Goal: Task Accomplishment & Management: Manage account settings

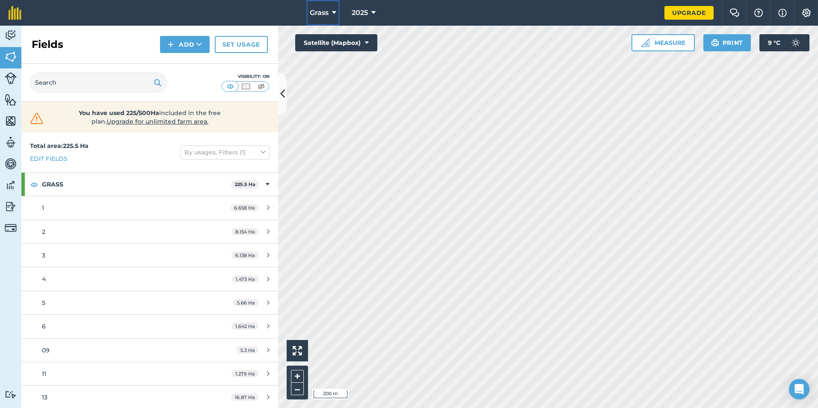
click at [331, 13] on button "Grass" at bounding box center [322, 13] width 33 height 26
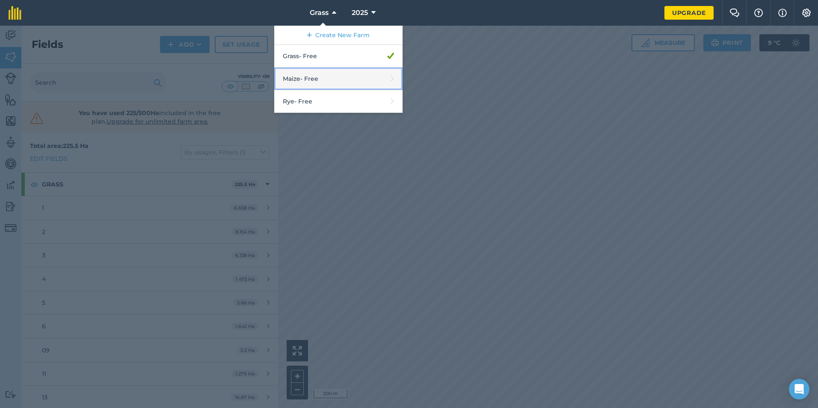
click at [322, 80] on link "Maize - Free" at bounding box center [338, 79] width 128 height 23
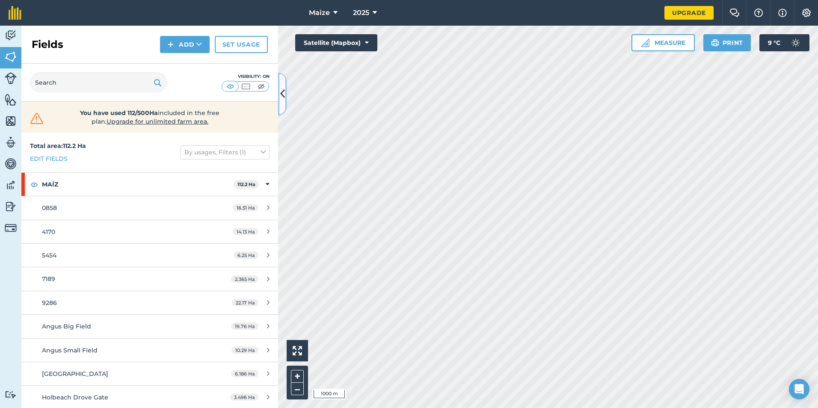
click at [285, 96] on icon at bounding box center [282, 93] width 5 height 15
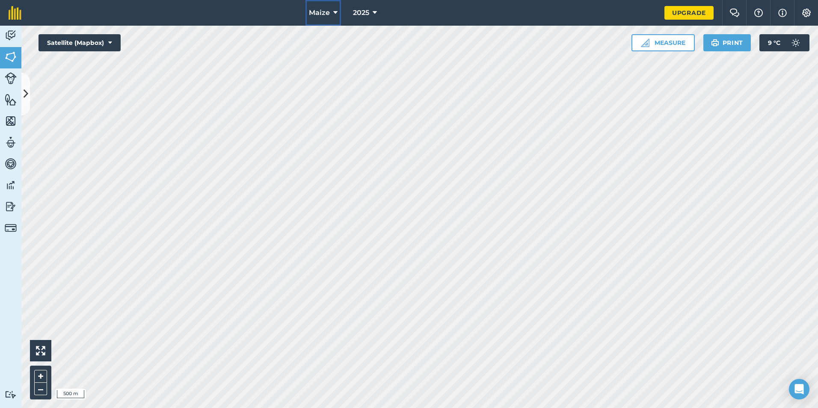
click at [333, 14] on icon at bounding box center [335, 13] width 4 height 10
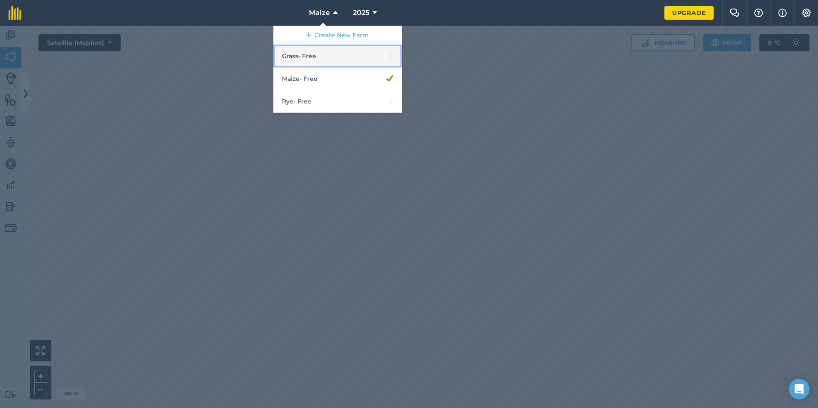
click at [317, 57] on link "Grass - Free" at bounding box center [337, 56] width 128 height 23
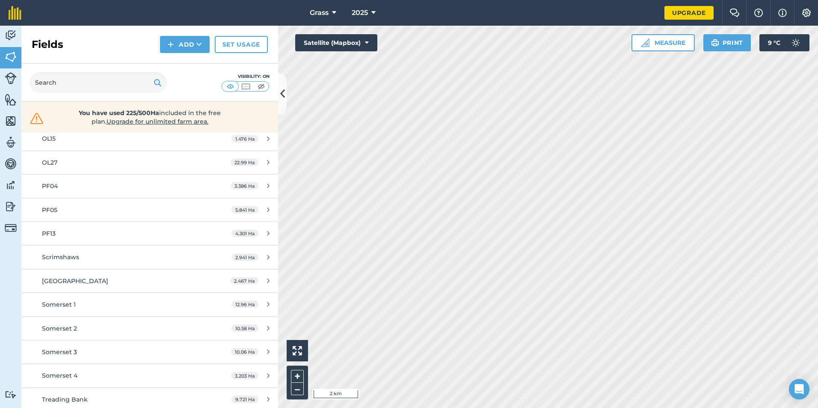
scroll to position [371, 0]
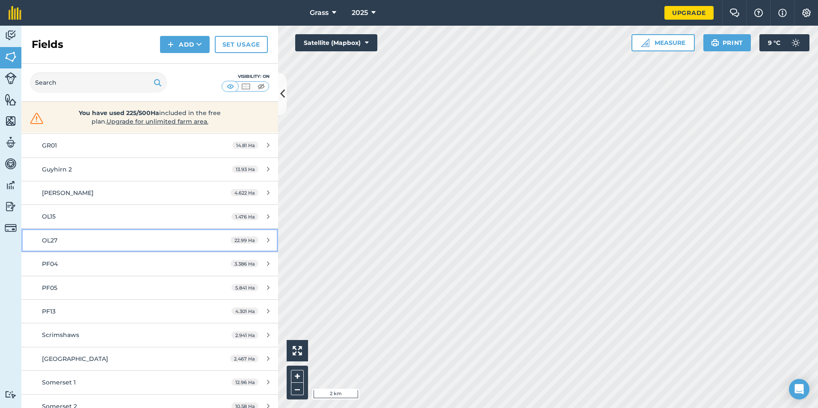
click at [131, 239] on div "OL27" at bounding box center [122, 240] width 161 height 9
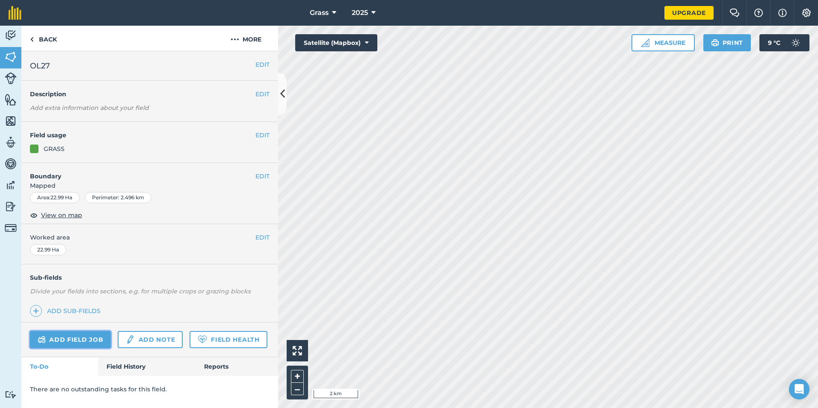
click at [77, 345] on link "Add field job" at bounding box center [70, 339] width 81 height 17
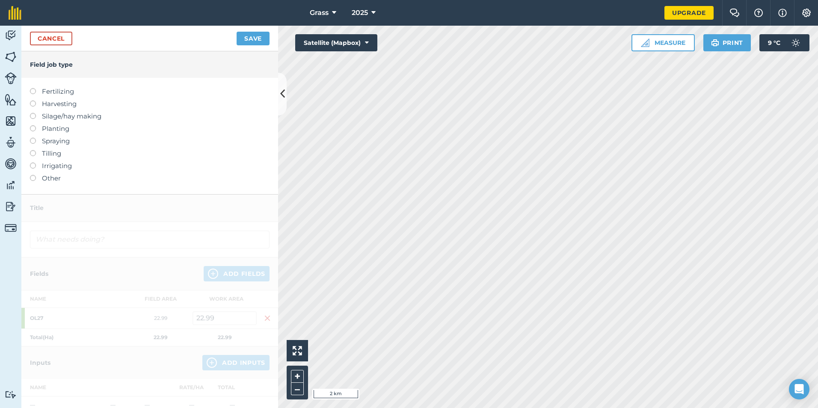
click at [62, 94] on label "Fertilizing" at bounding box center [150, 91] width 240 height 10
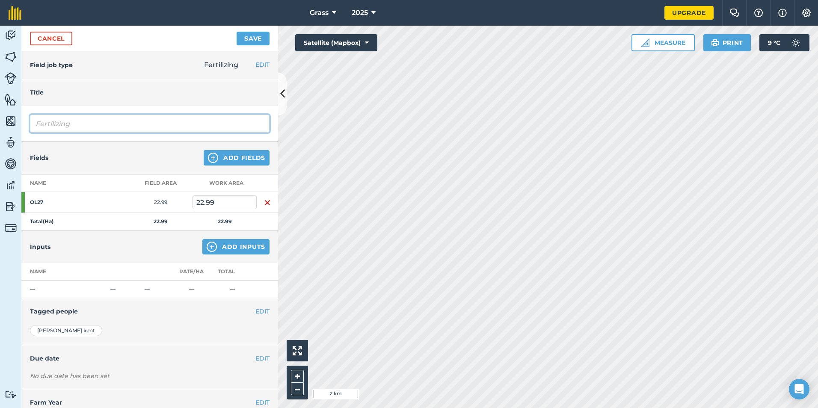
click at [63, 120] on input "Fertilizing" at bounding box center [150, 124] width 240 height 18
type input "Digestate"
click at [227, 244] on button "Add Inputs" at bounding box center [235, 246] width 67 height 15
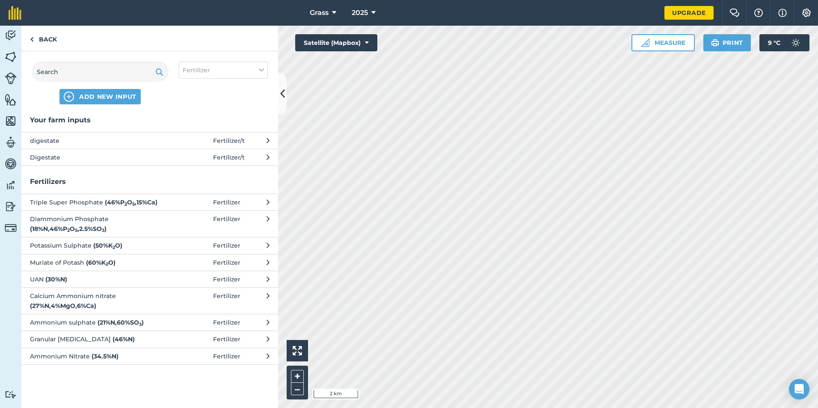
click at [199, 158] on span at bounding box center [193, 157] width 40 height 9
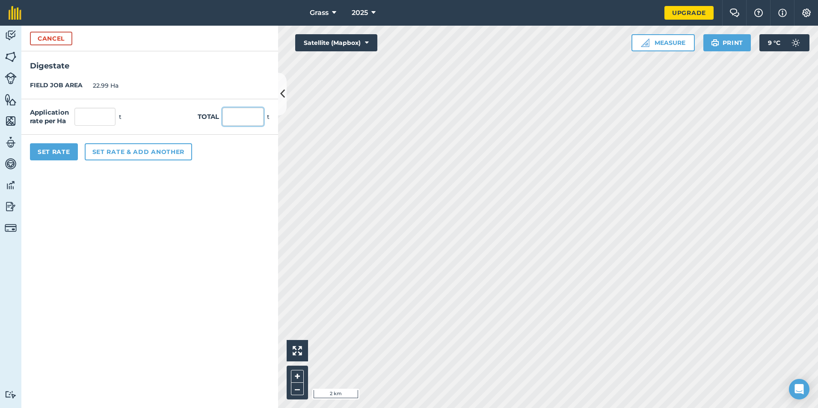
click at [238, 120] on input "text" at bounding box center [243, 117] width 41 height 18
type input "698"
type input "30.361"
click at [217, 191] on form "Cancel Digestate FIELD JOB AREA 22.99 Ha Application rate per Ha 30.361 t Total…" at bounding box center [149, 217] width 257 height 383
click at [47, 150] on button "Set Rate" at bounding box center [54, 151] width 48 height 17
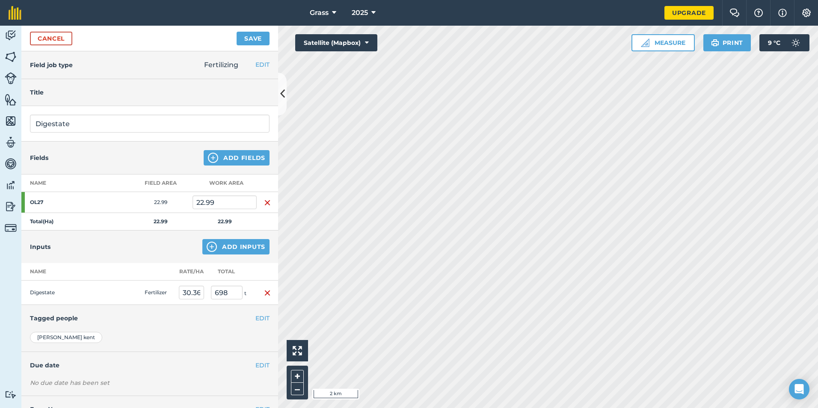
scroll to position [33, 0]
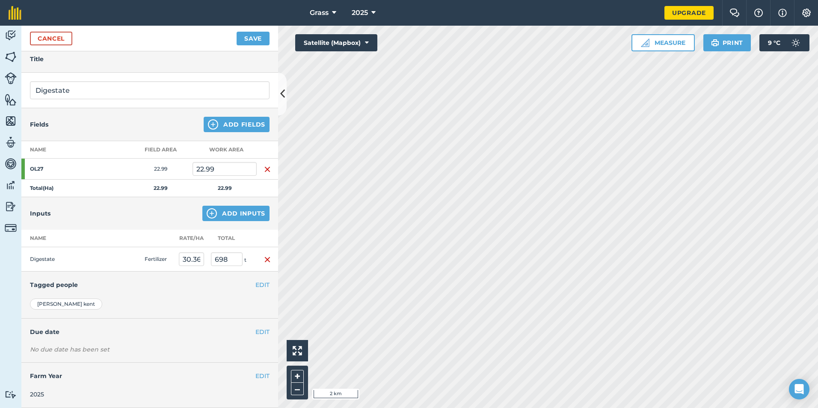
click at [48, 334] on h4 "Due date" at bounding box center [150, 331] width 240 height 9
click at [251, 42] on button "Save" at bounding box center [253, 39] width 33 height 14
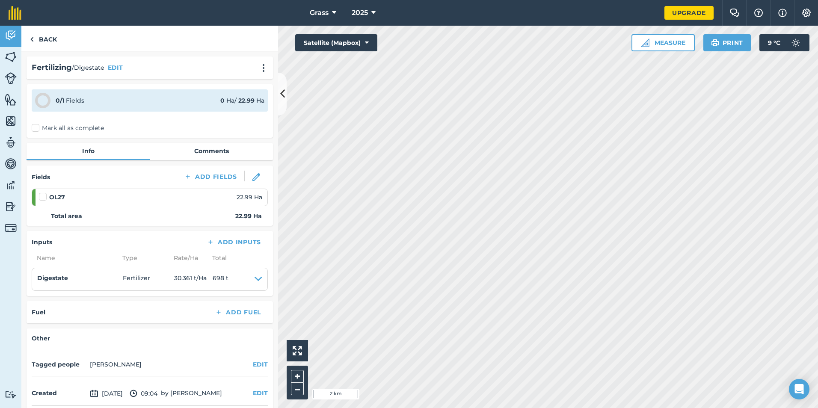
click at [45, 126] on label "Mark all as complete" at bounding box center [68, 128] width 72 height 9
click at [37, 126] on input "Mark all as complete" at bounding box center [35, 127] width 6 height 6
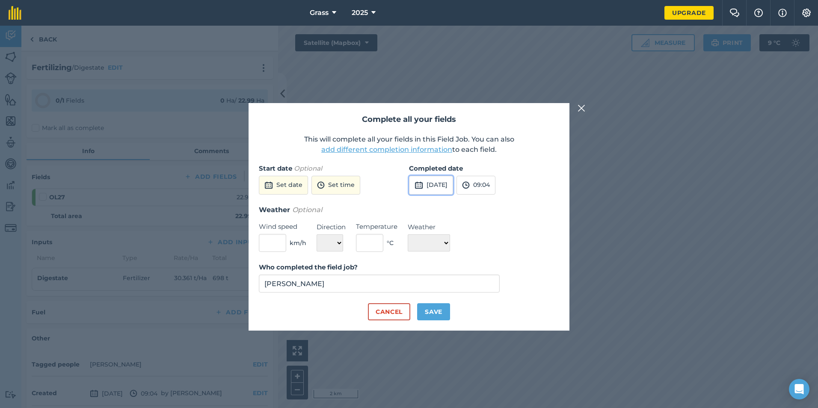
click at [452, 187] on button "[DATE]" at bounding box center [431, 185] width 44 height 19
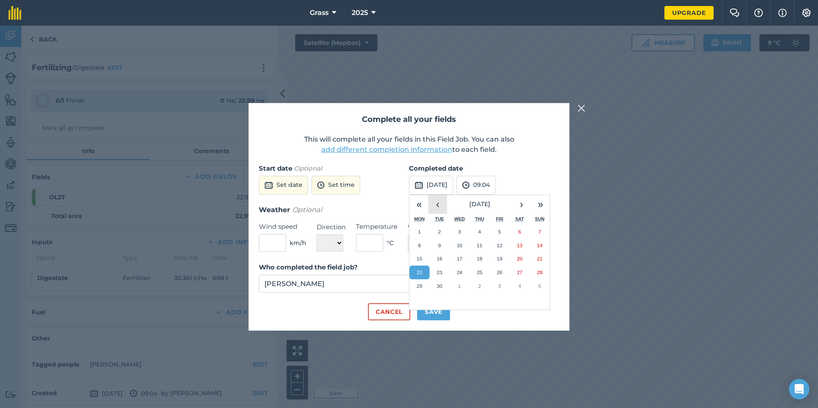
click at [444, 208] on button "‹" at bounding box center [437, 204] width 19 height 19
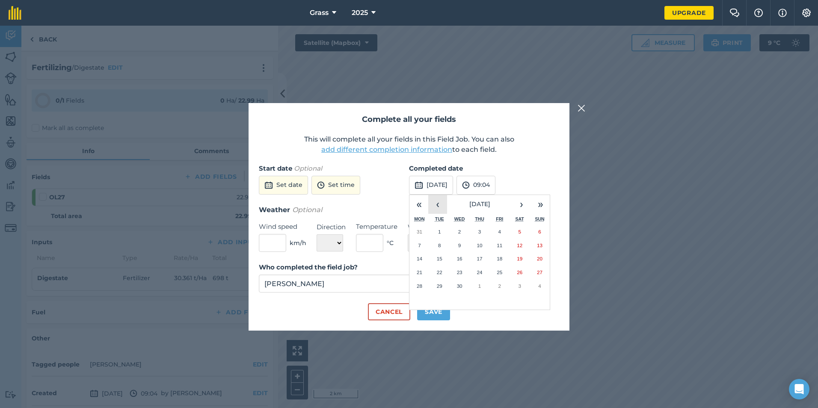
click at [444, 208] on button "‹" at bounding box center [437, 204] width 19 height 19
click at [457, 244] on button "5" at bounding box center [460, 246] width 20 height 14
click at [427, 319] on button "Save" at bounding box center [433, 311] width 33 height 17
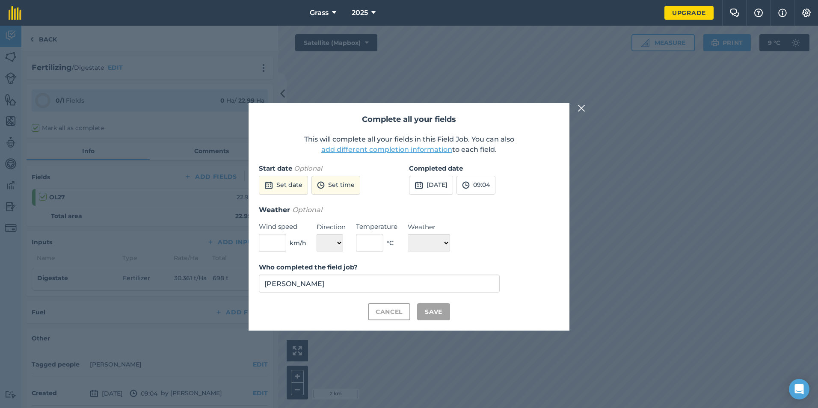
checkbox input "true"
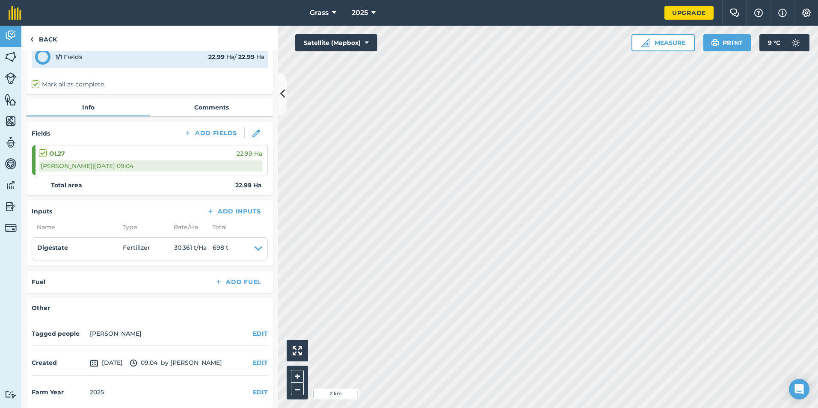
scroll to position [50, 0]
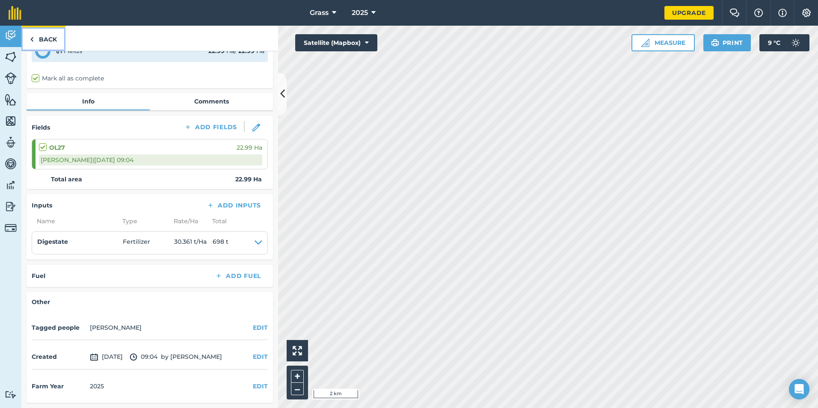
click at [53, 41] on link "Back" at bounding box center [43, 38] width 44 height 25
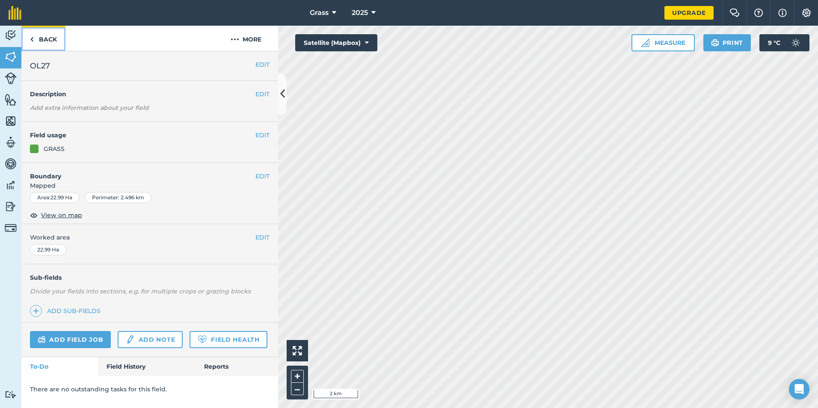
click at [50, 40] on link "Back" at bounding box center [43, 38] width 44 height 25
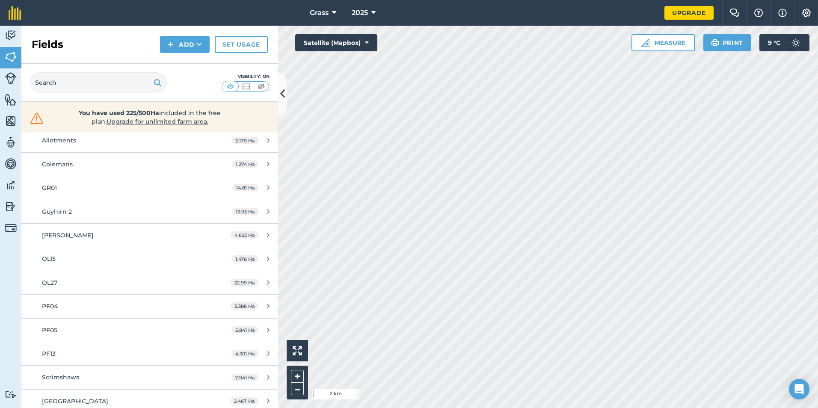
scroll to position [328, 0]
click at [119, 190] on div "GR01" at bounding box center [122, 188] width 161 height 9
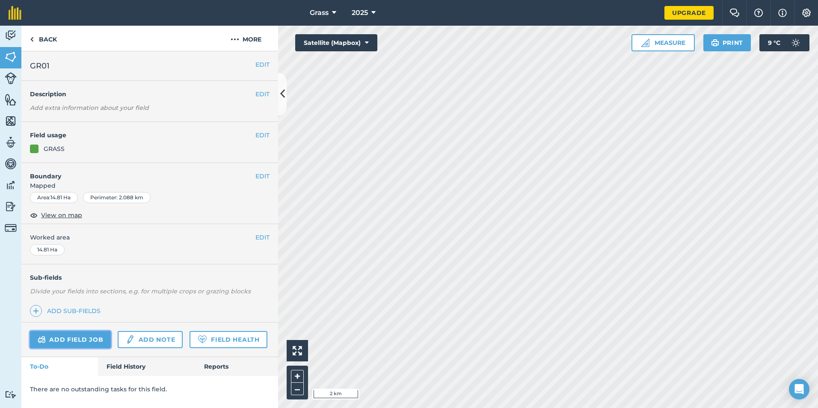
click at [93, 334] on link "Add field job" at bounding box center [70, 339] width 81 height 17
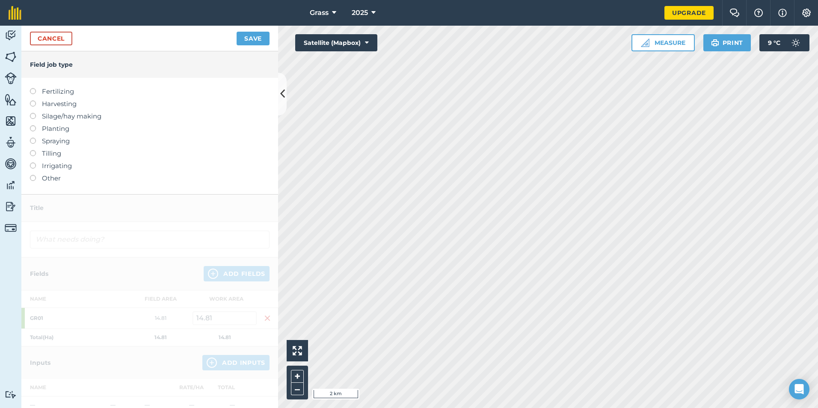
click at [70, 92] on label "Fertilizing" at bounding box center [150, 91] width 240 height 10
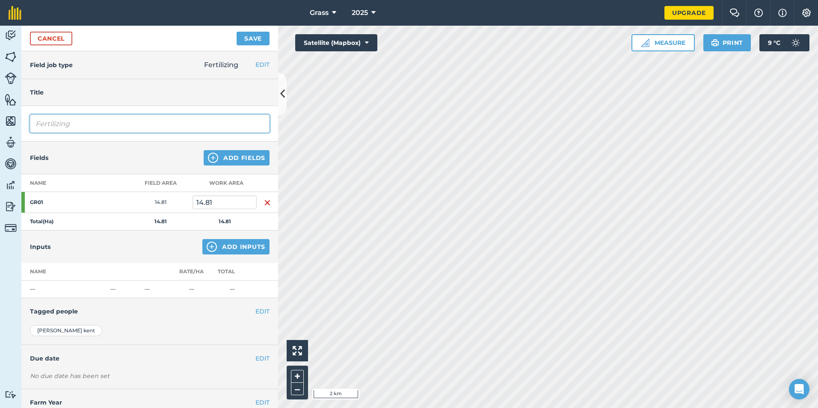
click at [72, 129] on input "Fertilizing" at bounding box center [150, 124] width 240 height 18
type input "F"
type input "Digestate"
click at [208, 242] on img at bounding box center [212, 247] width 10 height 10
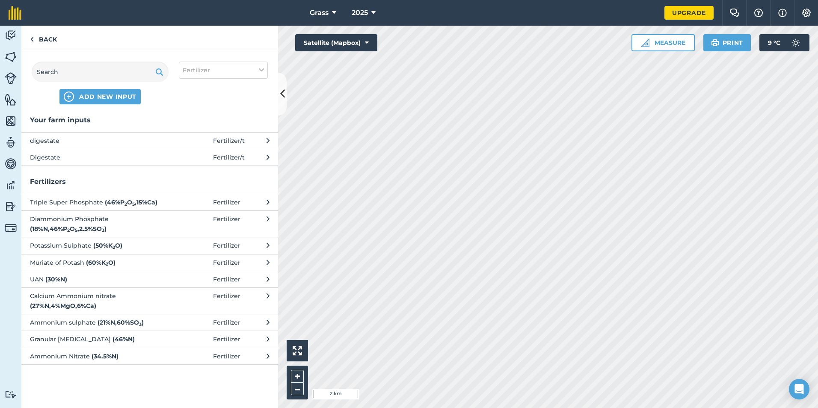
click at [100, 162] on span "Digestate" at bounding box center [100, 157] width 140 height 9
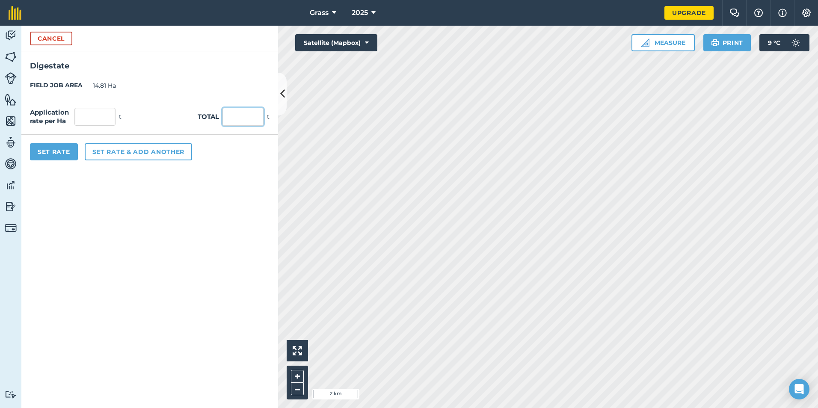
click at [228, 119] on input "text" at bounding box center [243, 117] width 41 height 18
type input "432"
type input "29.169"
click at [173, 59] on h2 "Digestate" at bounding box center [149, 61] width 257 height 21
click at [59, 159] on button "Set Rate" at bounding box center [54, 151] width 48 height 17
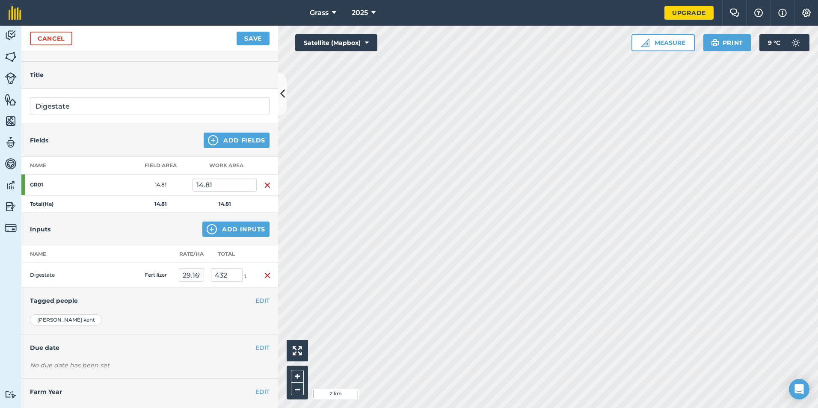
scroll to position [33, 0]
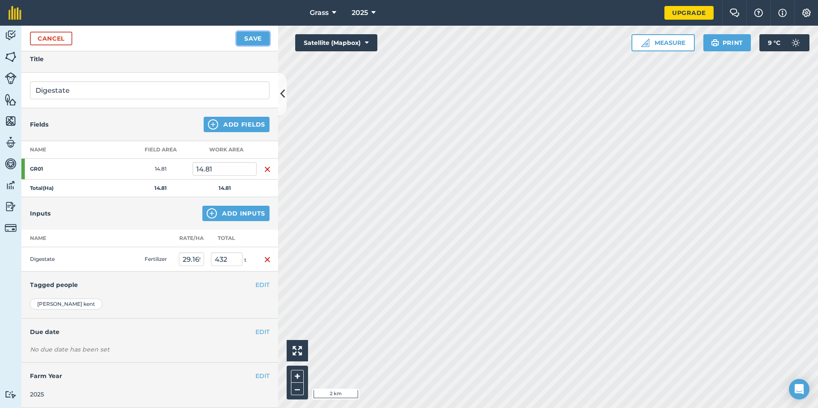
click at [260, 37] on button "Save" at bounding box center [253, 39] width 33 height 14
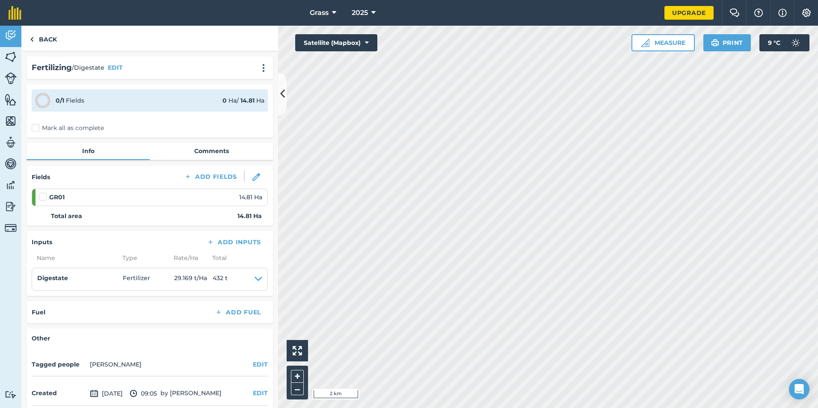
click at [133, 113] on div "0 / 1 Fields 0 Ha / 14.81 [PERSON_NAME] all as complete" at bounding box center [150, 110] width 246 height 53
click at [128, 126] on div "Mark all as complete" at bounding box center [150, 128] width 236 height 9
click at [91, 123] on div "0 / 1 Fields 0 Ha / 14.81 [PERSON_NAME] all as complete" at bounding box center [150, 110] width 246 height 53
click at [43, 126] on label "Mark all as complete" at bounding box center [68, 128] width 72 height 9
click at [37, 126] on input "Mark all as complete" at bounding box center [35, 127] width 6 height 6
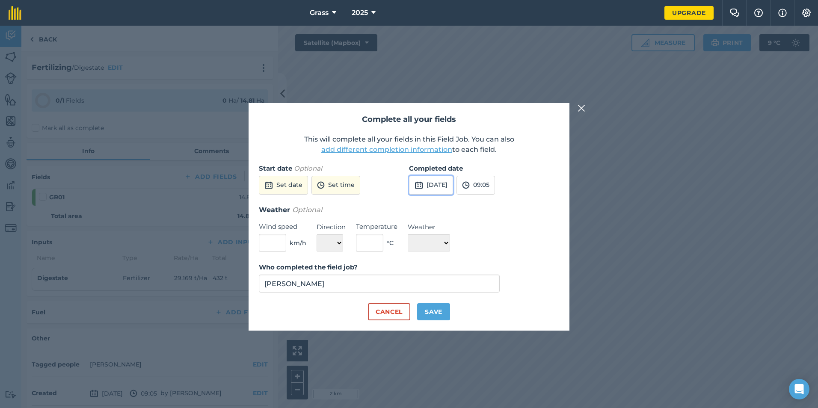
click at [453, 184] on button "[DATE]" at bounding box center [431, 185] width 44 height 19
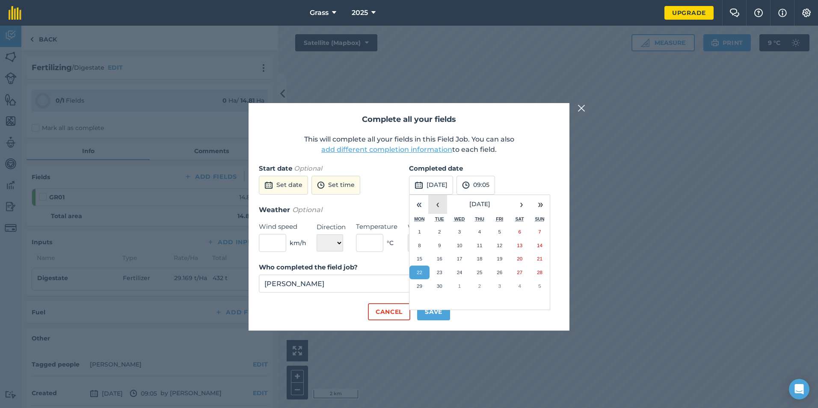
click at [444, 206] on button "‹" at bounding box center [437, 204] width 19 height 19
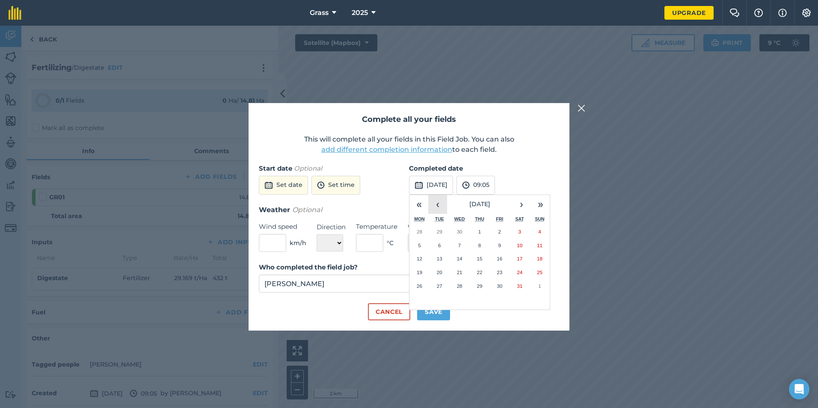
click at [444, 206] on button "‹" at bounding box center [437, 204] width 19 height 19
click at [440, 250] on button "4" at bounding box center [440, 246] width 20 height 14
click at [434, 309] on button "Save" at bounding box center [433, 311] width 33 height 17
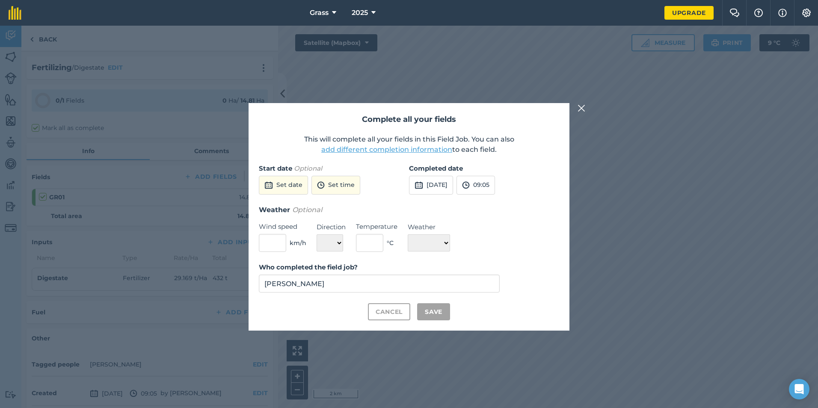
checkbox input "true"
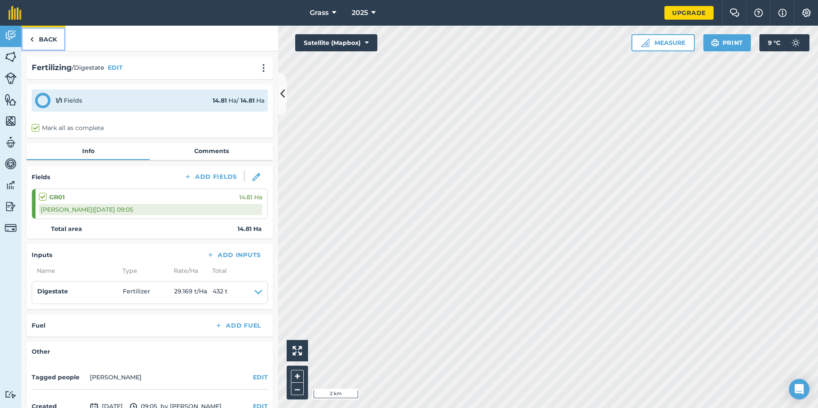
click at [49, 44] on link "Back" at bounding box center [43, 38] width 44 height 25
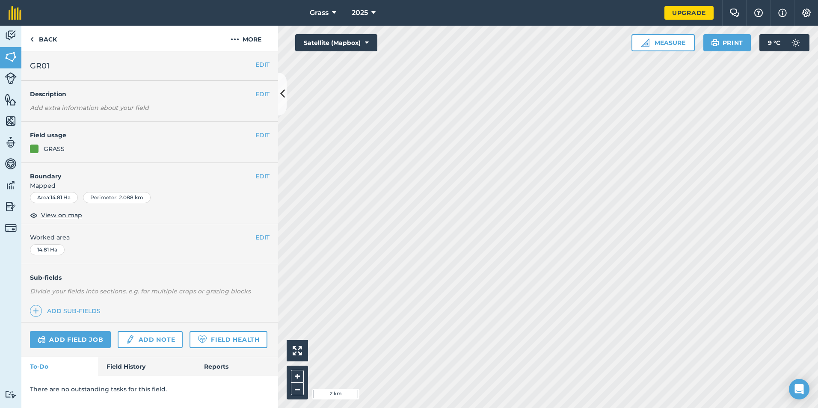
click at [44, 51] on div "Back More" at bounding box center [149, 39] width 257 height 26
click at [44, 38] on link "Back" at bounding box center [43, 38] width 44 height 25
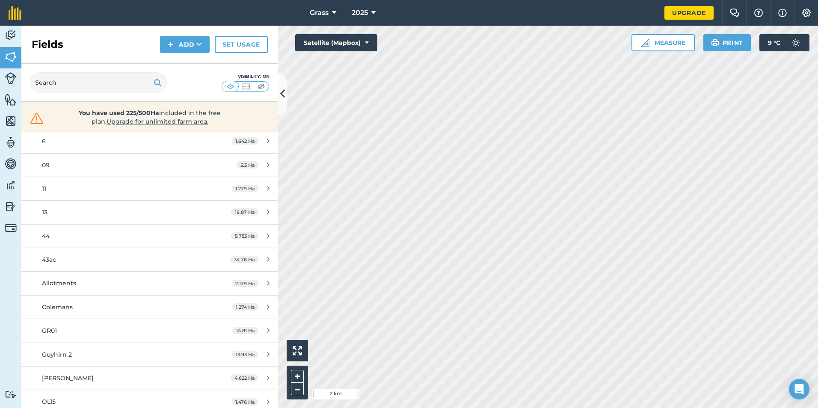
scroll to position [171, 0]
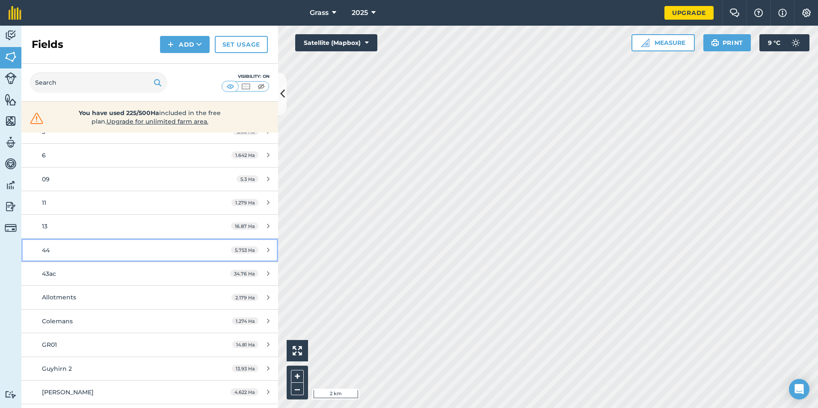
click at [94, 250] on div "44" at bounding box center [122, 250] width 161 height 9
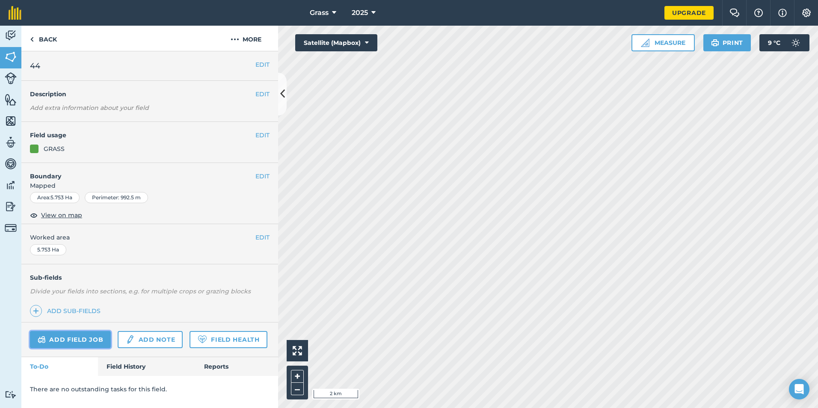
click at [99, 332] on link "Add field job" at bounding box center [70, 339] width 81 height 17
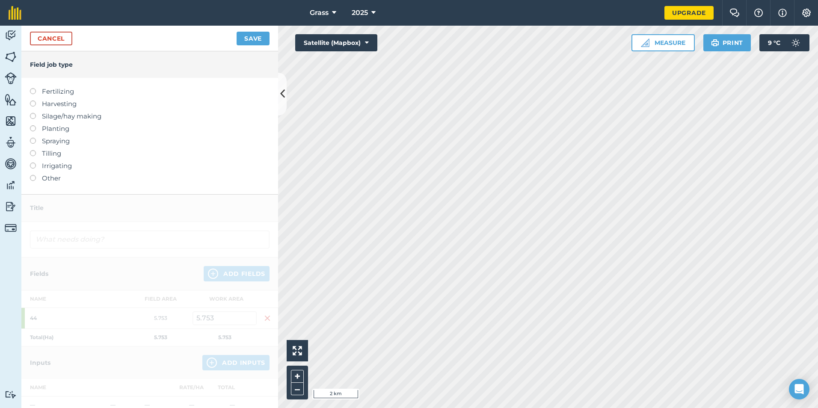
click at [57, 92] on label "Fertilizing" at bounding box center [150, 91] width 240 height 10
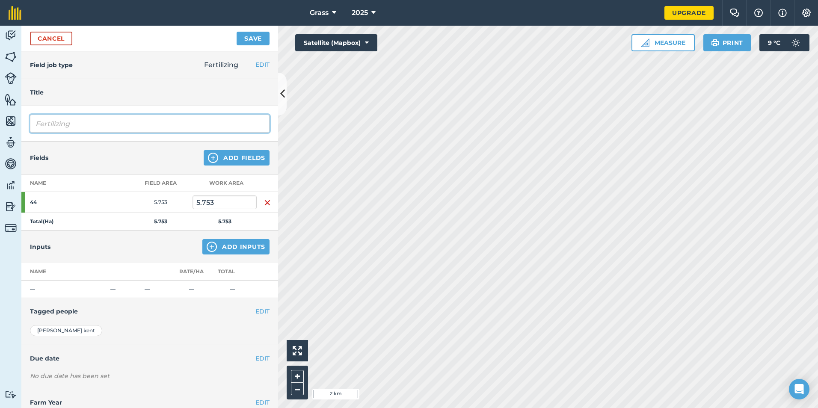
click at [95, 130] on input "Fertilizing" at bounding box center [150, 124] width 240 height 18
type input "F"
type input "Digestate"
click at [209, 249] on img at bounding box center [212, 247] width 10 height 10
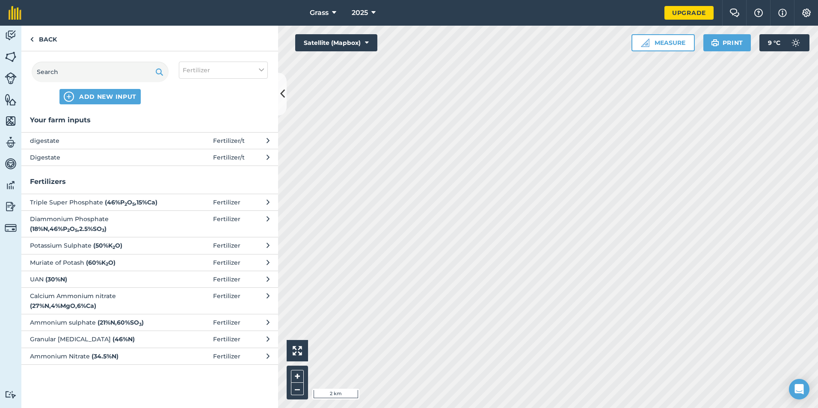
click at [93, 154] on span "Digestate" at bounding box center [100, 157] width 140 height 9
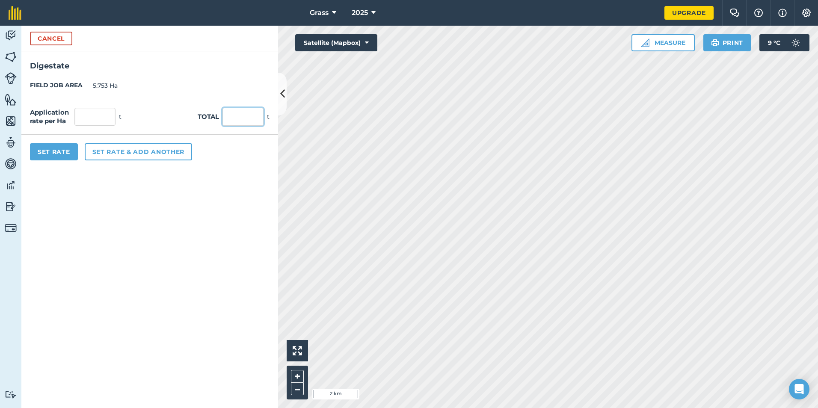
click at [245, 115] on input "text" at bounding box center [243, 117] width 41 height 18
type input "25"
type input "4.346"
click at [152, 243] on form "Cancel Digestate FIELD JOB AREA 5.753 Ha Application rate per Ha 4.346 t Total …" at bounding box center [149, 217] width 257 height 383
click at [64, 156] on button "Set Rate" at bounding box center [54, 151] width 48 height 17
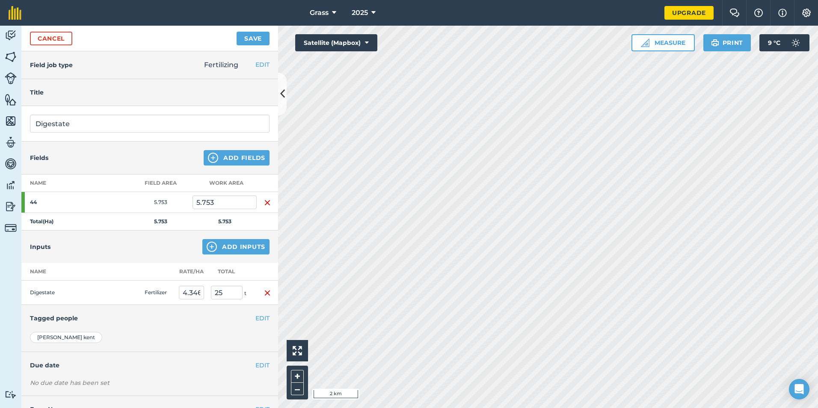
click at [235, 194] on td "5.753" at bounding box center [225, 202] width 64 height 21
click at [229, 201] on input "5.753" at bounding box center [225, 203] width 64 height 14
click at [264, 295] on img "button" at bounding box center [267, 293] width 7 height 10
click at [219, 241] on button "Add Inputs" at bounding box center [235, 246] width 67 height 15
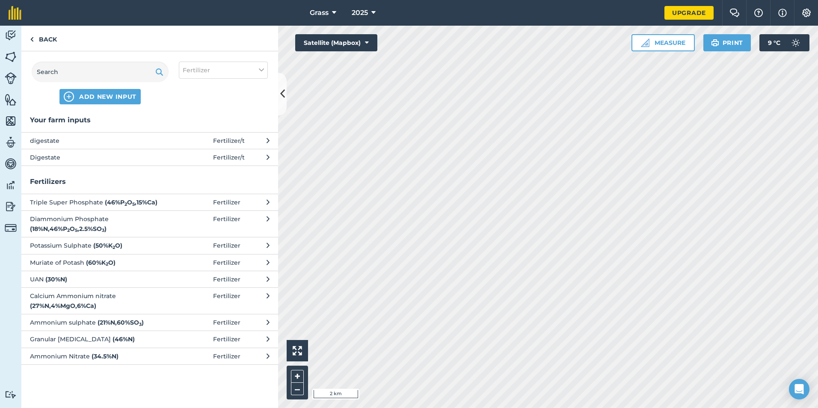
click at [140, 157] on span "Digestate" at bounding box center [100, 157] width 140 height 9
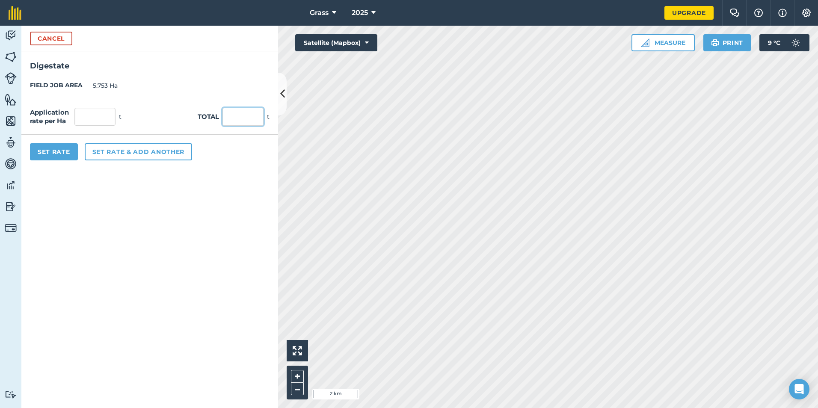
drag, startPoint x: 234, startPoint y: 118, endPoint x: 241, endPoint y: 115, distance: 7.9
click at [236, 119] on input "text" at bounding box center [243, 117] width 41 height 18
type input "155"
type input "26.942"
click at [198, 220] on form "Cancel Digestate FIELD JOB AREA 5.753 Ha Application rate per Ha 26.942 t Total…" at bounding box center [149, 217] width 257 height 383
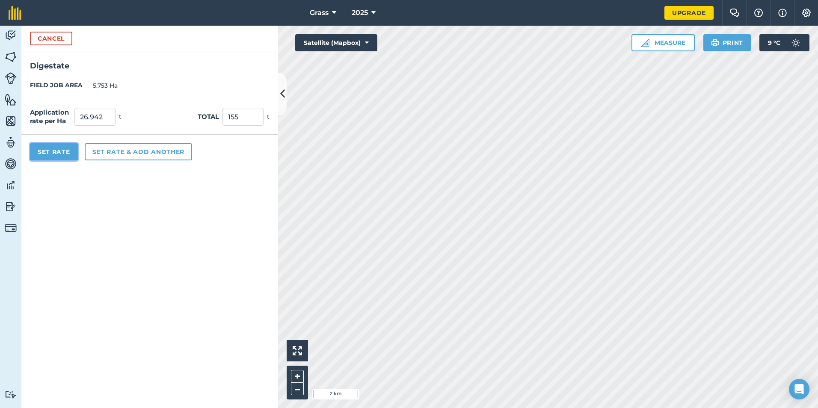
click at [61, 158] on button "Set Rate" at bounding box center [54, 151] width 48 height 17
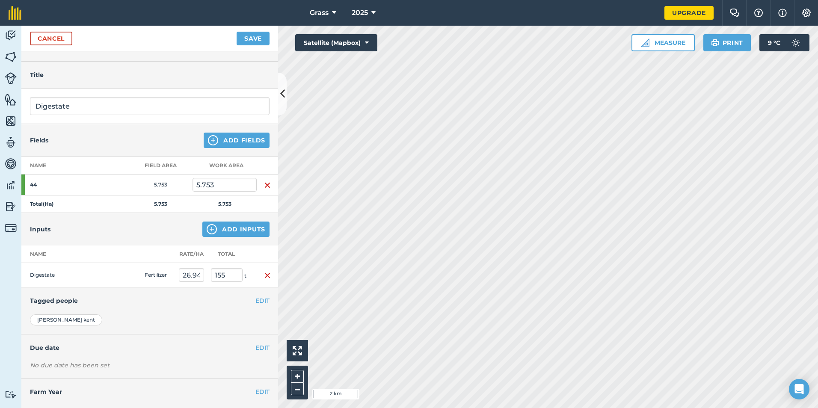
scroll to position [33, 0]
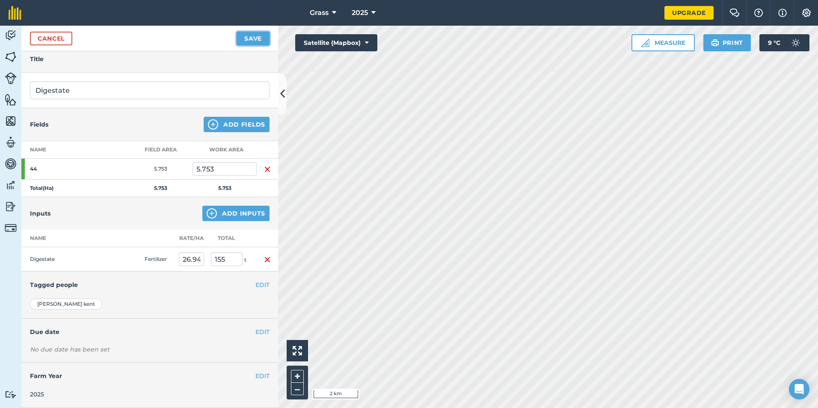
click at [252, 36] on button "Save" at bounding box center [253, 39] width 33 height 14
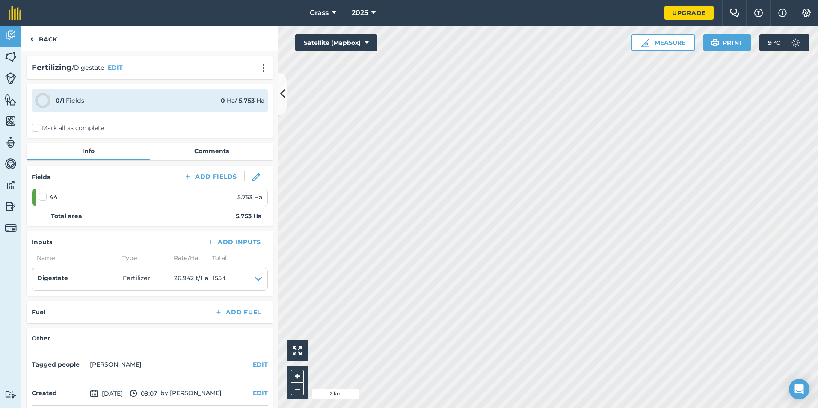
click at [42, 127] on label "Mark all as complete" at bounding box center [68, 128] width 72 height 9
click at [37, 127] on input "Mark all as complete" at bounding box center [35, 127] width 6 height 6
checkbox input "false"
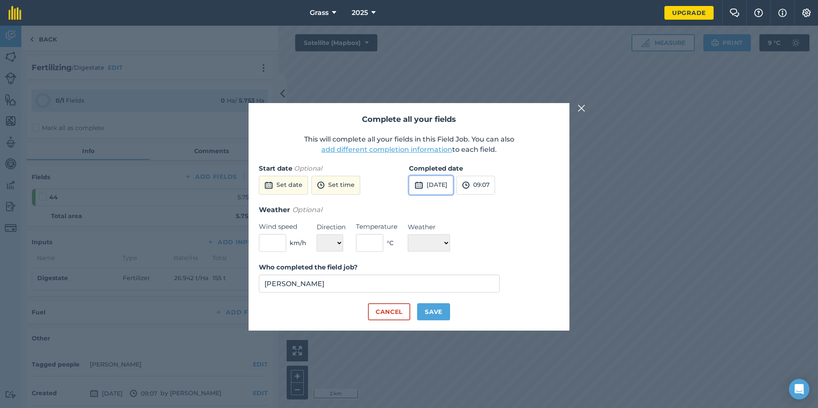
click at [443, 188] on button "[DATE]" at bounding box center [431, 185] width 44 height 19
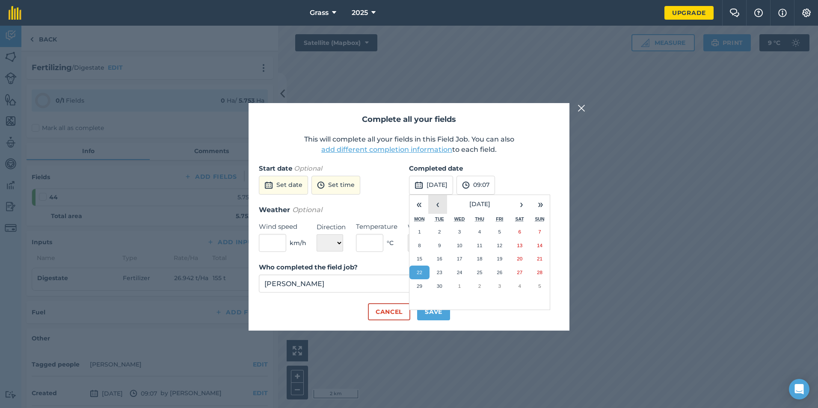
click at [439, 206] on button "‹" at bounding box center [437, 204] width 19 height 19
click at [445, 200] on button "‹" at bounding box center [437, 204] width 19 height 19
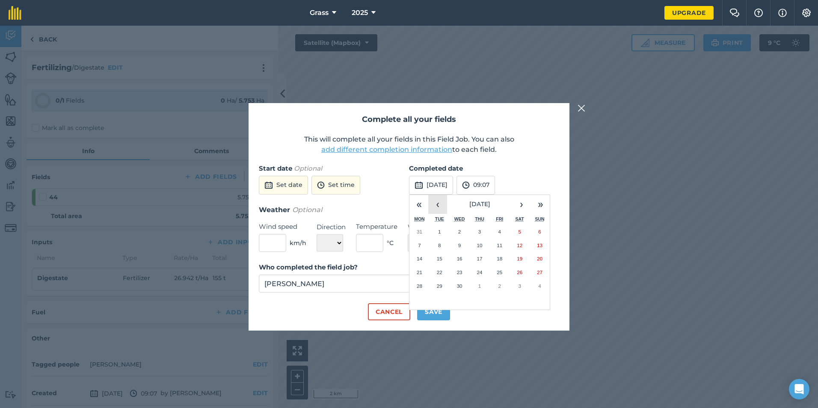
click at [445, 200] on button "‹" at bounding box center [437, 204] width 19 height 19
click at [426, 244] on button "3" at bounding box center [420, 246] width 20 height 14
click at [438, 312] on button "Save" at bounding box center [433, 311] width 33 height 17
checkbox input "true"
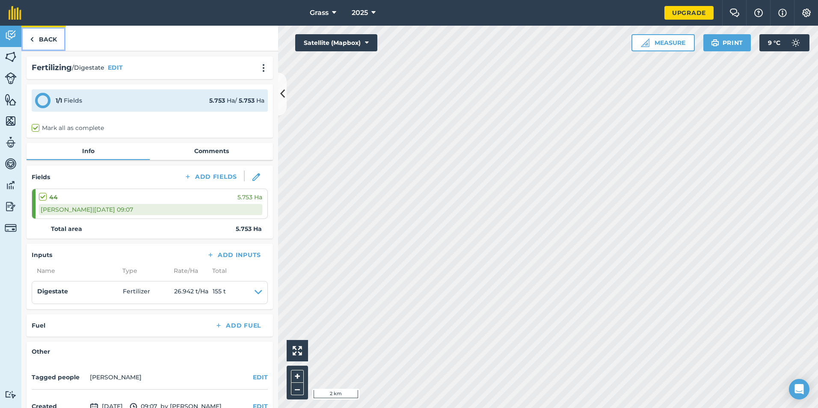
click at [36, 49] on link "Back" at bounding box center [43, 38] width 44 height 25
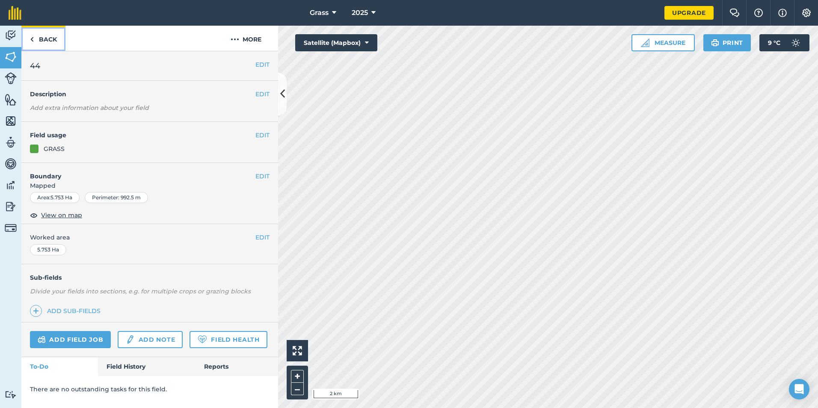
click at [59, 37] on link "Back" at bounding box center [43, 38] width 44 height 25
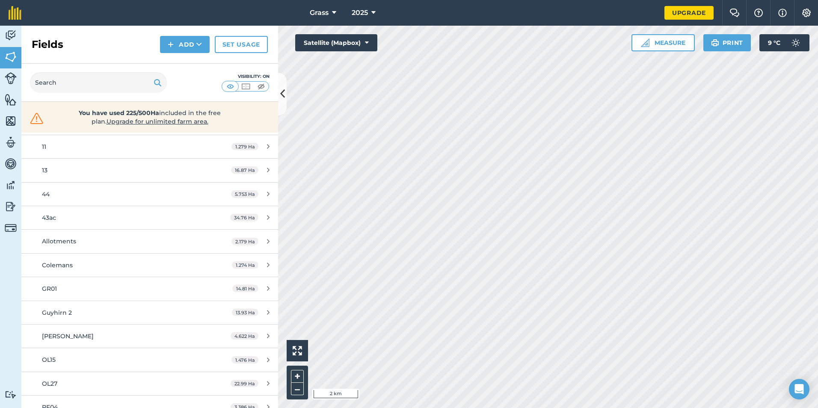
scroll to position [214, 0]
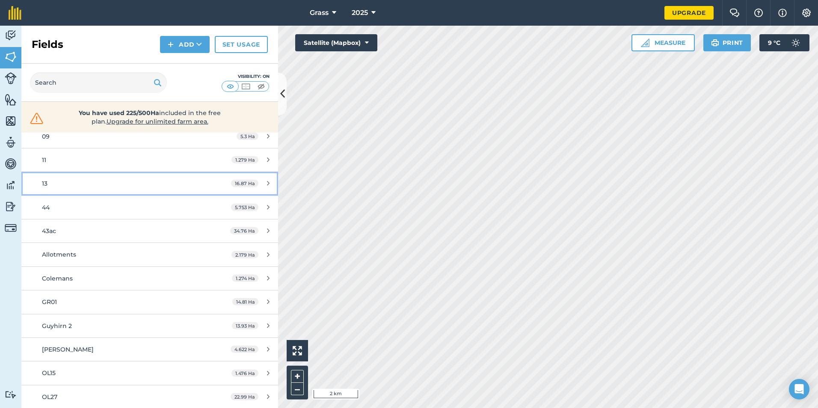
click at [52, 184] on div "13" at bounding box center [122, 183] width 161 height 9
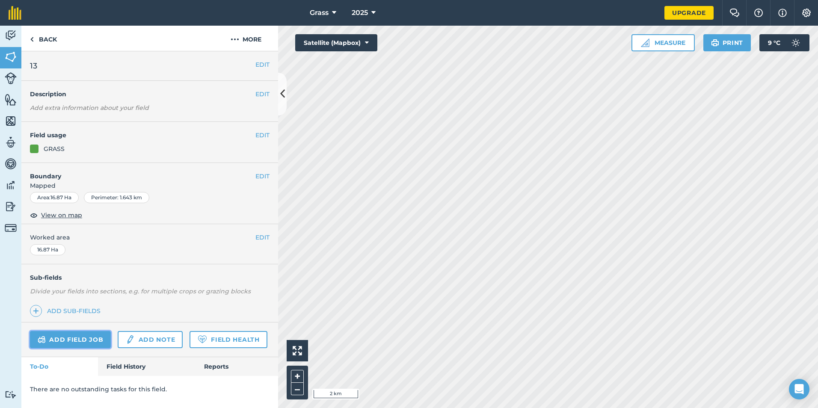
click at [84, 343] on link "Add field job" at bounding box center [70, 339] width 81 height 17
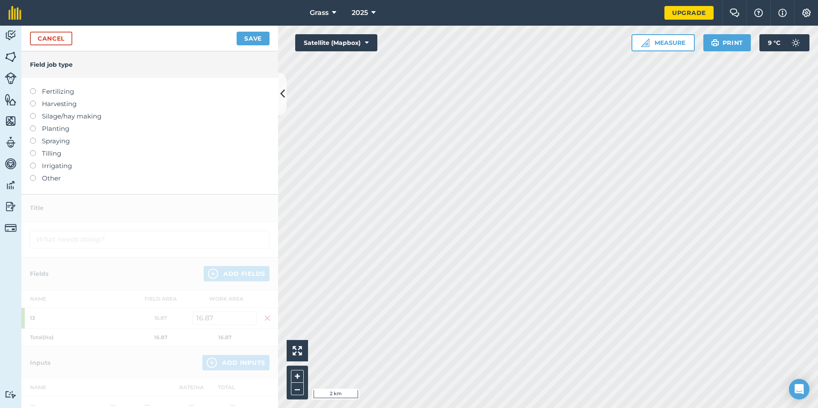
click at [56, 89] on label "Fertilizing" at bounding box center [150, 91] width 240 height 10
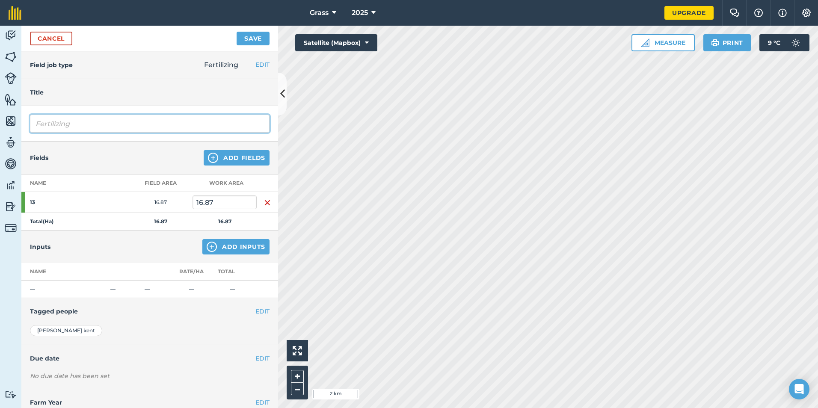
click at [71, 124] on input "Fertilizing" at bounding box center [150, 124] width 240 height 18
type input "F"
type input "Digestate"
click at [210, 246] on img at bounding box center [212, 247] width 10 height 10
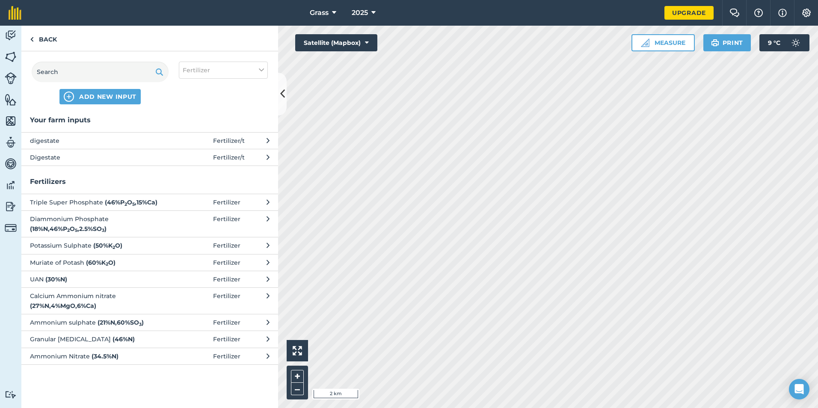
click at [126, 158] on span "Digestate" at bounding box center [100, 157] width 140 height 9
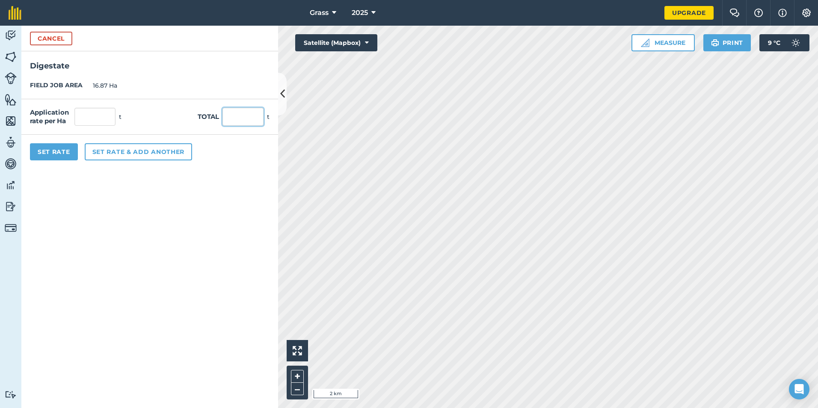
click at [248, 118] on input "text" at bounding box center [243, 117] width 41 height 18
type input "455"
type input "26.971"
click at [165, 296] on form "Cancel Digestate FIELD JOB AREA 16.87 Ha Application rate per Ha 26.971 t Total…" at bounding box center [149, 217] width 257 height 383
click at [50, 149] on button "Set Rate" at bounding box center [54, 151] width 48 height 17
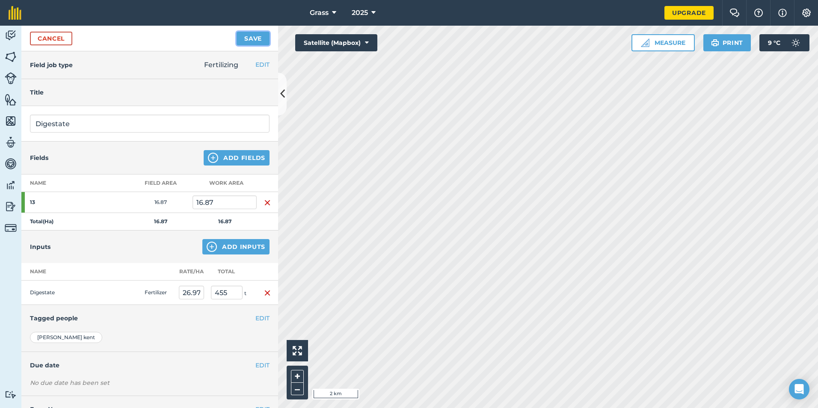
click at [253, 42] on button "Save" at bounding box center [253, 39] width 33 height 14
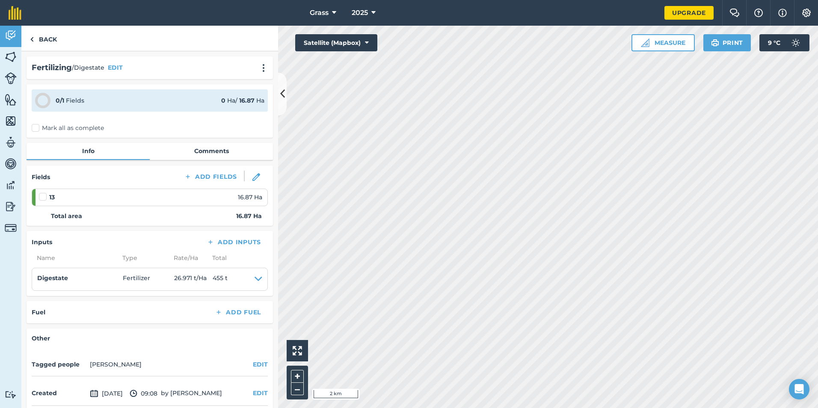
click at [38, 132] on label "Mark all as complete" at bounding box center [68, 128] width 72 height 9
click at [37, 129] on input "Mark all as complete" at bounding box center [35, 127] width 6 height 6
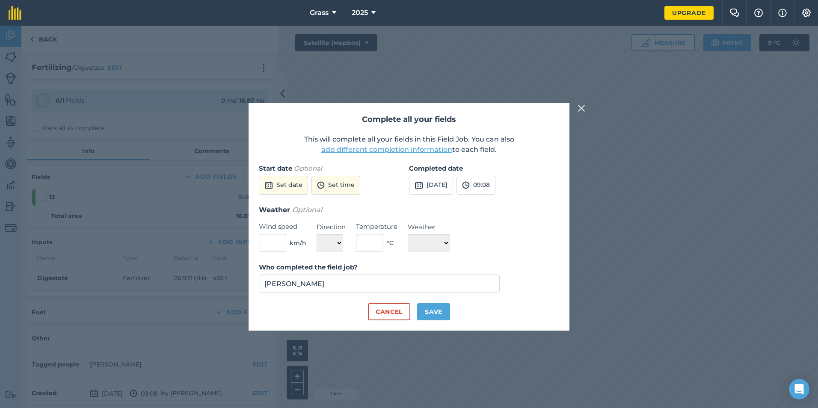
click at [436, 166] on strong "Completed date" at bounding box center [436, 168] width 54 height 8
click at [430, 186] on button "[DATE]" at bounding box center [431, 185] width 44 height 19
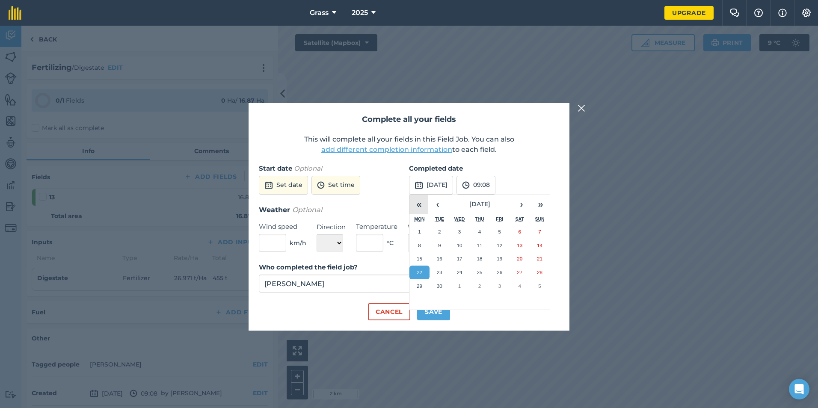
click at [424, 202] on button "«" at bounding box center [419, 204] width 19 height 19
drag, startPoint x: 538, startPoint y: 202, endPoint x: 498, endPoint y: 208, distance: 40.2
click at [535, 202] on button "»" at bounding box center [540, 204] width 19 height 19
drag, startPoint x: 420, startPoint y: 211, endPoint x: 424, endPoint y: 209, distance: 4.5
click at [420, 210] on button "«" at bounding box center [419, 204] width 19 height 19
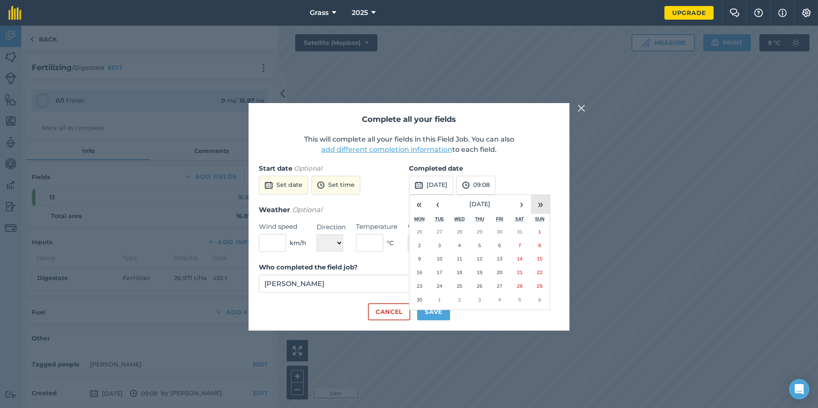
click at [538, 196] on button "»" at bounding box center [540, 204] width 19 height 19
click at [438, 200] on button "‹" at bounding box center [437, 204] width 19 height 19
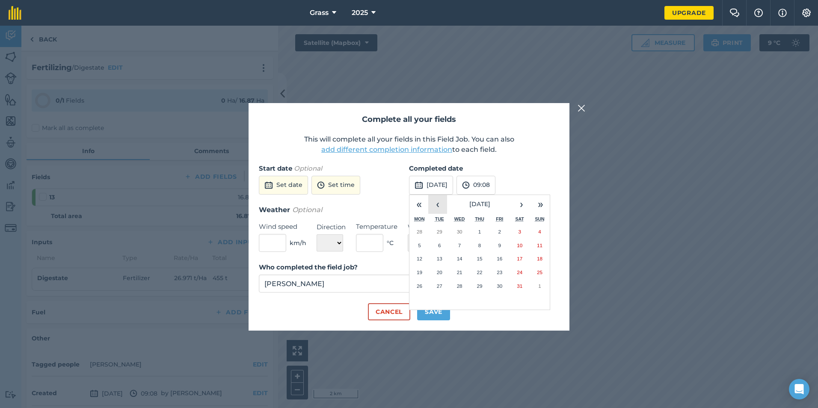
click at [438, 200] on button "‹" at bounding box center [437, 204] width 19 height 19
click at [426, 244] on button "3" at bounding box center [420, 246] width 20 height 14
click at [423, 317] on button "Save" at bounding box center [433, 311] width 33 height 17
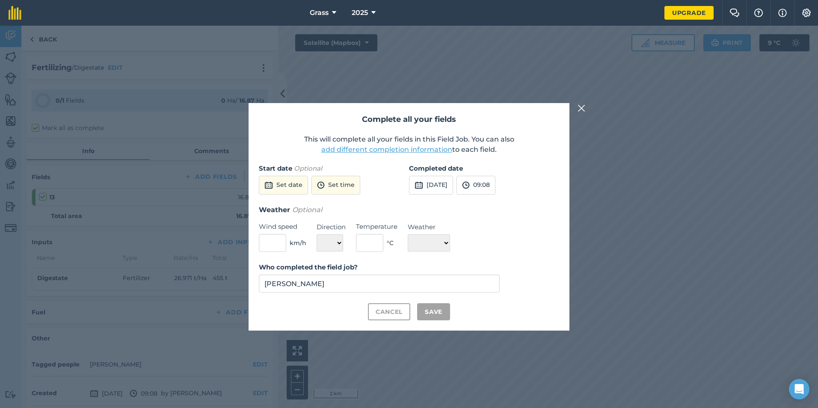
checkbox input "true"
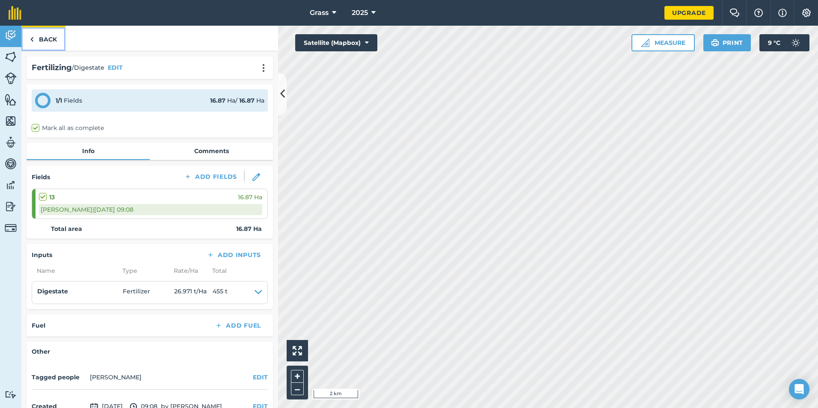
click at [49, 42] on link "Back" at bounding box center [43, 38] width 44 height 25
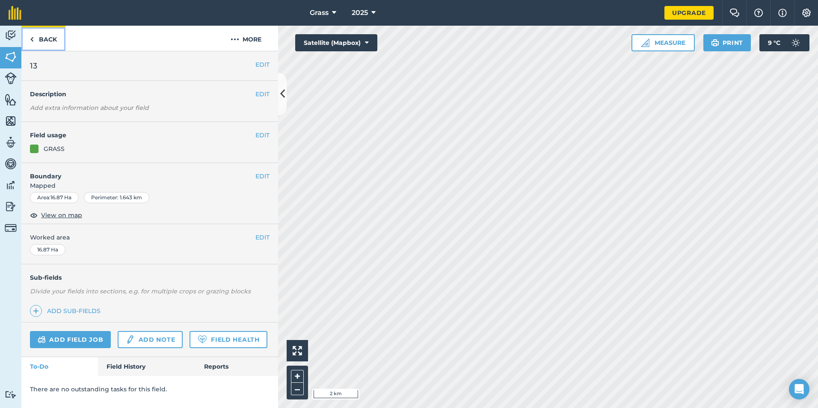
click at [43, 38] on link "Back" at bounding box center [43, 38] width 44 height 25
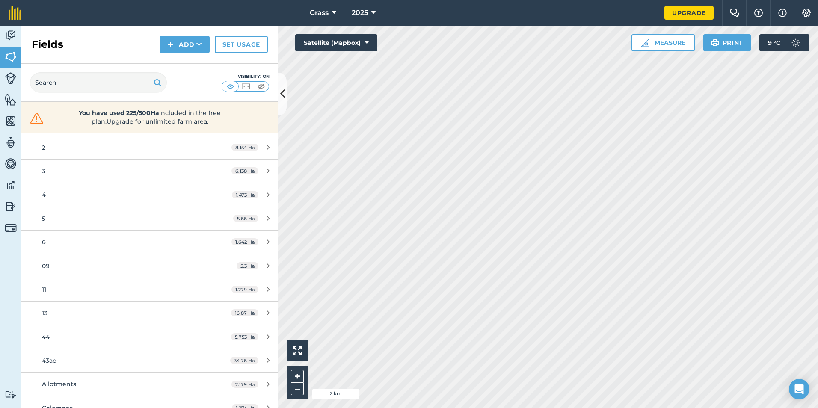
scroll to position [171, 0]
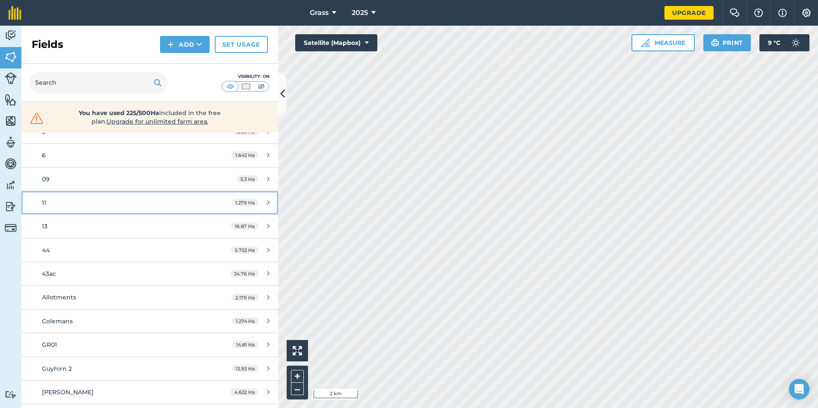
click at [59, 206] on div "11" at bounding box center [122, 202] width 161 height 9
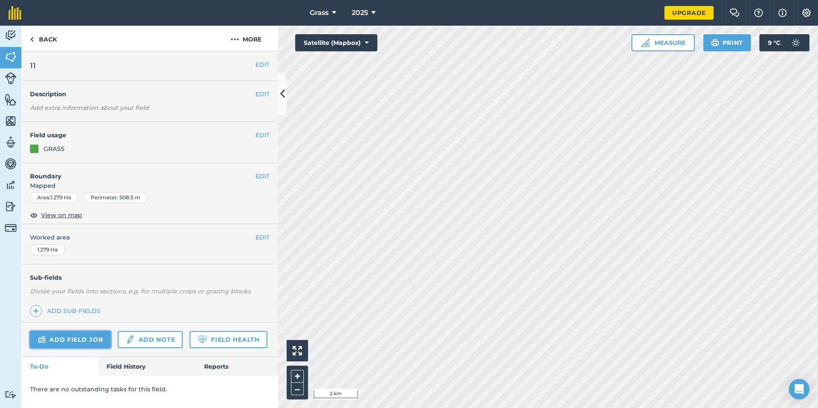
click at [98, 347] on link "Add field job" at bounding box center [70, 339] width 81 height 17
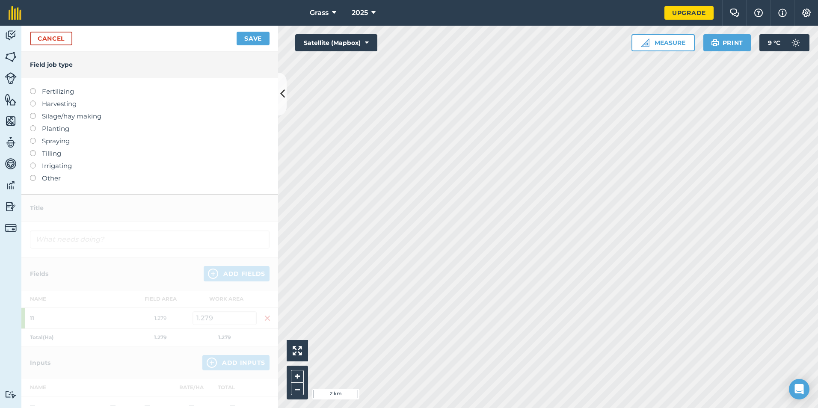
click at [40, 92] on label "Fertilizing" at bounding box center [150, 91] width 240 height 10
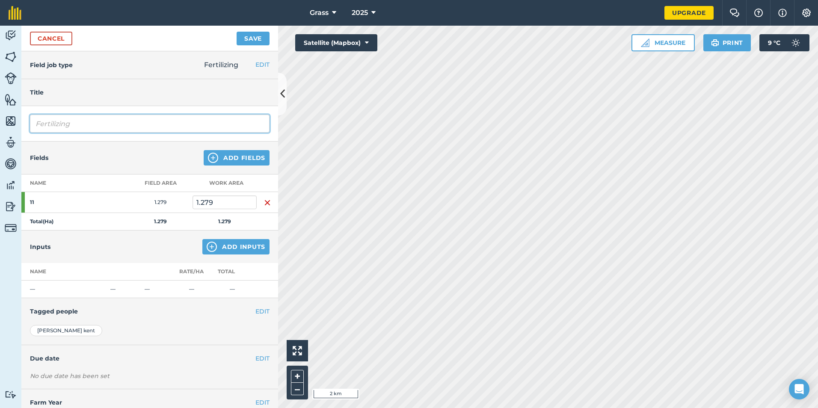
click at [136, 122] on input "Fertilizing" at bounding box center [150, 124] width 240 height 18
type input "F"
type input "Digestate"
click at [217, 254] on button "Add Inputs" at bounding box center [235, 246] width 67 height 15
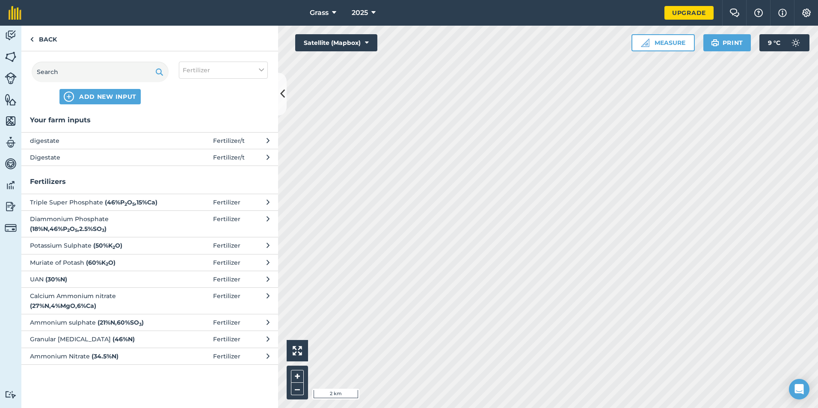
click at [134, 157] on span "Digestate" at bounding box center [100, 157] width 140 height 9
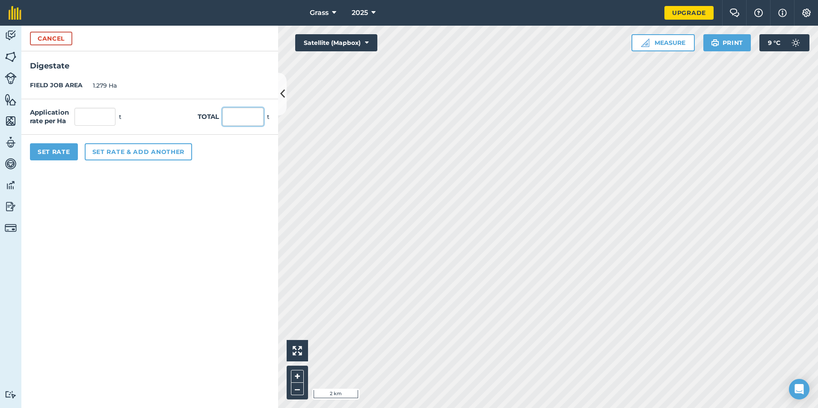
click at [238, 115] on input "text" at bounding box center [243, 117] width 41 height 18
type input "25"
type input "19.547"
click at [240, 166] on div "Set Rate Set rate & add another" at bounding box center [149, 152] width 257 height 34
click at [37, 148] on button "Set Rate" at bounding box center [54, 151] width 48 height 17
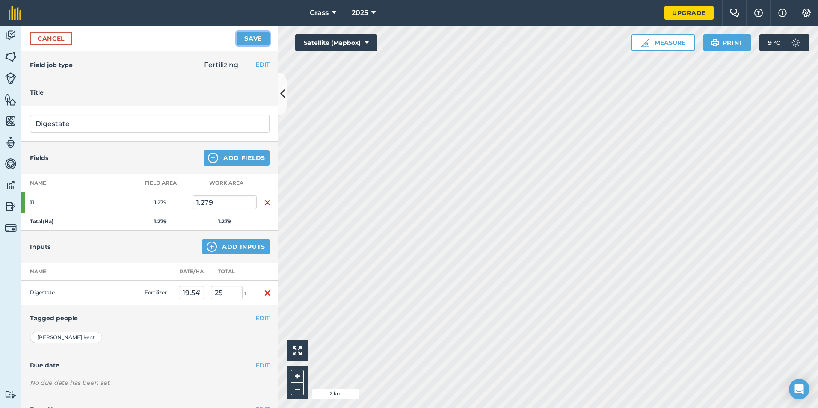
click at [257, 33] on button "Save" at bounding box center [253, 39] width 33 height 14
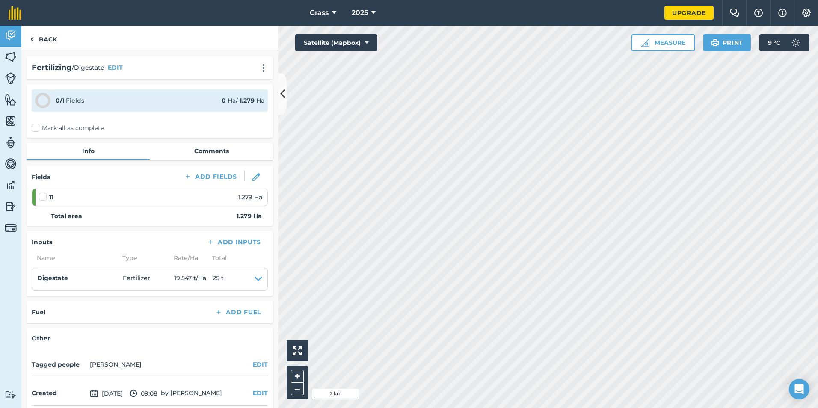
click at [48, 126] on label "Mark all as complete" at bounding box center [68, 128] width 72 height 9
click at [37, 126] on input "Mark all as complete" at bounding box center [35, 127] width 6 height 6
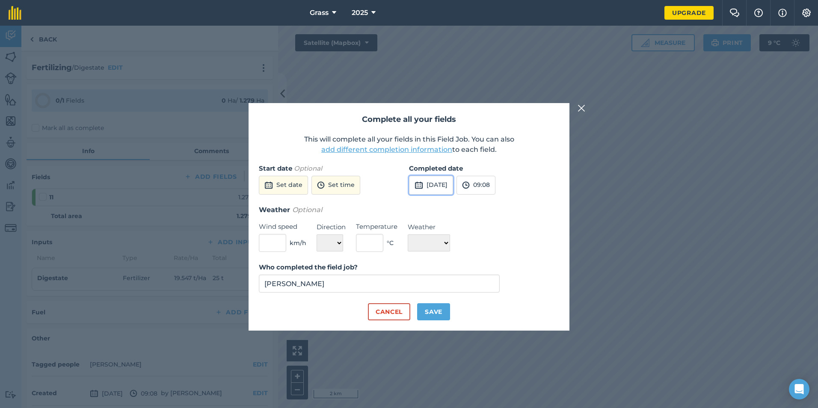
click at [453, 185] on button "[DATE]" at bounding box center [431, 185] width 44 height 19
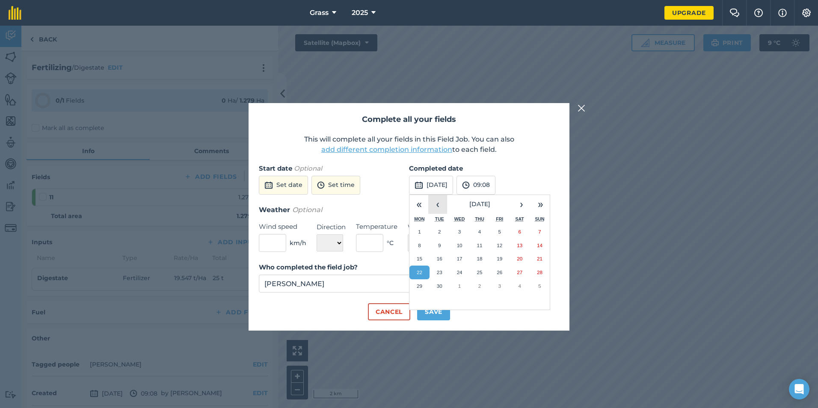
click at [444, 201] on button "‹" at bounding box center [437, 204] width 19 height 19
click at [444, 199] on button "‹" at bounding box center [437, 204] width 19 height 19
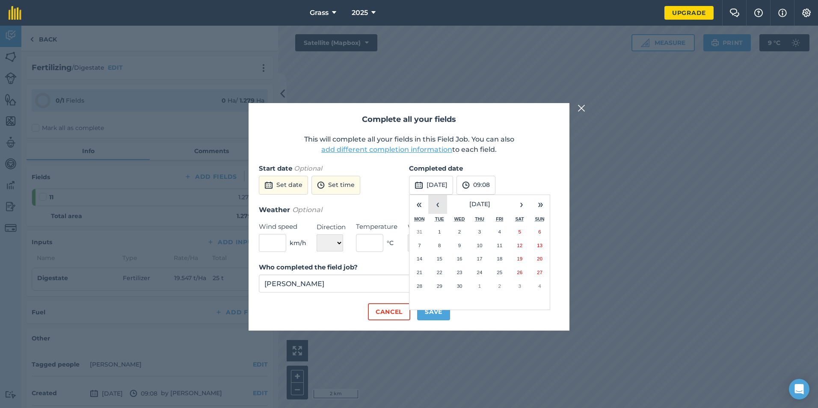
click at [444, 199] on button "‹" at bounding box center [437, 204] width 19 height 19
click at [419, 247] on abbr "3" at bounding box center [419, 246] width 3 height 6
click at [427, 308] on button "Save" at bounding box center [433, 311] width 33 height 17
checkbox input "true"
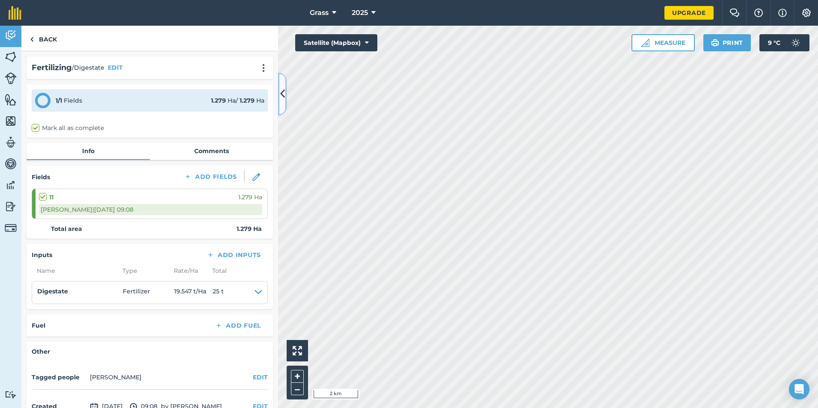
click at [286, 102] on button at bounding box center [282, 94] width 9 height 43
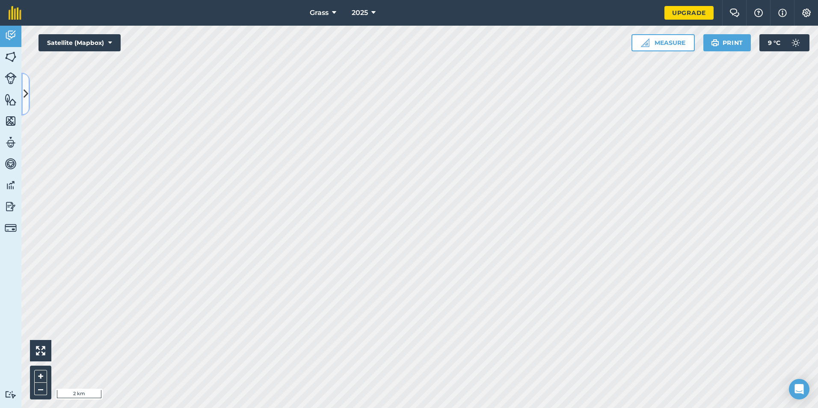
click at [27, 98] on icon at bounding box center [26, 93] width 5 height 15
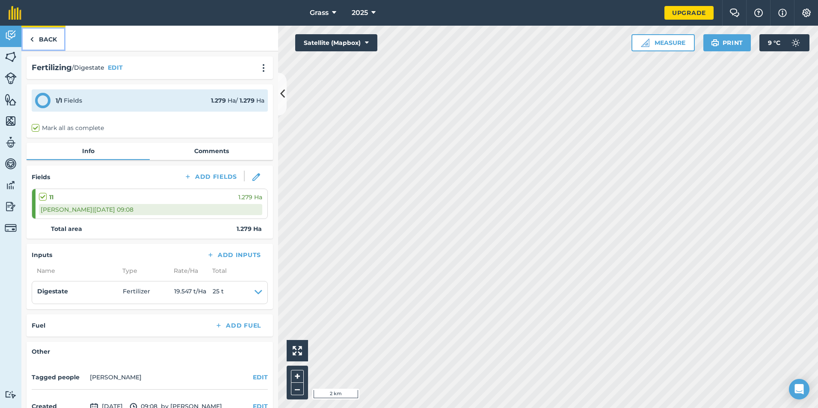
click at [39, 41] on link "Back" at bounding box center [43, 38] width 44 height 25
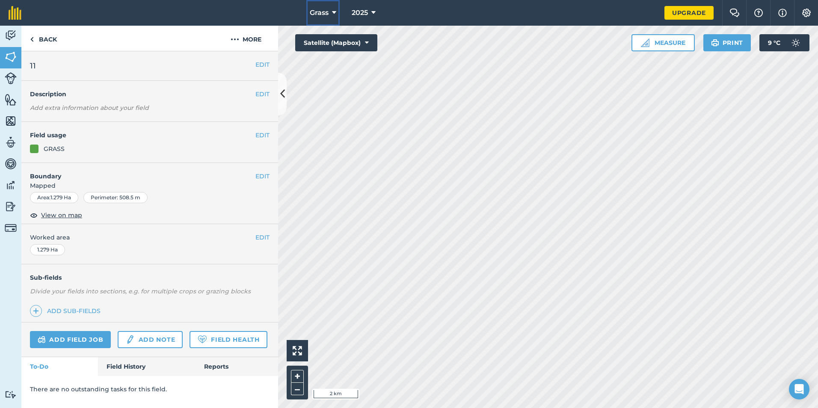
click at [333, 17] on icon at bounding box center [334, 13] width 4 height 10
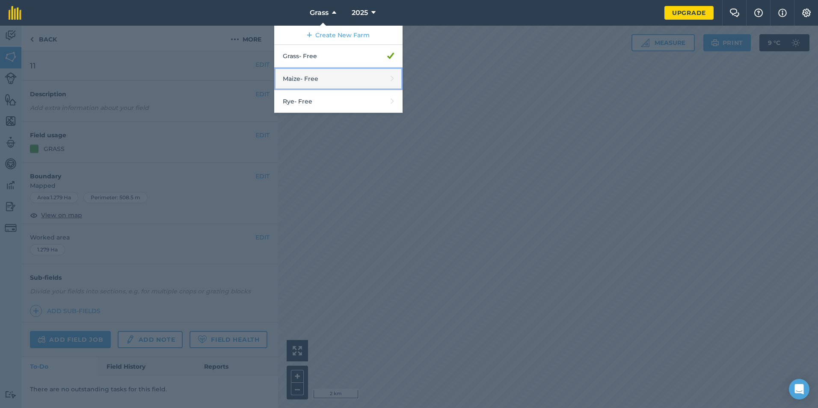
click at [328, 72] on link "Maize - Free" at bounding box center [338, 79] width 128 height 23
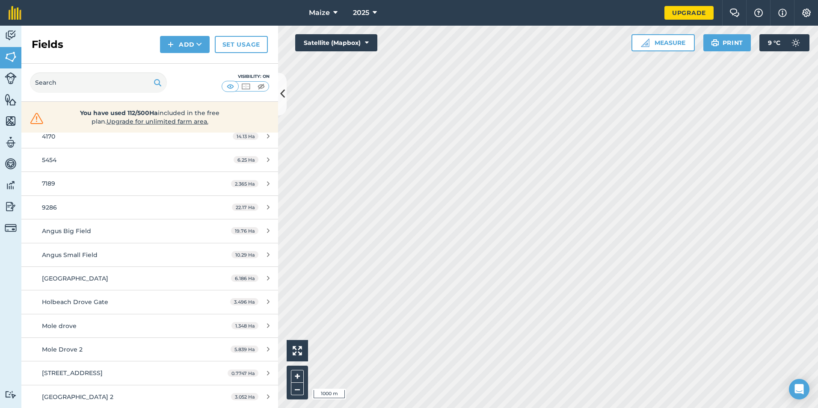
scroll to position [96, 0]
click at [128, 304] on div "Holbeach Drove Gate" at bounding box center [122, 301] width 161 height 9
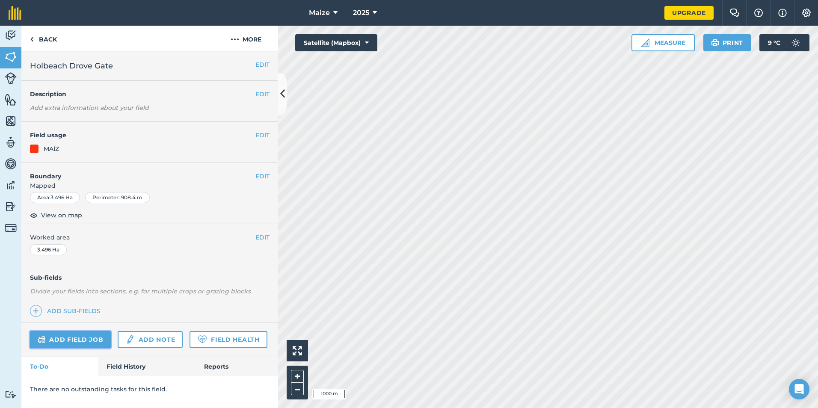
click at [72, 333] on link "Add field job" at bounding box center [70, 339] width 81 height 17
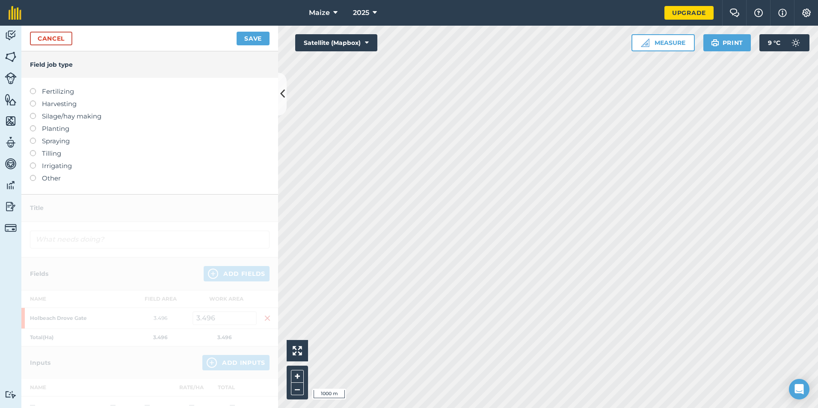
click at [65, 98] on ul "Fertilizing Harvesting Silage/hay making Planting Spraying Tilling Irrigating O…" at bounding box center [150, 134] width 240 height 97
click at [64, 95] on label "Fertilizing" at bounding box center [150, 91] width 240 height 10
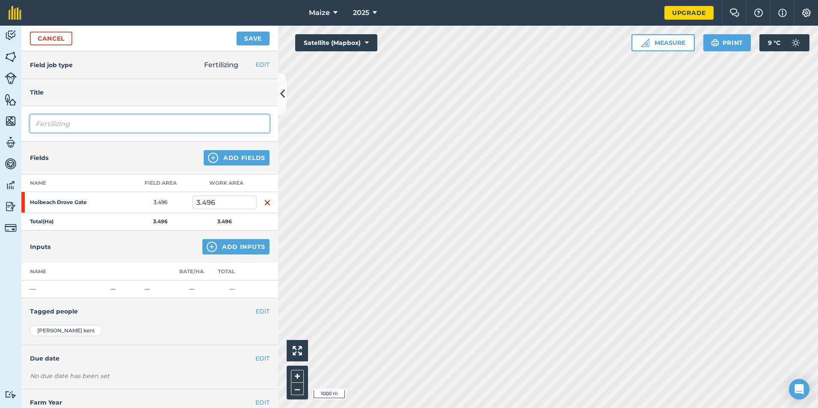
click at [73, 127] on input "Fertilizing" at bounding box center [150, 124] width 240 height 18
type input "F"
type input "Digestate"
click at [210, 244] on img at bounding box center [212, 247] width 10 height 10
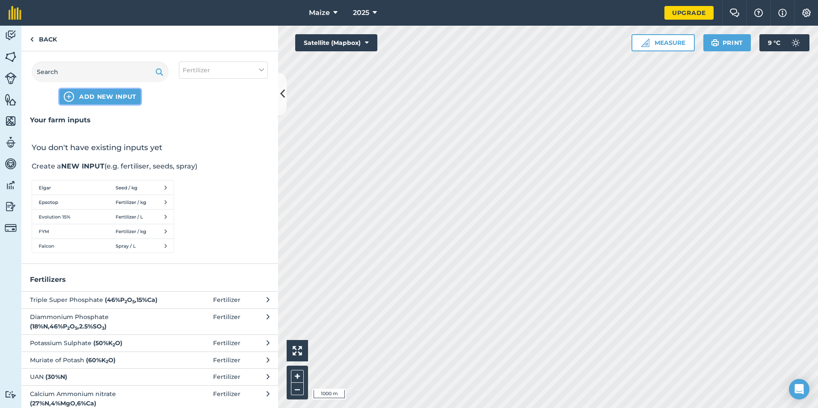
click at [111, 95] on span "ADD NEW INPUT" at bounding box center [107, 96] width 57 height 9
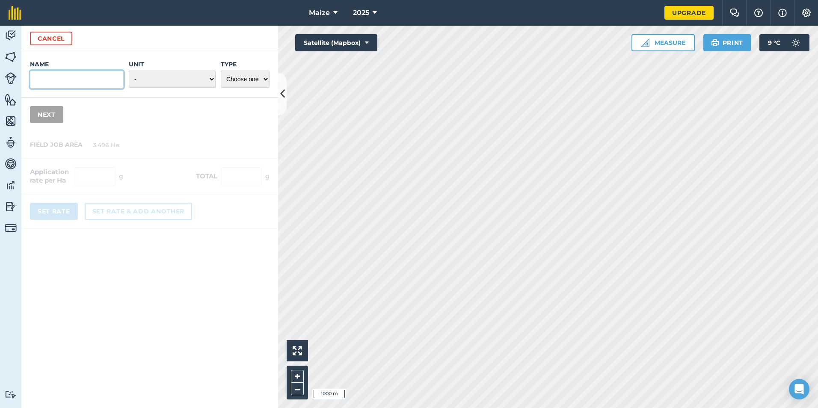
click at [89, 80] on input "Name" at bounding box center [77, 80] width 94 height 18
type input "Digestate"
click at [197, 75] on select "- Grams/g Kilograms/kg Metric tonnes/t Millilitres/ml Litres/L Ounces/oz Pounds…" at bounding box center [172, 79] width 87 height 17
select select "METRIC_TONNES"
click at [129, 71] on select "- Grams/g Kilograms/kg Metric tonnes/t Millilitres/ml Litres/L Ounces/oz Pounds…" at bounding box center [172, 79] width 87 height 17
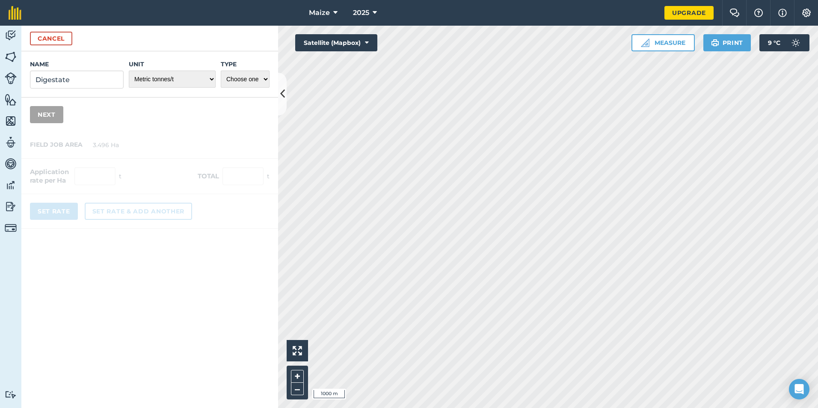
click at [266, 68] on label "Type" at bounding box center [245, 64] width 49 height 9
click at [266, 71] on select "Choose one Fertilizer Seed Spray Fuel Other" at bounding box center [245, 79] width 49 height 17
click at [260, 83] on select "Choose one Fertilizer Seed Spray Fuel Other" at bounding box center [245, 79] width 49 height 17
select select "FERTILIZER"
click at [221, 71] on select "Choose one Fertilizer Seed Spray Fuel Other" at bounding box center [245, 79] width 49 height 17
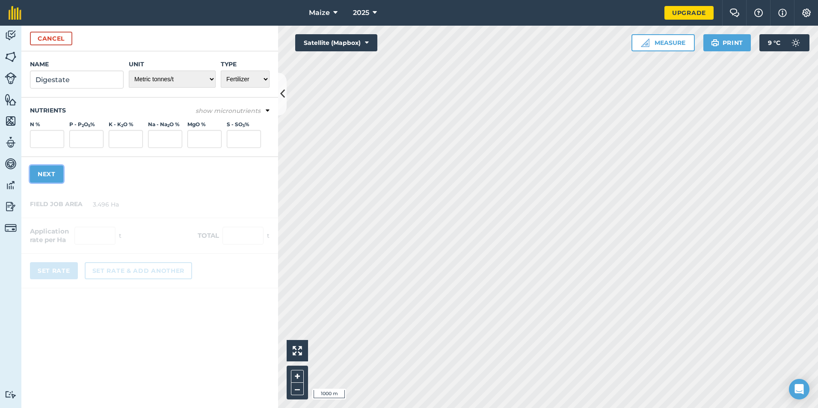
click at [51, 180] on button "Next" at bounding box center [46, 174] width 33 height 17
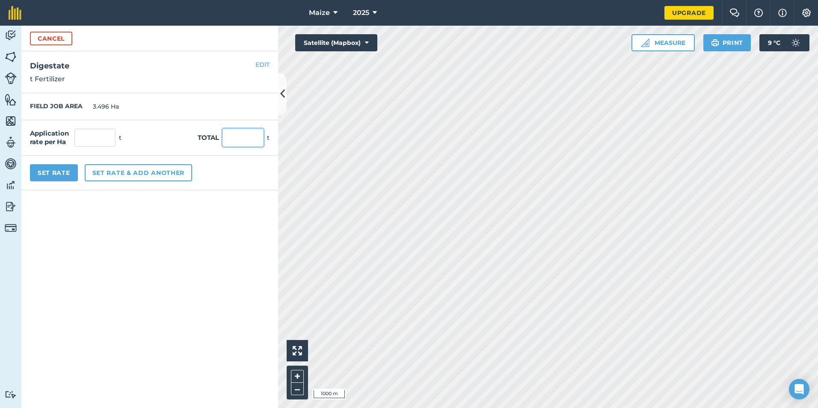
click at [252, 142] on input "text" at bounding box center [243, 138] width 41 height 18
type input "100"
type input "28.604"
click at [147, 270] on form "Cancel Name Digestate Unit - Grams/g Kilograms/kg Metric tonnes/t Millilitres/m…" at bounding box center [149, 217] width 257 height 383
click at [67, 170] on button "Set Rate" at bounding box center [54, 172] width 48 height 17
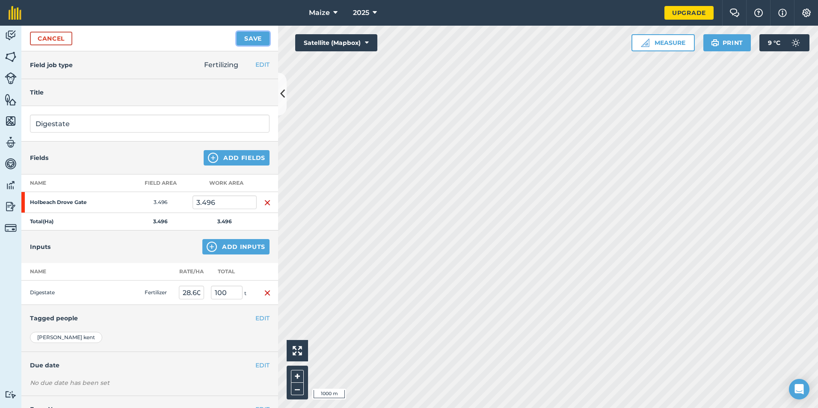
click at [261, 33] on button "Save" at bounding box center [253, 39] width 33 height 14
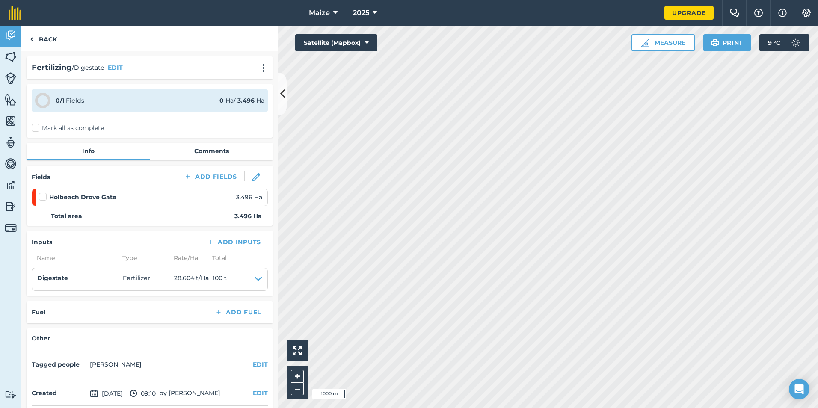
click at [80, 130] on label "Mark all as complete" at bounding box center [68, 128] width 72 height 9
click at [37, 129] on input "Mark all as complete" at bounding box center [35, 127] width 6 height 6
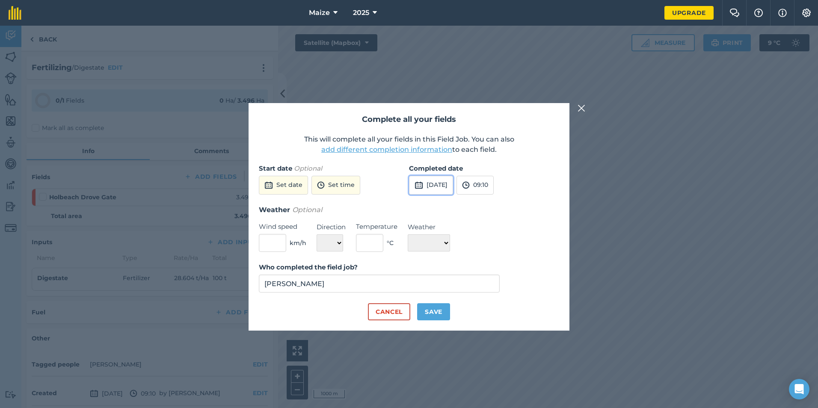
click at [439, 182] on button "[DATE]" at bounding box center [431, 185] width 44 height 19
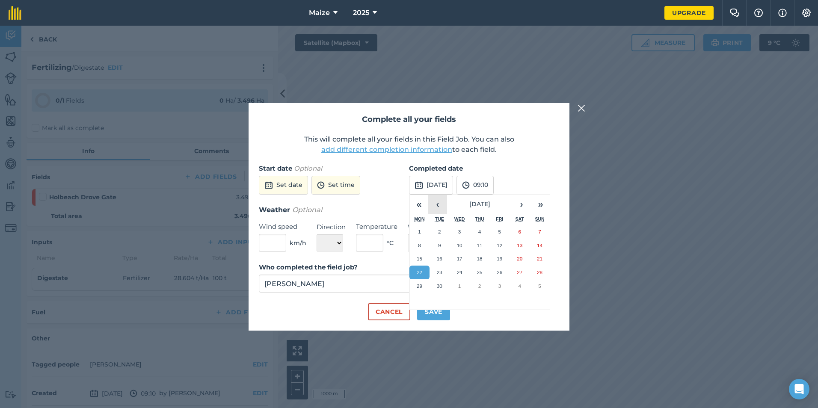
click at [435, 201] on button "‹" at bounding box center [437, 204] width 19 height 19
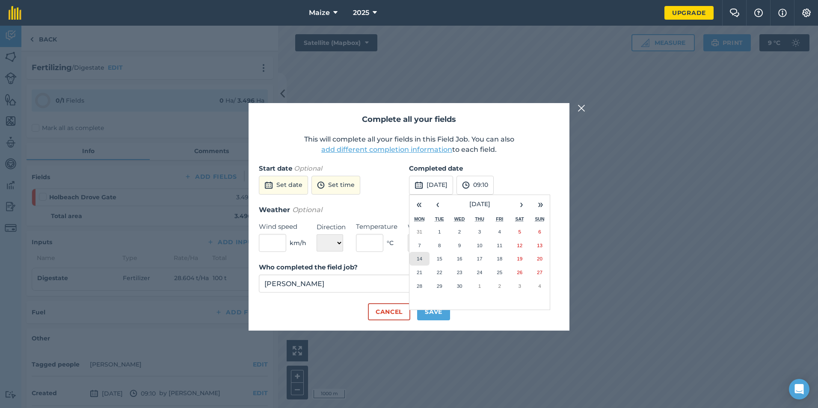
click at [425, 258] on button "14" at bounding box center [420, 259] width 20 height 14
click at [425, 310] on button "Save" at bounding box center [433, 311] width 33 height 17
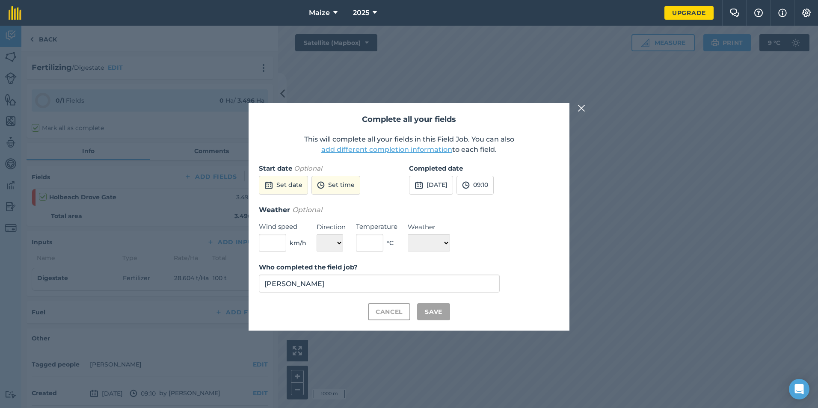
checkbox input "true"
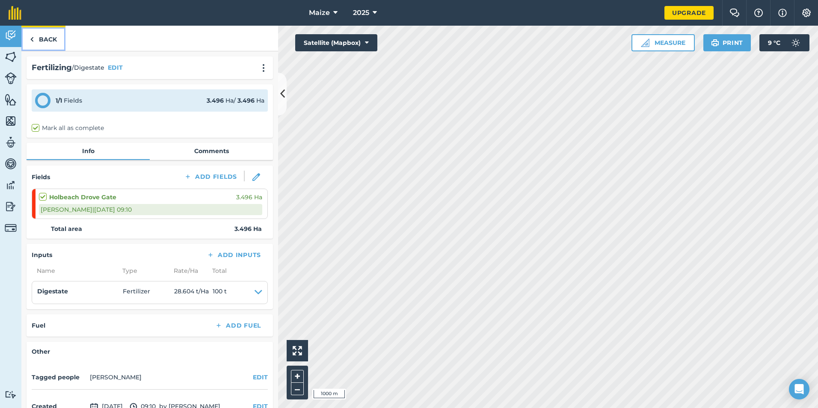
click at [50, 33] on link "Back" at bounding box center [43, 38] width 44 height 25
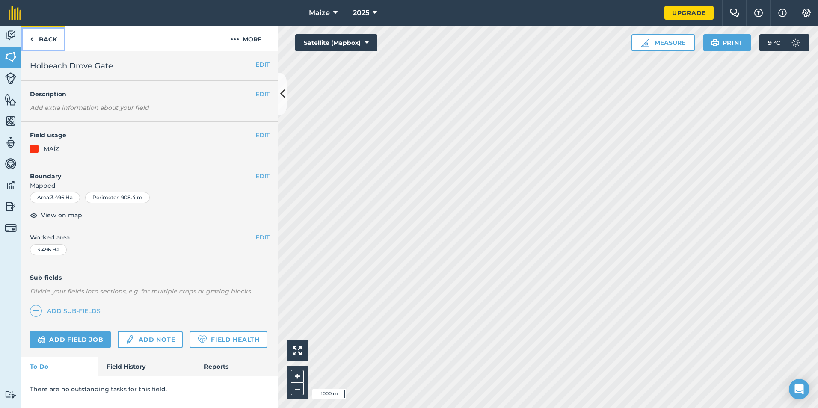
click at [37, 48] on link "Back" at bounding box center [43, 38] width 44 height 25
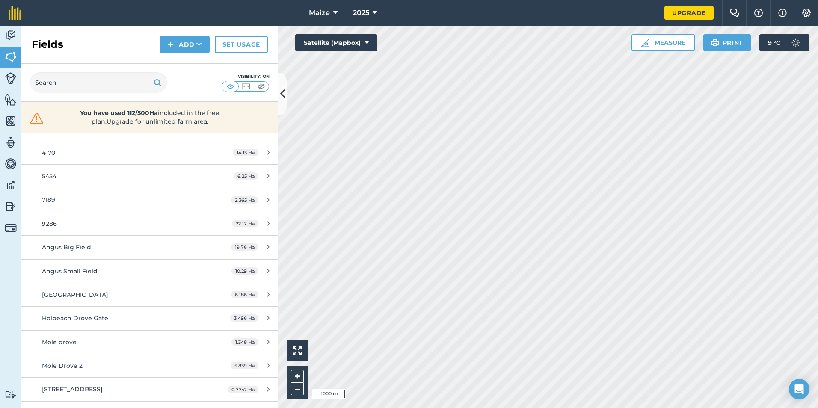
scroll to position [96, 0]
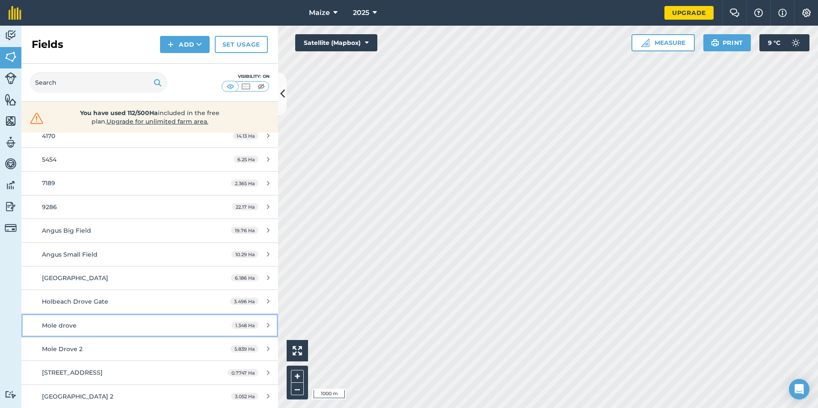
click at [191, 321] on div "Mole drove" at bounding box center [122, 325] width 161 height 9
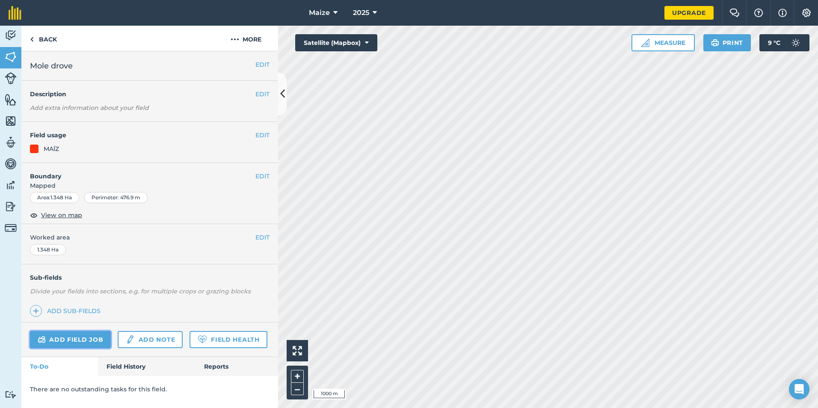
click at [70, 335] on link "Add field job" at bounding box center [70, 339] width 81 height 17
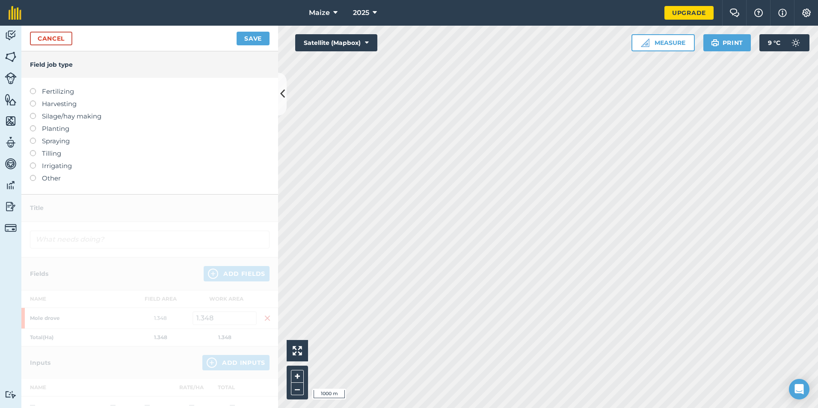
click at [59, 90] on label "Fertilizing" at bounding box center [150, 91] width 240 height 10
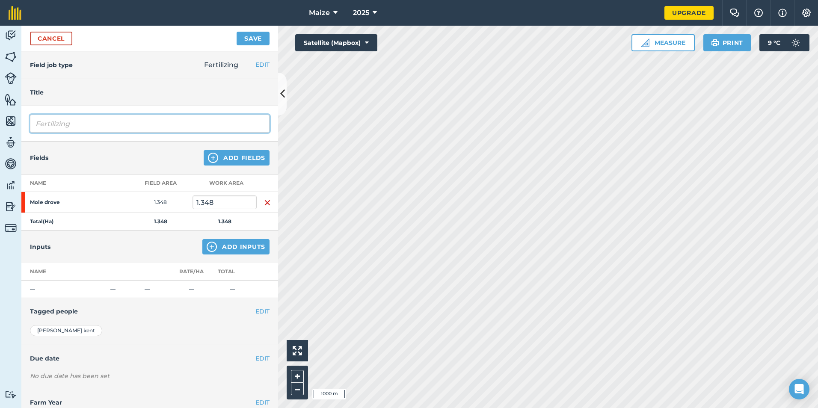
click at [85, 124] on input "Fertilizing" at bounding box center [150, 124] width 240 height 18
type input "F"
type input "Digestate"
click at [211, 249] on button "Add Inputs" at bounding box center [235, 246] width 67 height 15
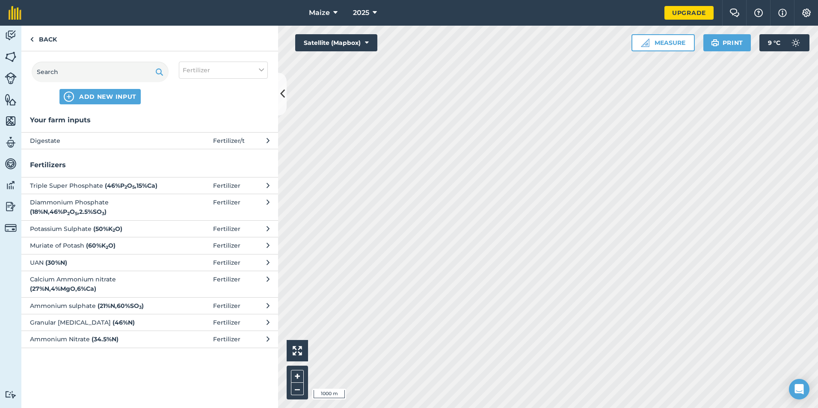
click at [196, 146] on button "Digestate Fertilizer / t" at bounding box center [149, 140] width 257 height 17
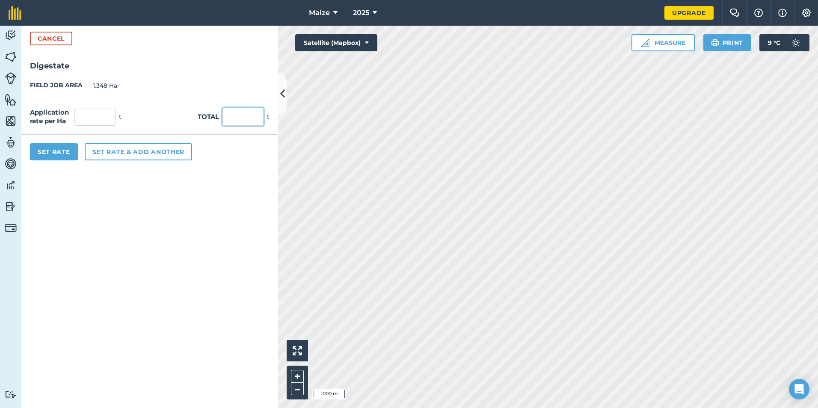
click at [229, 122] on input "text" at bounding box center [243, 117] width 41 height 18
type input "27"
type input "20.03"
click at [163, 194] on form "Cancel Digestate FIELD JOB AREA 1.348 Ha Application rate per Ha 20.03 t Total …" at bounding box center [149, 217] width 257 height 383
click at [41, 155] on button "Set Rate" at bounding box center [54, 151] width 48 height 17
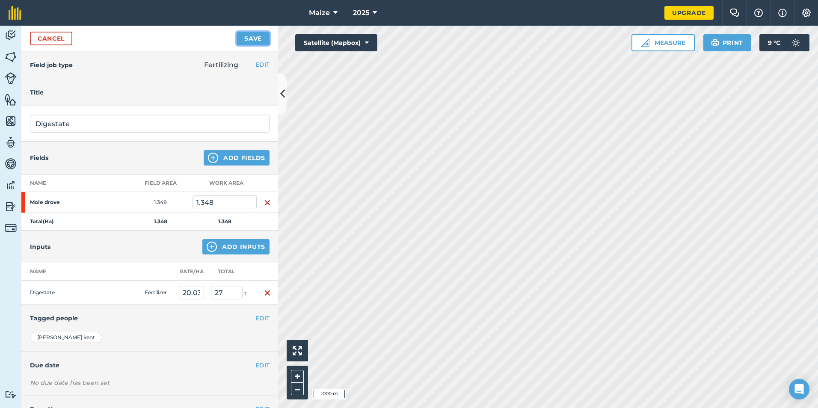
click at [245, 41] on button "Save" at bounding box center [253, 39] width 33 height 14
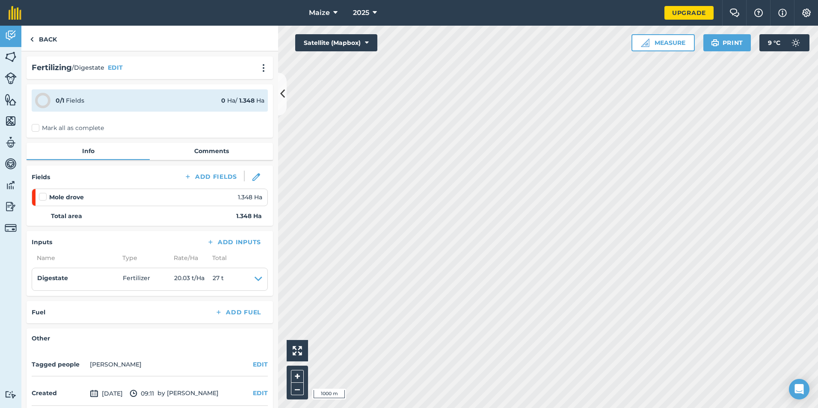
click at [77, 131] on label "Mark all as complete" at bounding box center [68, 128] width 72 height 9
click at [37, 129] on input "Mark all as complete" at bounding box center [35, 127] width 6 height 6
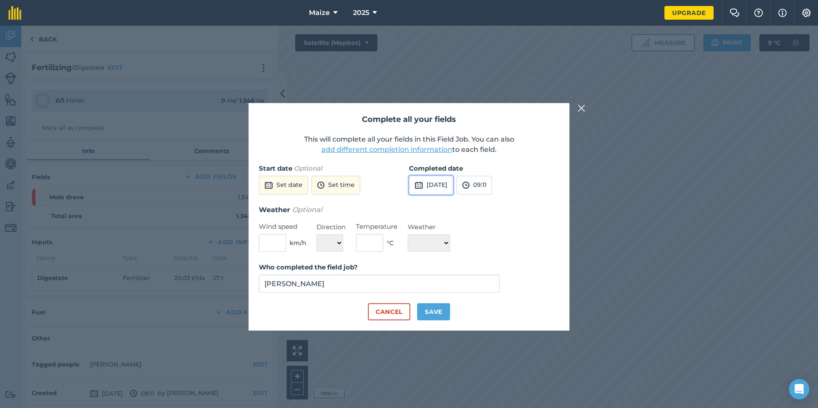
click at [453, 184] on button "[DATE]" at bounding box center [431, 185] width 44 height 19
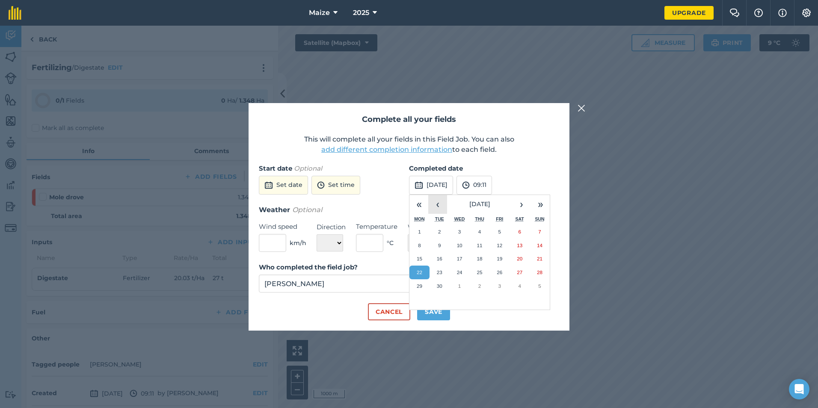
click at [446, 202] on button "‹" at bounding box center [437, 204] width 19 height 19
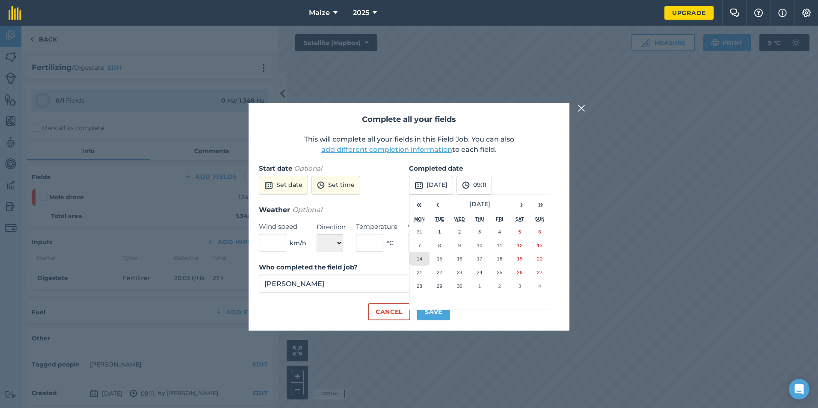
click at [419, 259] on abbr "14" at bounding box center [420, 259] width 6 height 6
click at [435, 308] on button "Save" at bounding box center [433, 311] width 33 height 17
checkbox input "true"
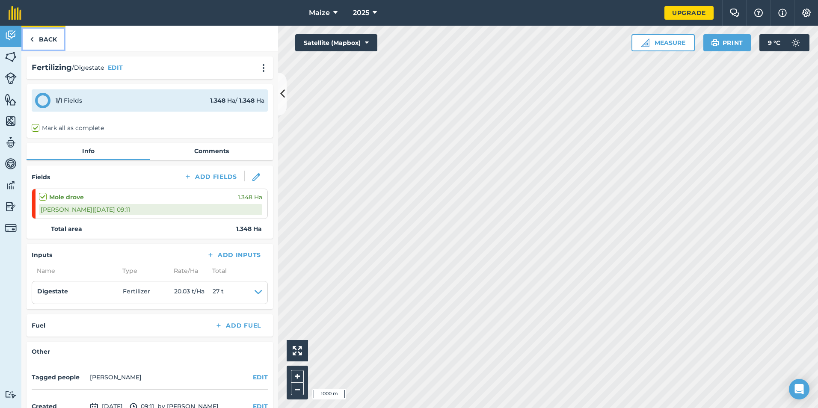
click at [36, 39] on link "Back" at bounding box center [43, 38] width 44 height 25
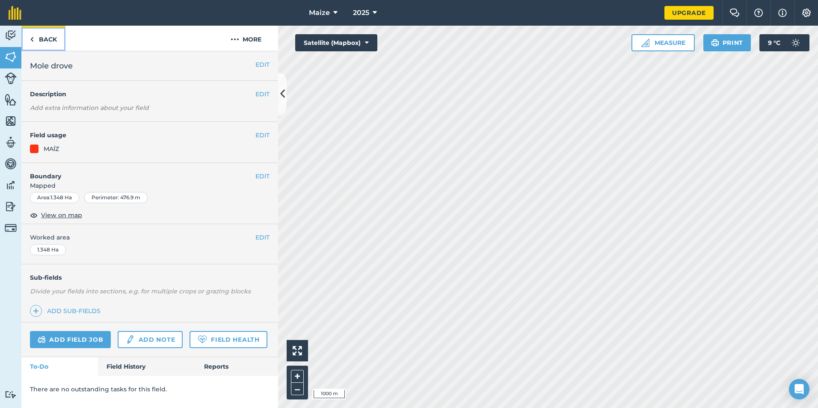
click at [47, 45] on link "Back" at bounding box center [43, 38] width 44 height 25
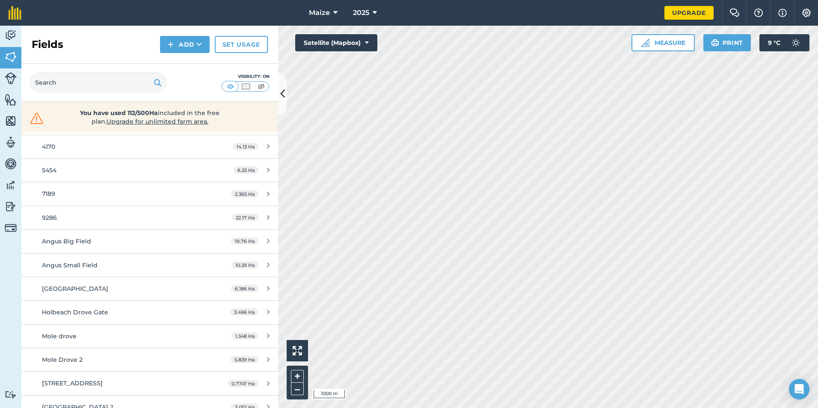
scroll to position [96, 0]
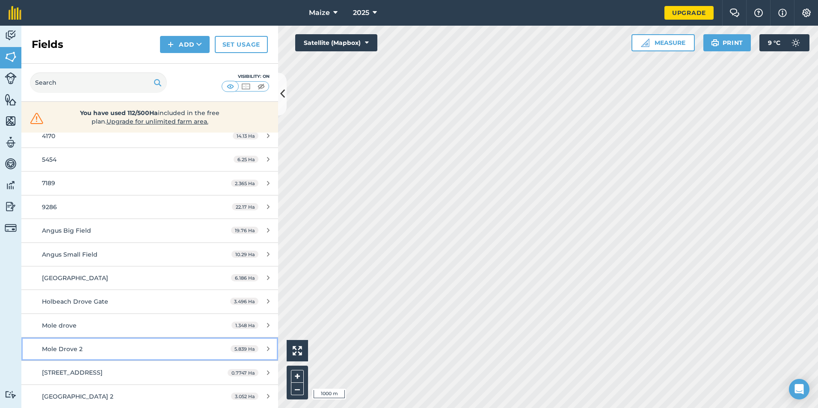
click at [125, 350] on div "Mole Drove 2" at bounding box center [122, 349] width 161 height 9
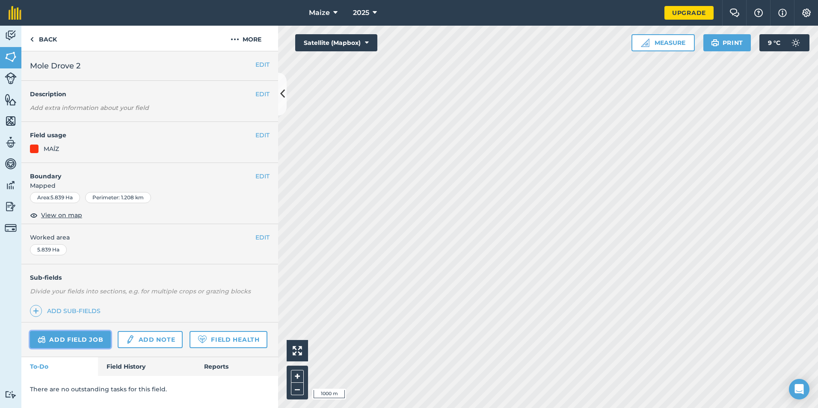
click at [82, 335] on link "Add field job" at bounding box center [70, 339] width 81 height 17
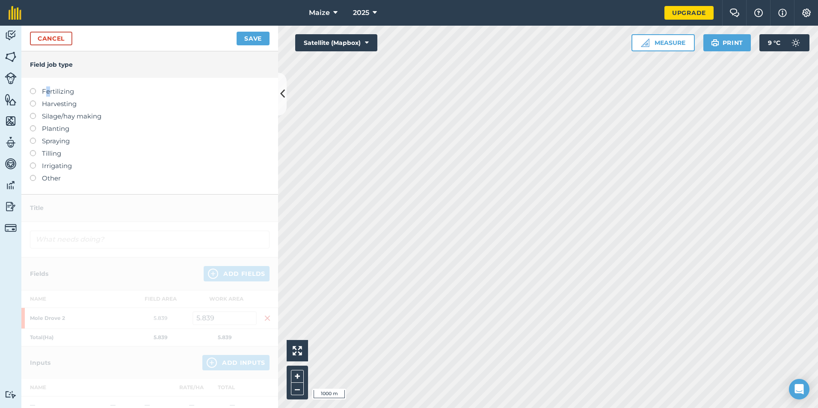
drag, startPoint x: 48, startPoint y: 86, endPoint x: 45, endPoint y: 90, distance: 5.8
click at [45, 90] on div "Fertilizing Harvesting Silage/hay making Planting Spraying Tilling Irrigating O…" at bounding box center [149, 136] width 257 height 116
drag, startPoint x: 45, startPoint y: 90, endPoint x: 41, endPoint y: 96, distance: 7.5
click at [41, 96] on label "Fertilizing" at bounding box center [150, 91] width 240 height 10
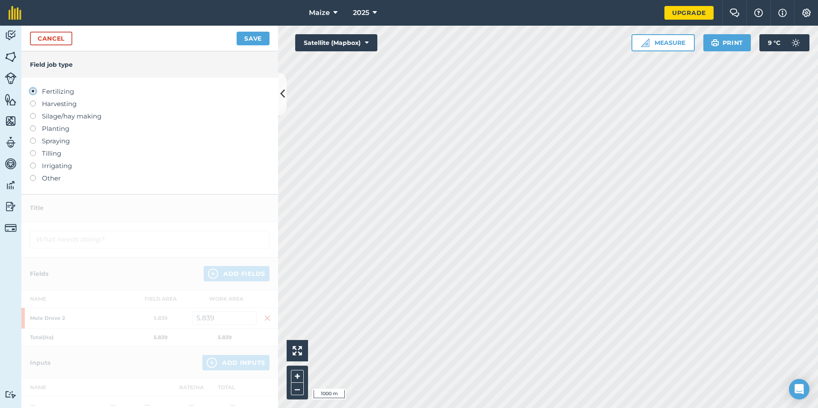
type input "Fertilizing"
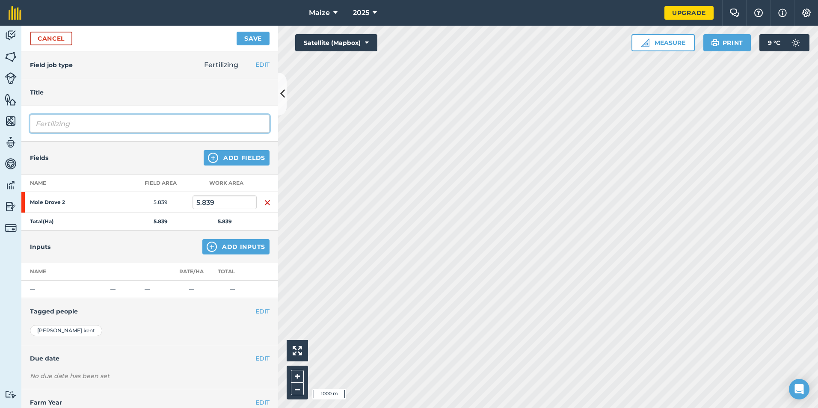
drag, startPoint x: 52, startPoint y: 122, endPoint x: 62, endPoint y: 119, distance: 11.0
click at [56, 120] on input "Fertilizing" at bounding box center [150, 124] width 240 height 18
click at [117, 109] on div "Fertilizing" at bounding box center [149, 124] width 257 height 36
drag, startPoint x: 110, startPoint y: 116, endPoint x: 12, endPoint y: 141, distance: 100.7
click at [9, 138] on div "Activity Fields Livestock Features Maps Team Vehicles Data Reporting Billing Tu…" at bounding box center [409, 217] width 818 height 383
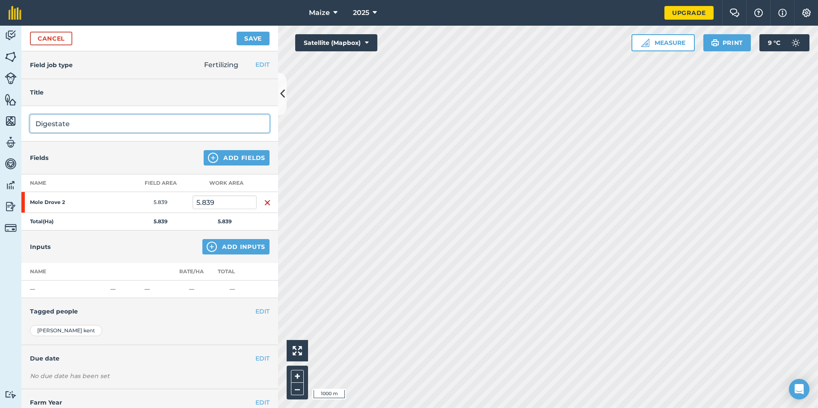
type input "Digestate"
click at [246, 239] on div "Inputs Add Inputs" at bounding box center [149, 247] width 257 height 33
click at [242, 246] on button "Add Inputs" at bounding box center [235, 246] width 67 height 15
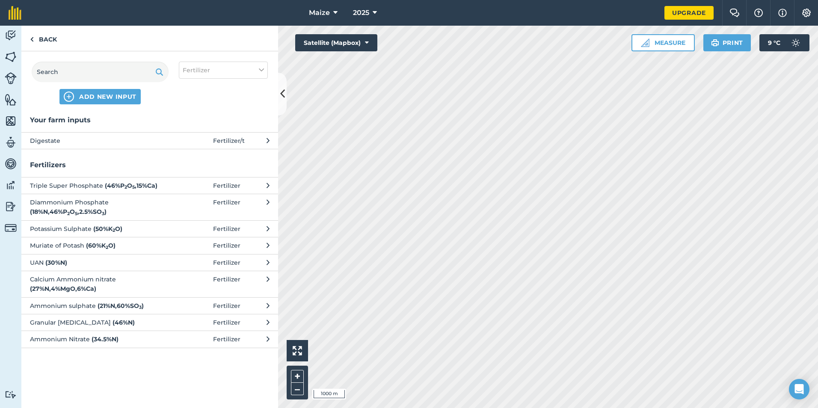
click at [164, 144] on span "Digestate" at bounding box center [100, 140] width 140 height 9
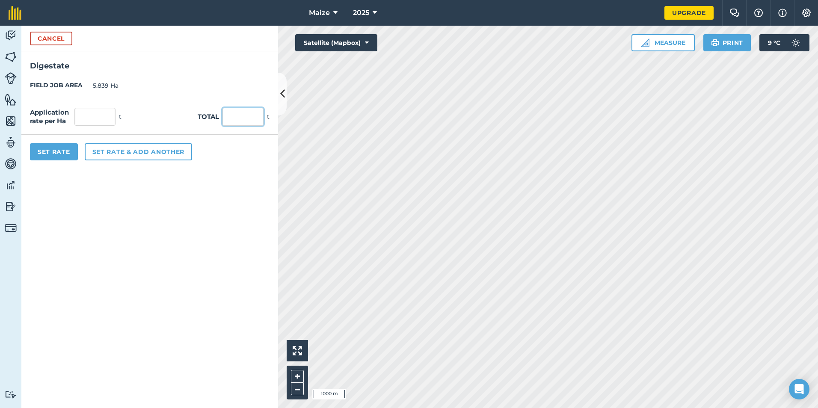
click at [231, 120] on input "text" at bounding box center [243, 117] width 41 height 18
type input "153"
type input "26.203"
click at [190, 216] on form "Cancel Digestate FIELD JOB AREA 5.839 Ha Application rate per Ha 26.203 t Total…" at bounding box center [149, 217] width 257 height 383
click at [55, 154] on button "Set Rate" at bounding box center [54, 151] width 48 height 17
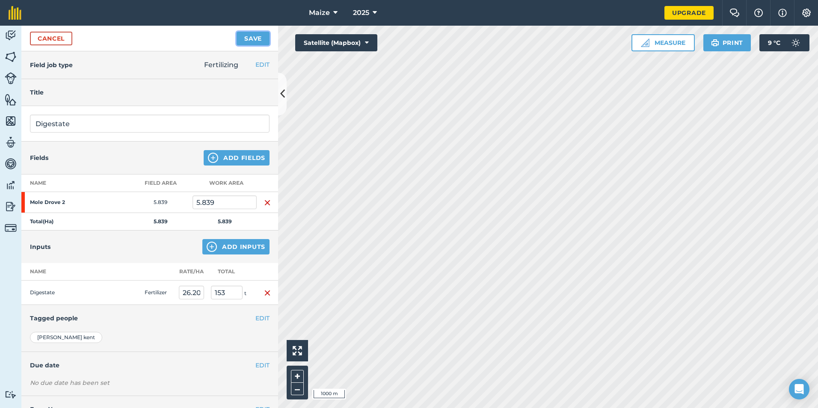
click at [242, 37] on button "Save" at bounding box center [253, 39] width 33 height 14
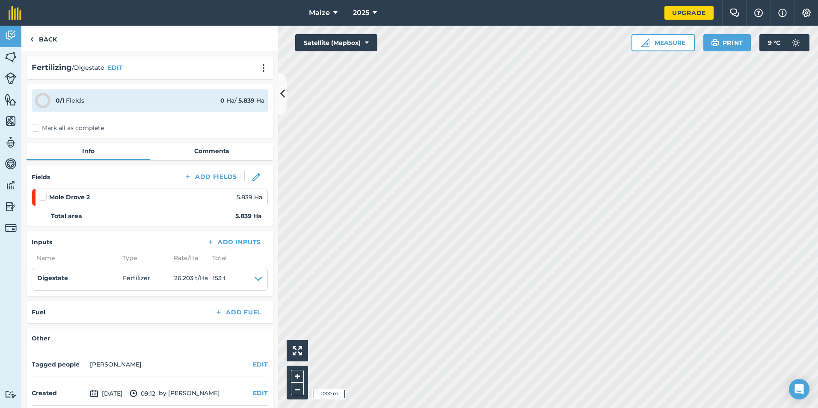
click at [71, 128] on label "Mark all as complete" at bounding box center [68, 128] width 72 height 9
click at [37, 128] on input "Mark all as complete" at bounding box center [35, 127] width 6 height 6
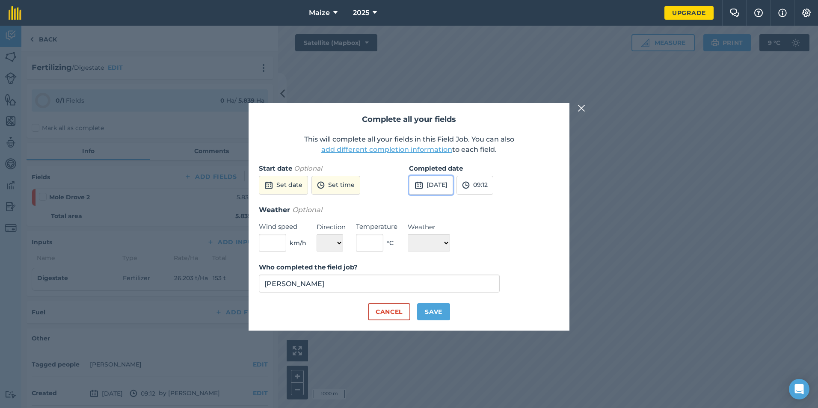
click at [428, 184] on button "[DATE]" at bounding box center [431, 185] width 44 height 19
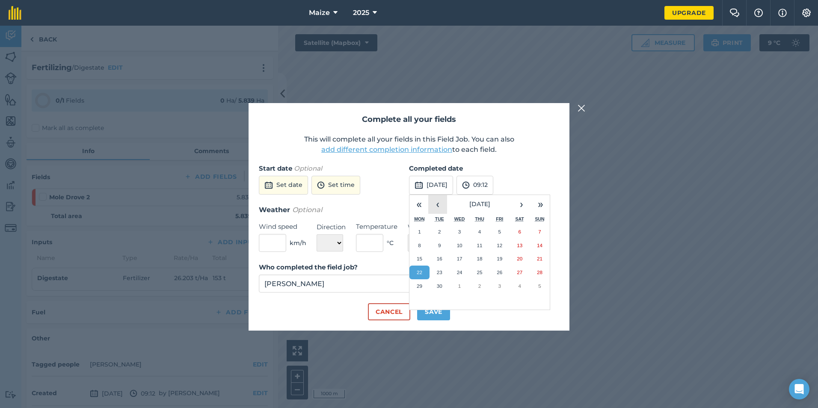
click at [437, 205] on button "‹" at bounding box center [437, 204] width 19 height 19
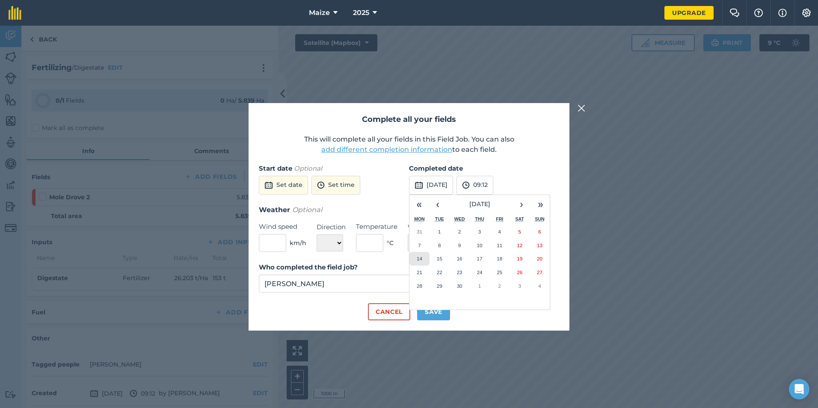
click at [420, 257] on abbr "14" at bounding box center [420, 259] width 6 height 6
click at [428, 312] on button "Save" at bounding box center [433, 311] width 33 height 17
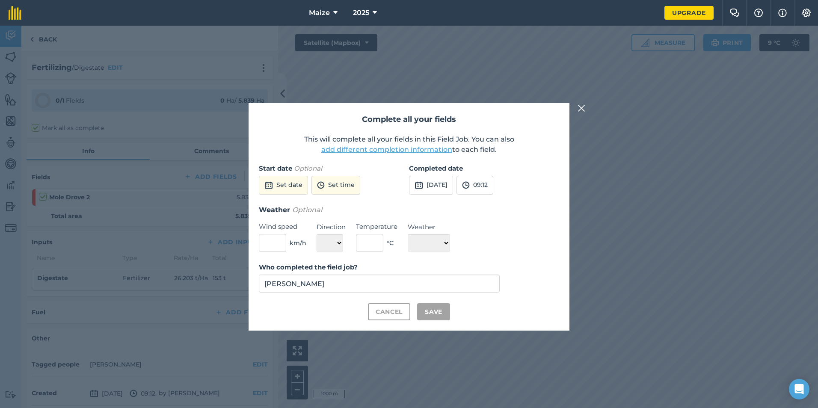
checkbox input "true"
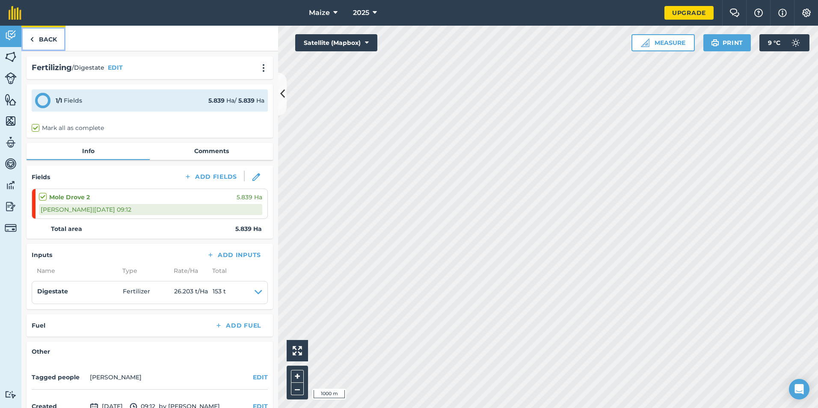
click at [45, 42] on link "Back" at bounding box center [43, 38] width 44 height 25
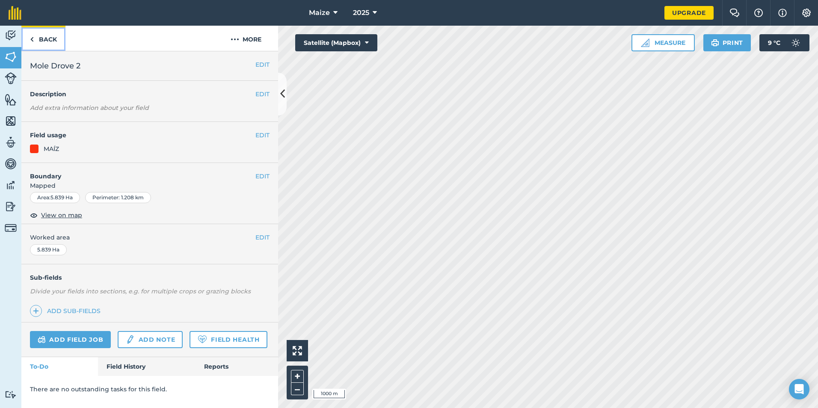
click at [46, 44] on link "Back" at bounding box center [43, 38] width 44 height 25
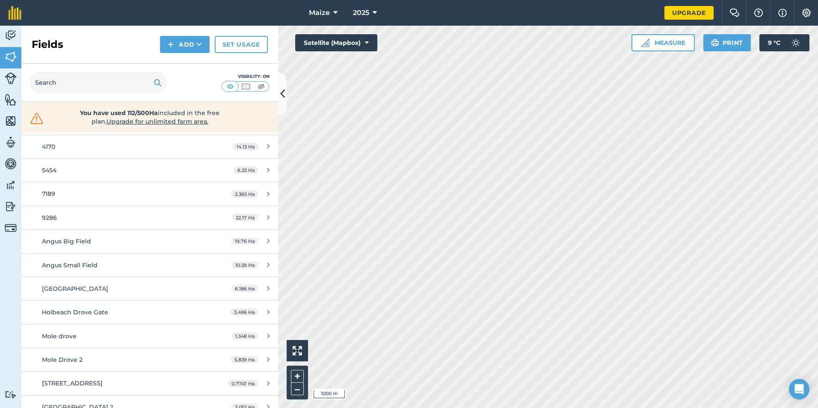
scroll to position [96, 0]
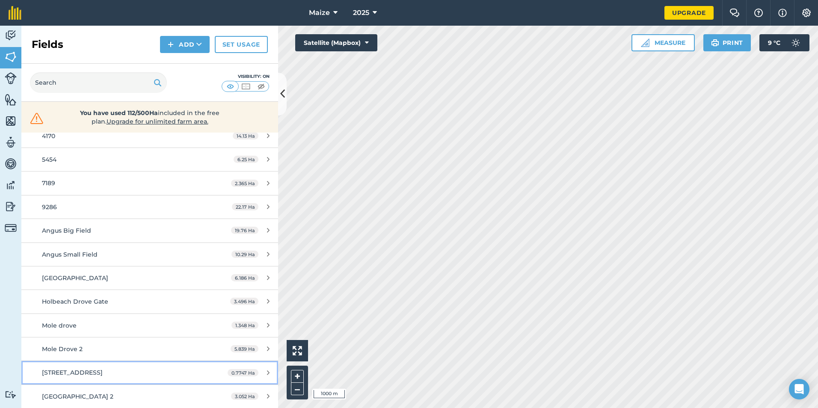
click at [112, 370] on div "[STREET_ADDRESS]" at bounding box center [122, 372] width 161 height 9
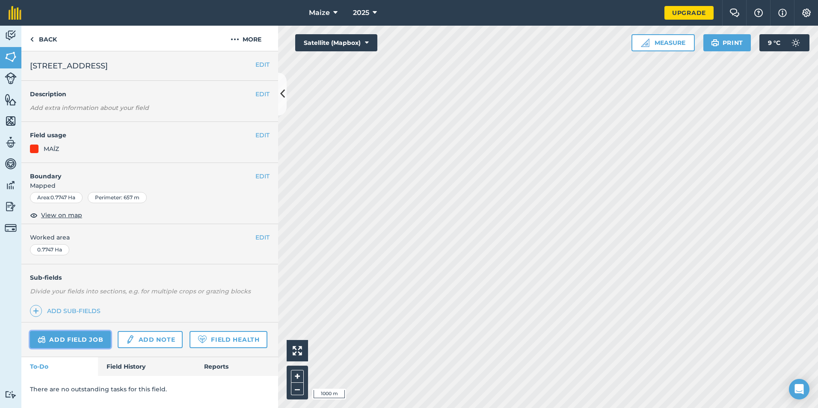
click at [79, 339] on link "Add field job" at bounding box center [70, 339] width 81 height 17
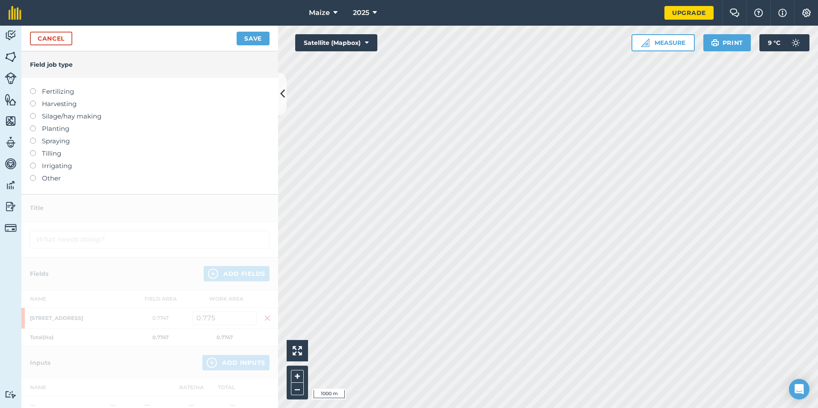
click at [43, 92] on label "Fertilizing" at bounding box center [150, 91] width 240 height 10
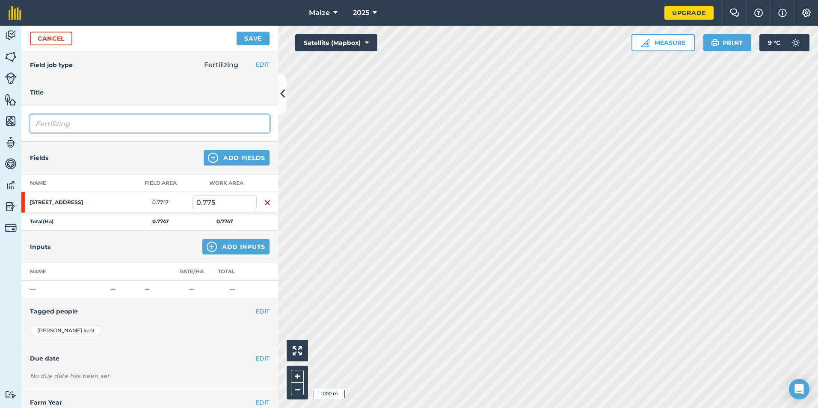
click at [180, 121] on input "Fertilizing" at bounding box center [150, 124] width 240 height 18
type input "F"
type input "Digestate"
drag, startPoint x: 190, startPoint y: 243, endPoint x: 193, endPoint y: 246, distance: 4.5
click at [190, 243] on div "Inputs Add Inputs" at bounding box center [149, 247] width 257 height 33
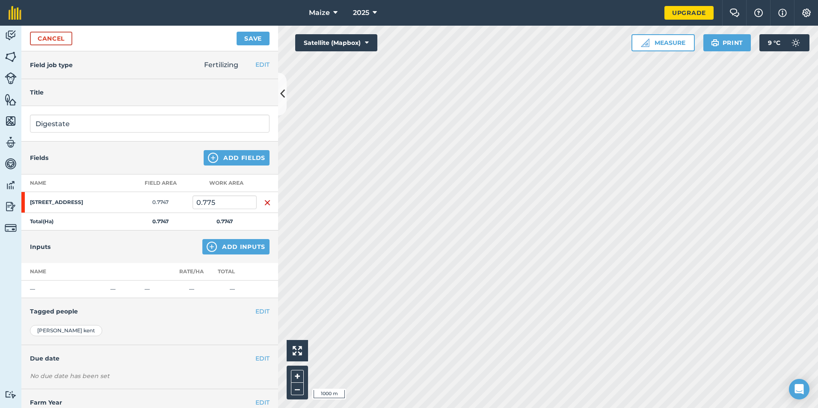
click at [196, 248] on div "Inputs Add Inputs" at bounding box center [149, 247] width 257 height 33
click at [207, 244] on img at bounding box center [212, 247] width 10 height 10
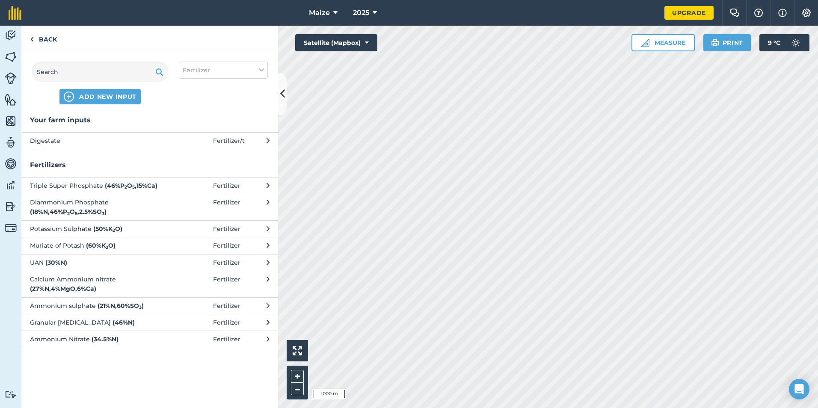
click at [215, 150] on div "Your farm inputs Digestate Fertilizer / t Fertilizers Triple Super Phosphate ( …" at bounding box center [149, 262] width 257 height 294
click at [225, 138] on span "Fertilizer / t" at bounding box center [229, 140] width 32 height 9
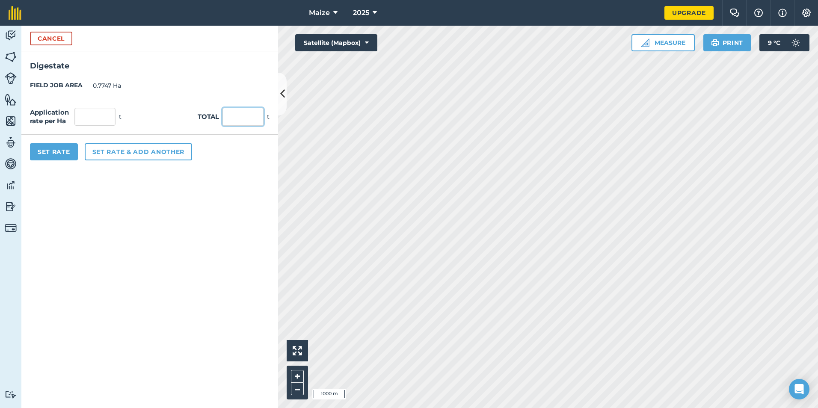
click at [241, 121] on input "text" at bounding box center [243, 117] width 41 height 18
type input "3"
type input "29.7"
type input "38.337"
click at [140, 232] on form "Cancel Digestate FIELD JOB AREA 0.7747 Ha Application rate per Ha 38.337 t Tota…" at bounding box center [149, 217] width 257 height 383
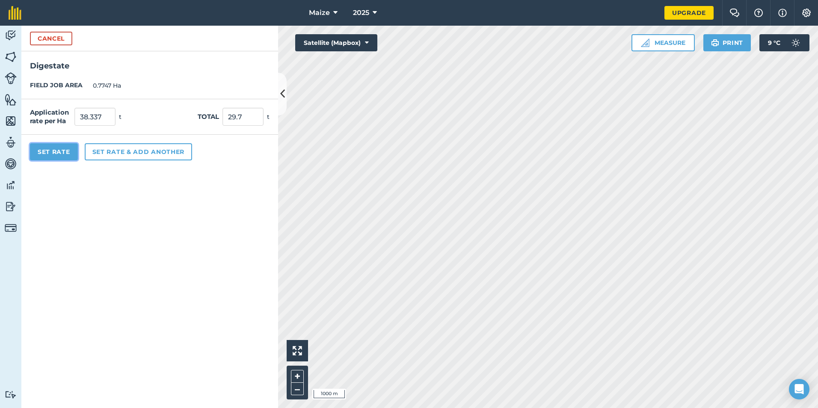
click at [60, 157] on button "Set Rate" at bounding box center [54, 151] width 48 height 17
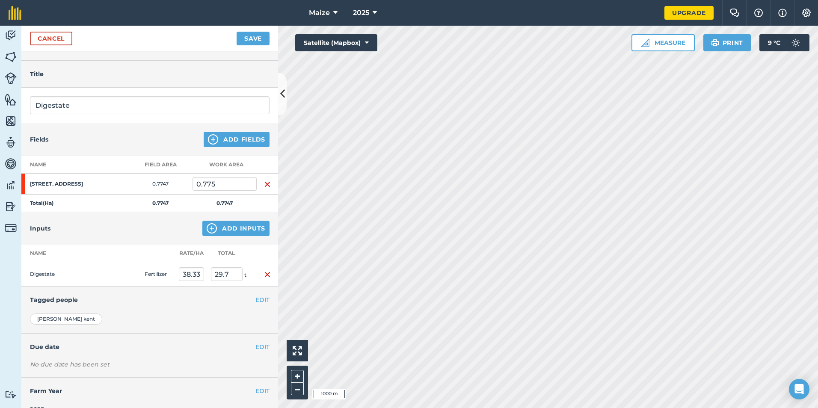
scroll to position [33, 0]
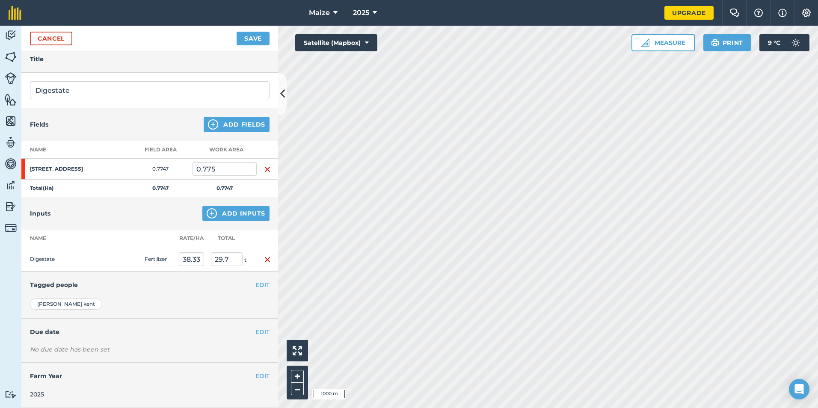
drag, startPoint x: 259, startPoint y: 24, endPoint x: 252, endPoint y: 40, distance: 18.4
click at [259, 25] on nav "Maize 2025" at bounding box center [347, 13] width 635 height 26
click at [252, 41] on button "Save" at bounding box center [253, 39] width 33 height 14
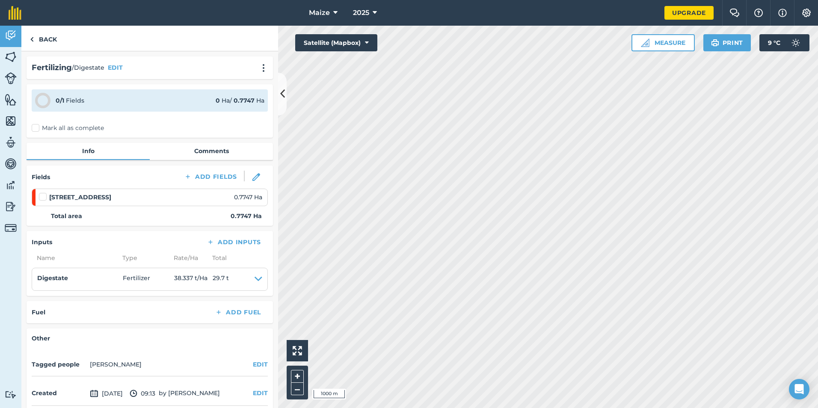
click at [50, 131] on label "Mark all as complete" at bounding box center [68, 128] width 72 height 9
click at [37, 129] on input "Mark all as complete" at bounding box center [35, 127] width 6 height 6
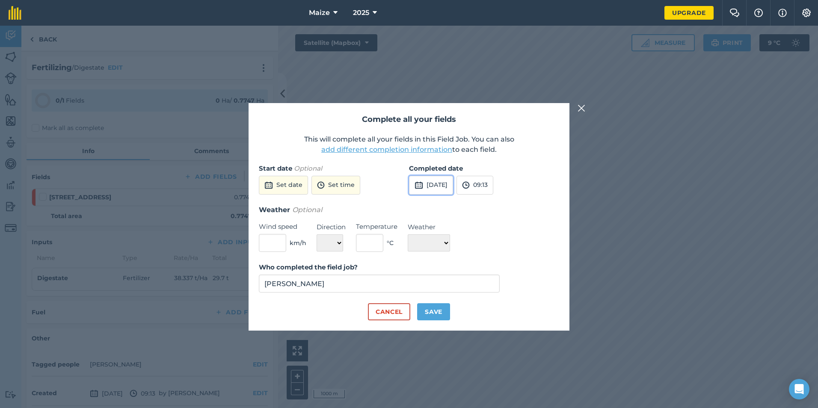
click at [437, 189] on button "[DATE]" at bounding box center [431, 185] width 44 height 19
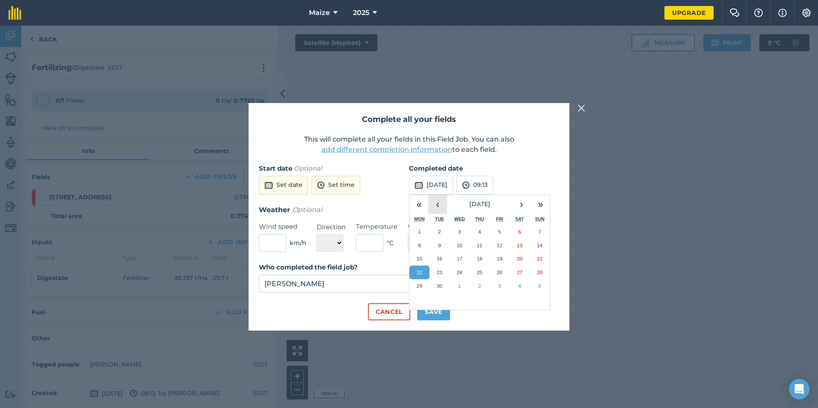
click at [434, 202] on button "‹" at bounding box center [437, 204] width 19 height 19
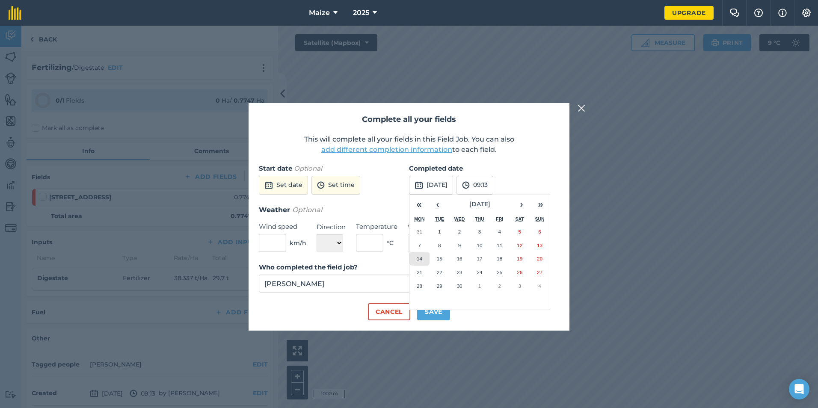
drag, startPoint x: 419, startPoint y: 258, endPoint x: 423, endPoint y: 275, distance: 16.8
click at [418, 259] on abbr "14" at bounding box center [420, 259] width 6 height 6
click at [437, 314] on button "Save" at bounding box center [433, 311] width 33 height 17
checkbox input "true"
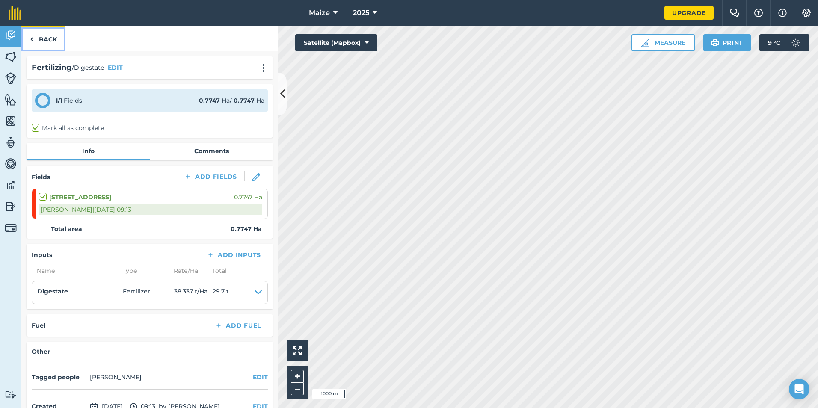
click at [49, 36] on link "Back" at bounding box center [43, 38] width 44 height 25
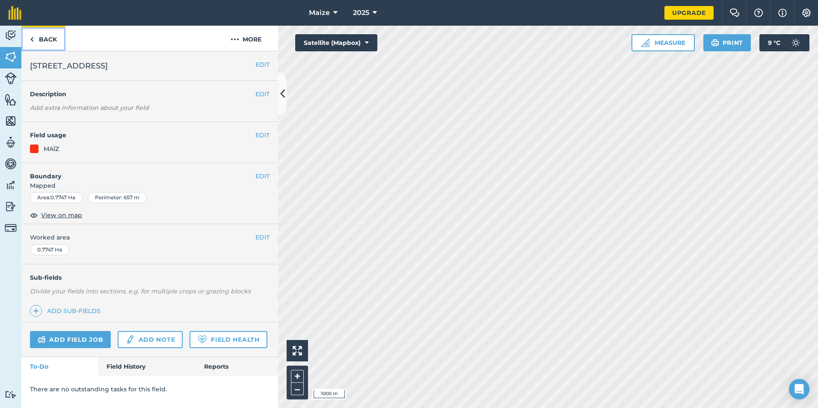
click at [46, 48] on link "Back" at bounding box center [43, 38] width 44 height 25
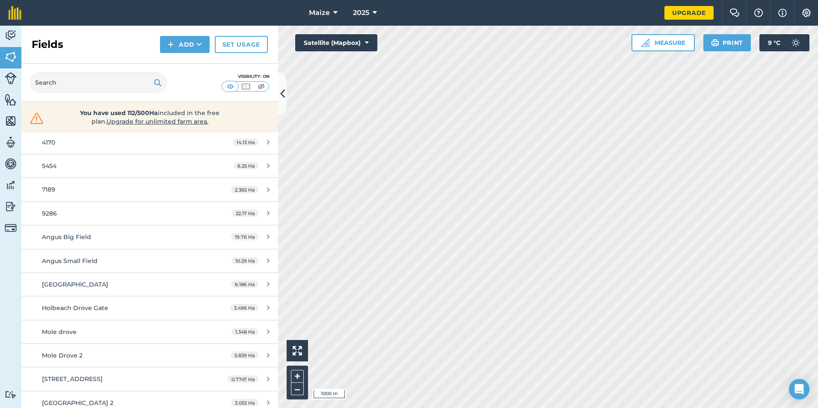
scroll to position [96, 0]
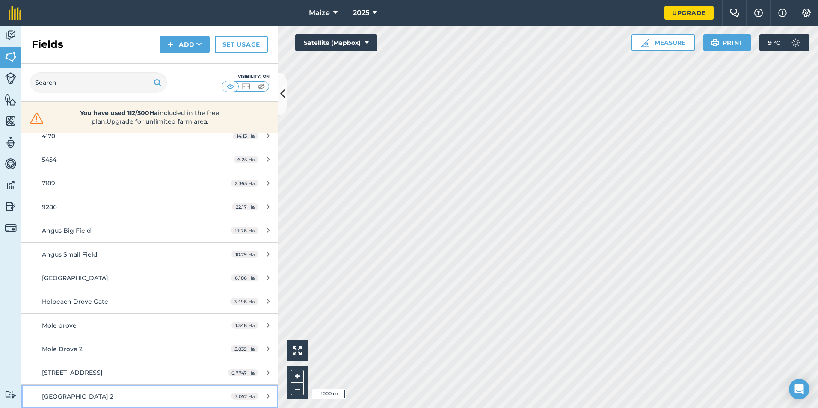
click at [151, 391] on link "[GEOGRAPHIC_DATA] 2 3.052 Ha" at bounding box center [149, 396] width 257 height 23
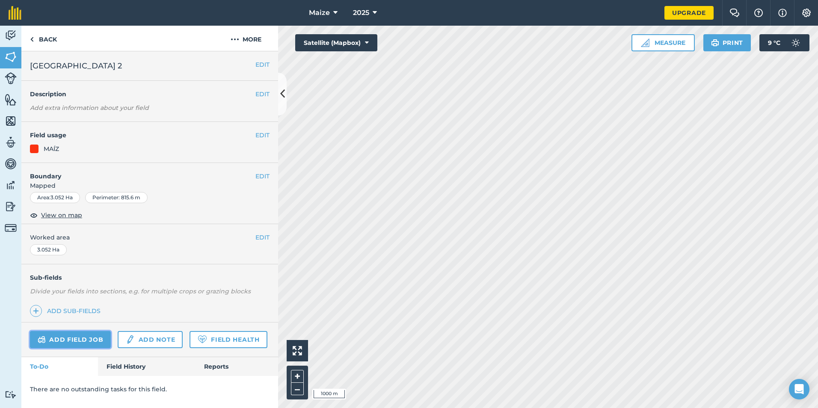
click at [60, 342] on link "Add field job" at bounding box center [70, 339] width 81 height 17
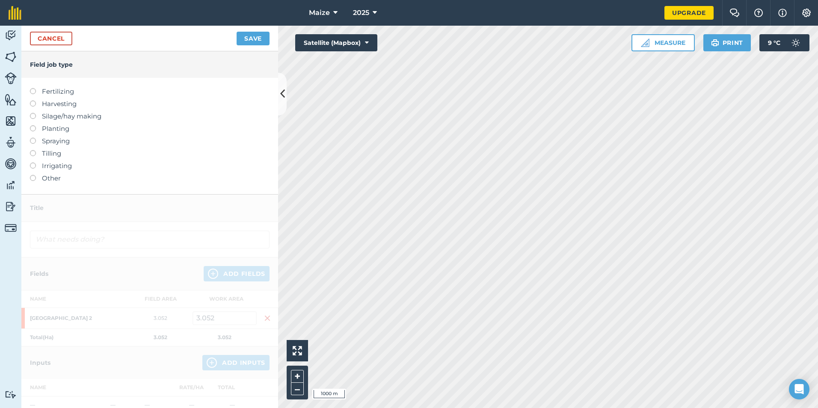
click at [61, 87] on label "Fertilizing" at bounding box center [150, 91] width 240 height 10
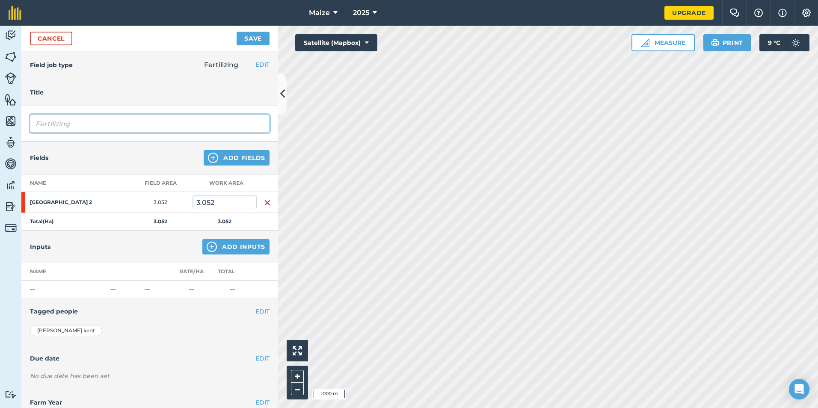
click at [71, 123] on input "Fertilizing" at bounding box center [150, 124] width 240 height 18
type input "F"
type input "Digestate"
click at [226, 248] on button "Add Inputs" at bounding box center [235, 246] width 67 height 15
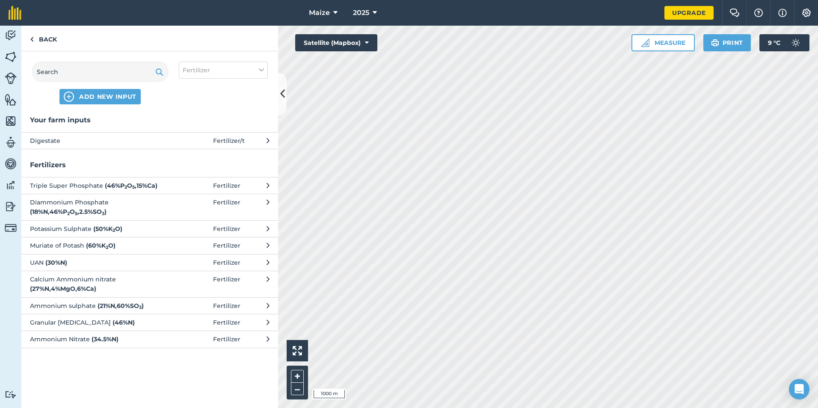
click at [206, 141] on span at bounding box center [193, 140] width 40 height 9
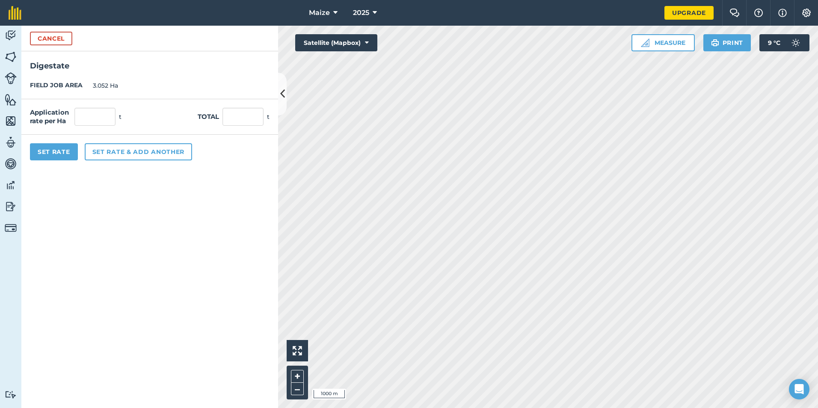
click at [232, 126] on div "Application rate per Ha t Total t" at bounding box center [149, 117] width 257 height 36
click at [235, 121] on input "text" at bounding box center [243, 117] width 41 height 18
type input "101"
type input "33.093"
click at [211, 223] on form "Cancel Digestate FIELD JOB AREA 3.052 Ha Application rate per Ha 33.093 t Total…" at bounding box center [149, 217] width 257 height 383
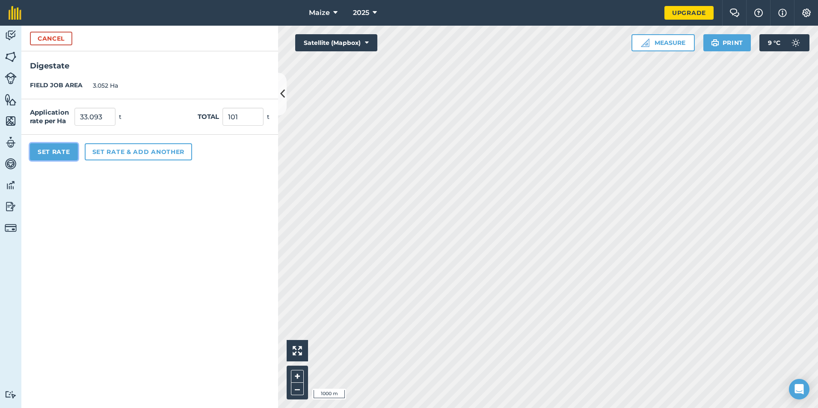
click at [30, 155] on button "Set Rate" at bounding box center [54, 151] width 48 height 17
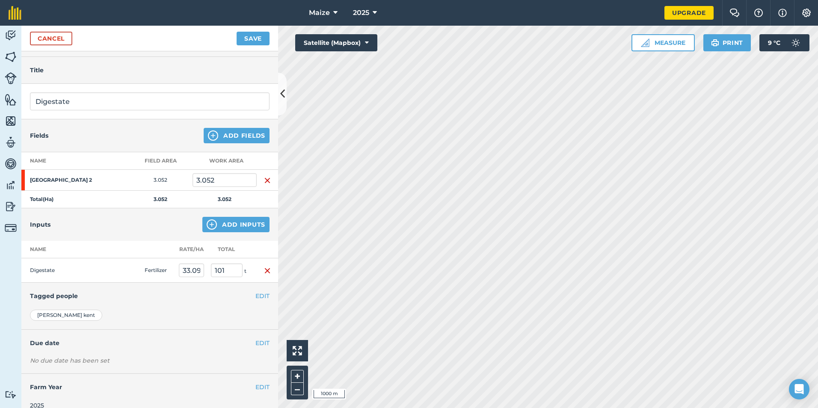
scroll to position [33, 0]
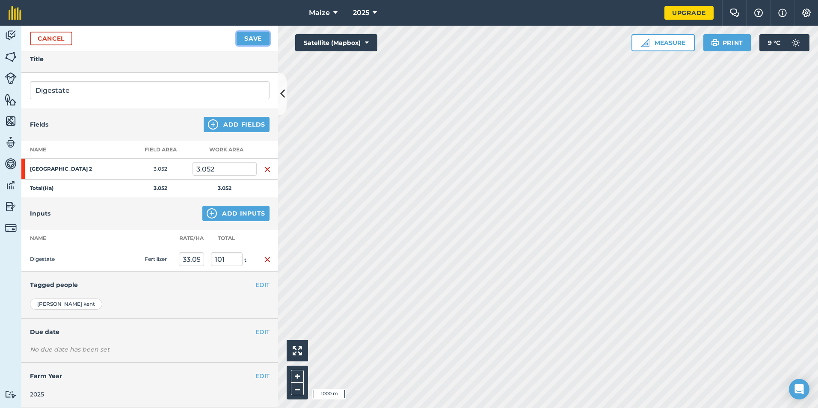
click at [256, 36] on button "Save" at bounding box center [253, 39] width 33 height 14
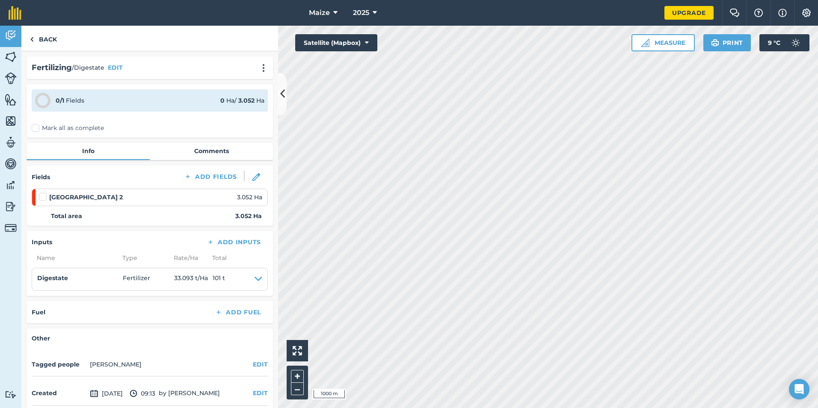
click at [61, 119] on div "0 / 1 Fields 0 Ha / 3.052 [PERSON_NAME] all as complete" at bounding box center [150, 110] width 246 height 53
click at [58, 128] on label "Mark all as complete" at bounding box center [68, 128] width 72 height 9
drag, startPoint x: 58, startPoint y: 128, endPoint x: 40, endPoint y: 128, distance: 18.4
click at [40, 128] on label "Mark all as complete" at bounding box center [68, 128] width 72 height 9
click at [37, 128] on input "Mark all as complete" at bounding box center [35, 127] width 6 height 6
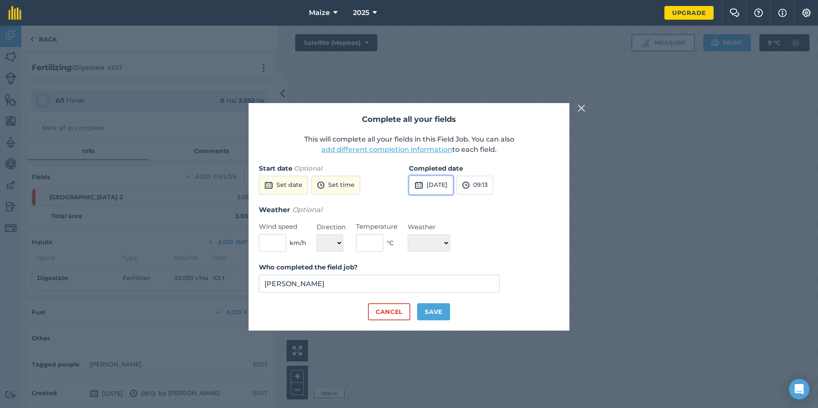
click at [437, 187] on button "[DATE]" at bounding box center [431, 185] width 44 height 19
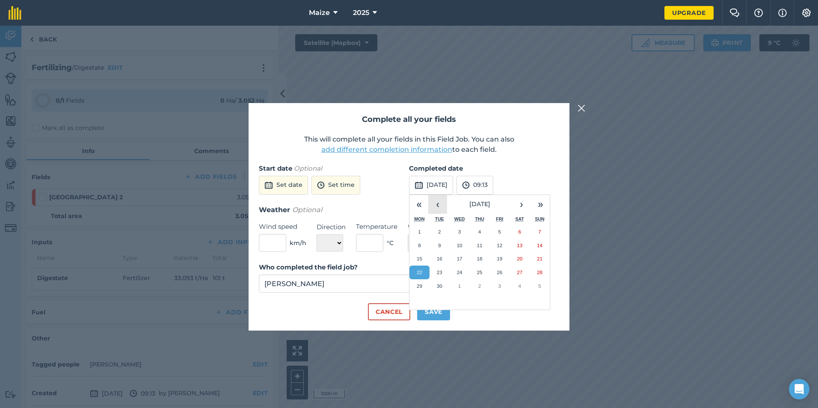
click at [434, 205] on button "‹" at bounding box center [437, 204] width 19 height 19
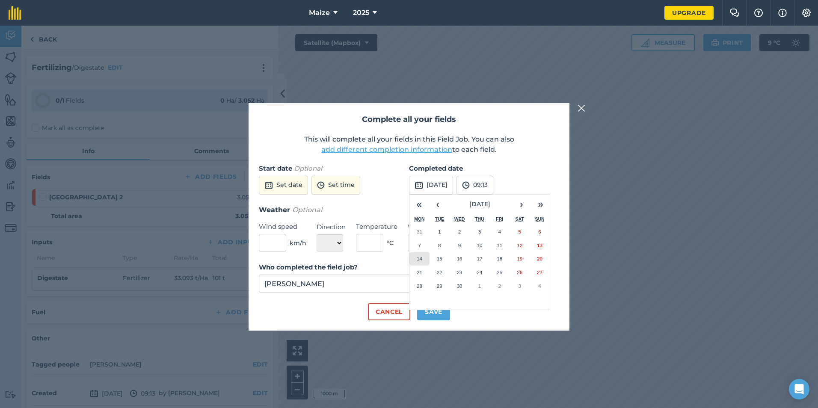
click at [413, 264] on button "14" at bounding box center [420, 259] width 20 height 14
click at [426, 316] on button "Save" at bounding box center [433, 311] width 33 height 17
checkbox input "true"
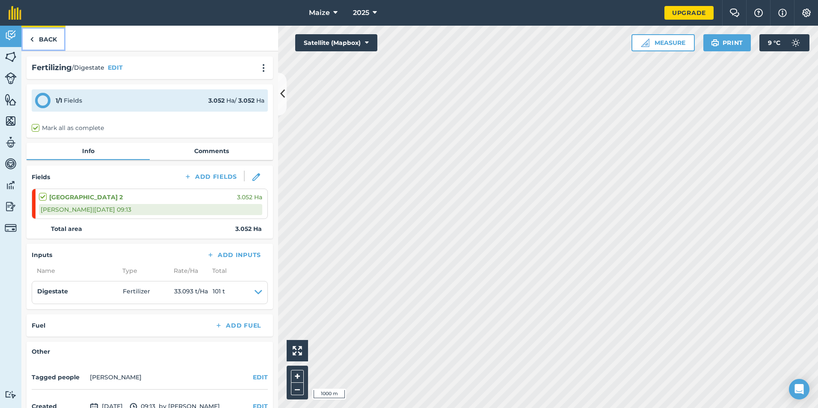
click at [53, 39] on link "Back" at bounding box center [43, 38] width 44 height 25
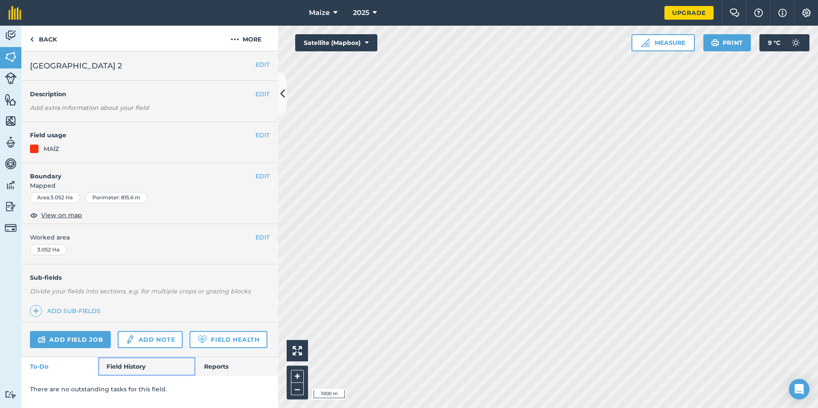
click at [117, 372] on link "Field History" at bounding box center [146, 366] width 97 height 19
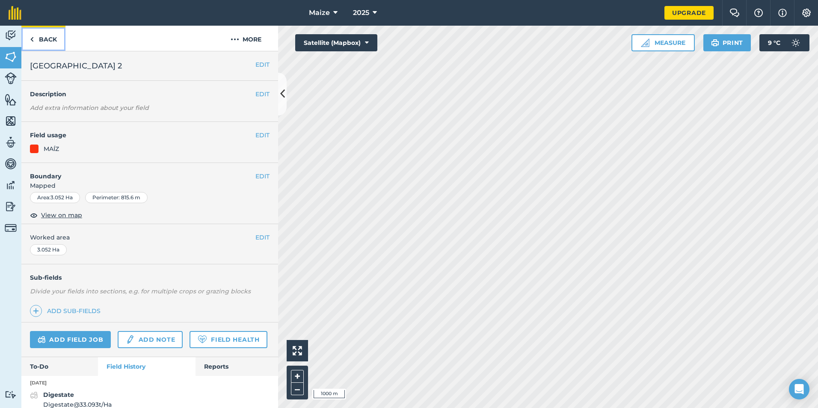
click at [47, 40] on link "Back" at bounding box center [43, 38] width 44 height 25
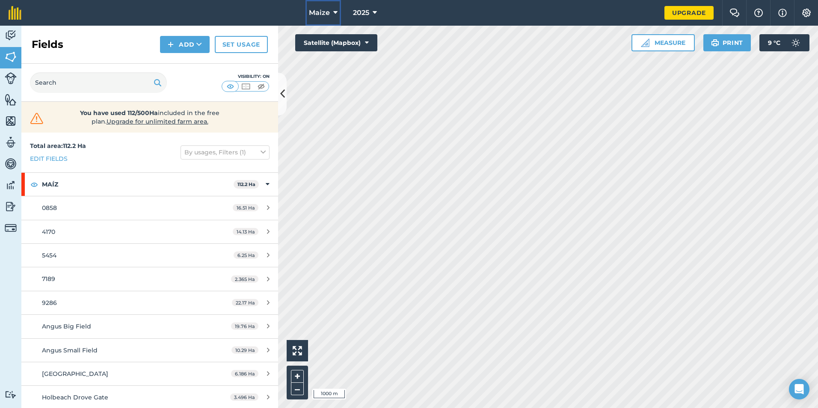
click at [338, 16] on button "Maize" at bounding box center [324, 13] width 36 height 26
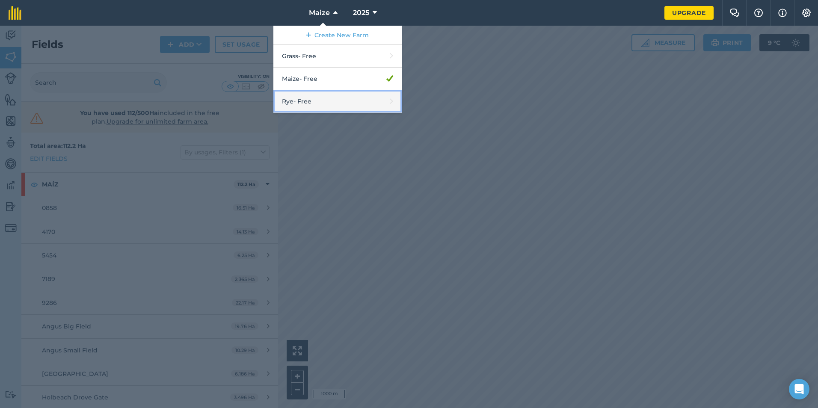
click at [303, 112] on link "Rye - Free" at bounding box center [337, 101] width 128 height 23
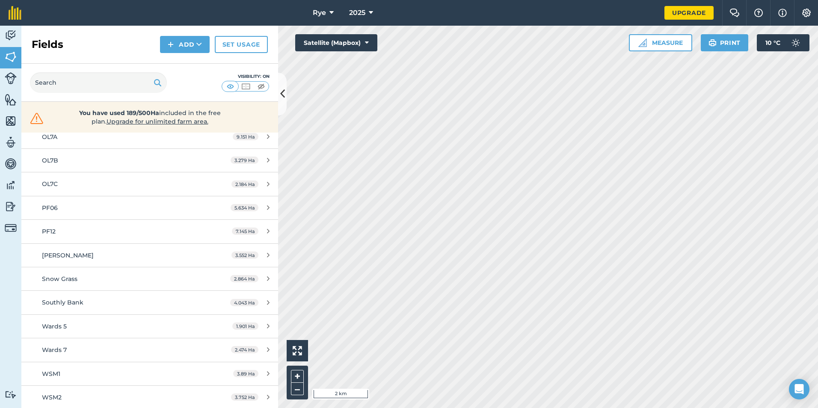
scroll to position [523, 0]
click at [117, 184] on div "OL7C" at bounding box center [122, 182] width 161 height 9
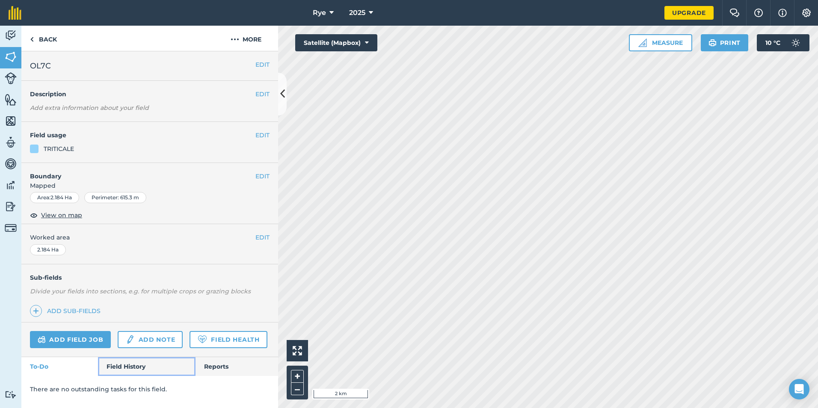
click at [126, 364] on link "Field History" at bounding box center [146, 366] width 97 height 19
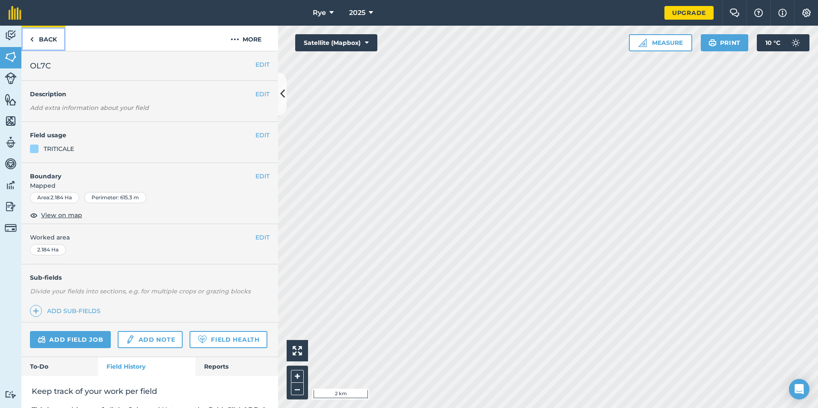
click at [57, 33] on link "Back" at bounding box center [43, 38] width 44 height 25
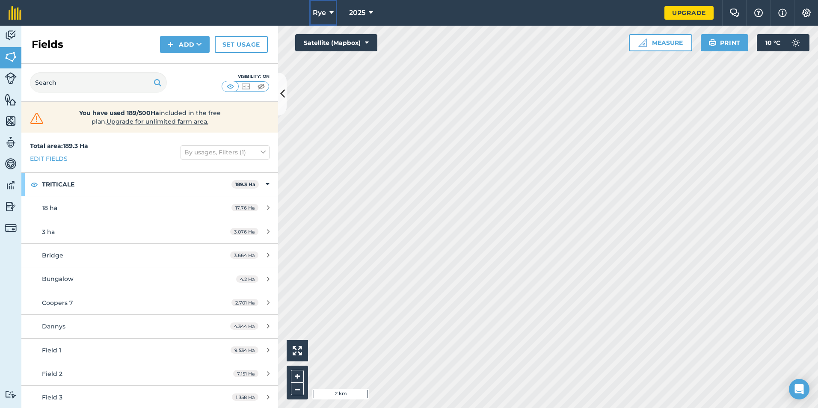
click at [334, 12] on button "Rye" at bounding box center [323, 13] width 28 height 26
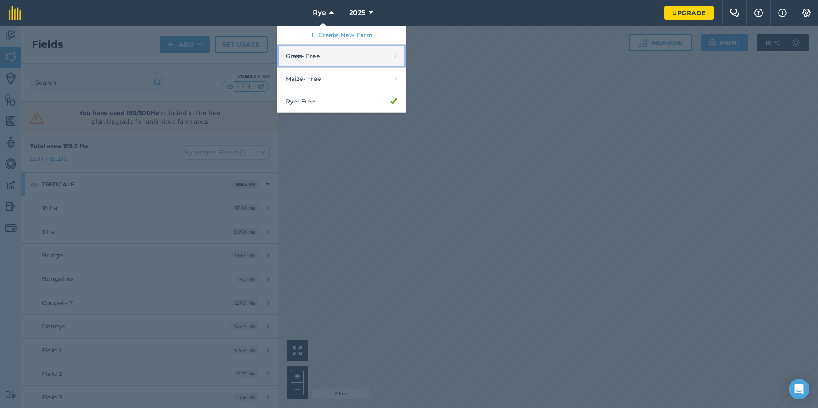
click at [310, 64] on link "Grass - Free" at bounding box center [341, 56] width 128 height 23
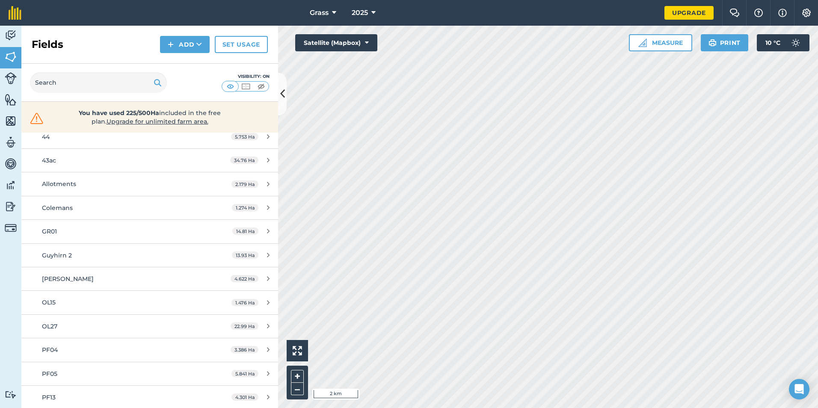
scroll to position [300, 0]
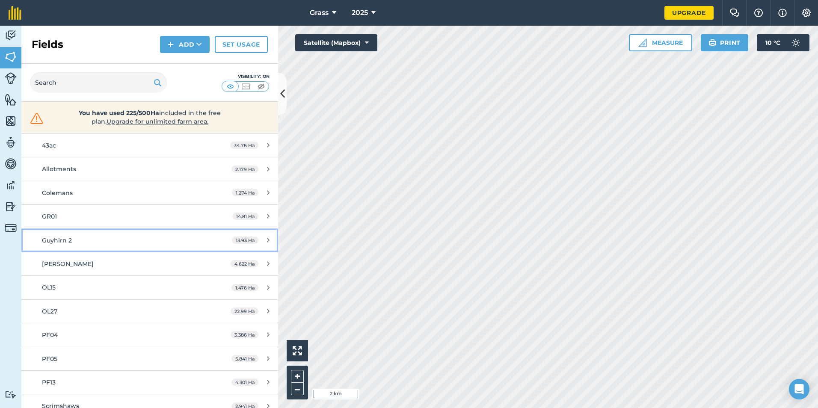
click at [135, 246] on link "Guyhirn 2 13.93 Ha" at bounding box center [149, 240] width 257 height 23
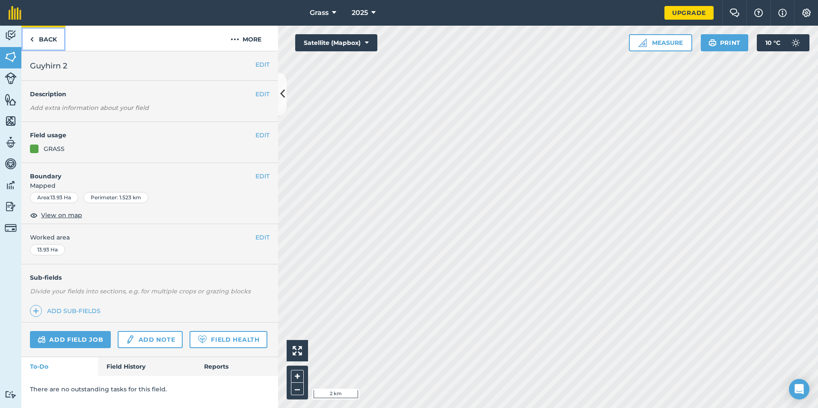
click at [59, 42] on link "Back" at bounding box center [43, 38] width 44 height 25
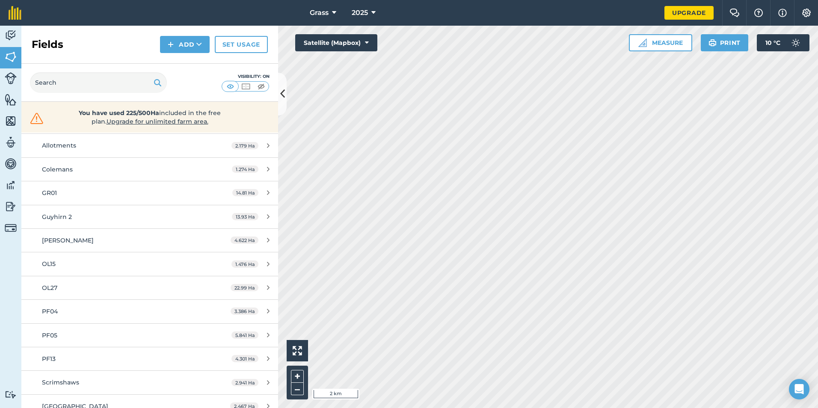
scroll to position [285, 0]
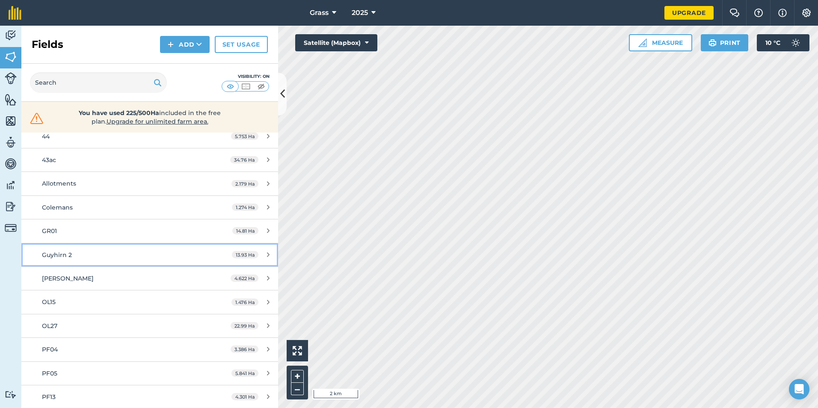
click at [114, 252] on div "Guyhirn 2" at bounding box center [122, 254] width 161 height 9
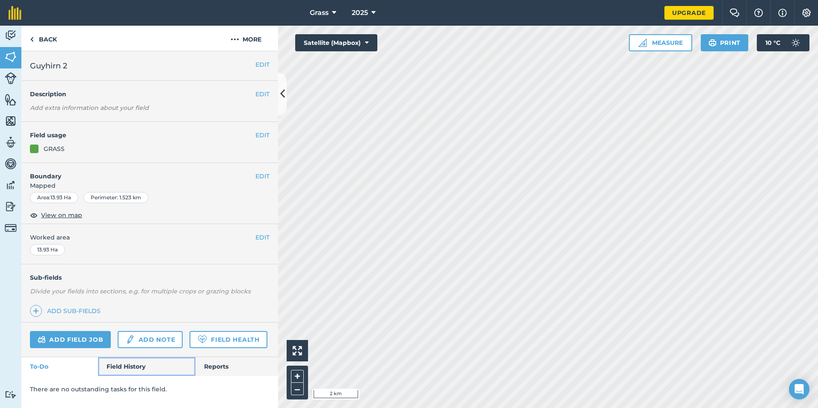
click at [143, 362] on link "Field History" at bounding box center [146, 366] width 97 height 19
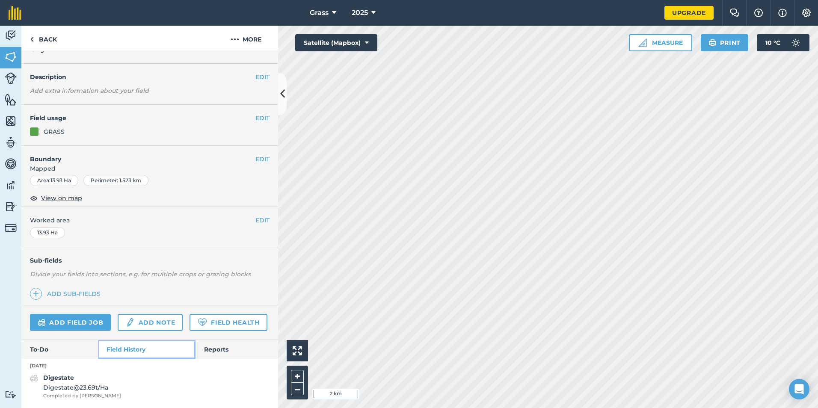
scroll to position [41, 0]
click at [90, 314] on link "Add field job" at bounding box center [70, 322] width 81 height 17
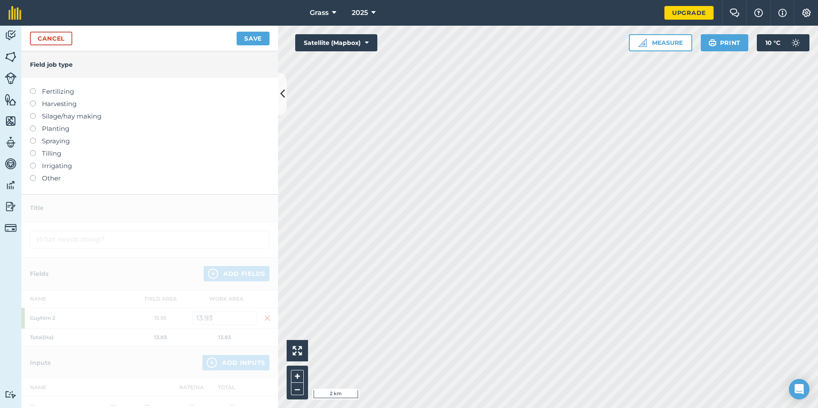
click at [59, 92] on label "Fertilizing" at bounding box center [150, 91] width 240 height 10
type input "Fertilizing"
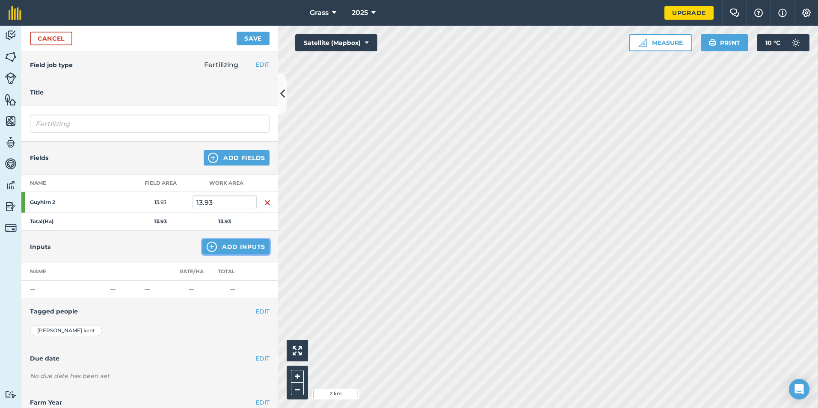
click at [231, 250] on button "Add Inputs" at bounding box center [235, 246] width 67 height 15
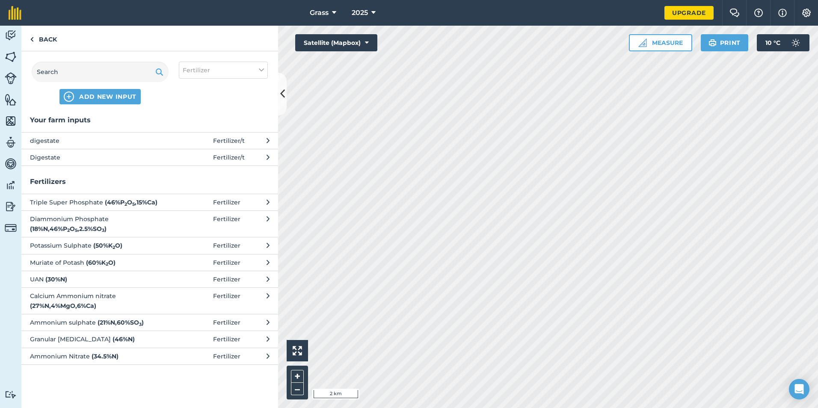
click at [119, 161] on span "Digestate" at bounding box center [100, 157] width 140 height 9
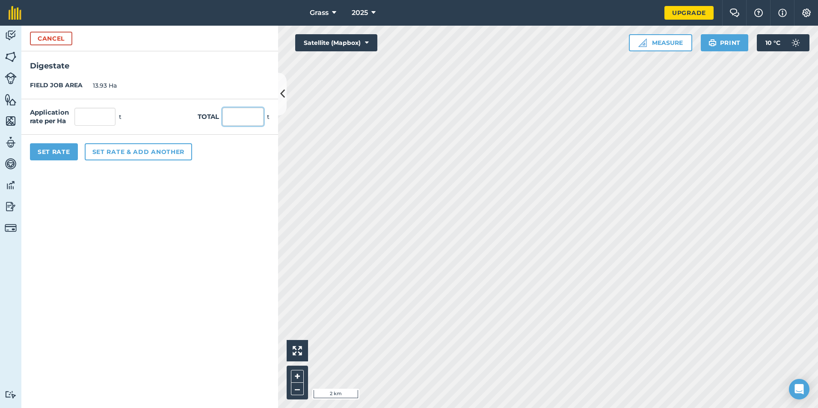
click at [245, 116] on input "text" at bounding box center [243, 117] width 41 height 18
type input "330"
type input "23.69"
click at [164, 251] on form "Cancel Digestate FIELD JOB AREA 13.93 Ha Application rate per Ha 23.69 t Total …" at bounding box center [149, 217] width 257 height 383
click at [42, 154] on button "Set Rate" at bounding box center [54, 151] width 48 height 17
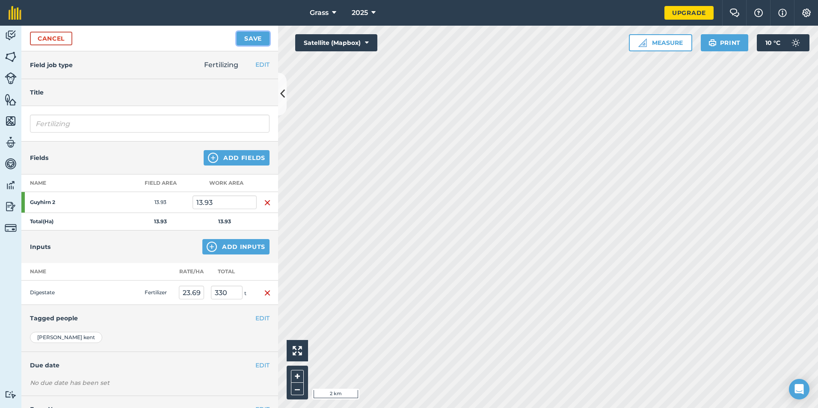
click at [260, 37] on button "Save" at bounding box center [253, 39] width 33 height 14
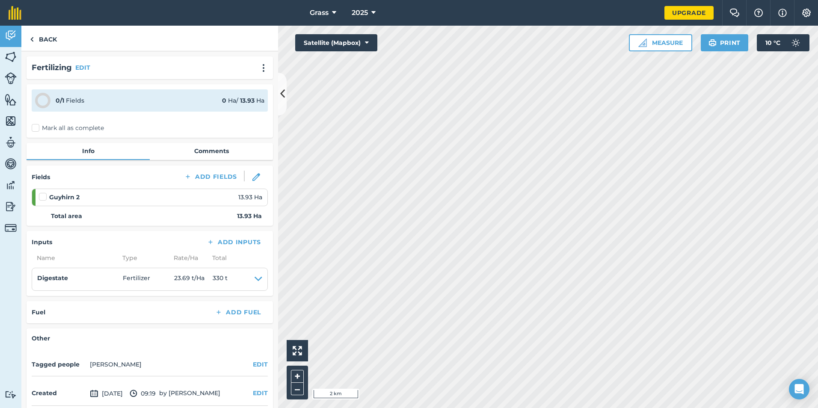
click at [99, 126] on label "Mark all as complete" at bounding box center [68, 128] width 72 height 9
click at [37, 126] on input "Mark all as complete" at bounding box center [35, 127] width 6 height 6
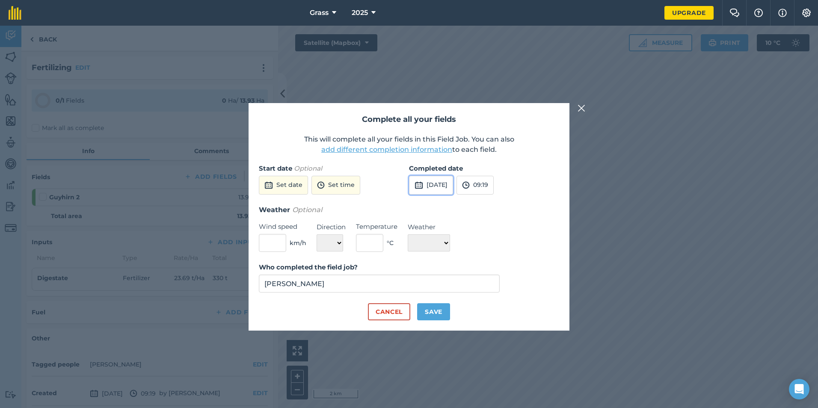
click at [453, 185] on button "[DATE]" at bounding box center [431, 185] width 44 height 19
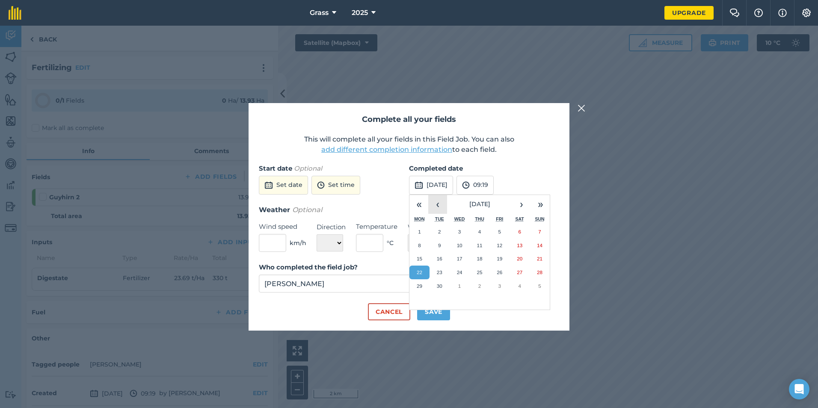
click at [442, 199] on button "‹" at bounding box center [437, 204] width 19 height 19
click at [443, 199] on button "‹" at bounding box center [437, 204] width 19 height 19
click at [502, 248] on button "9" at bounding box center [500, 246] width 20 height 14
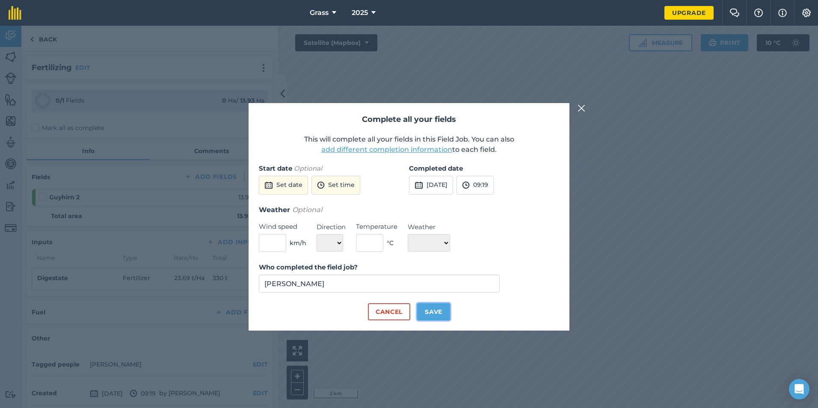
click at [442, 308] on button "Save" at bounding box center [433, 311] width 33 height 17
checkbox input "true"
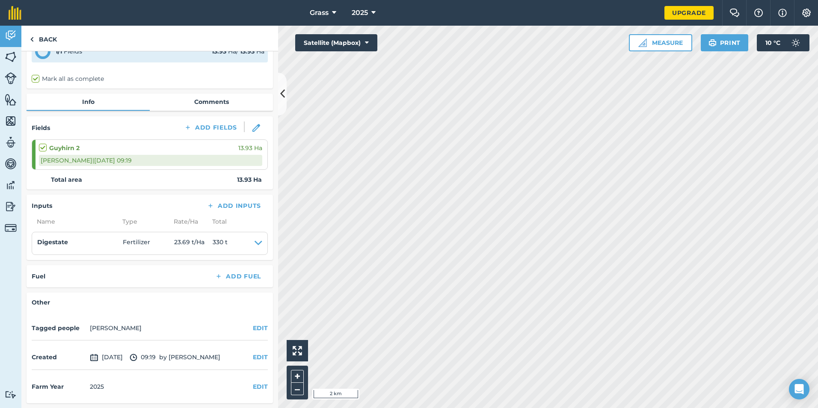
scroll to position [50, 0]
click at [52, 39] on link "Back" at bounding box center [43, 38] width 44 height 25
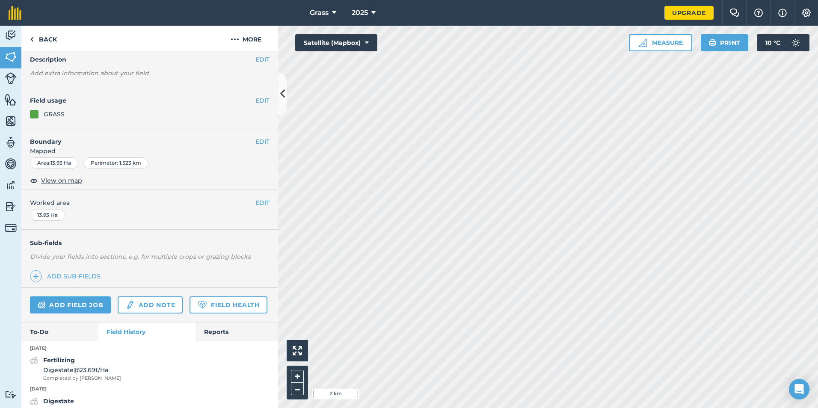
scroll to position [82, 0]
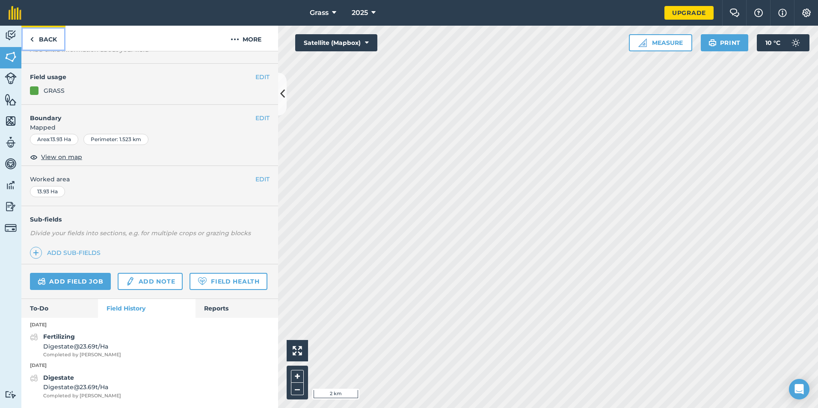
click at [47, 33] on link "Back" at bounding box center [43, 38] width 44 height 25
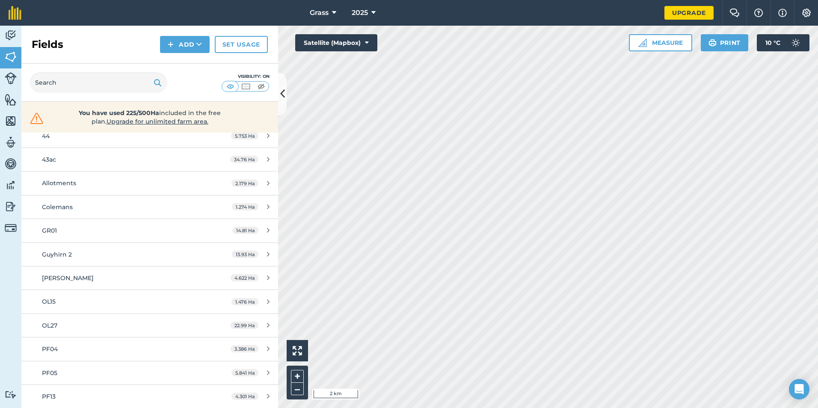
scroll to position [285, 0]
click at [73, 205] on div "Colemans" at bounding box center [122, 207] width 161 height 9
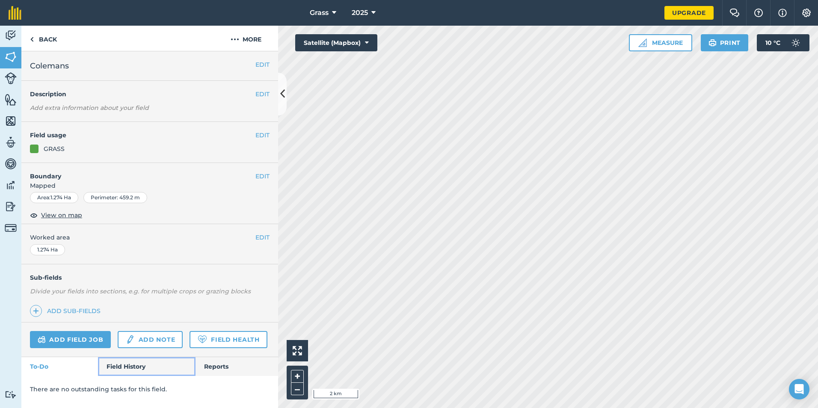
click at [133, 367] on link "Field History" at bounding box center [146, 366] width 97 height 19
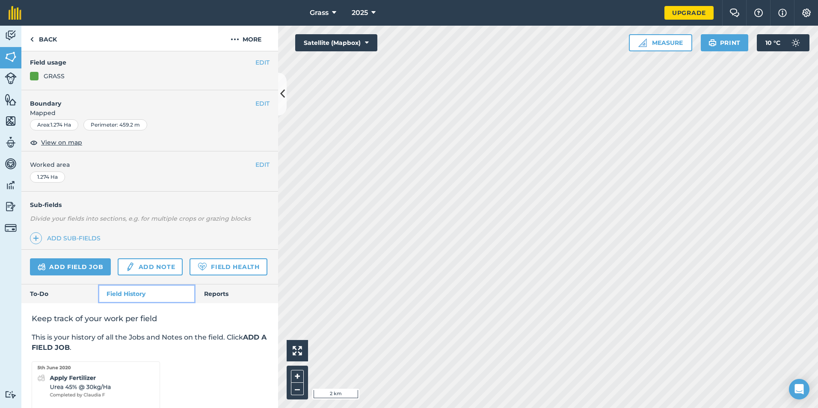
scroll to position [58, 0]
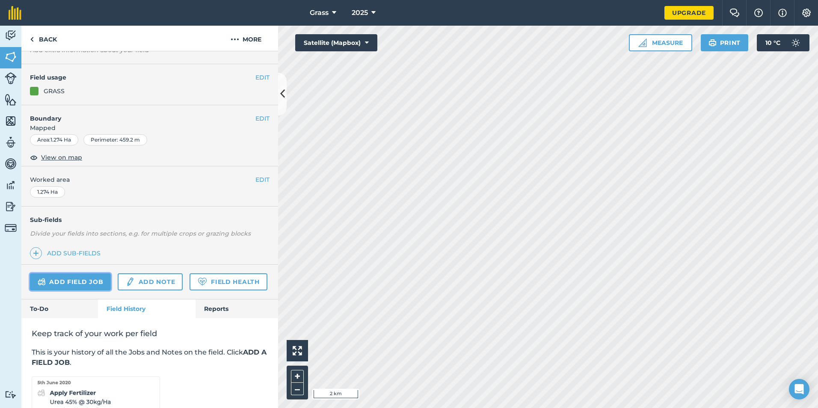
click at [80, 278] on link "Add field job" at bounding box center [70, 281] width 81 height 17
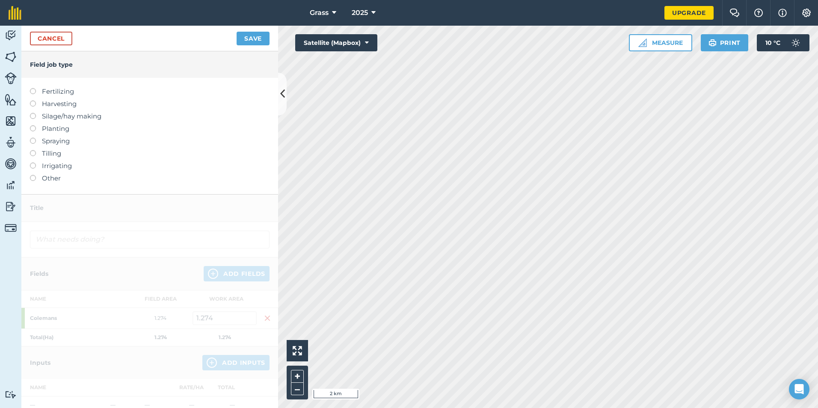
click at [45, 89] on label "Fertilizing" at bounding box center [150, 91] width 240 height 10
type input "Fertilizing"
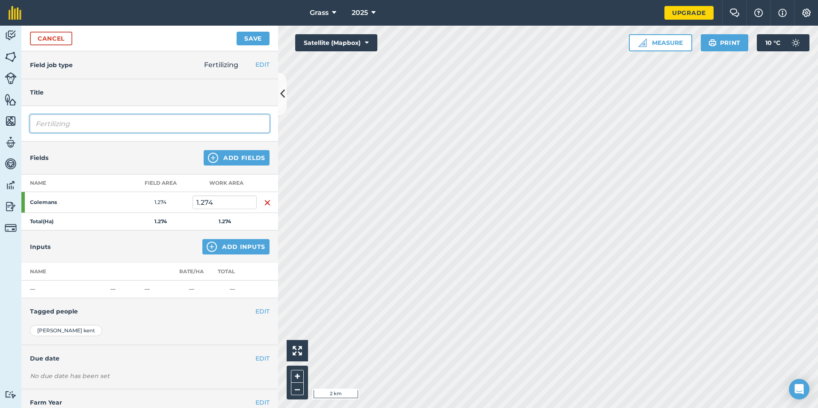
click at [57, 124] on input "Fertilizing" at bounding box center [150, 124] width 240 height 18
drag, startPoint x: 80, startPoint y: 127, endPoint x: 28, endPoint y: 138, distance: 53.4
click at [28, 131] on div "Fertilizing" at bounding box center [149, 124] width 257 height 36
type input "Digestate"
click at [250, 238] on div "Inputs Add Inputs" at bounding box center [149, 247] width 257 height 33
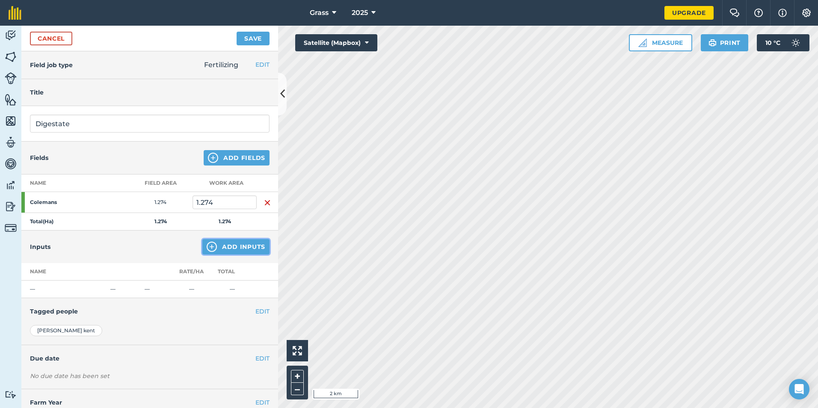
click at [247, 250] on button "Add Inputs" at bounding box center [235, 246] width 67 height 15
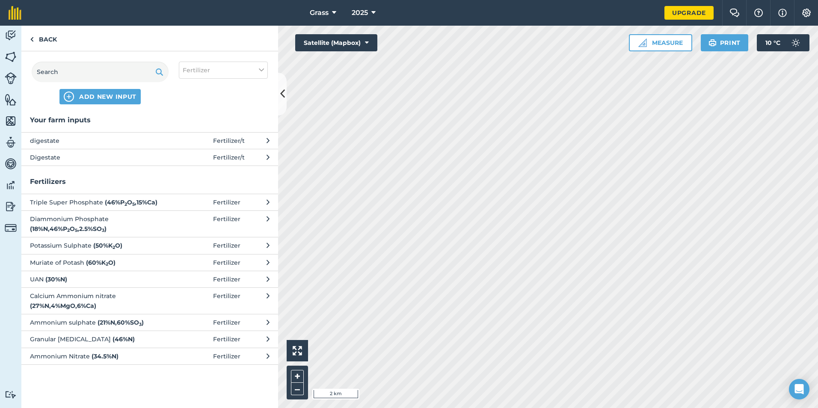
click at [131, 156] on span "Digestate" at bounding box center [100, 157] width 140 height 9
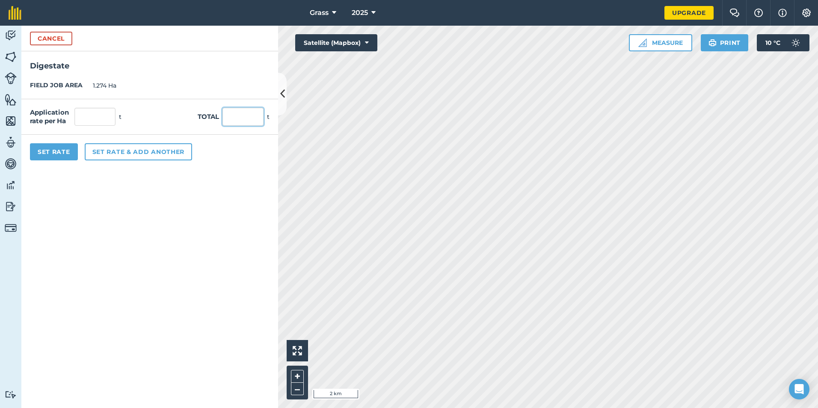
click at [232, 115] on input "text" at bounding box center [243, 117] width 41 height 18
type input "36"
type input "28.257"
drag, startPoint x: 99, startPoint y: 277, endPoint x: 103, endPoint y: 235, distance: 41.7
click at [101, 274] on form "Cancel Digestate FIELD JOB AREA 1.274 Ha Application rate per Ha 28.257 t Total…" at bounding box center [149, 217] width 257 height 383
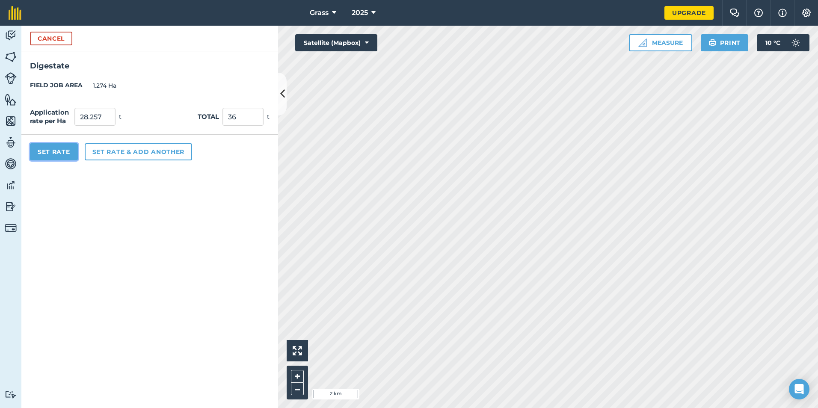
click at [69, 159] on button "Set Rate" at bounding box center [54, 151] width 48 height 17
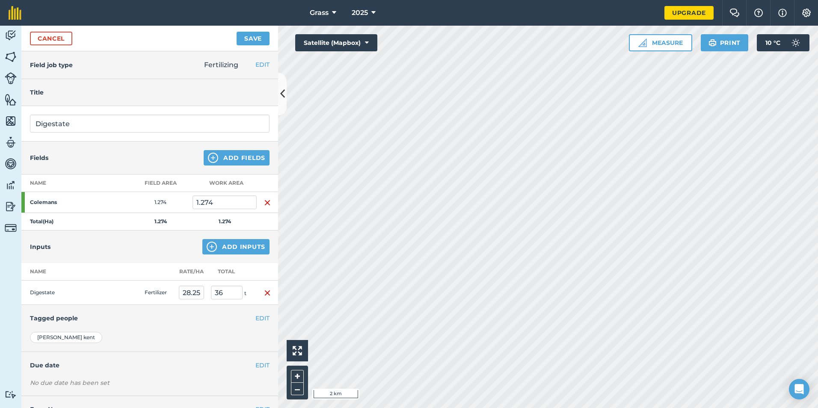
click at [247, 45] on div "Cancel Save" at bounding box center [149, 39] width 257 height 26
click at [247, 42] on button "Save" at bounding box center [253, 39] width 33 height 14
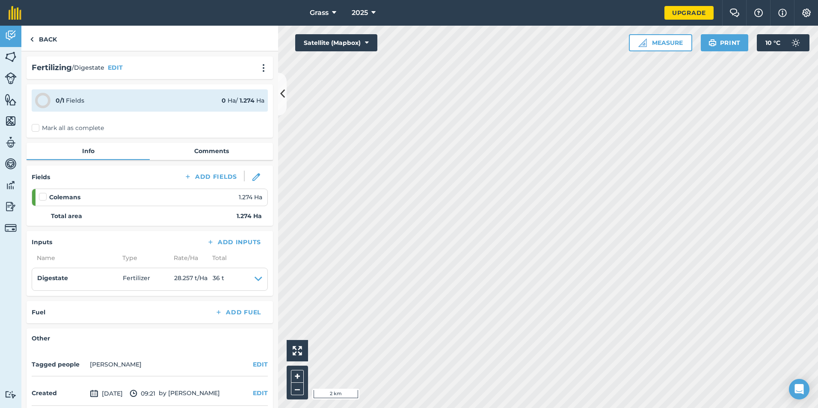
click at [58, 123] on div "0 / 1 Fields 0 Ha / 1.274 [PERSON_NAME] all as complete" at bounding box center [150, 110] width 246 height 53
click at [52, 130] on label "Mark all as complete" at bounding box center [68, 128] width 72 height 9
drag, startPoint x: 52, startPoint y: 130, endPoint x: 37, endPoint y: 125, distance: 16.1
click at [37, 125] on label "Mark all as complete" at bounding box center [68, 128] width 72 height 9
click at [37, 125] on input "Mark all as complete" at bounding box center [35, 127] width 6 height 6
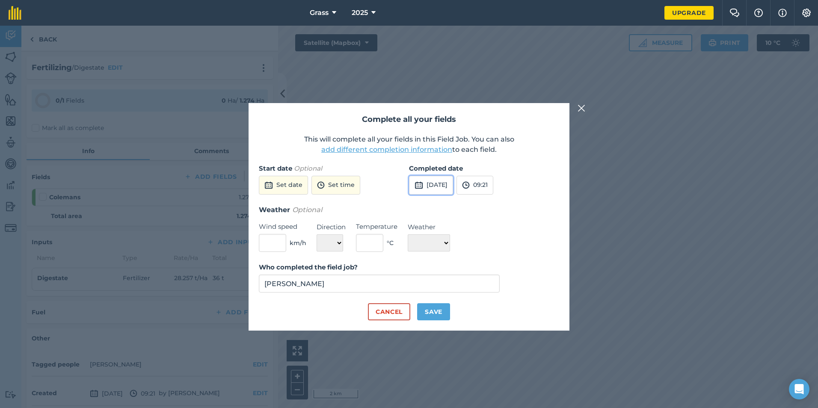
click at [453, 181] on button "[DATE]" at bounding box center [431, 185] width 44 height 19
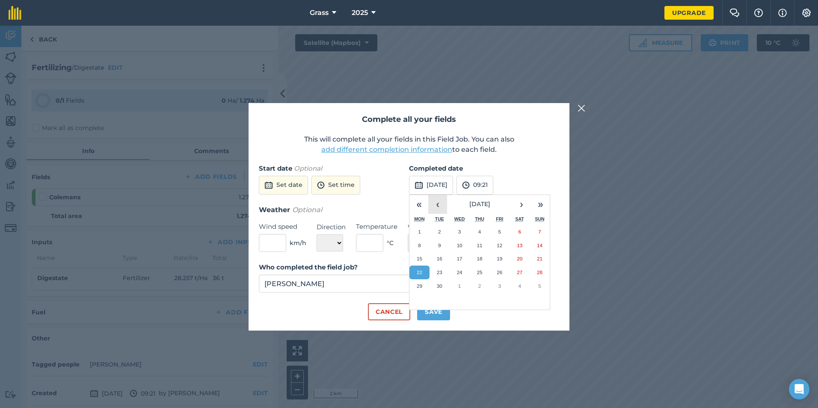
click at [438, 204] on button "‹" at bounding box center [437, 204] width 19 height 19
click at [438, 203] on button "‹" at bounding box center [437, 204] width 19 height 19
click at [438, 202] on button "‹" at bounding box center [437, 204] width 19 height 19
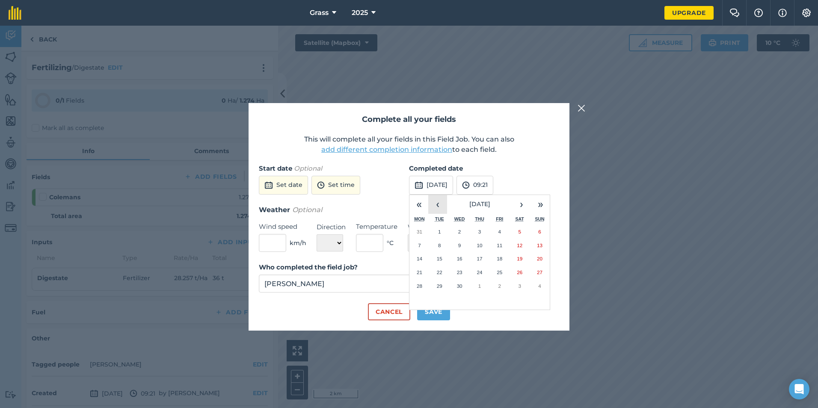
click at [438, 202] on button "‹" at bounding box center [437, 204] width 19 height 19
click at [519, 203] on button "›" at bounding box center [521, 204] width 19 height 19
click at [478, 288] on abbr "27" at bounding box center [480, 286] width 6 height 6
click at [441, 311] on button "Save" at bounding box center [433, 311] width 33 height 17
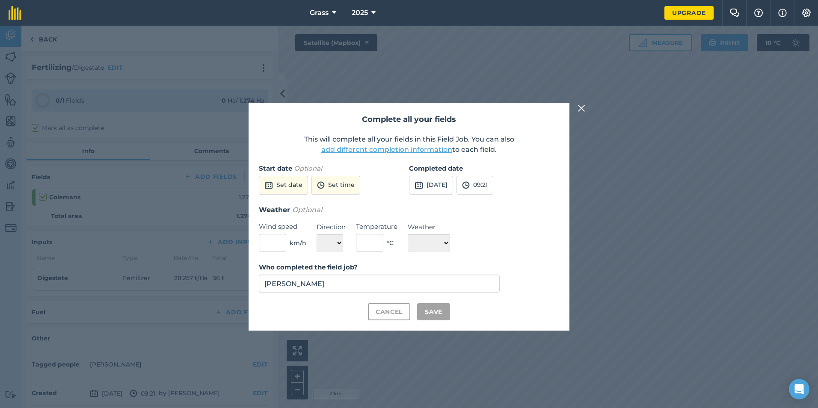
checkbox input "true"
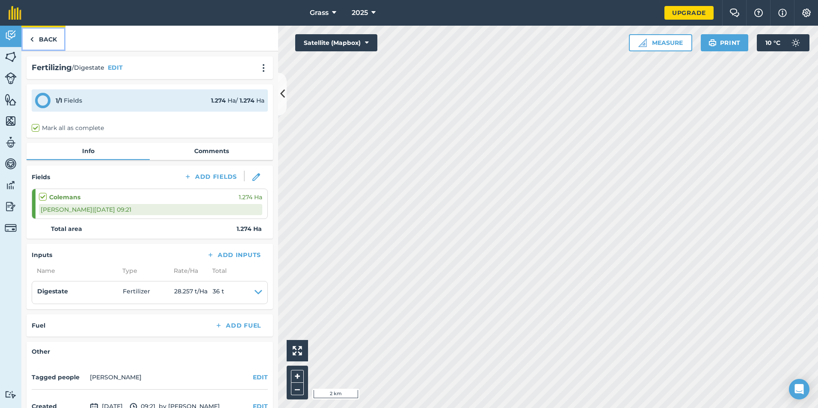
click at [45, 36] on link "Back" at bounding box center [43, 38] width 44 height 25
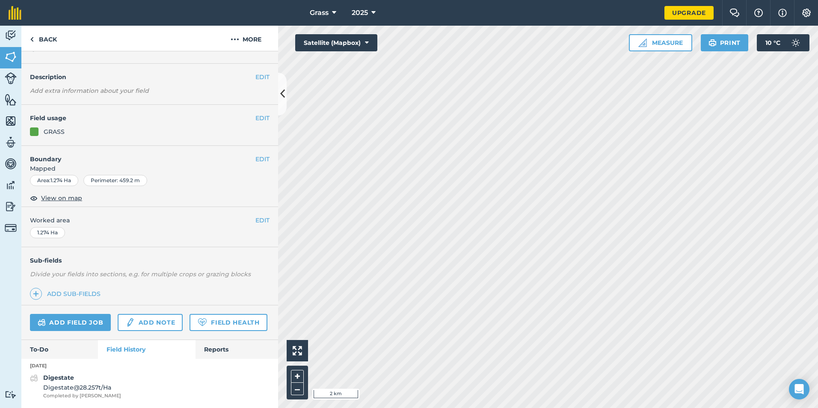
scroll to position [41, 0]
click at [36, 34] on link "Back" at bounding box center [43, 38] width 44 height 25
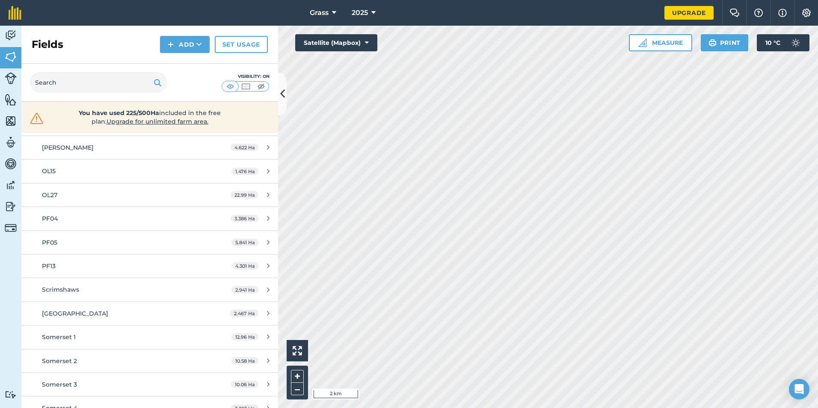
scroll to position [499, 0]
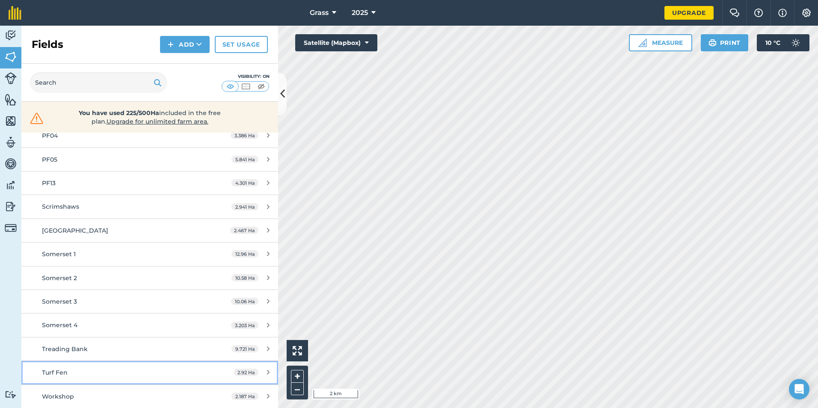
click at [75, 370] on div "Turf Fen" at bounding box center [122, 372] width 161 height 9
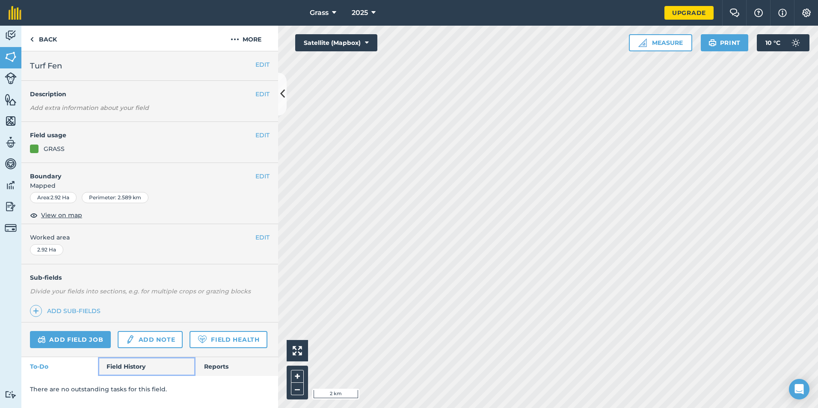
click at [140, 359] on link "Field History" at bounding box center [146, 366] width 97 height 19
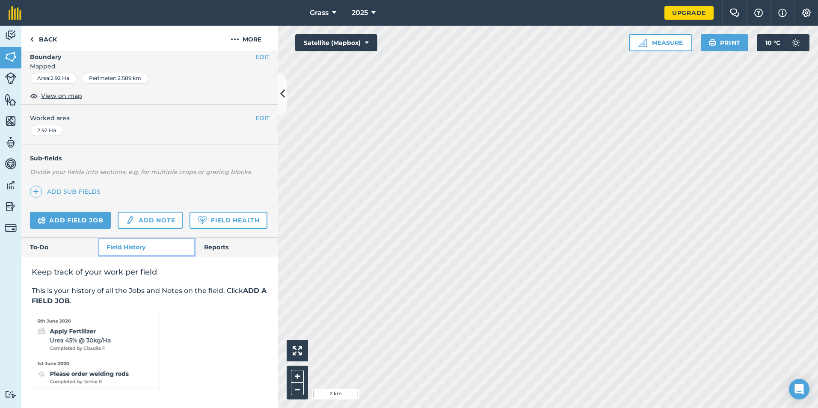
scroll to position [143, 0]
click at [79, 212] on link "Add field job" at bounding box center [70, 220] width 81 height 17
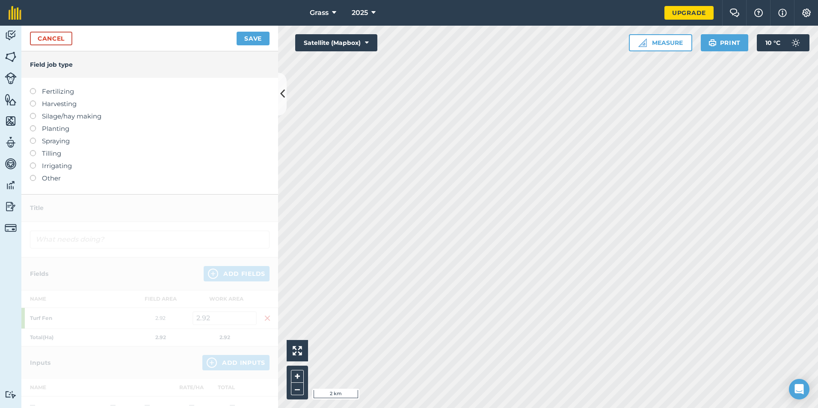
click at [47, 87] on label "Fertilizing" at bounding box center [150, 91] width 240 height 10
type input "Fertilizing"
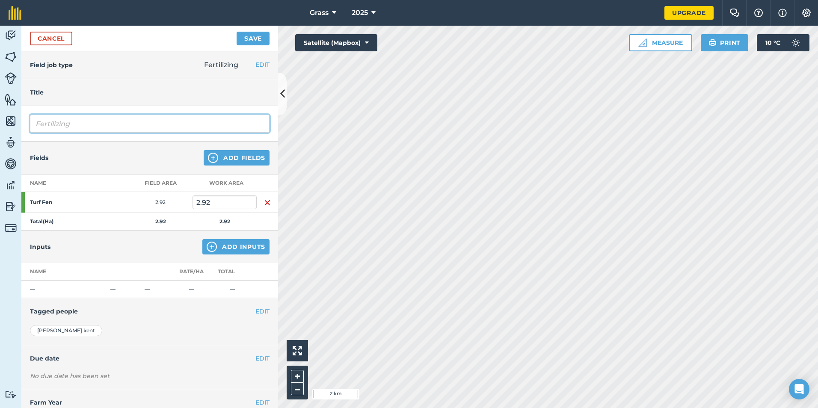
click at [95, 128] on input "Fertilizing" at bounding box center [150, 124] width 240 height 18
drag, startPoint x: 93, startPoint y: 127, endPoint x: 113, endPoint y: 145, distance: 26.1
click at [33, 119] on input "Fertilizing" at bounding box center [150, 124] width 240 height 18
type input "Digestate"
click at [231, 252] on button "Add Inputs" at bounding box center [235, 246] width 67 height 15
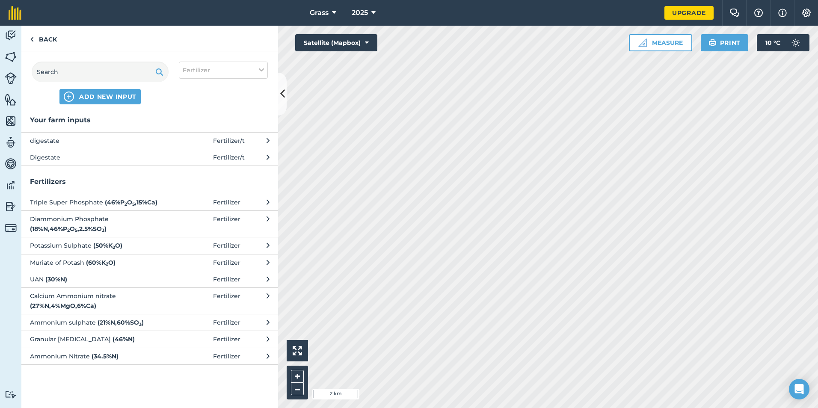
click at [162, 155] on span "Digestate" at bounding box center [100, 157] width 140 height 9
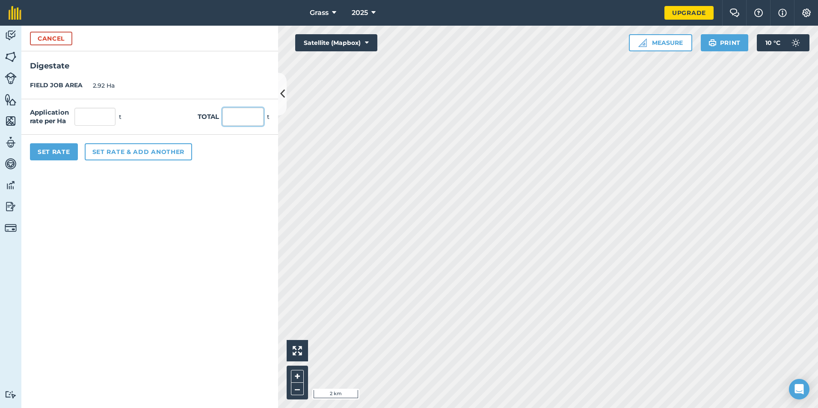
click at [227, 119] on input "text" at bounding box center [243, 117] width 41 height 18
type input "72.6"
type input "24.863"
drag, startPoint x: 194, startPoint y: 228, endPoint x: 125, endPoint y: 185, distance: 81.1
click at [193, 227] on form "Cancel Digestate FIELD JOB AREA 2.92 Ha Application rate per Ha 24.863 t Total …" at bounding box center [149, 217] width 257 height 383
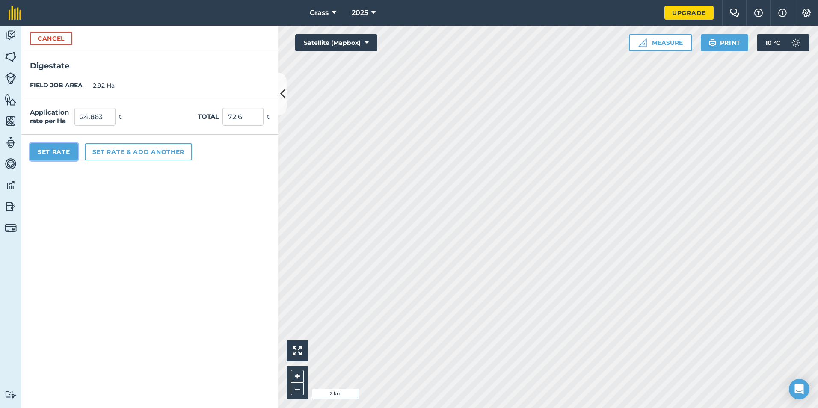
click at [46, 150] on button "Set Rate" at bounding box center [54, 151] width 48 height 17
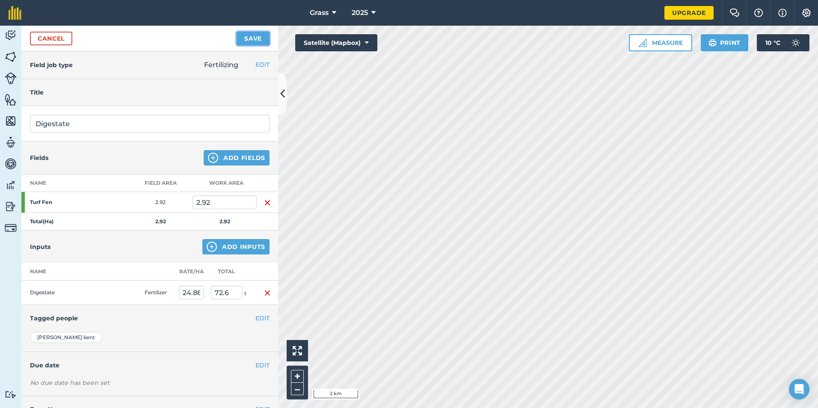
click at [239, 42] on button "Save" at bounding box center [253, 39] width 33 height 14
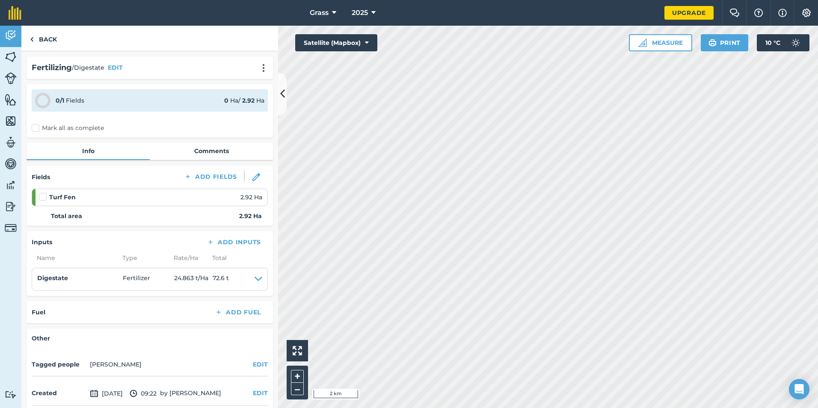
click at [38, 132] on label "Mark all as complete" at bounding box center [68, 128] width 72 height 9
click at [37, 129] on input "Mark all as complete" at bounding box center [35, 127] width 6 height 6
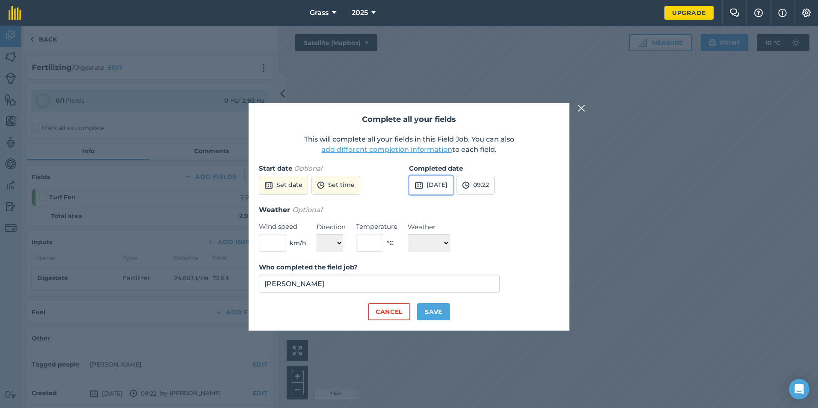
click at [453, 181] on button "[DATE]" at bounding box center [431, 185] width 44 height 19
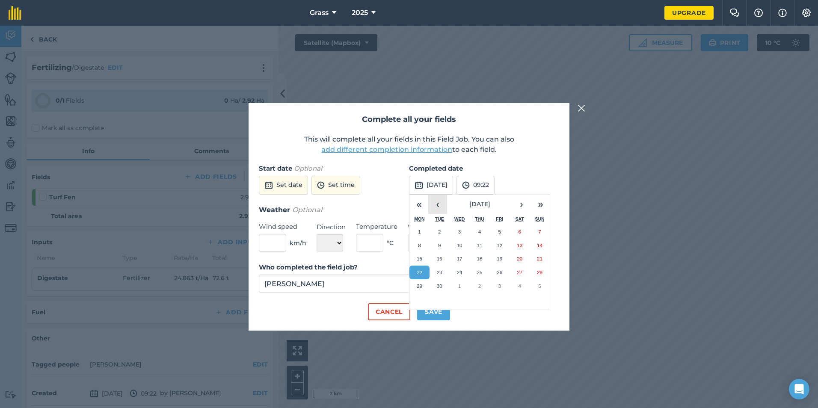
click at [440, 206] on button "‹" at bounding box center [437, 204] width 19 height 19
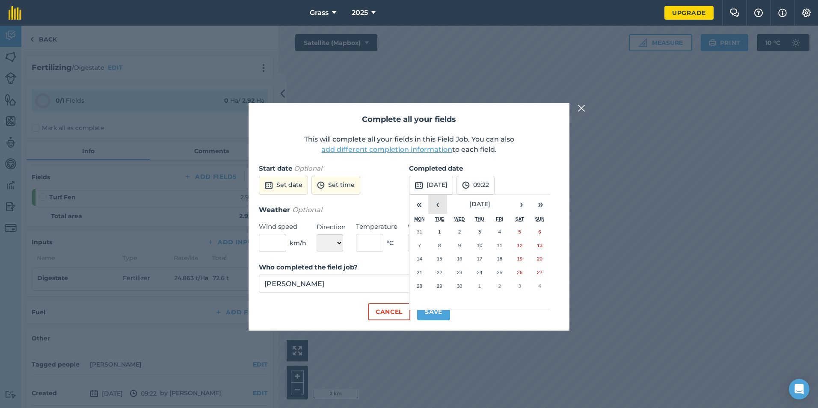
click at [440, 206] on button "‹" at bounding box center [437, 204] width 19 height 19
click at [521, 203] on button "›" at bounding box center [521, 204] width 19 height 19
click at [444, 205] on button "‹" at bounding box center [437, 204] width 19 height 19
click at [523, 203] on button "›" at bounding box center [521, 204] width 19 height 19
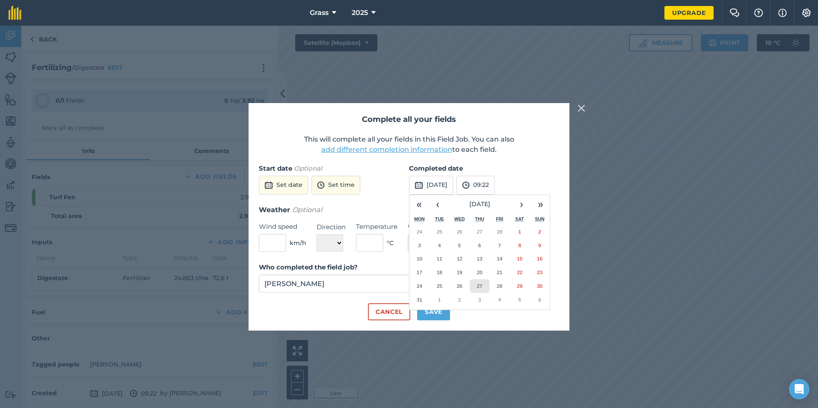
click at [479, 288] on abbr "27" at bounding box center [480, 286] width 6 height 6
click at [445, 315] on button "Save" at bounding box center [433, 311] width 33 height 17
checkbox input "true"
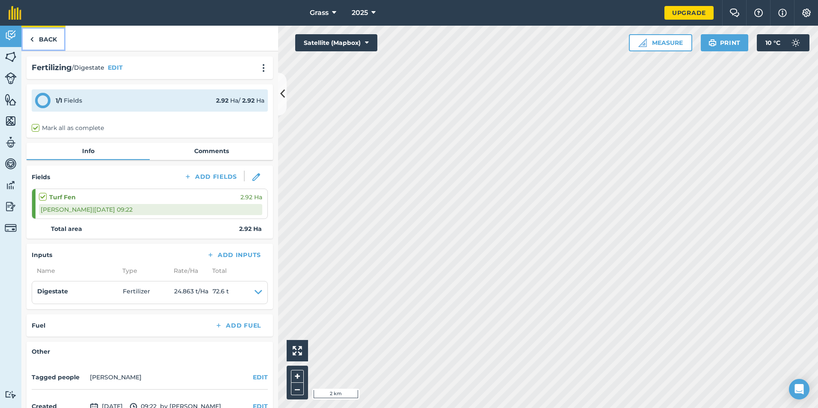
click at [43, 36] on link "Back" at bounding box center [43, 38] width 44 height 25
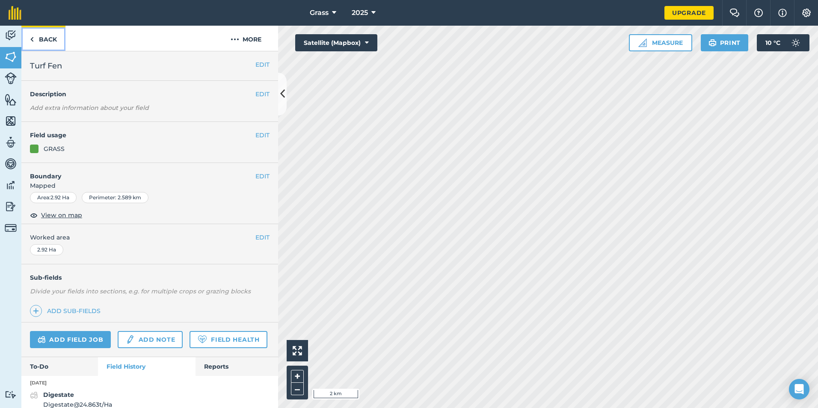
click at [47, 35] on link "Back" at bounding box center [43, 38] width 44 height 25
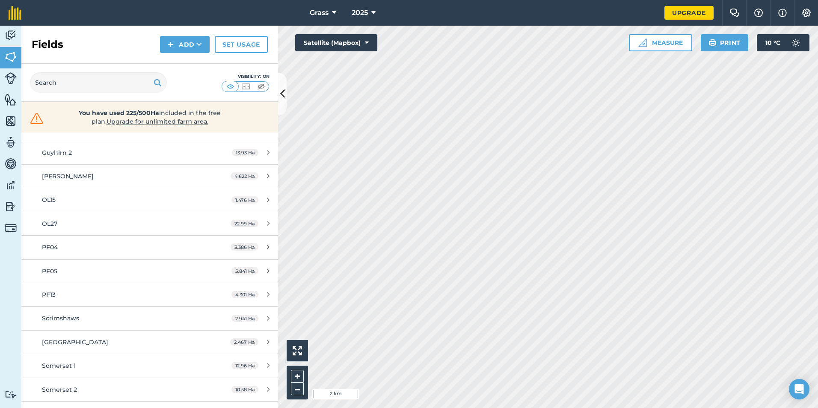
scroll to position [499, 0]
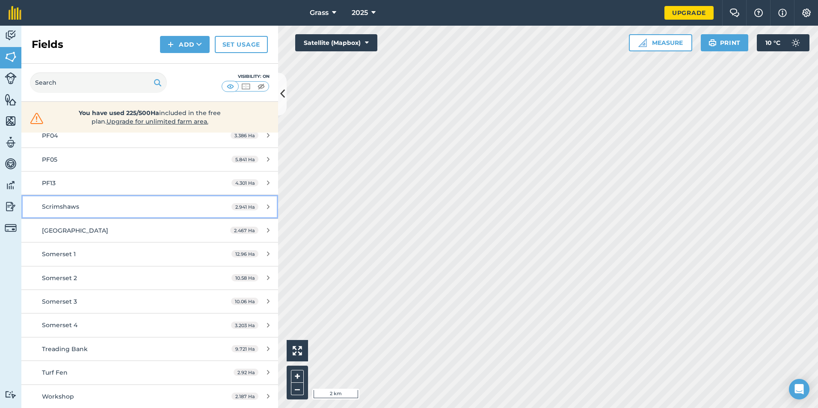
click at [113, 204] on div "Scrimshaws" at bounding box center [122, 206] width 161 height 9
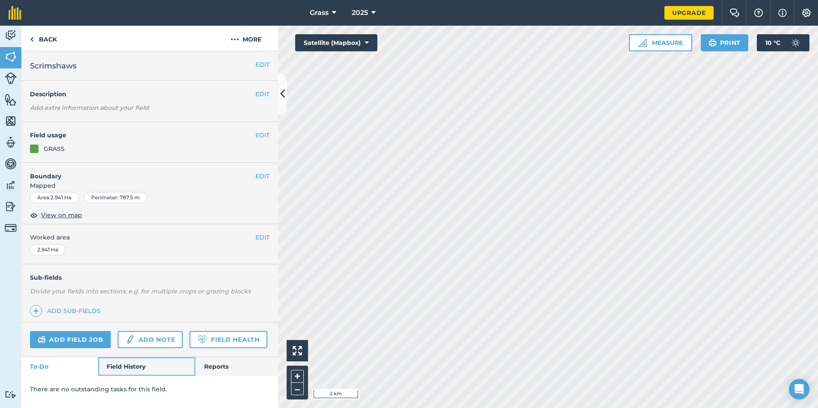
click at [118, 362] on link "Field History" at bounding box center [146, 366] width 97 height 19
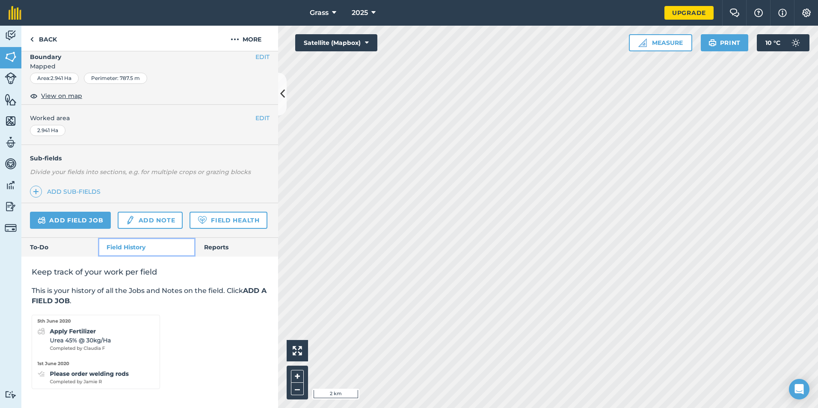
scroll to position [128, 0]
click at [81, 217] on link "Add field job" at bounding box center [70, 220] width 81 height 17
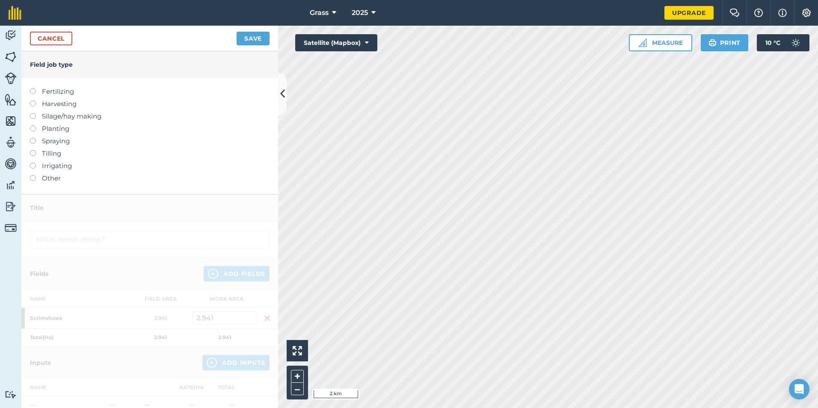
click at [46, 95] on label "Fertilizing" at bounding box center [150, 91] width 240 height 10
type input "Fertilizing"
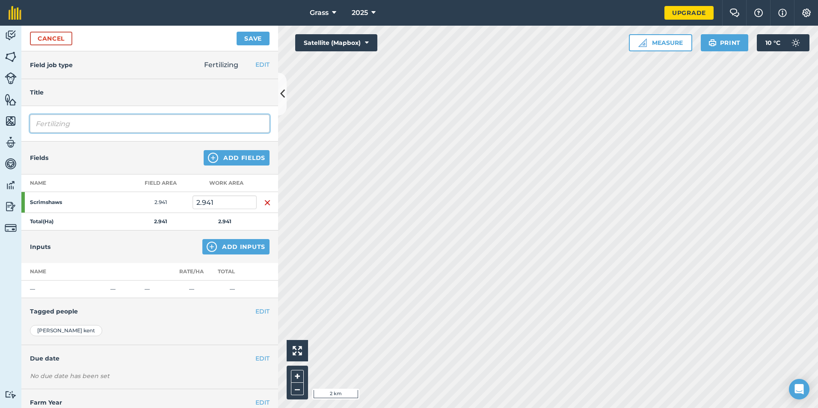
drag, startPoint x: 72, startPoint y: 124, endPoint x: 21, endPoint y: 130, distance: 50.8
click at [21, 130] on div "Fertilizing" at bounding box center [149, 124] width 257 height 36
type input "Digestate"
click at [212, 247] on button "Add Inputs" at bounding box center [235, 246] width 67 height 15
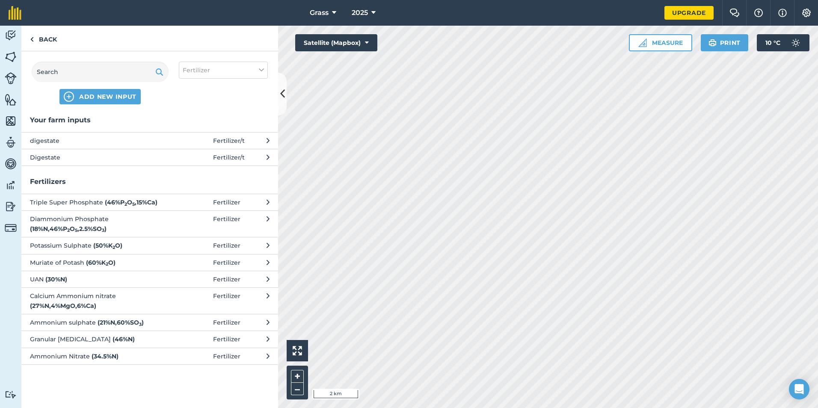
click at [173, 151] on button "Digestate Fertilizer / t" at bounding box center [149, 157] width 257 height 17
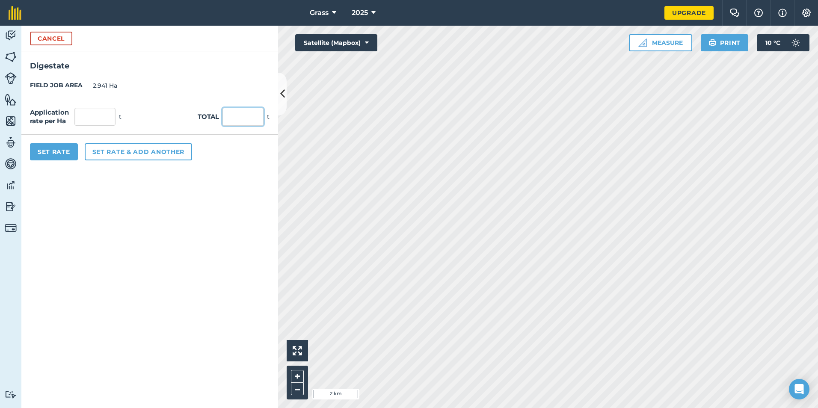
drag, startPoint x: 243, startPoint y: 118, endPoint x: 275, endPoint y: 109, distance: 33.3
click at [243, 118] on input "text" at bounding box center [243, 117] width 41 height 18
type input "162"
type input "55.083"
click at [118, 269] on form "Cancel Digestate FIELD JOB AREA 2.941 Ha Application rate per Ha 55.083 t Total…" at bounding box center [149, 217] width 257 height 383
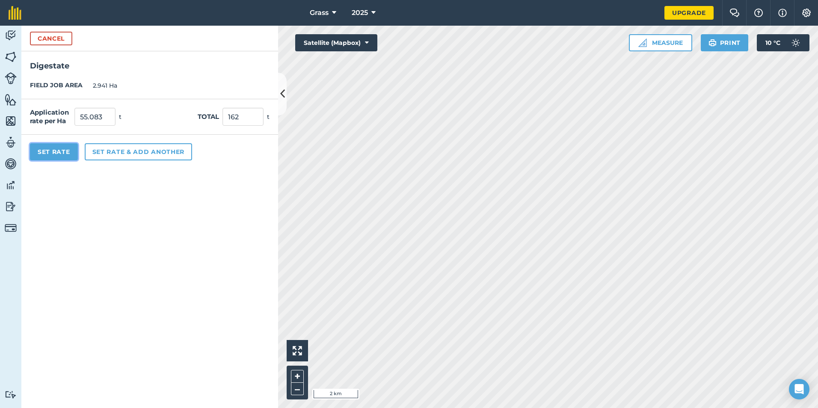
click at [59, 156] on button "Set Rate" at bounding box center [54, 151] width 48 height 17
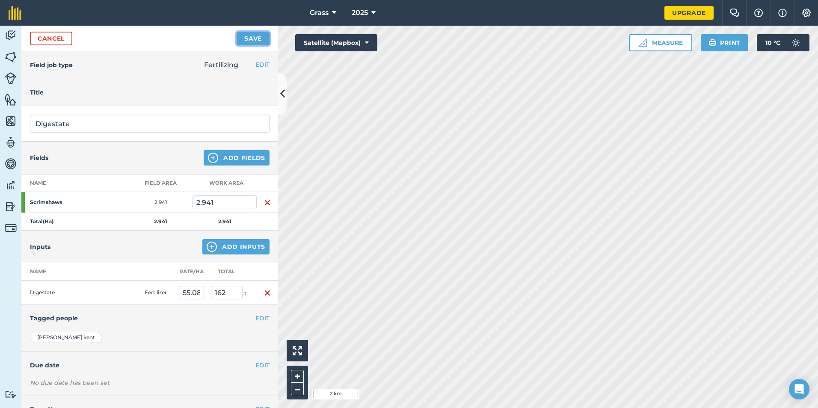
click at [256, 32] on button "Save" at bounding box center [253, 39] width 33 height 14
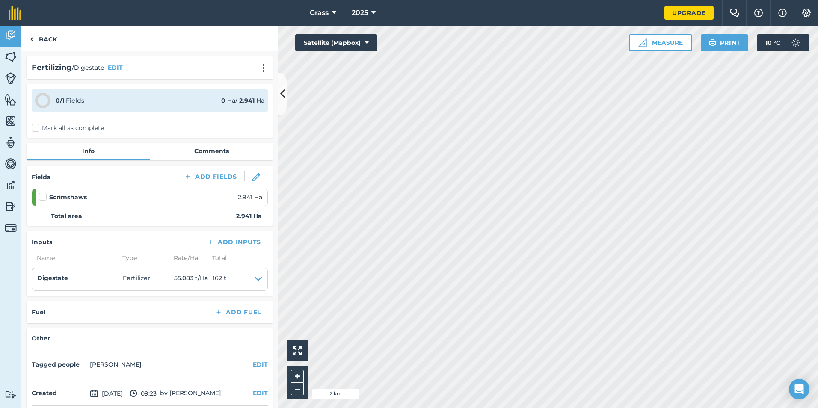
click at [68, 125] on label "Mark all as complete" at bounding box center [68, 128] width 72 height 9
click at [37, 125] on input "Mark all as complete" at bounding box center [35, 127] width 6 height 6
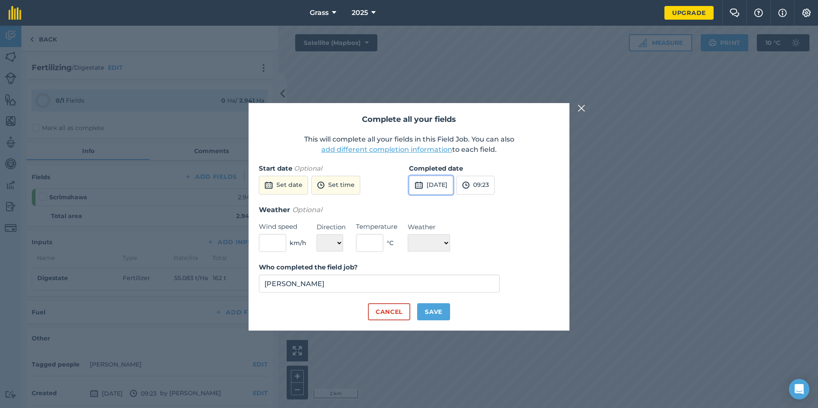
click at [452, 176] on button "[DATE]" at bounding box center [431, 185] width 44 height 19
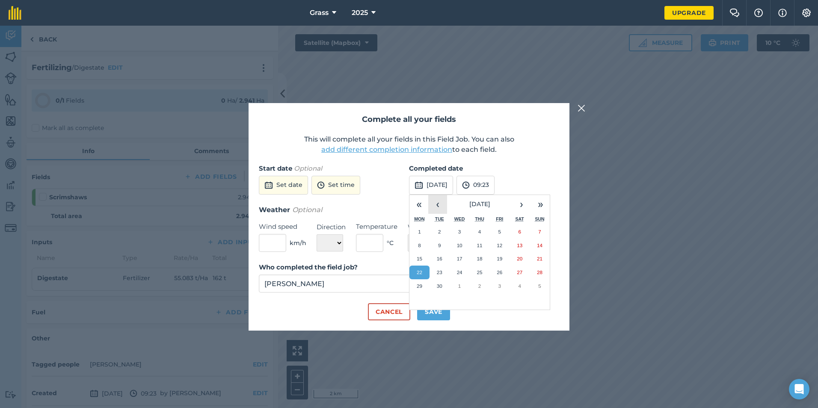
click at [440, 202] on button "‹" at bounding box center [437, 204] width 19 height 19
click at [482, 246] on button "8" at bounding box center [480, 246] width 20 height 14
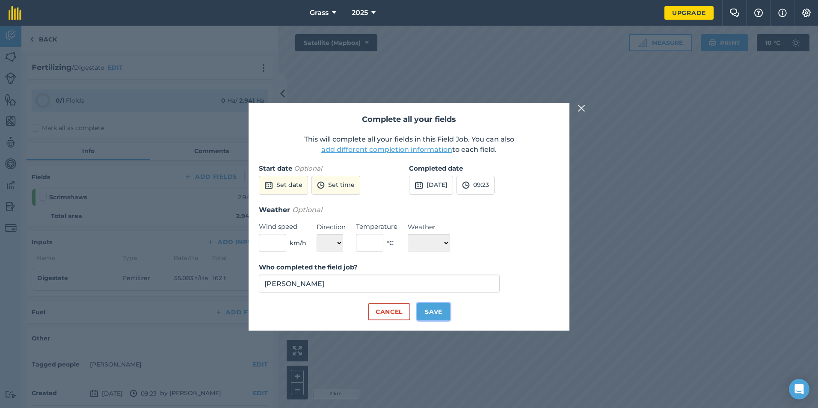
click at [440, 307] on button "Save" at bounding box center [433, 311] width 33 height 17
checkbox input "true"
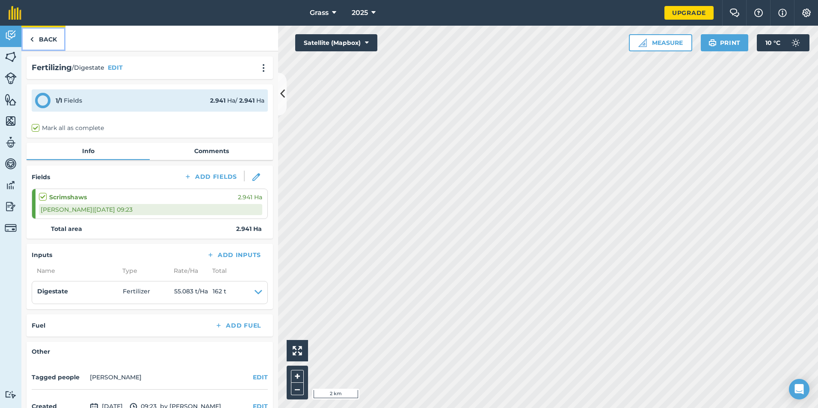
click at [46, 41] on link "Back" at bounding box center [43, 38] width 44 height 25
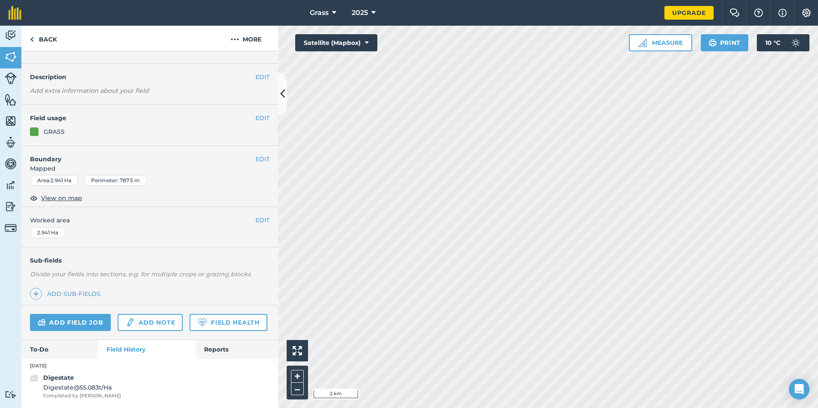
scroll to position [41, 0]
click at [54, 44] on link "Back" at bounding box center [43, 38] width 44 height 25
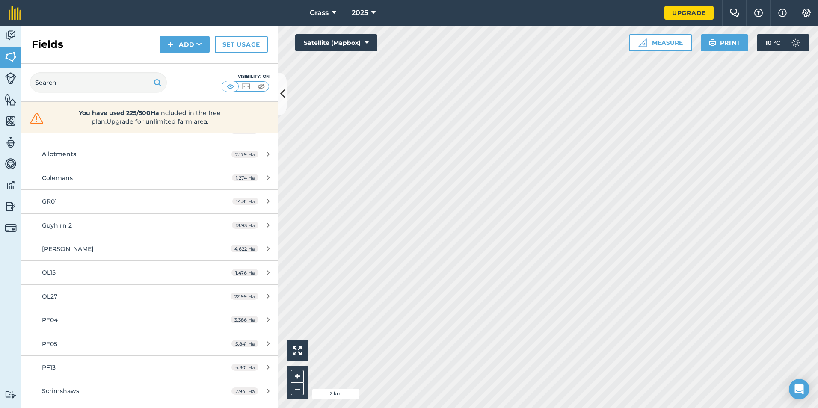
scroll to position [300, 0]
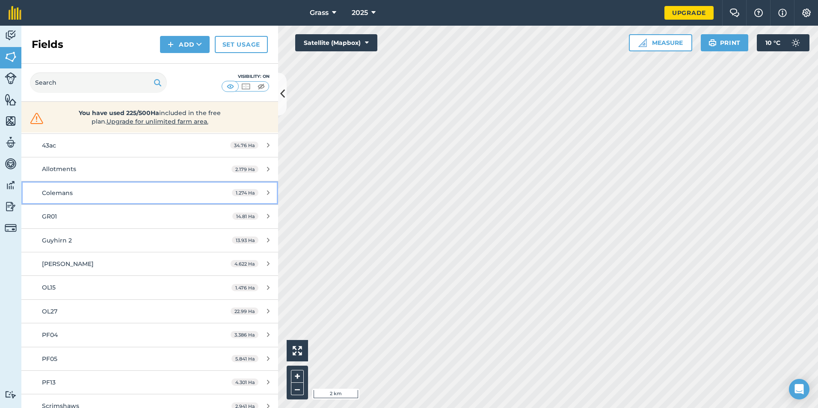
click at [58, 199] on link "Colemans 1.274 Ha" at bounding box center [149, 192] width 257 height 23
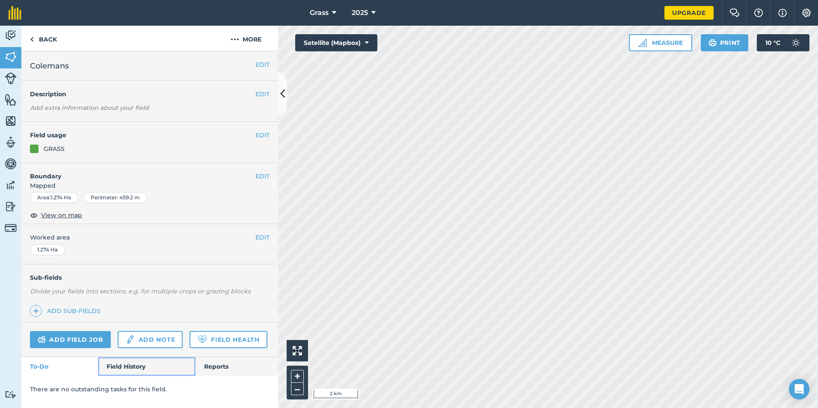
click at [128, 368] on link "Field History" at bounding box center [146, 366] width 97 height 19
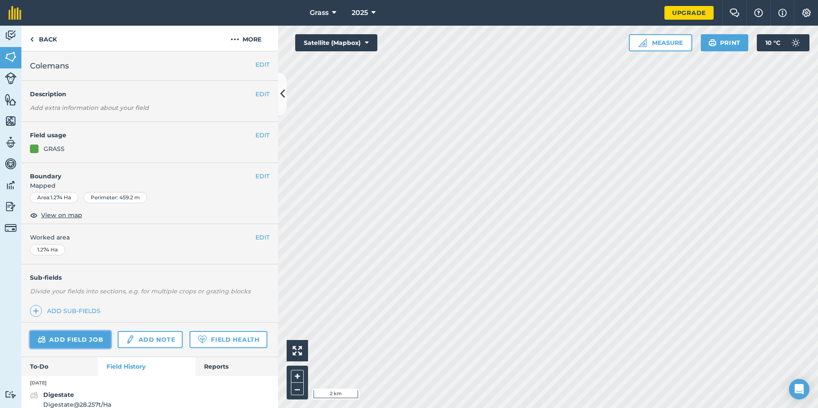
click at [96, 341] on link "Add field job" at bounding box center [70, 339] width 81 height 17
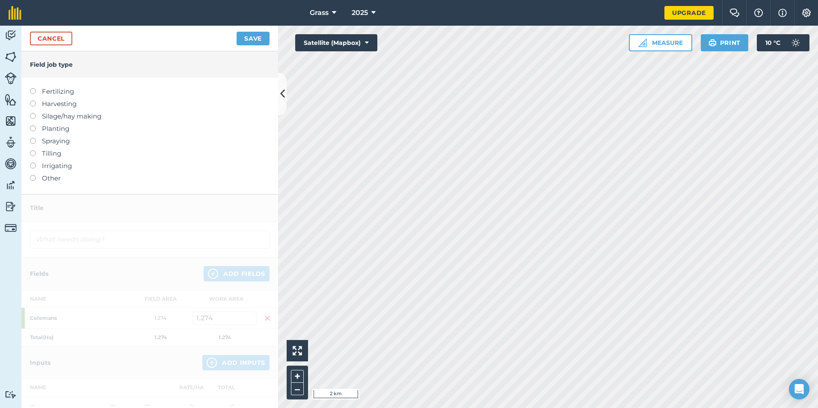
click at [59, 89] on label "Fertilizing" at bounding box center [150, 91] width 240 height 10
type input "Fertilizing"
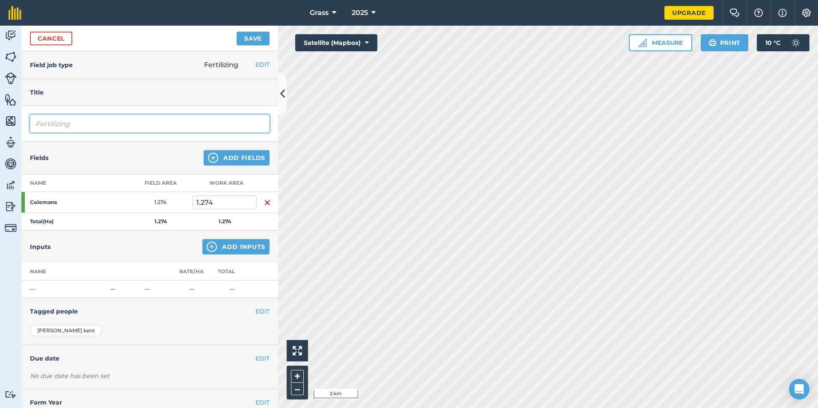
drag, startPoint x: 100, startPoint y: 121, endPoint x: 19, endPoint y: 145, distance: 83.8
click at [19, 145] on div "Activity Fields Livestock Features Maps Team Vehicles Data Reporting Billing Tu…" at bounding box center [409, 217] width 818 height 383
type input "Digestate"
click at [222, 248] on button "Add Inputs" at bounding box center [235, 246] width 67 height 15
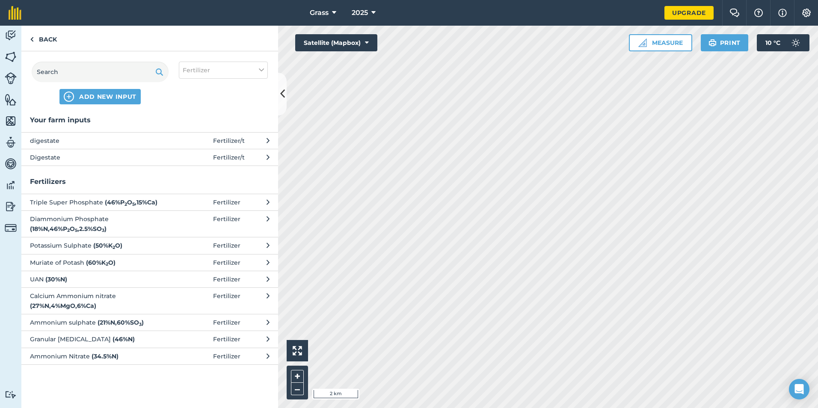
click at [96, 159] on span "Digestate" at bounding box center [100, 157] width 140 height 9
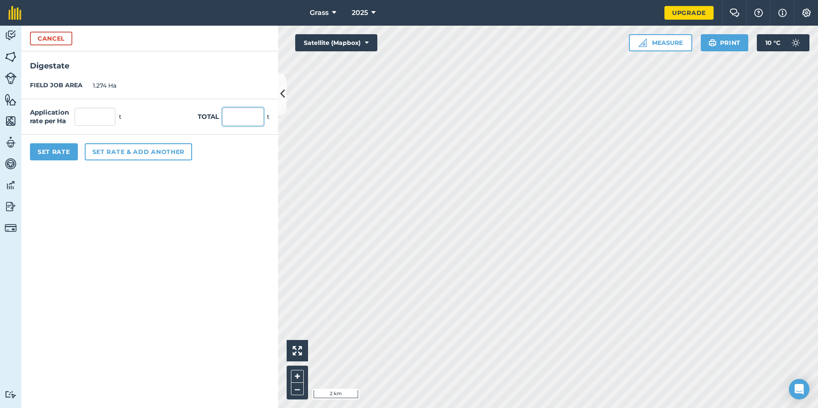
click at [225, 117] on input "text" at bounding box center [243, 117] width 41 height 18
type input "54"
type input "42.386"
click at [212, 161] on div "Set Rate Set rate & add another" at bounding box center [149, 152] width 257 height 34
click at [53, 155] on button "Set Rate" at bounding box center [54, 151] width 48 height 17
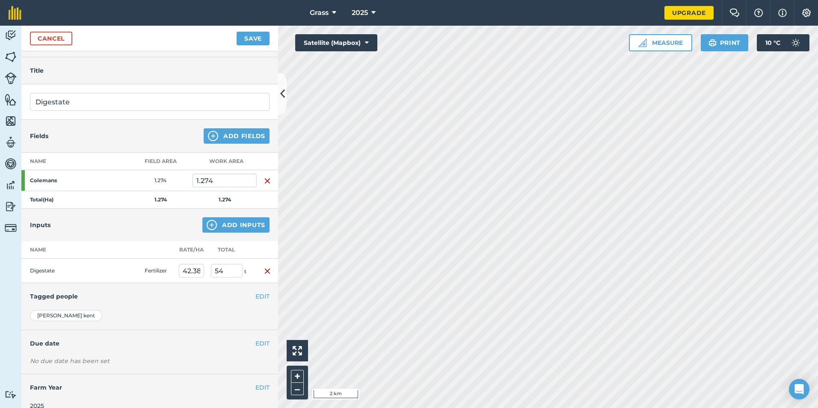
scroll to position [33, 0]
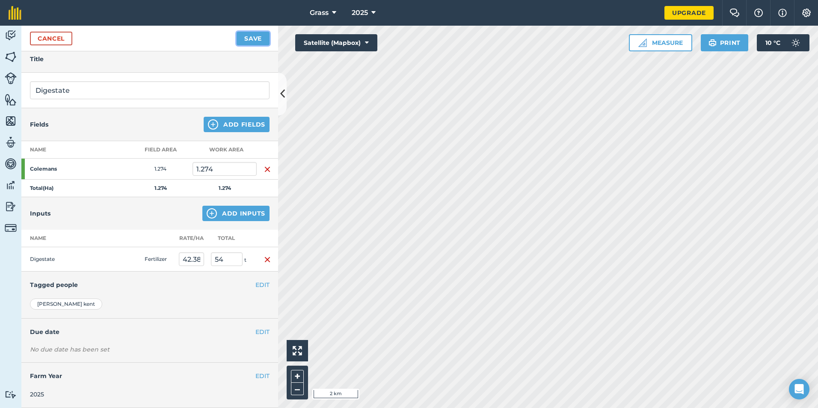
click at [262, 43] on button "Save" at bounding box center [253, 39] width 33 height 14
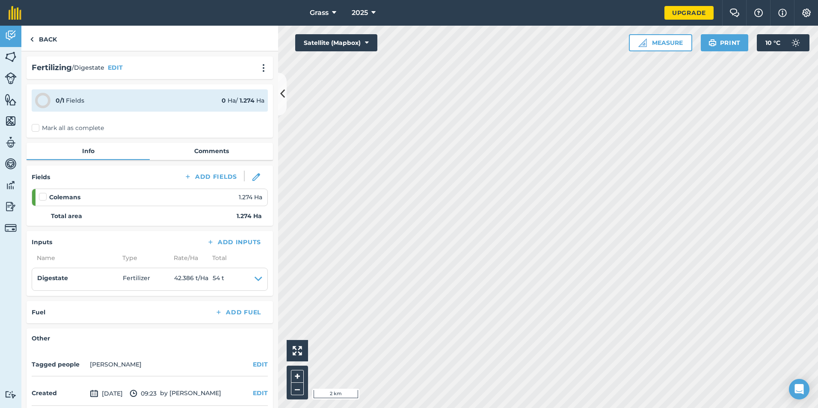
drag, startPoint x: 77, startPoint y: 134, endPoint x: 79, endPoint y: 130, distance: 4.4
click at [77, 134] on div "0 / 1 Fields 0 Ha / 1.274 [PERSON_NAME] all as complete" at bounding box center [150, 110] width 246 height 53
click at [80, 129] on label "Mark all as complete" at bounding box center [68, 128] width 72 height 9
click at [37, 129] on input "Mark all as complete" at bounding box center [35, 127] width 6 height 6
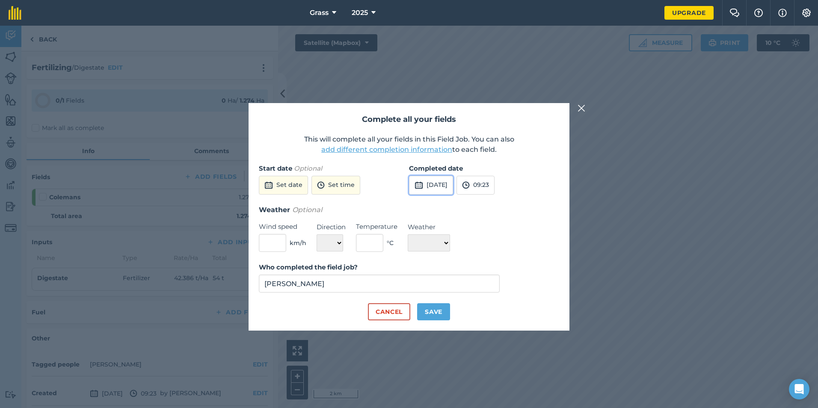
click at [448, 181] on button "[DATE]" at bounding box center [431, 185] width 44 height 19
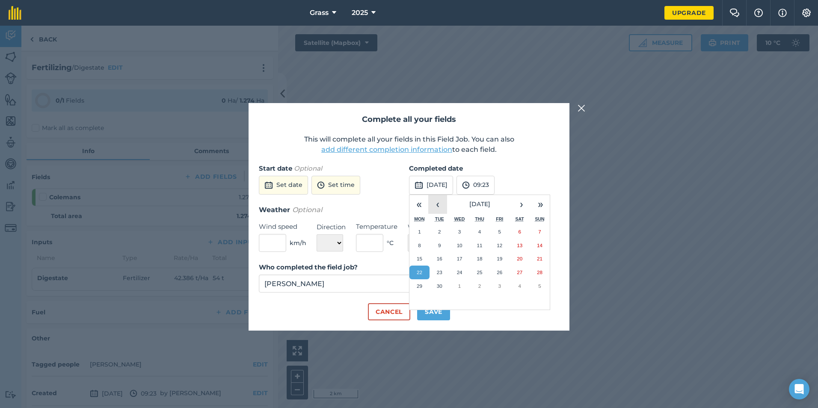
click at [436, 202] on button "‹" at bounding box center [437, 204] width 19 height 19
click at [436, 201] on button "‹" at bounding box center [437, 204] width 19 height 19
click at [476, 243] on button "8" at bounding box center [480, 246] width 20 height 14
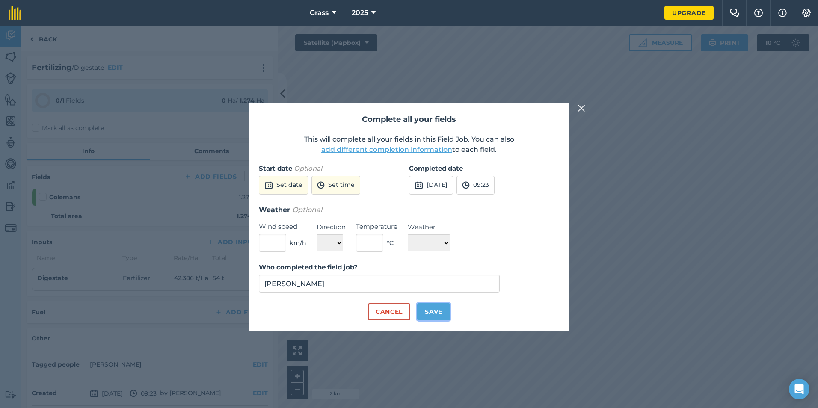
click at [430, 313] on button "Save" at bounding box center [433, 311] width 33 height 17
checkbox input "true"
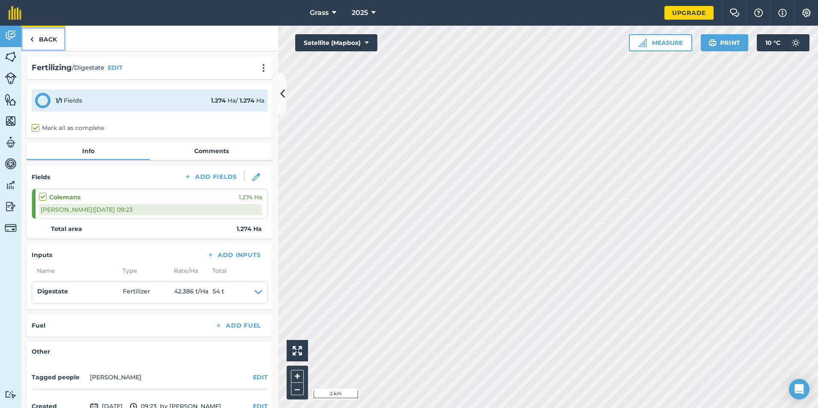
click at [32, 35] on img at bounding box center [32, 39] width 4 height 10
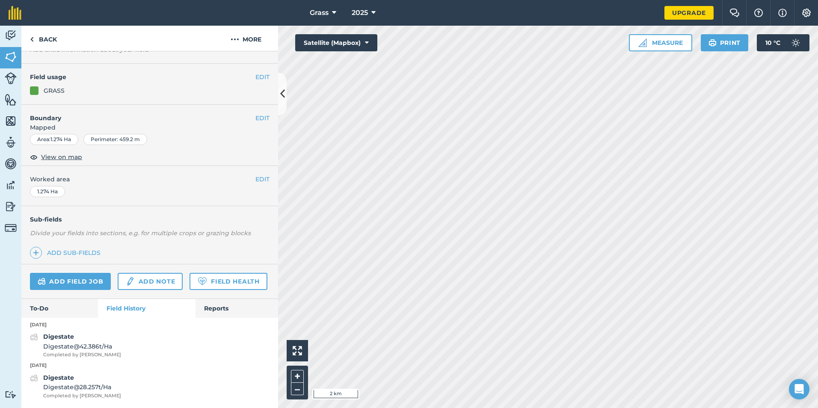
scroll to position [82, 0]
click at [47, 25] on nav "Grass 2025" at bounding box center [347, 13] width 635 height 26
click at [45, 35] on link "Back" at bounding box center [43, 38] width 44 height 25
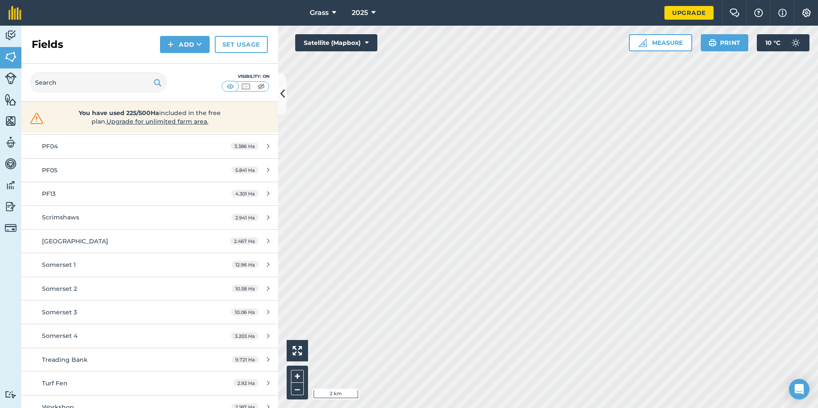
scroll to position [499, 0]
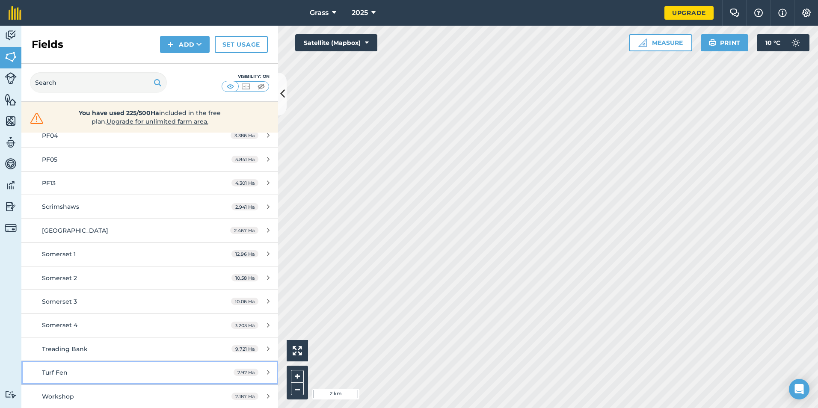
click at [83, 374] on div "Turf Fen" at bounding box center [122, 372] width 161 height 9
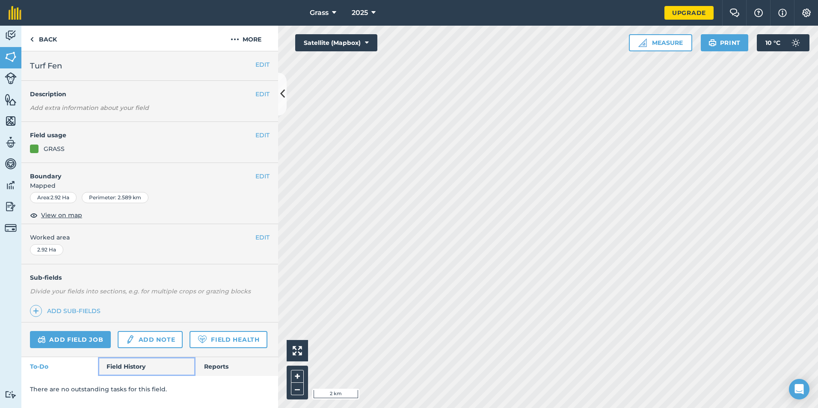
click at [116, 359] on link "Field History" at bounding box center [146, 366] width 97 height 19
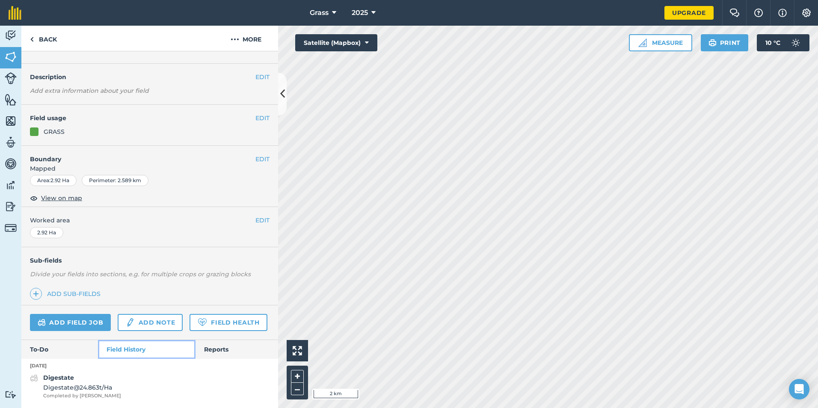
scroll to position [41, 0]
click at [89, 314] on link "Add field job" at bounding box center [70, 322] width 81 height 17
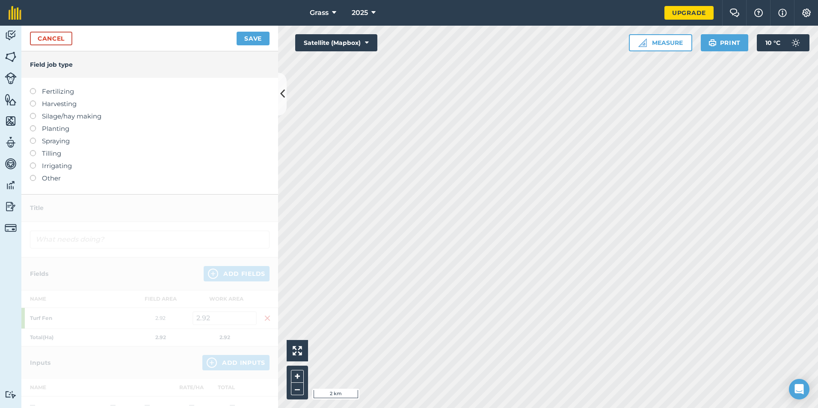
click at [38, 95] on label "Fertilizing" at bounding box center [150, 91] width 240 height 10
type input "Fertilizing"
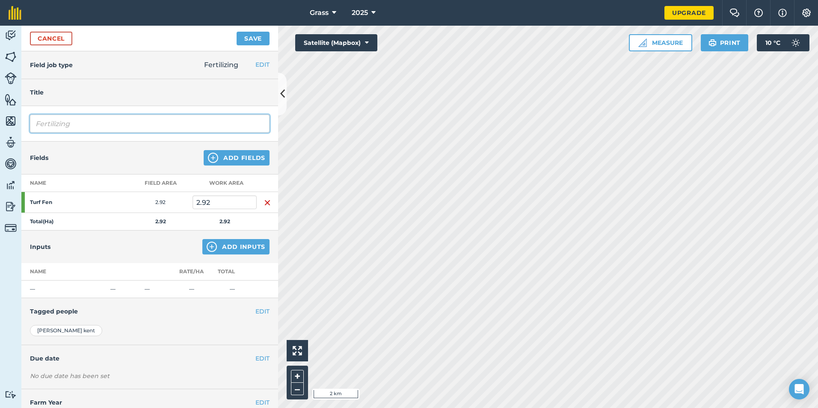
drag, startPoint x: 79, startPoint y: 121, endPoint x: -40, endPoint y: 147, distance: 122.2
click at [0, 147] on html "Grass 2025 Upgrade Farm Chat Help Info Settings Map printing is not available o…" at bounding box center [409, 204] width 818 height 408
type input "Digestate"
click at [222, 245] on button "Add Inputs" at bounding box center [235, 246] width 67 height 15
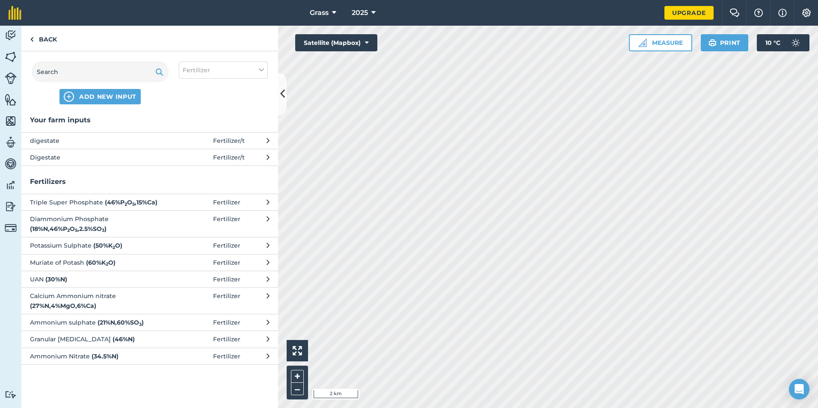
click at [80, 157] on span "Digestate" at bounding box center [100, 157] width 140 height 9
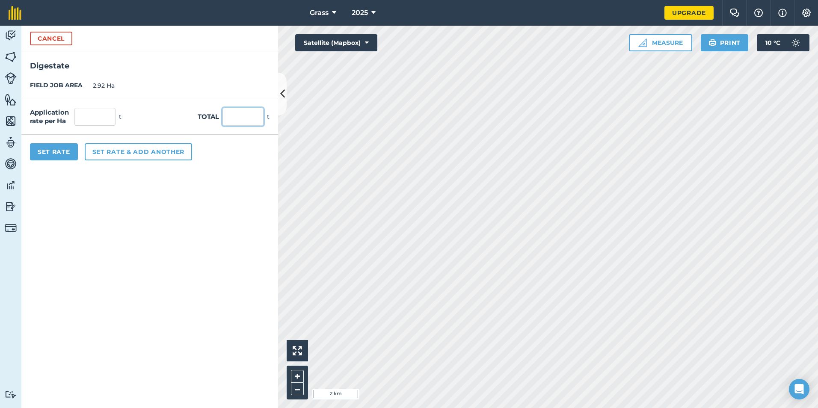
click at [250, 114] on input "text" at bounding box center [243, 117] width 41 height 18
type input "108"
type input "36.986"
click at [184, 265] on form "Cancel Digestate FIELD JOB AREA 2.92 Ha Application rate per Ha 36.986 t Total …" at bounding box center [149, 217] width 257 height 383
click at [58, 147] on button "Set Rate" at bounding box center [54, 151] width 48 height 17
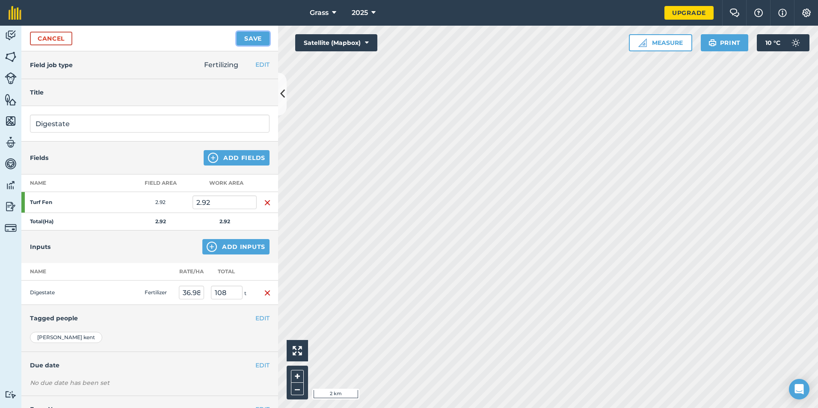
click at [264, 38] on button "Save" at bounding box center [253, 39] width 33 height 14
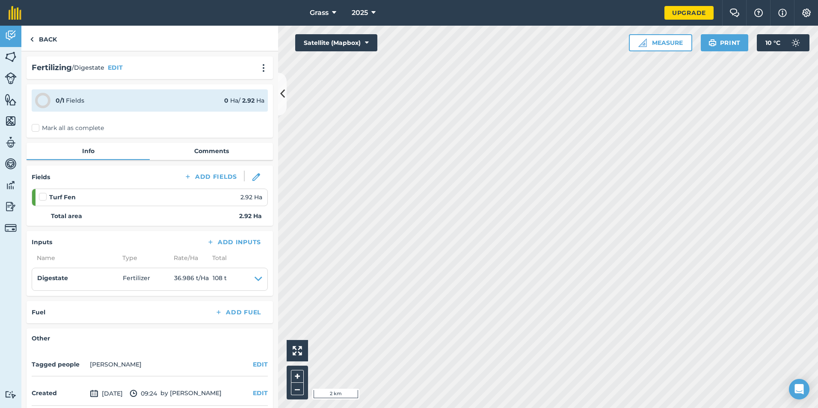
click at [62, 130] on label "Mark all as complete" at bounding box center [68, 128] width 72 height 9
click at [37, 129] on input "Mark all as complete" at bounding box center [35, 127] width 6 height 6
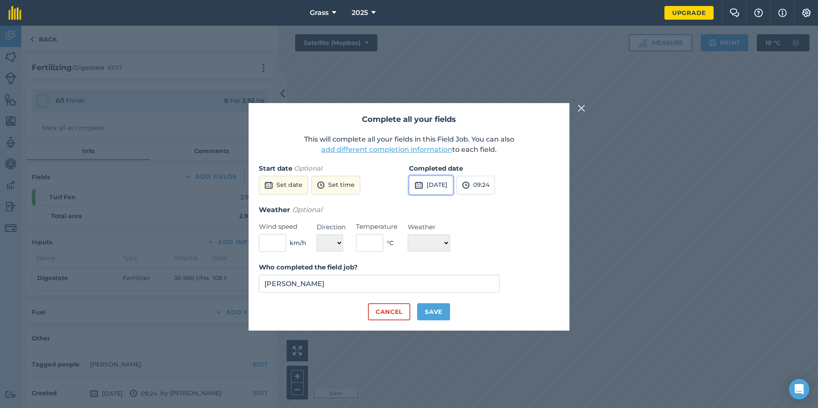
click at [441, 193] on button "[DATE]" at bounding box center [431, 185] width 44 height 19
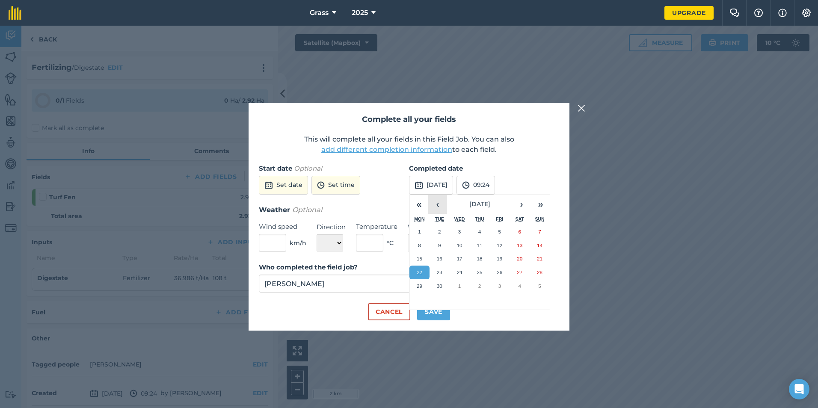
click at [440, 203] on button "‹" at bounding box center [437, 204] width 19 height 19
click at [437, 202] on button "‹" at bounding box center [437, 204] width 19 height 19
click at [487, 247] on button "8" at bounding box center [480, 246] width 20 height 14
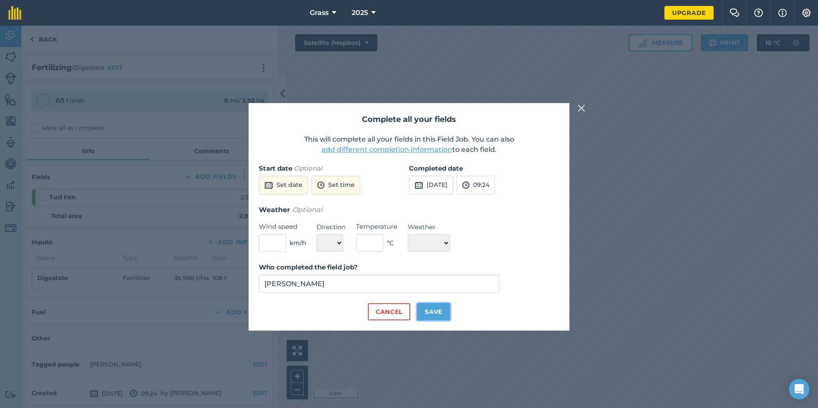
click at [439, 312] on button "Save" at bounding box center [433, 311] width 33 height 17
checkbox input "true"
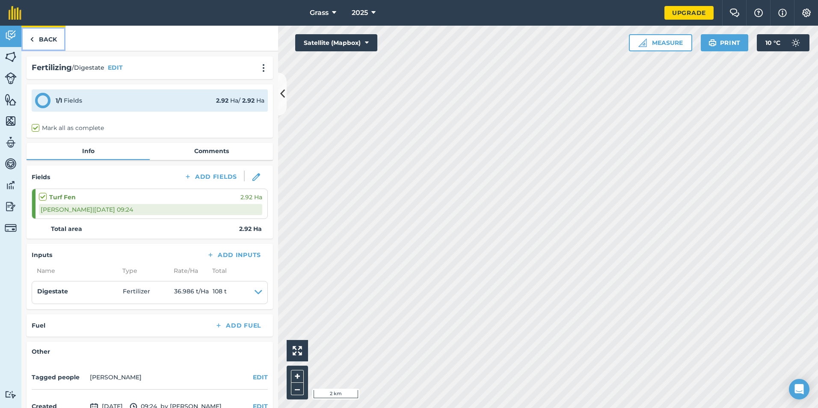
click at [49, 48] on link "Back" at bounding box center [43, 38] width 44 height 25
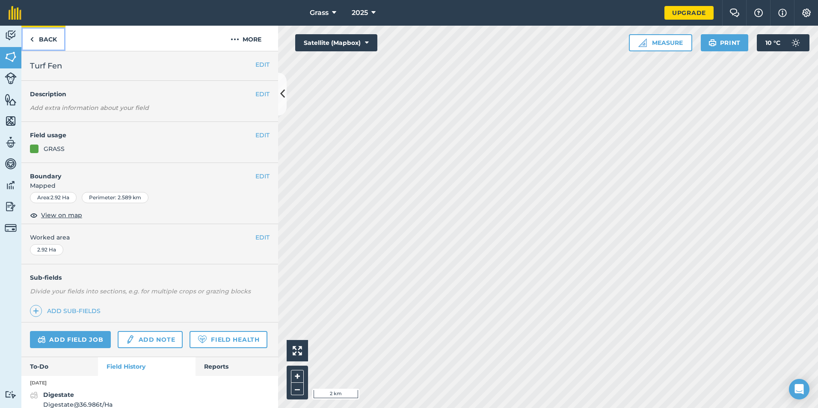
click at [49, 38] on link "Back" at bounding box center [43, 38] width 44 height 25
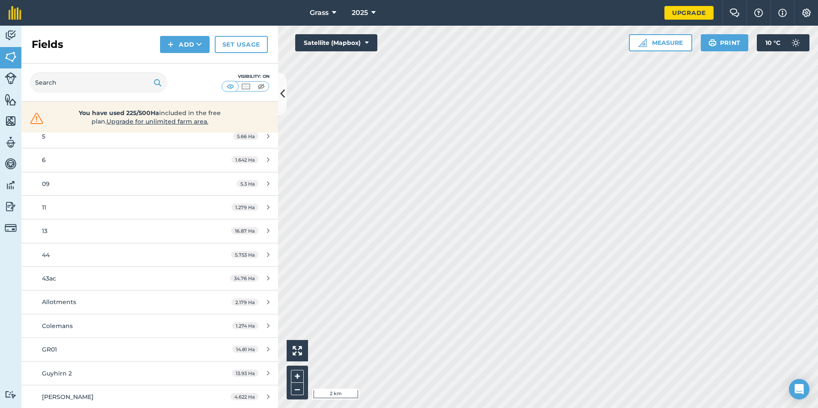
scroll to position [157, 0]
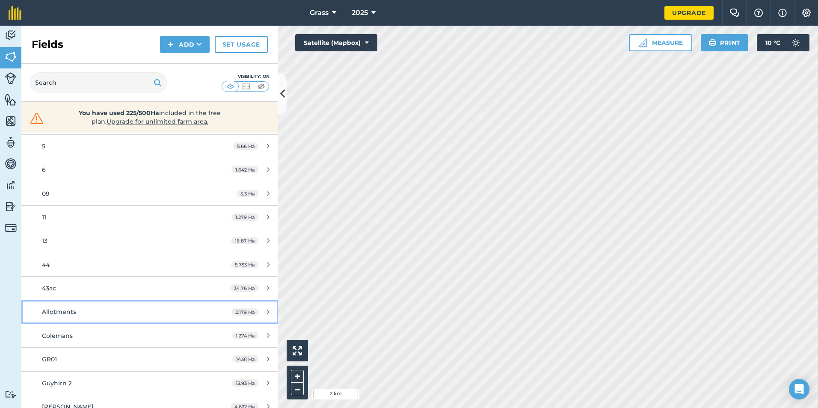
click at [133, 309] on div "Allotments" at bounding box center [122, 311] width 161 height 9
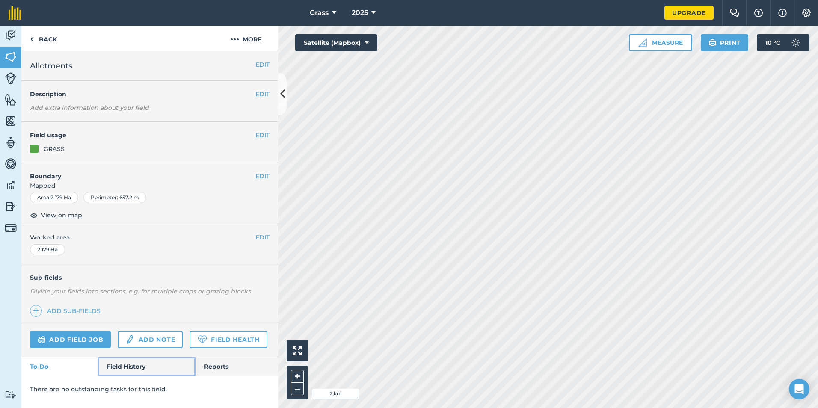
click at [121, 371] on link "Field History" at bounding box center [146, 366] width 97 height 19
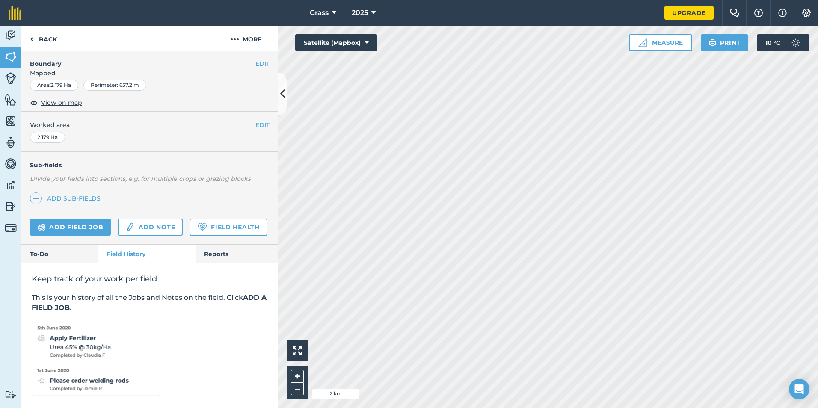
scroll to position [143, 0]
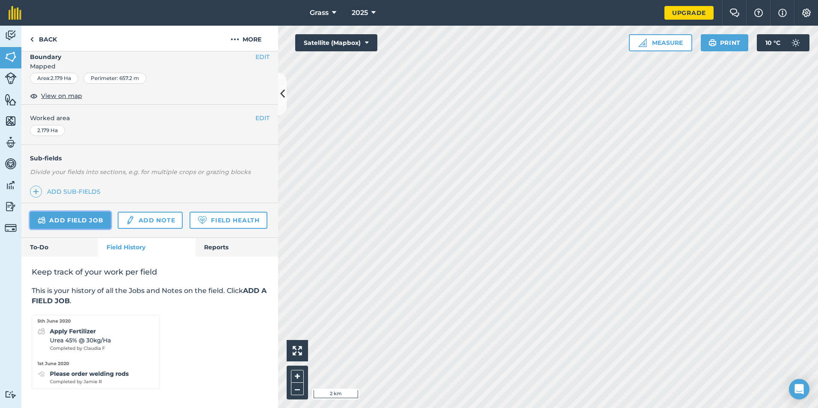
click at [95, 212] on link "Add field job" at bounding box center [70, 220] width 81 height 17
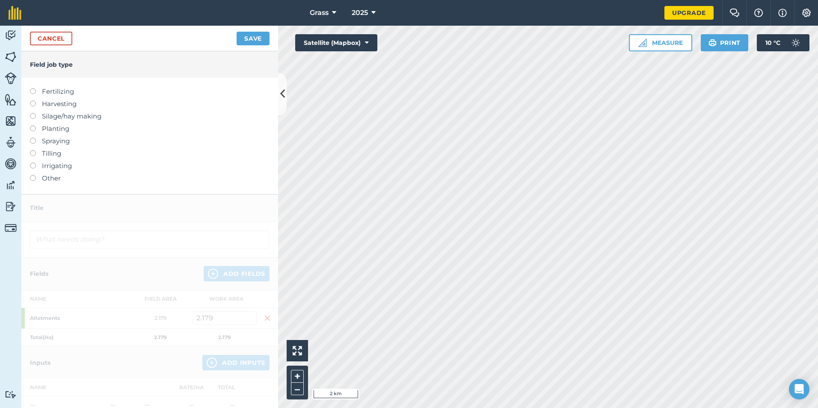
click at [61, 87] on label "Fertilizing" at bounding box center [150, 91] width 240 height 10
type input "Fertilizing"
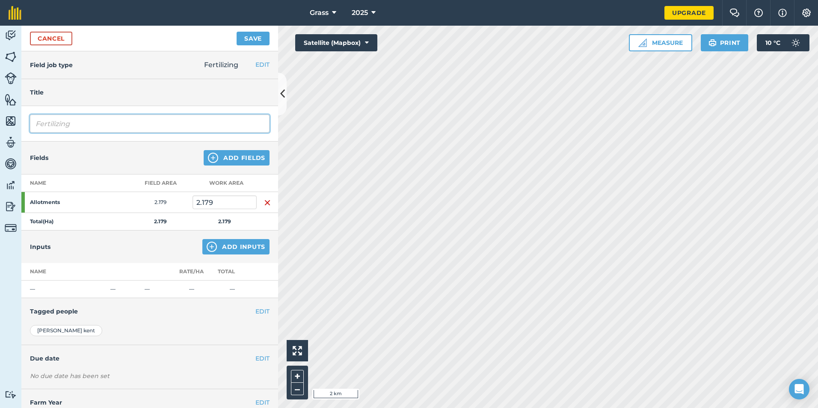
drag, startPoint x: 68, startPoint y: 122, endPoint x: 75, endPoint y: 127, distance: 8.9
click at [71, 123] on input "Fertilizing" at bounding box center [150, 124] width 240 height 18
drag, startPoint x: 77, startPoint y: 128, endPoint x: 5, endPoint y: 142, distance: 73.3
click at [6, 141] on div "Activity Fields Livestock Features Maps Team Vehicles Data Reporting Billing Tu…" at bounding box center [409, 217] width 818 height 383
type input "Digestate"
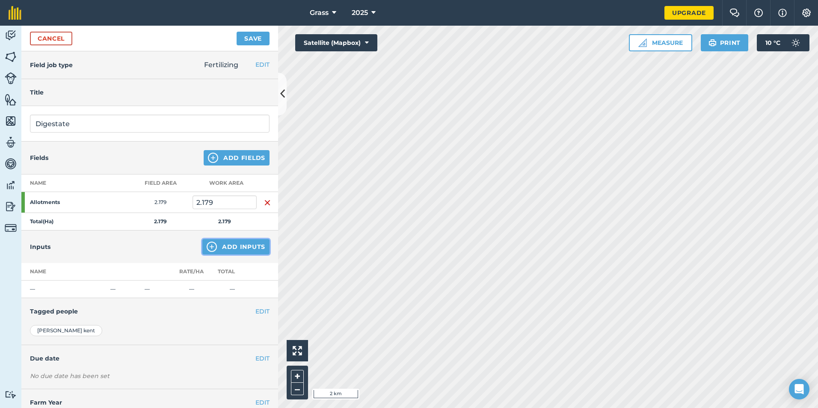
click at [239, 245] on button "Add Inputs" at bounding box center [235, 246] width 67 height 15
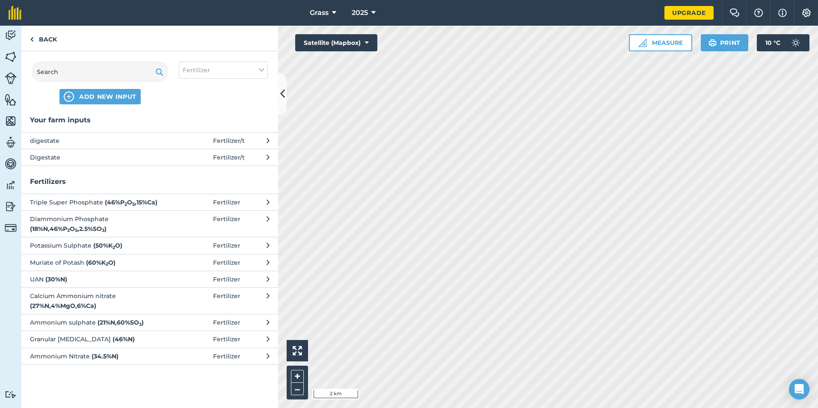
click at [196, 161] on span at bounding box center [193, 157] width 40 height 9
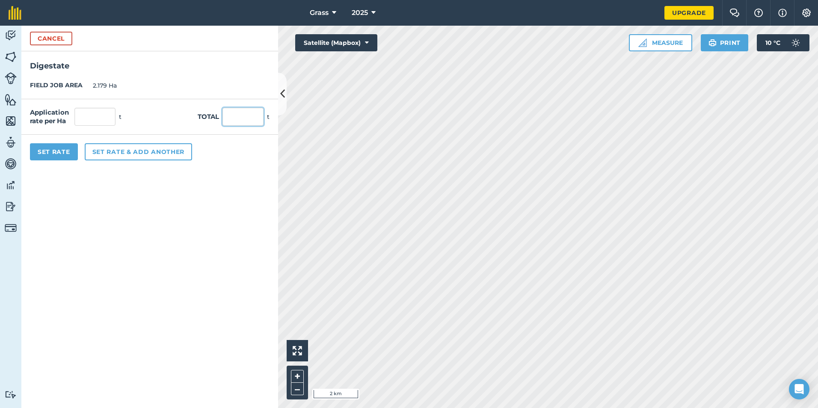
click at [235, 116] on input "text" at bounding box center [243, 117] width 41 height 18
type input "90"
type input "41.303"
click at [202, 246] on form "Cancel Digestate FIELD JOB AREA 2.179 Ha Application rate per Ha 41.303 t Total…" at bounding box center [149, 217] width 257 height 383
click at [59, 161] on div "Set Rate Set rate & add another" at bounding box center [149, 152] width 257 height 34
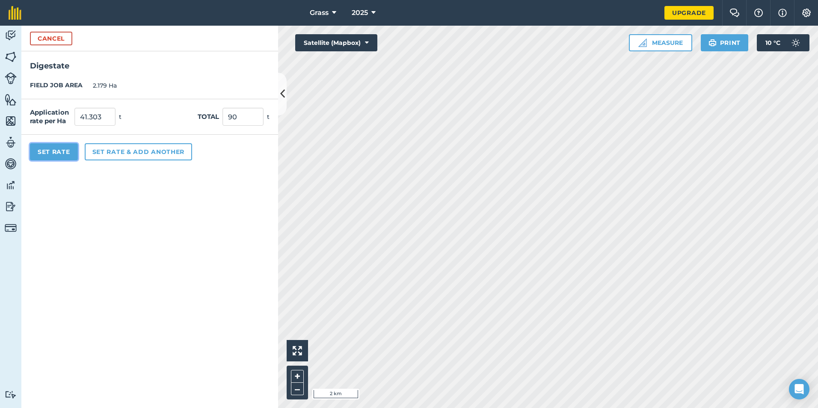
click at [64, 151] on button "Set Rate" at bounding box center [54, 151] width 48 height 17
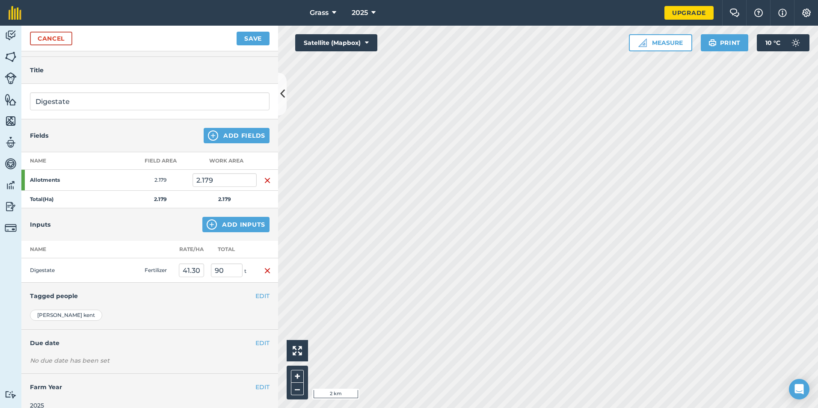
scroll to position [33, 0]
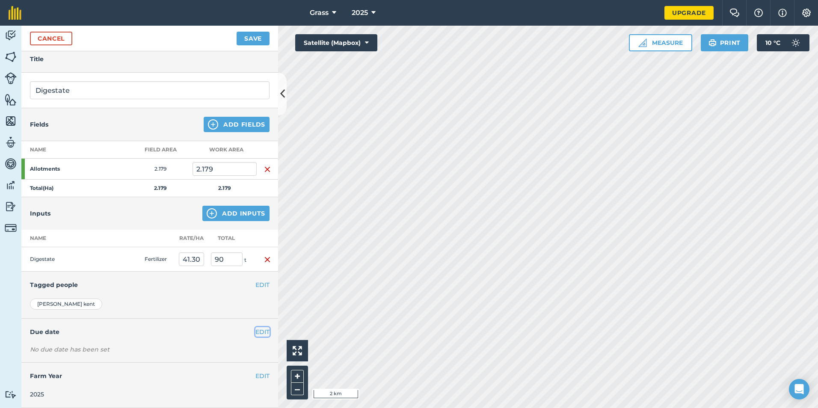
click at [259, 333] on button "EDIT" at bounding box center [262, 331] width 14 height 9
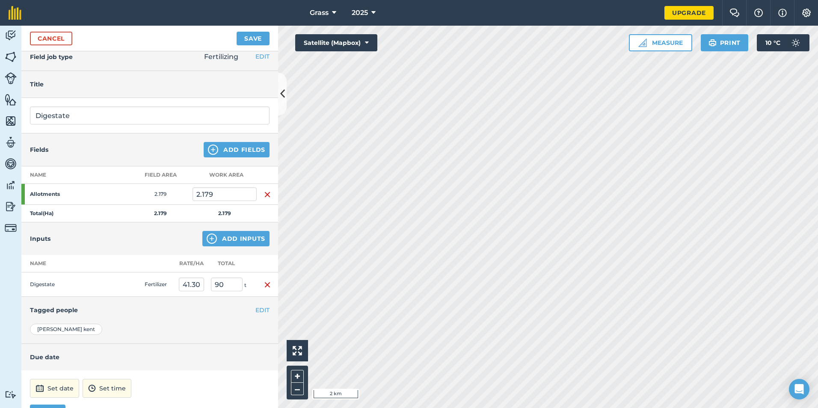
scroll to position [0, 0]
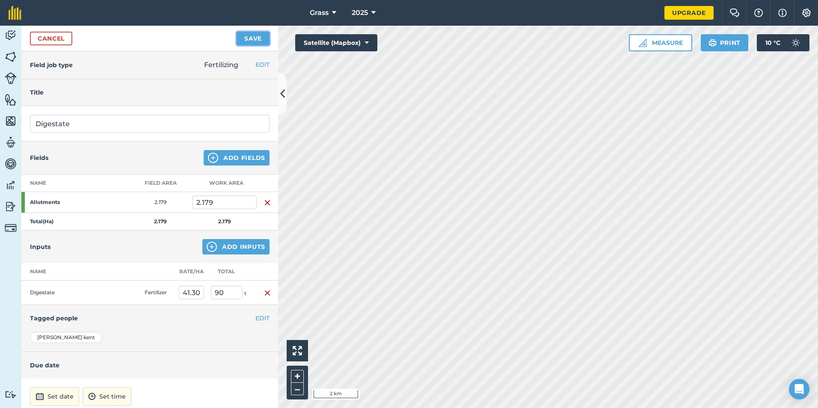
click at [258, 44] on button "Save" at bounding box center [253, 39] width 33 height 14
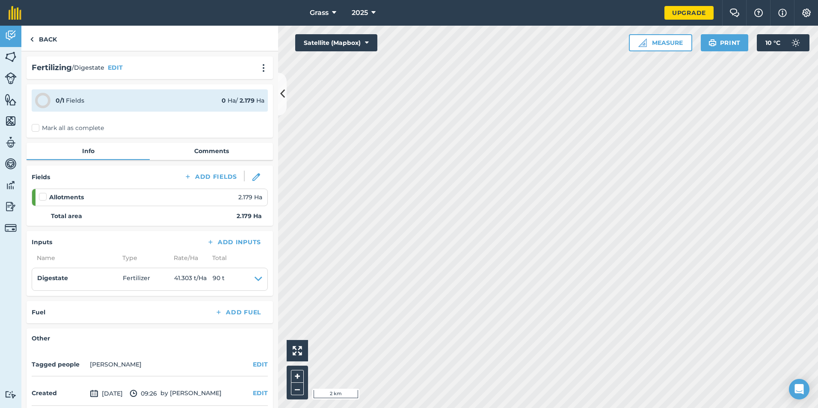
click at [62, 130] on label "Mark all as complete" at bounding box center [68, 128] width 72 height 9
click at [37, 129] on input "Mark all as complete" at bounding box center [35, 127] width 6 height 6
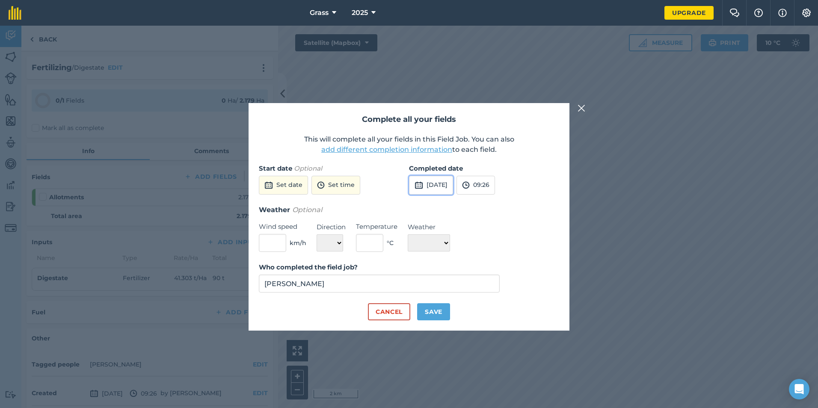
click at [429, 190] on button "[DATE]" at bounding box center [431, 185] width 44 height 19
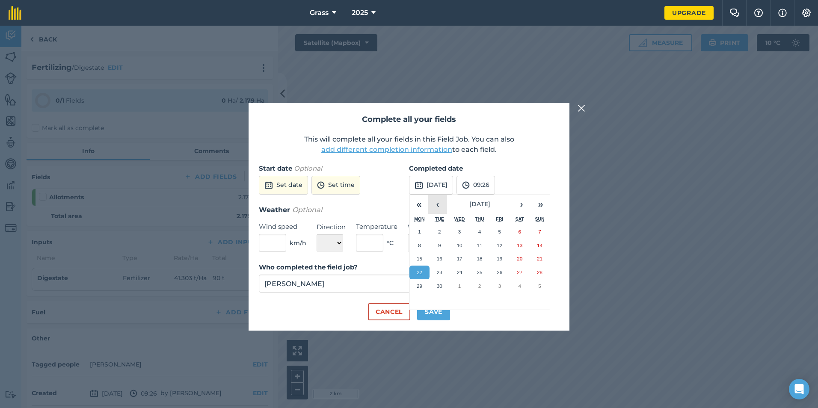
click at [437, 203] on button "‹" at bounding box center [437, 204] width 19 height 19
click at [437, 202] on button "‹" at bounding box center [437, 204] width 19 height 19
click at [438, 202] on button "‹" at bounding box center [437, 204] width 19 height 19
click at [445, 202] on button "‹" at bounding box center [437, 204] width 19 height 19
click at [448, 258] on button "13" at bounding box center [440, 259] width 20 height 14
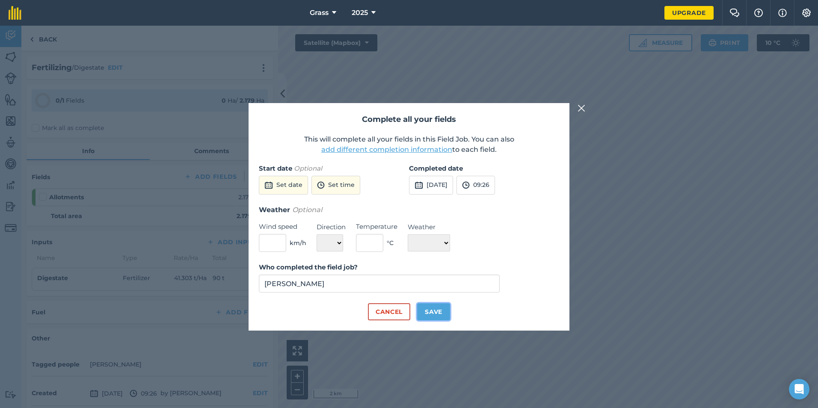
click at [435, 319] on button "Save" at bounding box center [433, 311] width 33 height 17
checkbox input "true"
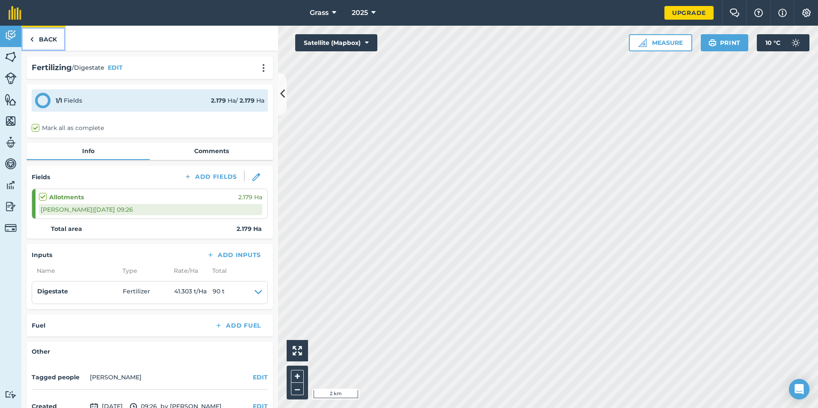
click at [46, 46] on link "Back" at bounding box center [43, 38] width 44 height 25
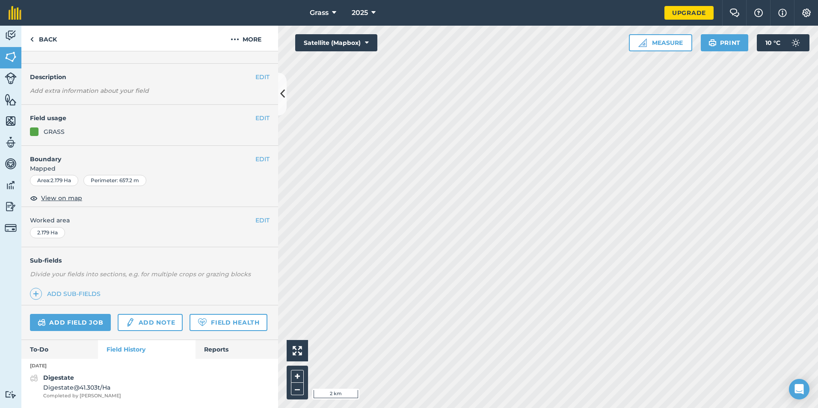
scroll to position [41, 0]
click at [52, 37] on link "Back" at bounding box center [43, 38] width 44 height 25
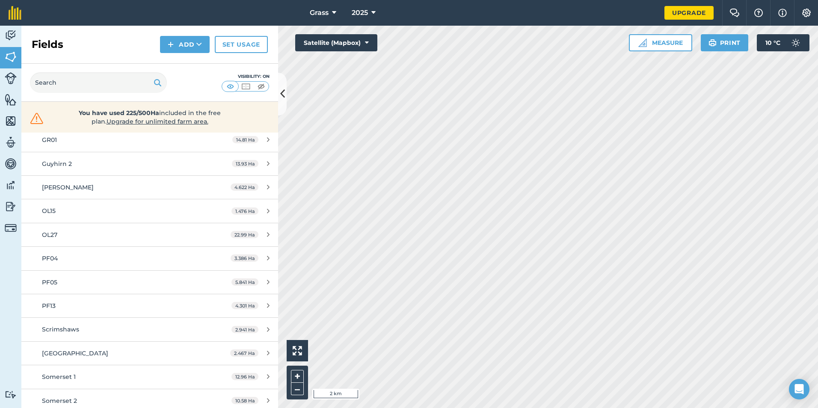
scroll to position [499, 0]
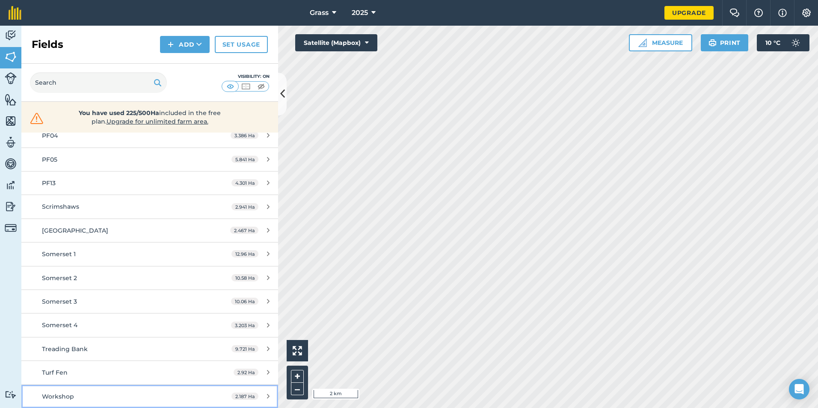
click at [74, 393] on div "Workshop" at bounding box center [122, 396] width 161 height 9
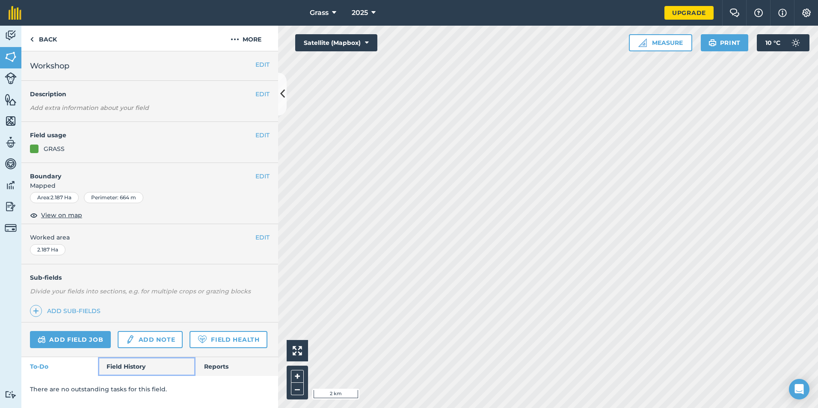
click at [117, 369] on link "Field History" at bounding box center [146, 366] width 97 height 19
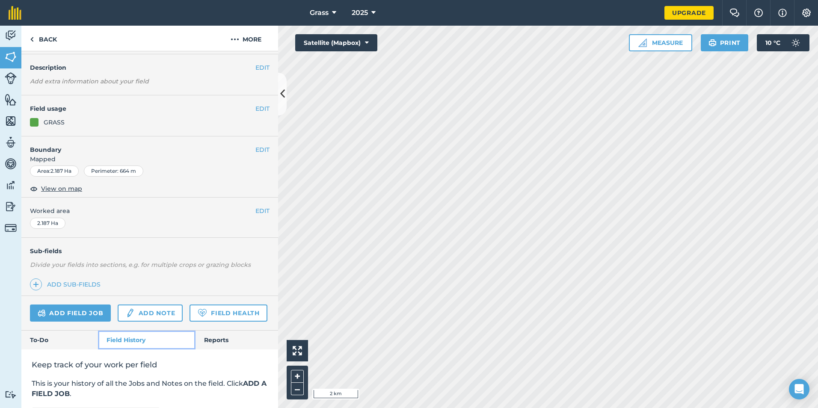
scroll to position [86, 0]
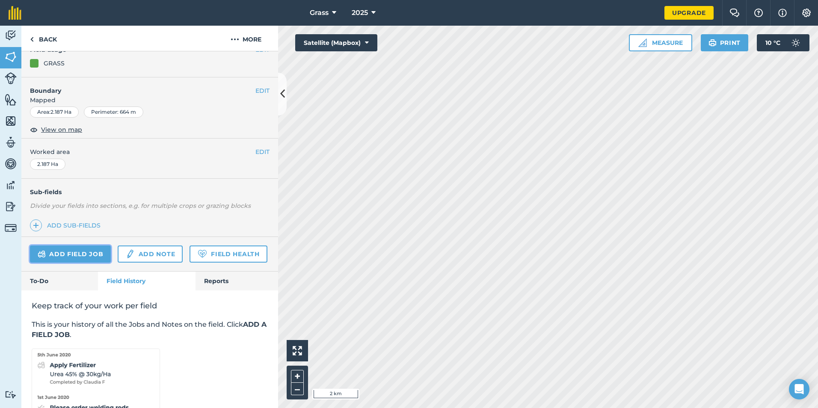
click at [71, 247] on link "Add field job" at bounding box center [70, 254] width 81 height 17
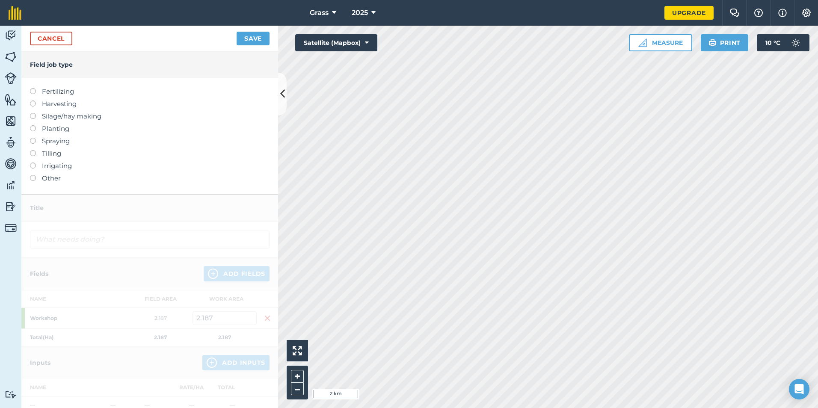
click at [52, 93] on label "Fertilizing" at bounding box center [150, 91] width 240 height 10
drag, startPoint x: 52, startPoint y: 93, endPoint x: 31, endPoint y: 91, distance: 20.6
click at [31, 88] on label at bounding box center [36, 88] width 12 height 0
type input "Fertilizing"
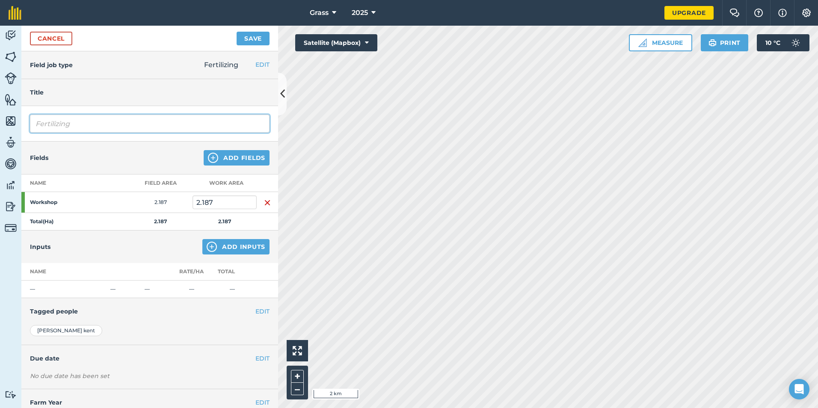
drag, startPoint x: 88, startPoint y: 126, endPoint x: 41, endPoint y: 168, distance: 63.0
click at [32, 143] on div "Title Fertilizing Fields Add Fields Name Field Area Work area Workshop 2.187 2.…" at bounding box center [149, 257] width 257 height 356
type input "Digestate"
click at [228, 252] on button "Add Inputs" at bounding box center [235, 246] width 67 height 15
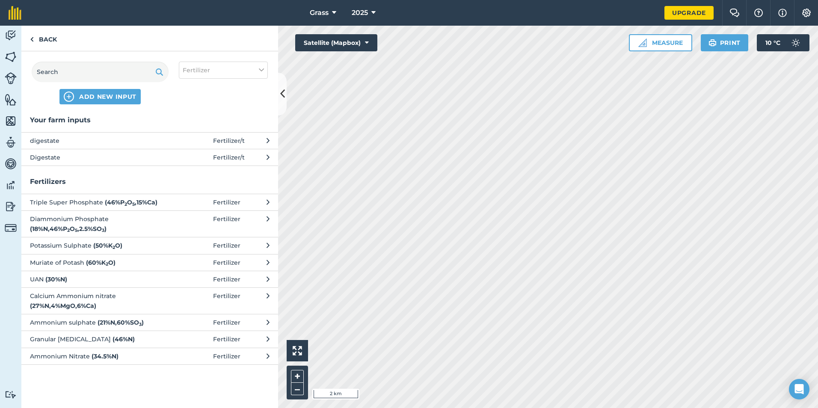
click at [165, 159] on span "Digestate" at bounding box center [100, 157] width 140 height 9
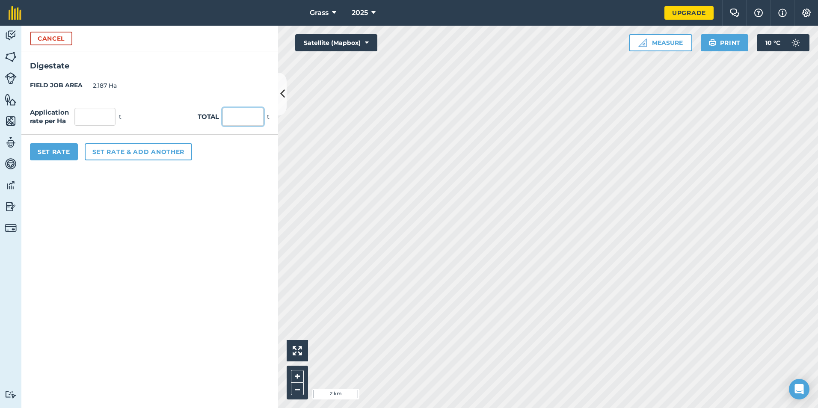
click at [244, 116] on input "text" at bounding box center [243, 117] width 41 height 18
type input "99"
type input "45.267"
click at [231, 192] on form "Cancel Digestate FIELD JOB AREA 2.187 Ha Application rate per Ha 45.267 t Total…" at bounding box center [149, 217] width 257 height 383
click at [58, 151] on button "Set Rate" at bounding box center [54, 151] width 48 height 17
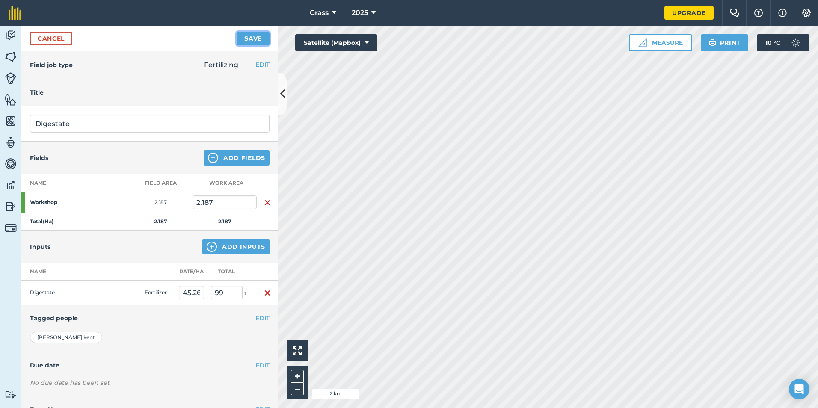
click at [259, 39] on button "Save" at bounding box center [253, 39] width 33 height 14
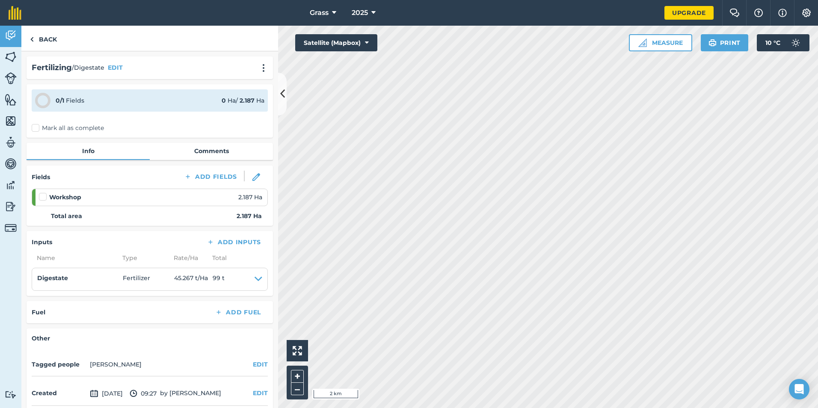
click at [74, 130] on div "0 / 1 Fields 0 Ha / 2.187 [PERSON_NAME] all as complete" at bounding box center [150, 110] width 246 height 53
click at [75, 128] on label "Mark all as complete" at bounding box center [68, 128] width 72 height 9
click at [37, 128] on input "Mark all as complete" at bounding box center [35, 127] width 6 height 6
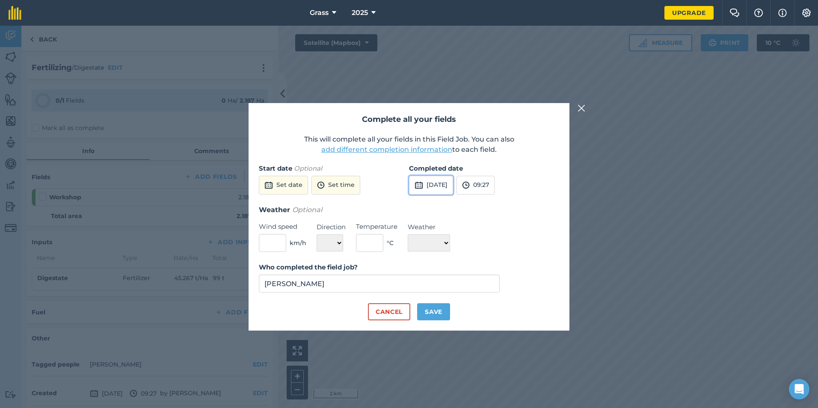
click at [437, 189] on button "[DATE]" at bounding box center [431, 185] width 44 height 19
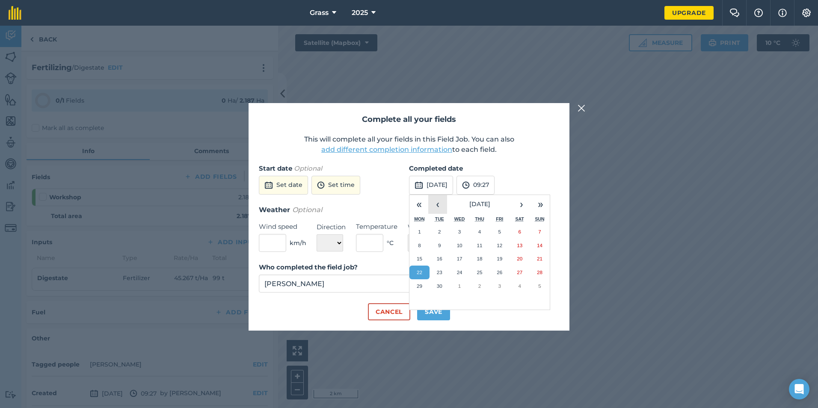
click at [443, 200] on button "‹" at bounding box center [437, 204] width 19 height 19
click at [445, 197] on button "‹" at bounding box center [437, 204] width 19 height 19
click at [484, 248] on button "8" at bounding box center [480, 246] width 20 height 14
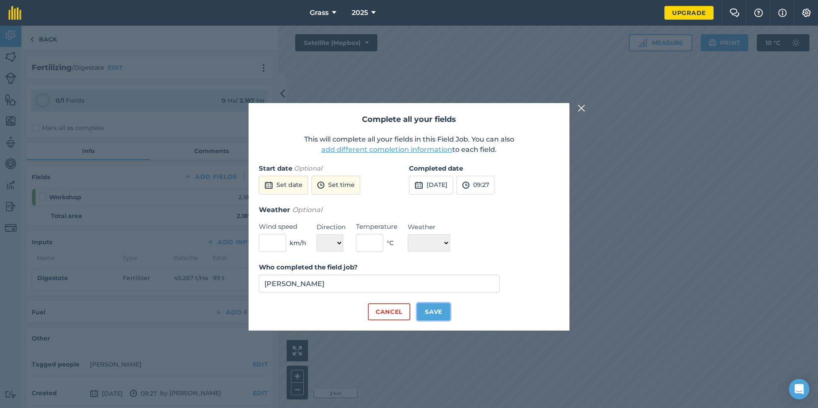
click at [442, 310] on button "Save" at bounding box center [433, 311] width 33 height 17
checkbox input "true"
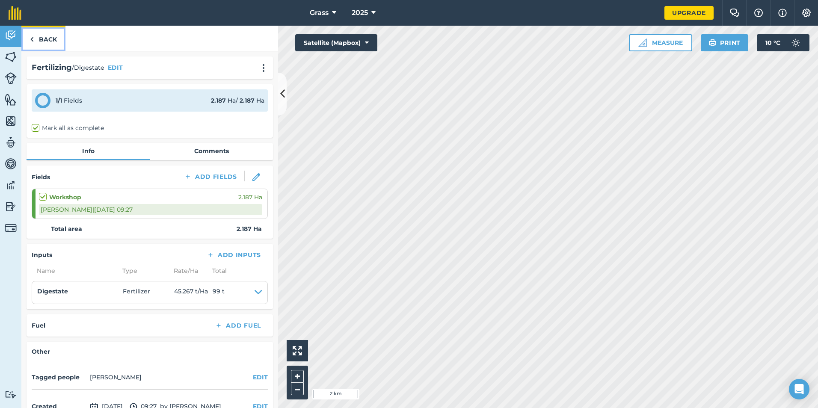
click at [40, 34] on link "Back" at bounding box center [43, 38] width 44 height 25
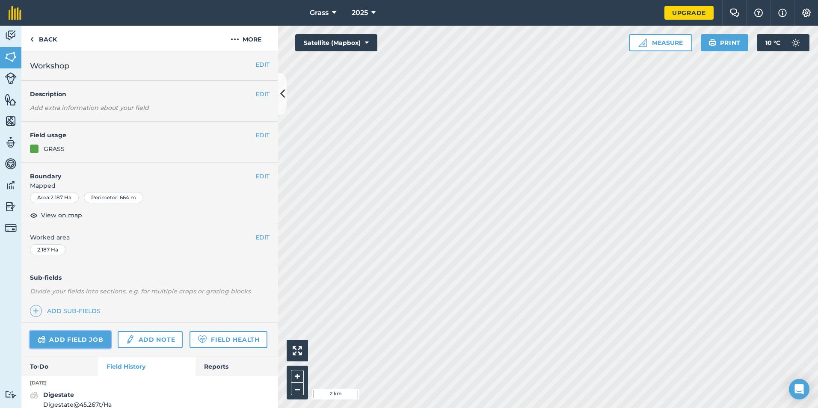
click at [73, 341] on link "Add field job" at bounding box center [70, 339] width 81 height 17
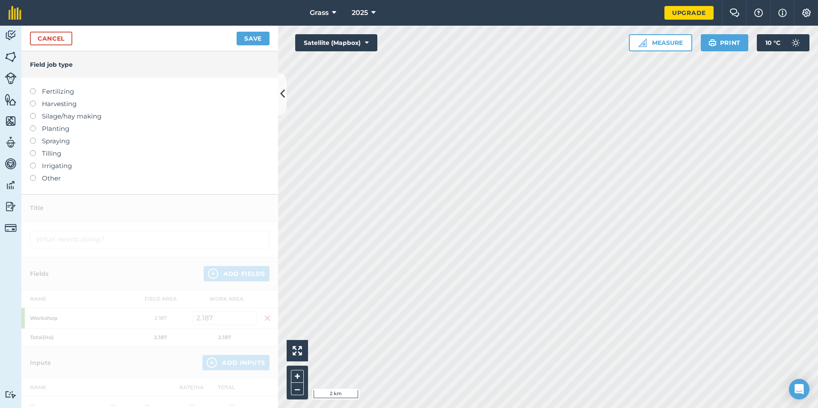
click at [54, 91] on label "Fertilizing" at bounding box center [150, 91] width 240 height 10
type input "Fertilizing"
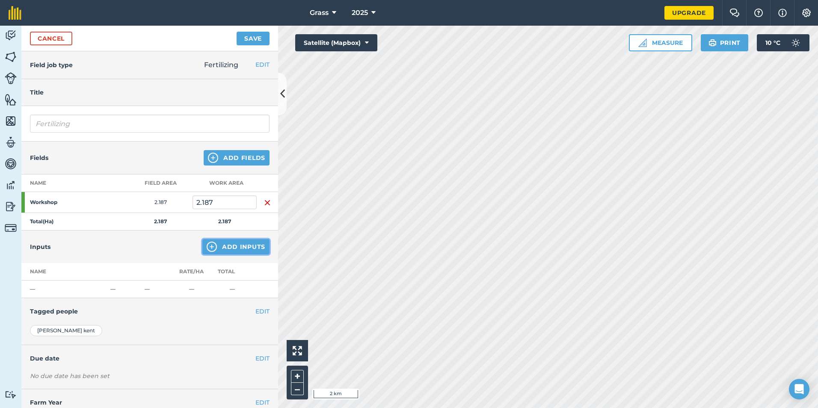
click at [235, 244] on button "Add Inputs" at bounding box center [235, 246] width 67 height 15
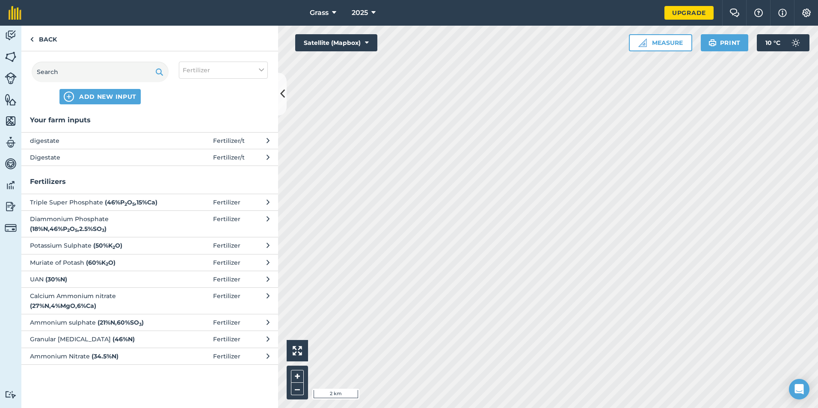
click at [95, 160] on span "Digestate" at bounding box center [100, 157] width 140 height 9
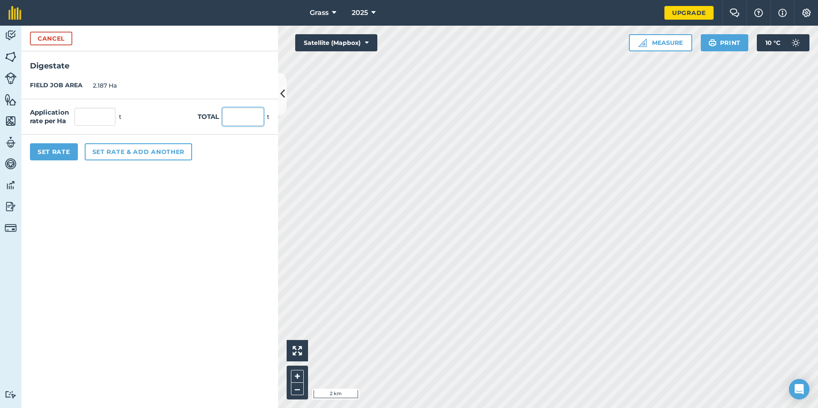
click at [250, 113] on input "text" at bounding box center [243, 117] width 41 height 18
type input "3"
type input "60"
type input "27.435"
click at [54, 270] on form "Cancel Digestate FIELD JOB AREA 2.187 Ha Application rate per Ha 27.435 t Total…" at bounding box center [149, 217] width 257 height 383
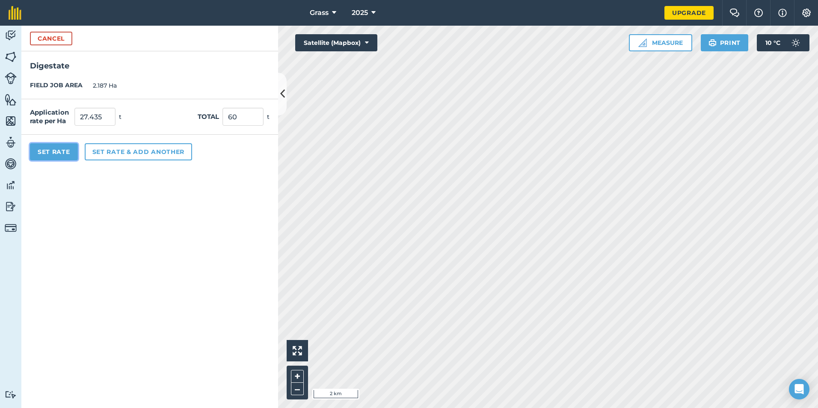
click at [60, 147] on button "Set Rate" at bounding box center [54, 151] width 48 height 17
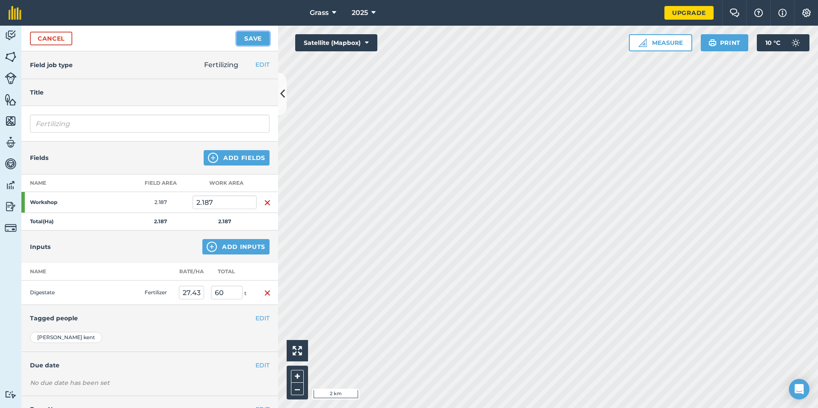
click at [254, 39] on button "Save" at bounding box center [253, 39] width 33 height 14
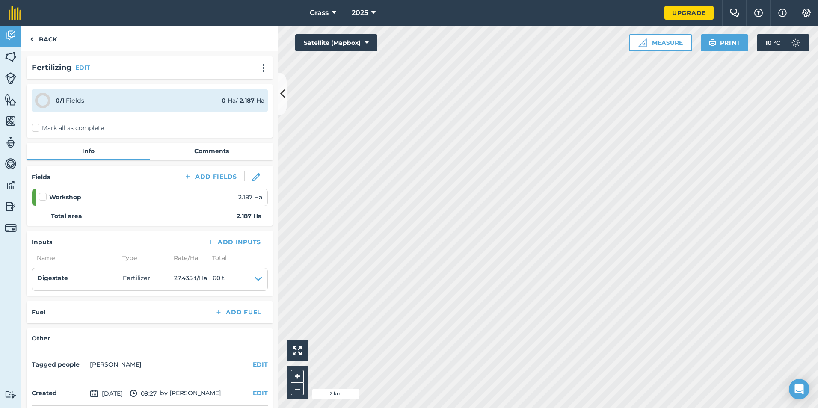
click at [72, 128] on label "Mark all as complete" at bounding box center [68, 128] width 72 height 9
click at [37, 128] on input "Mark all as complete" at bounding box center [35, 127] width 6 height 6
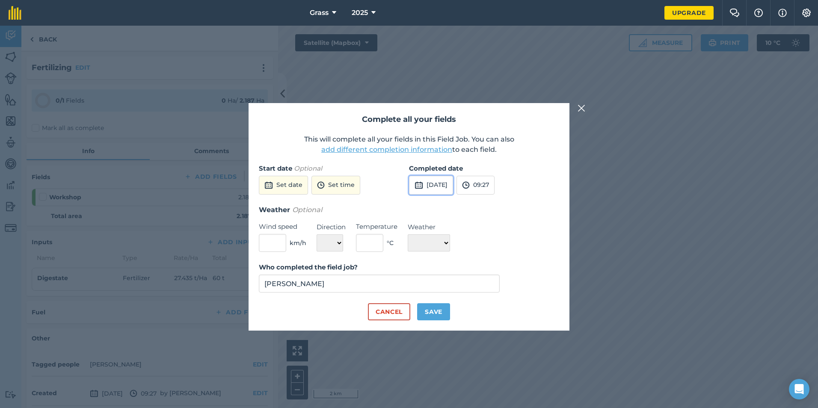
click at [453, 188] on button "[DATE]" at bounding box center [431, 185] width 44 height 19
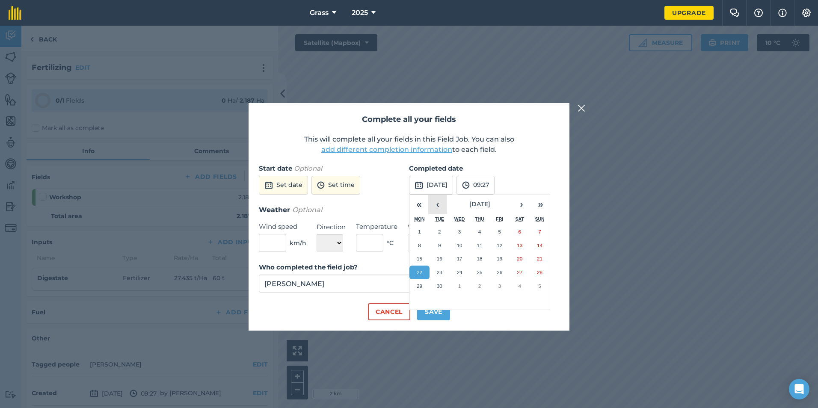
click at [444, 204] on button "‹" at bounding box center [437, 204] width 19 height 19
click at [444, 203] on button "‹" at bounding box center [437, 204] width 19 height 19
click at [425, 288] on button "23" at bounding box center [420, 286] width 20 height 14
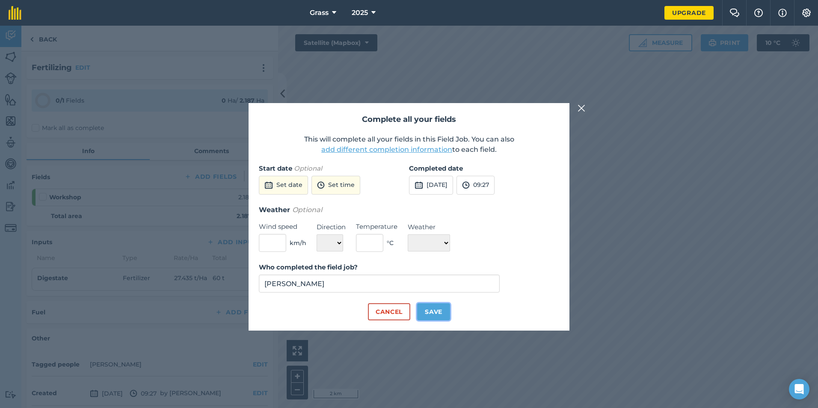
click at [441, 312] on button "Save" at bounding box center [433, 311] width 33 height 17
checkbox input "true"
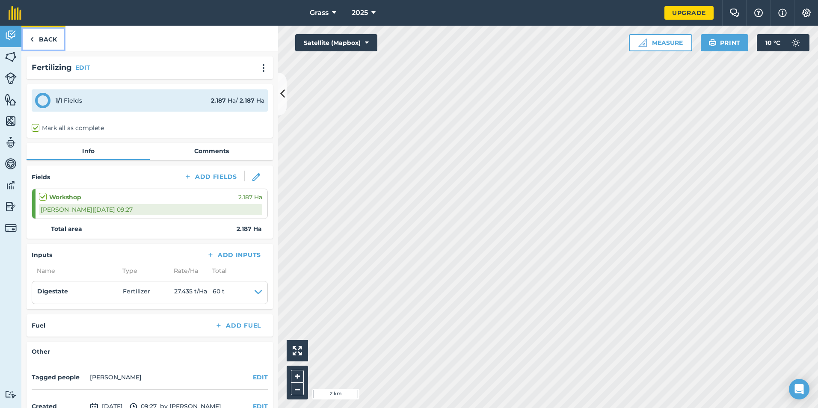
click at [43, 43] on link "Back" at bounding box center [43, 38] width 44 height 25
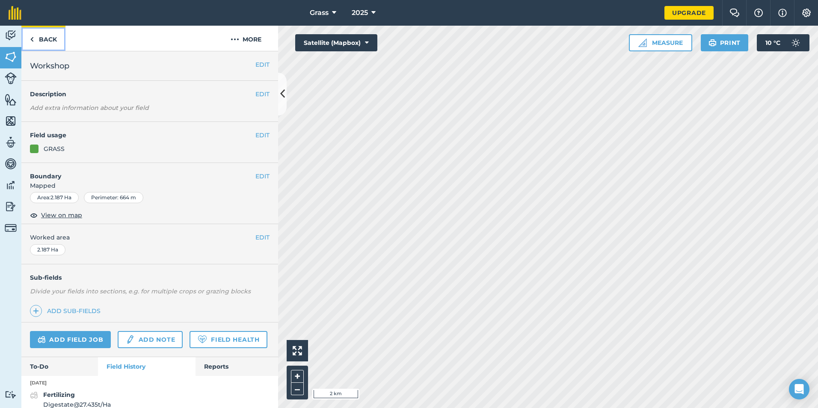
click at [45, 45] on link "Back" at bounding box center [43, 38] width 44 height 25
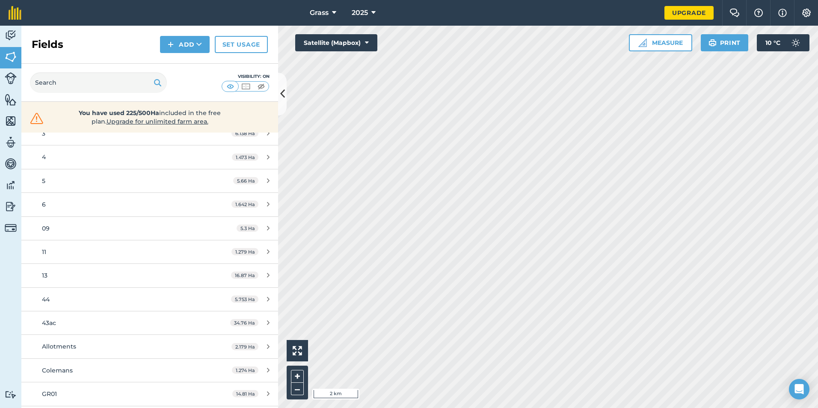
scroll to position [171, 0]
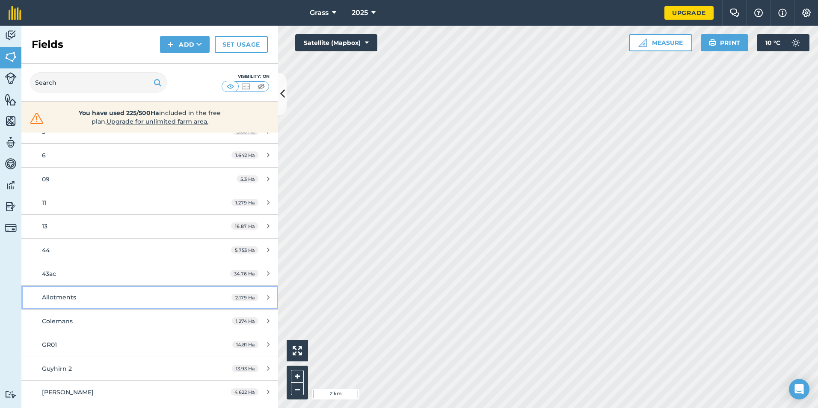
click at [74, 301] on span "Allotments" at bounding box center [59, 298] width 34 height 8
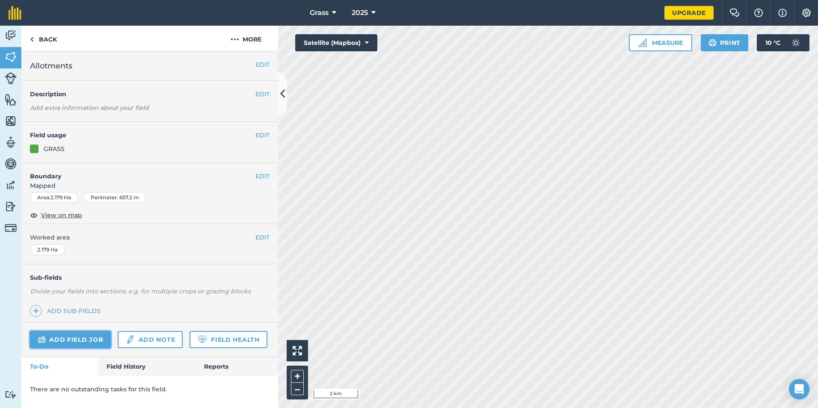
click at [94, 342] on link "Add field job" at bounding box center [70, 339] width 81 height 17
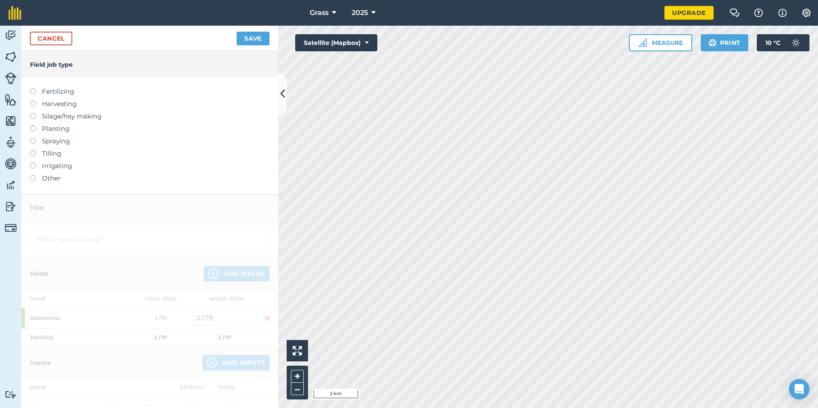
click at [57, 90] on label "Fertilizing" at bounding box center [150, 91] width 240 height 10
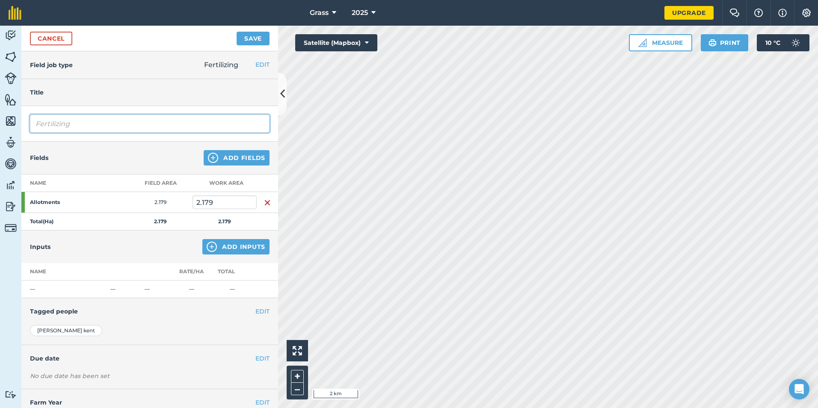
click at [105, 120] on input "Fertilizing" at bounding box center [150, 124] width 240 height 18
type input "F"
type input "Digestate"
click at [223, 245] on button "Add Inputs" at bounding box center [235, 246] width 67 height 15
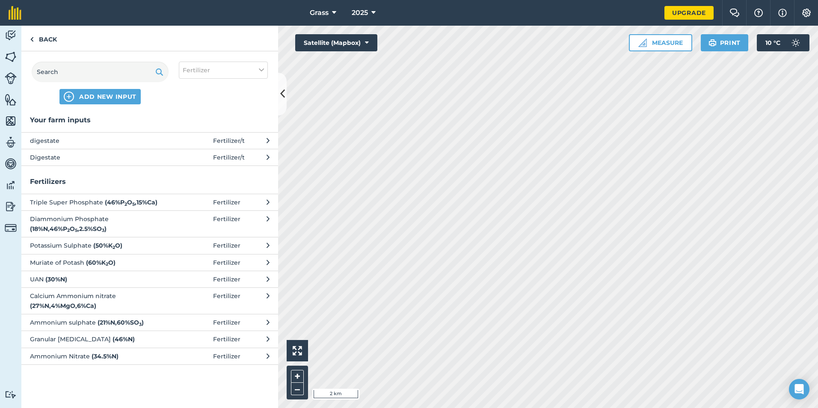
click at [122, 155] on span "Digestate" at bounding box center [100, 157] width 140 height 9
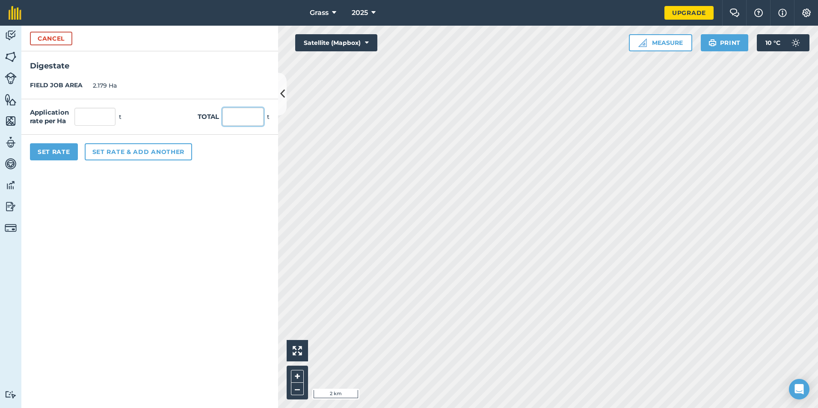
click at [232, 118] on input "text" at bounding box center [243, 117] width 41 height 18
type input "65"
type input "29.83"
click at [146, 248] on form "Cancel Digestate FIELD JOB AREA 2.179 Ha Application rate per Ha 29.83 t Total …" at bounding box center [149, 217] width 257 height 383
click at [53, 154] on button "Set Rate" at bounding box center [54, 151] width 48 height 17
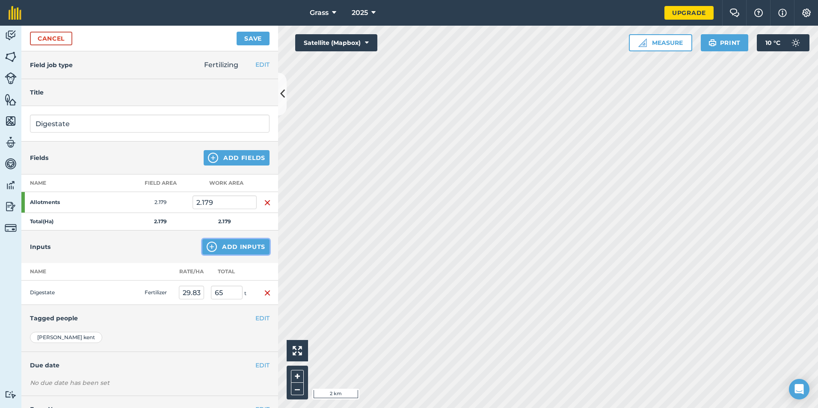
click at [255, 241] on button "Add Inputs" at bounding box center [235, 246] width 67 height 15
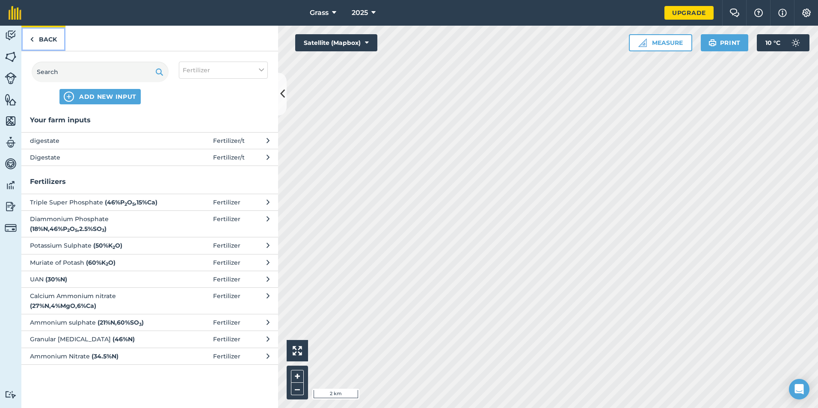
click at [36, 42] on link "Back" at bounding box center [43, 38] width 44 height 25
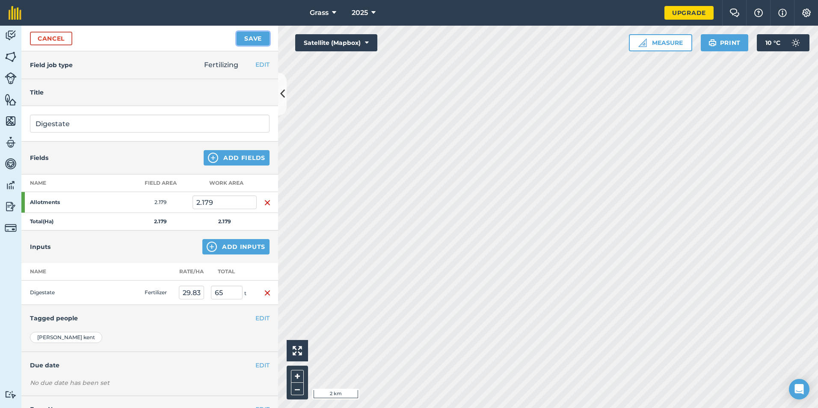
click at [264, 36] on button "Save" at bounding box center [253, 39] width 33 height 14
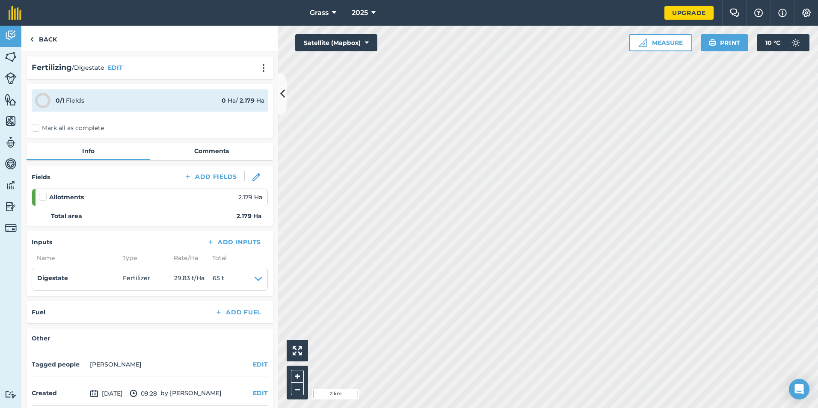
click at [53, 128] on label "Mark all as complete" at bounding box center [68, 128] width 72 height 9
click at [37, 128] on input "Mark all as complete" at bounding box center [35, 127] width 6 height 6
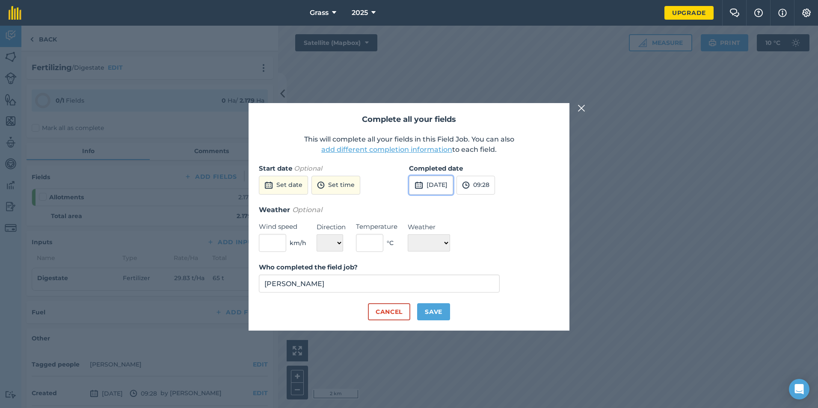
click at [442, 177] on button "[DATE]" at bounding box center [431, 185] width 44 height 19
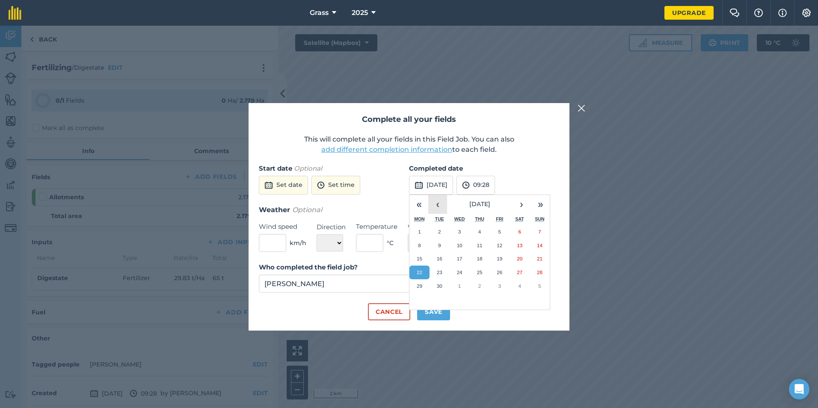
click at [438, 202] on button "‹" at bounding box center [437, 204] width 19 height 19
click at [421, 291] on button "23" at bounding box center [420, 286] width 20 height 14
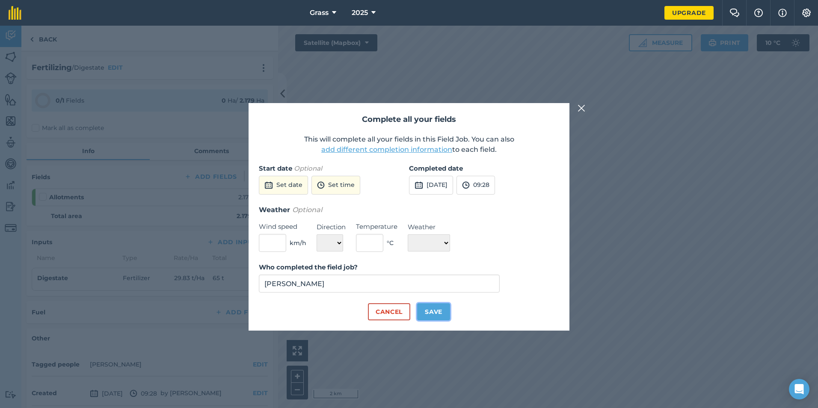
click at [435, 308] on button "Save" at bounding box center [433, 311] width 33 height 17
checkbox input "true"
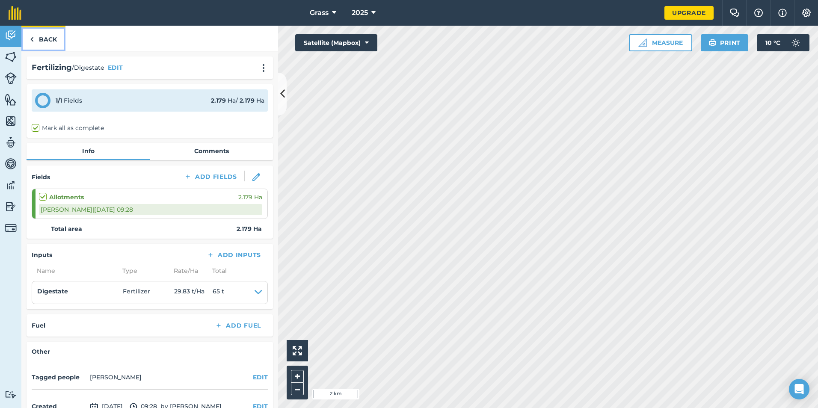
click at [46, 42] on link "Back" at bounding box center [43, 38] width 44 height 25
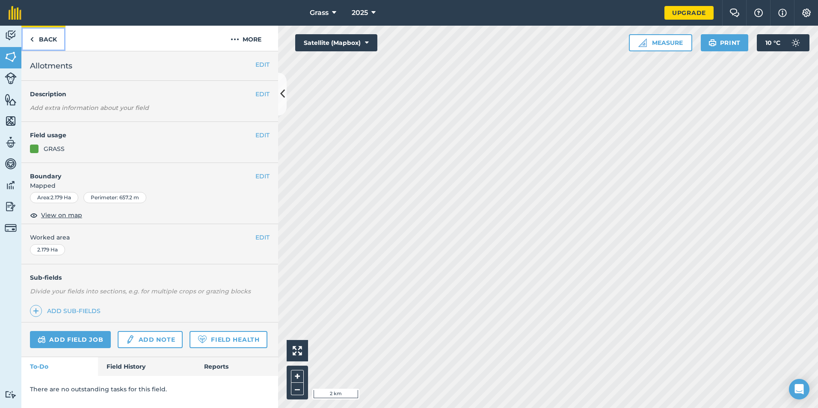
click at [53, 38] on link "Back" at bounding box center [43, 38] width 44 height 25
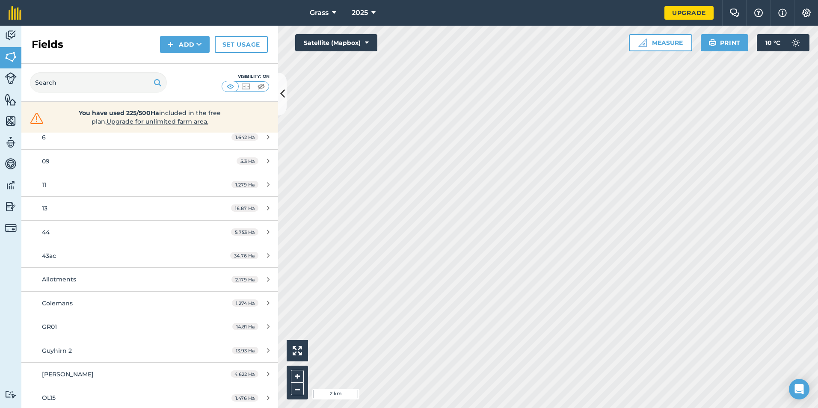
scroll to position [171, 0]
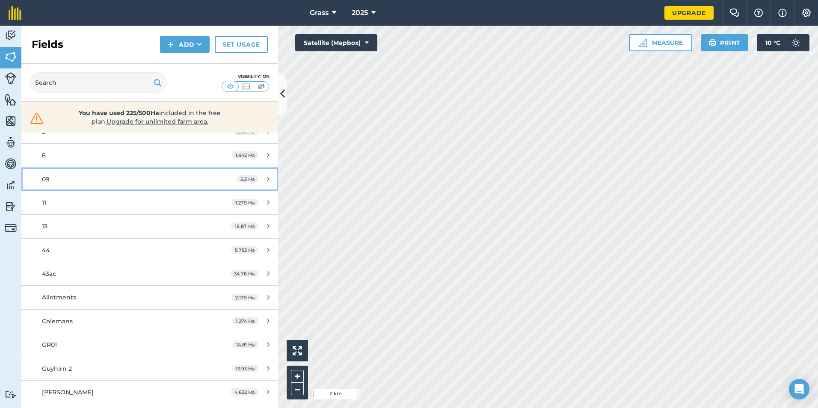
click at [91, 179] on div "09" at bounding box center [122, 179] width 161 height 9
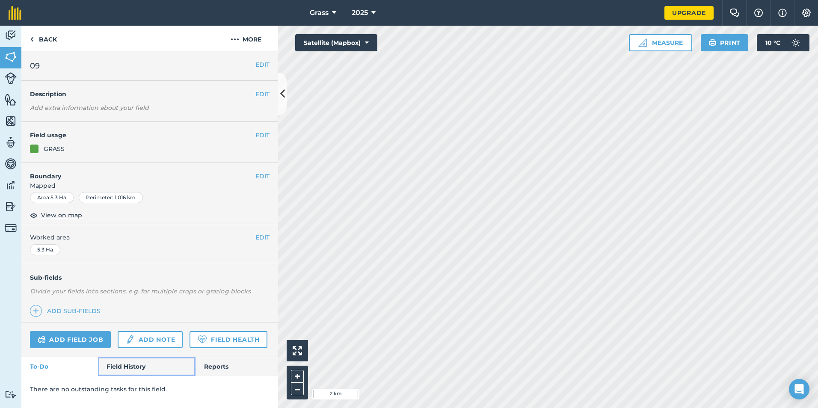
click at [130, 365] on link "Field History" at bounding box center [146, 366] width 97 height 19
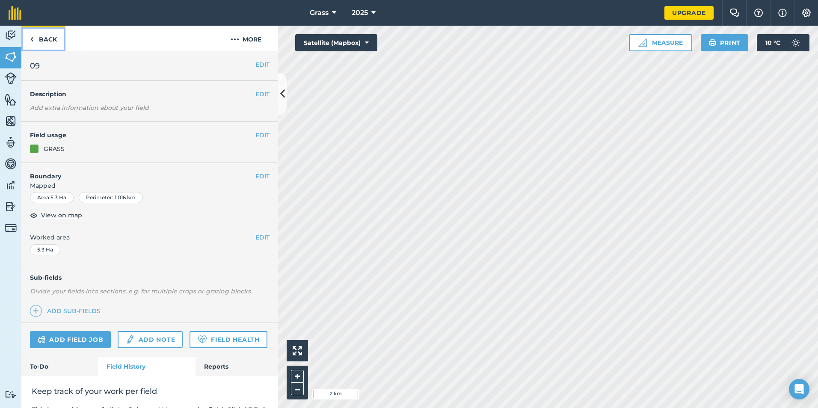
click at [44, 45] on link "Back" at bounding box center [43, 38] width 44 height 25
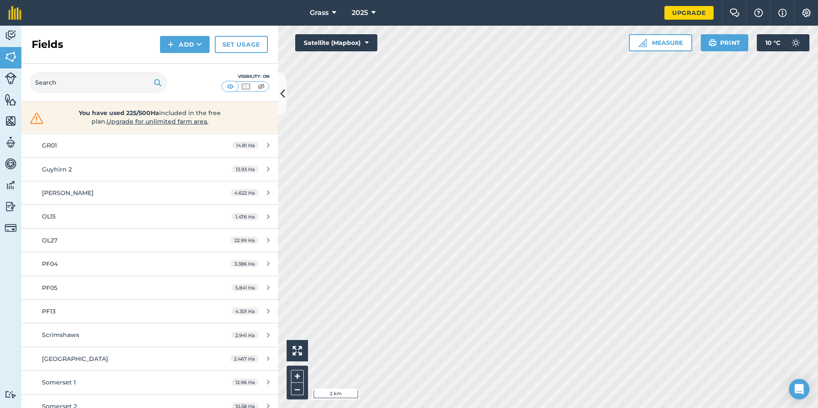
scroll to position [328, 0]
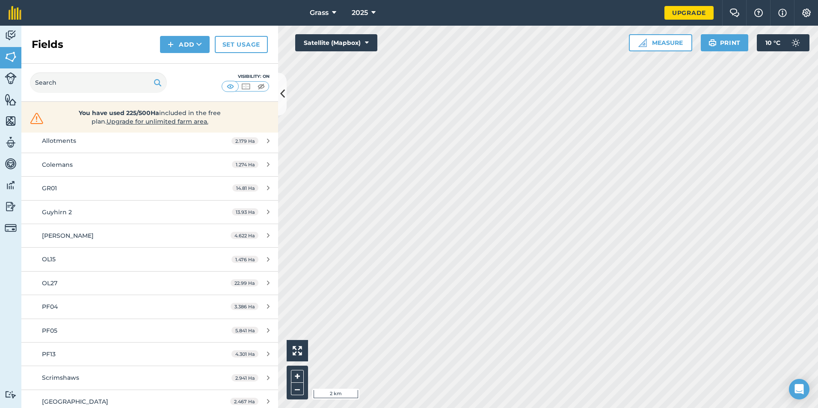
click at [74, 200] on div "Guyhirn 2 13.93 Ha" at bounding box center [149, 212] width 257 height 24
click at [77, 187] on div "GR01" at bounding box center [122, 188] width 161 height 9
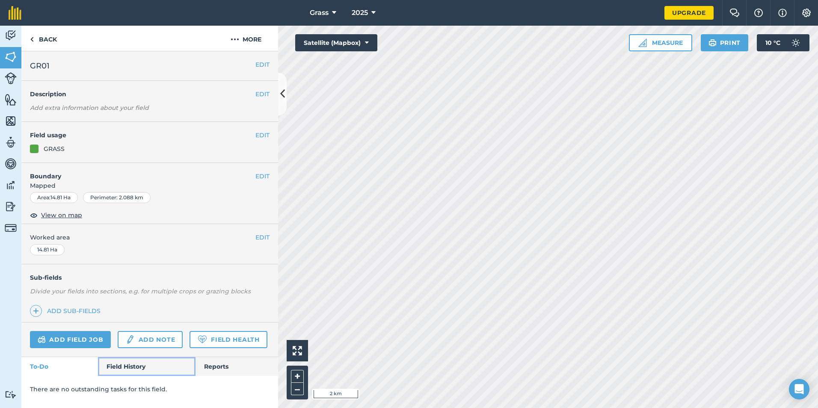
click at [139, 366] on link "Field History" at bounding box center [146, 366] width 97 height 19
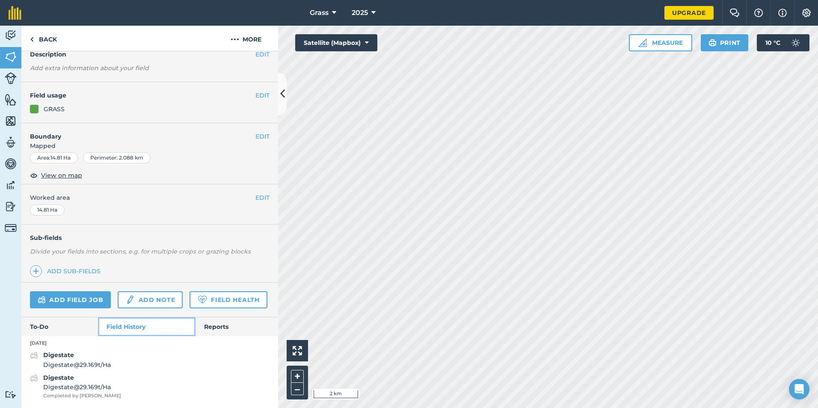
scroll to position [64, 0]
click at [59, 376] on strong "Digestate" at bounding box center [58, 378] width 31 height 8
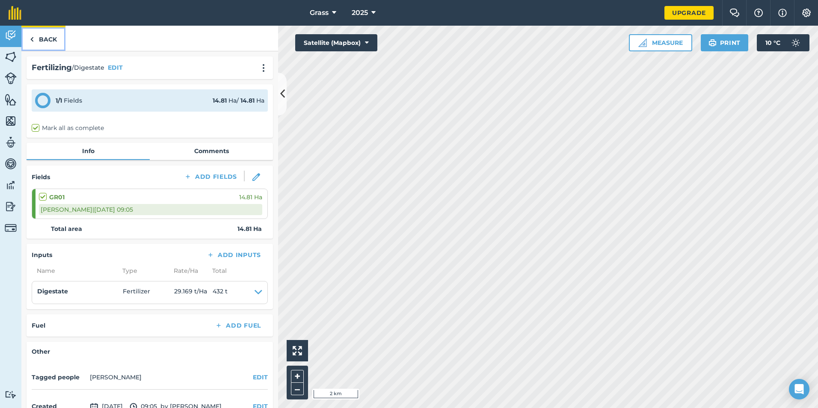
click at [46, 39] on link "Back" at bounding box center [43, 38] width 44 height 25
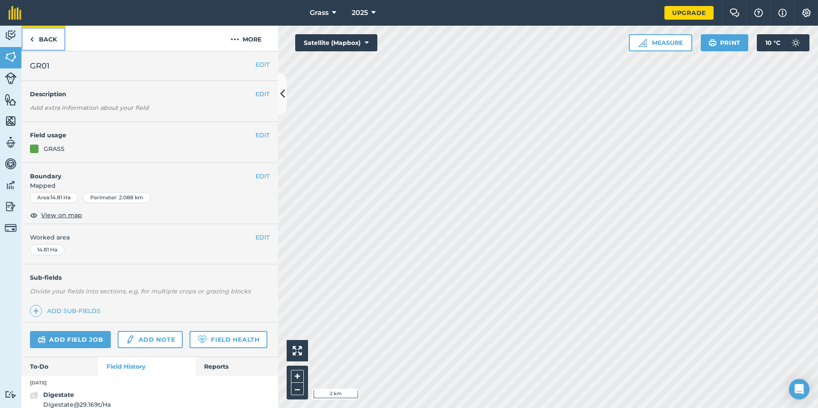
click at [55, 39] on link "Back" at bounding box center [43, 38] width 44 height 25
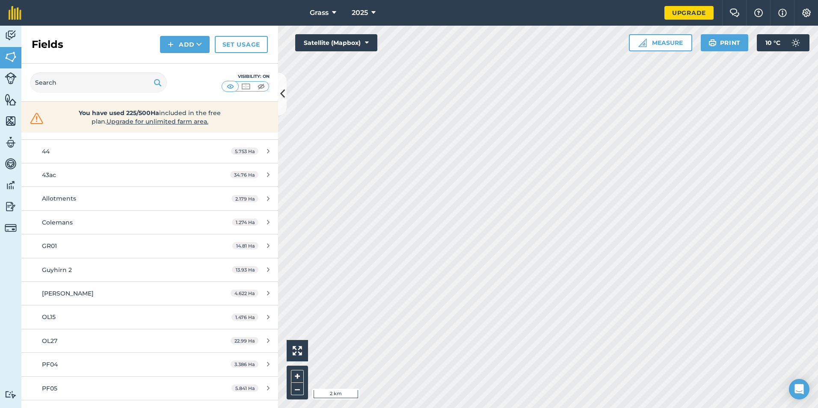
scroll to position [257, 0]
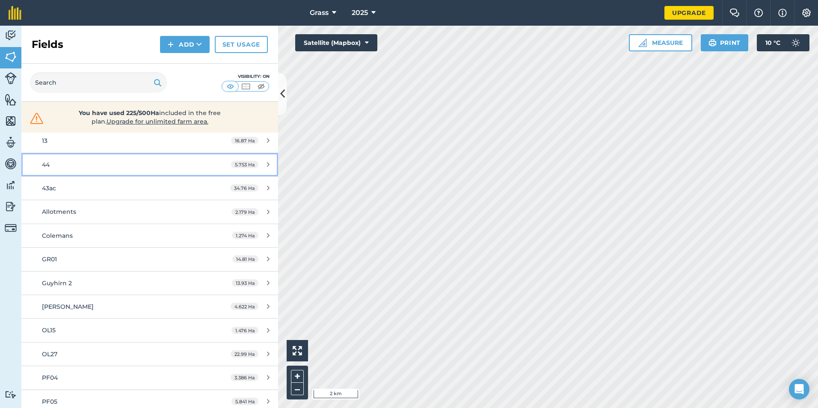
click at [76, 165] on div "44" at bounding box center [122, 164] width 161 height 9
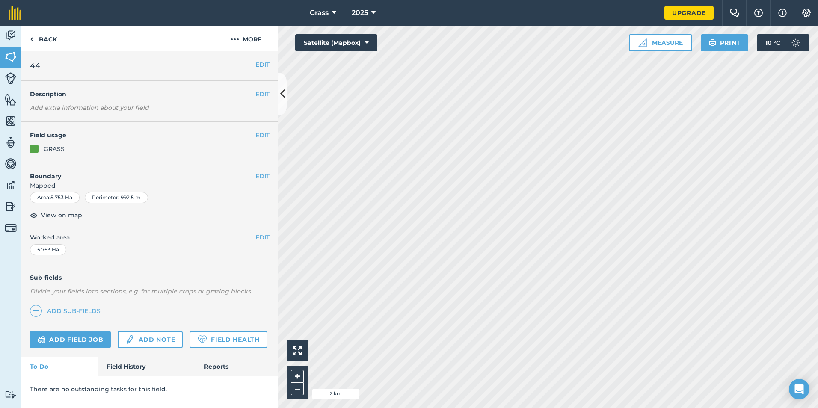
click at [151, 356] on div "Add field job Add note Field Health" at bounding box center [149, 340] width 257 height 35
click at [152, 365] on link "Field History" at bounding box center [146, 366] width 97 height 19
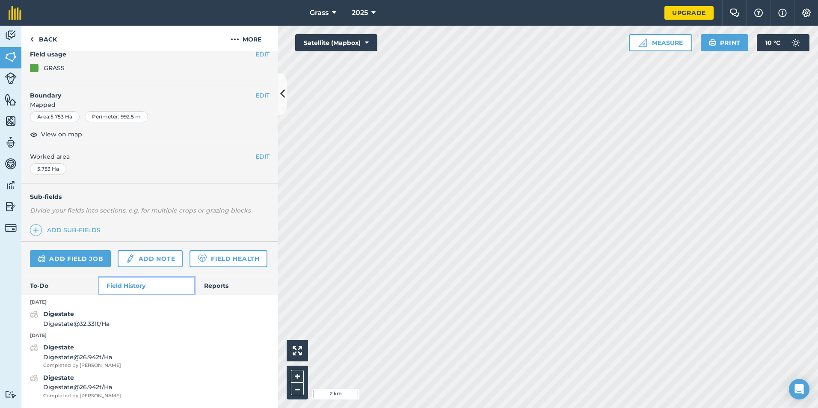
scroll to position [105, 0]
drag, startPoint x: 111, startPoint y: 385, endPoint x: 117, endPoint y: 391, distance: 8.8
click at [117, 391] on div "Digestate Digestate @ 26.942 t / Ha Completed by [PERSON_NAME]" at bounding box center [149, 386] width 257 height 27
click at [110, 389] on span "Digestate @ 26.942 t / Ha" at bounding box center [82, 387] width 78 height 9
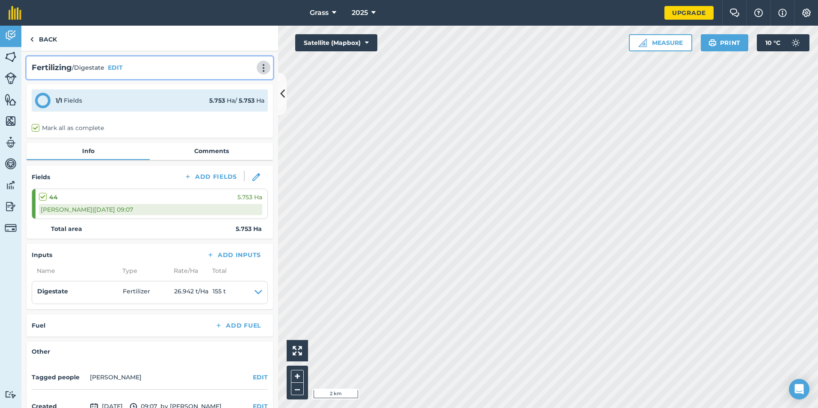
click at [258, 68] on img at bounding box center [263, 68] width 10 height 9
click at [245, 105] on link "Delete" at bounding box center [245, 106] width 55 height 17
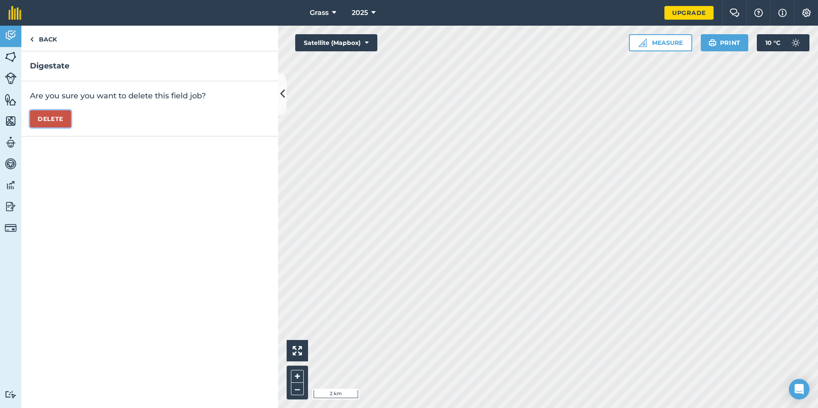
click at [54, 125] on button "Delete" at bounding box center [50, 118] width 41 height 17
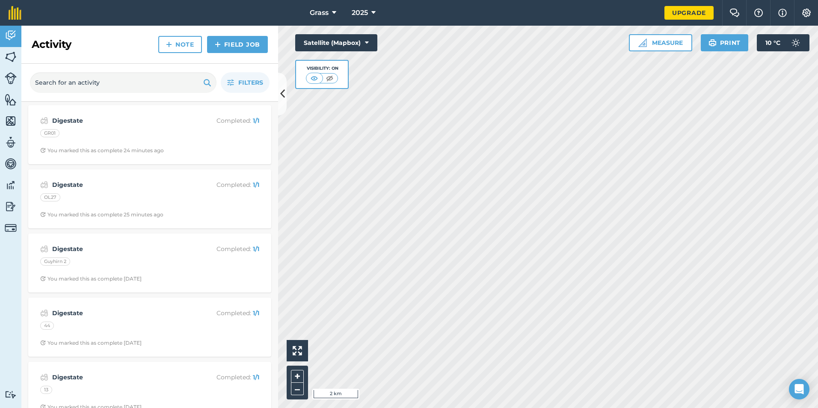
scroll to position [515, 0]
click at [6, 56] on img at bounding box center [11, 56] width 12 height 13
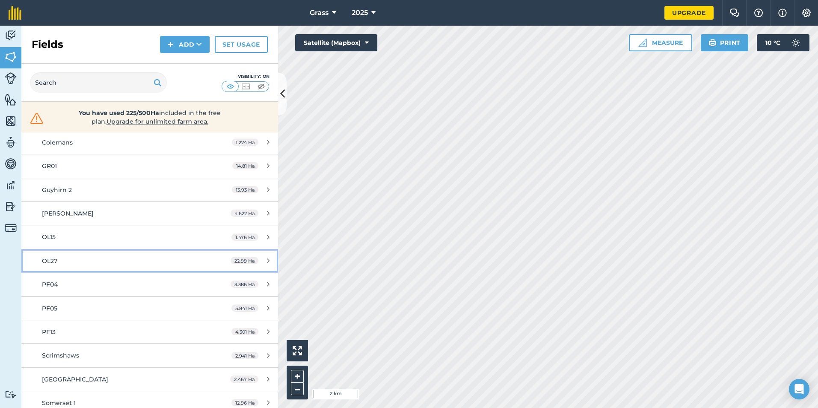
scroll to position [371, 0]
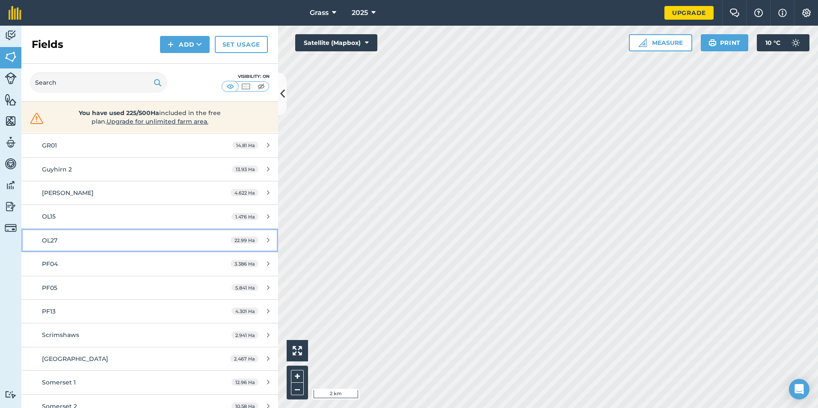
click at [68, 247] on link "OL27 22.99 Ha" at bounding box center [149, 240] width 257 height 23
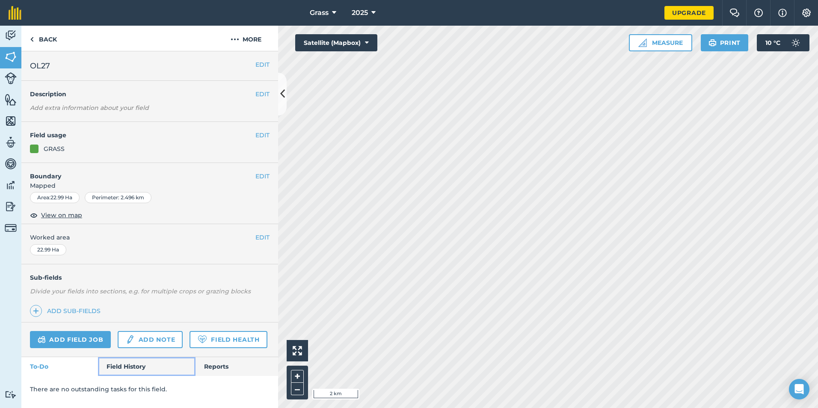
click at [138, 366] on link "Field History" at bounding box center [146, 366] width 97 height 19
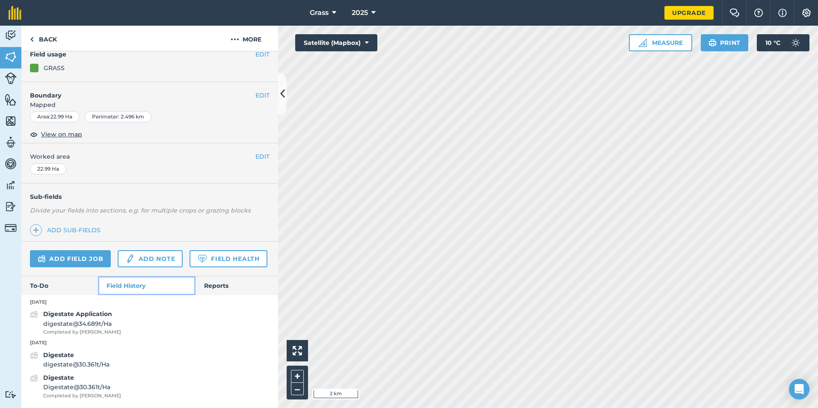
scroll to position [105, 0]
click at [66, 387] on span "Digestate @ 30.361 t / Ha" at bounding box center [82, 387] width 78 height 9
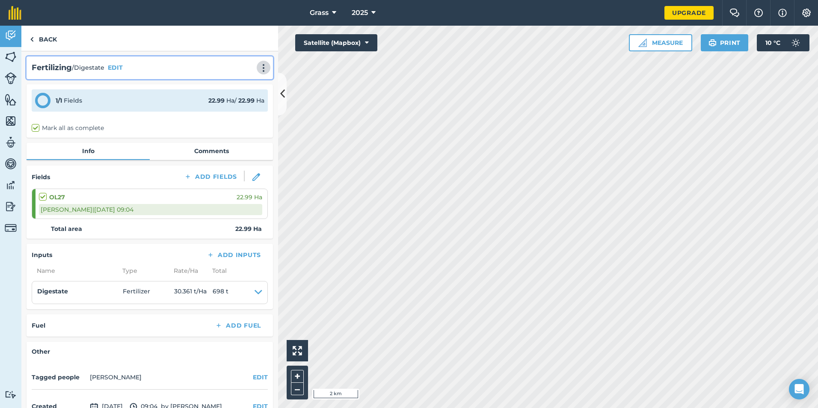
click at [258, 68] on img at bounding box center [263, 68] width 10 height 9
click at [234, 106] on link "Delete" at bounding box center [245, 106] width 55 height 17
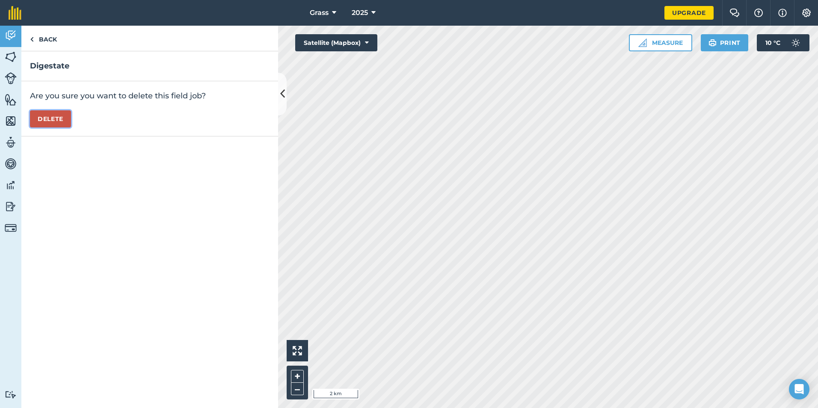
click at [63, 124] on button "Delete" at bounding box center [50, 118] width 41 height 17
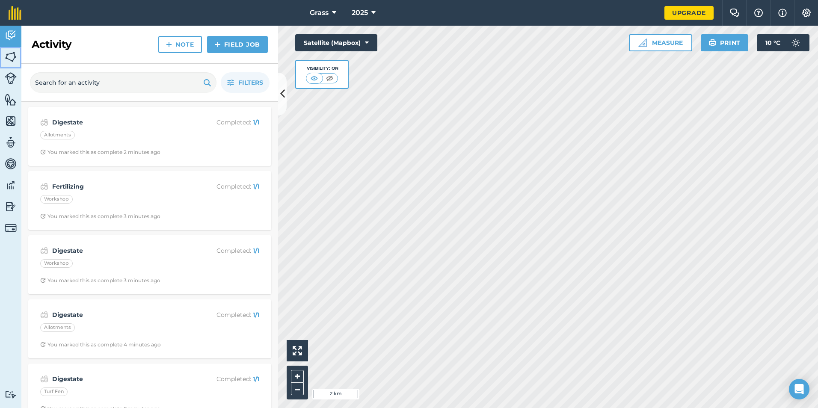
click at [9, 62] on img at bounding box center [11, 56] width 12 height 13
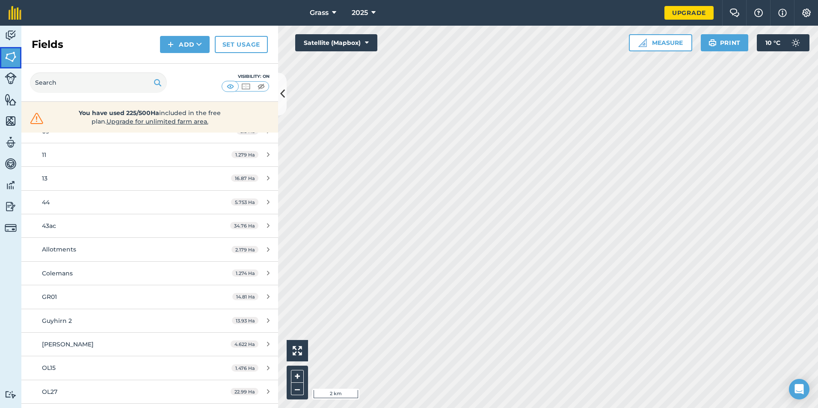
scroll to position [214, 0]
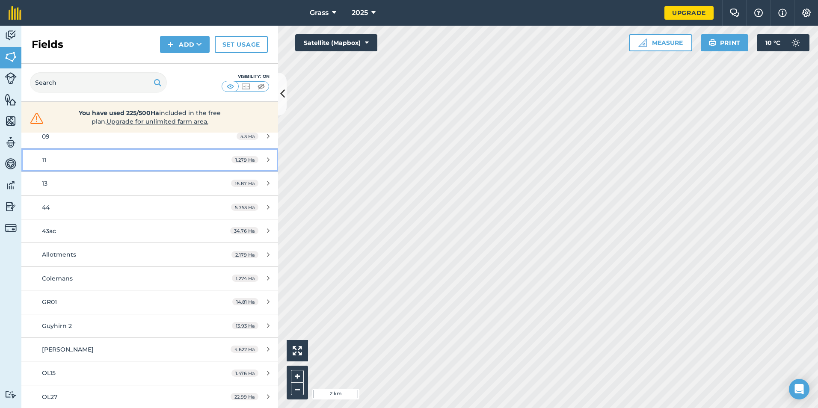
click at [65, 160] on div "11" at bounding box center [122, 159] width 161 height 9
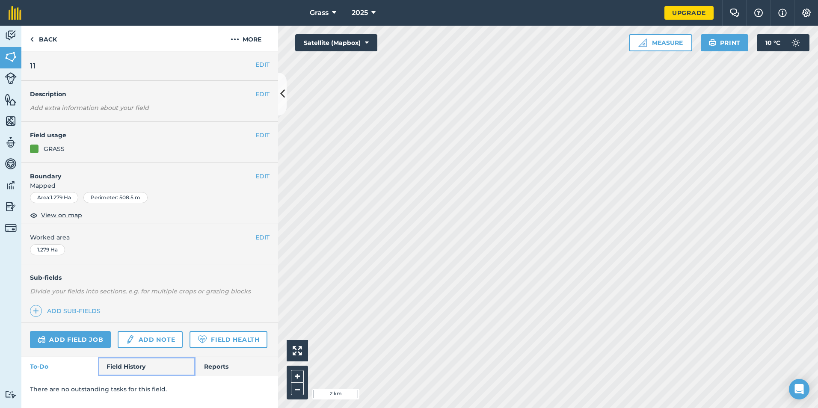
click at [130, 359] on link "Field History" at bounding box center [146, 366] width 97 height 19
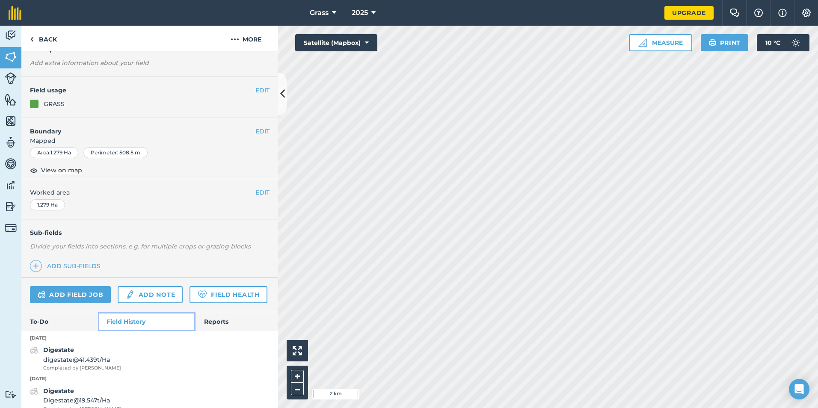
scroll to position [123, 0]
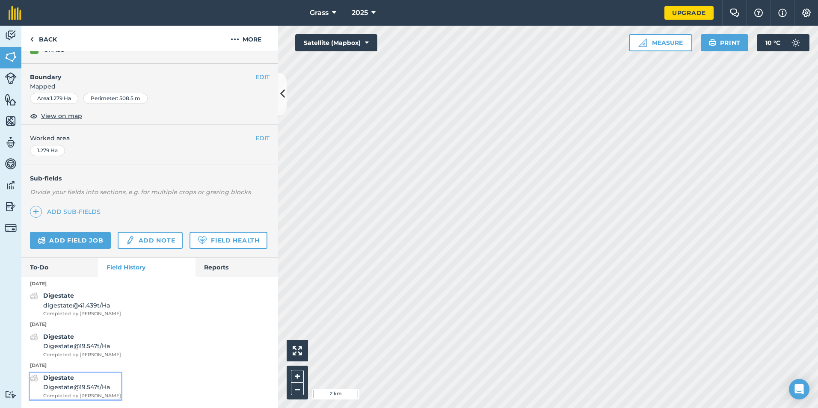
click at [59, 388] on span "Digestate @ 19.547 t / Ha" at bounding box center [82, 387] width 78 height 9
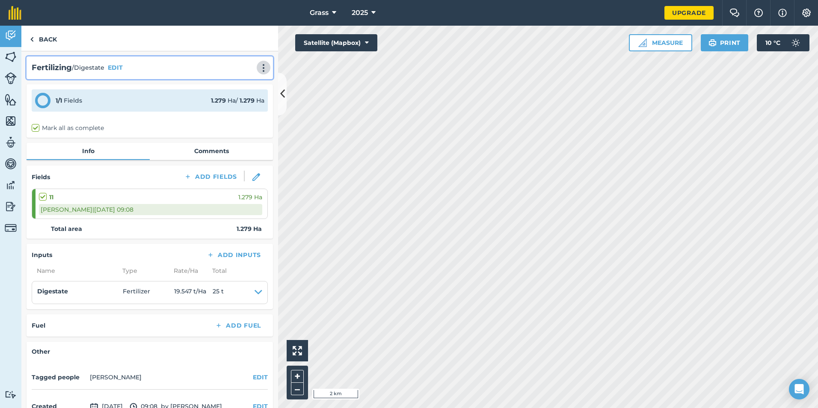
click at [258, 65] on img at bounding box center [263, 68] width 10 height 9
click at [232, 104] on link "Delete" at bounding box center [245, 106] width 55 height 17
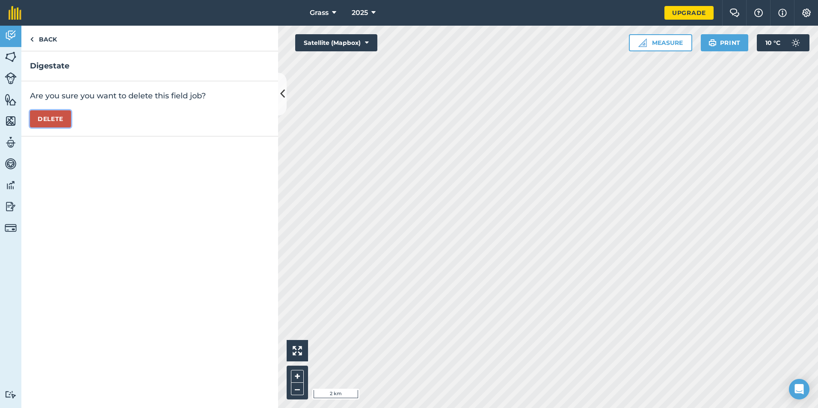
click at [60, 120] on button "Delete" at bounding box center [50, 118] width 41 height 17
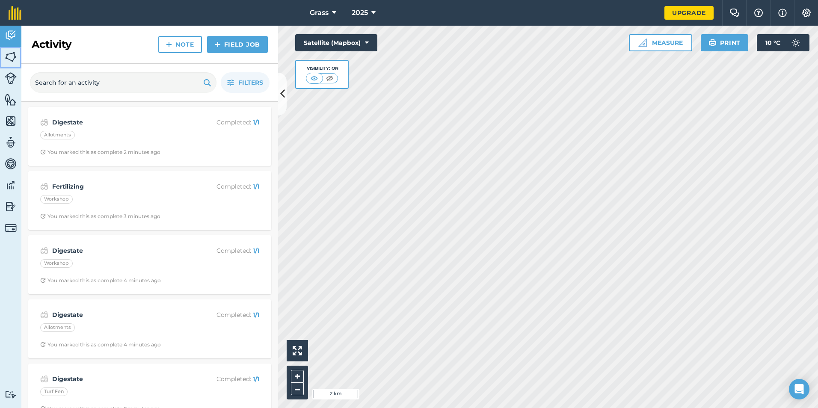
click at [13, 59] on img at bounding box center [11, 56] width 12 height 13
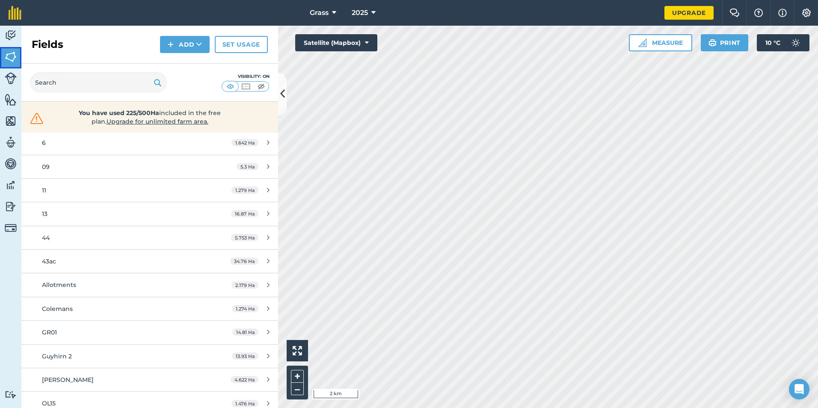
scroll to position [171, 0]
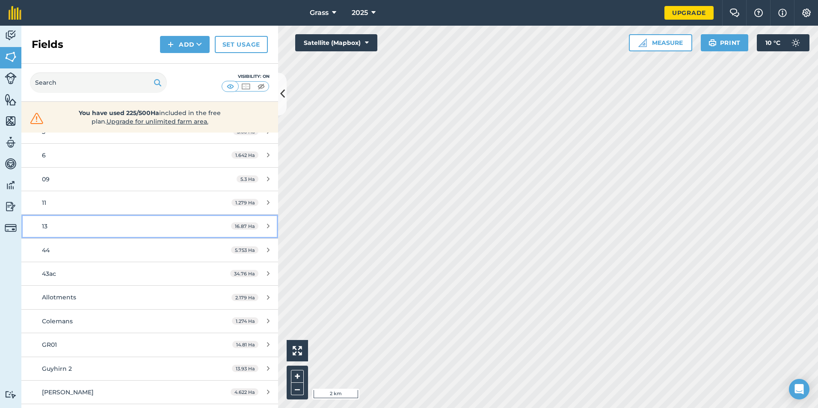
click at [74, 235] on link "13 16.87 Ha" at bounding box center [149, 226] width 257 height 23
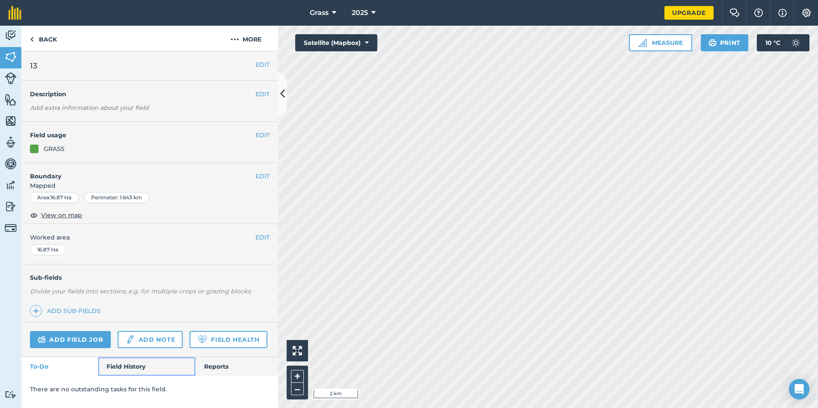
click at [123, 365] on link "Field History" at bounding box center [146, 366] width 97 height 19
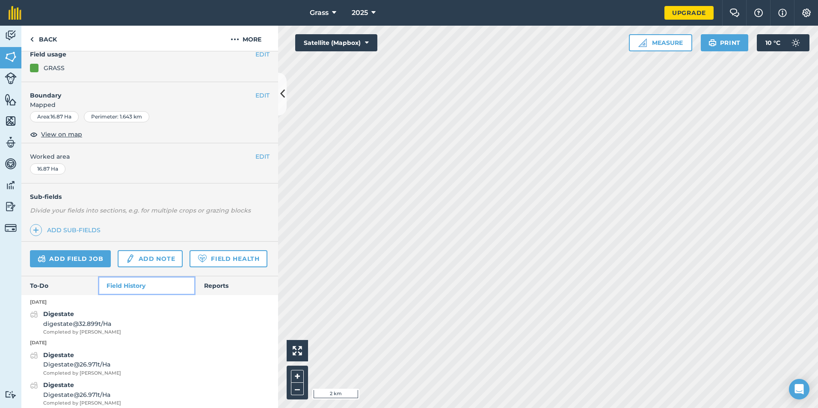
scroll to position [113, 0]
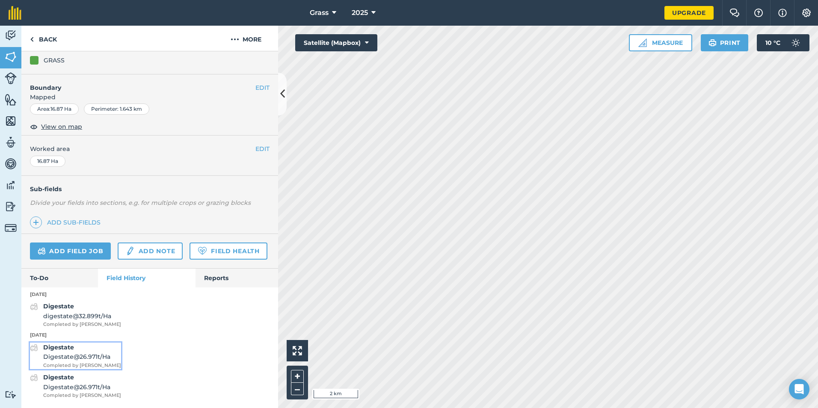
click at [71, 365] on span "Completed by [PERSON_NAME]" at bounding box center [82, 366] width 78 height 8
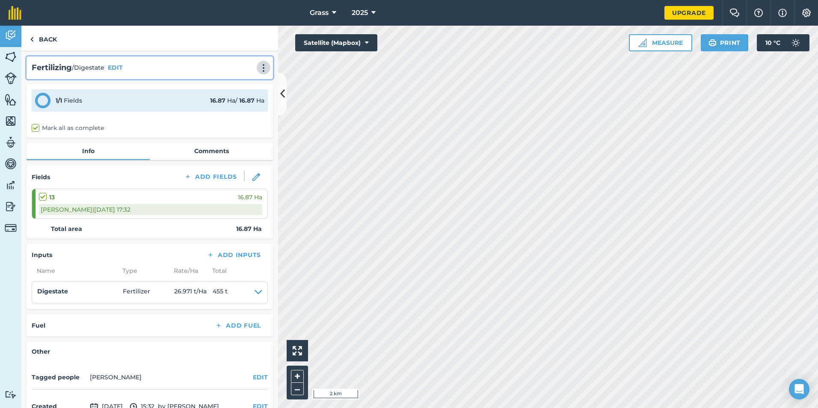
click at [258, 71] on img at bounding box center [263, 68] width 10 height 9
click at [222, 112] on img at bounding box center [226, 107] width 8 height 10
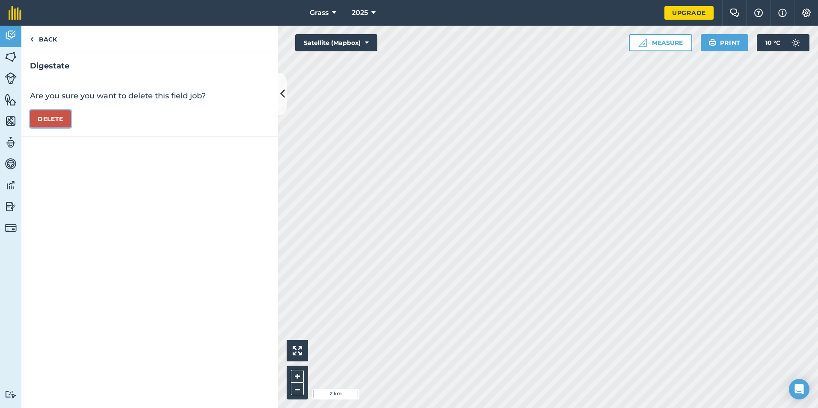
click at [63, 119] on button "Delete" at bounding box center [50, 118] width 41 height 17
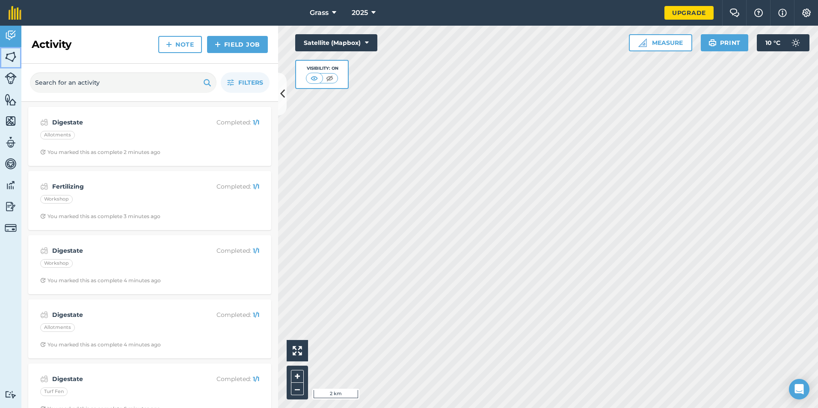
click at [10, 59] on img at bounding box center [11, 56] width 12 height 13
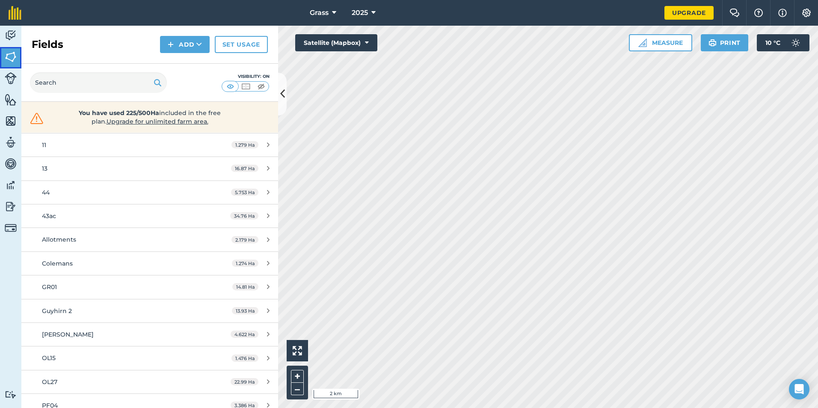
scroll to position [214, 0]
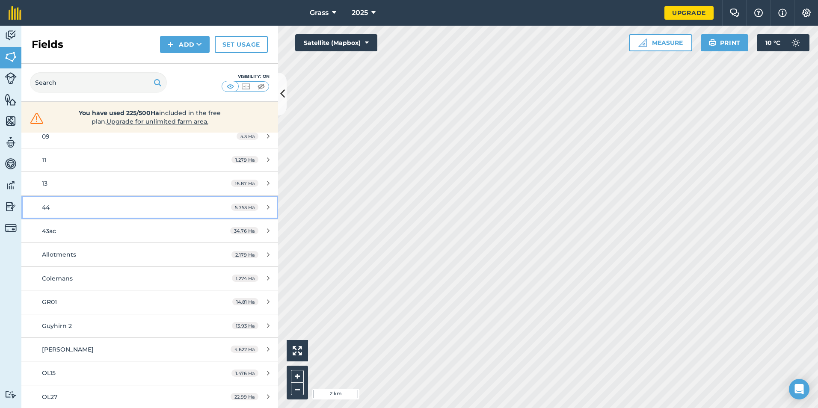
click at [66, 198] on link "44 5.753 Ha" at bounding box center [149, 207] width 257 height 23
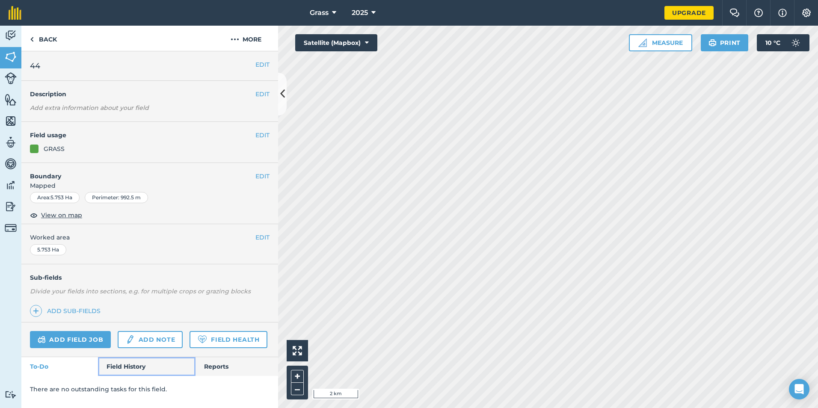
click at [129, 365] on link "Field History" at bounding box center [146, 366] width 97 height 19
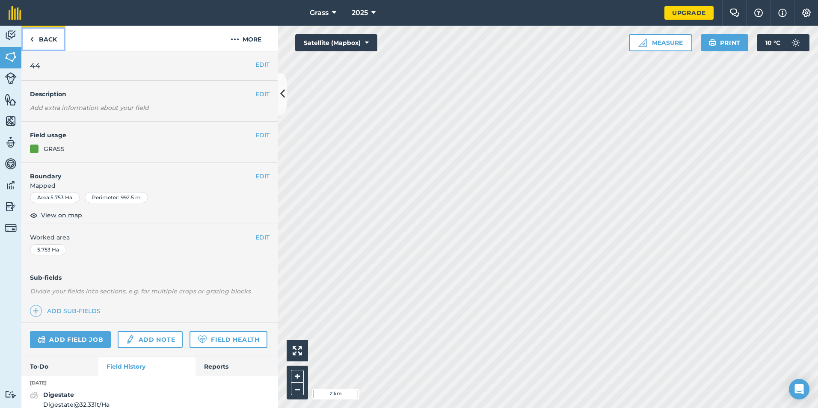
click at [54, 41] on link "Back" at bounding box center [43, 38] width 44 height 25
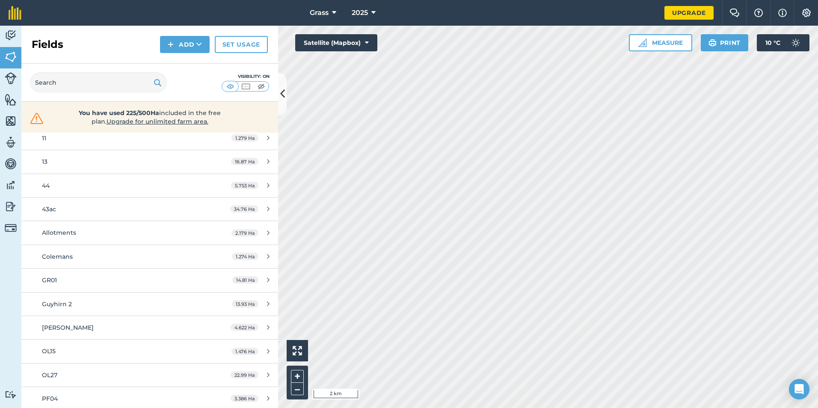
scroll to position [257, 0]
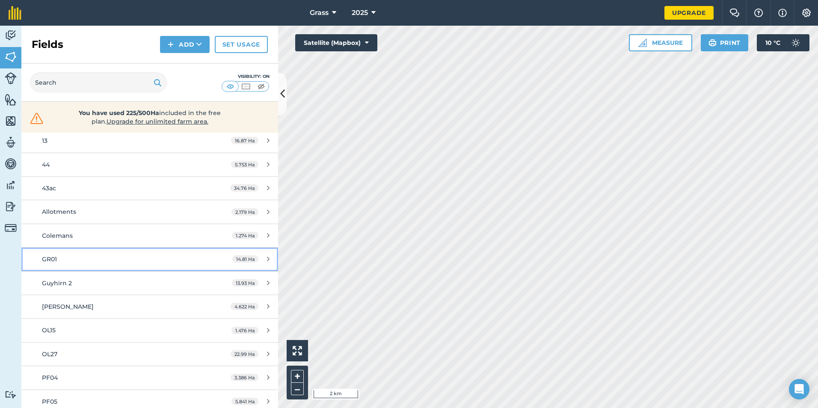
click at [82, 269] on link "GR01 14.81 Ha" at bounding box center [149, 259] width 257 height 23
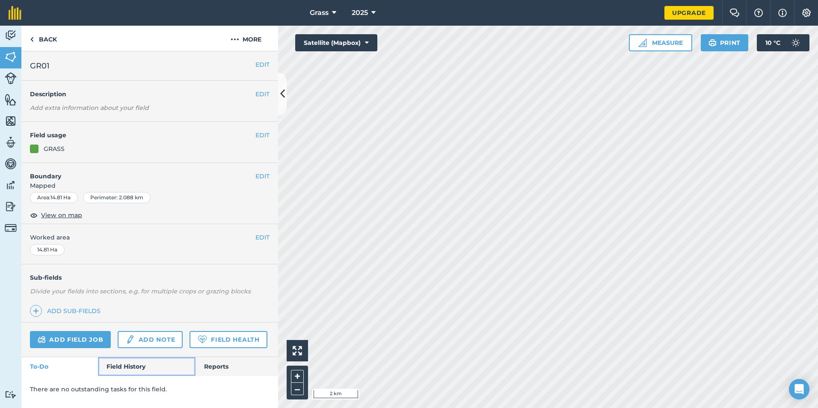
click at [137, 360] on link "Field History" at bounding box center [146, 366] width 97 height 19
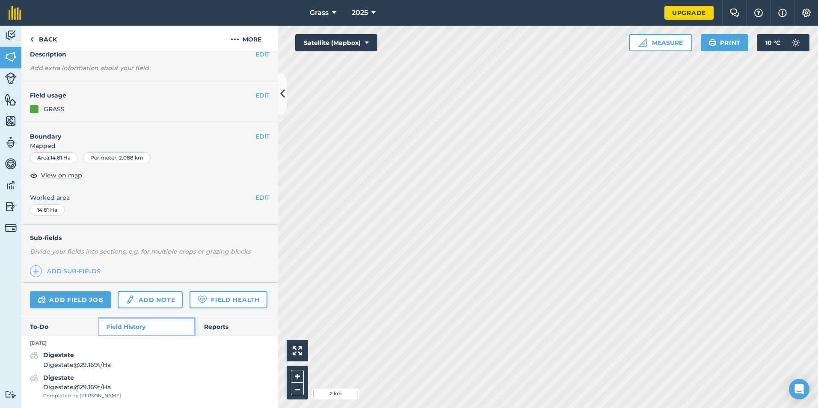
scroll to position [64, 0]
click at [83, 390] on span "Digestate @ 29.169 t / Ha" at bounding box center [82, 387] width 78 height 9
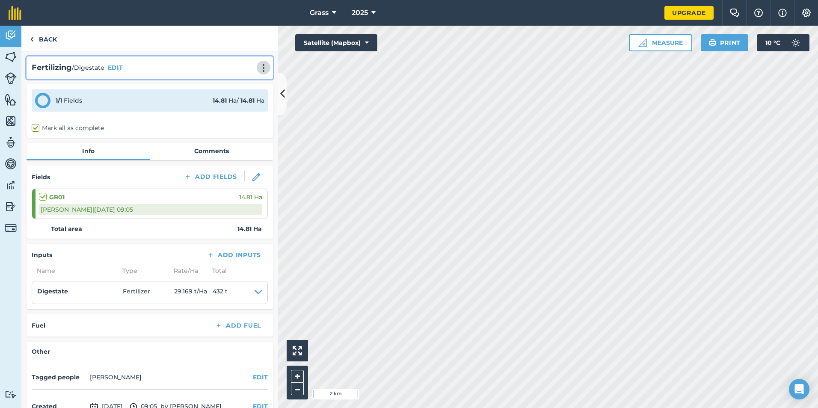
click at [258, 68] on img at bounding box center [263, 68] width 10 height 9
click at [247, 105] on link "Delete" at bounding box center [245, 106] width 55 height 17
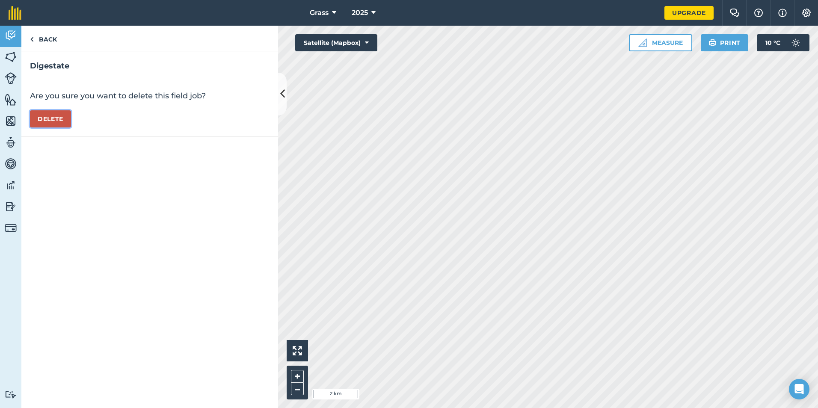
click at [55, 125] on button "Delete" at bounding box center [50, 118] width 41 height 17
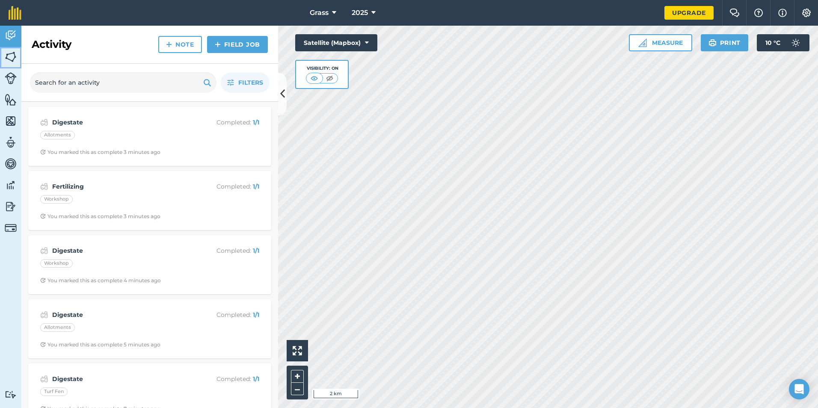
click at [21, 53] on link "Fields" at bounding box center [10, 57] width 21 height 21
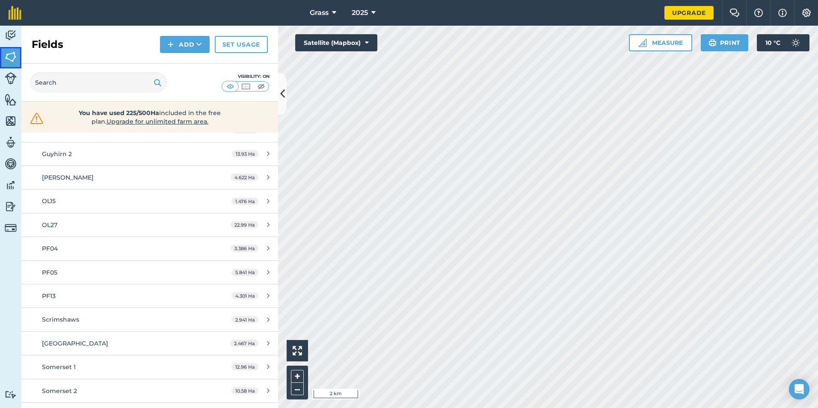
scroll to position [371, 0]
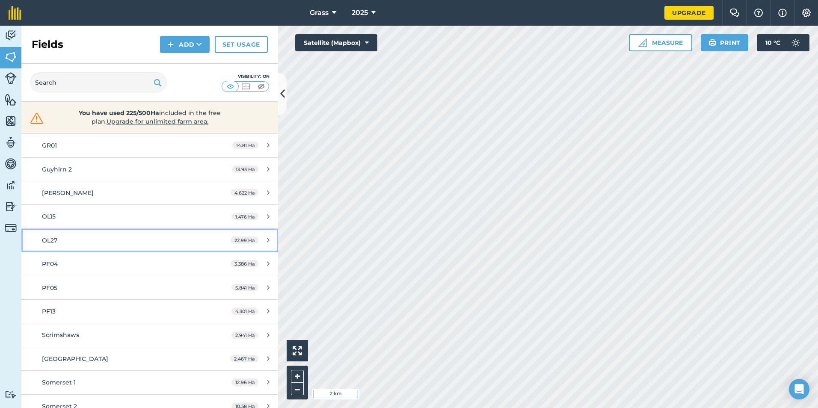
click at [94, 240] on div "OL27" at bounding box center [122, 240] width 161 height 9
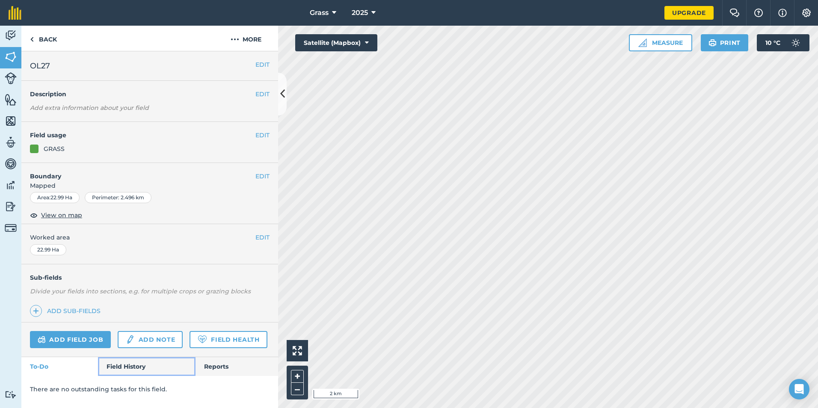
click at [106, 368] on link "Field History" at bounding box center [146, 366] width 97 height 19
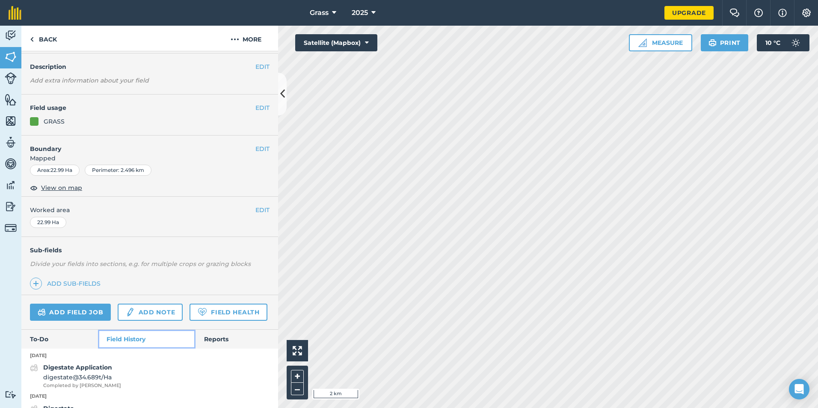
scroll to position [75, 0]
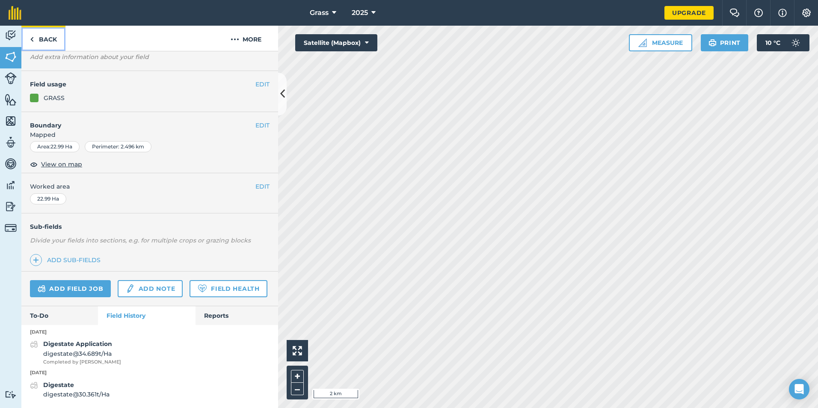
click at [50, 42] on link "Back" at bounding box center [43, 38] width 44 height 25
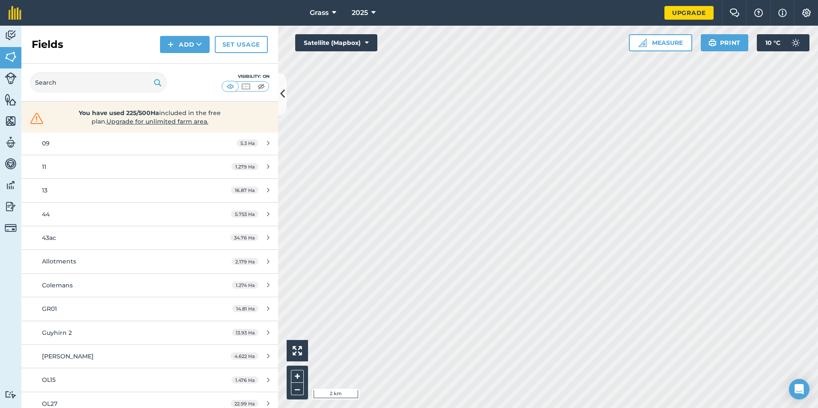
scroll to position [257, 0]
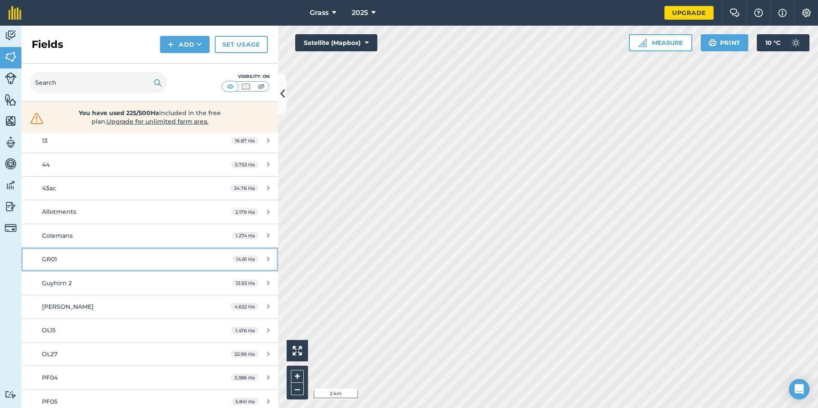
click at [86, 262] on div "GR01" at bounding box center [122, 259] width 161 height 9
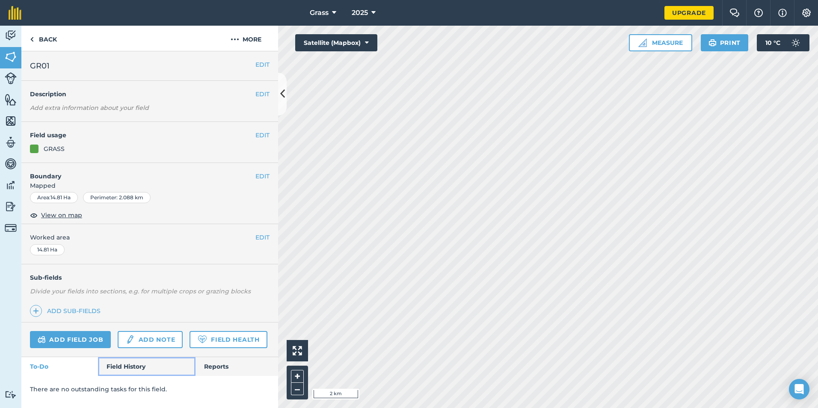
click at [129, 367] on link "Field History" at bounding box center [146, 366] width 97 height 19
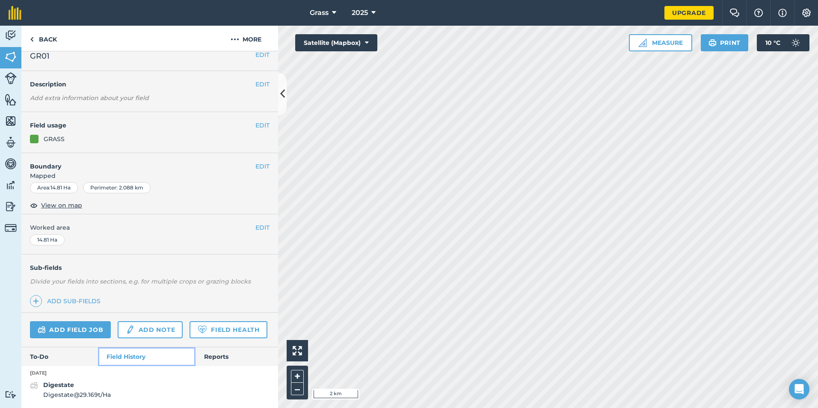
scroll to position [34, 0]
click at [90, 321] on link "Add field job" at bounding box center [70, 329] width 81 height 17
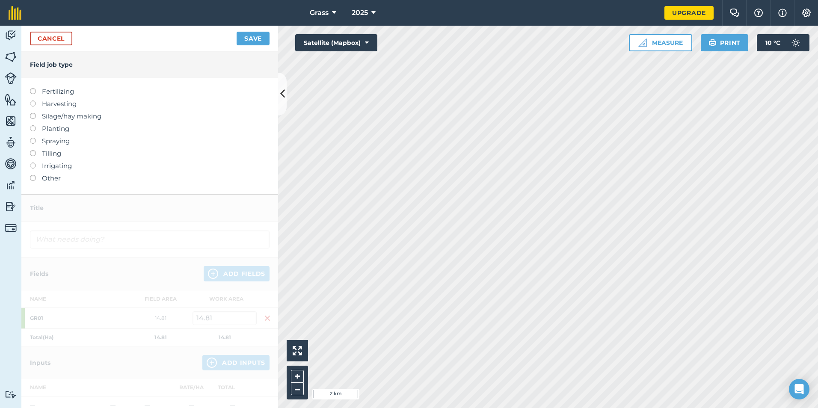
click at [48, 93] on label "Fertilizing" at bounding box center [150, 91] width 240 height 10
type input "Fertilizing"
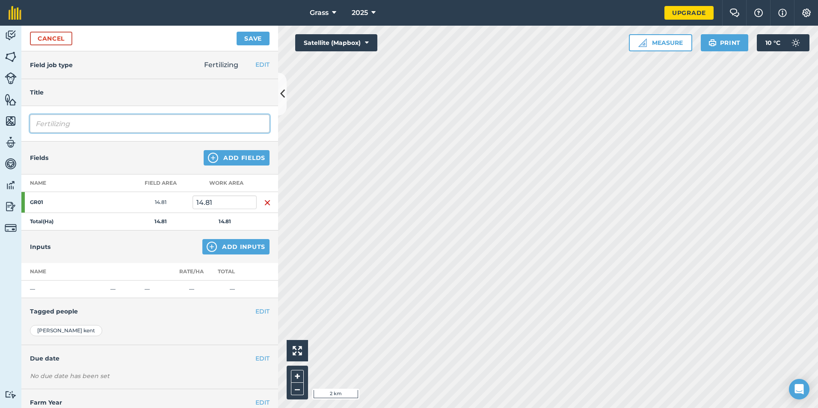
drag, startPoint x: 73, startPoint y: 131, endPoint x: 3, endPoint y: 154, distance: 73.1
click at [6, 147] on div "Activity Fields Livestock Features Maps Team Vehicles Data Reporting Billing Tu…" at bounding box center [409, 217] width 818 height 383
type input "Digestate"
click at [220, 249] on button "Add Inputs" at bounding box center [235, 246] width 67 height 15
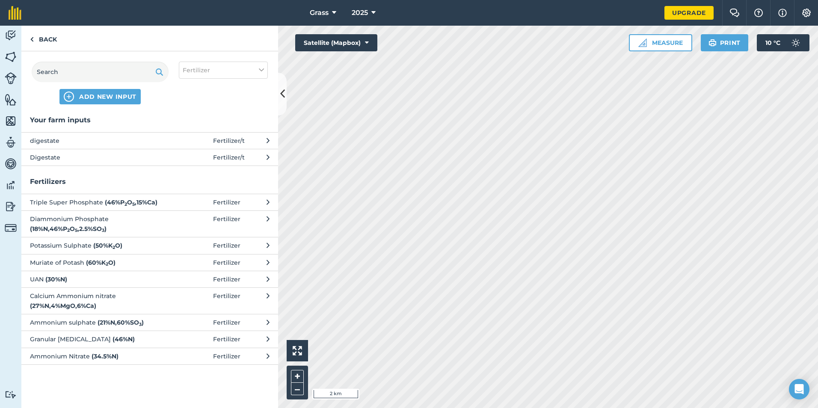
click at [143, 162] on span "Digestate" at bounding box center [100, 157] width 140 height 9
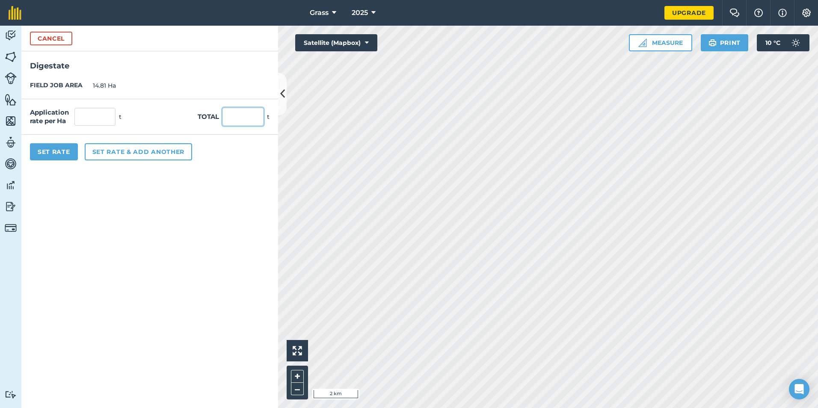
click at [228, 114] on input "text" at bounding box center [243, 117] width 41 height 18
click at [52, 52] on form "Cancel Digestate FIELD JOB AREA 14.81 Ha Application rate per Ha t Total t Set …" at bounding box center [149, 217] width 257 height 383
drag, startPoint x: 52, startPoint y: 52, endPoint x: 110, endPoint y: 70, distance: 60.5
click at [110, 70] on h2 "Digestate" at bounding box center [149, 61] width 257 height 21
click at [68, 40] on button "Cancel" at bounding box center [51, 39] width 42 height 14
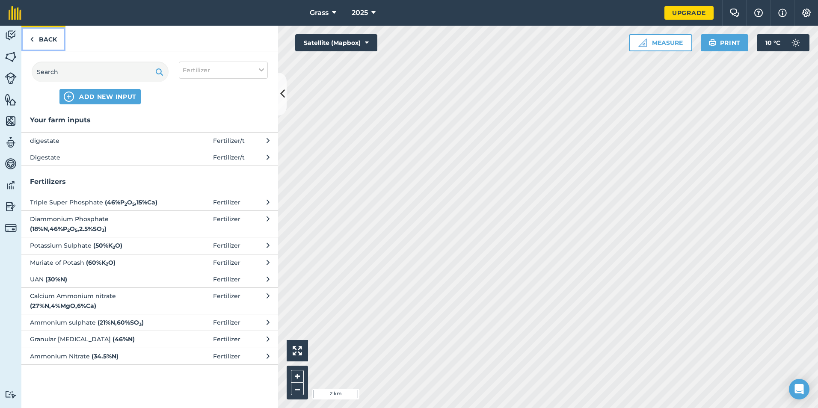
click at [42, 40] on link "Back" at bounding box center [43, 38] width 44 height 25
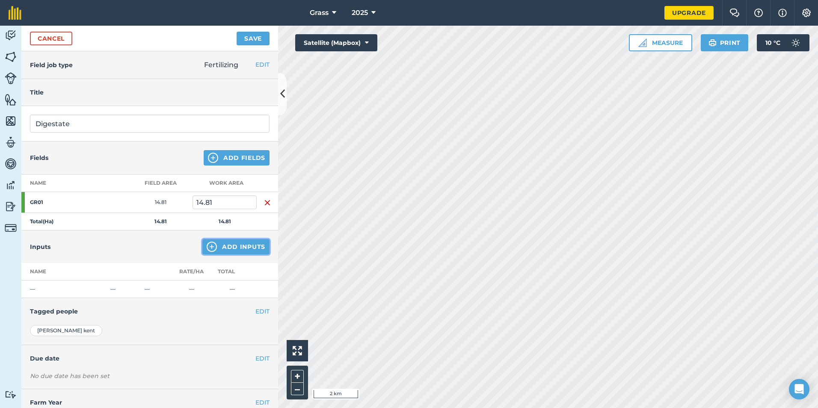
click at [248, 243] on button "Add Inputs" at bounding box center [235, 246] width 67 height 15
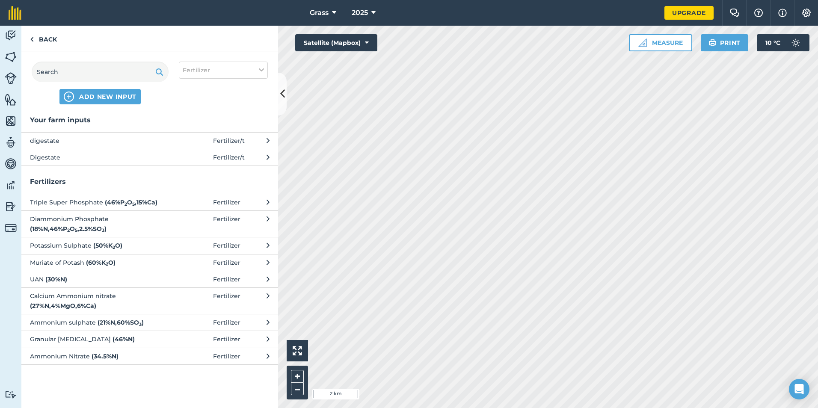
click at [120, 161] on span "Digestate" at bounding box center [100, 157] width 140 height 9
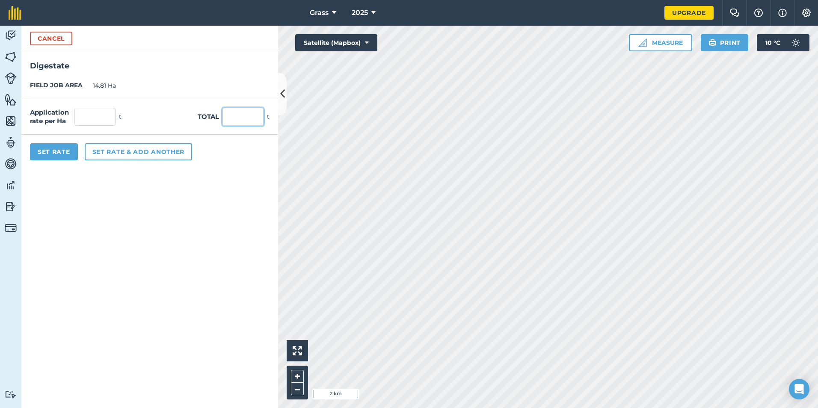
click at [240, 118] on input "text" at bounding box center [243, 117] width 41 height 18
type input "295"
type input "19.919"
click at [175, 203] on form "Cancel Digestate FIELD JOB AREA 14.81 Ha Application rate per Ha 19.919 t Total…" at bounding box center [149, 217] width 257 height 383
click at [58, 142] on div "Set Rate Set rate & add another" at bounding box center [149, 152] width 257 height 34
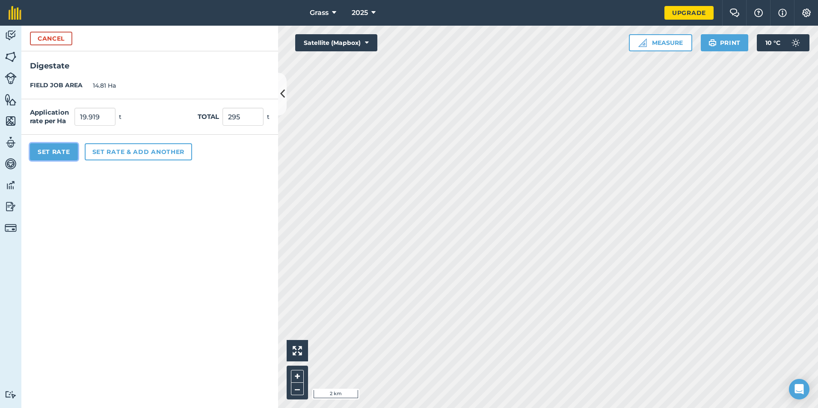
click at [61, 156] on button "Set Rate" at bounding box center [54, 151] width 48 height 17
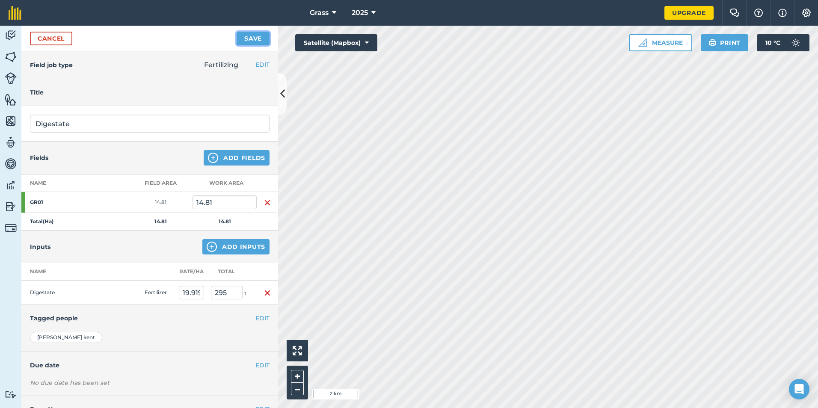
click at [264, 38] on button "Save" at bounding box center [253, 39] width 33 height 14
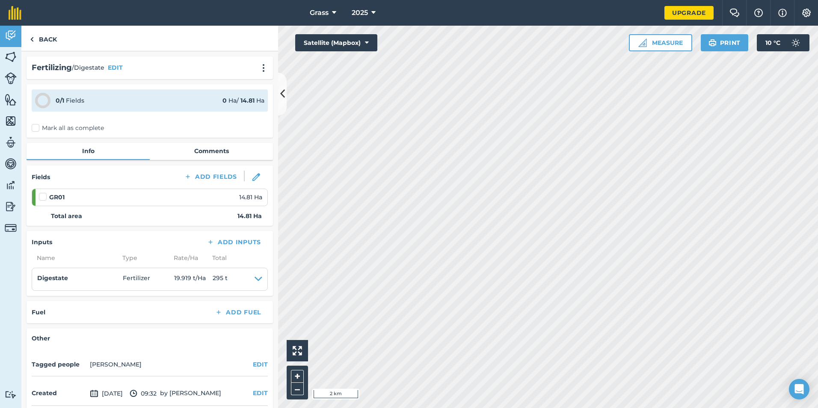
click at [62, 128] on label "Mark all as complete" at bounding box center [68, 128] width 72 height 9
click at [37, 128] on input "Mark all as complete" at bounding box center [35, 127] width 6 height 6
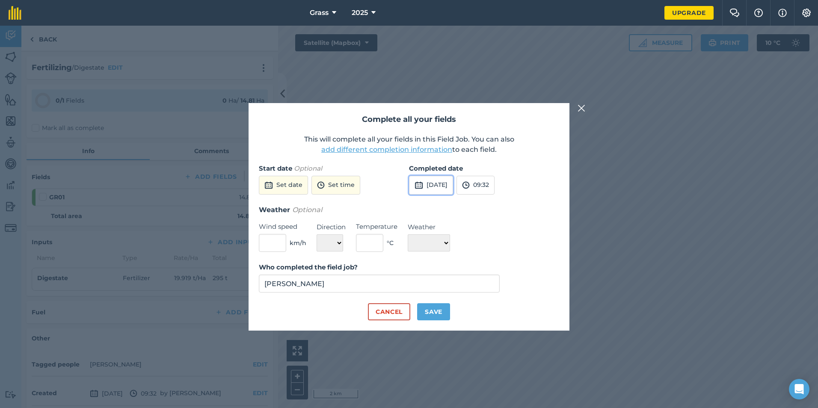
click at [436, 184] on button "[DATE]" at bounding box center [431, 185] width 44 height 19
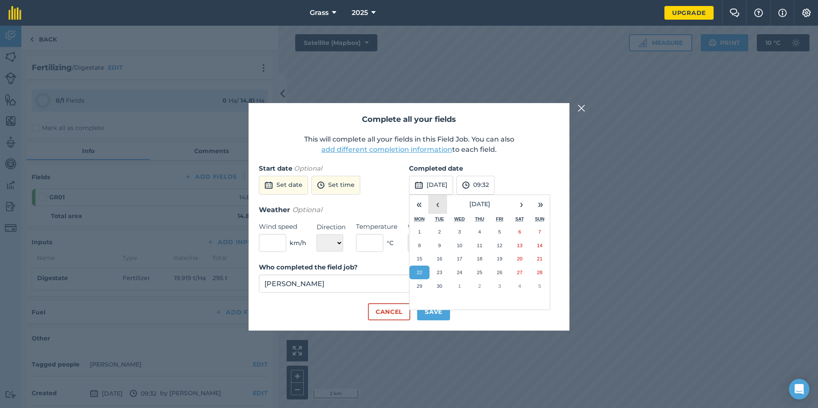
click at [442, 204] on button "‹" at bounding box center [437, 204] width 19 height 19
click at [486, 283] on button "26" at bounding box center [480, 286] width 20 height 14
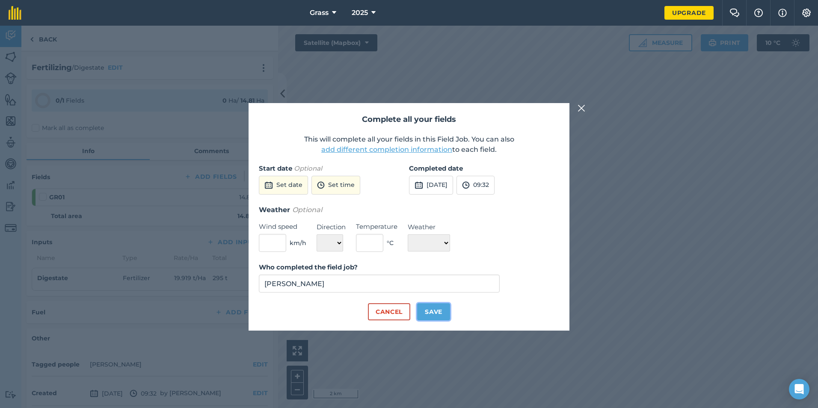
click at [442, 311] on button "Save" at bounding box center [433, 311] width 33 height 17
checkbox input "true"
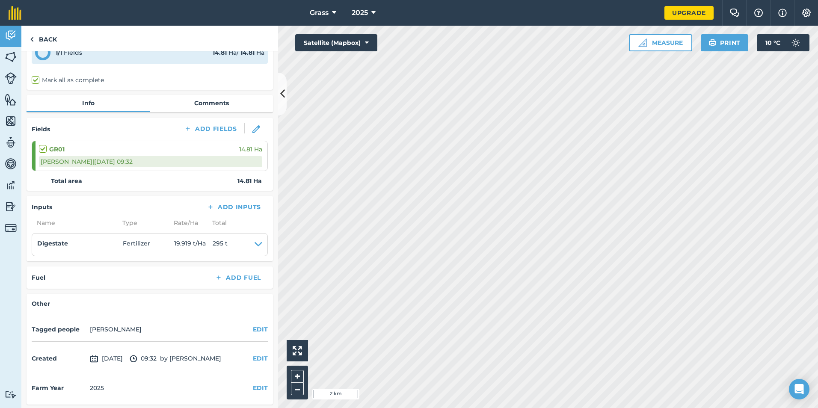
scroll to position [50, 0]
click at [36, 38] on link "Back" at bounding box center [43, 38] width 44 height 25
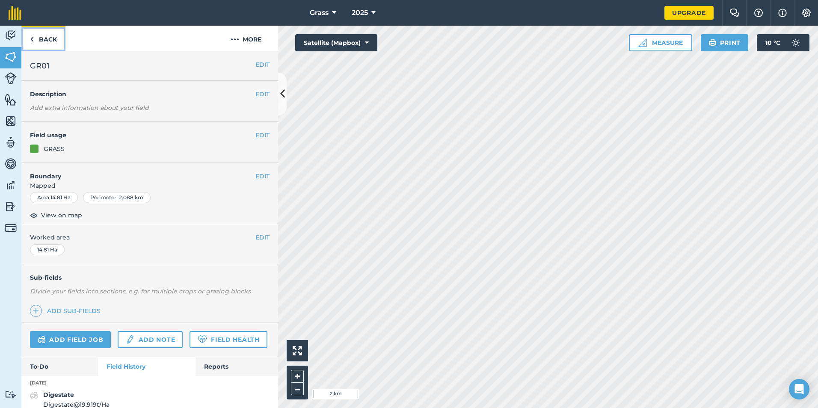
click at [54, 33] on link "Back" at bounding box center [43, 38] width 44 height 25
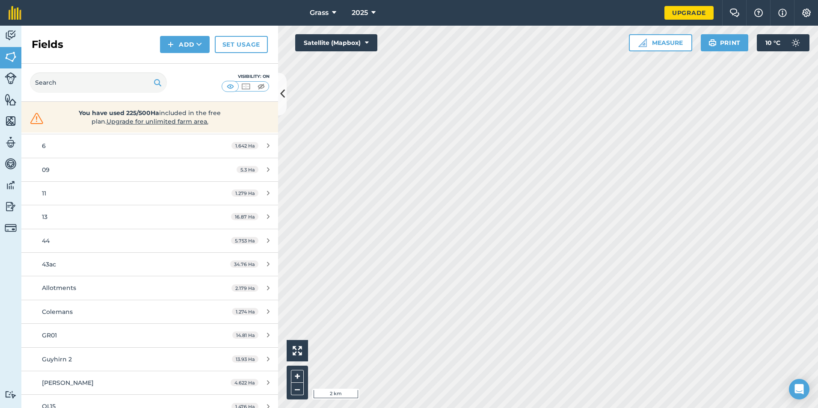
scroll to position [128, 0]
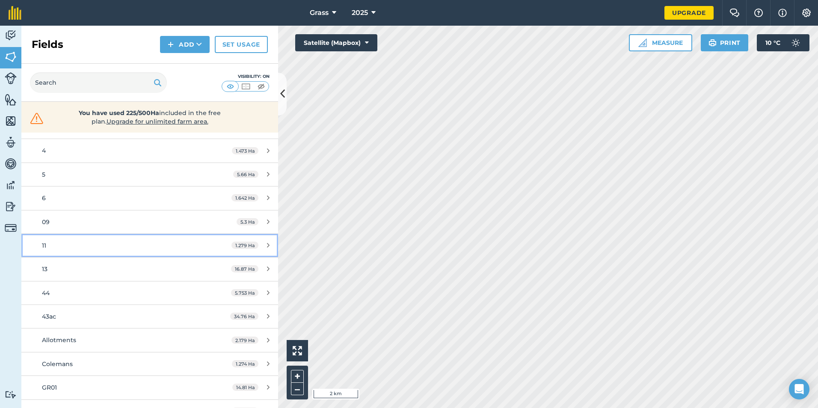
click at [60, 242] on div "11" at bounding box center [122, 245] width 161 height 9
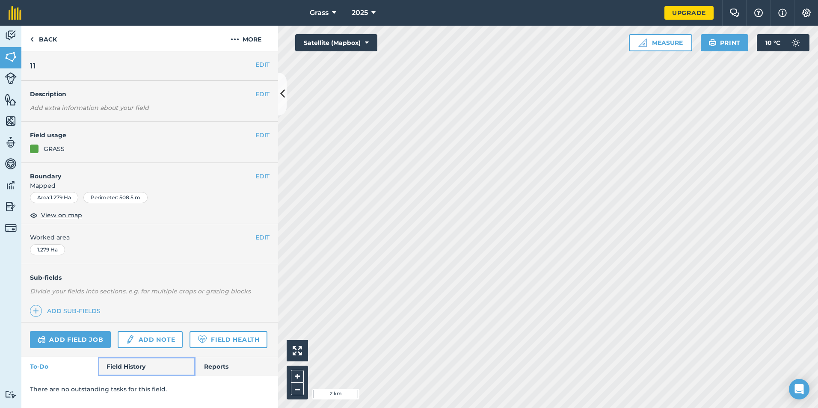
click at [110, 372] on link "Field History" at bounding box center [146, 366] width 97 height 19
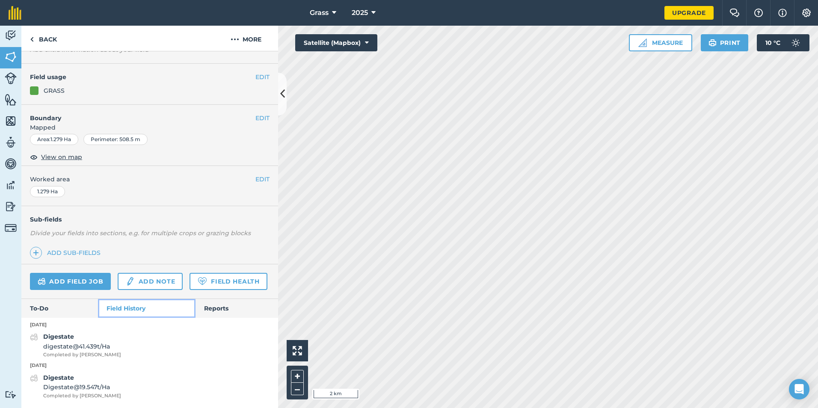
scroll to position [82, 0]
click at [42, 42] on link "Back" at bounding box center [43, 38] width 44 height 25
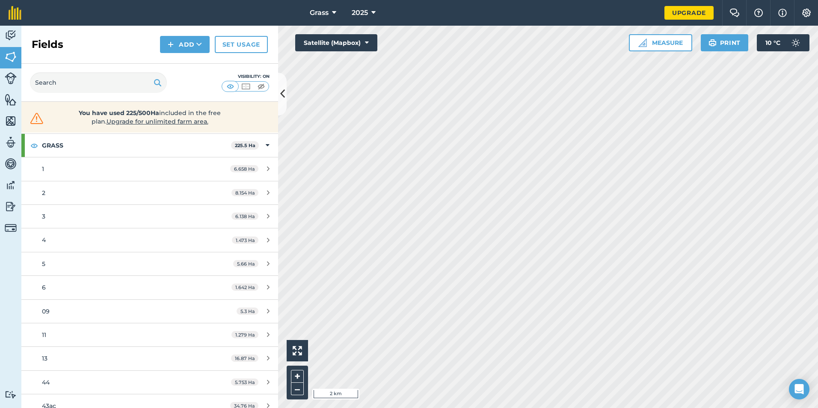
scroll to position [86, 0]
click at [66, 301] on link "13 16.87 Ha" at bounding box center [149, 311] width 257 height 23
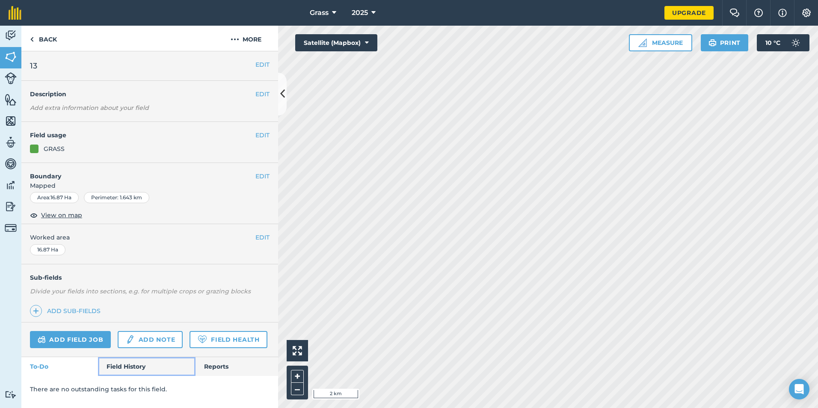
click at [113, 364] on link "Field History" at bounding box center [146, 366] width 97 height 19
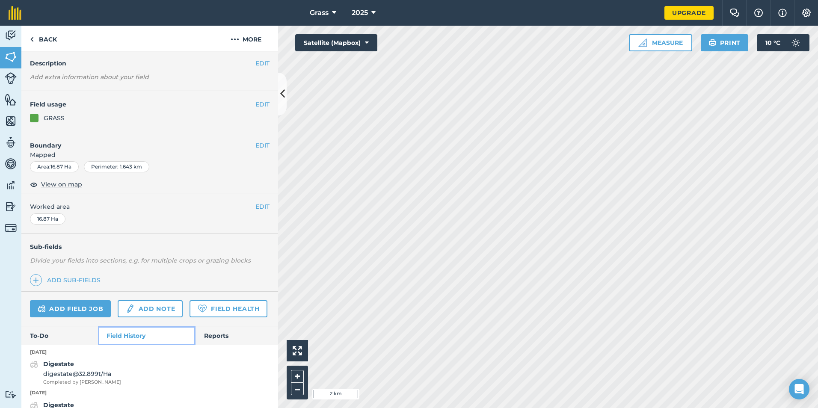
scroll to position [82, 0]
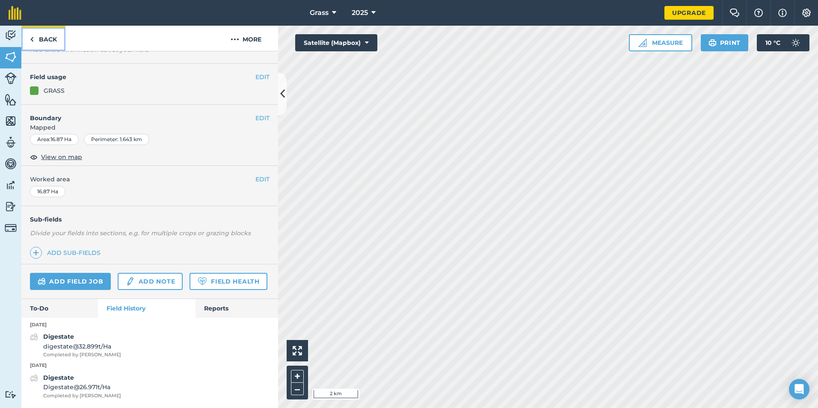
click at [44, 39] on link "Back" at bounding box center [43, 38] width 44 height 25
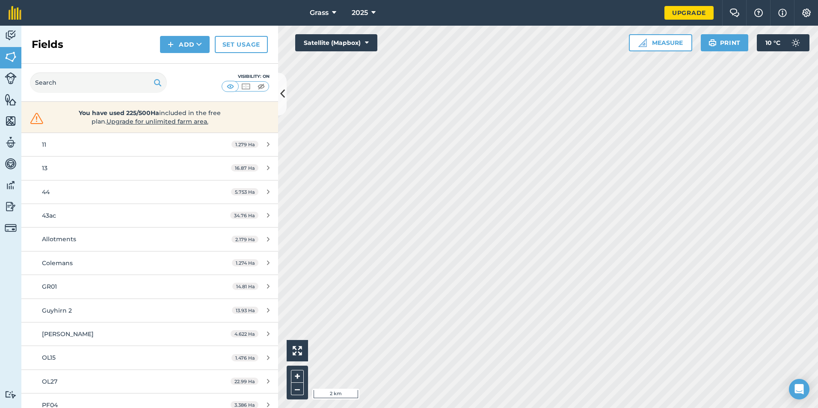
scroll to position [214, 0]
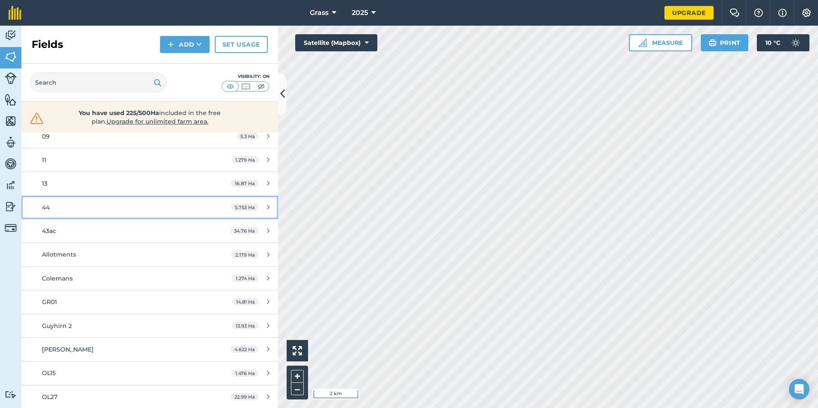
click at [83, 212] on div "44" at bounding box center [122, 207] width 161 height 9
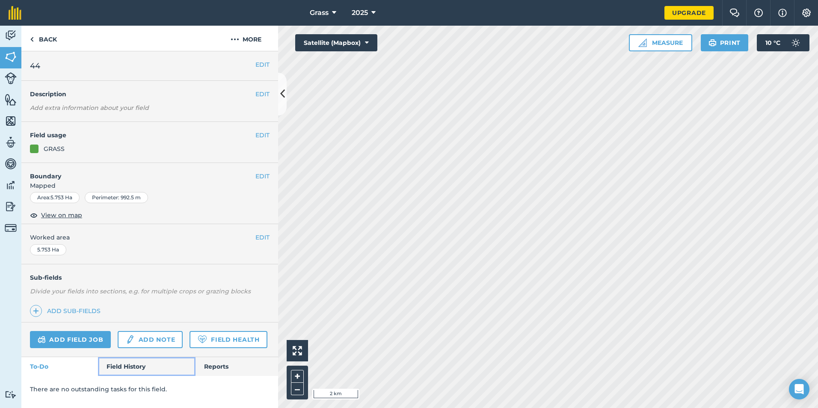
click at [114, 368] on link "Field History" at bounding box center [146, 366] width 97 height 19
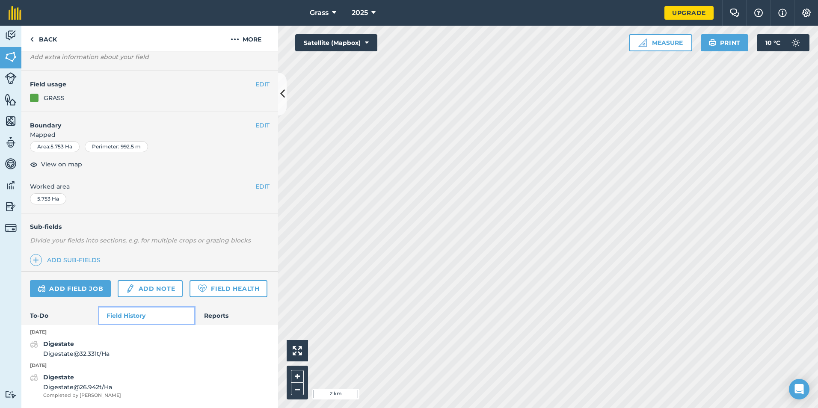
scroll to position [75, 0]
click at [39, 48] on link "Back" at bounding box center [43, 38] width 44 height 25
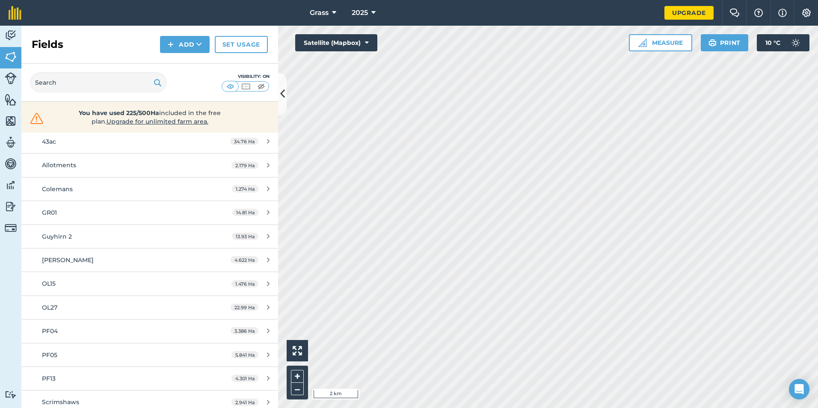
scroll to position [385, 0]
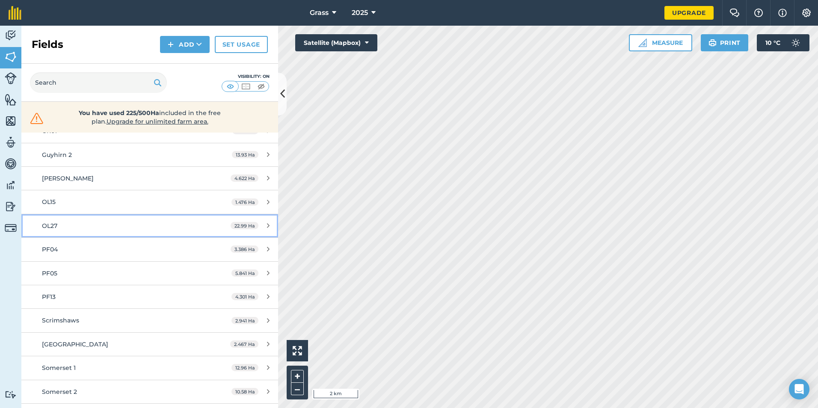
click at [101, 230] on div "OL27" at bounding box center [122, 225] width 161 height 9
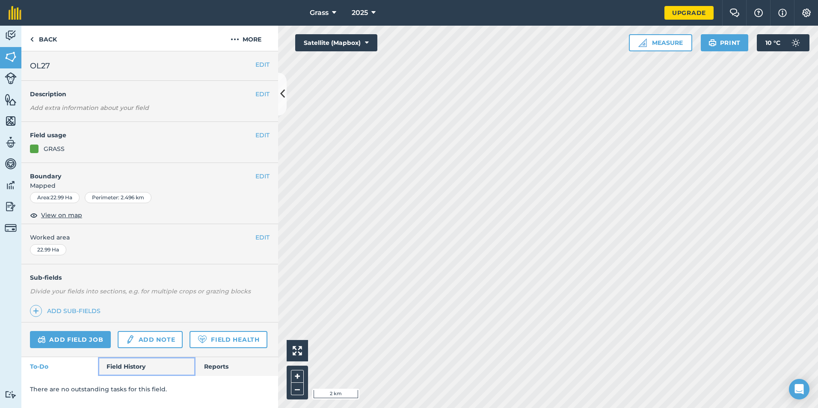
click at [134, 365] on link "Field History" at bounding box center [146, 366] width 97 height 19
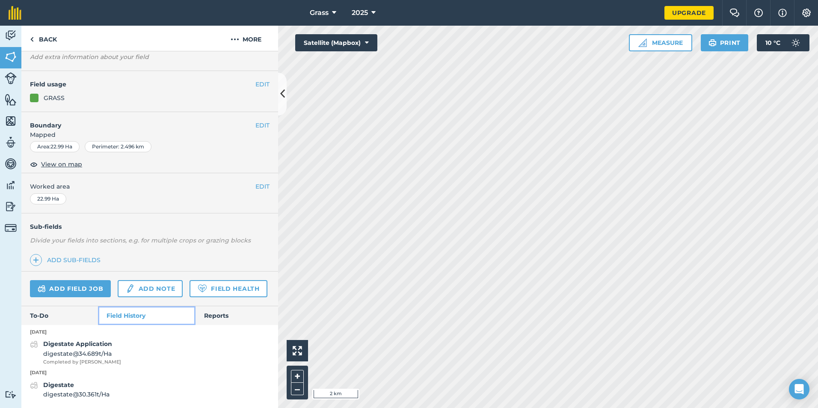
scroll to position [75, 0]
click at [46, 37] on link "Back" at bounding box center [43, 38] width 44 height 25
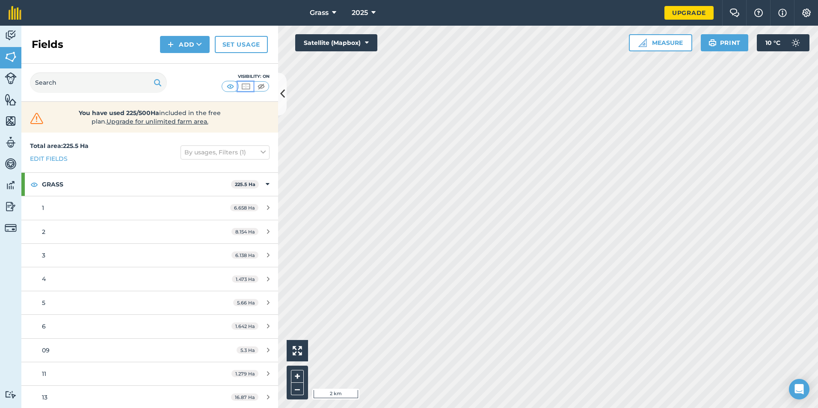
click at [249, 83] on img at bounding box center [246, 86] width 11 height 9
click at [259, 85] on img at bounding box center [261, 86] width 11 height 9
click at [241, 88] on img at bounding box center [246, 86] width 11 height 9
click at [230, 87] on img at bounding box center [230, 86] width 11 height 9
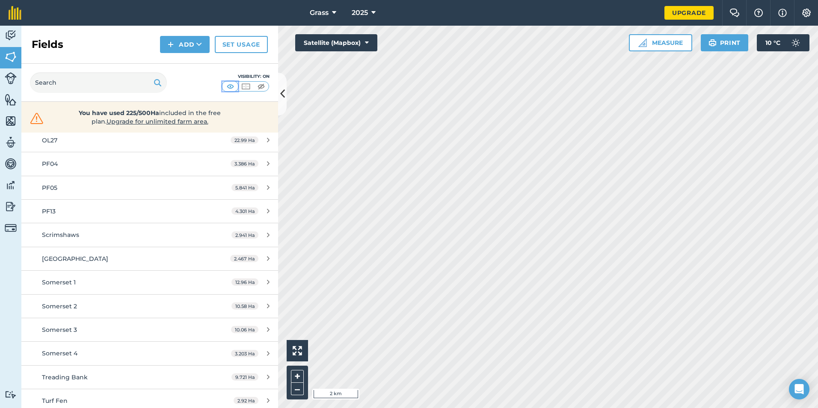
scroll to position [499, 0]
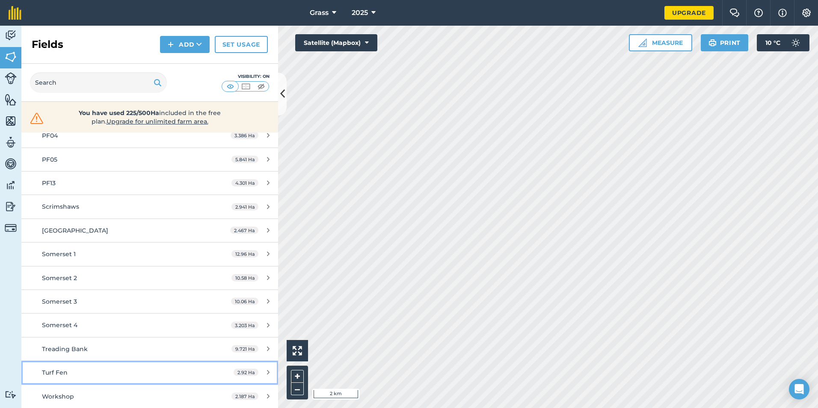
click at [113, 372] on div "Turf Fen" at bounding box center [122, 372] width 161 height 9
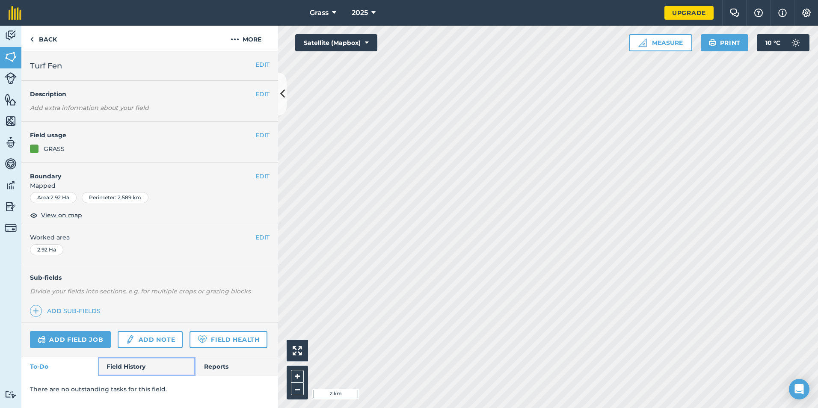
click at [130, 360] on link "Field History" at bounding box center [146, 366] width 97 height 19
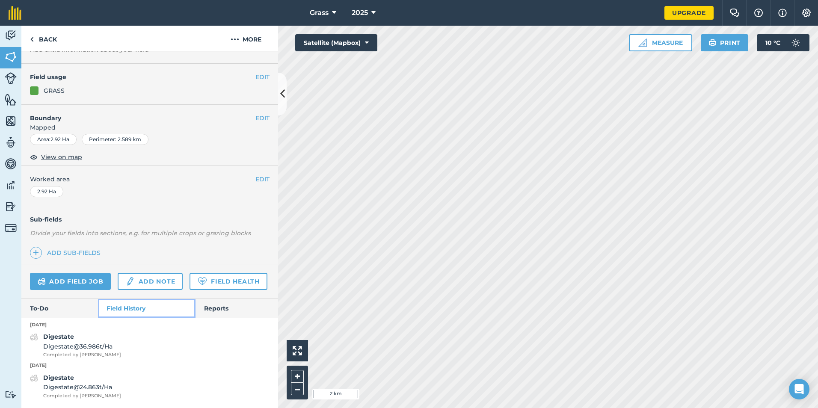
scroll to position [82, 0]
click at [61, 273] on link "Add field job" at bounding box center [70, 281] width 81 height 17
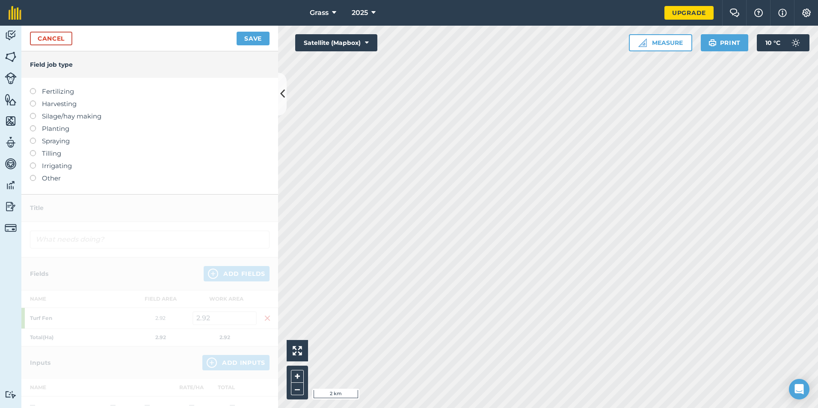
click at [76, 90] on label "Fertilizing" at bounding box center [150, 91] width 240 height 10
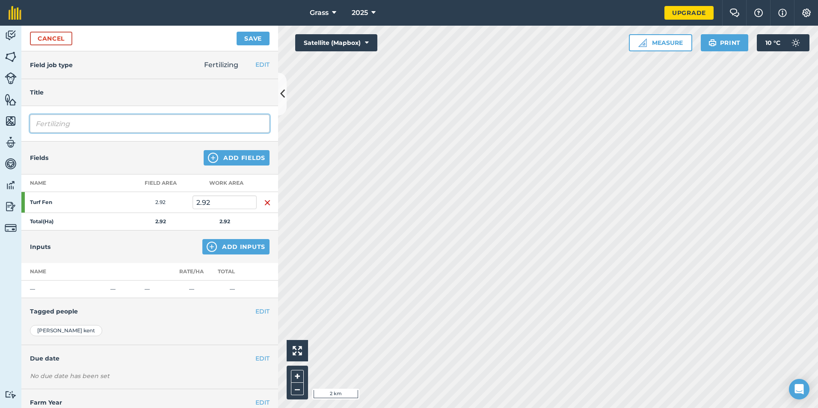
drag, startPoint x: 64, startPoint y: 127, endPoint x: -8, endPoint y: 126, distance: 71.5
click at [0, 126] on html "Grass 2025 Upgrade Farm Chat Help Info Settings Map printing is not available o…" at bounding box center [409, 204] width 818 height 408
type input "g"
type input "Digestate"
click at [239, 249] on button "Add Inputs" at bounding box center [235, 246] width 67 height 15
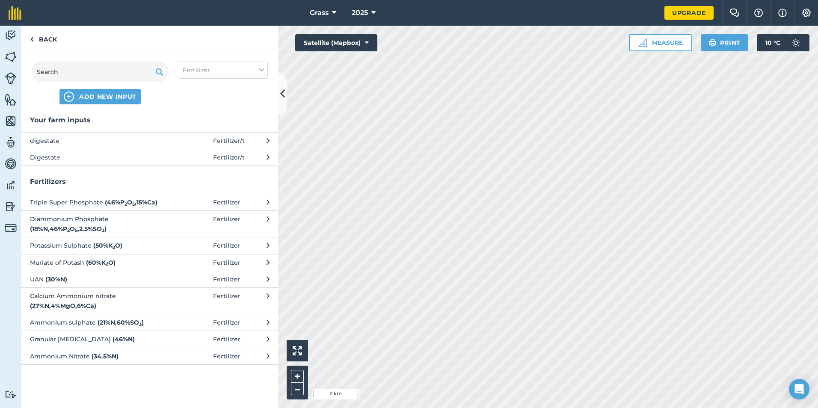
click at [148, 157] on span "Digestate" at bounding box center [100, 157] width 140 height 9
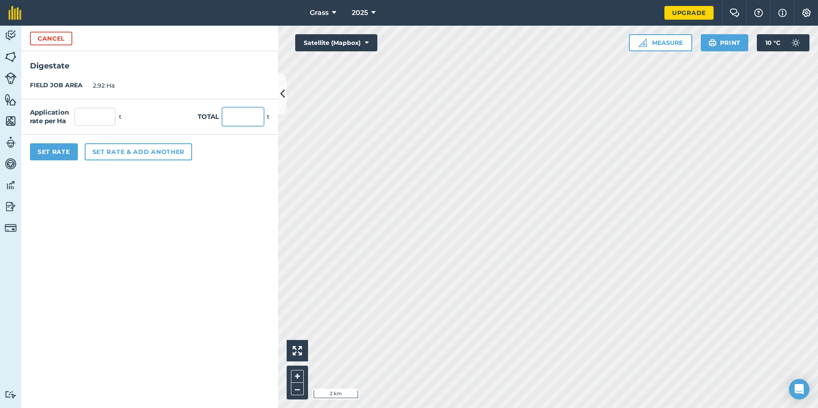
click at [250, 116] on input "text" at bounding box center [243, 117] width 41 height 18
type input "90"
type input "30.822"
click at [170, 255] on form "Cancel Digestate FIELD JOB AREA 2.92 Ha Application rate per Ha 30.822 t Total …" at bounding box center [149, 217] width 257 height 383
click at [70, 152] on button "Set Rate" at bounding box center [54, 151] width 48 height 17
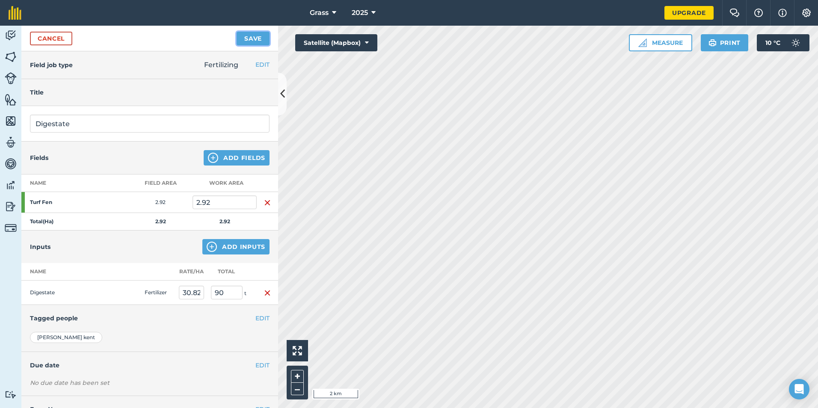
click at [249, 38] on button "Save" at bounding box center [253, 39] width 33 height 14
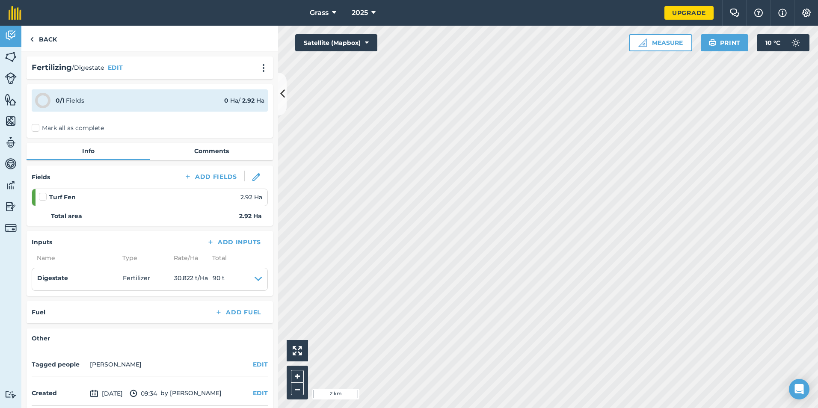
click at [53, 121] on div "0 / 1 Fields 0 Ha / 2.92 [PERSON_NAME] all as complete" at bounding box center [150, 110] width 246 height 53
click at [46, 132] on label "Mark all as complete" at bounding box center [68, 128] width 72 height 9
click at [37, 129] on input "Mark all as complete" at bounding box center [35, 127] width 6 height 6
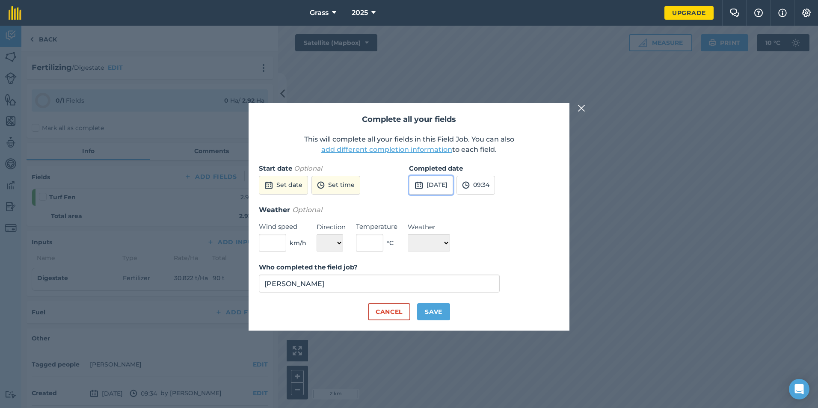
click at [450, 182] on button "[DATE]" at bounding box center [431, 185] width 44 height 19
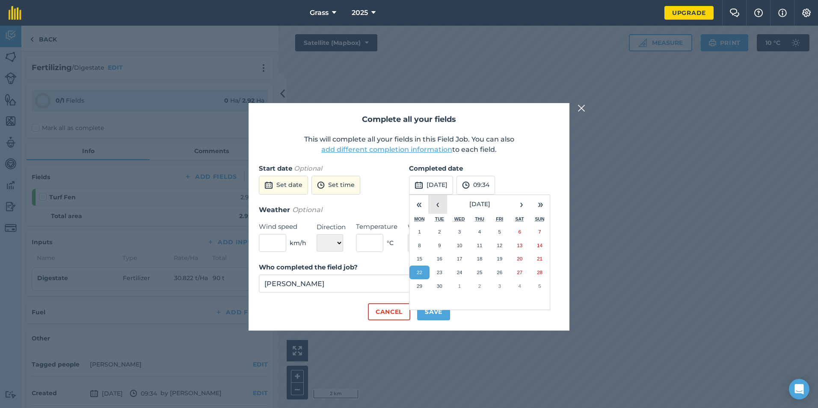
click at [431, 196] on button "‹" at bounding box center [437, 204] width 19 height 19
click at [432, 196] on button "‹" at bounding box center [437, 204] width 19 height 19
click at [422, 281] on button "23" at bounding box center [420, 286] width 20 height 14
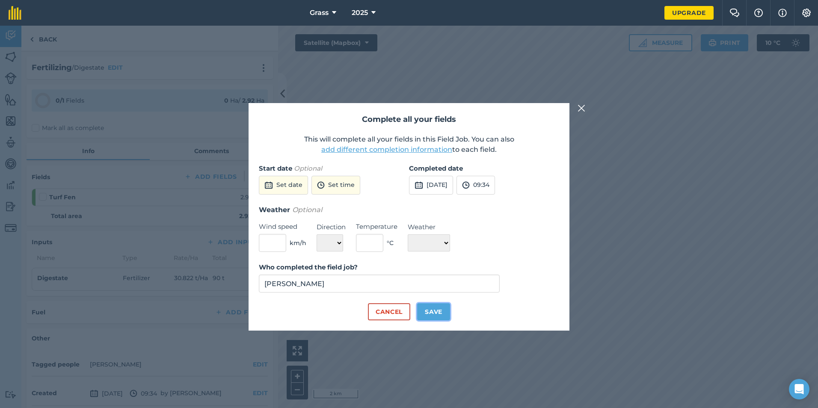
click at [424, 315] on button "Save" at bounding box center [433, 311] width 33 height 17
checkbox input "true"
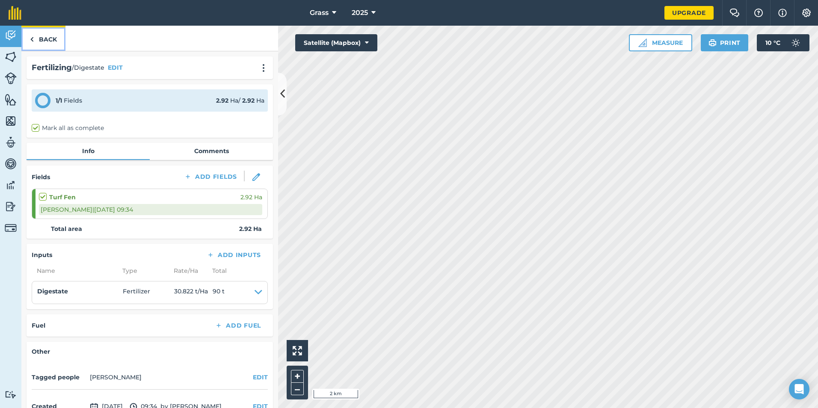
click at [62, 40] on link "Back" at bounding box center [43, 38] width 44 height 25
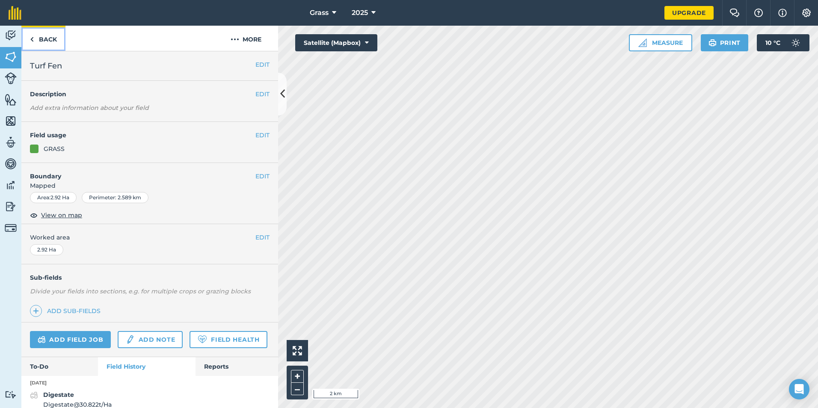
click at [44, 48] on link "Back" at bounding box center [43, 38] width 44 height 25
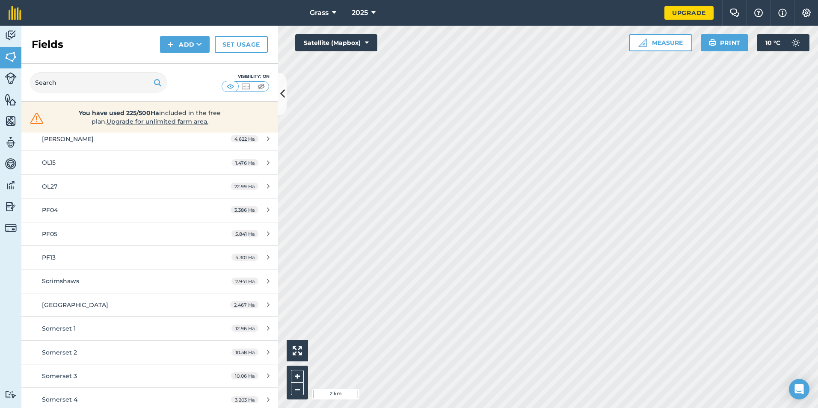
scroll to position [428, 0]
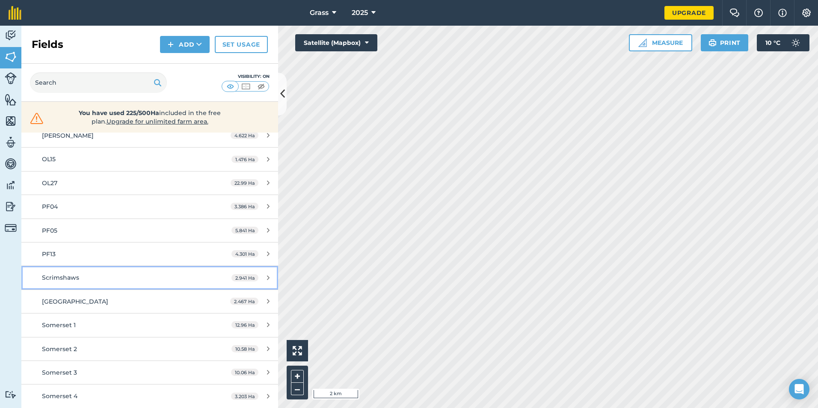
click at [115, 287] on link "Scrimshaws 2.941 Ha" at bounding box center [149, 277] width 257 height 23
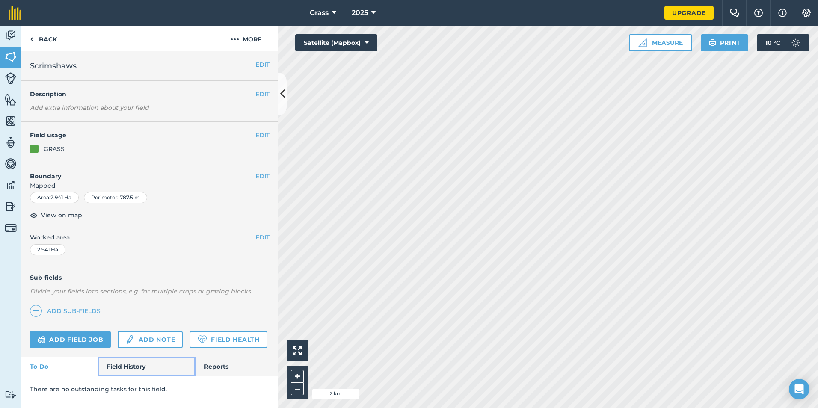
click at [124, 364] on link "Field History" at bounding box center [146, 366] width 97 height 19
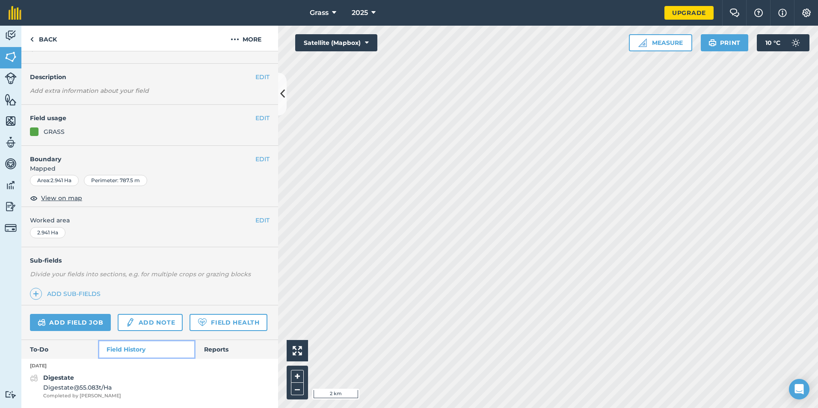
scroll to position [41, 0]
click at [41, 35] on link "Back" at bounding box center [43, 38] width 44 height 25
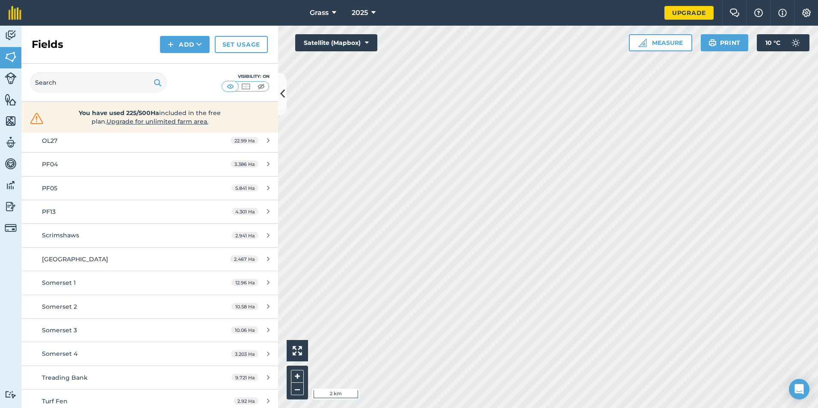
scroll to position [499, 0]
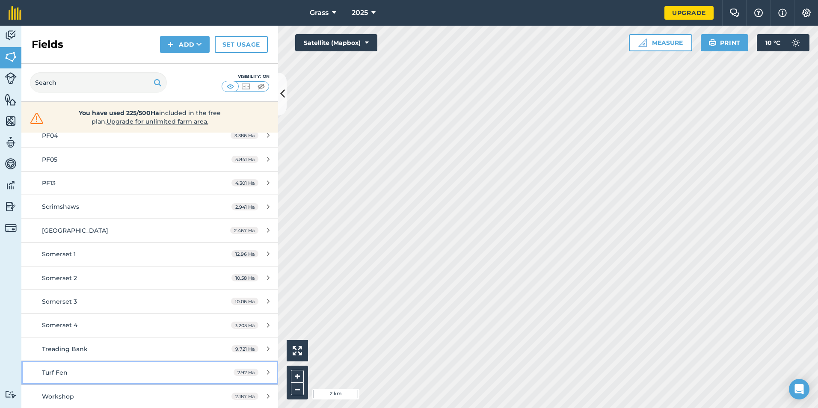
click at [77, 374] on div "Turf Fen" at bounding box center [122, 372] width 161 height 9
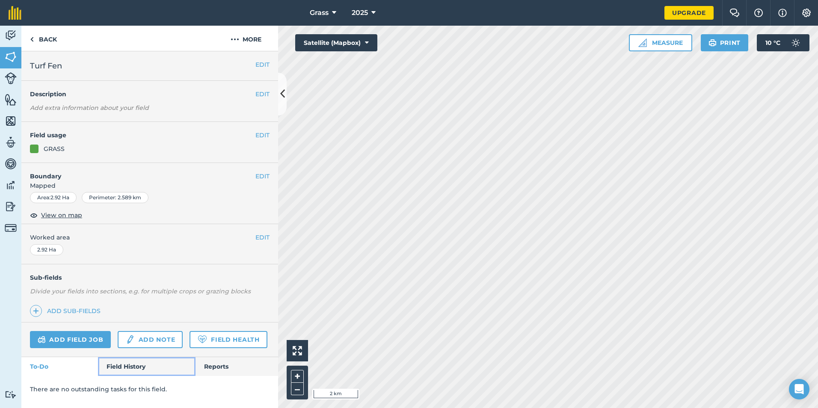
click at [121, 367] on link "Field History" at bounding box center [146, 366] width 97 height 19
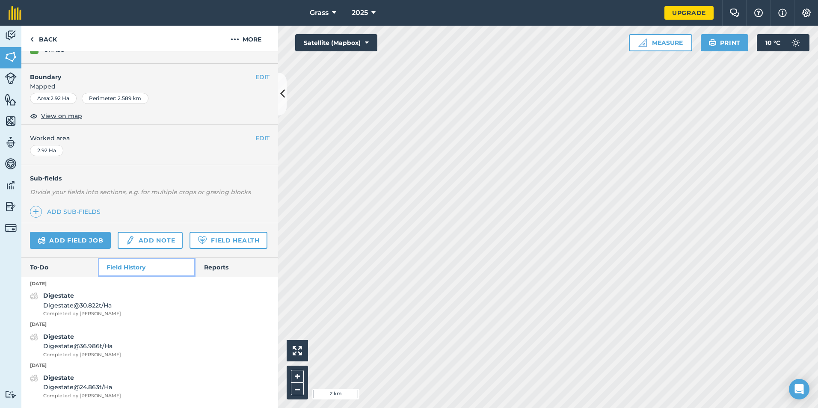
scroll to position [123, 0]
click at [42, 30] on link "Back" at bounding box center [43, 38] width 44 height 25
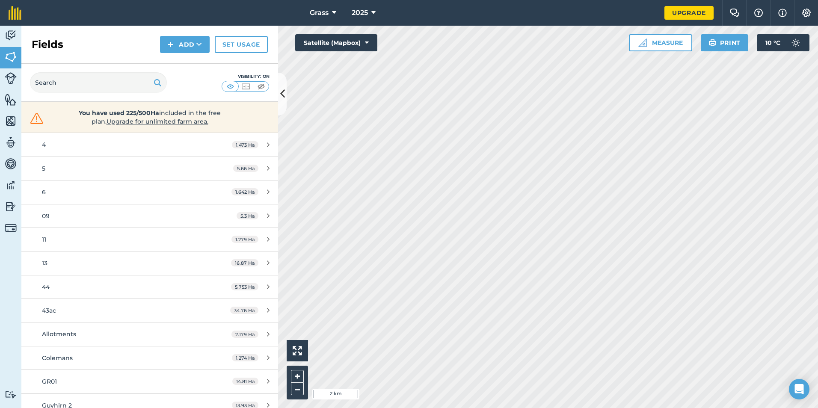
scroll to position [171, 0]
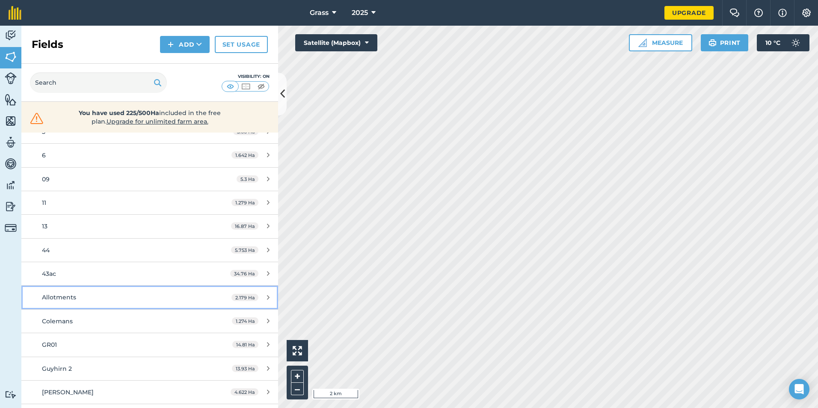
click at [68, 296] on span "Allotments" at bounding box center [59, 298] width 34 height 8
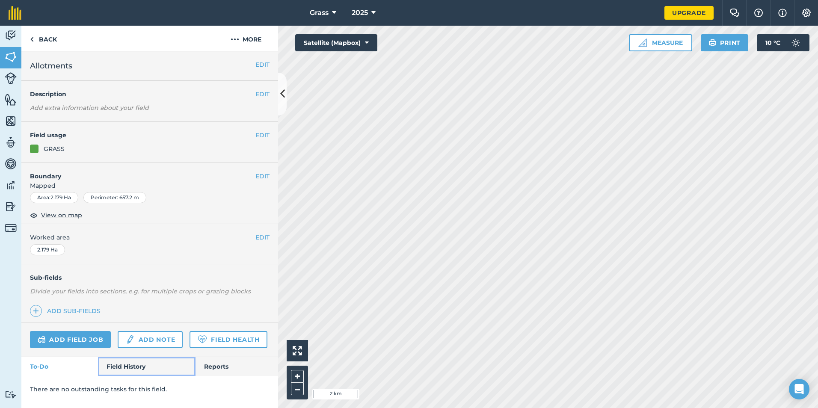
click at [105, 364] on link "Field History" at bounding box center [146, 366] width 97 height 19
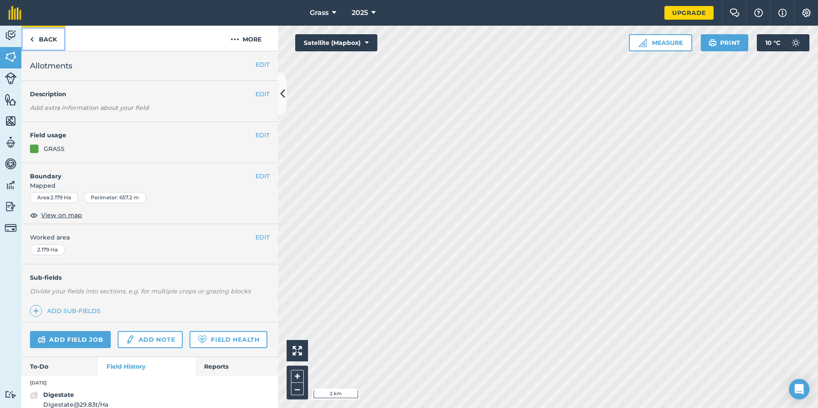
click at [52, 45] on link "Back" at bounding box center [43, 38] width 44 height 25
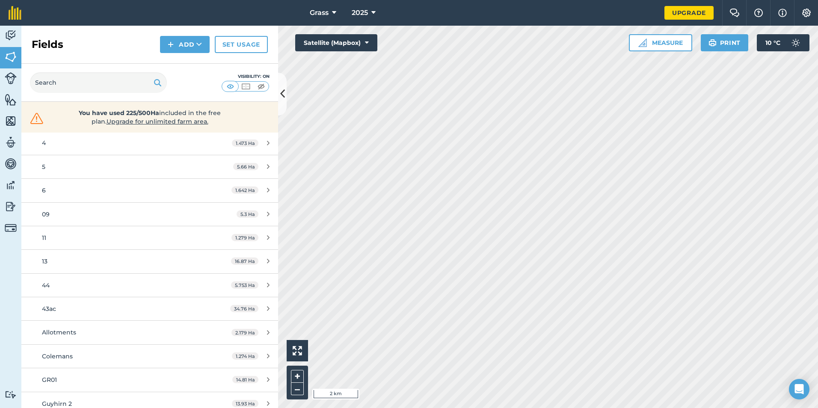
scroll to position [214, 0]
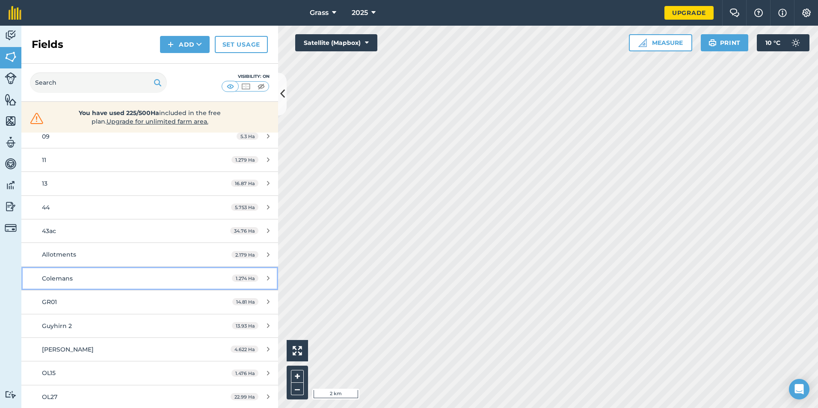
click at [77, 273] on link "Colemans 1.274 Ha" at bounding box center [149, 278] width 257 height 23
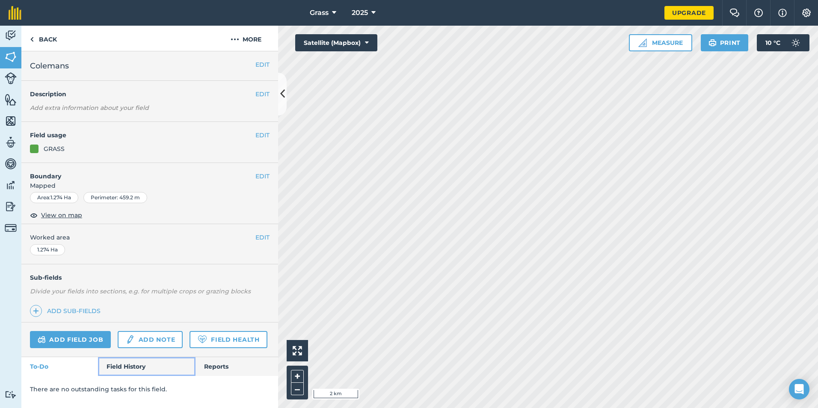
click at [105, 369] on link "Field History" at bounding box center [146, 366] width 97 height 19
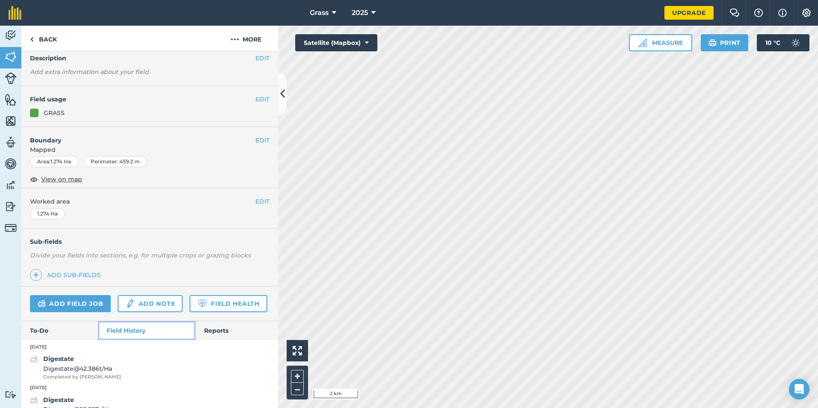
scroll to position [82, 0]
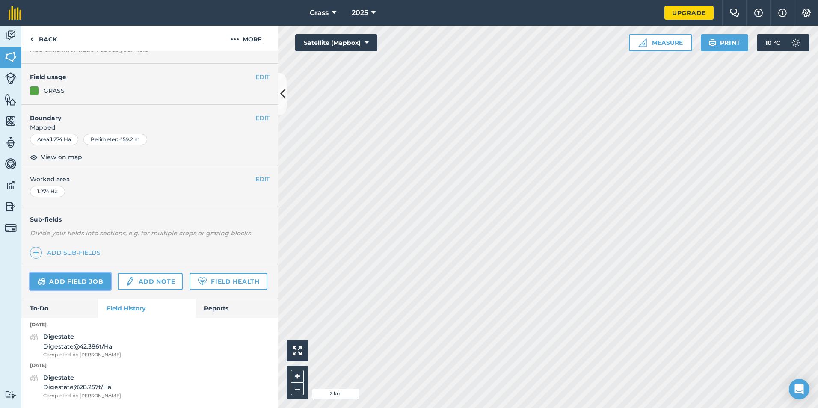
click at [76, 273] on link "Add field job" at bounding box center [70, 281] width 81 height 17
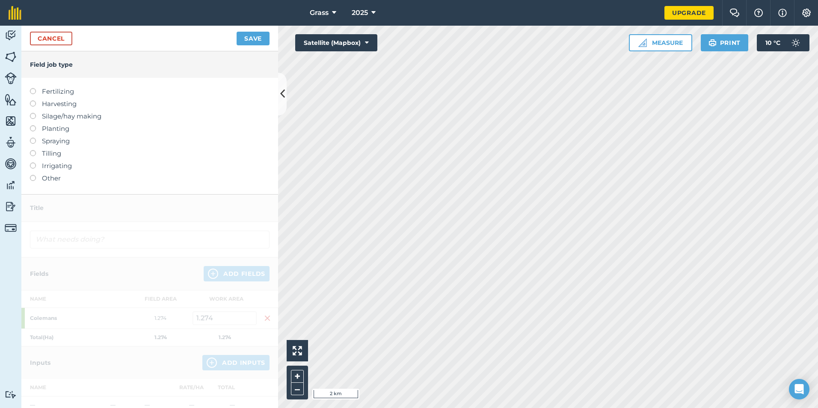
click at [71, 86] on div "Fertilizing Harvesting Silage/hay making Planting Spraying Tilling Irrigating O…" at bounding box center [149, 136] width 257 height 116
click at [67, 89] on label "Fertilizing" at bounding box center [150, 91] width 240 height 10
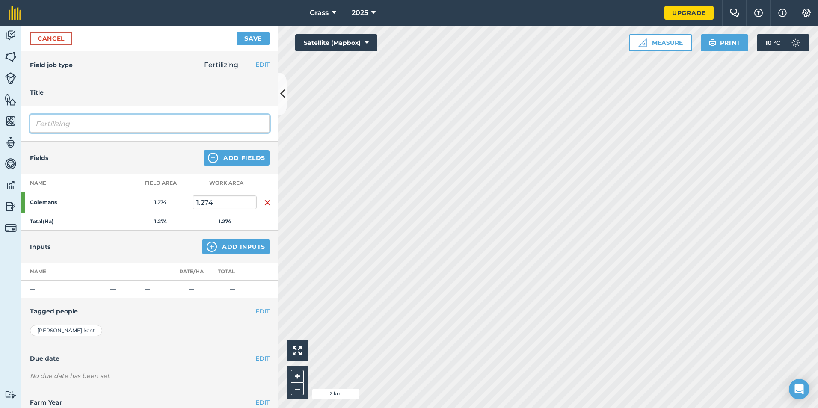
click at [79, 123] on input "Fertilizing" at bounding box center [150, 124] width 240 height 18
type input "F"
type input "Digestate"
click at [232, 253] on button "Add Inputs" at bounding box center [235, 246] width 67 height 15
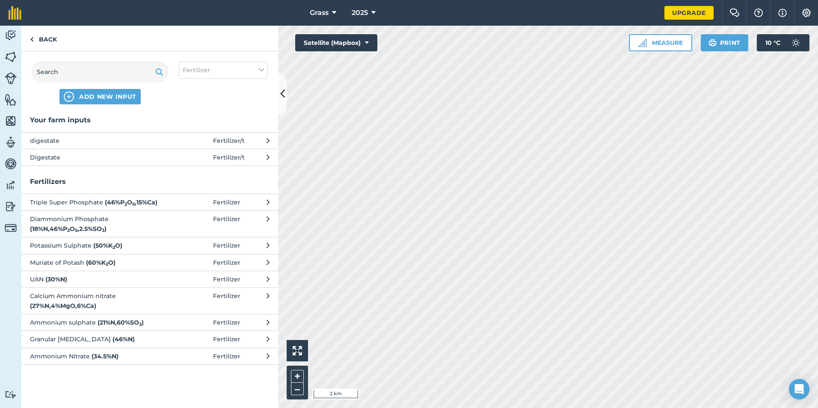
click at [166, 160] on span "Digestate" at bounding box center [100, 157] width 140 height 9
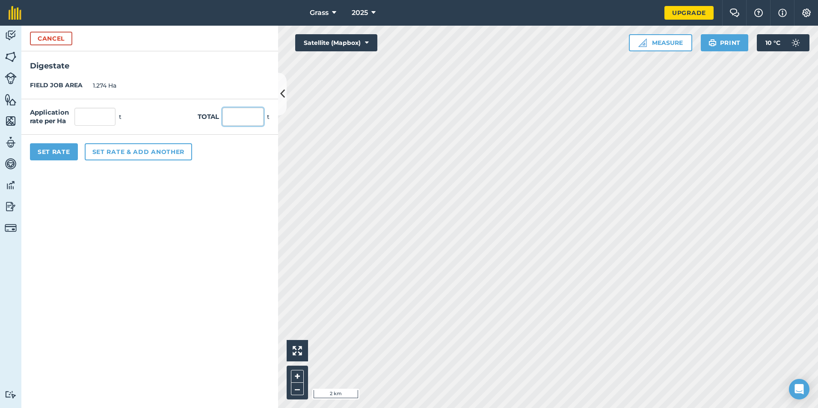
click at [236, 119] on input "text" at bounding box center [243, 117] width 41 height 18
type input "47.5"
type input "37.284"
click at [192, 197] on form "Cancel Digestate FIELD JOB AREA 1.274 Ha Application rate per Ha 37.284 t Total…" at bounding box center [149, 217] width 257 height 383
click at [66, 156] on button "Set Rate" at bounding box center [54, 151] width 48 height 17
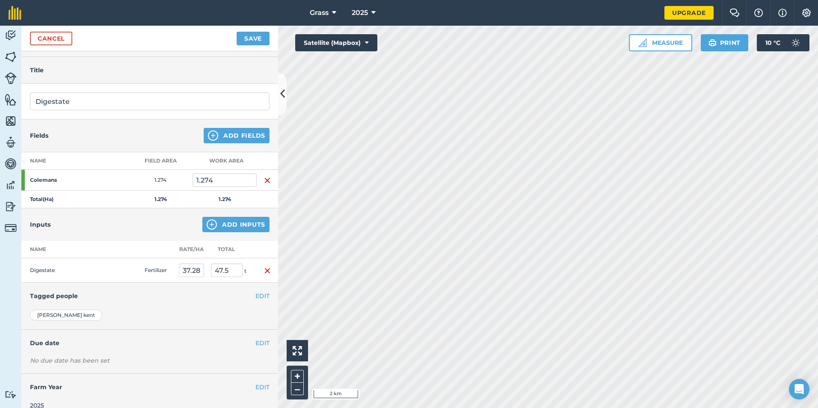
scroll to position [33, 0]
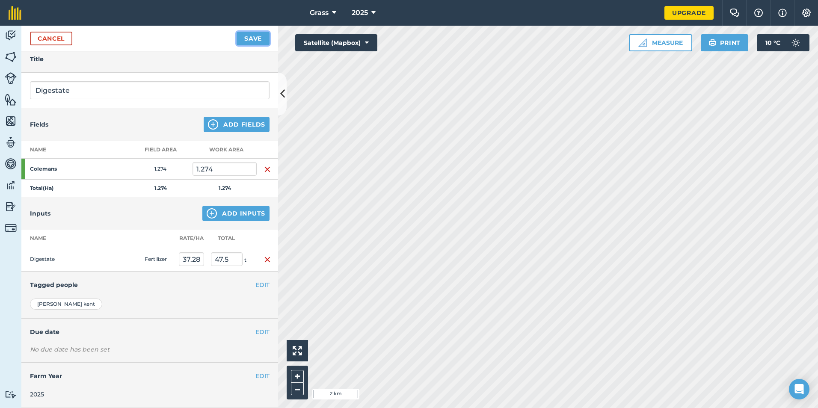
click at [264, 39] on button "Save" at bounding box center [253, 39] width 33 height 14
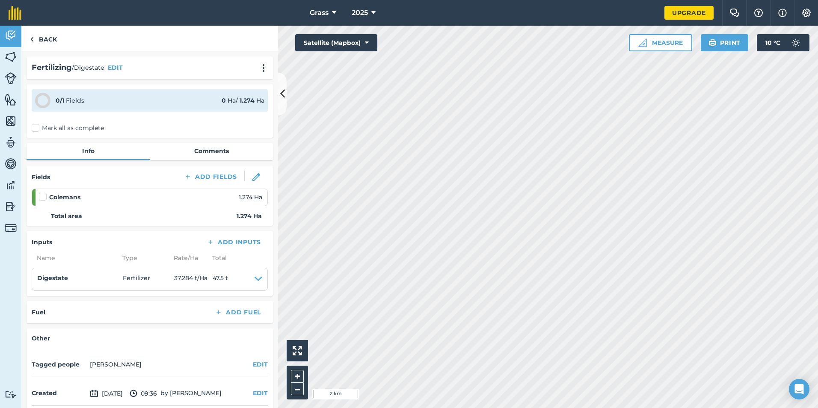
click at [35, 127] on label "Mark all as complete" at bounding box center [68, 128] width 72 height 9
click at [35, 127] on input "Mark all as complete" at bounding box center [35, 127] width 6 height 6
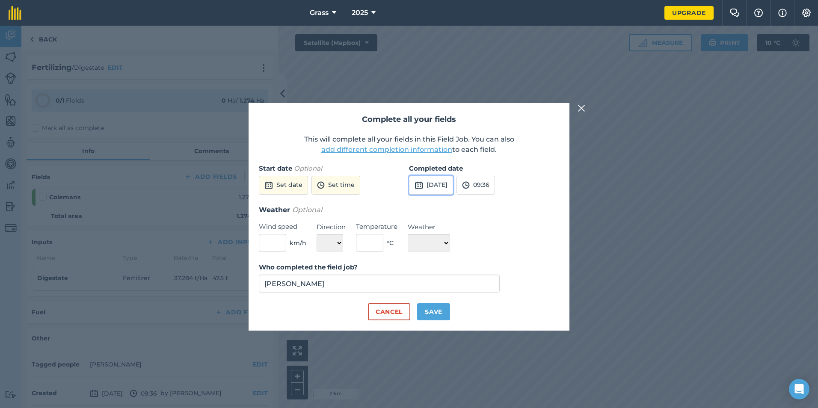
click at [432, 178] on button "[DATE]" at bounding box center [431, 185] width 44 height 19
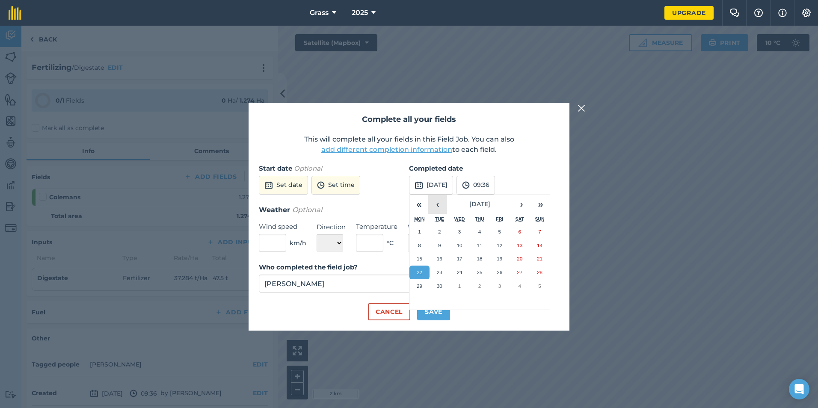
click at [445, 205] on button "‹" at bounding box center [437, 204] width 19 height 19
click at [425, 283] on button "23" at bounding box center [420, 286] width 20 height 14
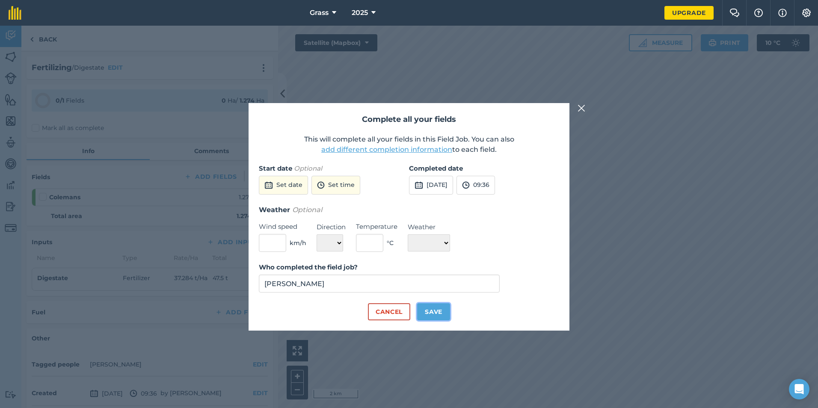
click at [429, 310] on button "Save" at bounding box center [433, 311] width 33 height 17
checkbox input "true"
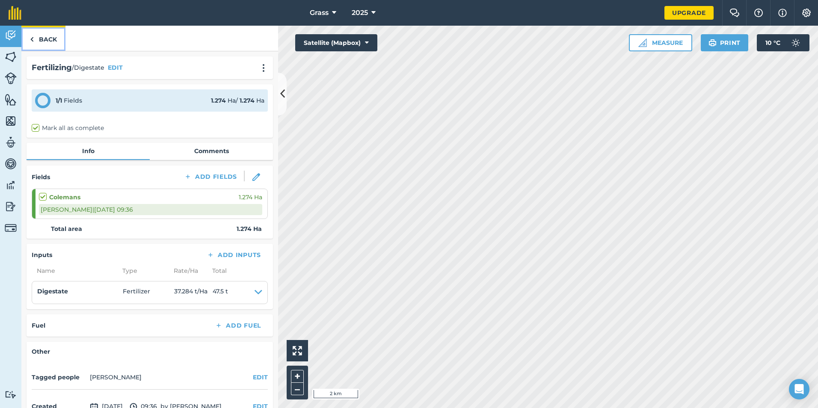
click at [44, 35] on link "Back" at bounding box center [43, 38] width 44 height 25
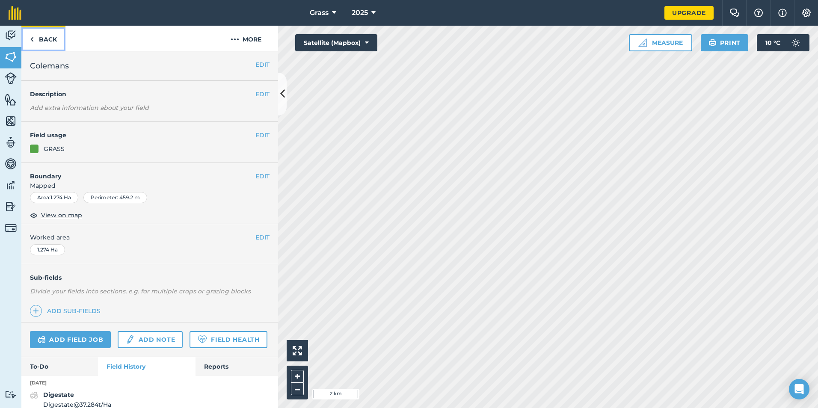
click at [44, 43] on link "Back" at bounding box center [43, 38] width 44 height 25
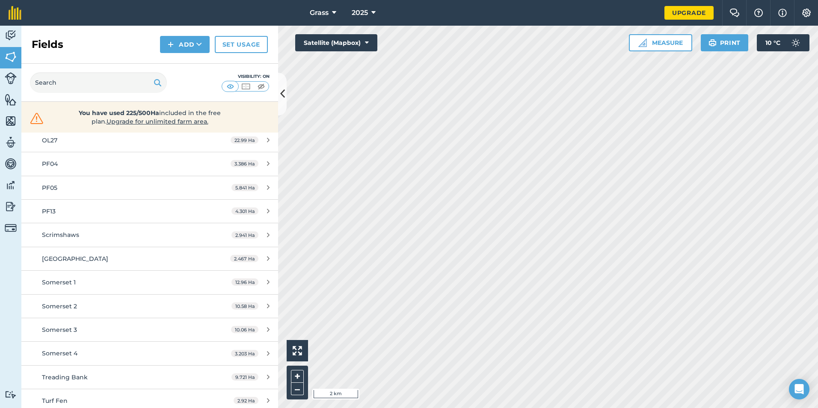
scroll to position [499, 0]
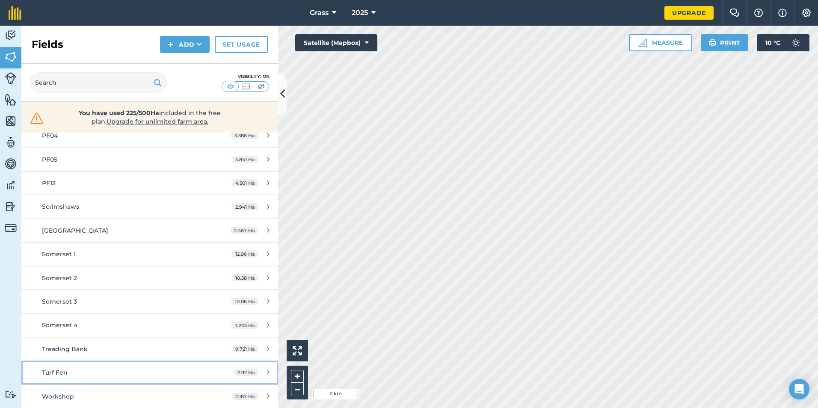
click at [73, 368] on div "Turf Fen" at bounding box center [122, 372] width 161 height 9
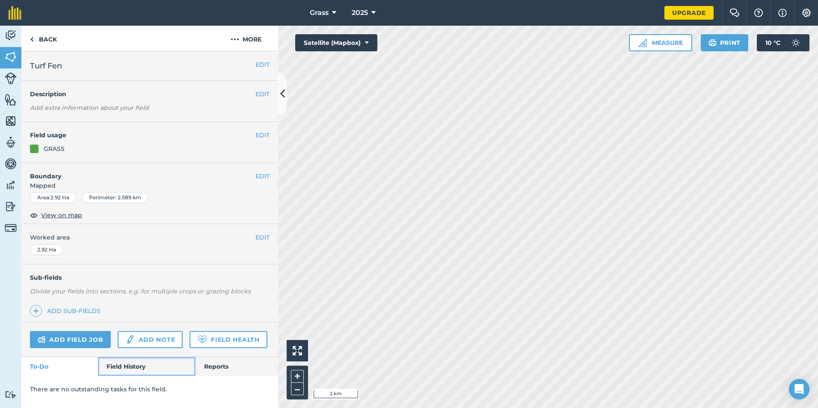
click at [116, 368] on link "Field History" at bounding box center [146, 366] width 97 height 19
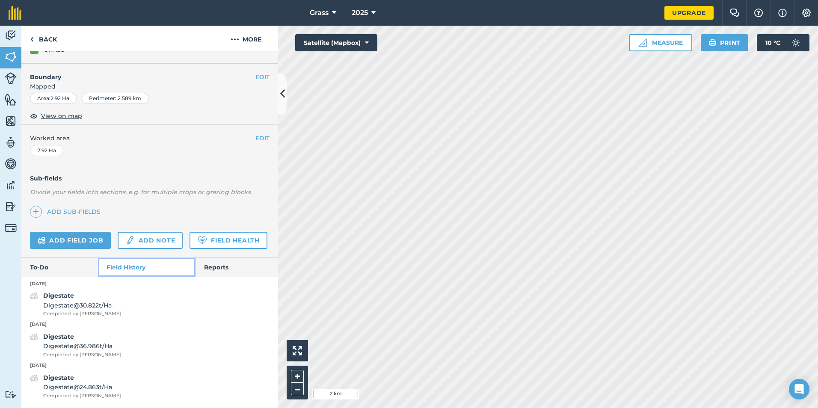
scroll to position [123, 0]
click at [51, 45] on link "Back" at bounding box center [43, 38] width 44 height 25
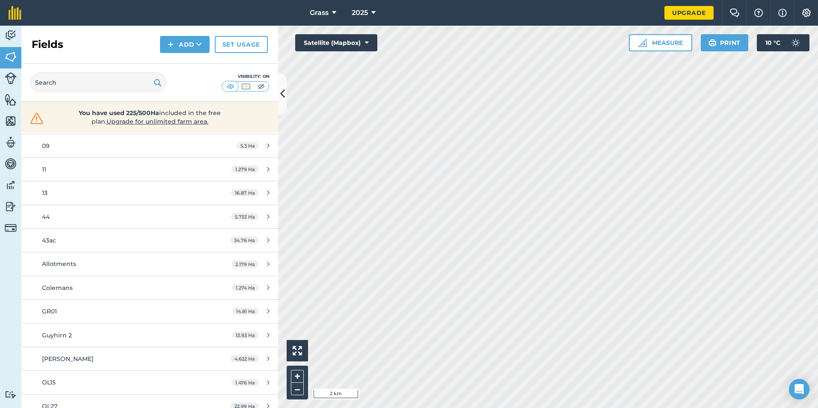
scroll to position [214, 0]
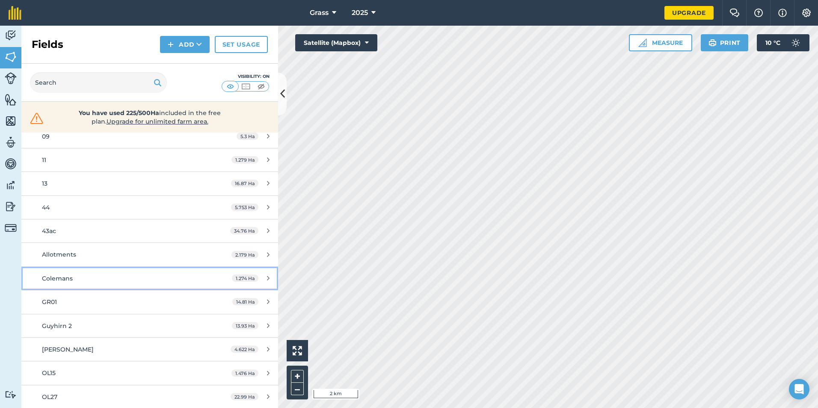
click at [65, 280] on span "Colemans" at bounding box center [57, 279] width 31 height 8
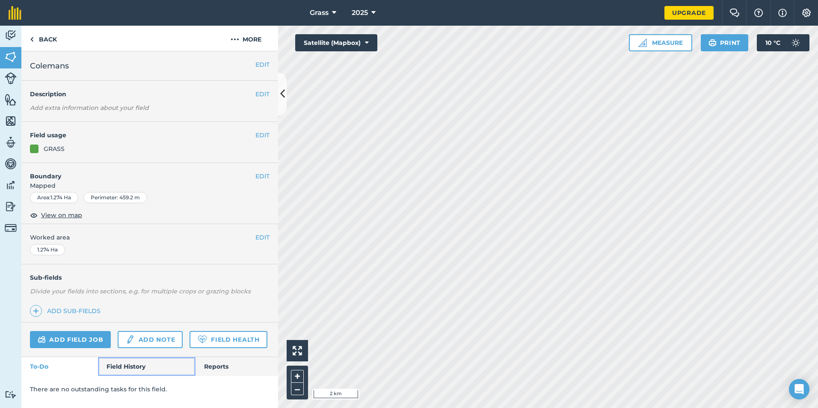
click at [132, 363] on link "Field History" at bounding box center [146, 366] width 97 height 19
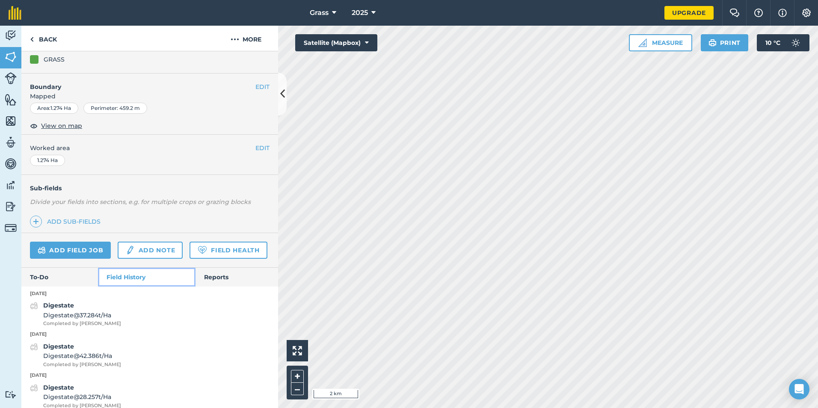
scroll to position [123, 0]
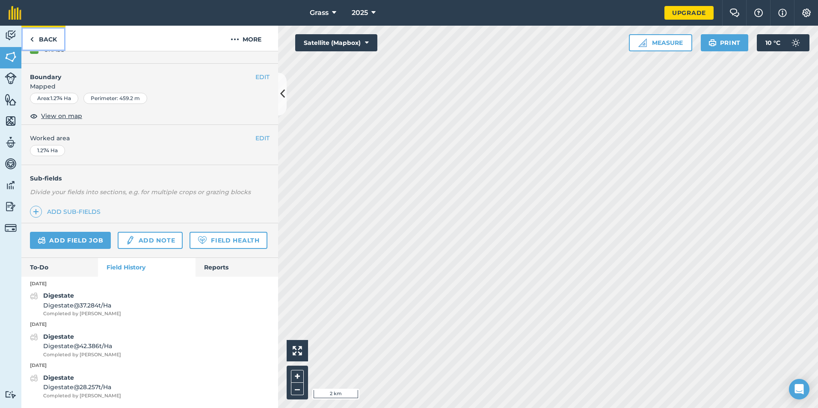
click at [46, 48] on link "Back" at bounding box center [43, 38] width 44 height 25
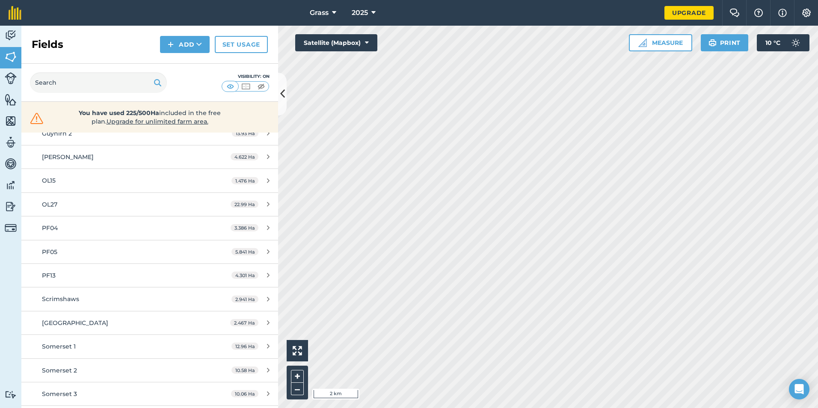
scroll to position [471, 0]
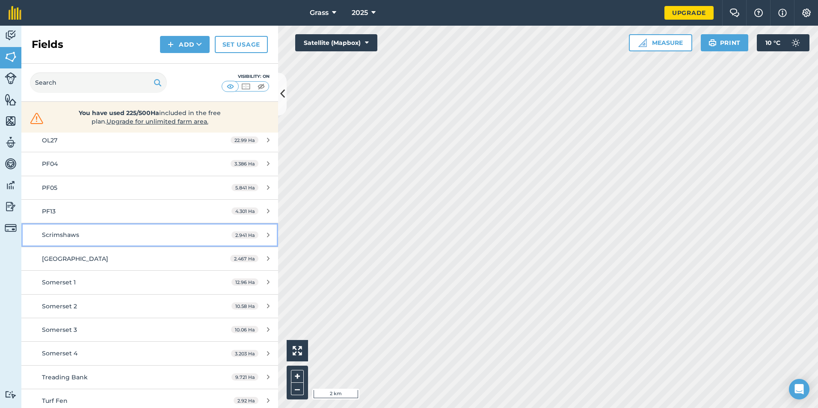
click at [122, 232] on div "Scrimshaws" at bounding box center [122, 234] width 161 height 9
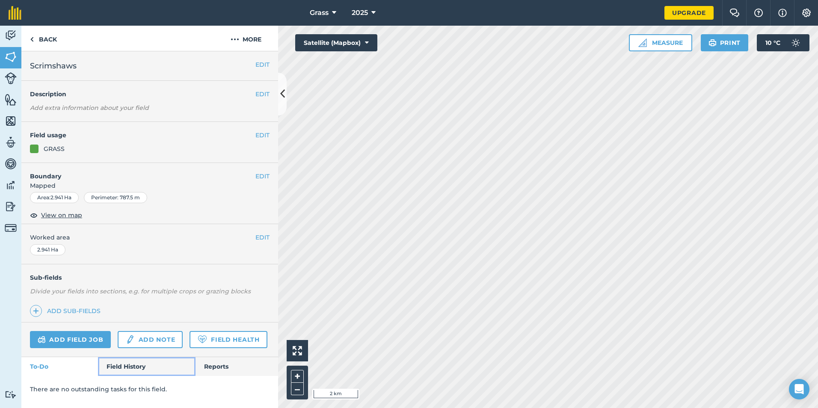
click at [101, 372] on link "Field History" at bounding box center [146, 366] width 97 height 19
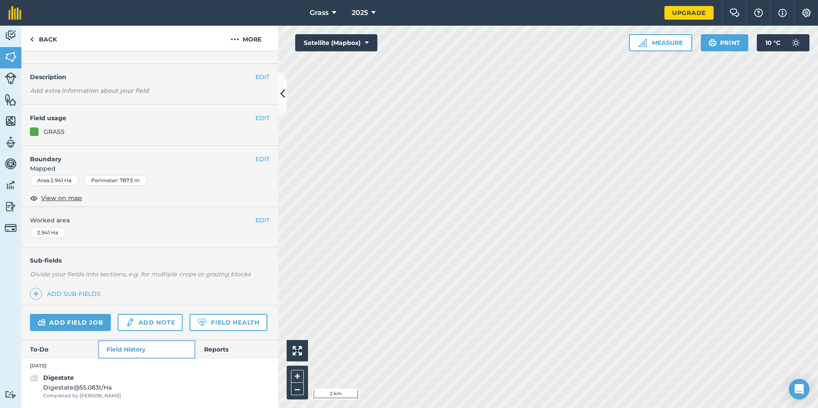
scroll to position [41, 0]
click at [89, 314] on link "Add field job" at bounding box center [70, 322] width 81 height 17
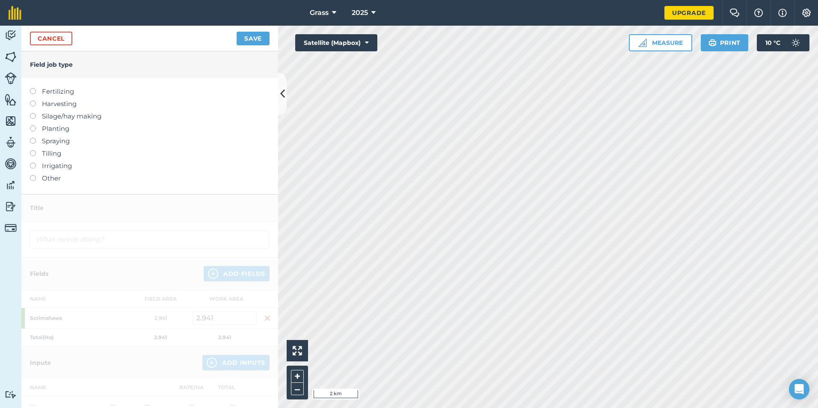
click at [54, 91] on label "Fertilizing" at bounding box center [150, 91] width 240 height 10
type input "Fertilizing"
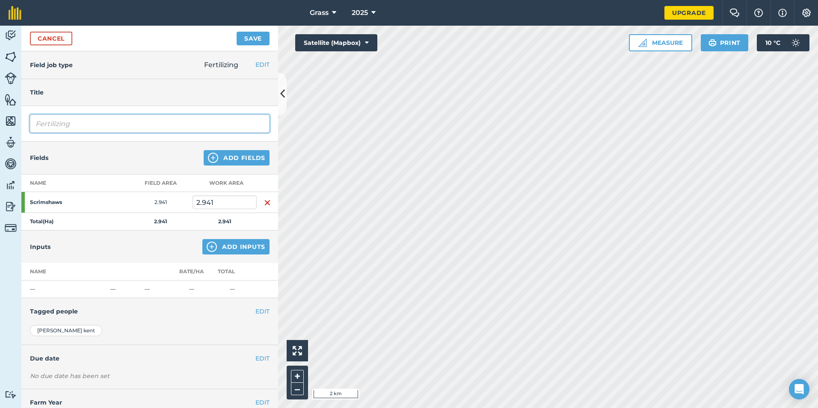
drag, startPoint x: 131, startPoint y: 125, endPoint x: -21, endPoint y: 136, distance: 151.9
click at [0, 136] on html "Grass 2025 Upgrade Farm Chat Help Info Settings Map printing is not available o…" at bounding box center [409, 204] width 818 height 408
type input "Digestate"
click at [214, 250] on button "Add Inputs" at bounding box center [235, 246] width 67 height 15
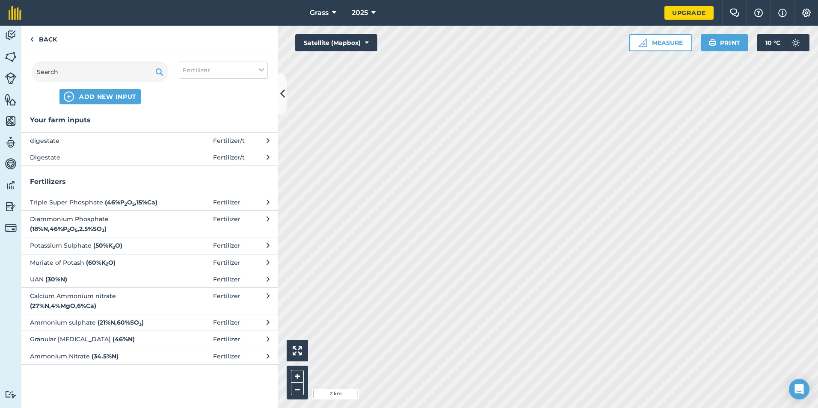
click at [147, 158] on span "Digestate" at bounding box center [100, 157] width 140 height 9
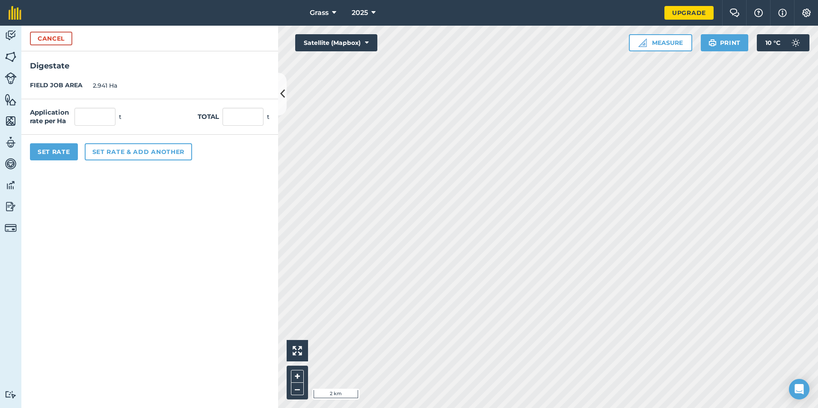
click at [222, 117] on div "Total t" at bounding box center [234, 117] width 72 height 18
click at [225, 113] on input "text" at bounding box center [243, 117] width 41 height 18
type input "140"
type input "47.603"
click at [147, 238] on form "Cancel Digestate FIELD JOB AREA 2.941 Ha Application rate per Ha 47.603 t Total…" at bounding box center [149, 217] width 257 height 383
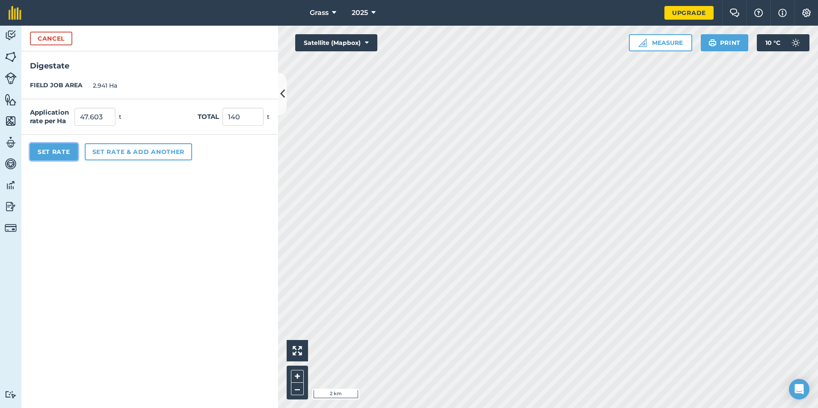
click at [50, 145] on button "Set Rate" at bounding box center [54, 151] width 48 height 17
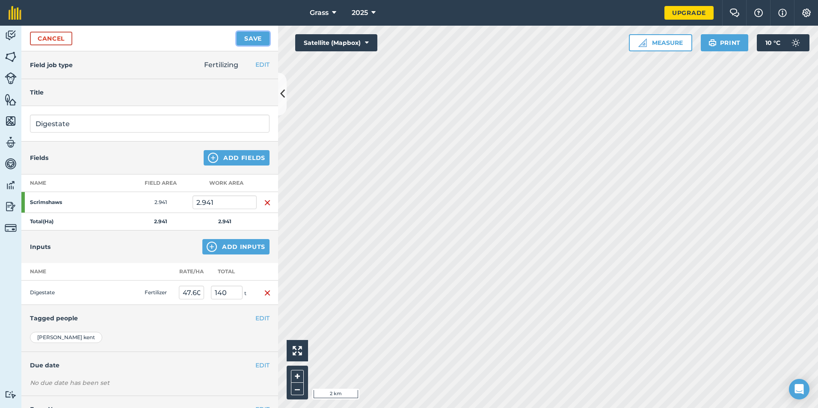
click at [258, 34] on button "Save" at bounding box center [253, 39] width 33 height 14
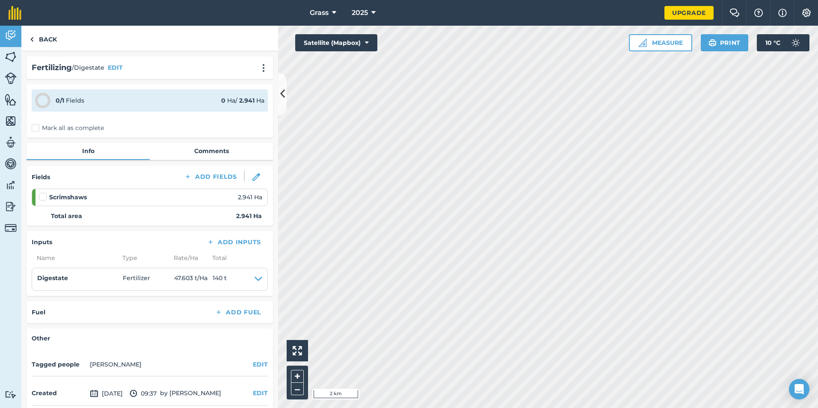
click at [83, 128] on label "Mark all as complete" at bounding box center [68, 128] width 72 height 9
click at [37, 128] on input "Mark all as complete" at bounding box center [35, 127] width 6 height 6
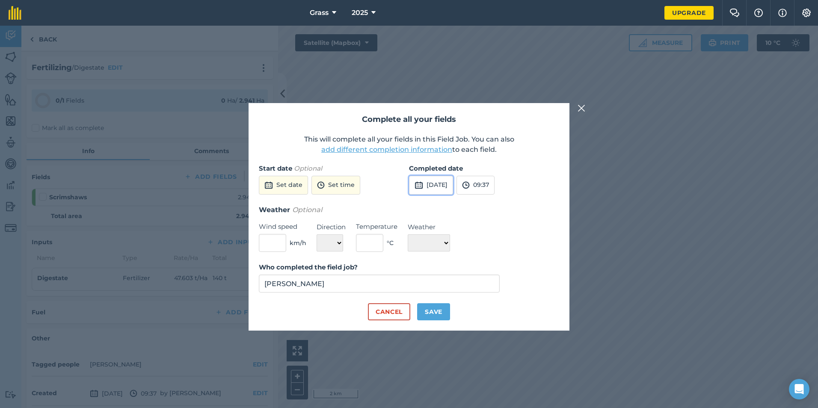
click at [432, 187] on button "[DATE]" at bounding box center [431, 185] width 44 height 19
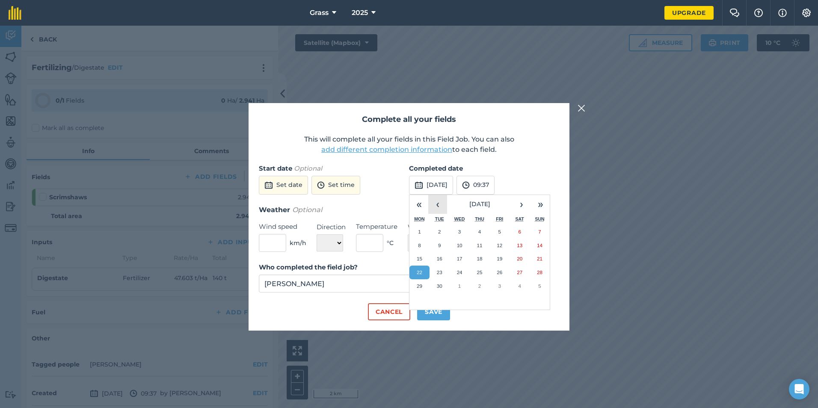
click at [440, 207] on button "‹" at bounding box center [437, 204] width 19 height 19
click at [429, 283] on button "23" at bounding box center [420, 286] width 20 height 14
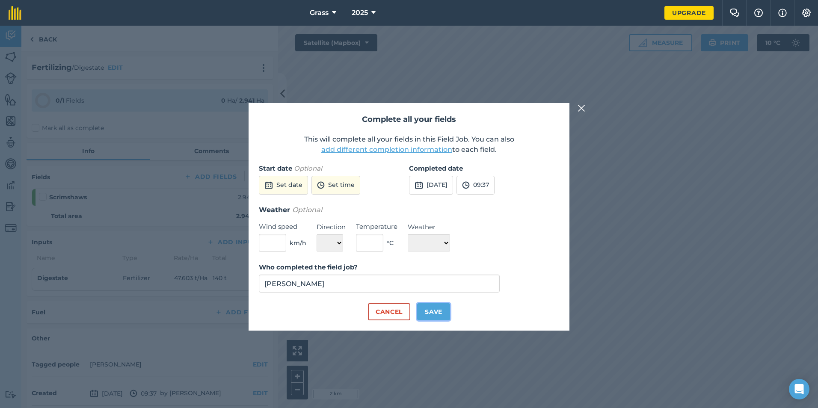
click at [432, 311] on button "Save" at bounding box center [433, 311] width 33 height 17
checkbox input "true"
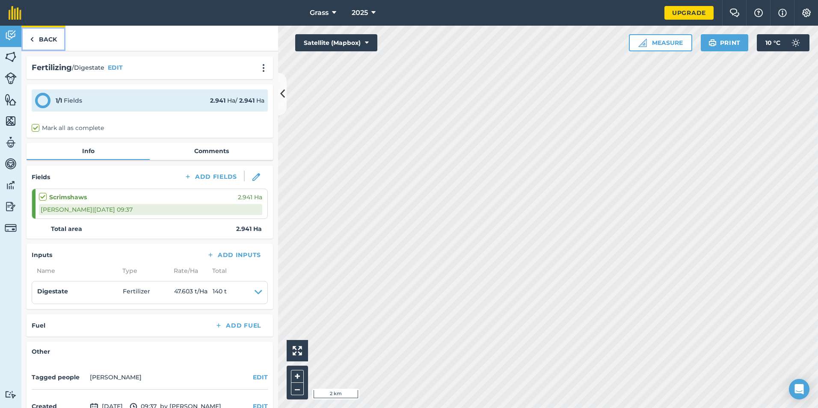
click at [39, 41] on link "Back" at bounding box center [43, 38] width 44 height 25
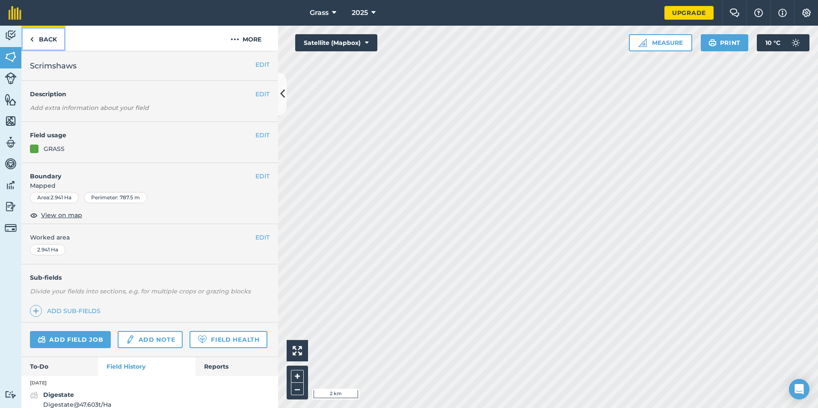
click at [45, 46] on link "Back" at bounding box center [43, 38] width 44 height 25
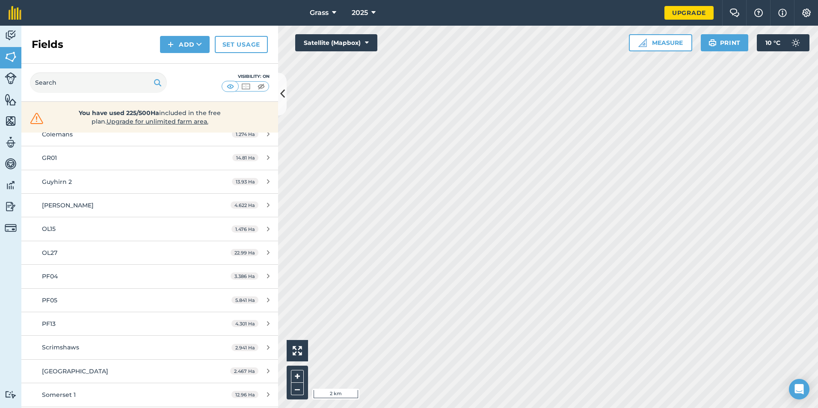
scroll to position [385, 0]
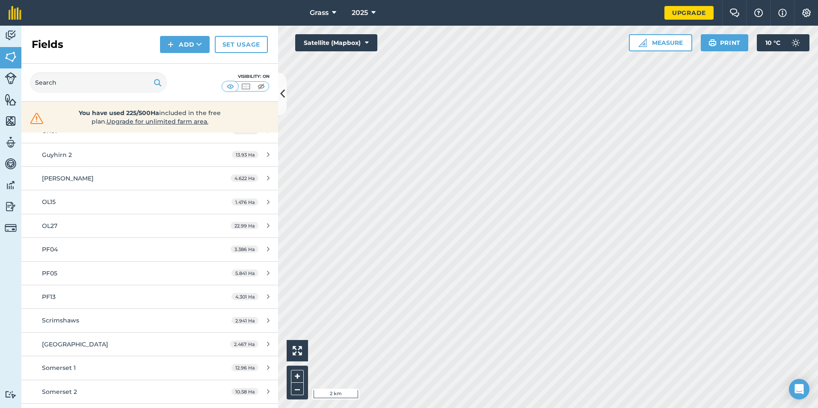
click at [346, 4] on div "2025" at bounding box center [364, 13] width 48 height 26
click at [340, 10] on div "2025" at bounding box center [364, 13] width 48 height 26
click at [338, 11] on button "Grass" at bounding box center [322, 13] width 33 height 26
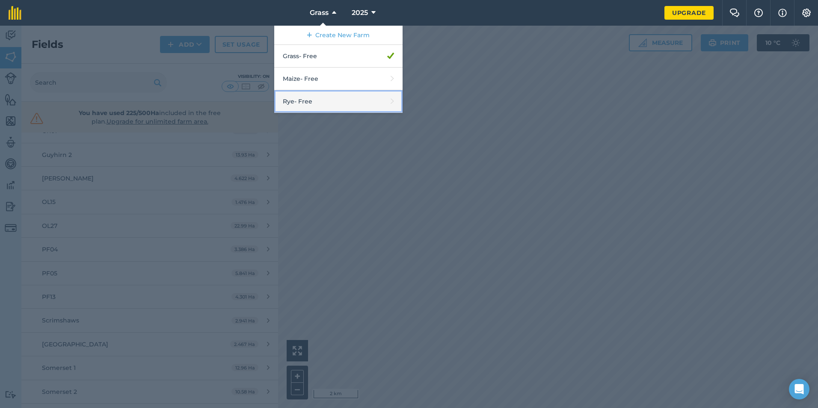
click at [323, 94] on link "Rye - Free" at bounding box center [338, 101] width 128 height 23
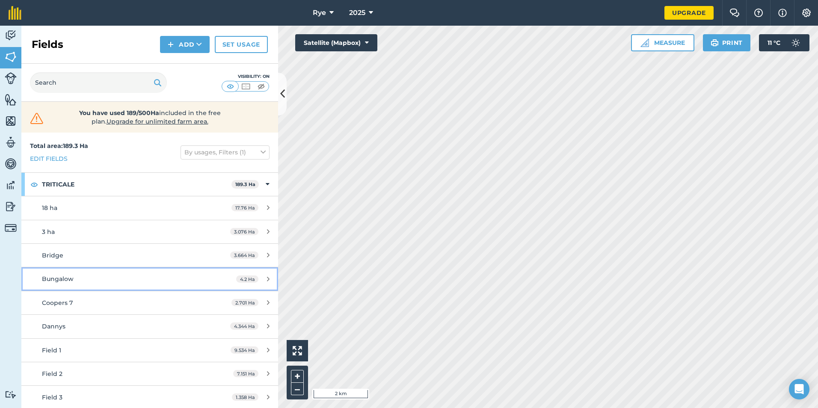
click at [119, 278] on div "Bungalow" at bounding box center [122, 278] width 161 height 9
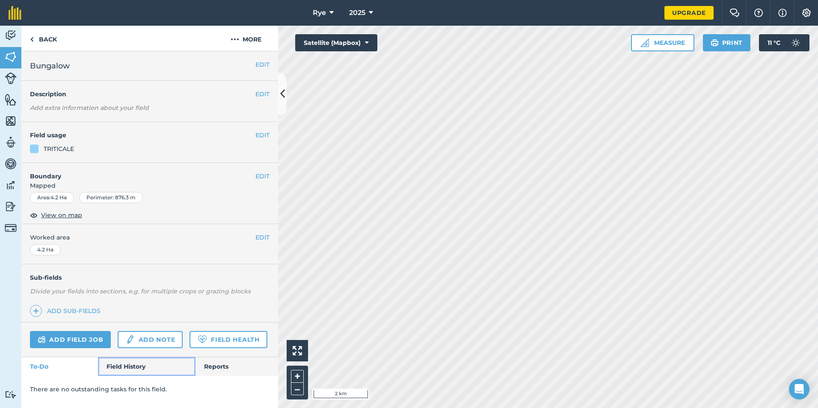
click at [124, 372] on link "Field History" at bounding box center [146, 366] width 97 height 19
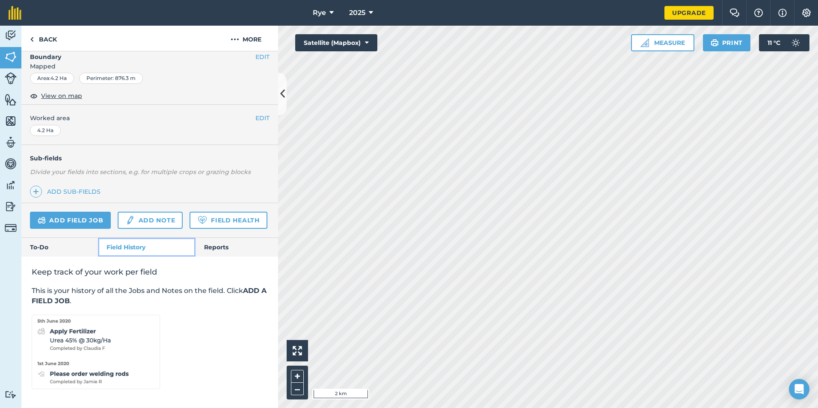
scroll to position [143, 0]
click at [34, 37] on link "Back" at bounding box center [43, 38] width 44 height 25
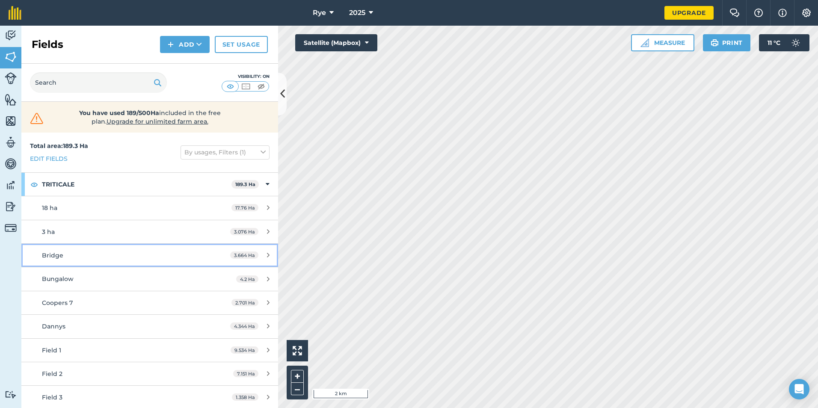
click at [65, 255] on div "Bridge" at bounding box center [122, 255] width 161 height 9
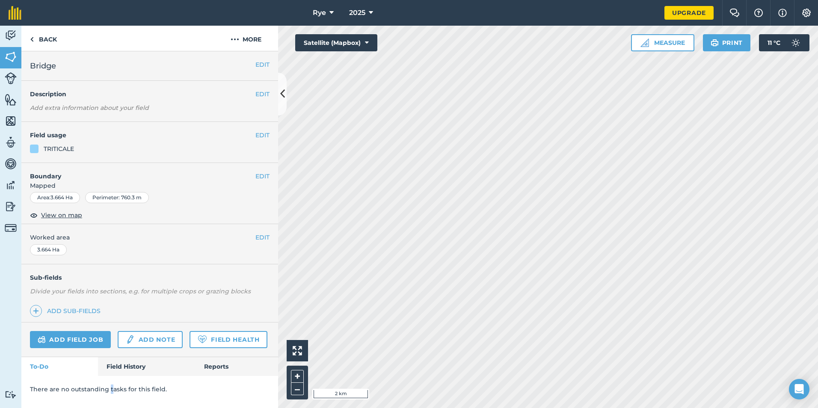
click at [110, 377] on div "There are no outstanding tasks for this field." at bounding box center [149, 389] width 257 height 27
drag, startPoint x: 110, startPoint y: 377, endPoint x: 109, endPoint y: 372, distance: 4.4
click at [109, 372] on link "Field History" at bounding box center [146, 366] width 97 height 19
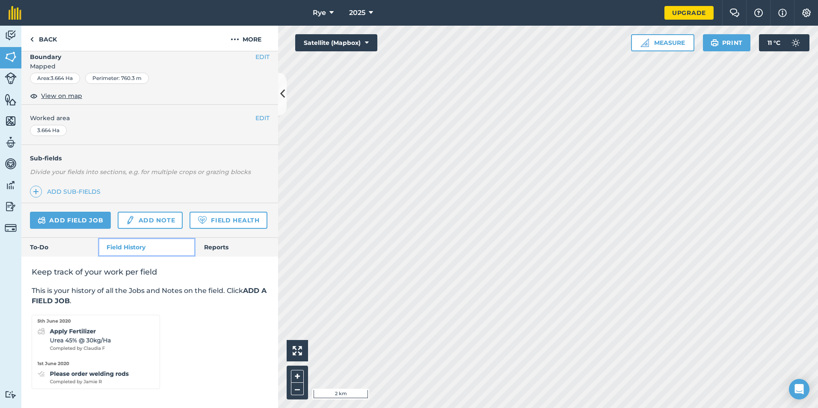
scroll to position [143, 0]
click at [78, 212] on link "Add field job" at bounding box center [70, 220] width 81 height 17
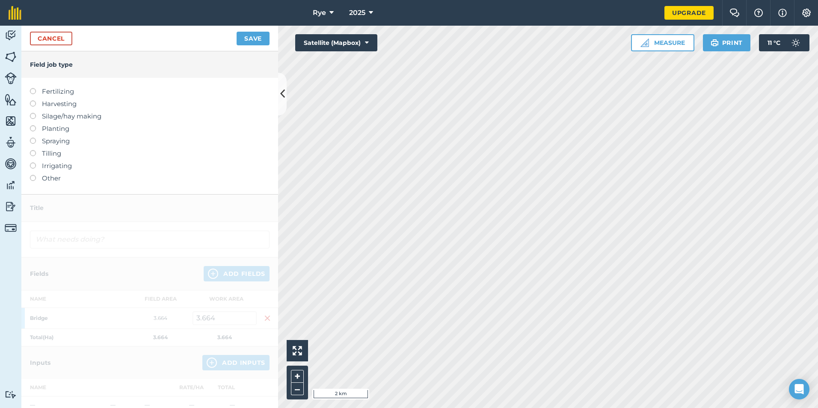
click at [62, 94] on label "Fertilizing" at bounding box center [150, 91] width 240 height 10
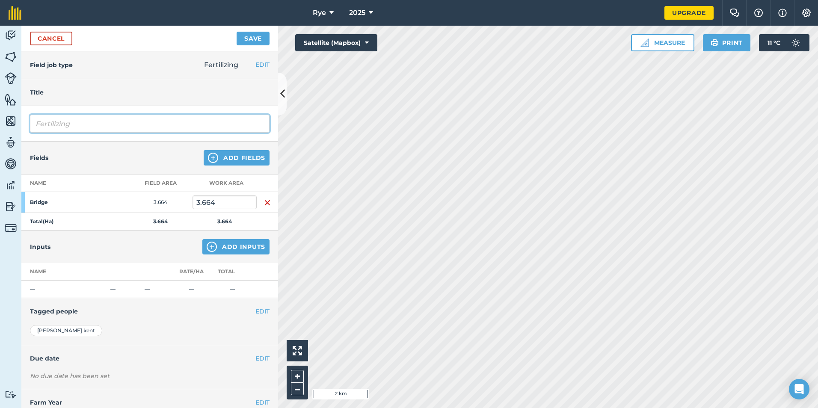
click at [76, 121] on input "Fertilizing" at bounding box center [150, 124] width 240 height 18
type input "F"
type input "Digestate"
click at [208, 246] on img at bounding box center [212, 247] width 10 height 10
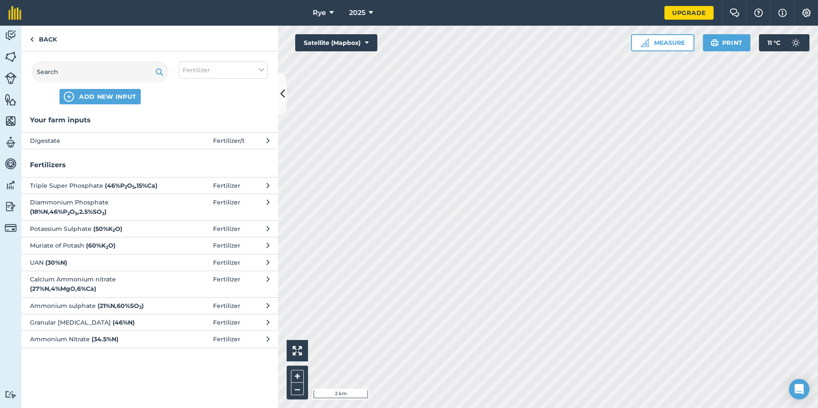
click at [146, 137] on span "Digestate" at bounding box center [100, 140] width 140 height 9
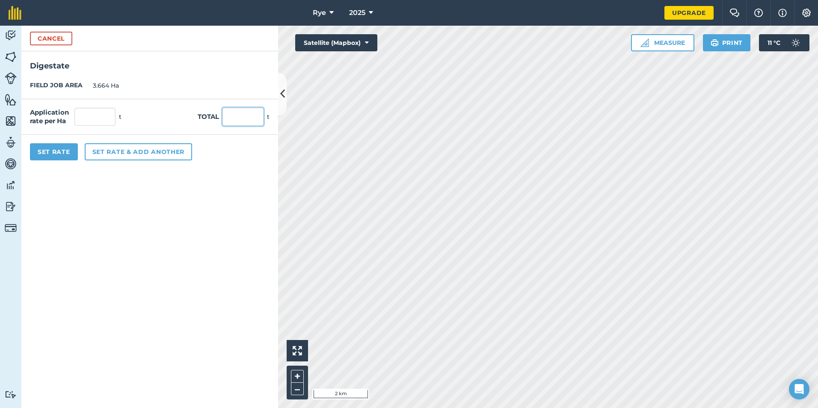
click at [240, 121] on input "text" at bounding box center [243, 117] width 41 height 18
type input "98"
type input "26.747"
click at [177, 237] on form "Cancel Digestate FIELD JOB AREA 3.664 Ha Application rate per Ha 26.747 t Total…" at bounding box center [149, 217] width 257 height 383
click at [65, 146] on button "Set Rate" at bounding box center [54, 151] width 48 height 17
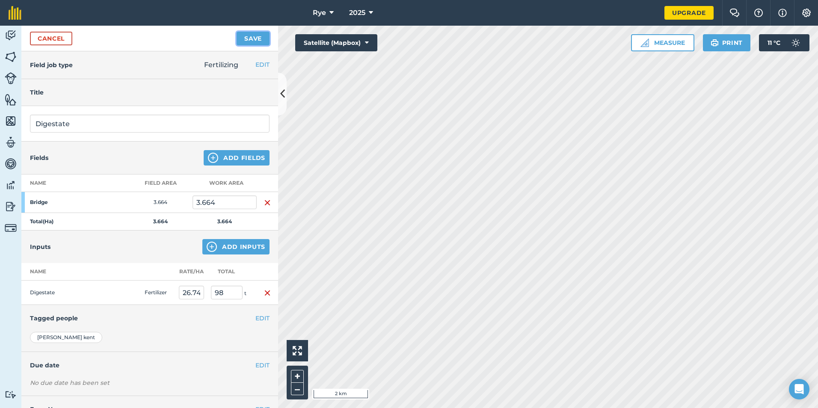
drag, startPoint x: 258, startPoint y: 35, endPoint x: 252, endPoint y: 41, distance: 8.5
click at [258, 35] on button "Save" at bounding box center [253, 39] width 33 height 14
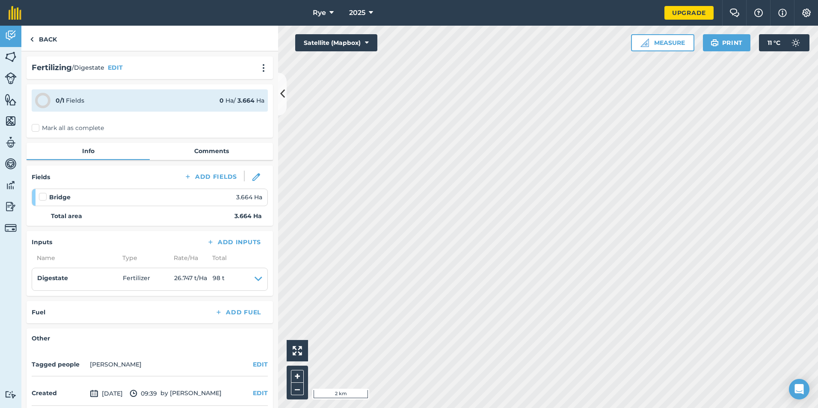
click at [92, 132] on label "Mark all as complete" at bounding box center [68, 128] width 72 height 9
click at [37, 129] on input "Mark all as complete" at bounding box center [35, 127] width 6 height 6
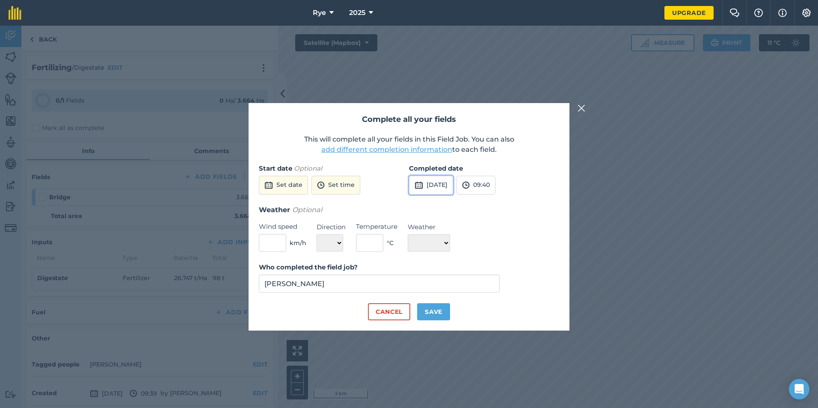
click at [446, 180] on button "[DATE]" at bounding box center [431, 185] width 44 height 19
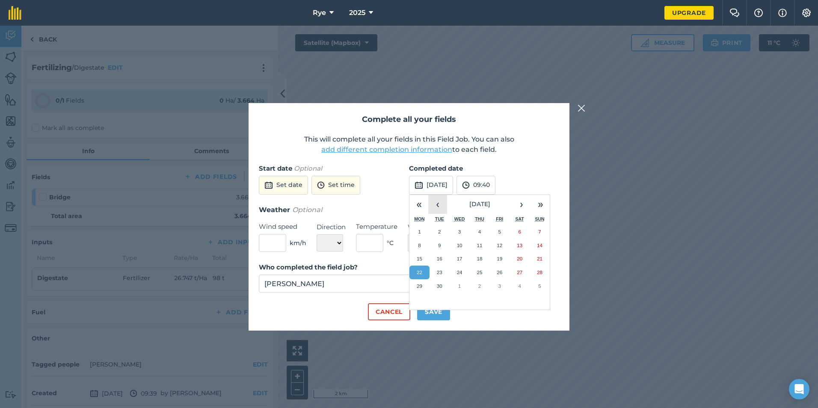
click at [437, 196] on button "‹" at bounding box center [437, 204] width 19 height 19
click at [438, 197] on button "‹" at bounding box center [437, 204] width 19 height 19
click at [440, 205] on button "‹" at bounding box center [437, 204] width 19 height 19
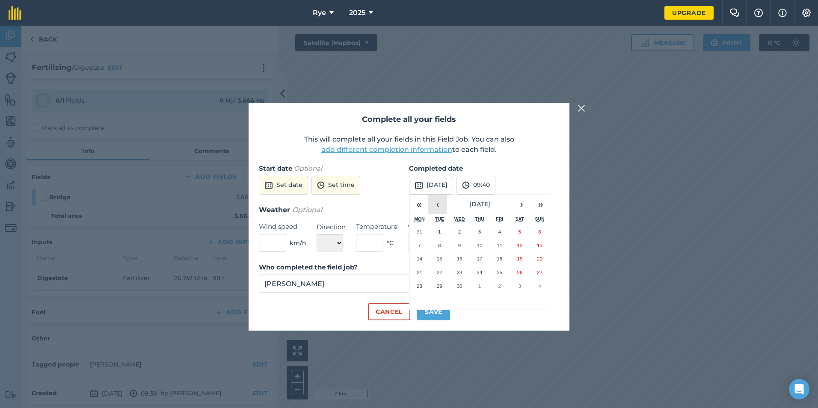
click at [440, 205] on button "‹" at bounding box center [437, 204] width 19 height 19
click at [516, 202] on button "›" at bounding box center [521, 204] width 19 height 19
click at [501, 270] on abbr "21" at bounding box center [500, 273] width 6 height 6
click at [435, 316] on button "Save" at bounding box center [433, 311] width 33 height 17
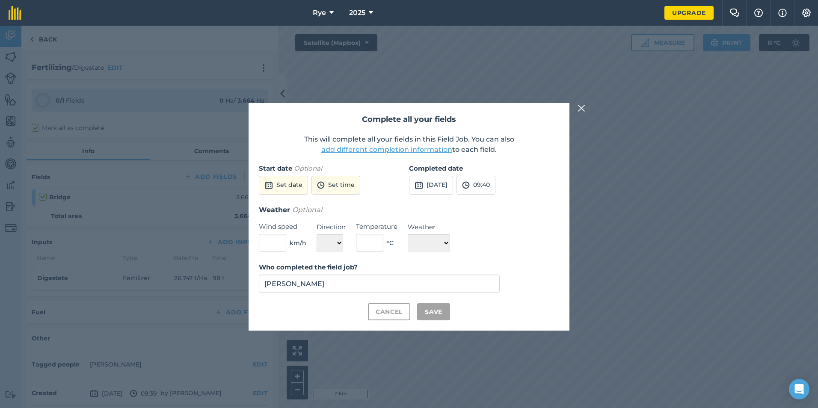
checkbox input "true"
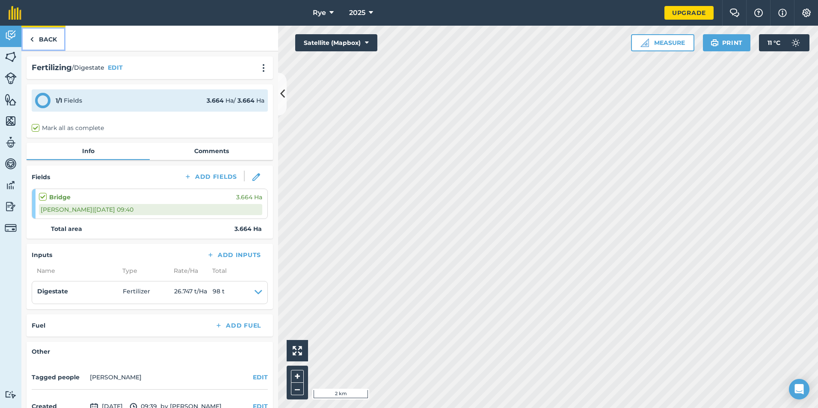
click at [42, 48] on link "Back" at bounding box center [43, 38] width 44 height 25
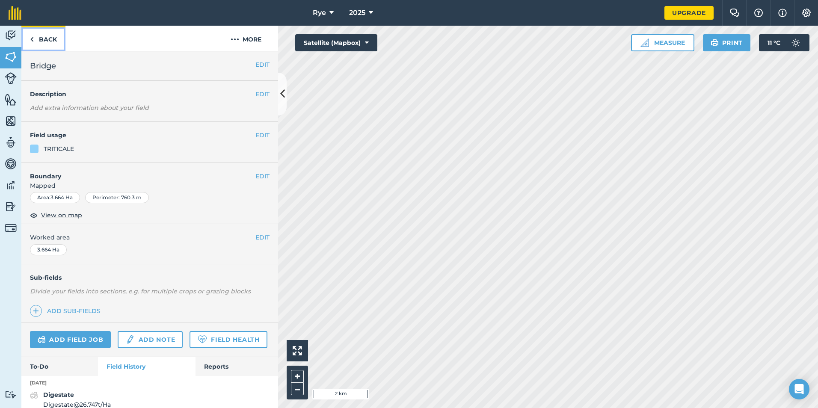
click at [45, 43] on link "Back" at bounding box center [43, 38] width 44 height 25
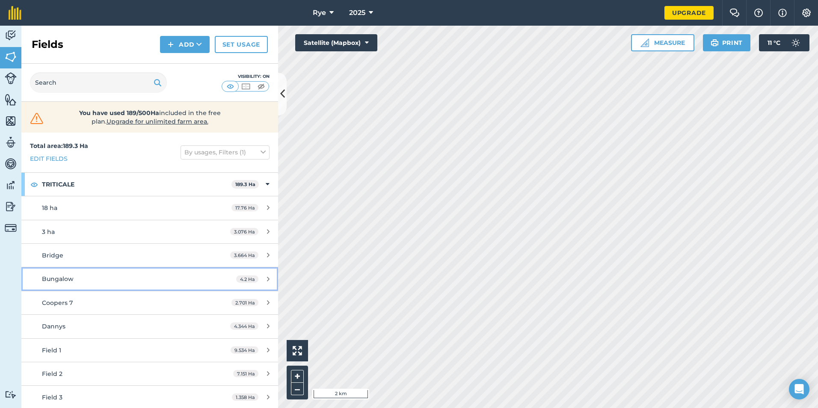
click at [131, 275] on div "Bungalow" at bounding box center [122, 278] width 161 height 9
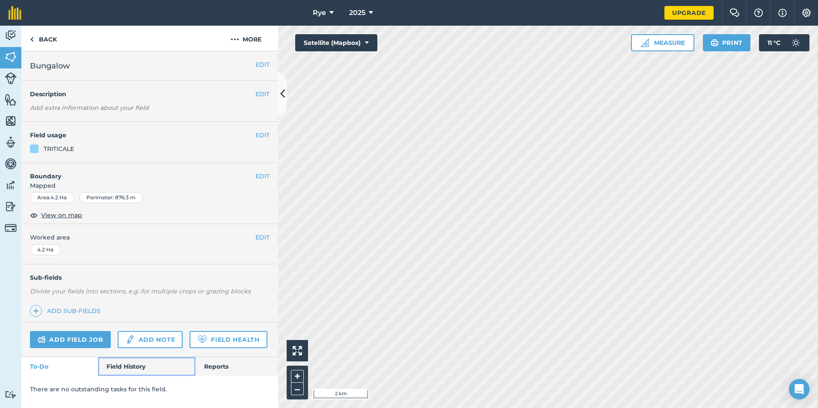
click at [129, 371] on link "Field History" at bounding box center [146, 366] width 97 height 19
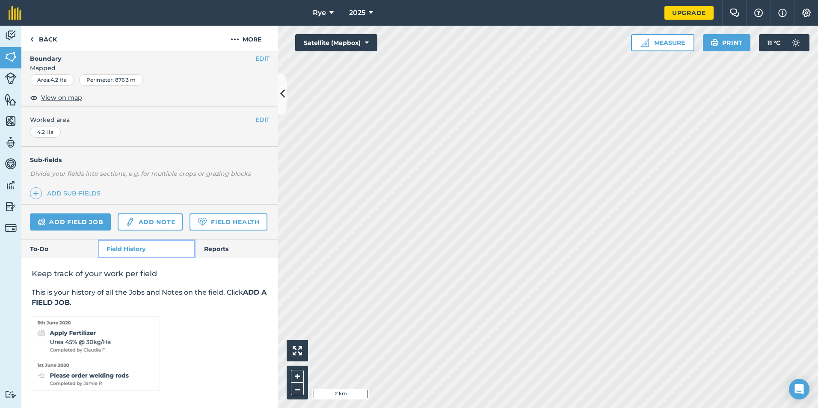
scroll to position [143, 0]
click at [76, 212] on link "Add field job" at bounding box center [70, 220] width 81 height 17
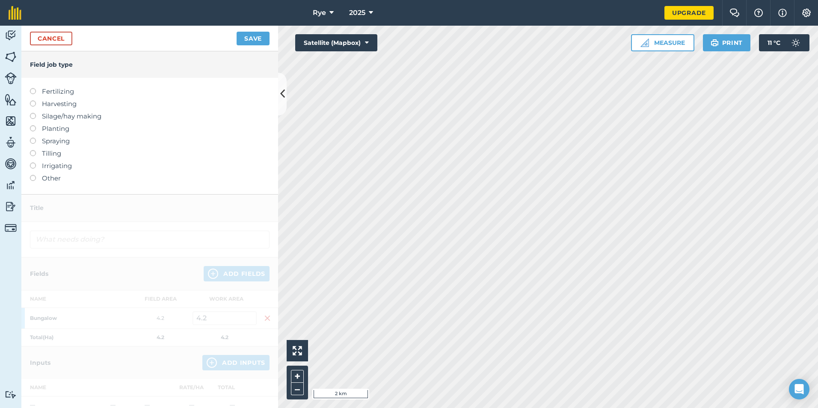
click at [64, 89] on label "Fertilizing" at bounding box center [150, 91] width 240 height 10
type input "Fertilizing"
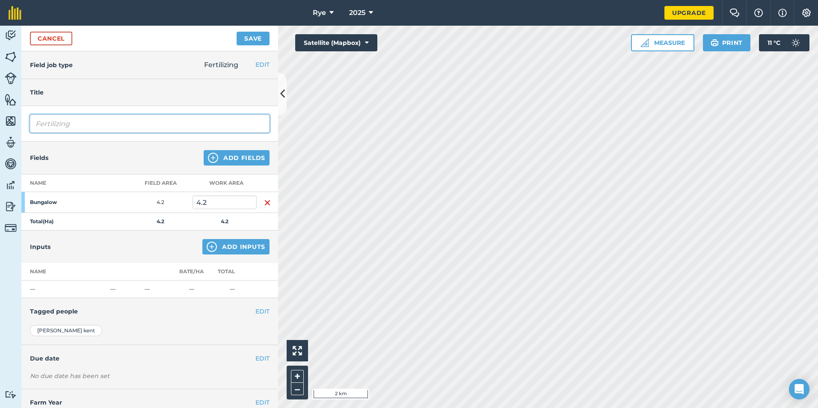
drag, startPoint x: 82, startPoint y: 124, endPoint x: -10, endPoint y: 173, distance: 104.0
click at [0, 173] on html "Rye 2025 Upgrade Farm Chat Help Info Settings Map printing is not available on …" at bounding box center [409, 204] width 818 height 408
type input "Digestate"
click at [202, 242] on button "Add Inputs" at bounding box center [235, 246] width 67 height 15
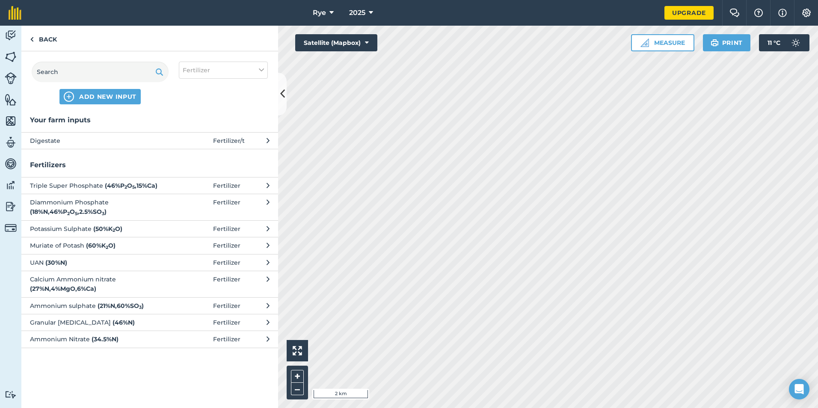
click at [113, 142] on span "Digestate" at bounding box center [100, 140] width 140 height 9
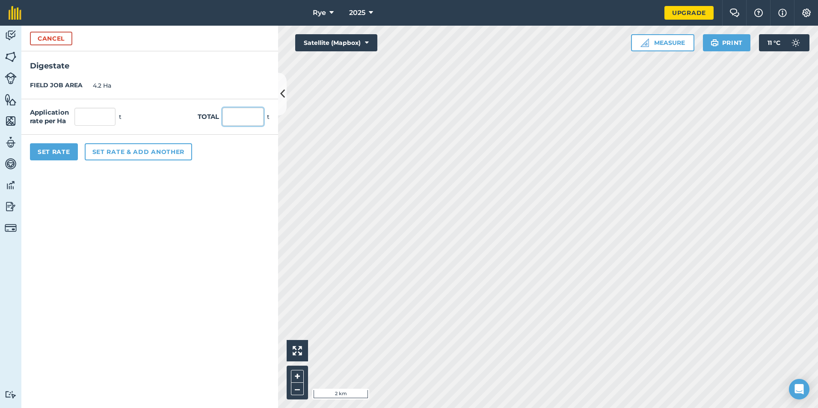
click at [234, 119] on input "text" at bounding box center [243, 117] width 41 height 18
type input "110"
type input "26.19"
click at [123, 278] on form "Cancel Digestate FIELD JOB AREA 4.2 Ha Application rate per Ha 26.19 t Total 11…" at bounding box center [149, 217] width 257 height 383
click at [42, 149] on button "Set Rate" at bounding box center [54, 151] width 48 height 17
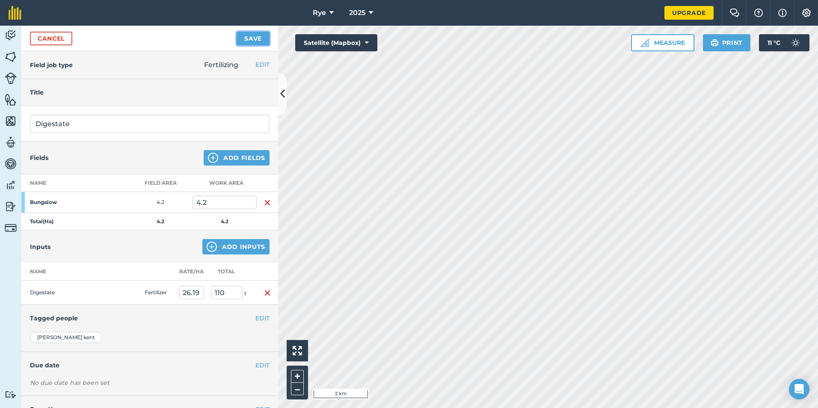
click at [258, 41] on button "Save" at bounding box center [253, 39] width 33 height 14
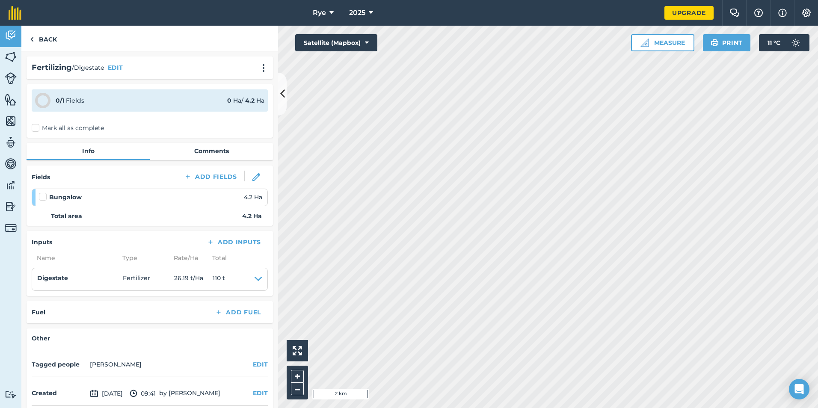
click at [75, 125] on label "Mark all as complete" at bounding box center [68, 128] width 72 height 9
click at [37, 125] on input "Mark all as complete" at bounding box center [35, 127] width 6 height 6
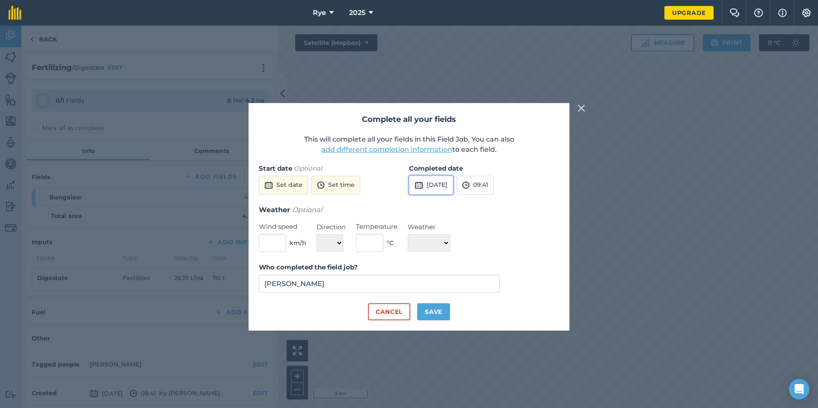
click at [434, 191] on button "[DATE]" at bounding box center [431, 185] width 44 height 19
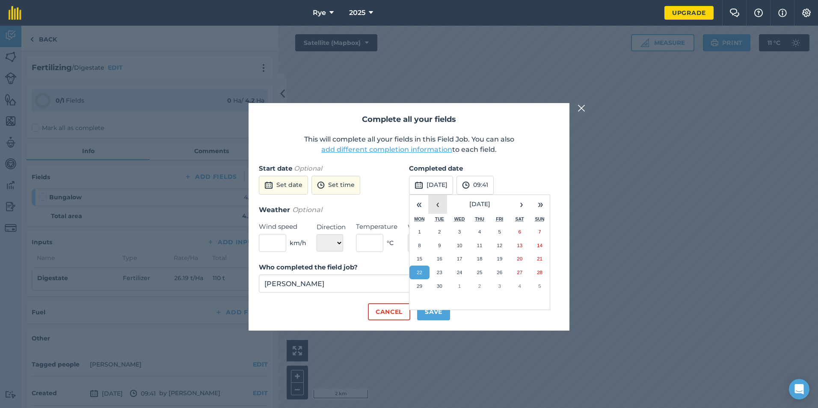
click at [437, 202] on button "‹" at bounding box center [437, 204] width 19 height 19
click at [435, 199] on button "‹" at bounding box center [437, 204] width 19 height 19
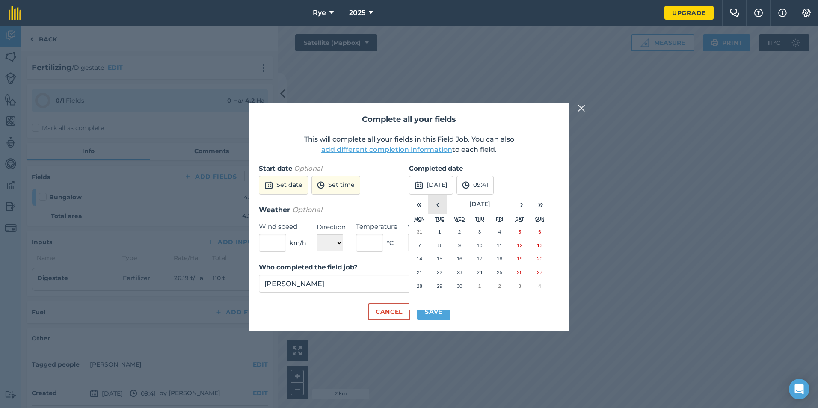
click at [435, 199] on button "‹" at bounding box center [437, 204] width 19 height 19
click at [497, 274] on abbr "21" at bounding box center [500, 273] width 6 height 6
click at [440, 311] on button "Save" at bounding box center [433, 311] width 33 height 17
checkbox input "true"
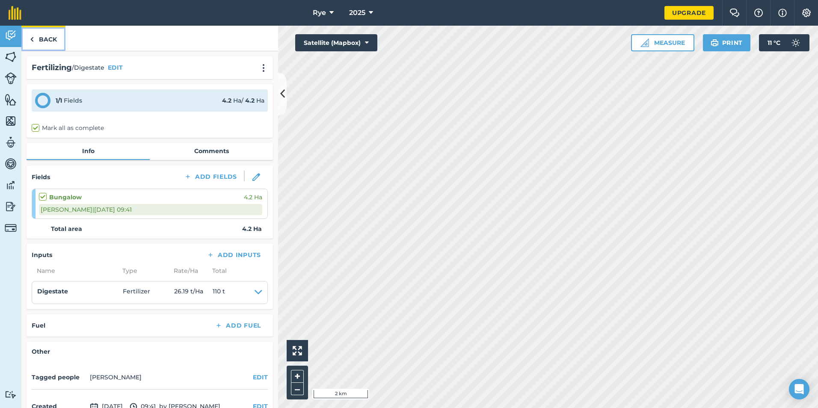
click at [50, 43] on link "Back" at bounding box center [43, 38] width 44 height 25
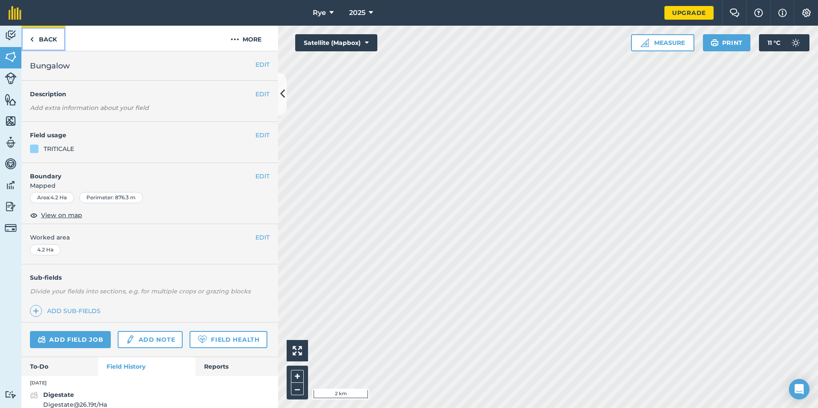
click at [49, 39] on link "Back" at bounding box center [43, 38] width 44 height 25
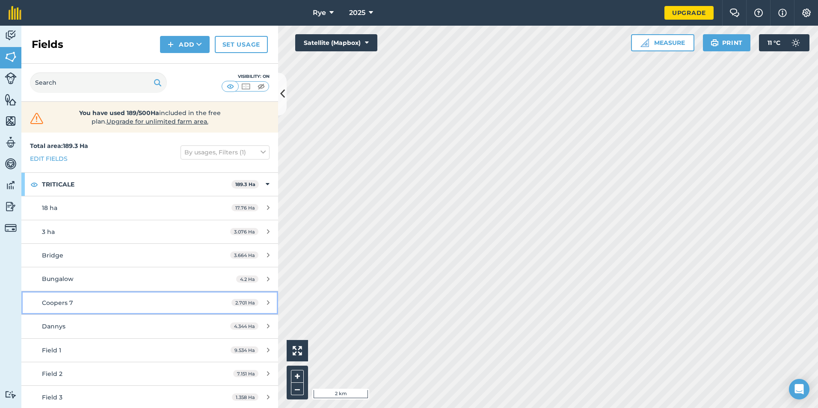
click at [95, 305] on div "Coopers 7" at bounding box center [122, 302] width 161 height 9
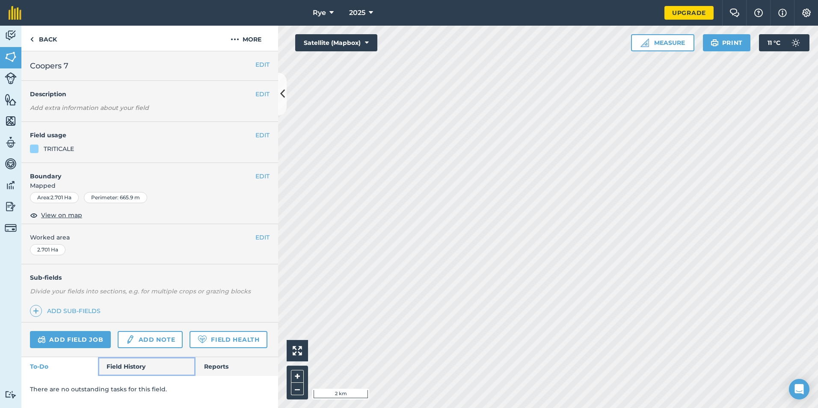
click at [130, 370] on link "Field History" at bounding box center [146, 366] width 97 height 19
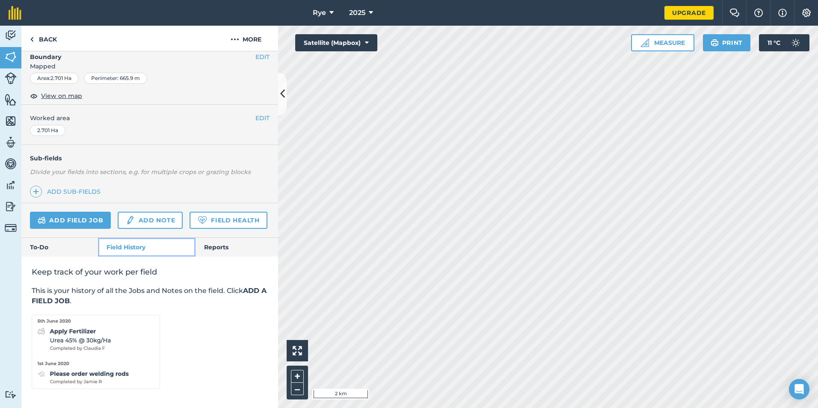
scroll to position [143, 0]
click at [83, 212] on link "Add field job" at bounding box center [70, 220] width 81 height 17
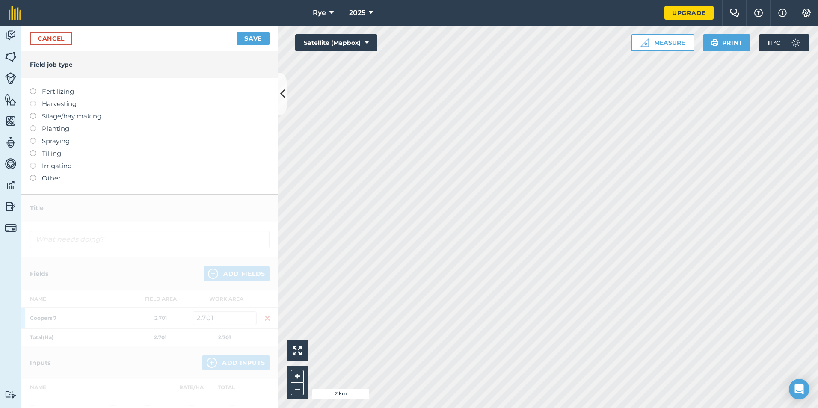
click at [58, 95] on label "Fertilizing" at bounding box center [150, 91] width 240 height 10
type input "Fertilizing"
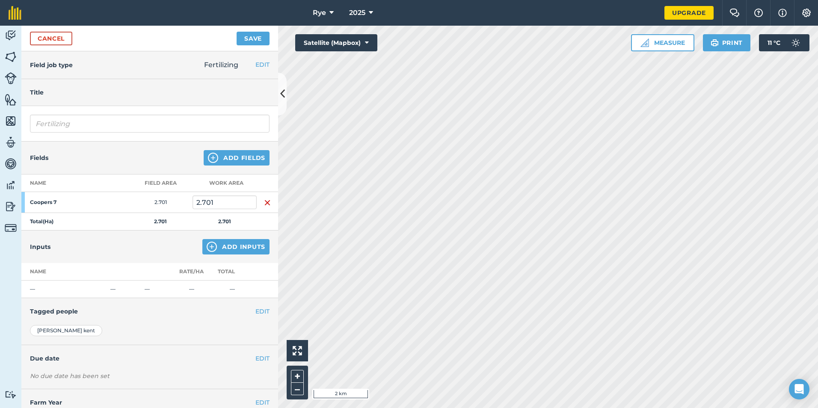
click at [72, 114] on div "Fertilizing" at bounding box center [149, 124] width 257 height 36
drag, startPoint x: 77, startPoint y: 122, endPoint x: -42, endPoint y: 141, distance: 120.0
click at [0, 141] on html "Rye 2025 Upgrade Farm Chat Help Info Settings Map printing is not available on …" at bounding box center [409, 204] width 818 height 408
type input "Digestate"
click at [218, 249] on button "Add Inputs" at bounding box center [235, 246] width 67 height 15
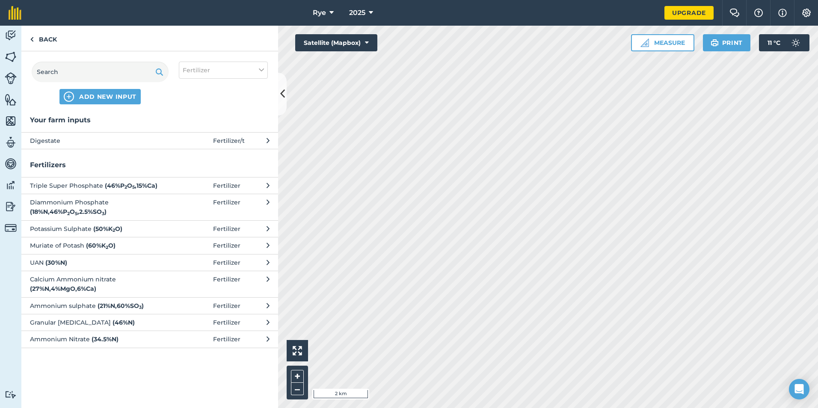
click at [152, 141] on span "Digestate" at bounding box center [100, 140] width 140 height 9
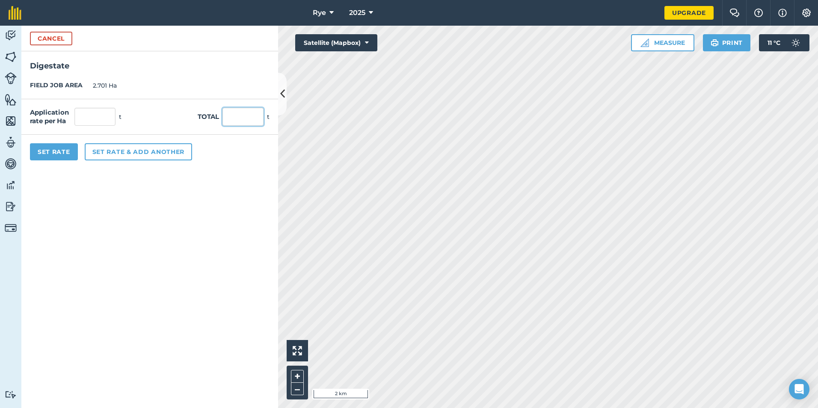
click at [230, 116] on input "text" at bounding box center [243, 117] width 41 height 18
type input "76"
type input "28.138"
click at [221, 241] on form "Cancel Digestate FIELD JOB AREA 2.701 Ha Application rate per Ha 28.138 t Total…" at bounding box center [149, 217] width 257 height 383
click at [57, 153] on button "Set Rate" at bounding box center [54, 151] width 48 height 17
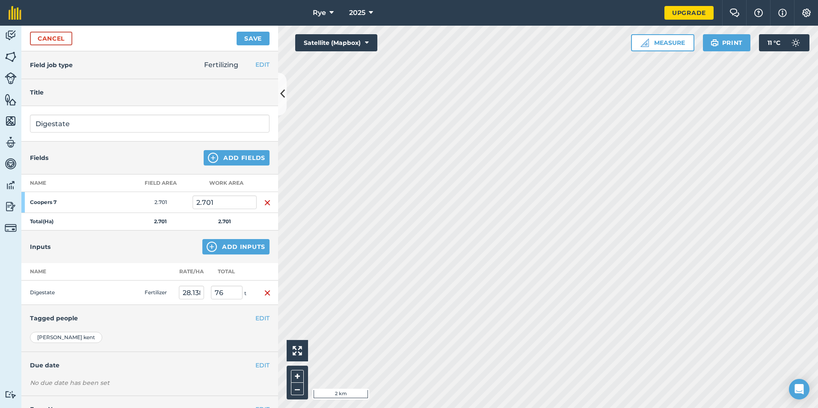
click at [252, 31] on div "Cancel Save" at bounding box center [149, 39] width 257 height 26
click at [250, 38] on button "Save" at bounding box center [253, 39] width 33 height 14
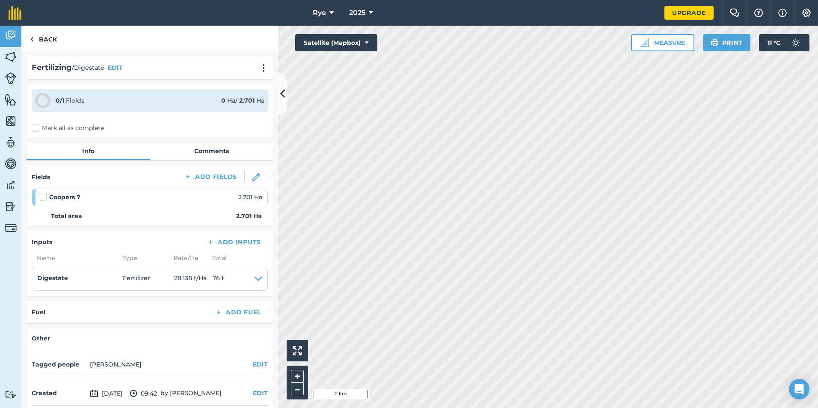
click at [76, 126] on label "Mark all as complete" at bounding box center [68, 128] width 72 height 9
click at [37, 126] on input "Mark all as complete" at bounding box center [35, 127] width 6 height 6
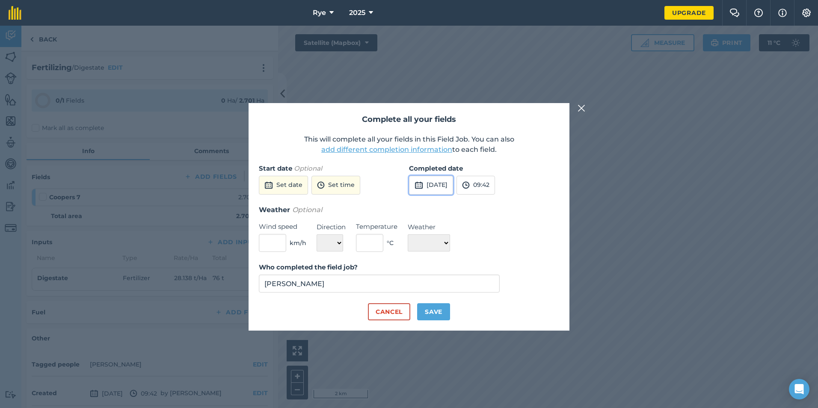
click at [435, 182] on button "[DATE]" at bounding box center [431, 185] width 44 height 19
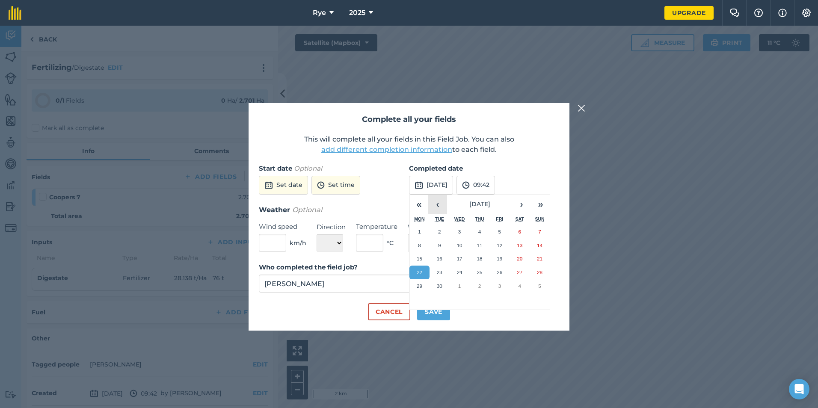
click at [437, 205] on button "‹" at bounding box center [437, 204] width 19 height 19
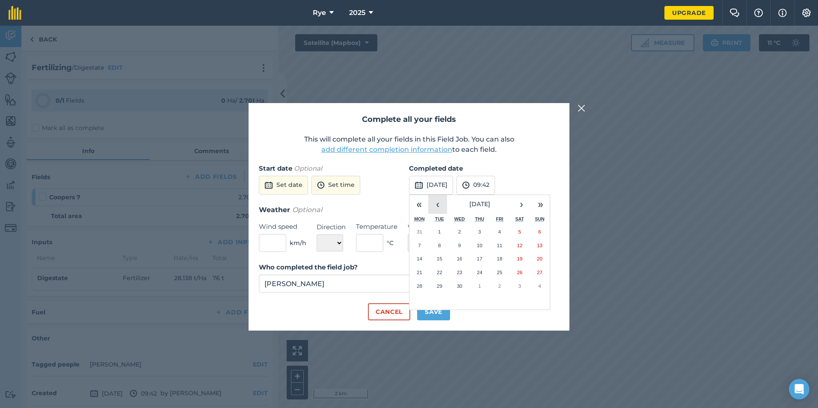
click at [437, 207] on button "‹" at bounding box center [437, 204] width 19 height 19
click at [494, 275] on button "21" at bounding box center [500, 273] width 20 height 14
click at [429, 311] on button "Save" at bounding box center [433, 311] width 33 height 17
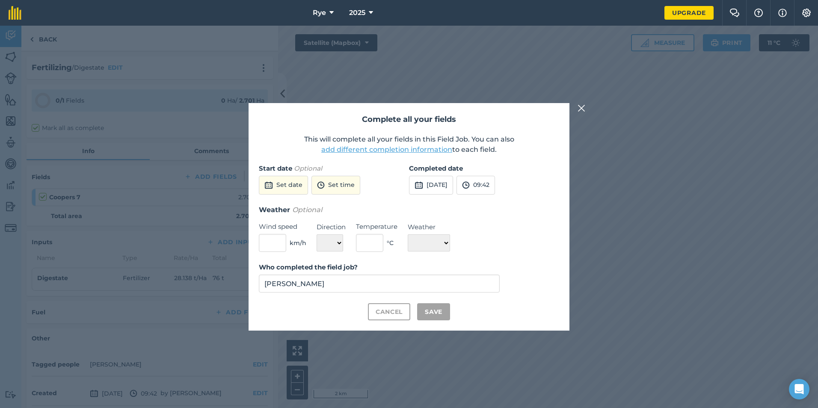
checkbox input "true"
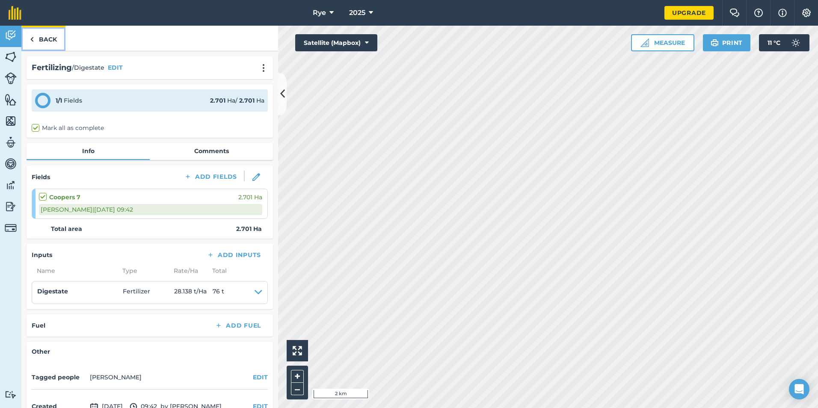
click at [57, 43] on link "Back" at bounding box center [43, 38] width 44 height 25
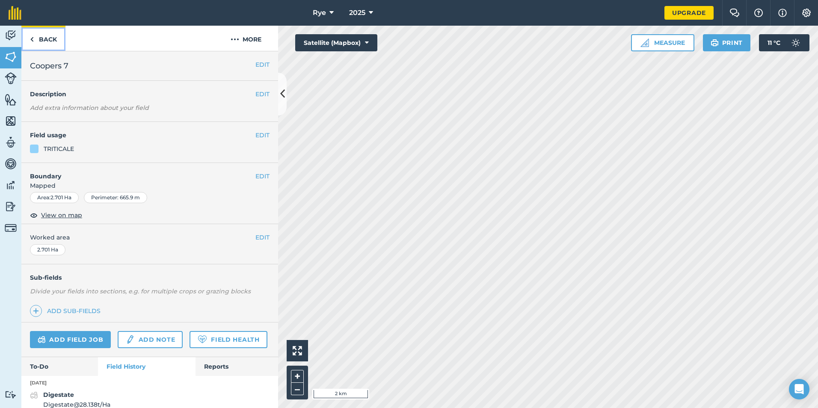
click at [48, 32] on link "Back" at bounding box center [43, 38] width 44 height 25
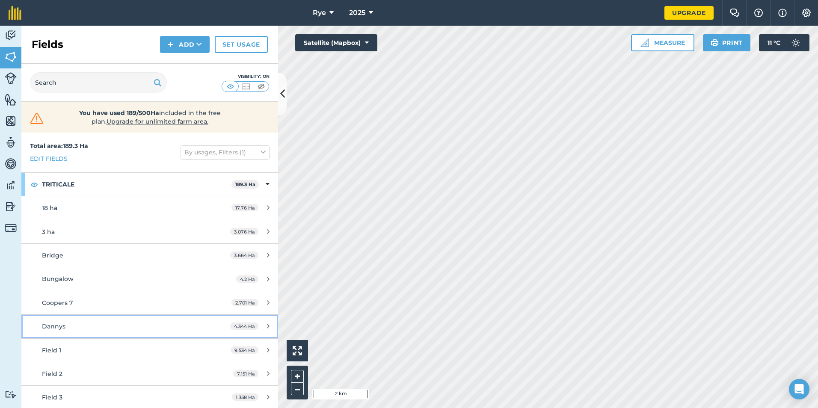
click at [114, 330] on div "Dannys" at bounding box center [122, 326] width 161 height 9
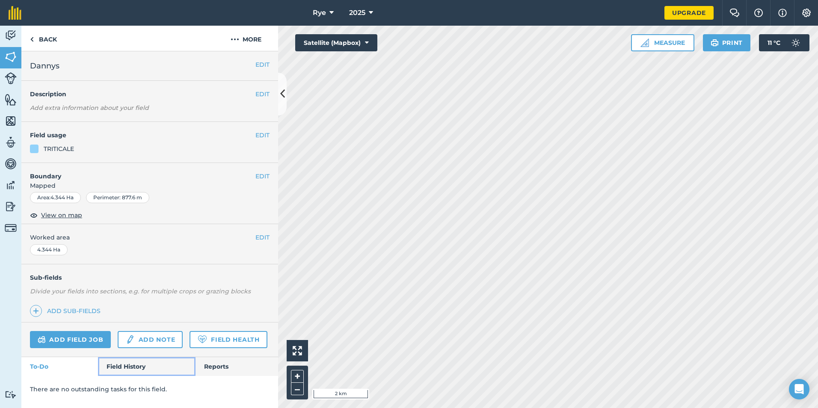
click at [116, 370] on link "Field History" at bounding box center [146, 366] width 97 height 19
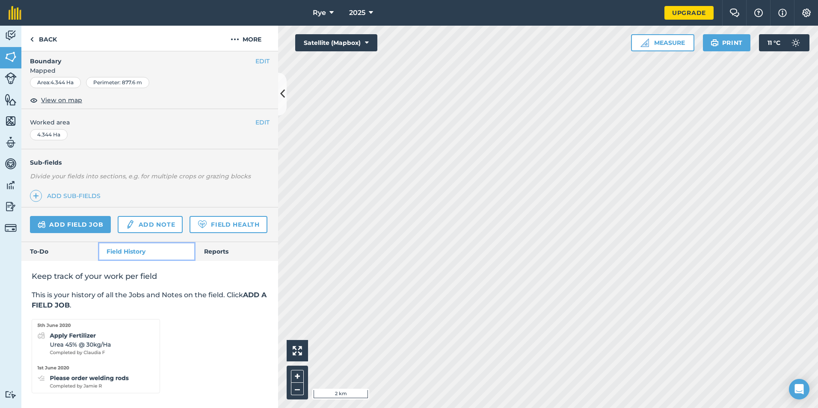
scroll to position [143, 0]
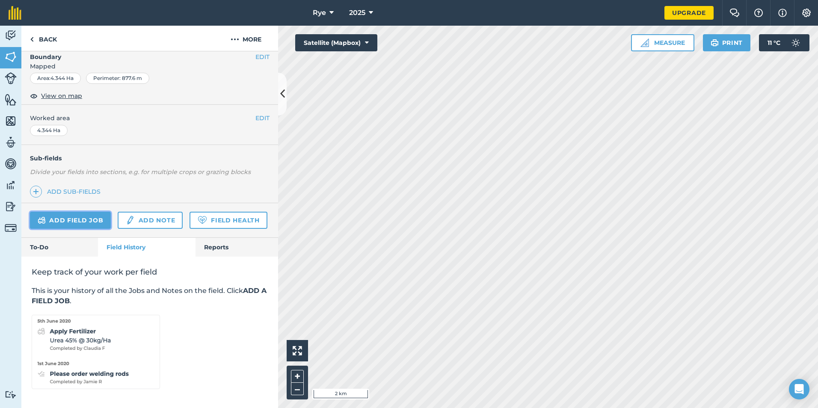
click at [85, 212] on link "Add field job" at bounding box center [70, 220] width 81 height 17
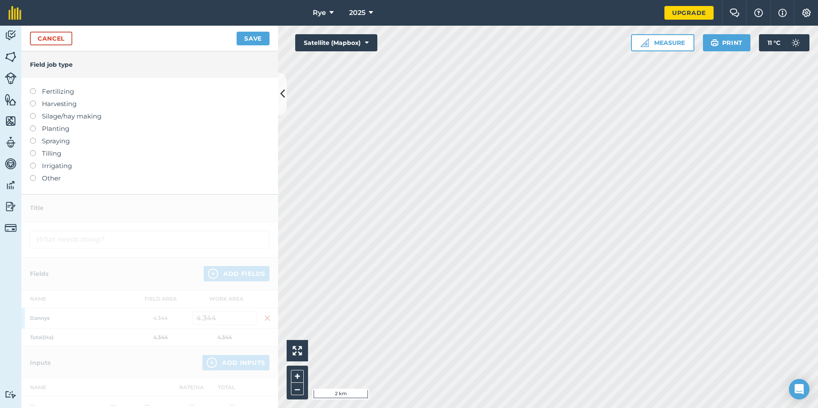
click at [43, 89] on label "Fertilizing" at bounding box center [150, 91] width 240 height 10
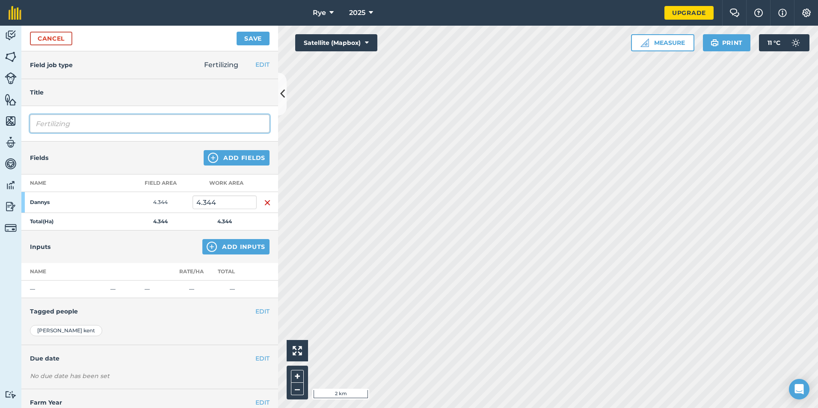
click at [73, 128] on input "Fertilizing" at bounding box center [150, 124] width 240 height 18
type input "F"
type input "Digestate"
click at [238, 247] on button "Add Inputs" at bounding box center [235, 246] width 67 height 15
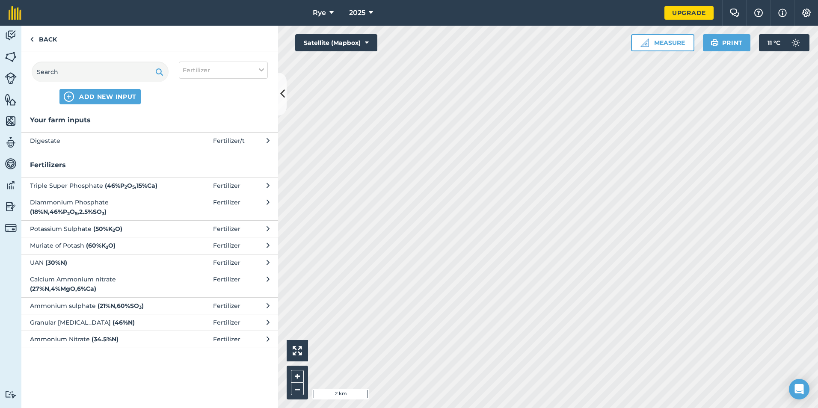
click at [192, 135] on button "Digestate Fertilizer / t" at bounding box center [149, 140] width 257 height 17
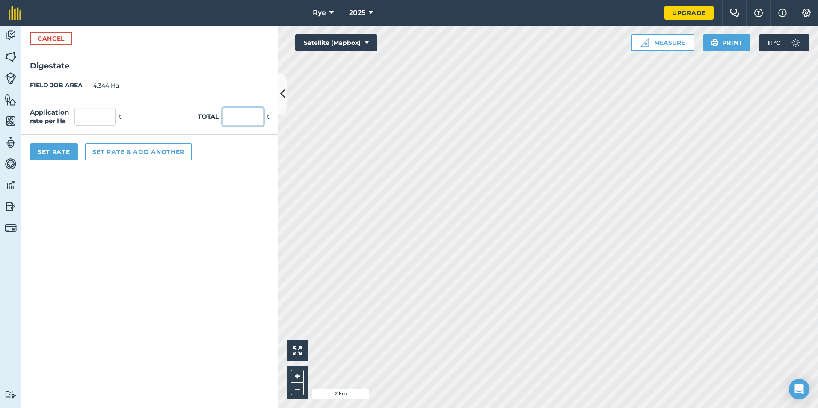
click at [252, 118] on input "text" at bounding box center [243, 117] width 41 height 18
type input "124"
type input "28.545"
drag, startPoint x: 102, startPoint y: 306, endPoint x: 104, endPoint y: 300, distance: 6.4
click at [103, 306] on form "Cancel Digestate FIELD JOB AREA 4.344 Ha Application rate per Ha 28.545 t Total…" at bounding box center [149, 217] width 257 height 383
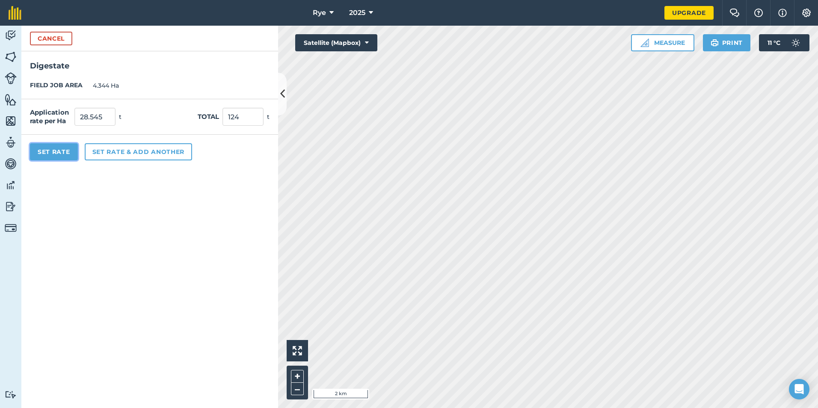
click at [65, 153] on button "Set Rate" at bounding box center [54, 151] width 48 height 17
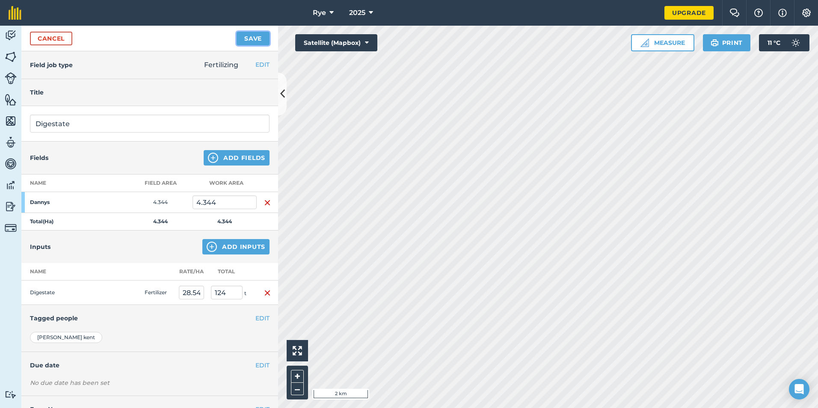
click at [254, 39] on button "Save" at bounding box center [253, 39] width 33 height 14
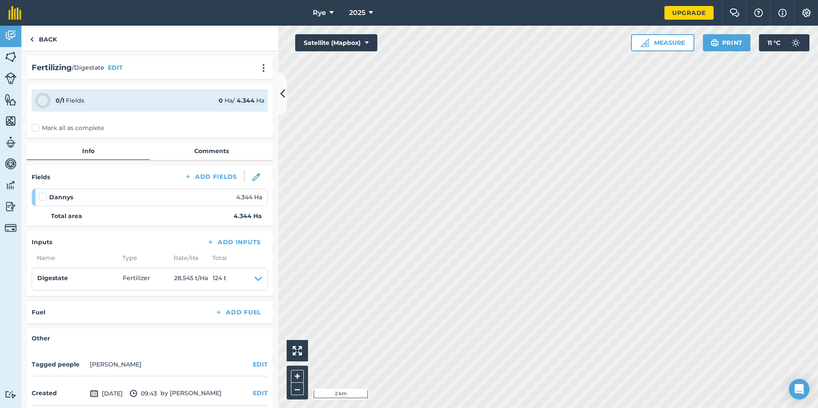
click at [80, 130] on label "Mark all as complete" at bounding box center [68, 128] width 72 height 9
click at [37, 129] on input "Mark all as complete" at bounding box center [35, 127] width 6 height 6
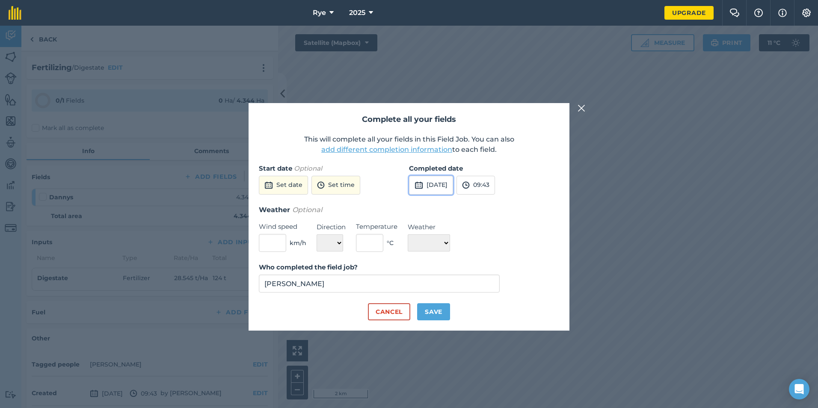
click at [442, 177] on button "[DATE]" at bounding box center [431, 185] width 44 height 19
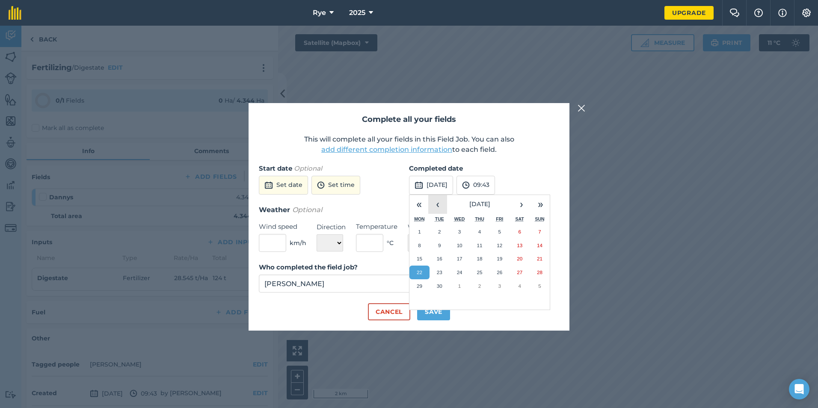
click at [435, 207] on button "‹" at bounding box center [437, 204] width 19 height 19
click at [435, 204] on button "‹" at bounding box center [437, 204] width 19 height 19
click at [436, 204] on button "‹" at bounding box center [437, 204] width 19 height 19
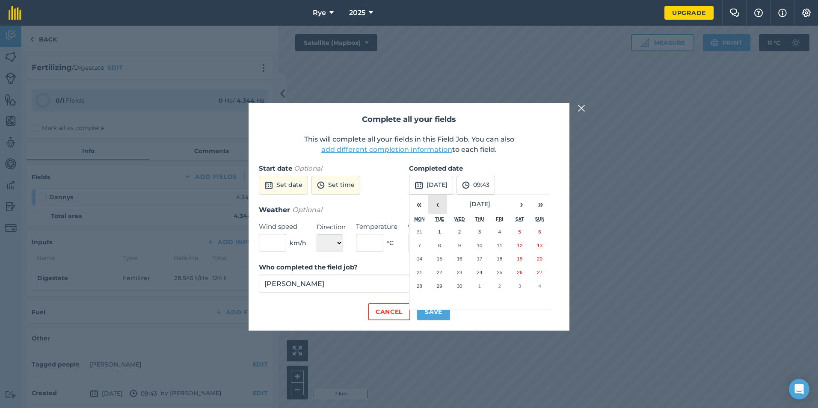
click at [436, 204] on button "‹" at bounding box center [437, 204] width 19 height 19
click at [506, 273] on button "21" at bounding box center [500, 273] width 20 height 14
click at [446, 312] on button "Save" at bounding box center [433, 311] width 33 height 17
checkbox input "true"
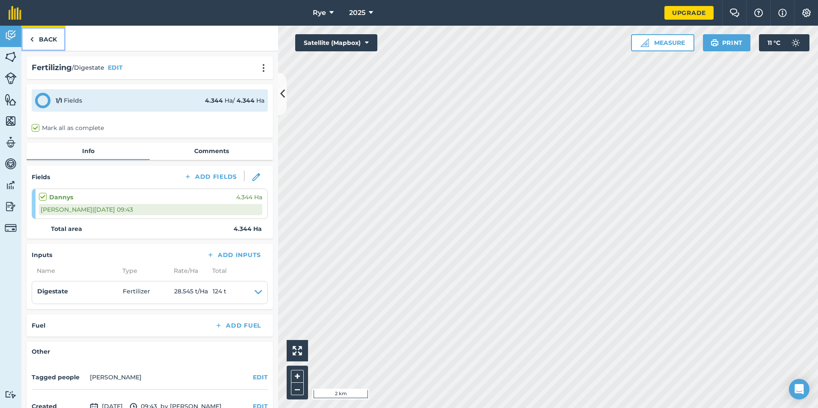
click at [49, 45] on link "Back" at bounding box center [43, 38] width 44 height 25
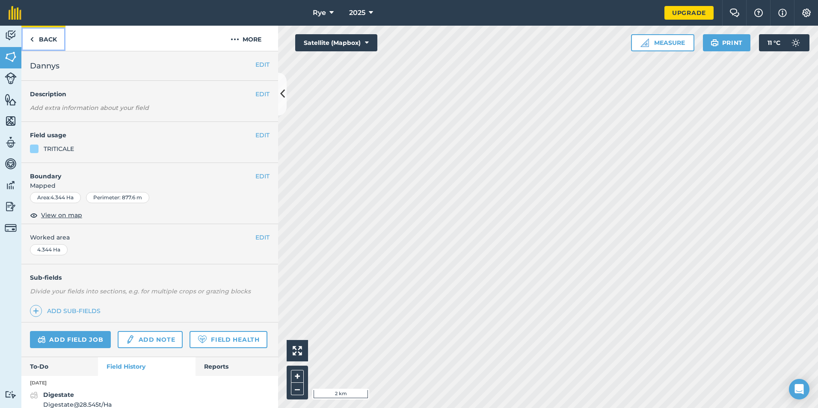
click at [47, 44] on link "Back" at bounding box center [43, 38] width 44 height 25
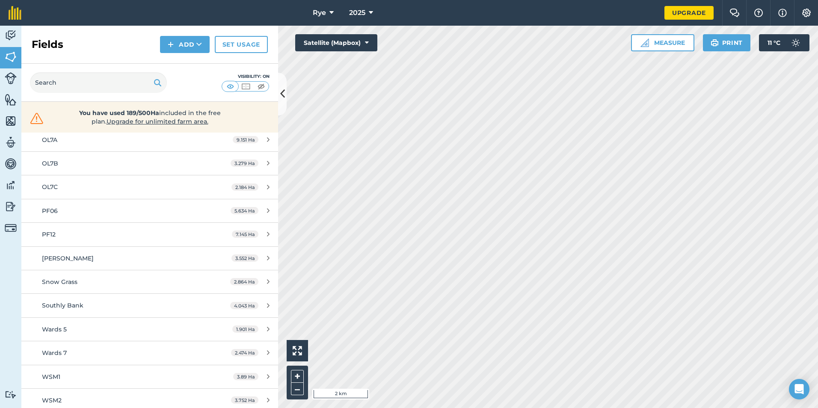
scroll to position [523, 0]
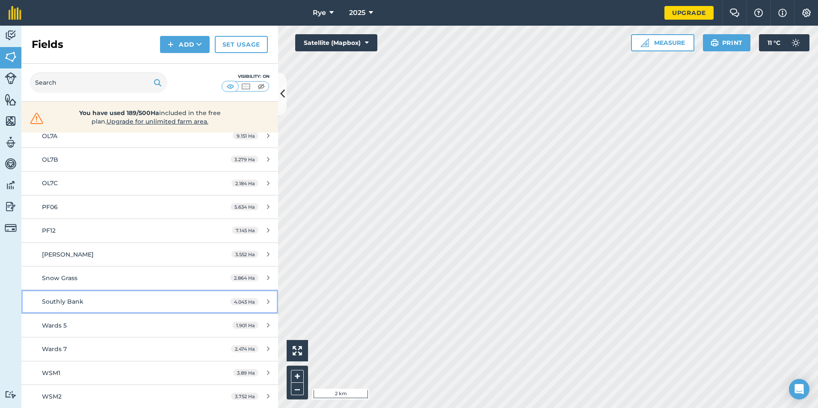
click at [124, 303] on div "Southly Bank" at bounding box center [122, 301] width 161 height 9
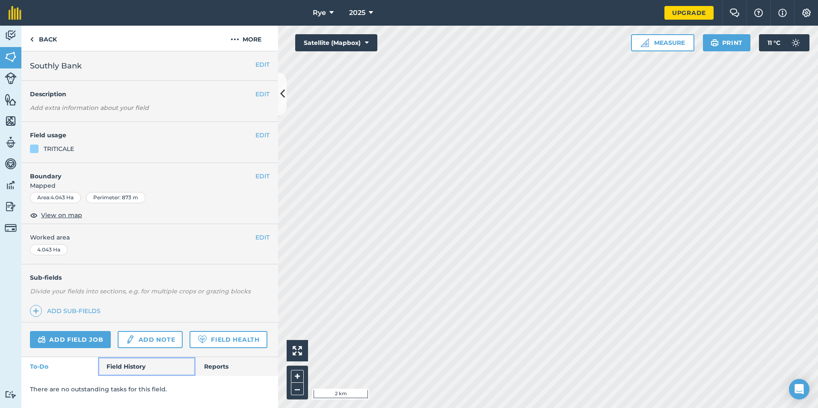
click at [119, 368] on link "Field History" at bounding box center [146, 366] width 97 height 19
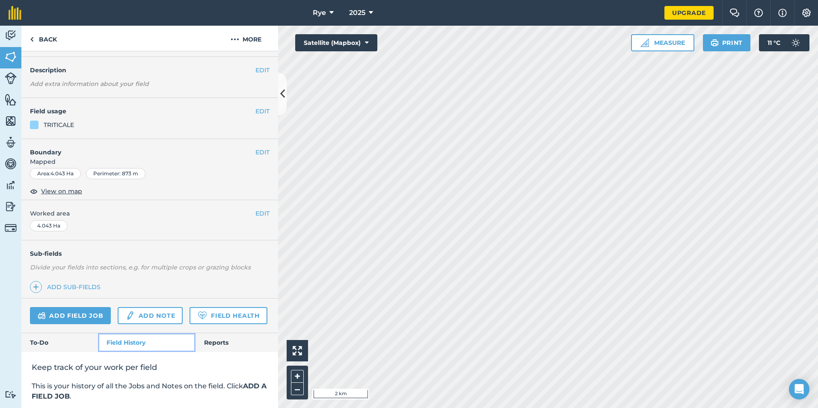
scroll to position [15, 0]
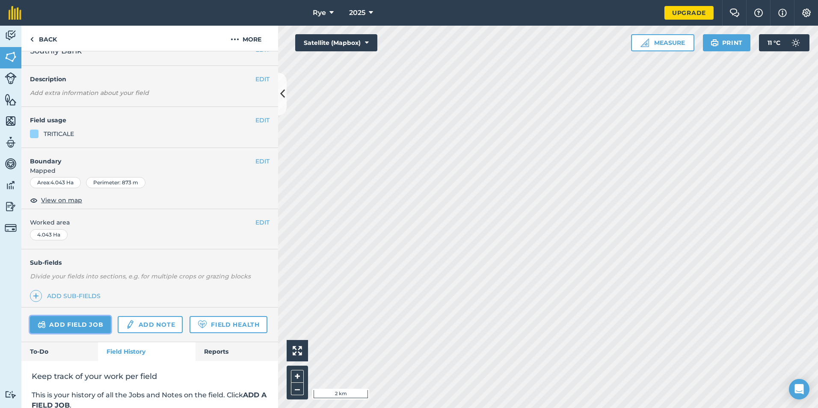
click at [74, 327] on link "Add field job" at bounding box center [70, 324] width 81 height 17
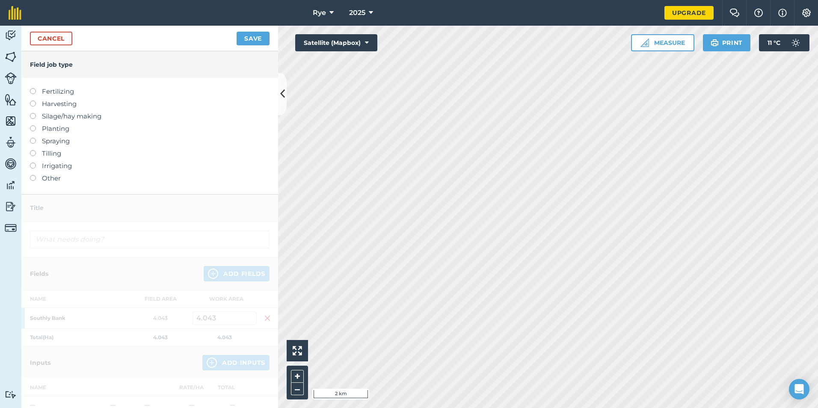
click at [69, 93] on label "Fertilizing" at bounding box center [150, 91] width 240 height 10
type input "Fertilizing"
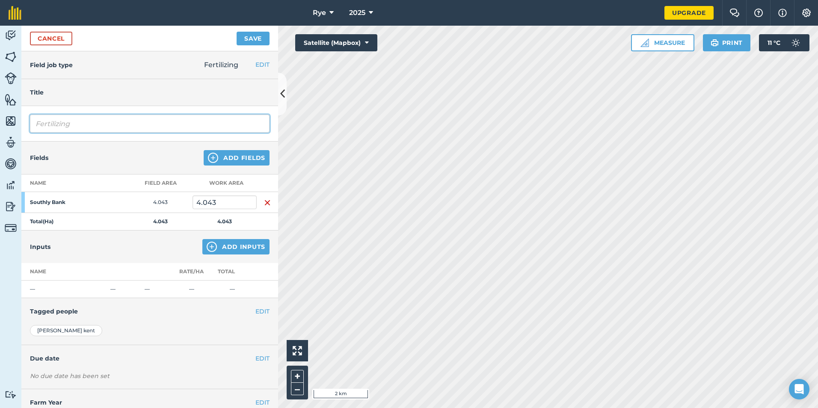
drag, startPoint x: 83, startPoint y: 117, endPoint x: -15, endPoint y: 128, distance: 98.2
click at [0, 128] on html "Rye 2025 Upgrade Farm Chat Help Info Settings Map printing is not available on …" at bounding box center [409, 204] width 818 height 408
type input "Digestate"
click at [232, 246] on button "Add Inputs" at bounding box center [235, 246] width 67 height 15
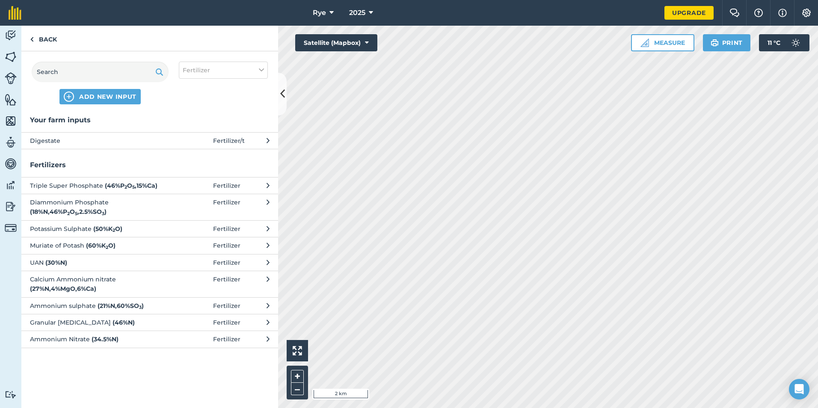
click at [140, 142] on span "Digestate" at bounding box center [100, 140] width 140 height 9
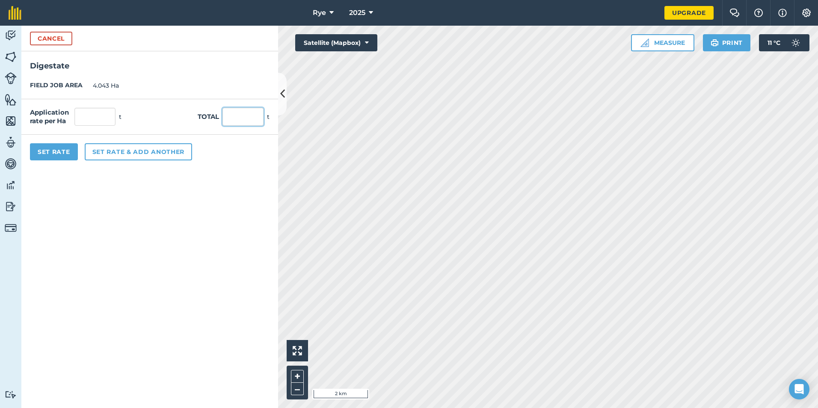
click at [252, 114] on input "text" at bounding box center [243, 117] width 41 height 18
type input "115"
type input "28.444"
click at [233, 183] on form "Cancel Digestate FIELD JOB AREA 4.043 Ha Application rate per Ha 28.444 t Total…" at bounding box center [149, 217] width 257 height 383
drag, startPoint x: 42, startPoint y: 152, endPoint x: 36, endPoint y: 155, distance: 5.9
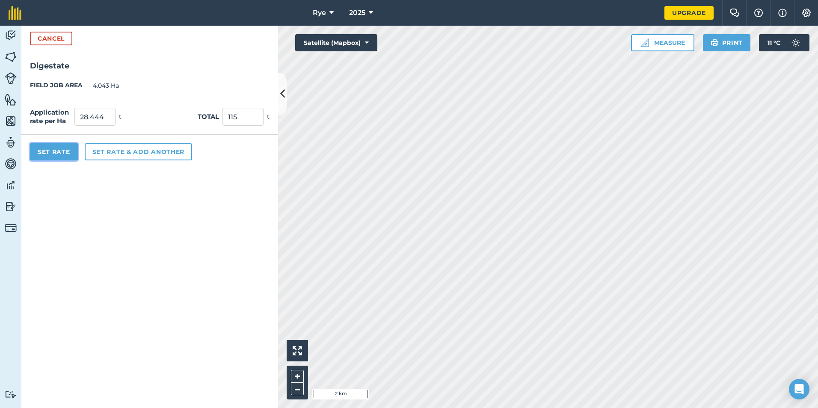
click at [41, 153] on button "Set Rate" at bounding box center [54, 151] width 48 height 17
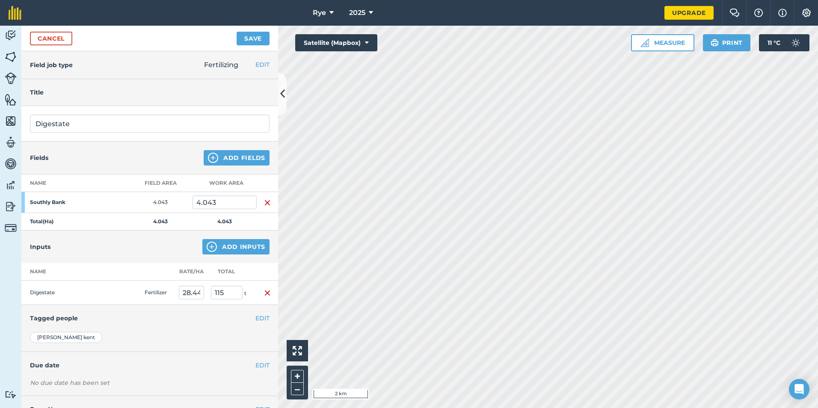
click at [258, 53] on div "Fertilizing EDIT Fertilizing Harvesting Silage/hay making Planting Spraying Til…" at bounding box center [237, 64] width 83 height 27
click at [265, 41] on button "Save" at bounding box center [253, 39] width 33 height 14
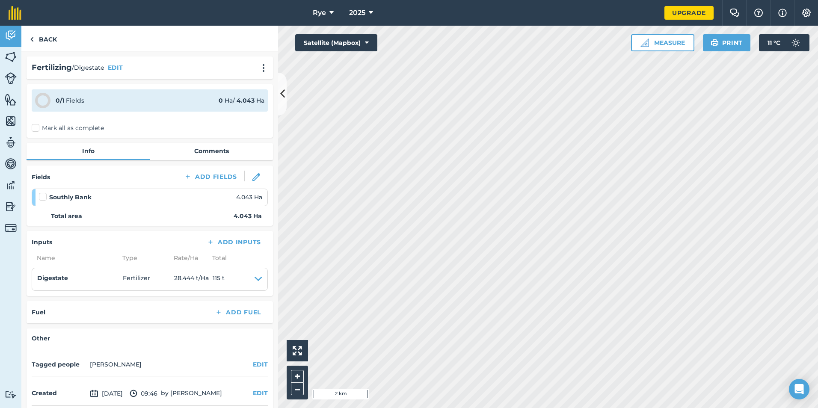
click at [65, 126] on label "Mark all as complete" at bounding box center [68, 128] width 72 height 9
click at [37, 126] on input "Mark all as complete" at bounding box center [35, 127] width 6 height 6
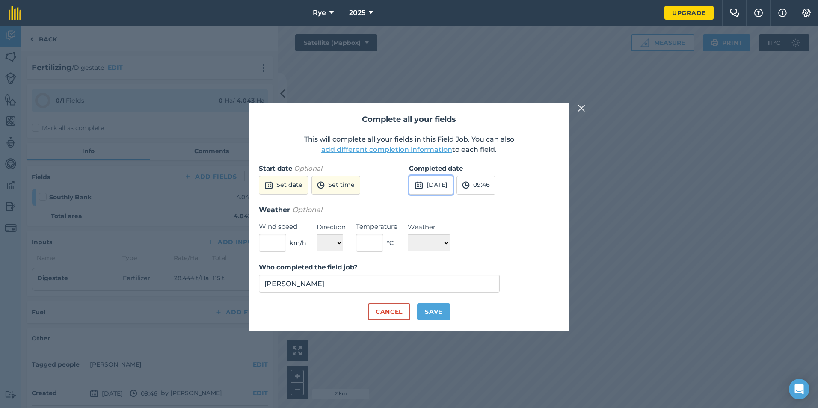
click at [438, 186] on button "[DATE]" at bounding box center [431, 185] width 44 height 19
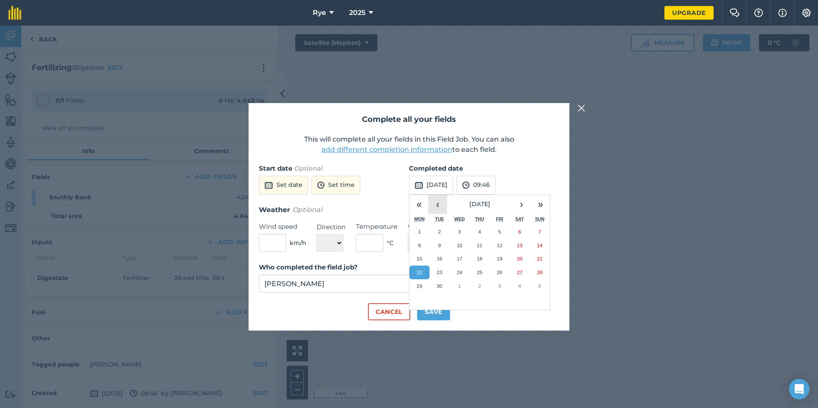
click at [434, 203] on button "‹" at bounding box center [437, 204] width 19 height 19
click at [434, 202] on button "‹" at bounding box center [437, 204] width 19 height 19
click at [435, 201] on button "‹" at bounding box center [437, 204] width 19 height 19
click at [437, 200] on button "‹" at bounding box center [437, 204] width 19 height 19
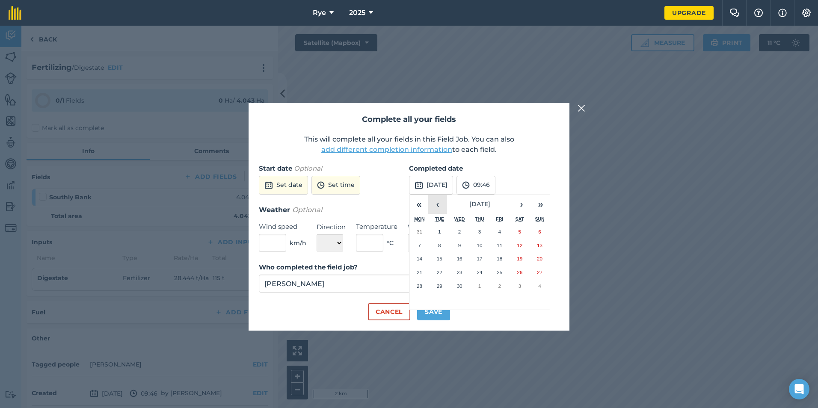
click at [437, 199] on button "‹" at bounding box center [437, 204] width 19 height 19
click at [502, 274] on abbr "21" at bounding box center [500, 273] width 6 height 6
click at [447, 309] on button "Save" at bounding box center [433, 311] width 33 height 17
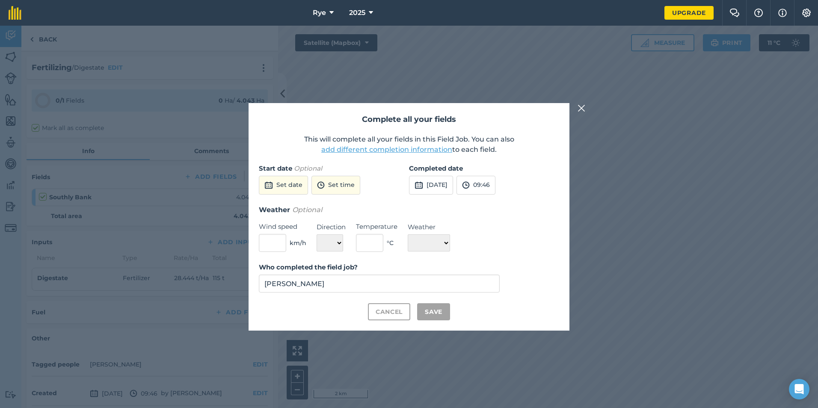
checkbox input "true"
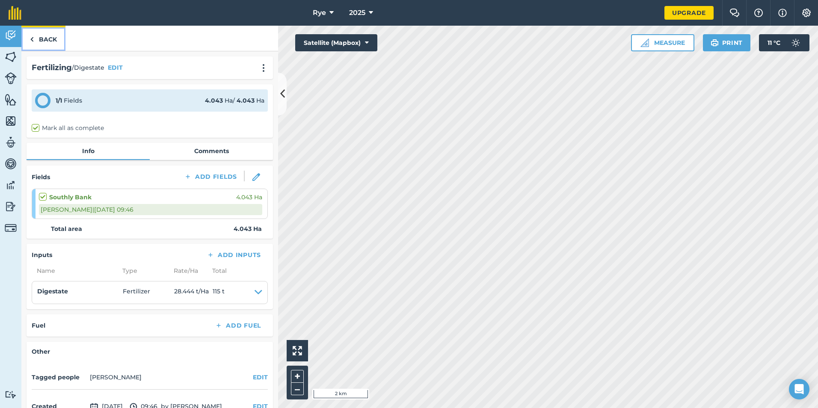
click at [53, 35] on link "Back" at bounding box center [43, 38] width 44 height 25
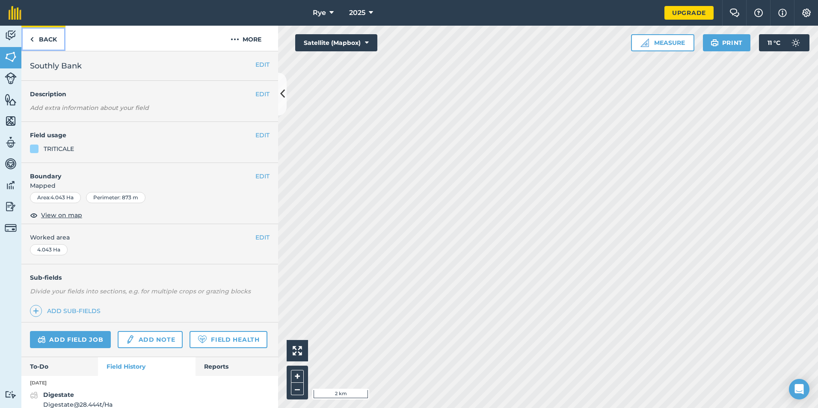
click at [49, 38] on link "Back" at bounding box center [43, 38] width 44 height 25
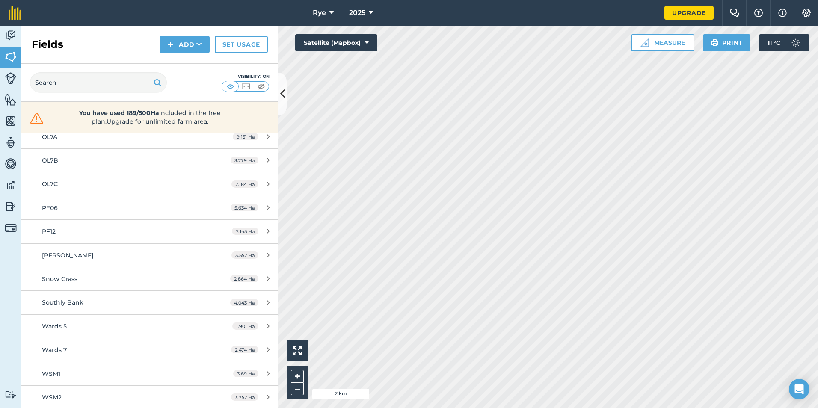
scroll to position [523, 0]
click at [132, 299] on div "Southly Bank" at bounding box center [122, 301] width 161 height 9
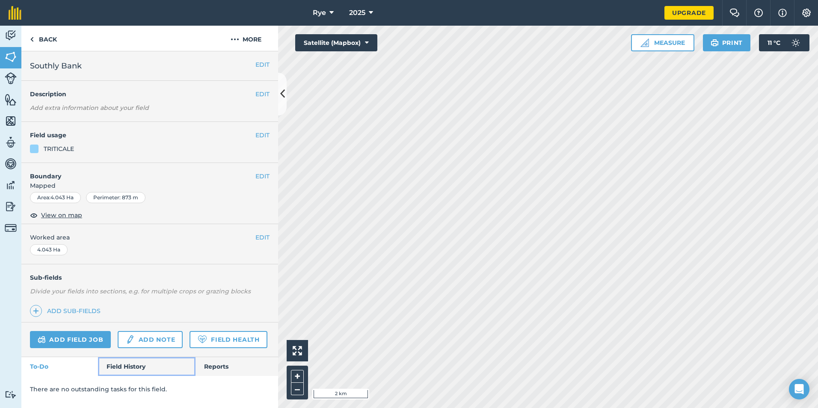
click at [103, 369] on link "Field History" at bounding box center [146, 366] width 97 height 19
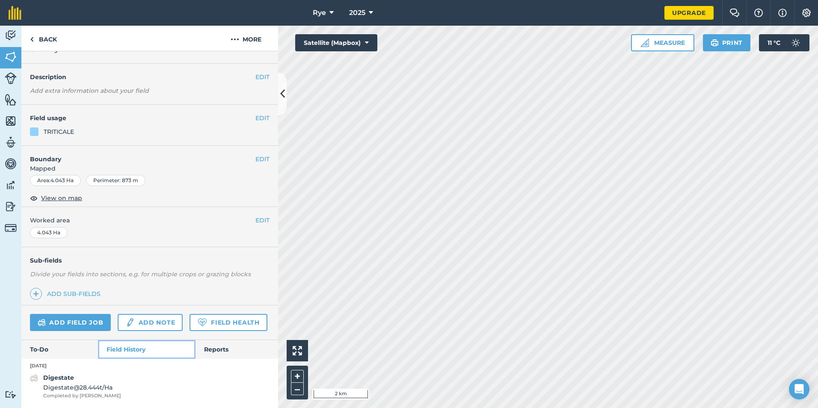
scroll to position [41, 0]
click at [94, 389] on span "Digestate @ 28.444 t / Ha" at bounding box center [82, 387] width 78 height 9
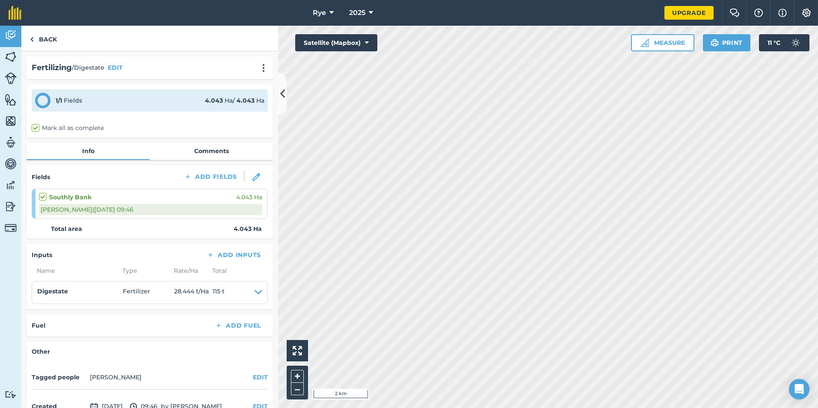
click at [142, 126] on div "Mark all as complete" at bounding box center [150, 128] width 236 height 9
click at [113, 68] on button "EDIT" at bounding box center [115, 67] width 15 height 9
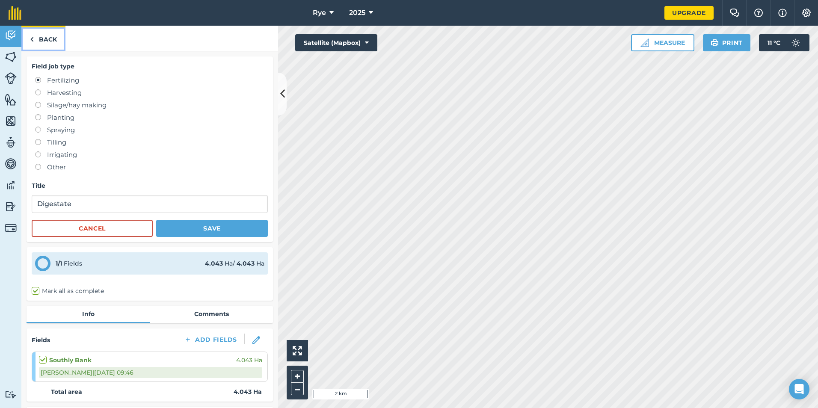
click at [37, 38] on link "Back" at bounding box center [43, 38] width 44 height 25
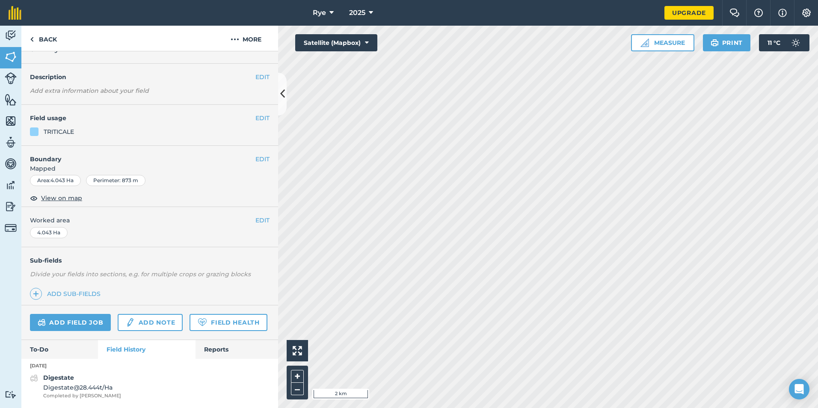
scroll to position [41, 0]
click at [54, 381] on strong "Digestate" at bounding box center [58, 378] width 31 height 8
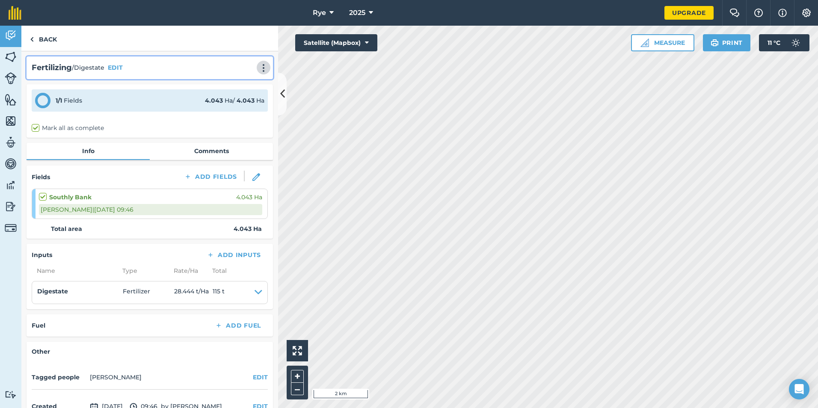
click at [258, 66] on img at bounding box center [263, 68] width 10 height 9
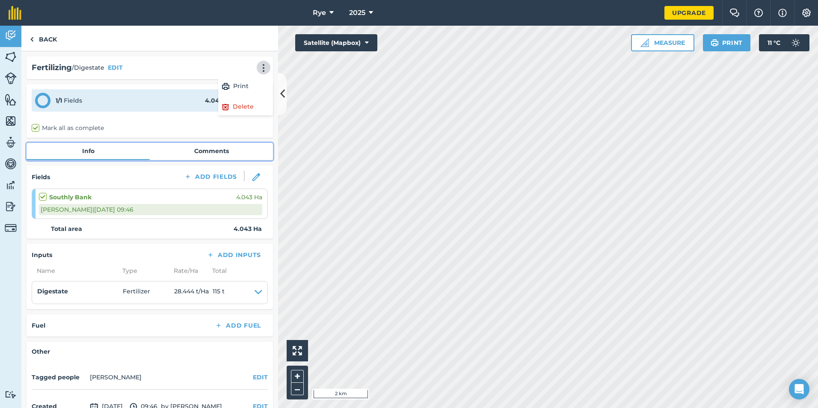
click at [176, 143] on link "Comments" at bounding box center [211, 151] width 123 height 16
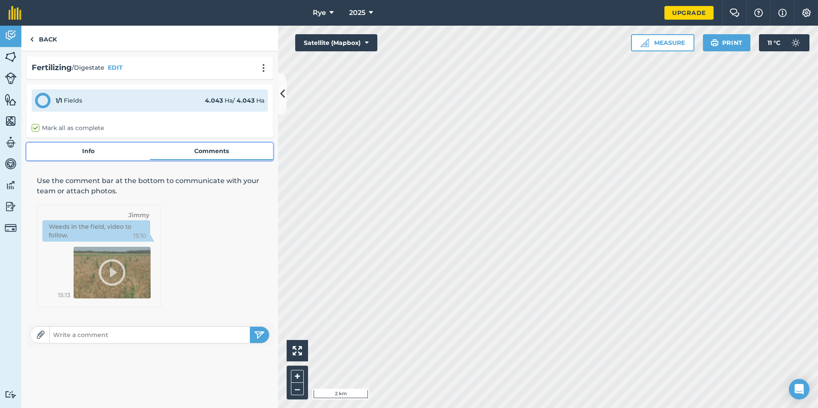
click at [110, 155] on link "Info" at bounding box center [88, 151] width 123 height 16
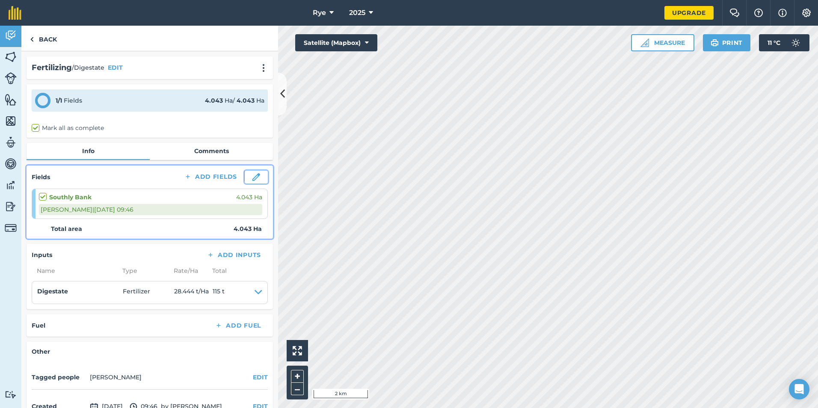
click at [245, 176] on button at bounding box center [256, 177] width 23 height 13
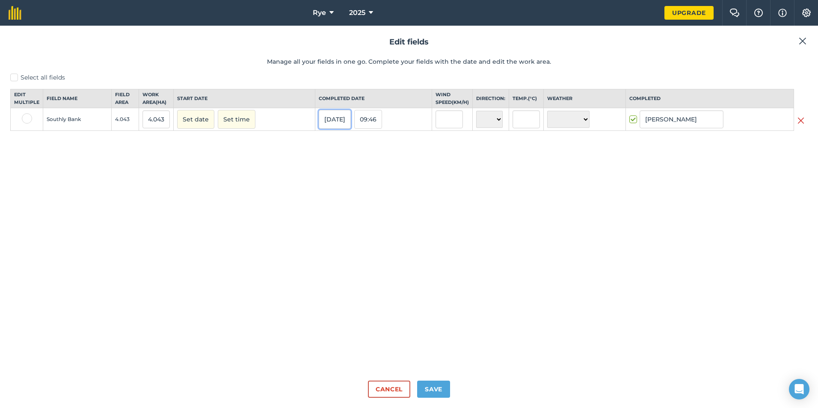
click at [346, 129] on button "[DATE]" at bounding box center [335, 119] width 32 height 19
click at [387, 217] on abbr "27" at bounding box center [389, 214] width 5 height 5
click at [433, 393] on button "Save" at bounding box center [433, 389] width 33 height 17
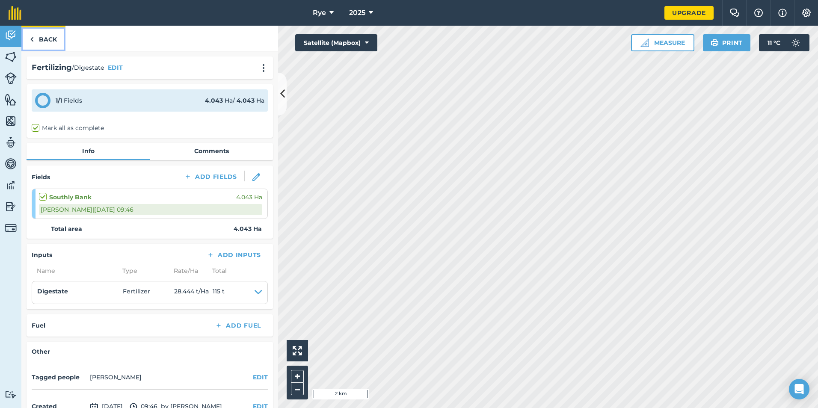
click at [53, 33] on link "Back" at bounding box center [43, 38] width 44 height 25
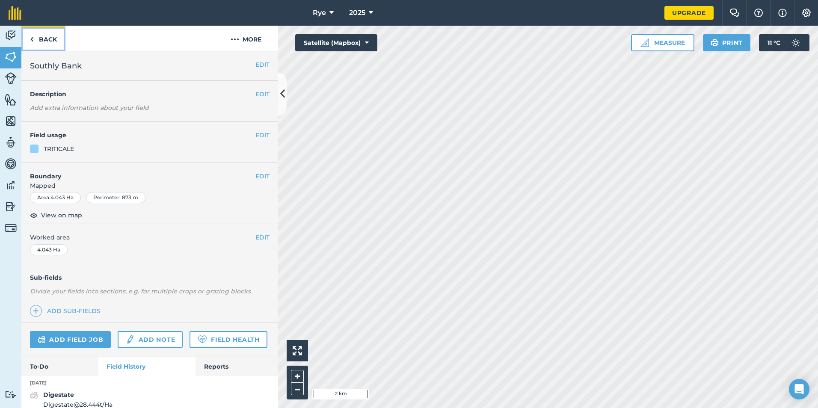
click at [47, 36] on link "Back" at bounding box center [43, 38] width 44 height 25
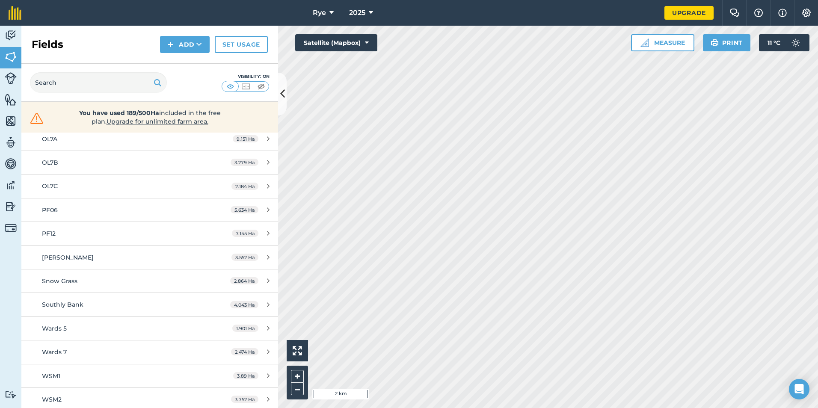
scroll to position [523, 0]
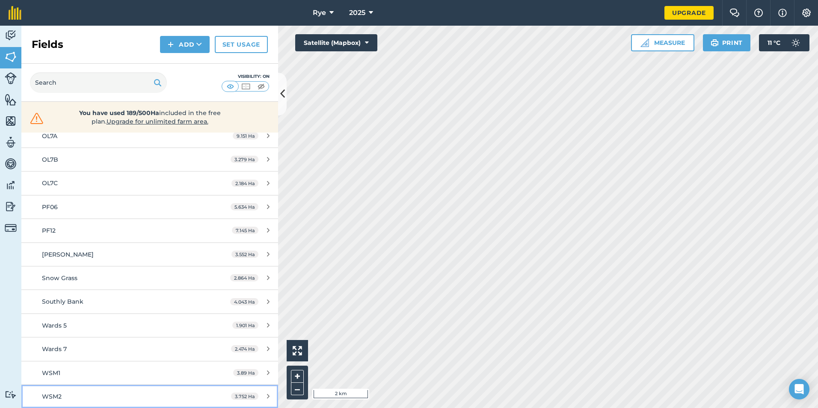
click at [122, 393] on div "WSM2" at bounding box center [122, 396] width 161 height 9
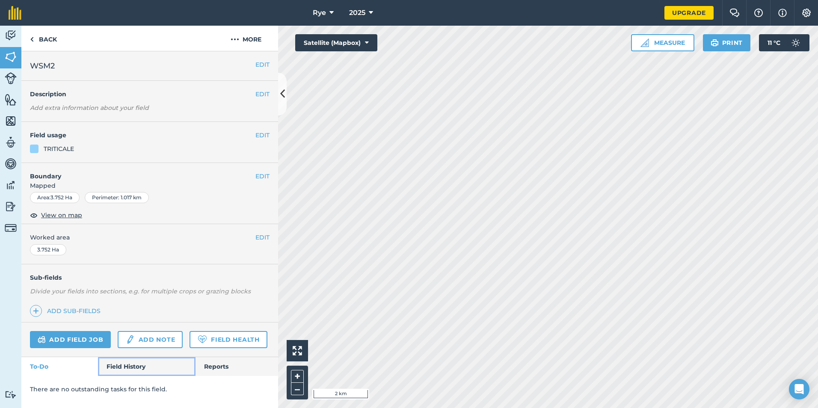
click at [134, 362] on link "Field History" at bounding box center [146, 366] width 97 height 19
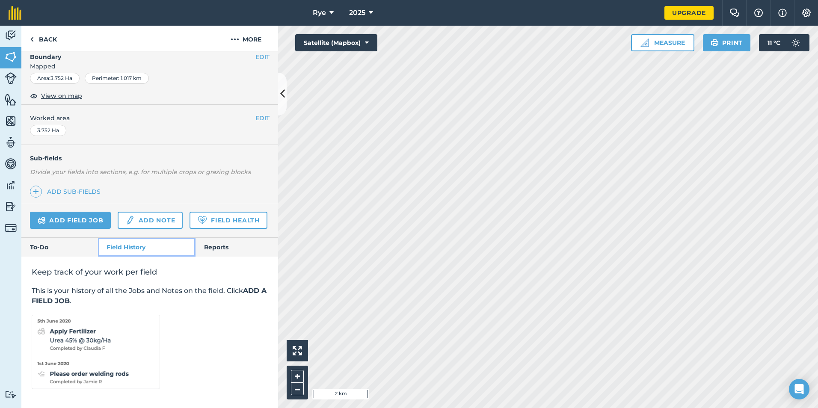
scroll to position [143, 0]
click at [74, 212] on link "Add field job" at bounding box center [70, 220] width 81 height 17
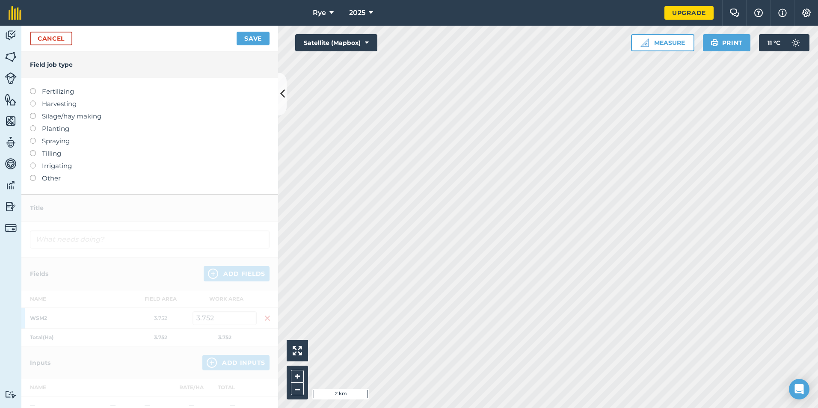
click at [44, 98] on ul "Fertilizing Harvesting Silage/hay making Planting Spraying Tilling Irrigating O…" at bounding box center [150, 134] width 240 height 97
click at [42, 93] on label "Fertilizing" at bounding box center [150, 91] width 240 height 10
type input "Fertilizing"
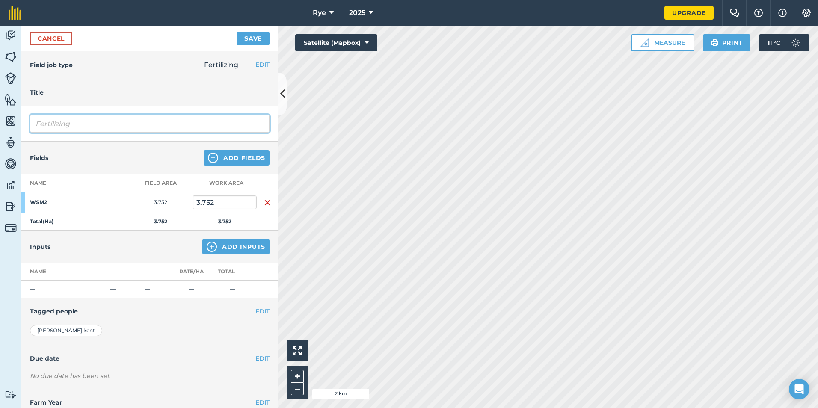
drag, startPoint x: 94, startPoint y: 120, endPoint x: -66, endPoint y: 129, distance: 160.3
click at [0, 129] on html "Rye 2025 Upgrade Farm Chat Help Info Settings Map printing is not available on …" at bounding box center [409, 204] width 818 height 408
type input "Digestate"
click at [224, 242] on button "Add Inputs" at bounding box center [235, 246] width 67 height 15
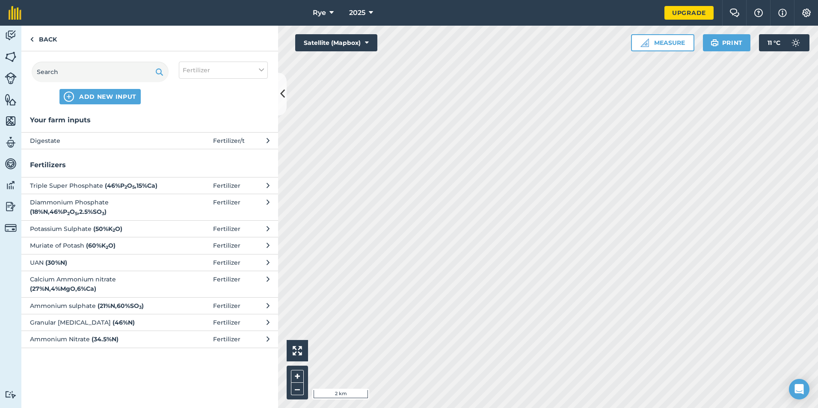
click at [185, 142] on span at bounding box center [193, 140] width 40 height 9
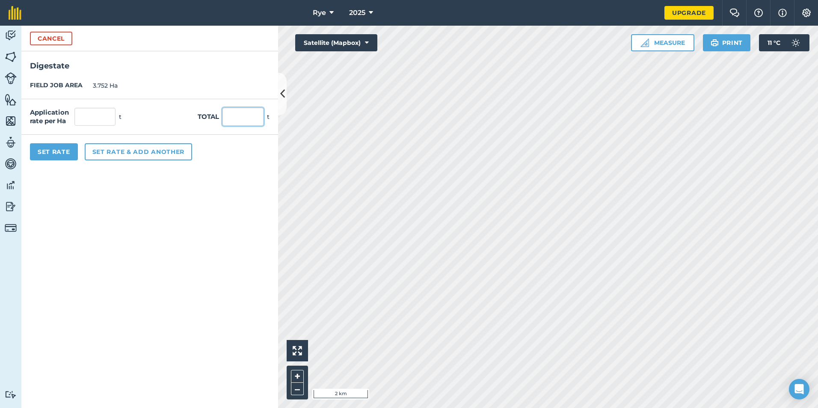
click at [239, 119] on input "text" at bounding box center [243, 117] width 41 height 18
type input "102"
type input "27.186"
click at [178, 291] on form "Cancel Digestate FIELD JOB AREA 3.752 Ha Application rate per Ha 27.186 t Total…" at bounding box center [149, 217] width 257 height 383
click at [46, 156] on button "Set Rate" at bounding box center [54, 151] width 48 height 17
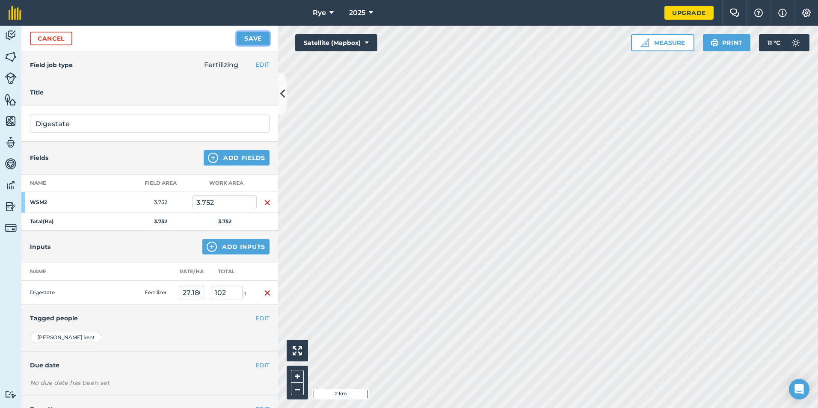
click at [247, 43] on button "Save" at bounding box center [253, 39] width 33 height 14
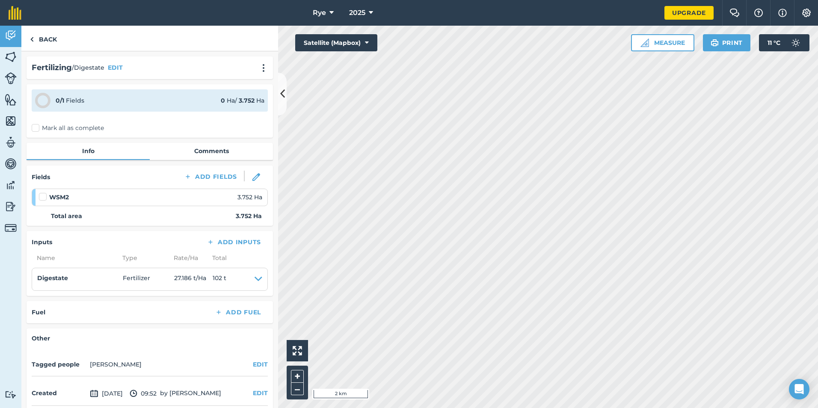
click at [47, 129] on label "Mark all as complete" at bounding box center [68, 128] width 72 height 9
click at [37, 129] on input "Mark all as complete" at bounding box center [35, 127] width 6 height 6
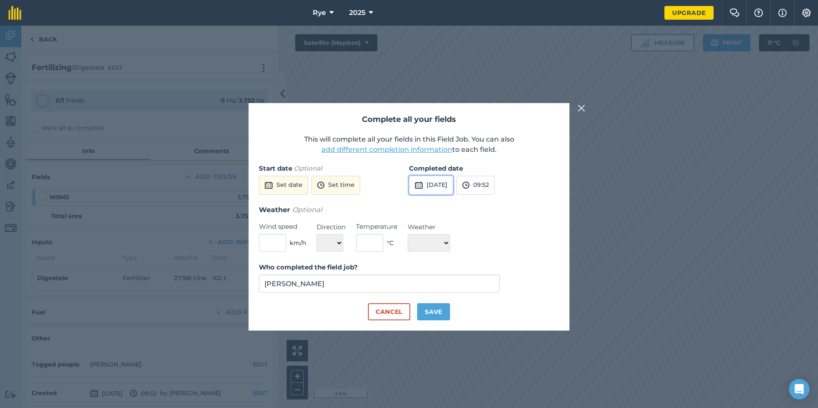
click at [440, 182] on button "[DATE]" at bounding box center [431, 185] width 44 height 19
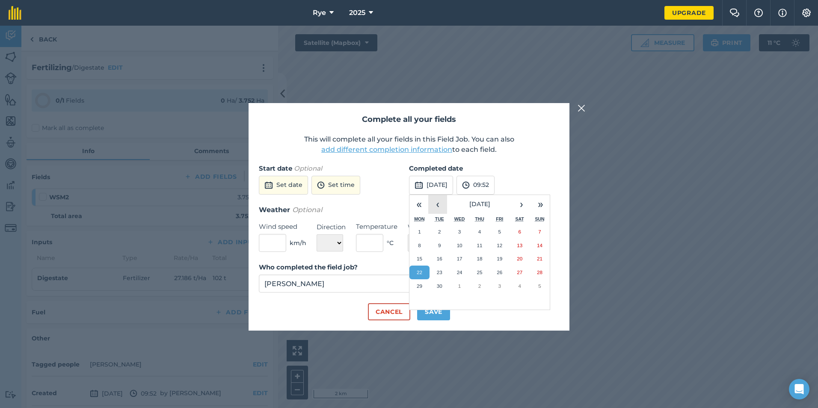
click at [445, 202] on button "‹" at bounding box center [437, 204] width 19 height 19
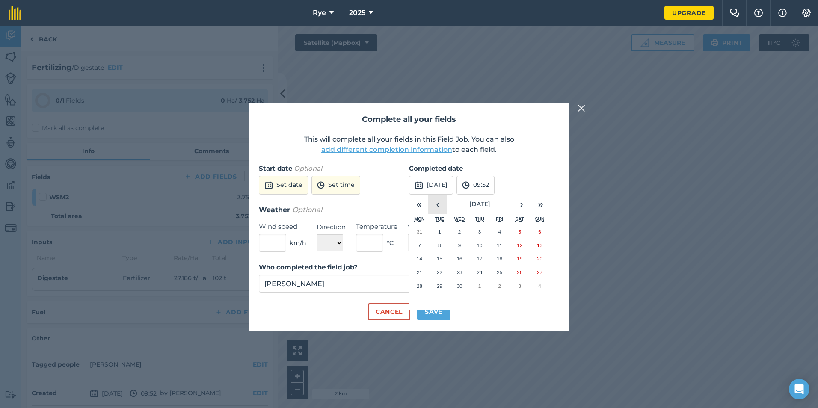
click at [445, 202] on button "‹" at bounding box center [437, 204] width 19 height 19
click at [477, 291] on button "27" at bounding box center [480, 286] width 20 height 14
click at [444, 317] on button "Save" at bounding box center [433, 311] width 33 height 17
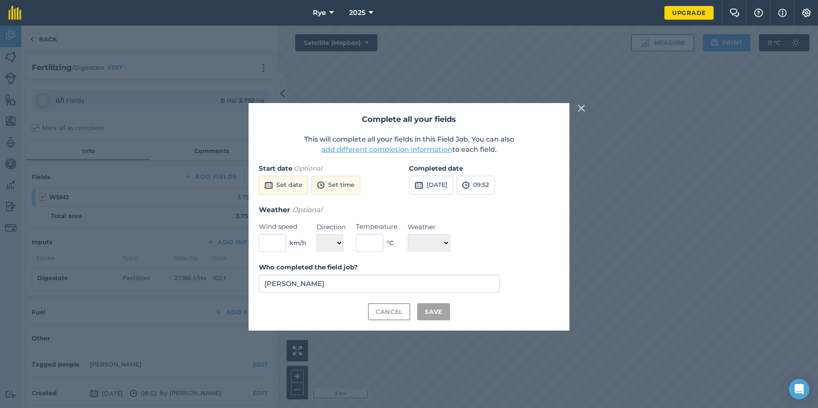
checkbox input "true"
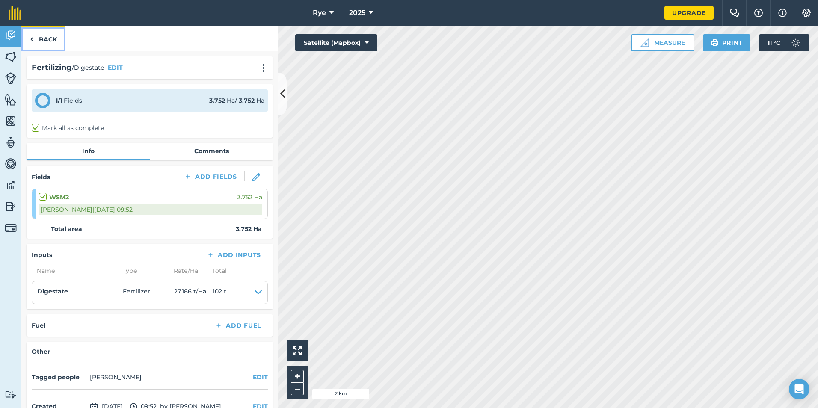
click at [35, 36] on link "Back" at bounding box center [43, 38] width 44 height 25
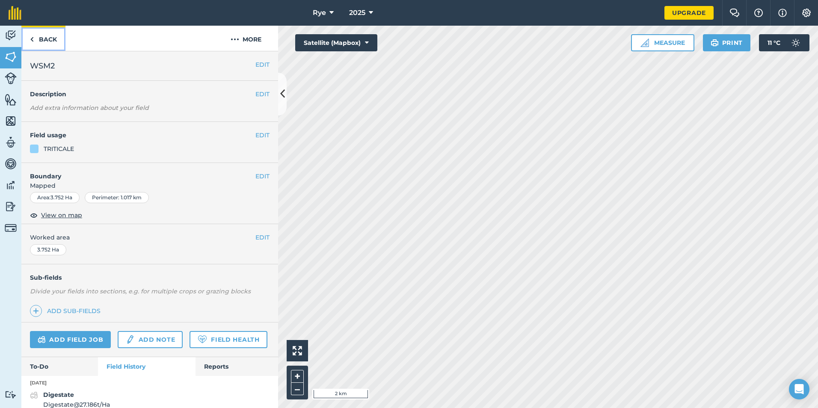
click at [42, 39] on link "Back" at bounding box center [43, 38] width 44 height 25
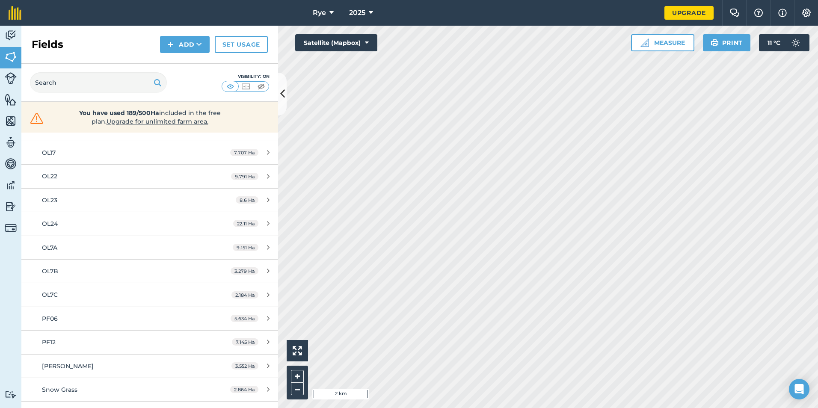
scroll to position [523, 0]
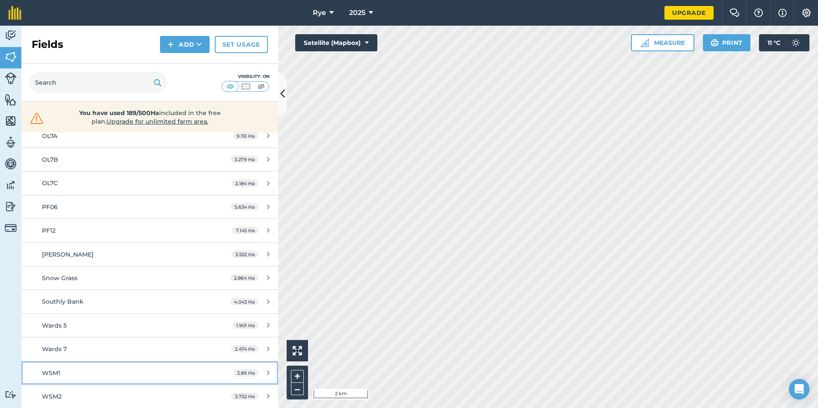
click at [59, 377] on span "WSM1" at bounding box center [51, 373] width 18 height 8
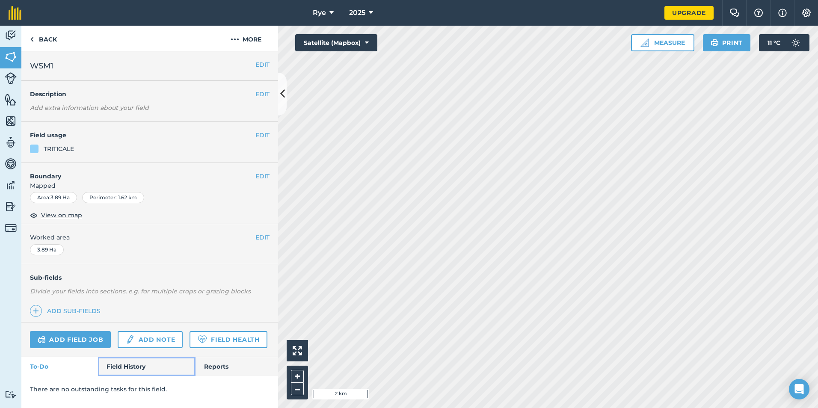
click at [133, 367] on link "Field History" at bounding box center [146, 366] width 97 height 19
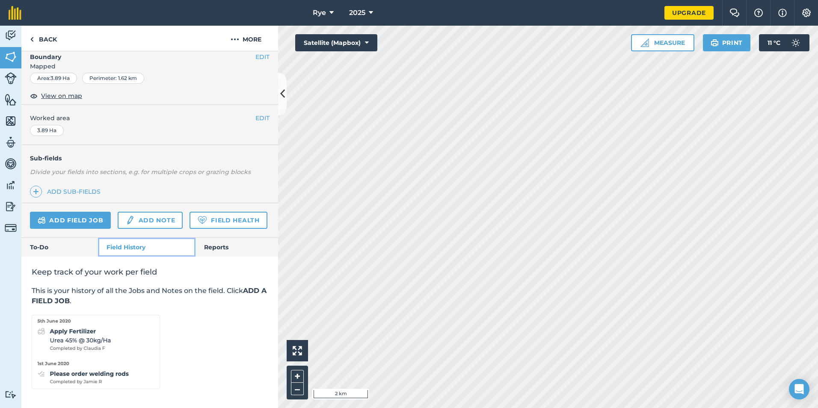
scroll to position [143, 0]
click at [87, 212] on link "Add field job" at bounding box center [70, 220] width 81 height 17
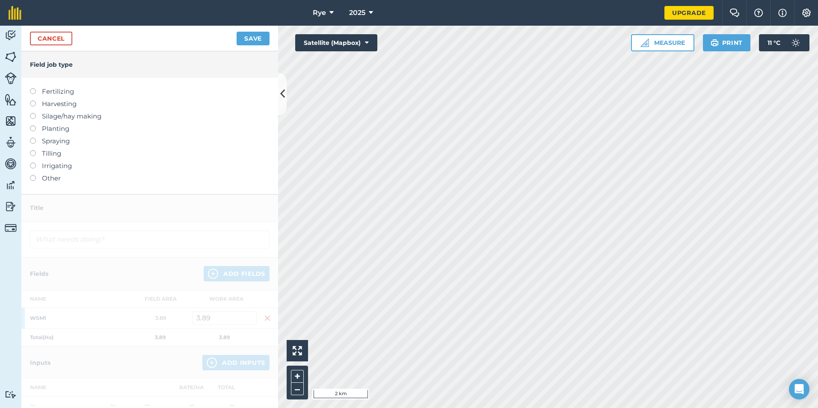
click at [50, 90] on label "Fertilizing" at bounding box center [150, 91] width 240 height 10
type input "Fertilizing"
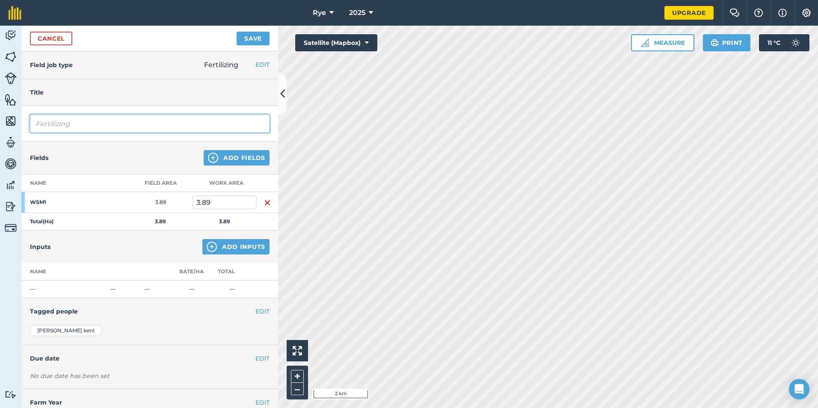
drag, startPoint x: 75, startPoint y: 128, endPoint x: -69, endPoint y: 112, distance: 145.6
click at [0, 112] on html "Rye 2025 Upgrade Farm Chat Help Info Settings Map printing is not available on …" at bounding box center [409, 204] width 818 height 408
type input "Digestate"
click at [228, 245] on button "Add Inputs" at bounding box center [235, 246] width 67 height 15
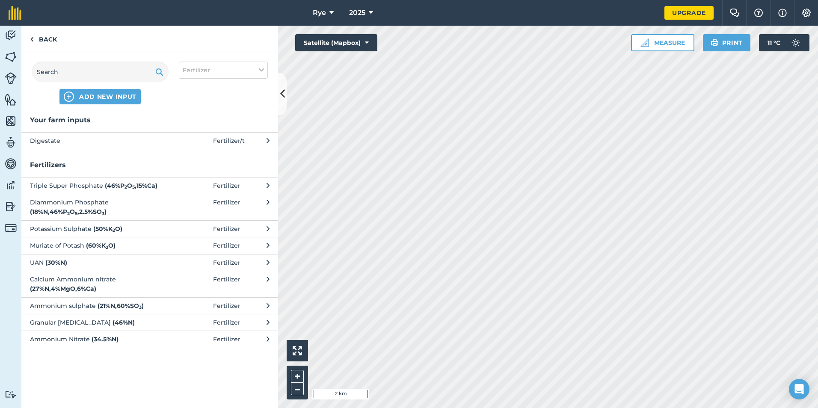
click at [147, 134] on button "Digestate Fertilizer / t" at bounding box center [149, 140] width 257 height 17
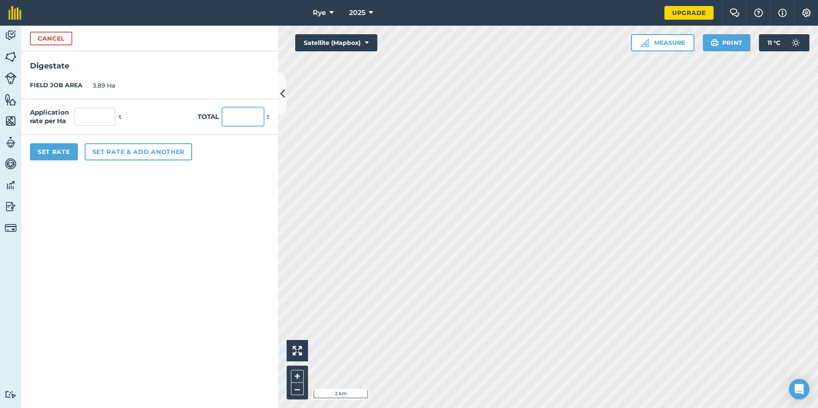
click at [241, 113] on input "text" at bounding box center [243, 117] width 41 height 18
type input "97.5"
type input "25.064"
click at [124, 303] on form "Cancel Digestate FIELD JOB AREA 3.89 Ha Application rate per Ha 25.064 t Total …" at bounding box center [149, 217] width 257 height 383
click at [45, 134] on div "Application rate per Ha 25.064 t Total 97.5 t" at bounding box center [149, 117] width 257 height 36
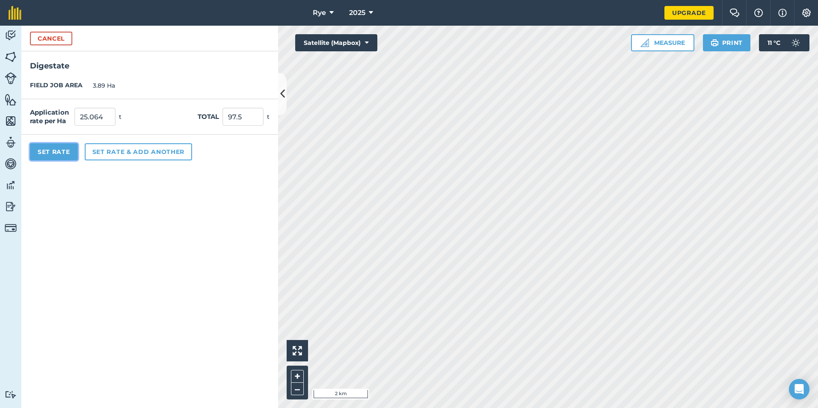
click at [46, 149] on button "Set Rate" at bounding box center [54, 151] width 48 height 17
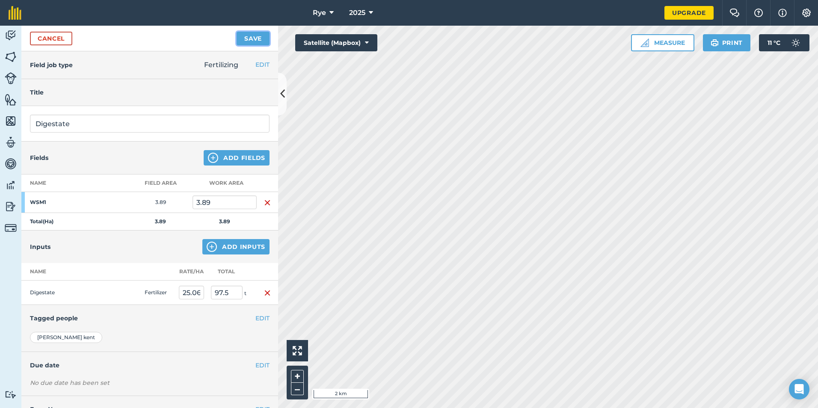
click at [255, 40] on button "Save" at bounding box center [253, 39] width 33 height 14
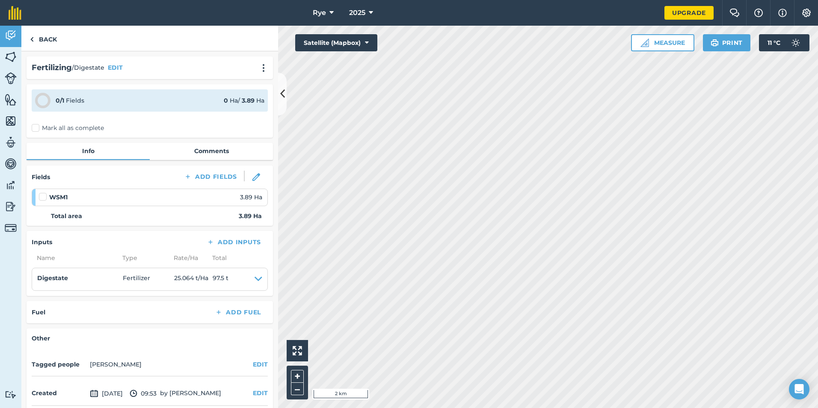
click at [83, 133] on div "0 / 1 Fields 0 Ha / 3.89 [PERSON_NAME] all as complete" at bounding box center [150, 110] width 246 height 53
click at [84, 130] on label "Mark all as complete" at bounding box center [68, 128] width 72 height 9
click at [37, 129] on input "Mark all as complete" at bounding box center [35, 127] width 6 height 6
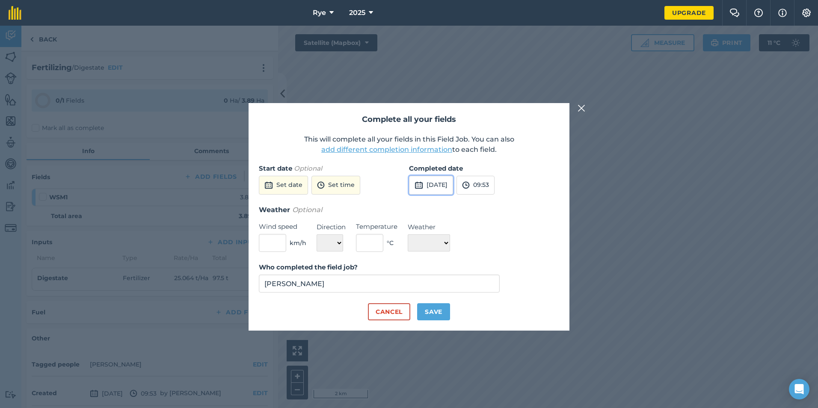
click at [433, 186] on button "[DATE]" at bounding box center [431, 185] width 44 height 19
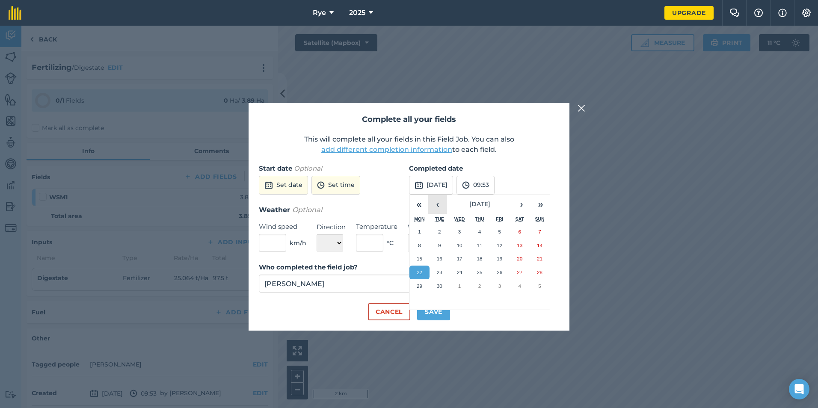
click at [445, 208] on button "‹" at bounding box center [437, 204] width 19 height 19
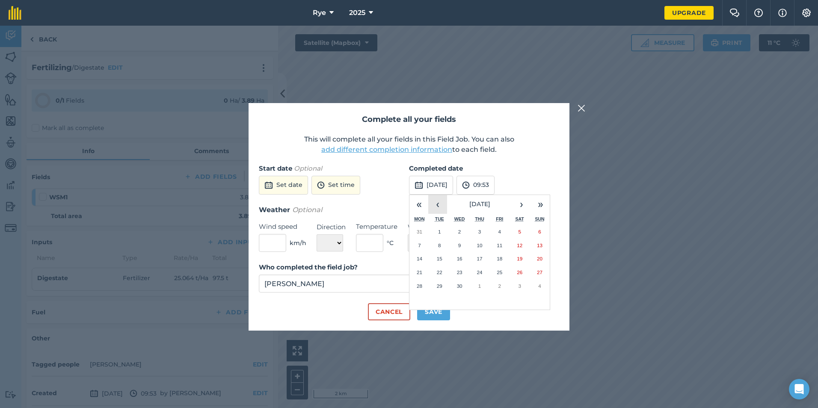
click at [445, 208] on button "‹" at bounding box center [437, 204] width 19 height 19
click at [481, 286] on abbr "27" at bounding box center [480, 286] width 6 height 6
click at [447, 311] on button "Save" at bounding box center [433, 311] width 33 height 17
checkbox input "true"
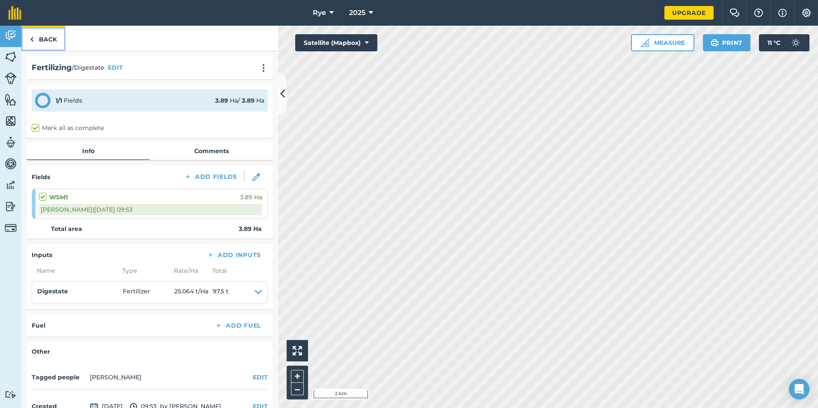
click at [52, 34] on link "Back" at bounding box center [43, 38] width 44 height 25
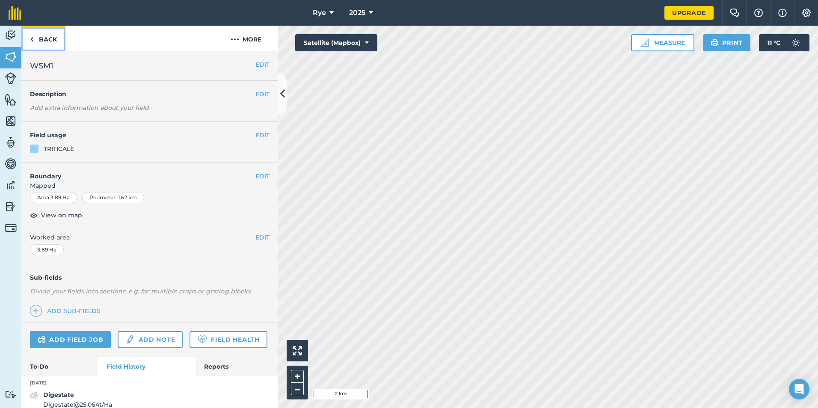
click at [42, 36] on link "Back" at bounding box center [43, 38] width 44 height 25
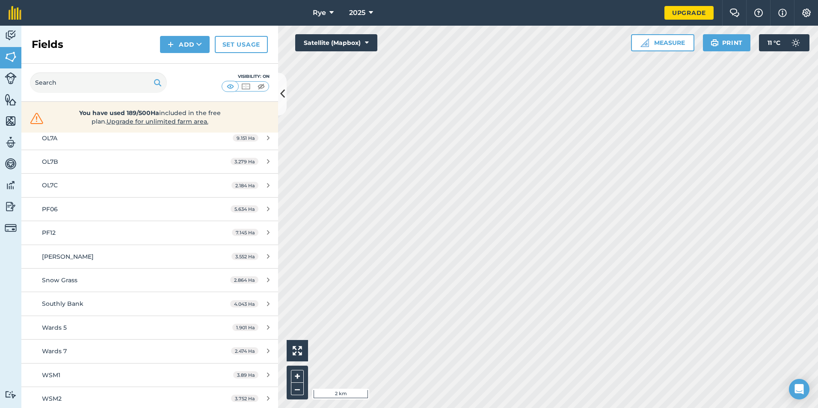
scroll to position [523, 0]
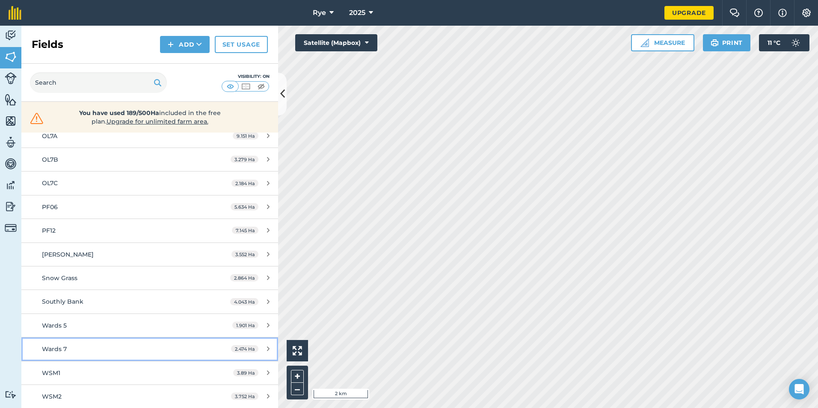
click at [100, 348] on div "Wards 7" at bounding box center [122, 349] width 161 height 9
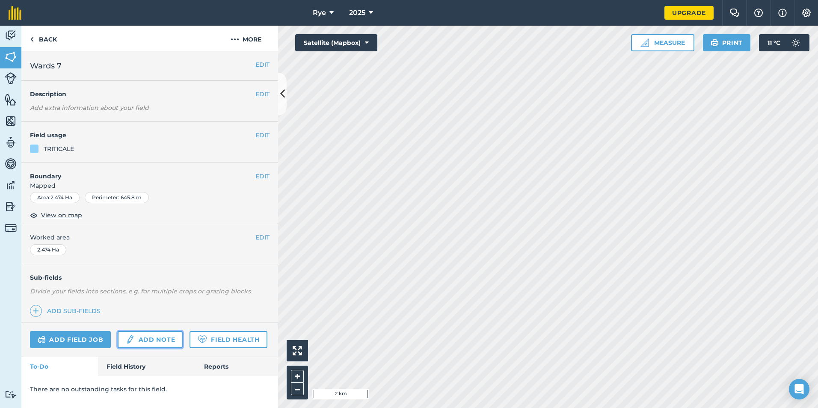
click at [157, 337] on link "Add note" at bounding box center [150, 339] width 65 height 17
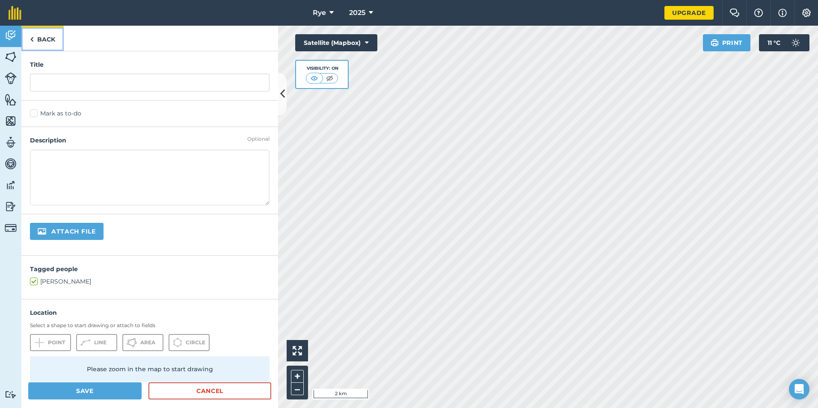
click at [37, 41] on link "Back" at bounding box center [42, 38] width 42 height 25
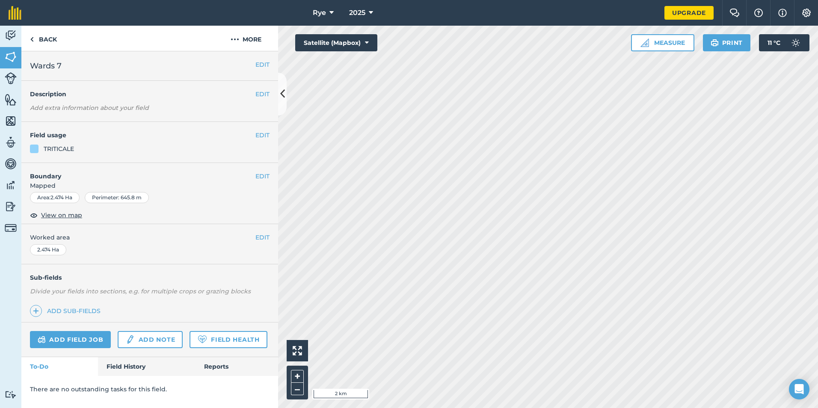
click at [138, 355] on div "Add field job Add note Field Health" at bounding box center [149, 340] width 257 height 35
click at [137, 360] on link "Field History" at bounding box center [146, 366] width 97 height 19
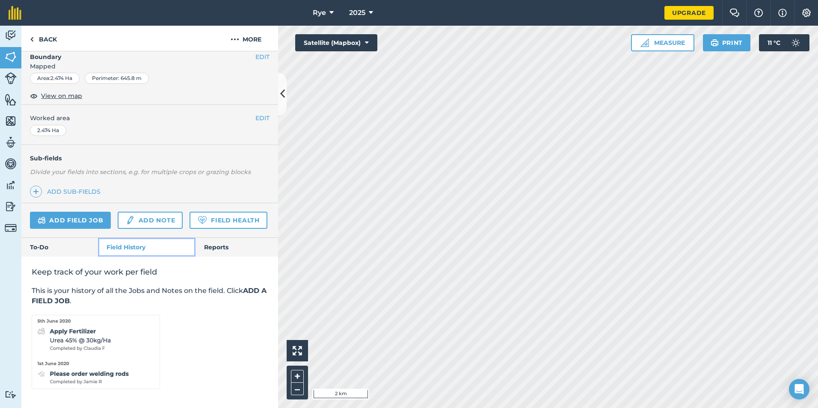
scroll to position [143, 0]
click at [94, 212] on link "Add field job" at bounding box center [70, 220] width 81 height 17
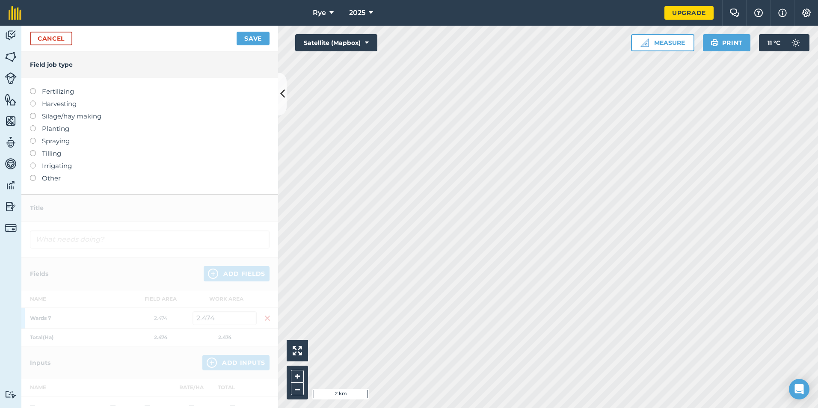
click at [47, 93] on label "Fertilizing" at bounding box center [150, 91] width 240 height 10
type input "Fertilizing"
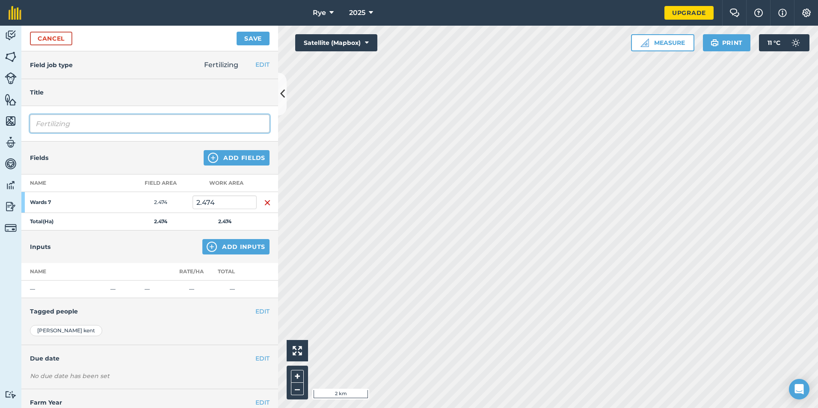
drag, startPoint x: 86, startPoint y: 122, endPoint x: -39, endPoint y: 113, distance: 125.3
click at [0, 113] on html "Rye 2025 Upgrade Farm Chat Help Info Settings Map printing is not available on …" at bounding box center [409, 204] width 818 height 408
type input "Digestate"
click at [208, 245] on img at bounding box center [212, 247] width 10 height 10
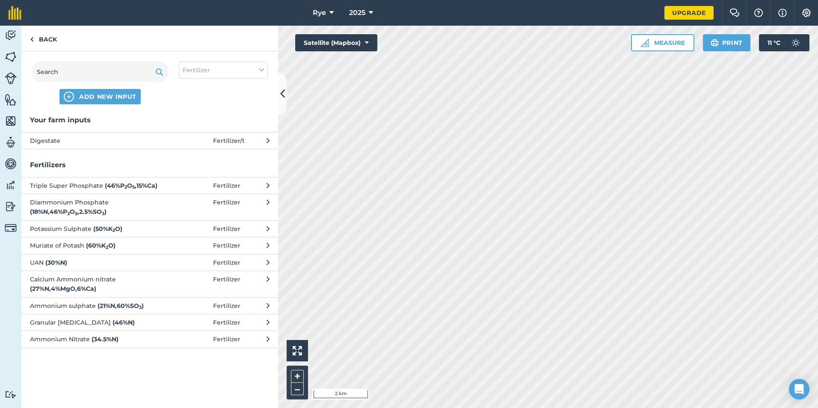
click at [184, 146] on button "Digestate Fertilizer / t" at bounding box center [149, 140] width 257 height 17
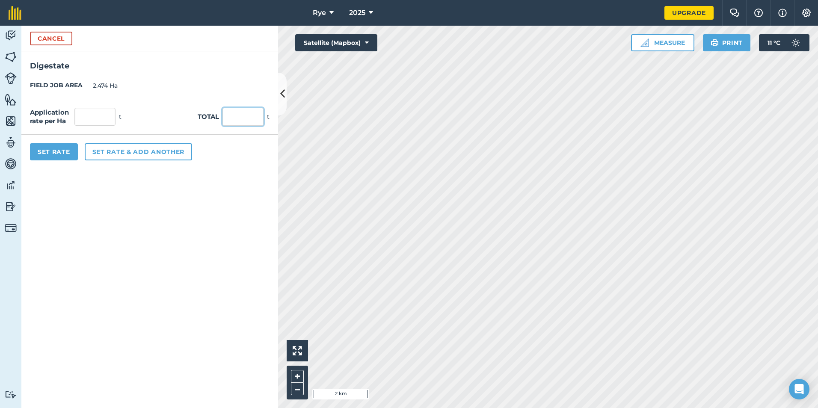
click at [236, 115] on input "text" at bounding box center [243, 117] width 41 height 18
type input "75"
type input "30.315"
click at [241, 183] on form "Cancel Digestate FIELD JOB AREA 2.474 Ha Application rate per Ha 30.315 t Total…" at bounding box center [149, 217] width 257 height 383
click at [63, 152] on button "Set Rate" at bounding box center [54, 151] width 48 height 17
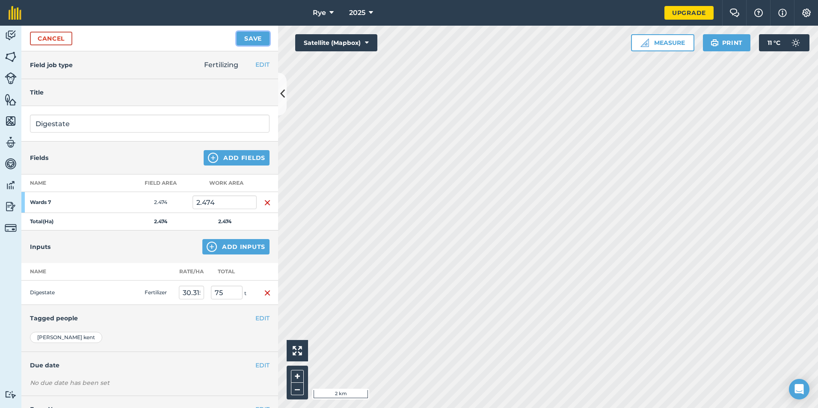
click at [258, 35] on button "Save" at bounding box center [253, 39] width 33 height 14
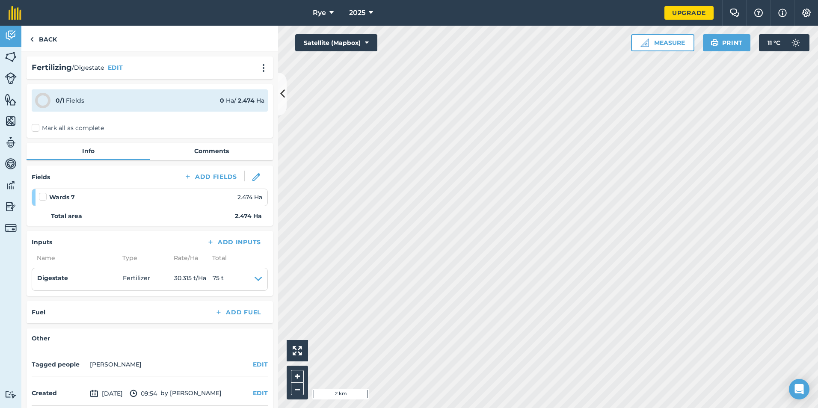
click at [76, 124] on label "Mark all as complete" at bounding box center [68, 128] width 72 height 9
click at [37, 124] on input "Mark all as complete" at bounding box center [35, 127] width 6 height 6
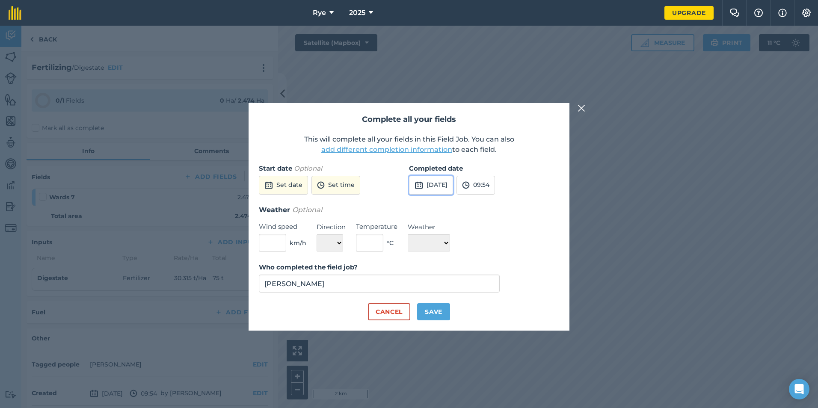
click at [431, 188] on button "[DATE]" at bounding box center [431, 185] width 44 height 19
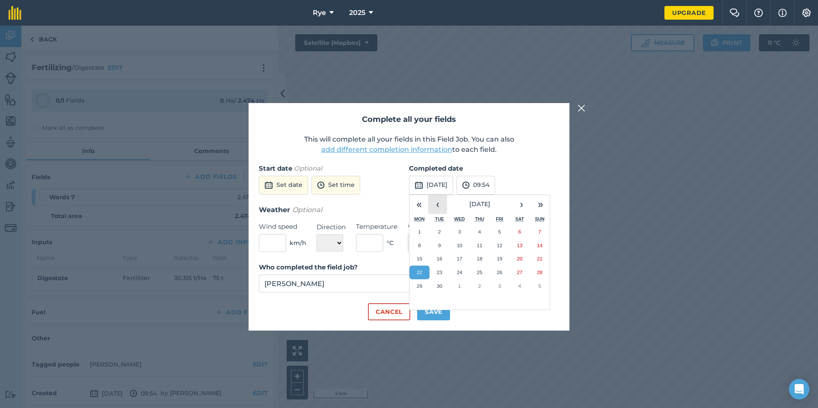
click at [441, 205] on button "‹" at bounding box center [437, 204] width 19 height 19
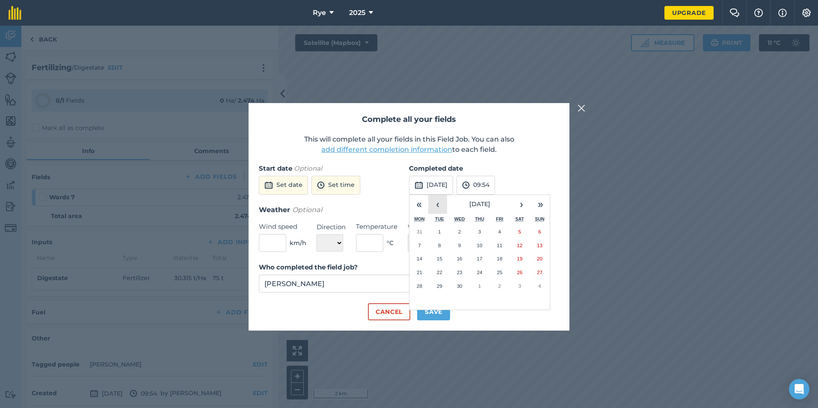
click at [441, 205] on button "‹" at bounding box center [437, 204] width 19 height 19
click at [504, 270] on button "21" at bounding box center [500, 273] width 20 height 14
click at [445, 310] on button "Save" at bounding box center [433, 311] width 33 height 17
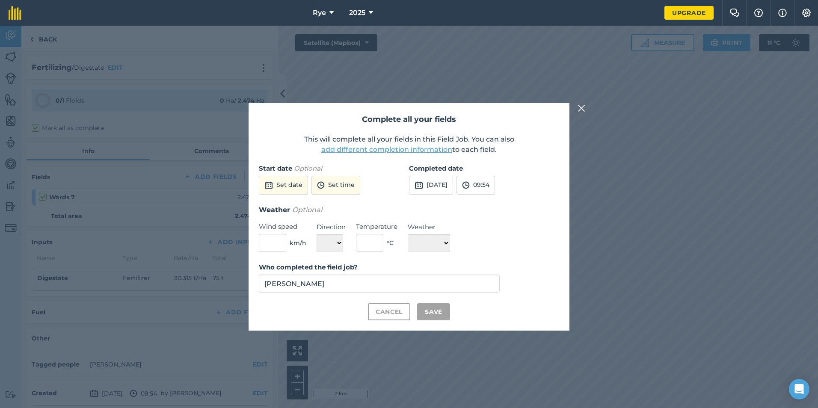
checkbox input "true"
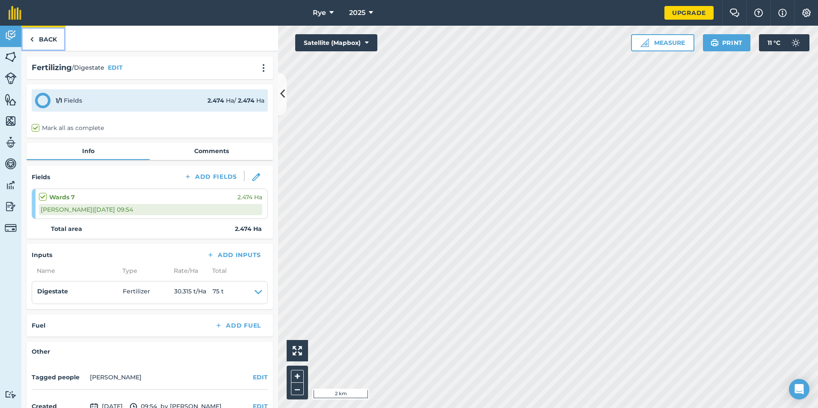
click at [52, 48] on link "Back" at bounding box center [43, 38] width 44 height 25
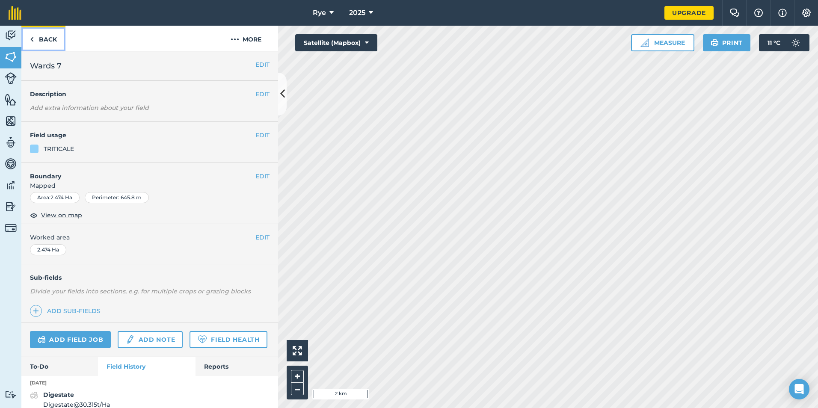
click at [46, 44] on link "Back" at bounding box center [43, 38] width 44 height 25
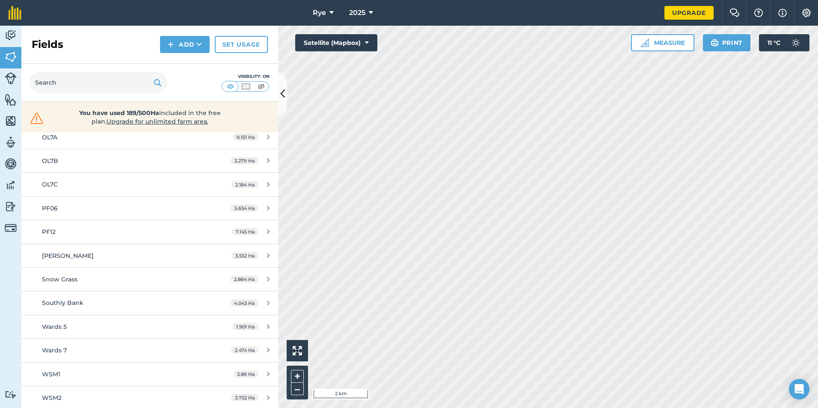
scroll to position [523, 0]
click at [89, 328] on div "Wards 5" at bounding box center [122, 325] width 161 height 9
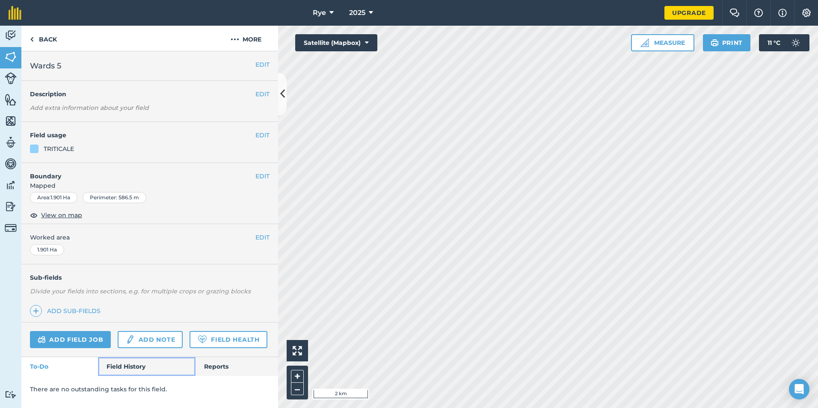
click at [126, 364] on link "Field History" at bounding box center [146, 366] width 97 height 19
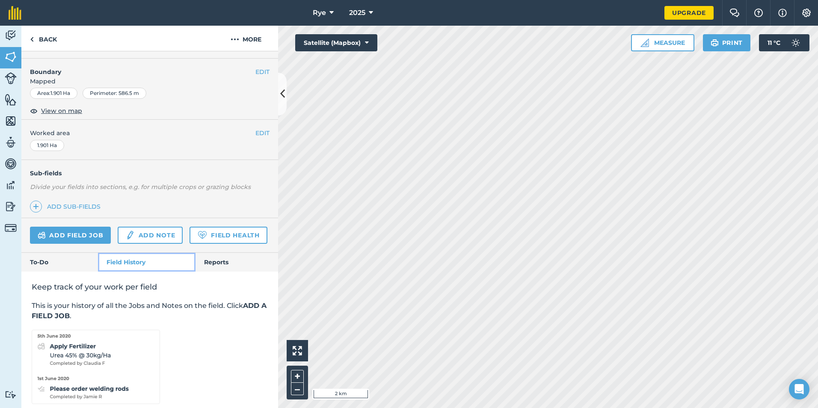
scroll to position [143, 0]
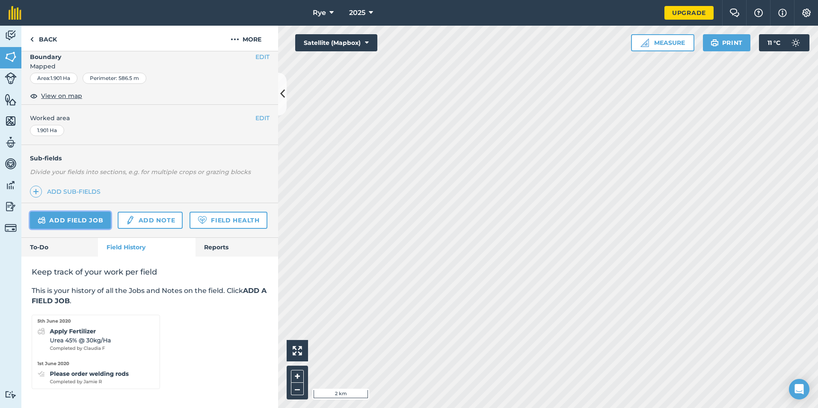
click at [78, 212] on link "Add field job" at bounding box center [70, 220] width 81 height 17
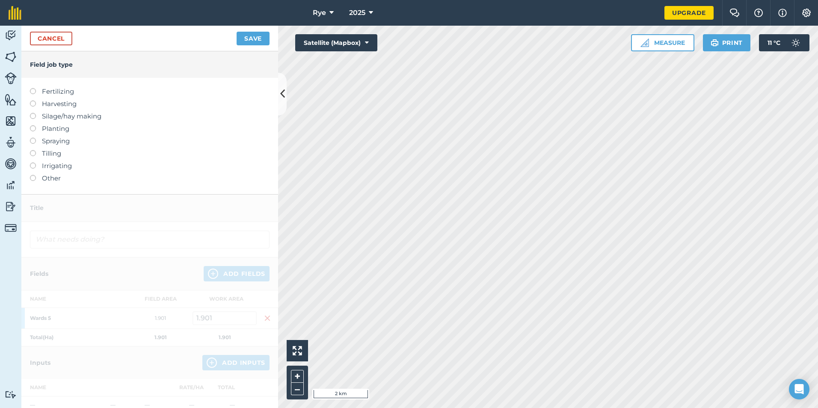
click at [56, 86] on div "Fertilizing Harvesting Silage/hay making Planting Spraying Tilling Irrigating O…" at bounding box center [149, 136] width 257 height 116
click at [55, 92] on label "Fertilizing" at bounding box center [150, 91] width 240 height 10
type input "Fertilizing"
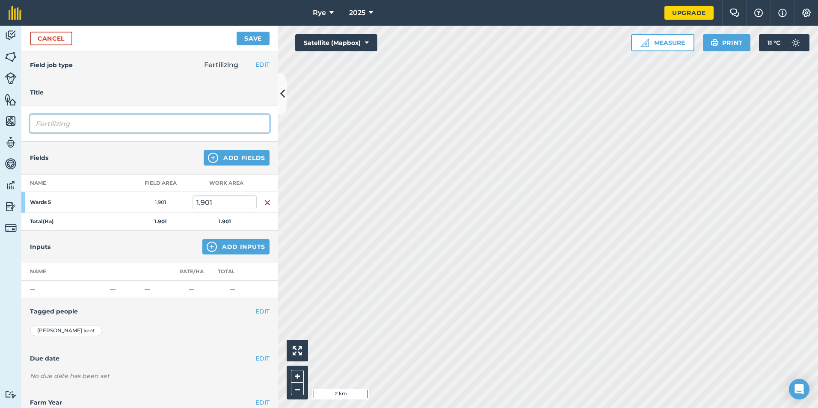
drag, startPoint x: 125, startPoint y: 133, endPoint x: 4, endPoint y: 129, distance: 120.3
click at [4, 126] on div "Activity Fields Livestock Features Maps Team Vehicles Data Reporting Billing Tu…" at bounding box center [409, 217] width 818 height 383
type input "Digestate"
click at [196, 252] on div "Inputs Add Inputs" at bounding box center [149, 247] width 257 height 33
click at [207, 248] on img at bounding box center [212, 247] width 10 height 10
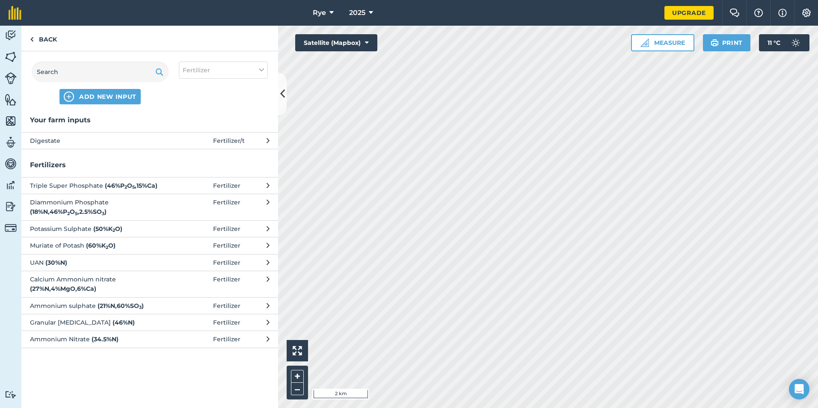
click at [147, 146] on button "Digestate Fertilizer / t" at bounding box center [149, 140] width 257 height 17
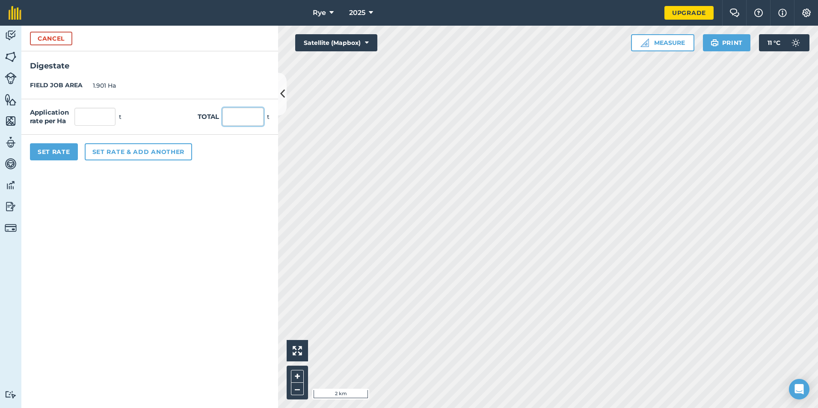
click at [235, 118] on input "text" at bounding box center [243, 117] width 41 height 18
click at [182, 264] on form "Cancel Digestate FIELD JOB AREA 1.901 Ha Application rate per Ha 22.094 t Total…" at bounding box center [149, 217] width 257 height 383
click at [51, 152] on button "Set Rate" at bounding box center [54, 151] width 48 height 17
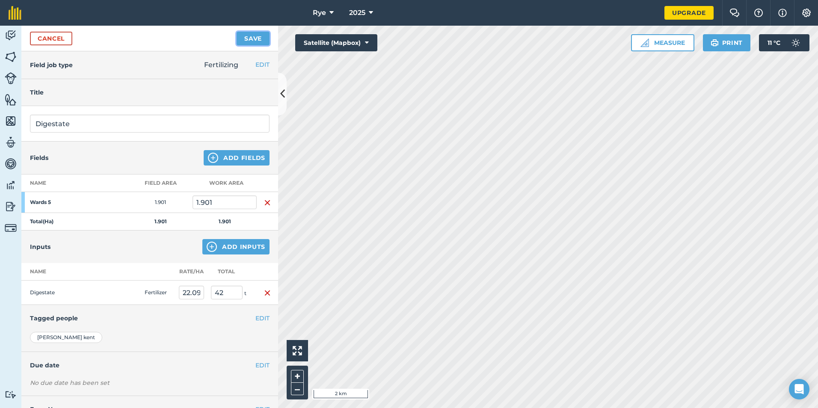
click at [257, 42] on button "Save" at bounding box center [253, 39] width 33 height 14
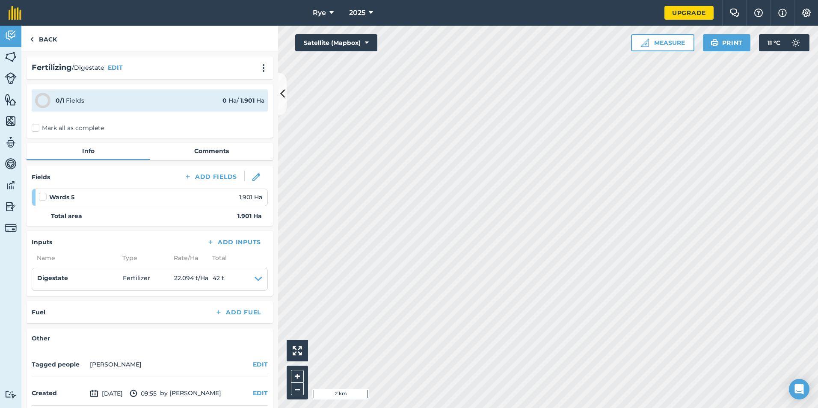
click at [40, 131] on label "Mark all as complete" at bounding box center [68, 128] width 72 height 9
click at [37, 129] on input "Mark all as complete" at bounding box center [35, 127] width 6 height 6
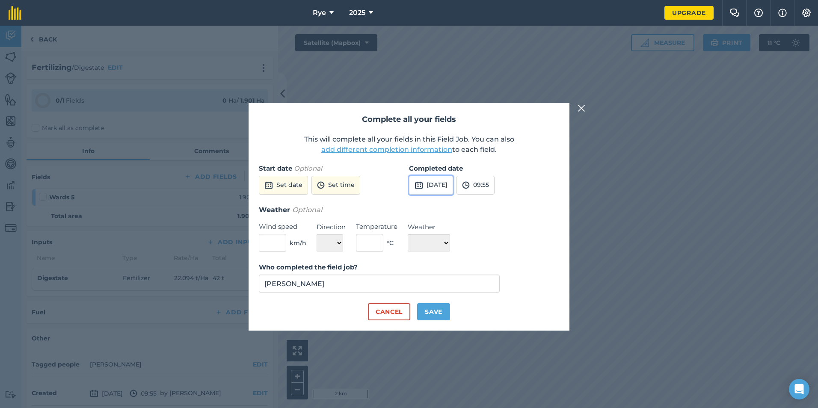
click at [453, 186] on button "[DATE]" at bounding box center [431, 185] width 44 height 19
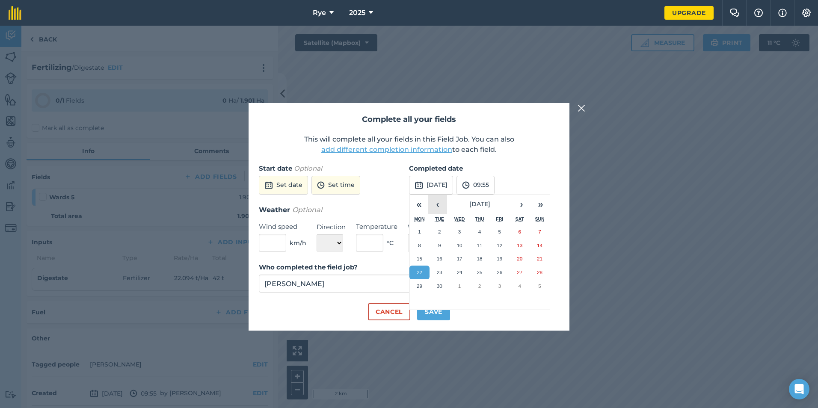
click at [443, 203] on button "‹" at bounding box center [437, 204] width 19 height 19
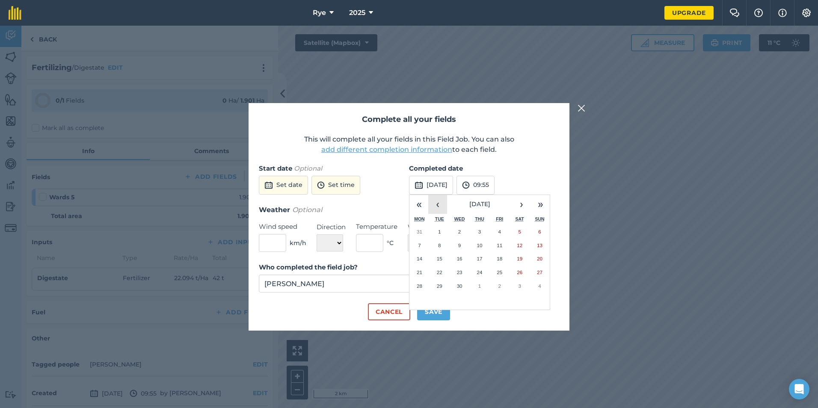
click at [443, 203] on button "‹" at bounding box center [437, 204] width 19 height 19
click at [497, 273] on abbr "21" at bounding box center [500, 273] width 6 height 6
click at [431, 308] on button "Save" at bounding box center [433, 311] width 33 height 17
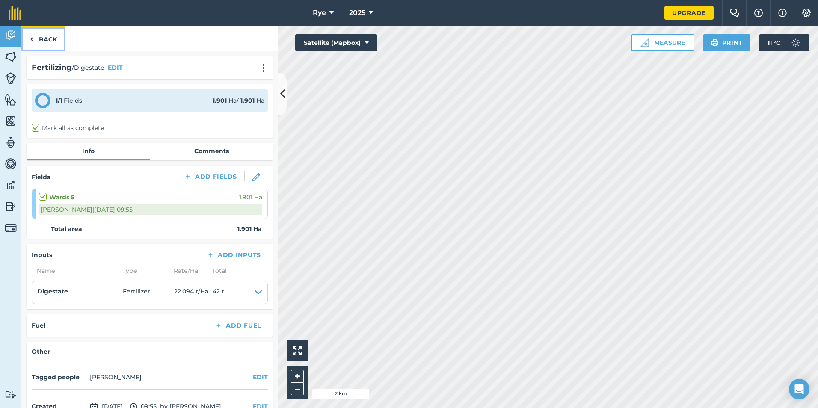
click at [50, 42] on link "Back" at bounding box center [43, 38] width 44 height 25
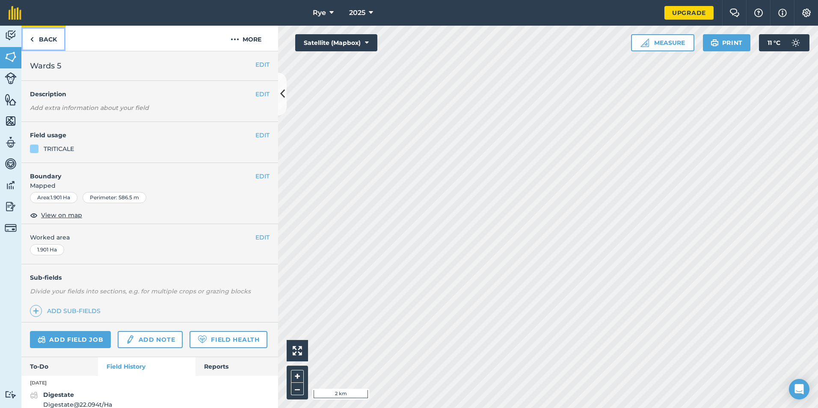
click at [55, 40] on link "Back" at bounding box center [43, 38] width 44 height 25
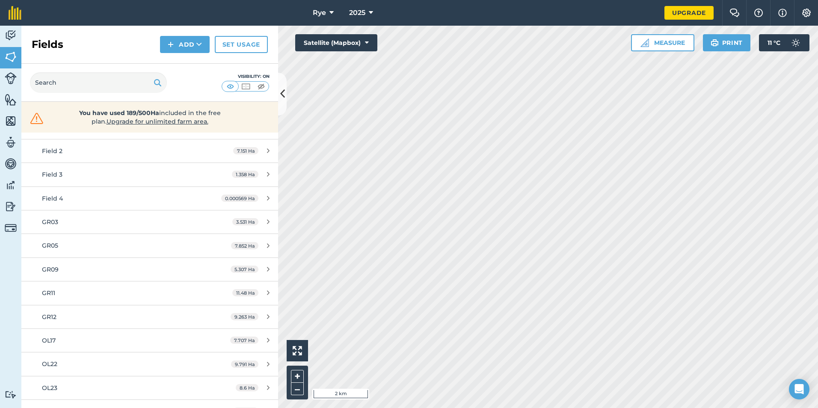
scroll to position [523, 0]
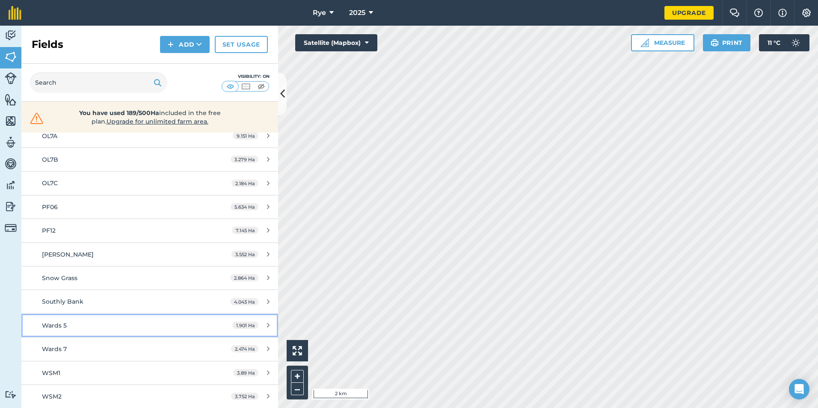
click at [94, 315] on link "Wards 5 1.901 Ha" at bounding box center [149, 325] width 257 height 23
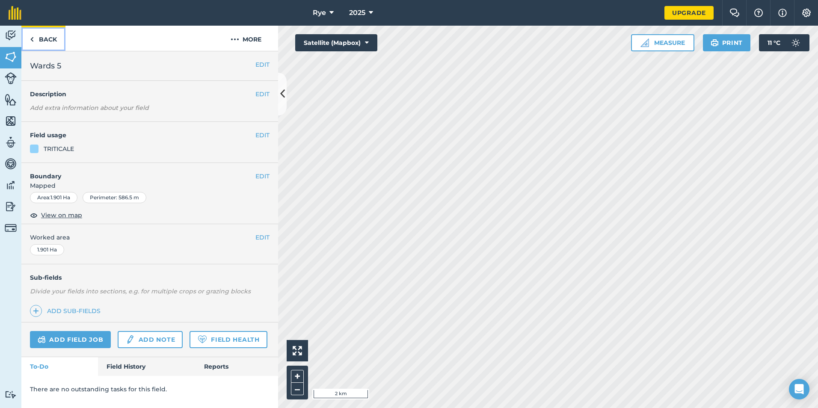
click at [43, 37] on link "Back" at bounding box center [43, 38] width 44 height 25
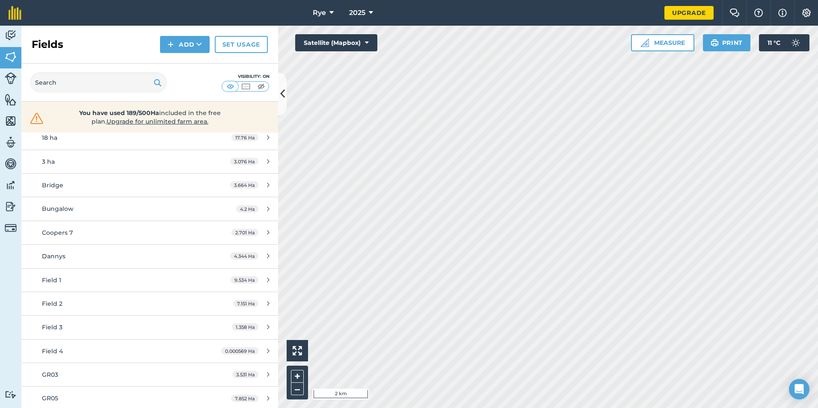
scroll to position [52, 0]
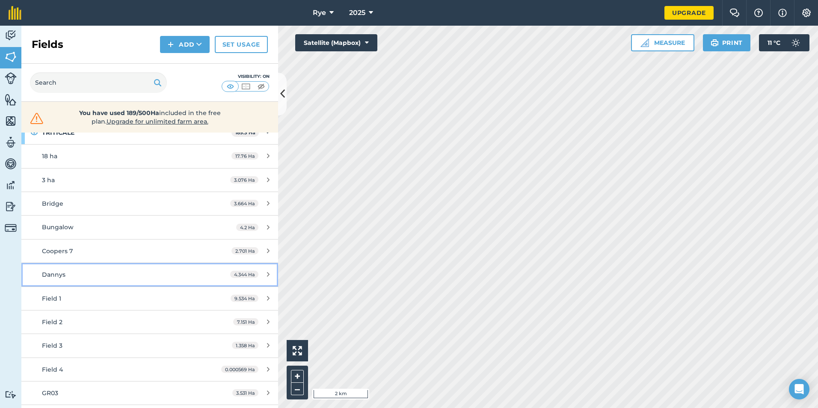
click at [132, 271] on div "Dannys" at bounding box center [122, 274] width 161 height 9
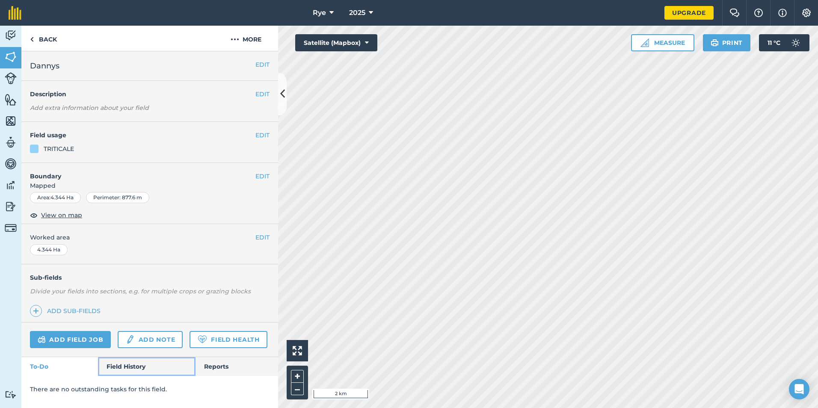
click at [134, 367] on link "Field History" at bounding box center [146, 366] width 97 height 19
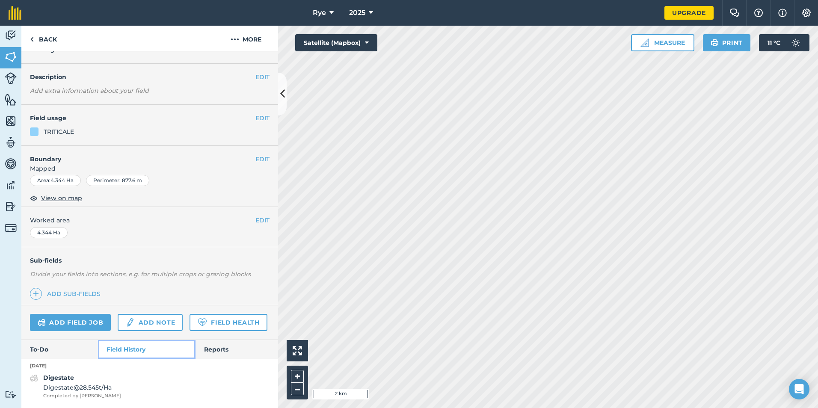
scroll to position [41, 0]
click at [46, 45] on link "Back" at bounding box center [43, 38] width 44 height 25
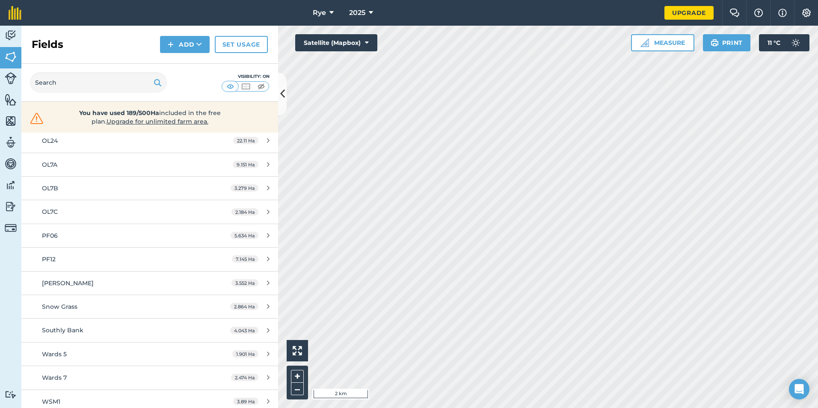
scroll to position [523, 0]
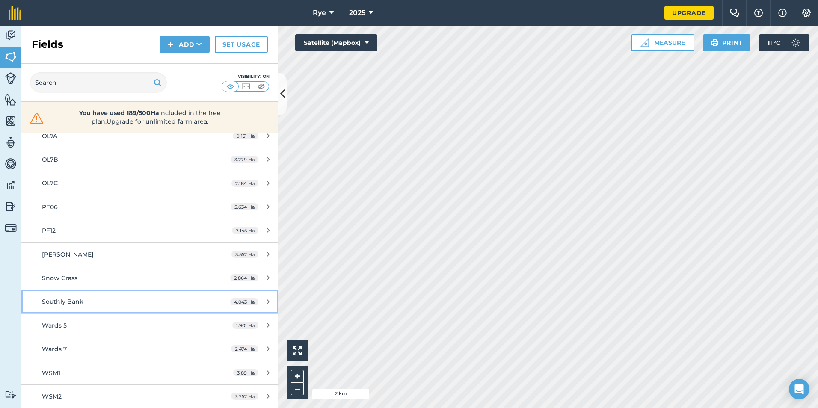
click at [113, 303] on div "Southly Bank" at bounding box center [122, 301] width 161 height 9
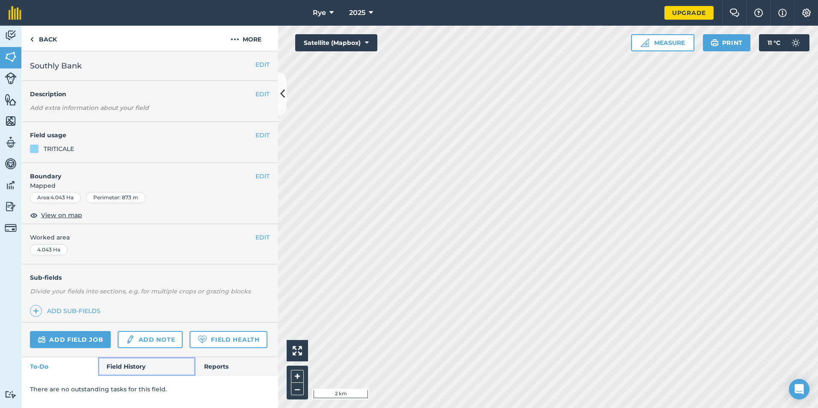
click at [125, 359] on link "Field History" at bounding box center [146, 366] width 97 height 19
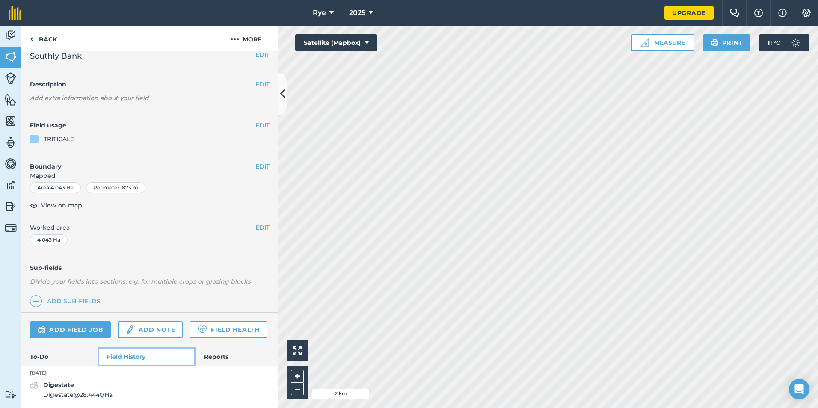
scroll to position [34, 0]
click at [92, 321] on link "Add field job" at bounding box center [70, 329] width 81 height 17
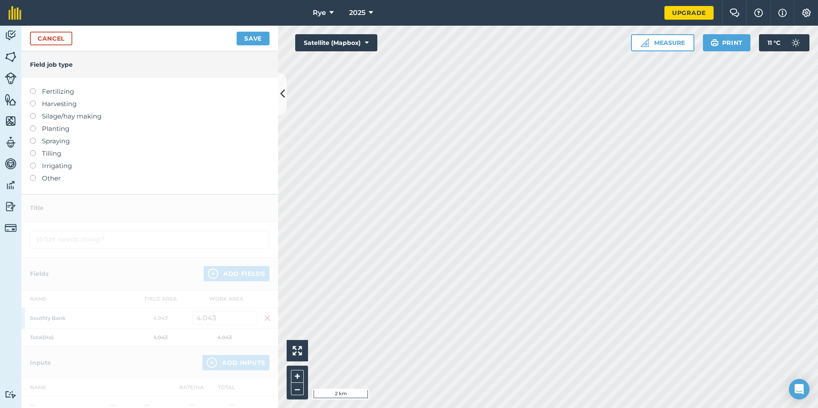
click at [60, 95] on label "Fertilizing" at bounding box center [150, 91] width 240 height 10
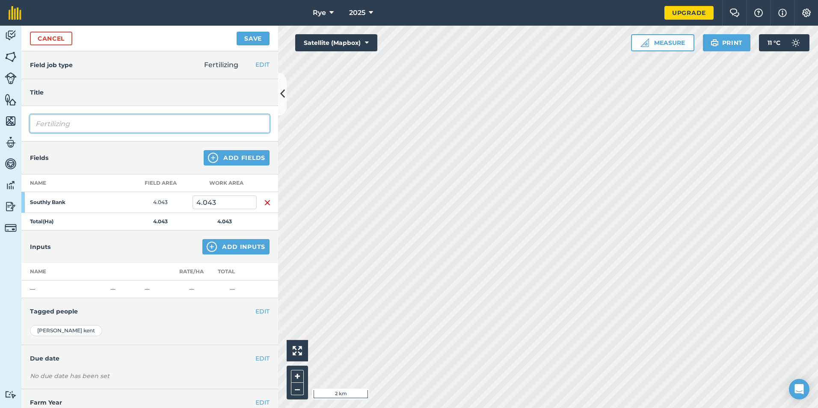
drag, startPoint x: 60, startPoint y: 131, endPoint x: 28, endPoint y: 156, distance: 41.4
click at [0, 145] on html "Rye 2025 Upgrade Farm Chat Help Info Settings Map printing is not available on …" at bounding box center [409, 204] width 818 height 408
click at [229, 241] on button "Add Inputs" at bounding box center [235, 246] width 67 height 15
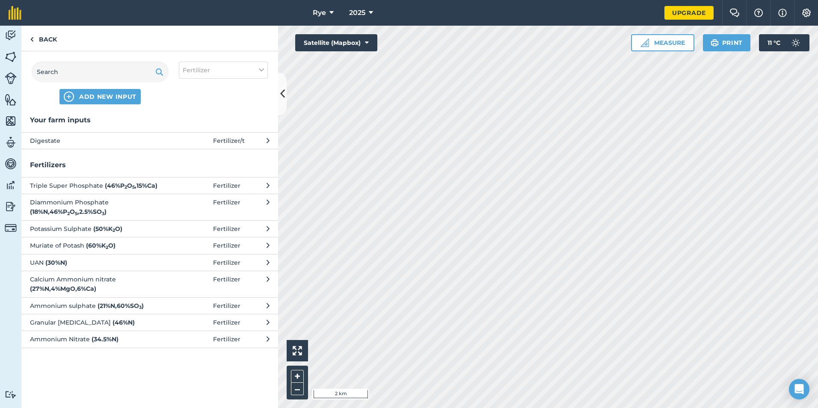
click at [122, 138] on span "Digestate" at bounding box center [100, 140] width 140 height 9
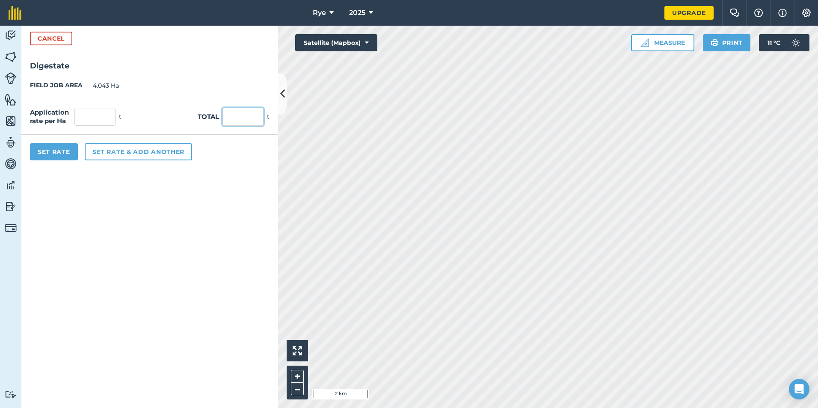
click at [244, 124] on input "text" at bounding box center [243, 117] width 41 height 18
click at [167, 211] on form "Cancel Digestate FIELD JOB AREA 4.043 Ha Application rate per Ha 28.444 t Total…" at bounding box center [149, 217] width 257 height 383
click at [66, 159] on button "Set Rate" at bounding box center [54, 151] width 48 height 17
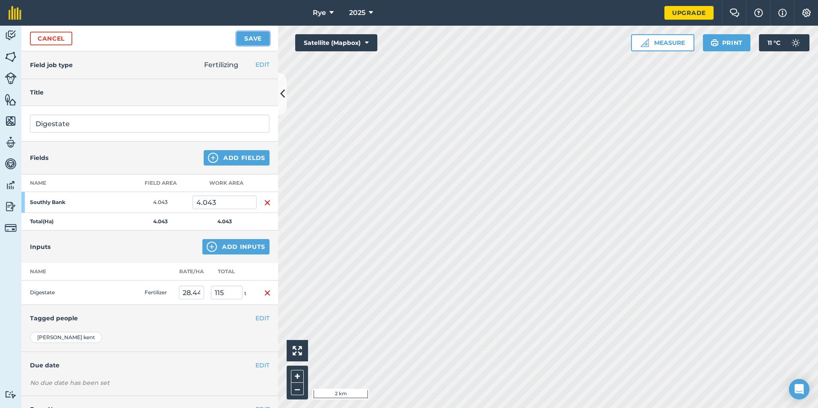
click at [262, 36] on button "Save" at bounding box center [253, 39] width 33 height 14
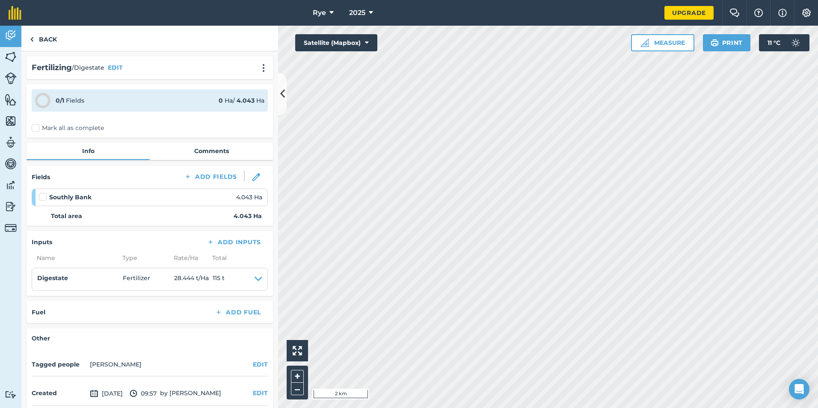
click at [86, 125] on label "Mark all as complete" at bounding box center [68, 128] width 72 height 9
click at [37, 125] on input "Mark all as complete" at bounding box center [35, 127] width 6 height 6
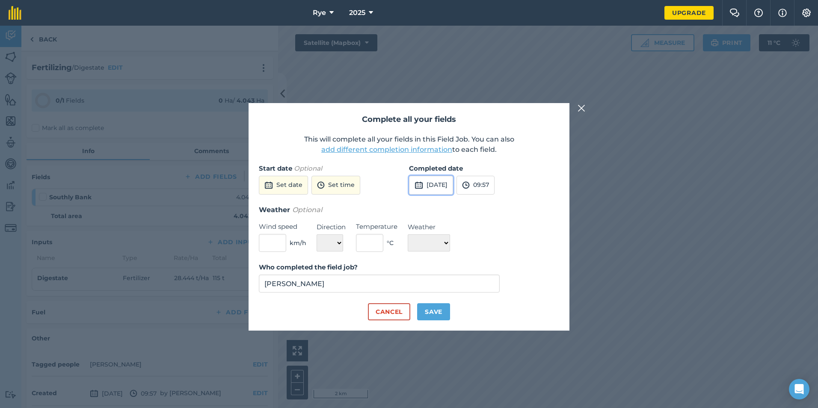
click at [432, 189] on button "[DATE]" at bounding box center [431, 185] width 44 height 19
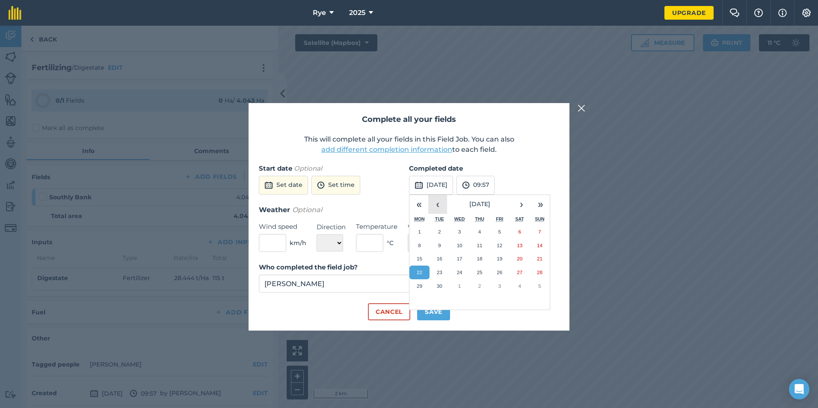
click at [434, 199] on button "‹" at bounding box center [437, 204] width 19 height 19
click at [484, 245] on button "8" at bounding box center [480, 246] width 20 height 14
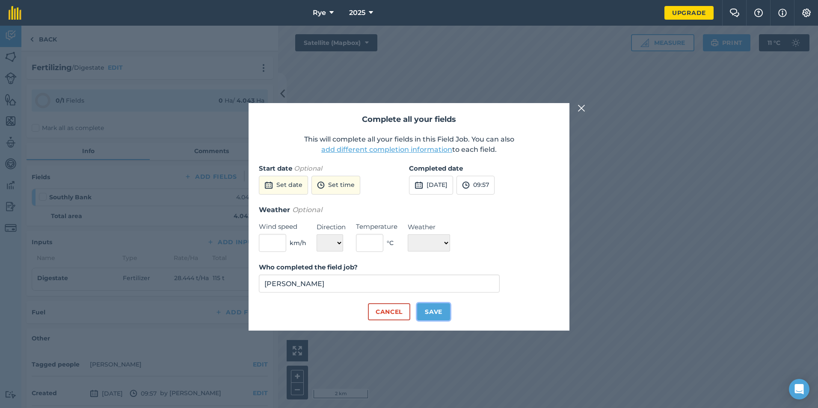
click at [439, 314] on button "Save" at bounding box center [433, 311] width 33 height 17
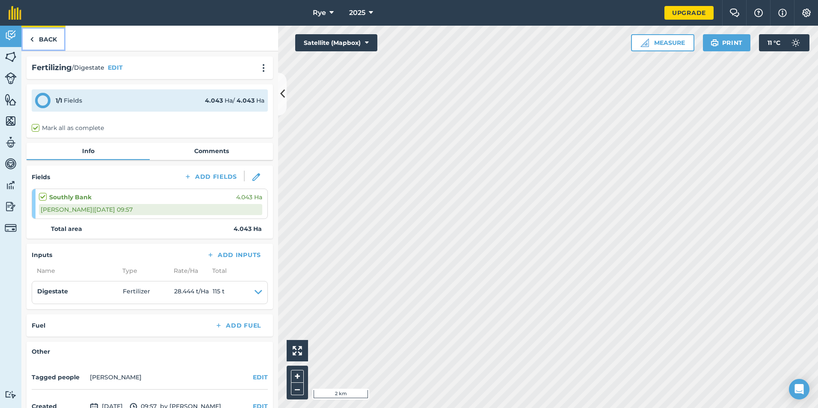
click at [56, 43] on link "Back" at bounding box center [43, 38] width 44 height 25
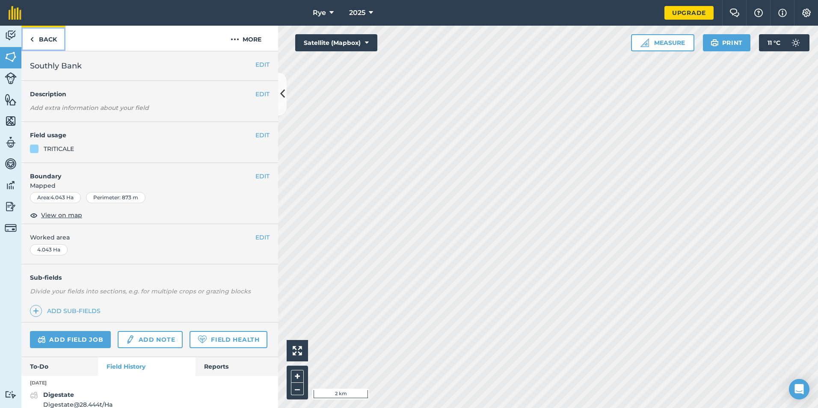
click at [36, 48] on link "Back" at bounding box center [43, 38] width 44 height 25
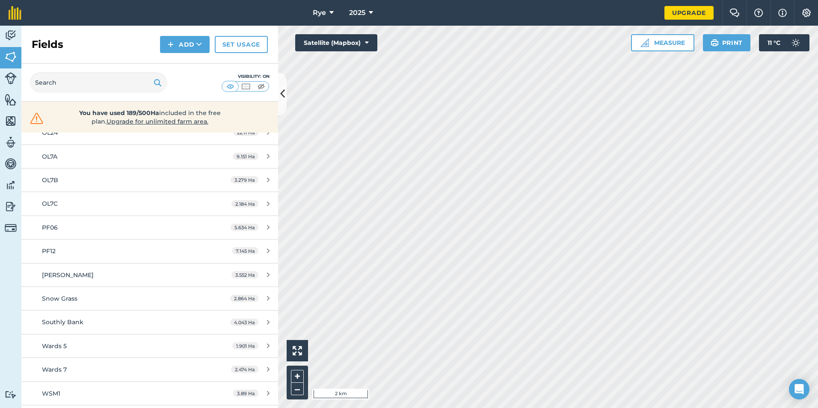
scroll to position [523, 0]
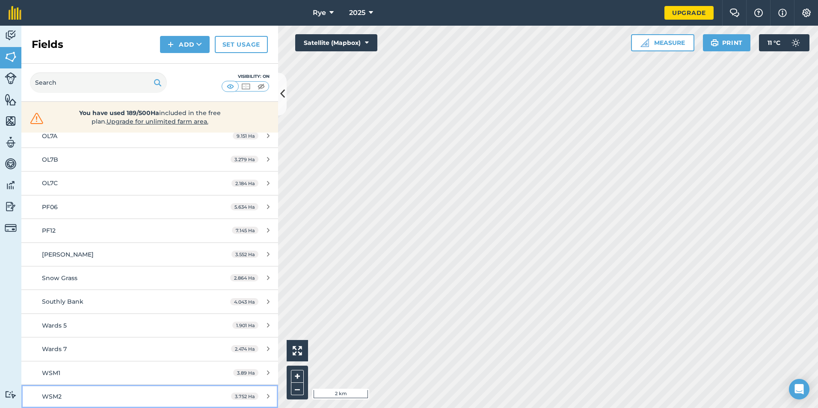
click at [90, 392] on div "WSM2" at bounding box center [122, 396] width 161 height 9
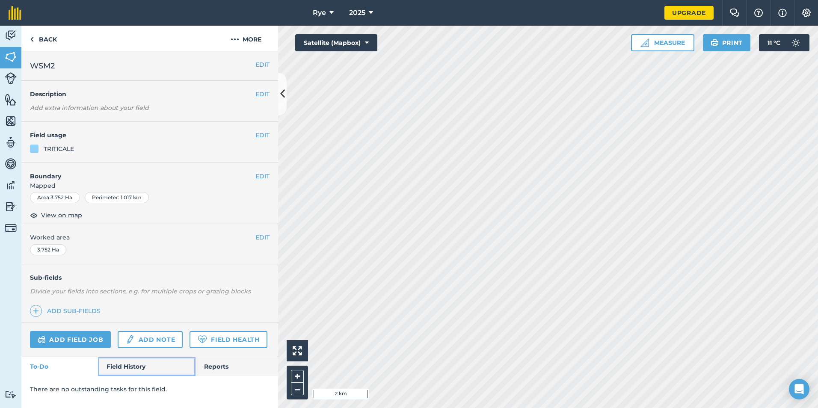
click at [129, 368] on link "Field History" at bounding box center [146, 366] width 97 height 19
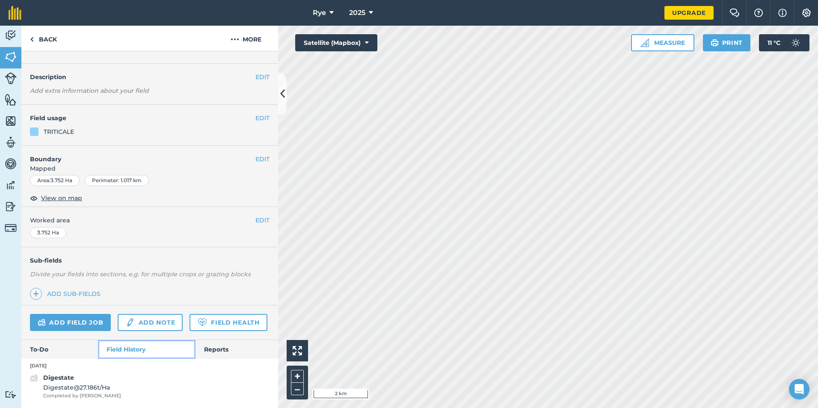
scroll to position [41, 0]
click at [58, 314] on link "Add field job" at bounding box center [70, 322] width 81 height 17
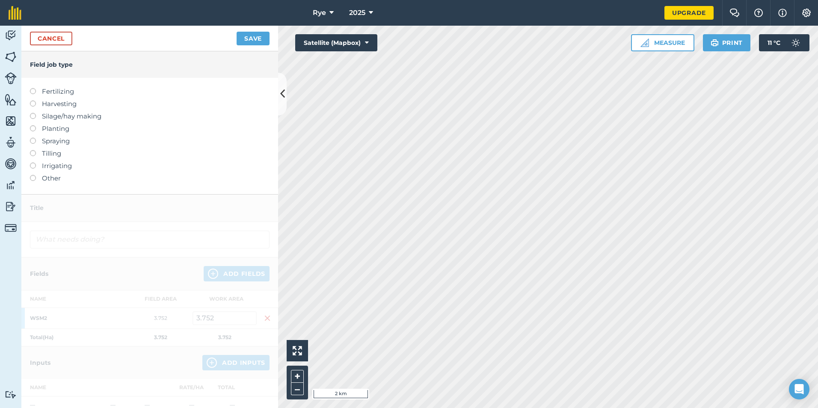
click at [59, 92] on label "Fertilizing" at bounding box center [150, 91] width 240 height 10
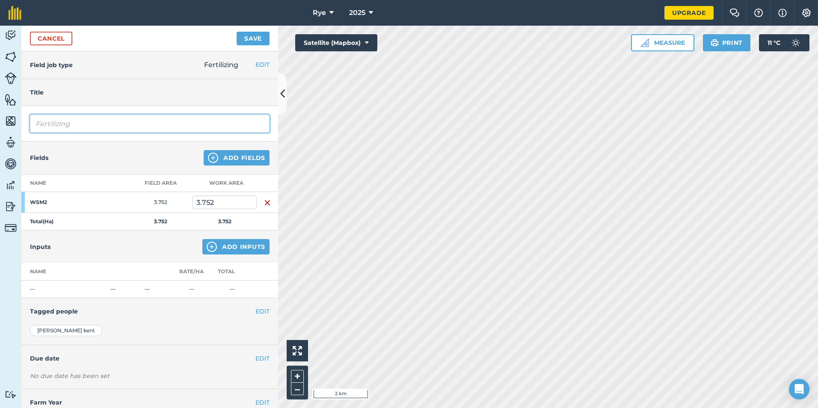
drag, startPoint x: 90, startPoint y: 119, endPoint x: -6, endPoint y: 143, distance: 98.9
click at [0, 143] on html "Rye 2025 Upgrade Farm Chat Help Info Settings Map printing is not available on …" at bounding box center [409, 204] width 818 height 408
click at [216, 246] on button "Add Inputs" at bounding box center [235, 246] width 67 height 15
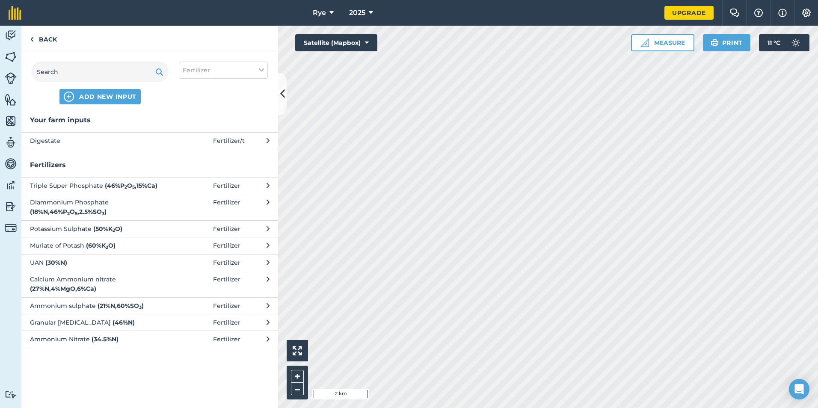
click at [146, 142] on span "Digestate" at bounding box center [100, 140] width 140 height 9
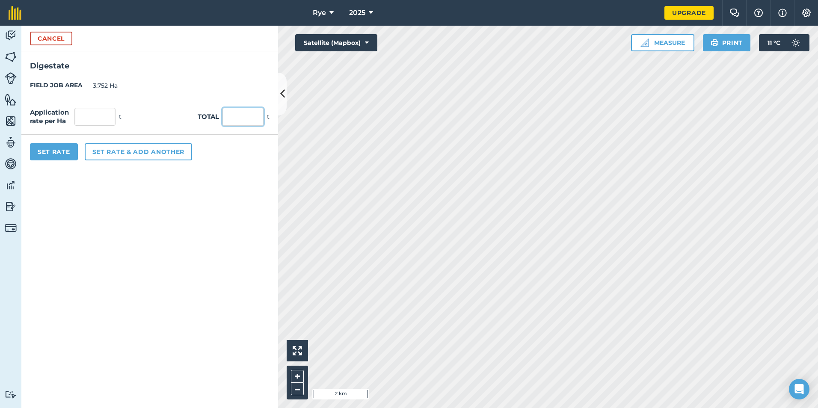
click at [232, 115] on input "text" at bounding box center [243, 117] width 41 height 18
drag, startPoint x: 95, startPoint y: 295, endPoint x: 88, endPoint y: 226, distance: 68.8
click at [95, 294] on form "Cancel Digestate FIELD JOB AREA 3.752 Ha Application rate per Ha 27.985 t Total…" at bounding box center [149, 217] width 257 height 383
click at [62, 149] on button "Set Rate" at bounding box center [54, 151] width 48 height 17
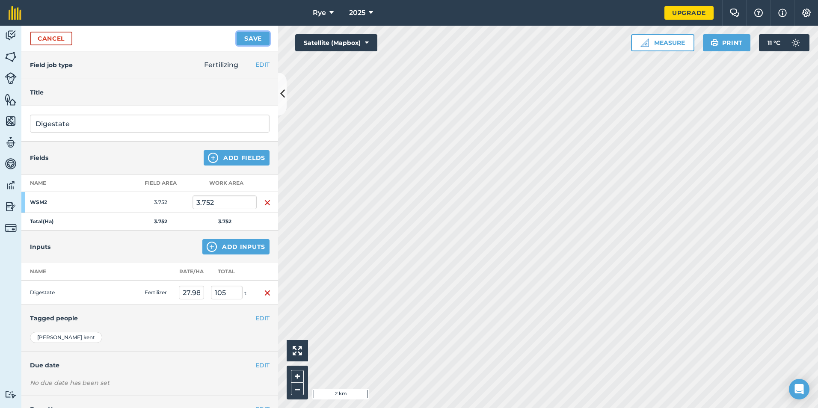
click at [250, 39] on button "Save" at bounding box center [253, 39] width 33 height 14
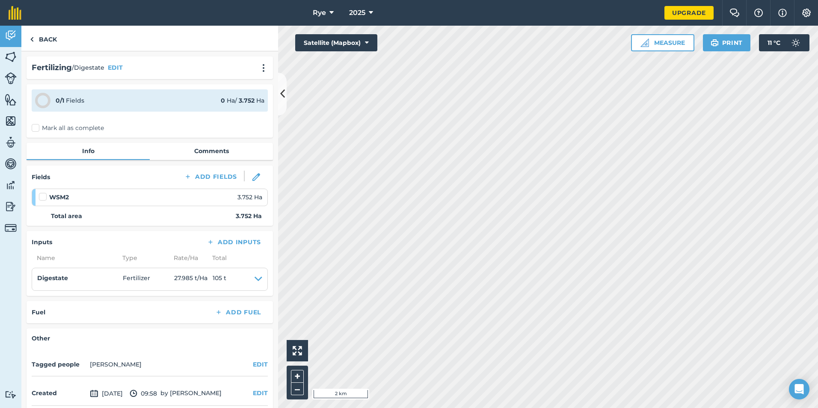
click at [82, 129] on label "Mark all as complete" at bounding box center [68, 128] width 72 height 9
click at [37, 129] on input "Mark all as complete" at bounding box center [35, 127] width 6 height 6
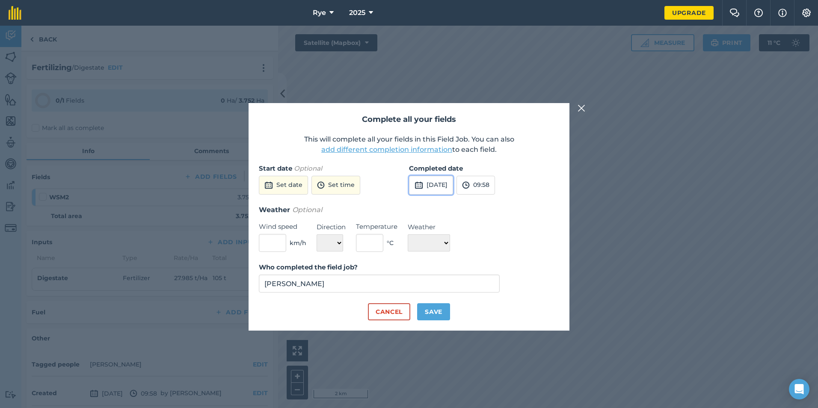
click at [453, 187] on button "[DATE]" at bounding box center [431, 185] width 44 height 19
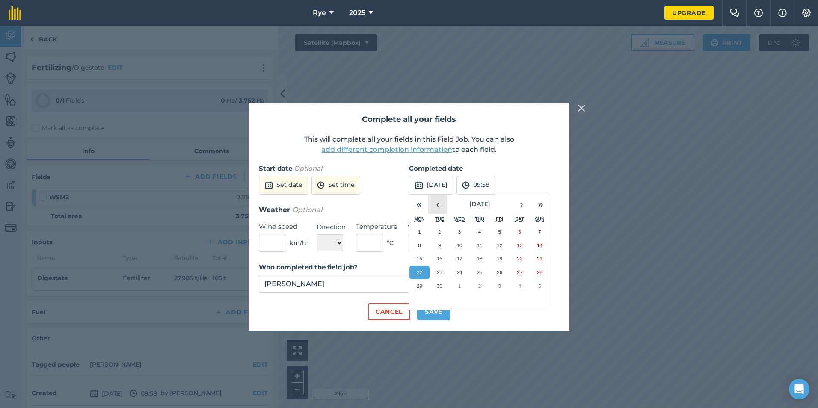
click at [442, 205] on button "‹" at bounding box center [437, 204] width 19 height 19
click at [462, 243] on button "7" at bounding box center [460, 246] width 20 height 14
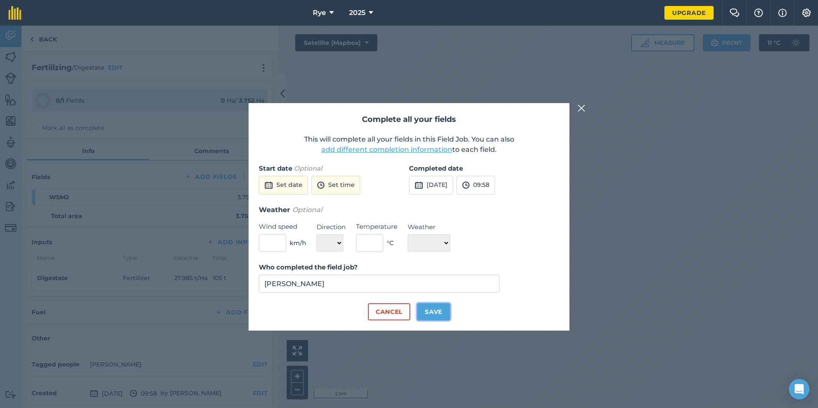
click at [445, 315] on button "Save" at bounding box center [433, 311] width 33 height 17
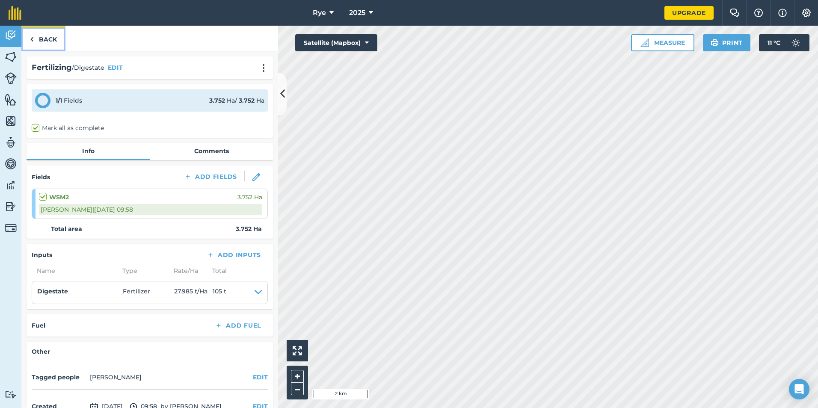
click at [51, 35] on link "Back" at bounding box center [43, 38] width 44 height 25
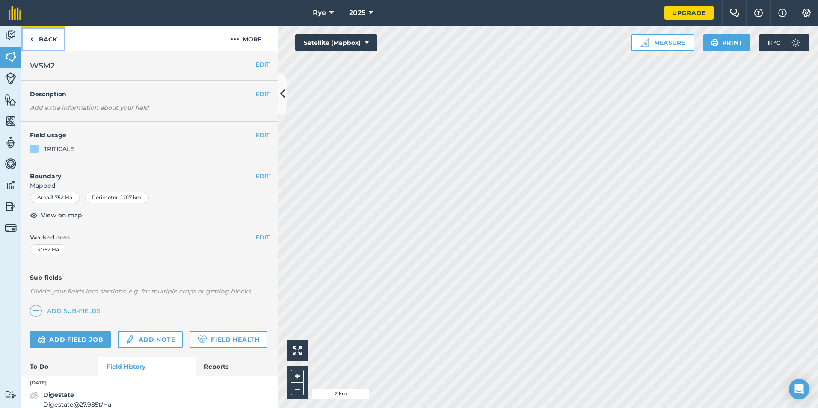
click at [45, 41] on link "Back" at bounding box center [43, 38] width 44 height 25
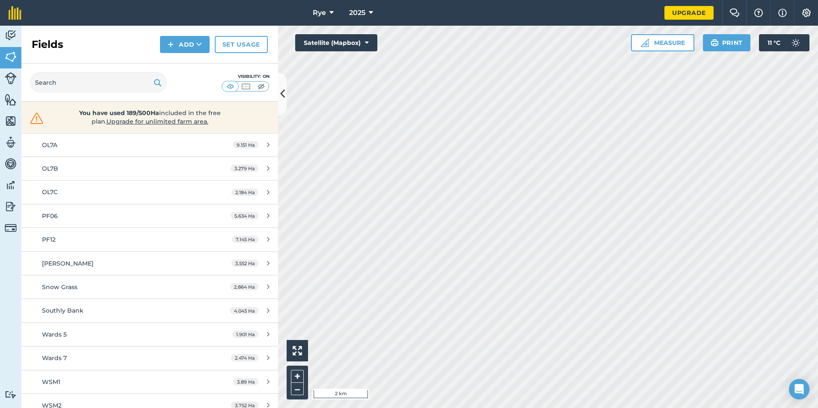
scroll to position [523, 0]
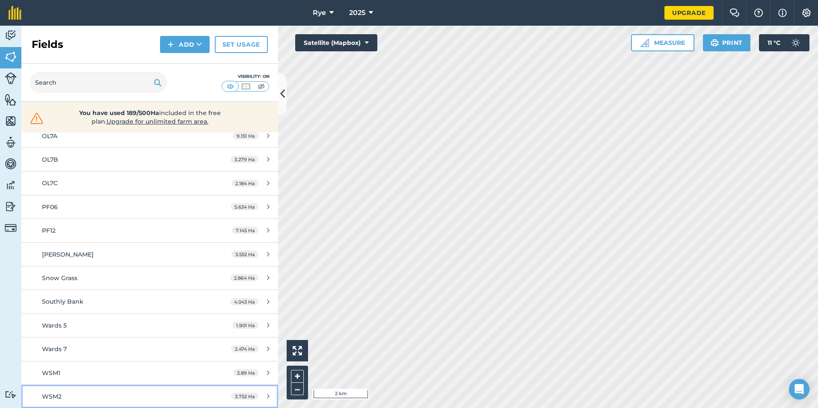
click at [64, 393] on div "WSM2" at bounding box center [122, 396] width 161 height 9
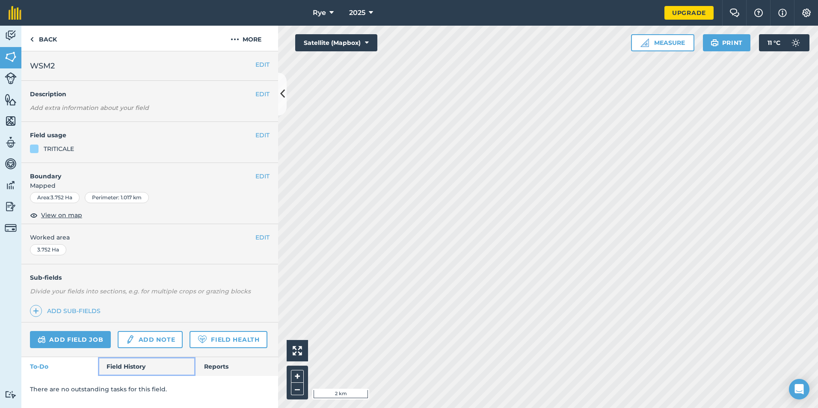
click at [137, 368] on link "Field History" at bounding box center [146, 366] width 97 height 19
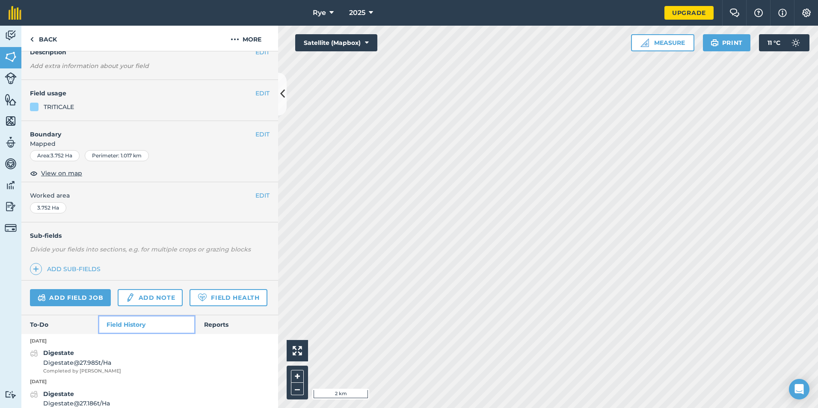
scroll to position [82, 0]
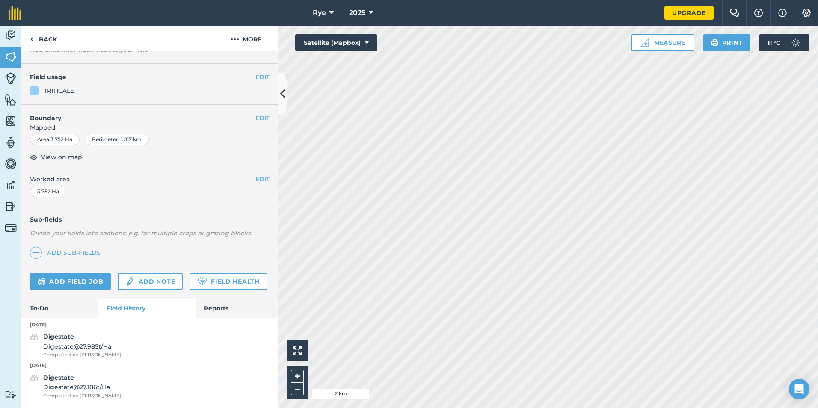
click at [114, 342] on div "Digestate Digestate @ 27.985 t / Ha Completed by [PERSON_NAME]" at bounding box center [149, 345] width 257 height 27
click at [71, 353] on span "Completed by [PERSON_NAME]" at bounding box center [82, 355] width 78 height 8
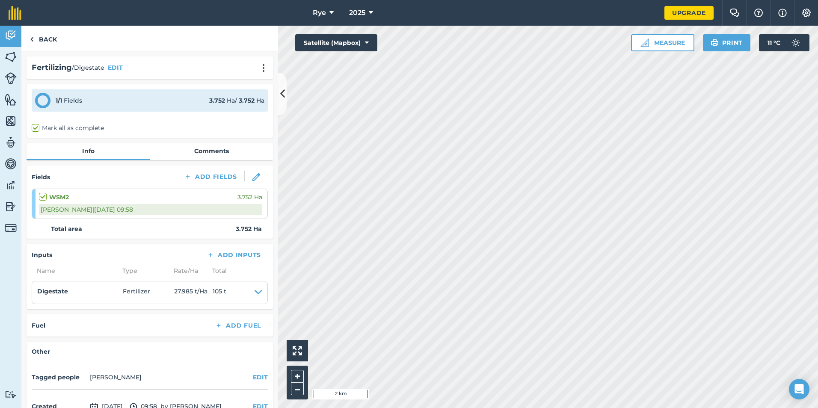
click at [253, 286] on li "Digestate Fertilizer 27.985 t / Ha 105 t EDIT" at bounding box center [150, 292] width 236 height 23
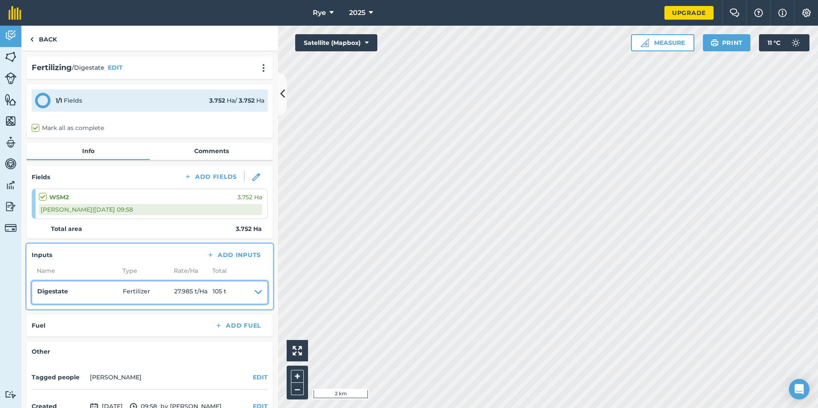
click at [255, 296] on icon at bounding box center [259, 293] width 8 height 12
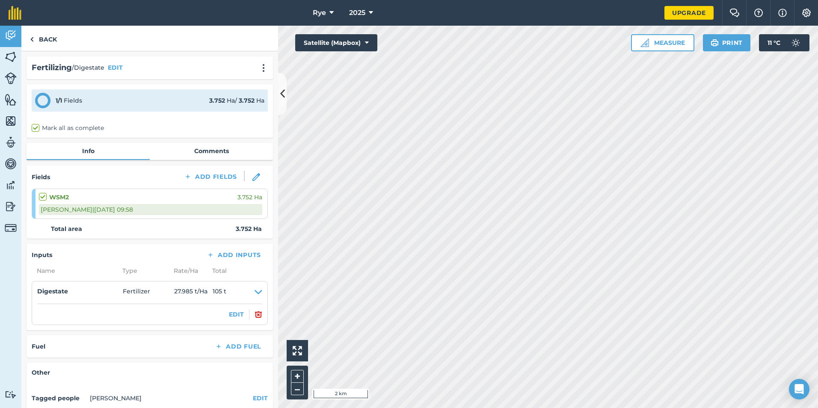
click at [229, 321] on li "Digestate Fertilizer 27.985 t / Ha 105 t EDIT" at bounding box center [150, 303] width 236 height 44
click at [232, 317] on button "EDIT" at bounding box center [236, 314] width 15 height 9
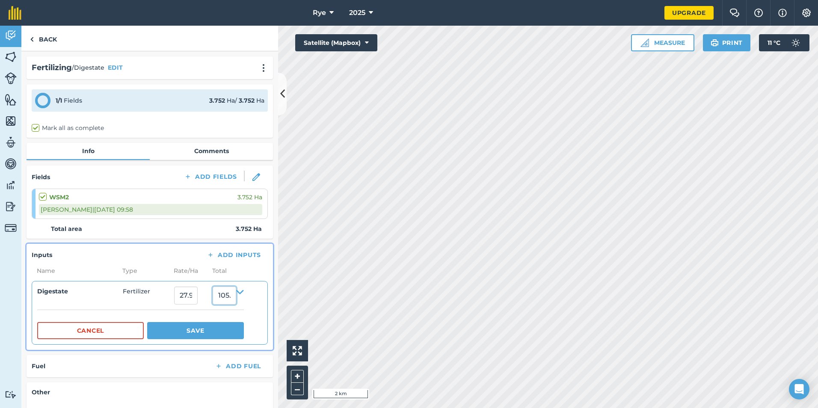
click at [236, 295] on input "105.00000139999999" at bounding box center [225, 296] width 24 height 18
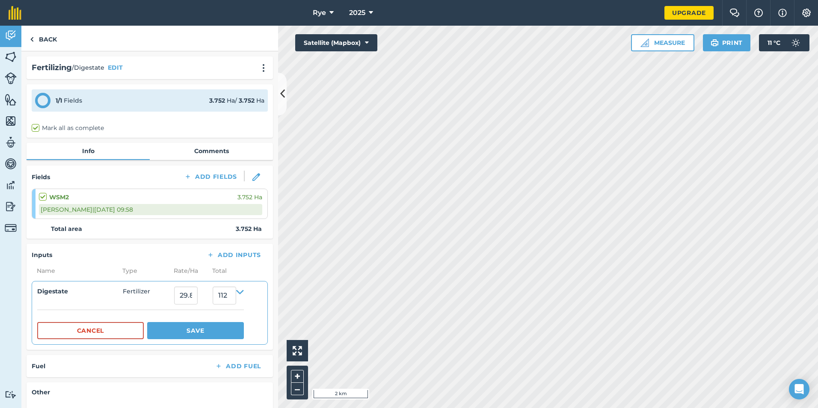
click at [165, 259] on div "Inputs Add Inputs" at bounding box center [150, 255] width 236 height 12
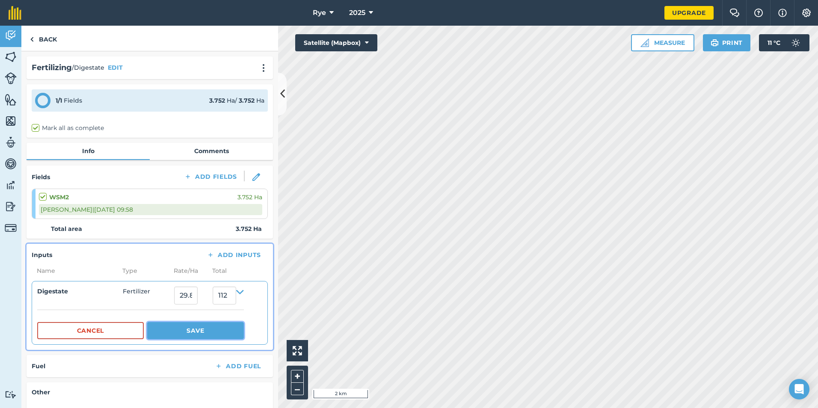
click at [190, 330] on button "Save" at bounding box center [195, 330] width 97 height 17
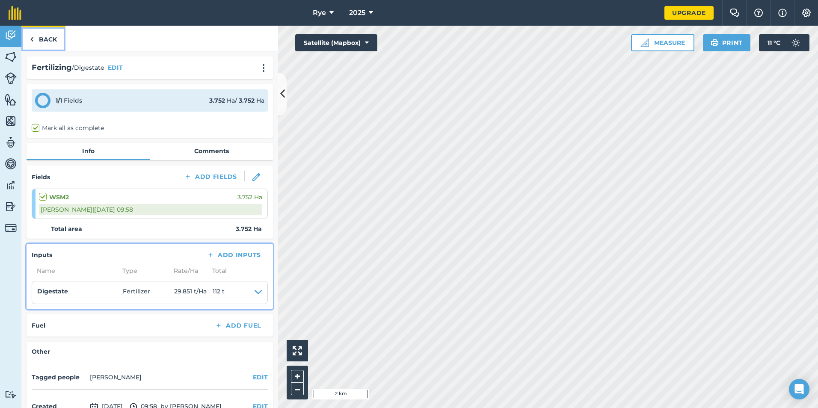
click at [45, 41] on link "Back" at bounding box center [43, 38] width 44 height 25
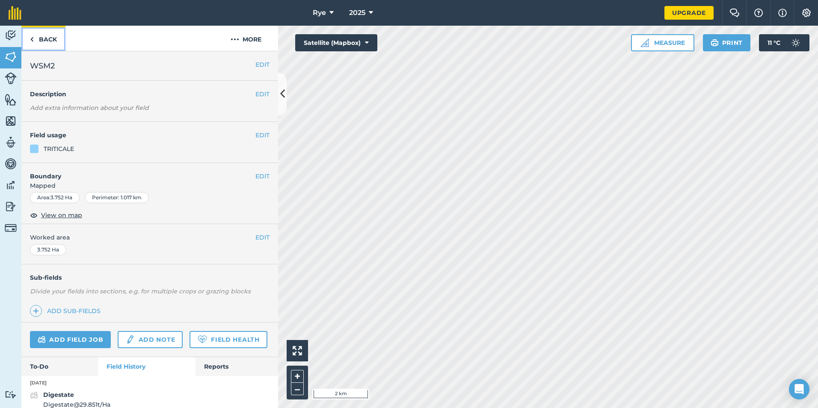
click at [45, 45] on link "Back" at bounding box center [43, 38] width 44 height 25
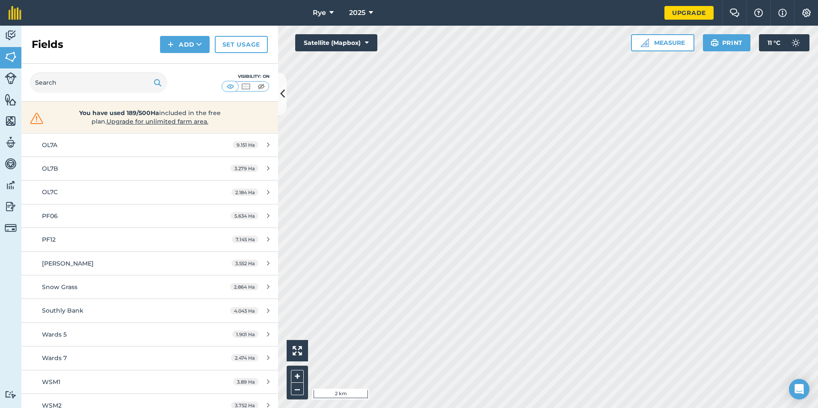
scroll to position [523, 0]
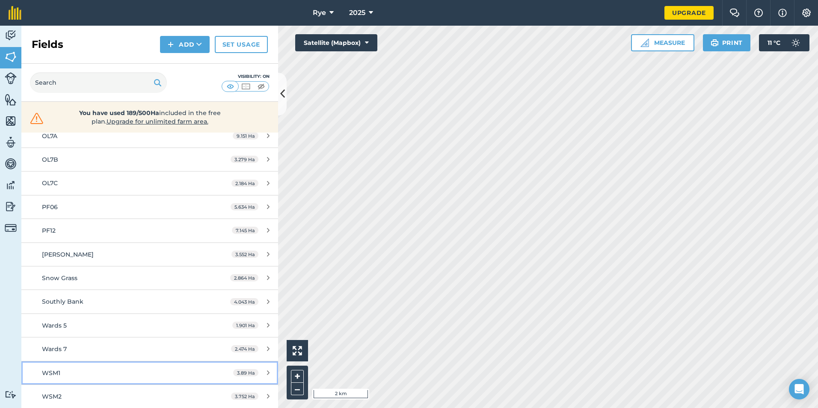
click at [70, 377] on div "WSM1" at bounding box center [122, 372] width 161 height 9
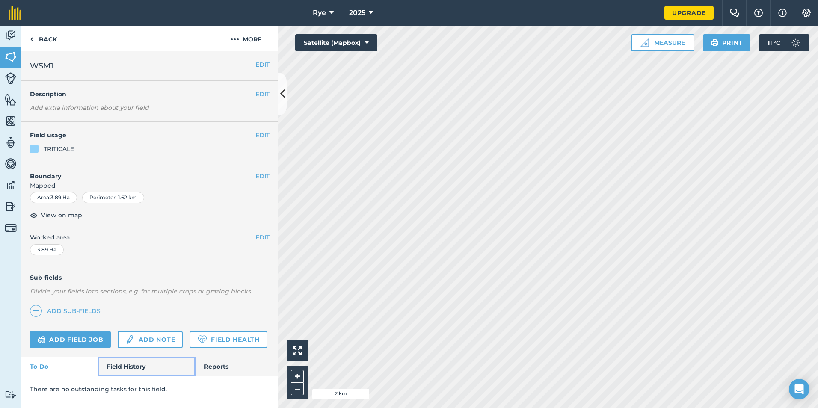
click at [137, 357] on link "Field History" at bounding box center [146, 366] width 97 height 19
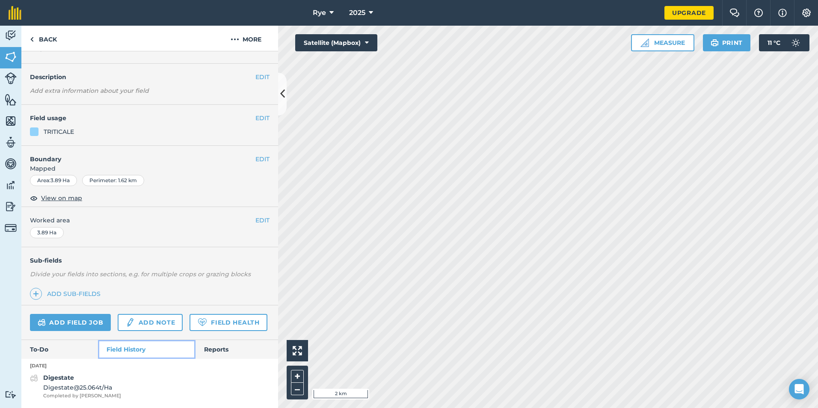
scroll to position [41, 0]
click at [71, 314] on link "Add field job" at bounding box center [70, 322] width 81 height 17
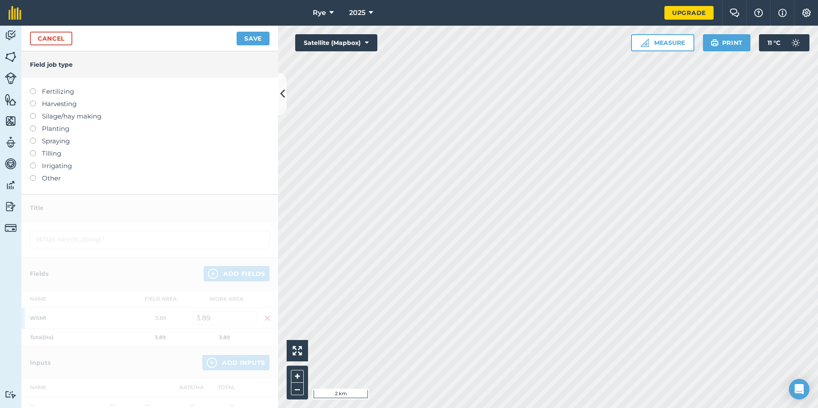
click at [45, 94] on label "Fertilizing" at bounding box center [150, 91] width 240 height 10
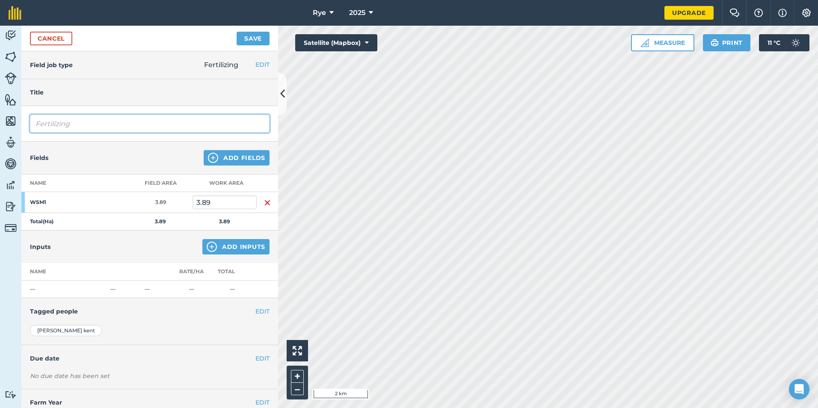
drag, startPoint x: 70, startPoint y: 120, endPoint x: 12, endPoint y: 127, distance: 57.8
click at [12, 127] on div "Activity Fields Livestock Features Maps Team Vehicles Data Reporting Billing Tu…" at bounding box center [409, 217] width 818 height 383
click at [207, 245] on img at bounding box center [212, 247] width 10 height 10
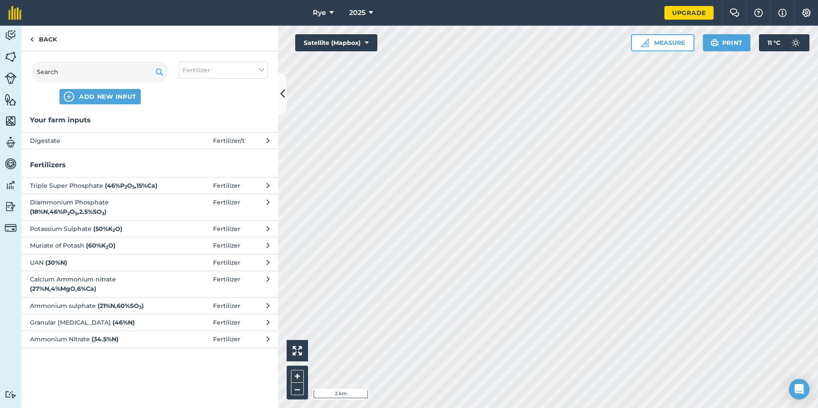
click at [174, 139] on span at bounding box center [193, 140] width 40 height 9
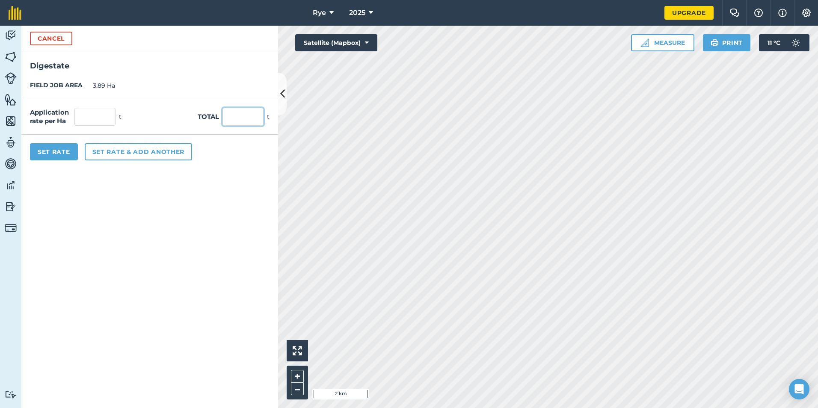
click at [244, 119] on input "text" at bounding box center [243, 117] width 41 height 18
click at [92, 199] on form "Cancel Digestate FIELD JOB AREA 3.89 Ha Application rate per Ha 26.992 t Total …" at bounding box center [149, 217] width 257 height 383
click at [70, 151] on button "Set Rate" at bounding box center [54, 151] width 48 height 17
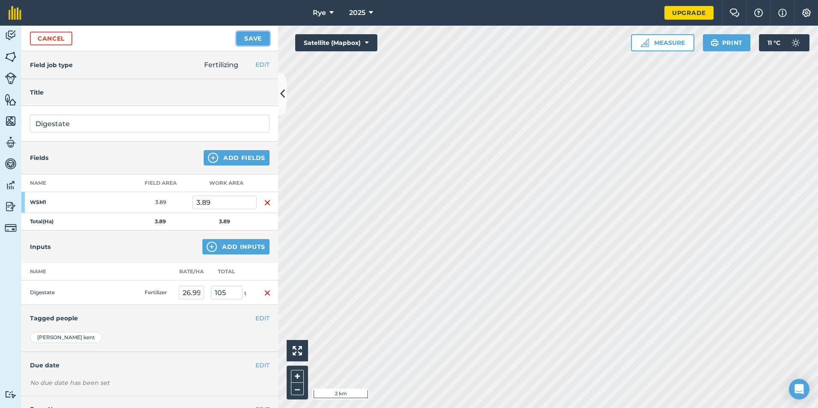
click at [247, 32] on button "Save" at bounding box center [253, 39] width 33 height 14
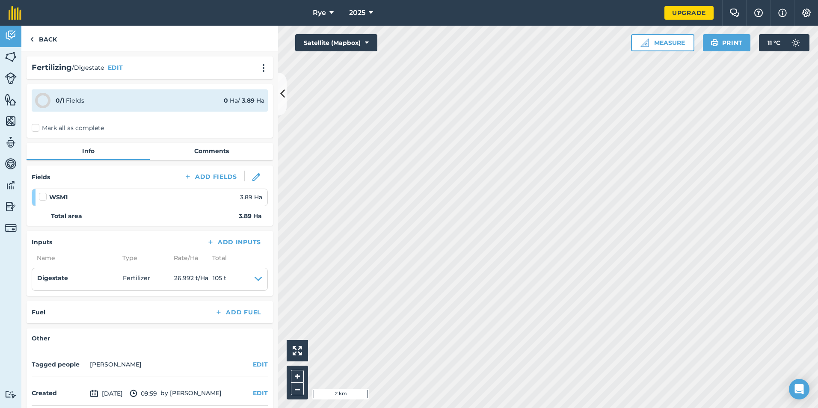
click at [40, 126] on label "Mark all as complete" at bounding box center [68, 128] width 72 height 9
click at [37, 126] on input "Mark all as complete" at bounding box center [35, 127] width 6 height 6
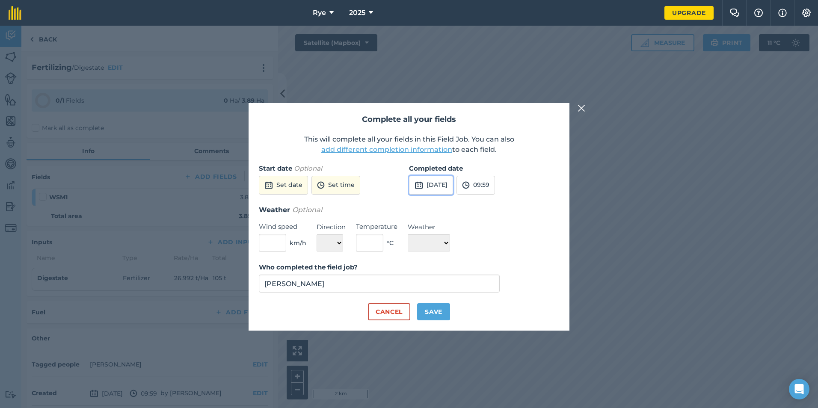
click at [440, 186] on button "[DATE]" at bounding box center [431, 185] width 44 height 19
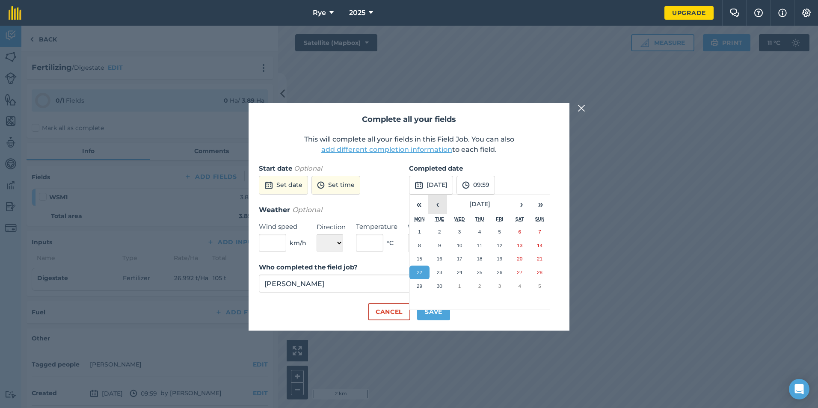
click at [435, 206] on button "‹" at bounding box center [437, 204] width 19 height 19
click at [436, 205] on button "‹" at bounding box center [437, 204] width 19 height 19
click at [460, 244] on abbr "7" at bounding box center [459, 246] width 3 height 6
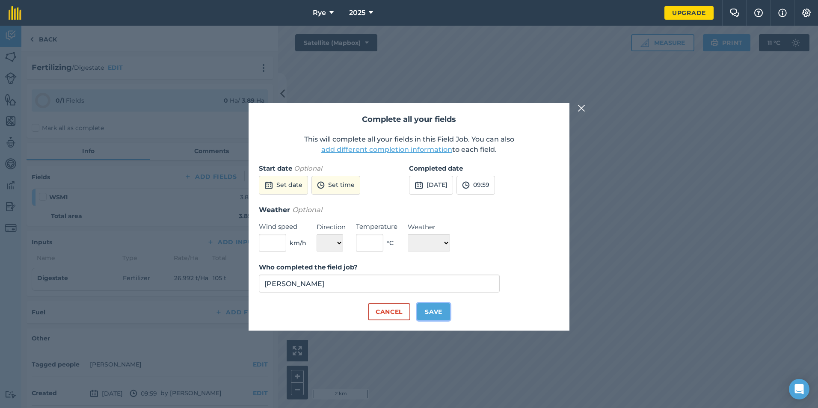
click at [437, 310] on button "Save" at bounding box center [433, 311] width 33 height 17
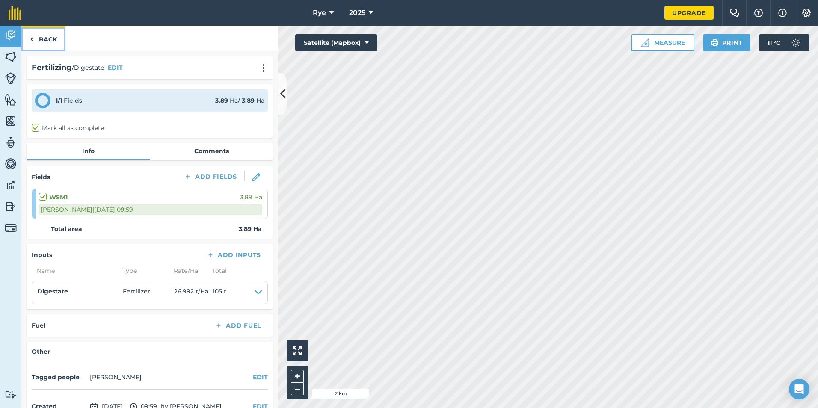
click at [56, 34] on link "Back" at bounding box center [43, 38] width 44 height 25
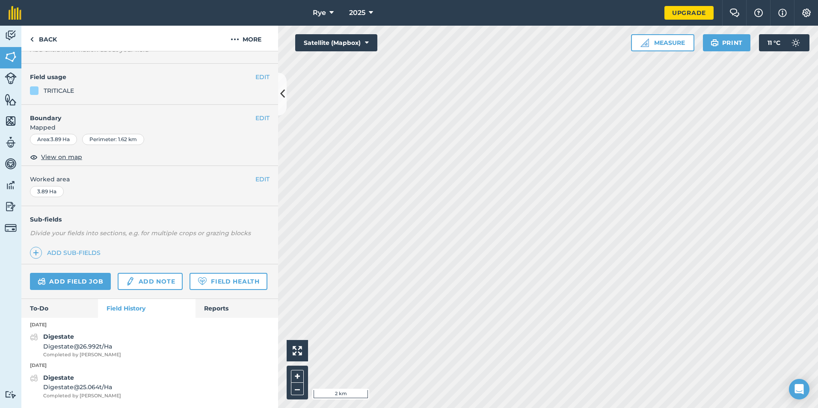
scroll to position [82, 0]
click at [74, 273] on link "Add field job" at bounding box center [70, 281] width 81 height 17
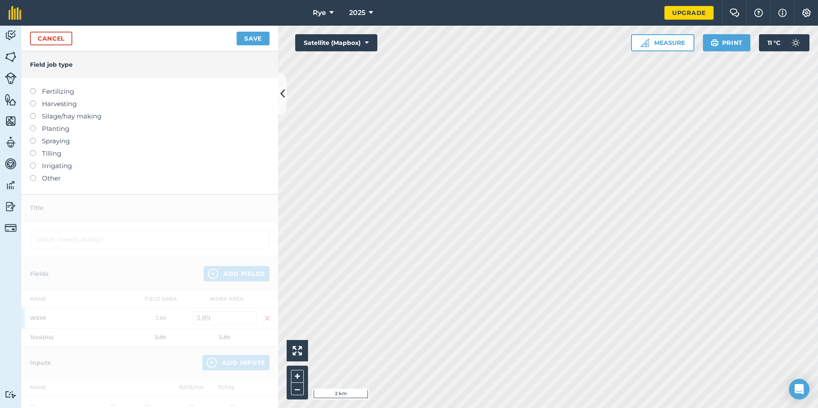
click at [45, 95] on label "Fertilizing" at bounding box center [150, 91] width 240 height 10
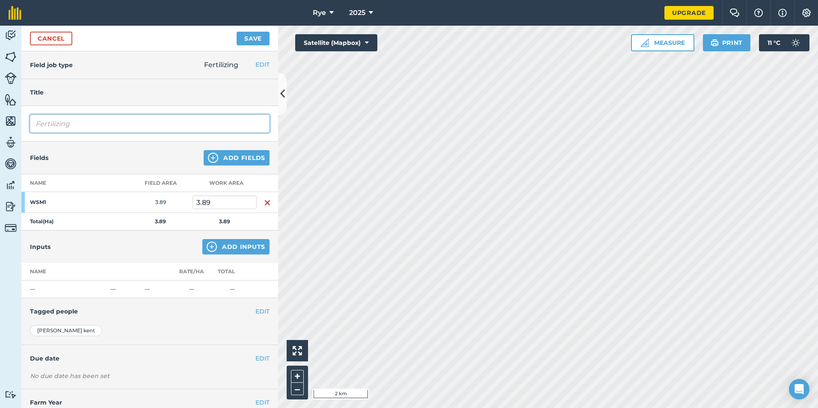
drag, startPoint x: 74, startPoint y: 126, endPoint x: -9, endPoint y: 131, distance: 83.1
click at [0, 131] on html "Rye 2025 Upgrade Farm Chat Help Info Settings Map printing is not available on …" at bounding box center [409, 204] width 818 height 408
click at [252, 239] on div "Inputs Add Inputs" at bounding box center [149, 247] width 257 height 33
click at [238, 248] on button "Add Inputs" at bounding box center [235, 246] width 67 height 15
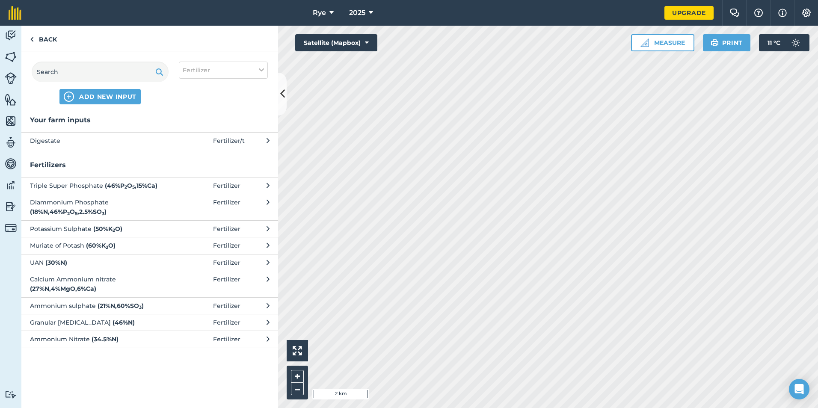
click at [184, 140] on span at bounding box center [193, 140] width 40 height 9
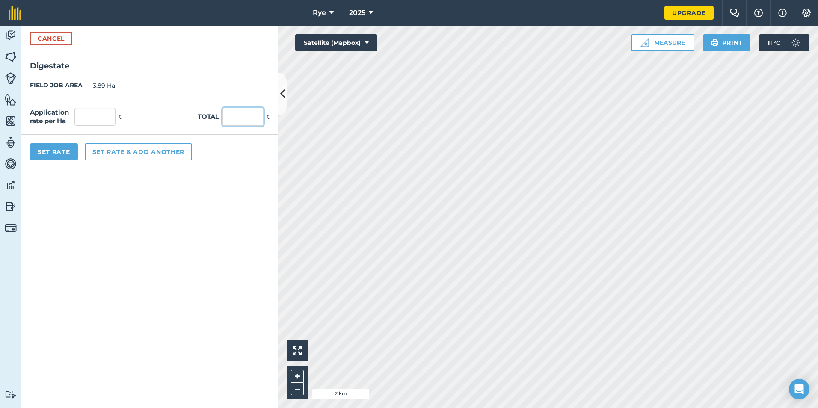
click at [238, 121] on input "text" at bounding box center [243, 117] width 41 height 18
drag, startPoint x: 160, startPoint y: 293, endPoint x: 154, endPoint y: 293, distance: 5.6
click at [160, 293] on form "Cancel Digestate FIELD JOB AREA 3.89 Ha Application rate per Ha 26.221 t Total …" at bounding box center [149, 217] width 257 height 383
click at [55, 150] on button "Set Rate" at bounding box center [54, 151] width 48 height 17
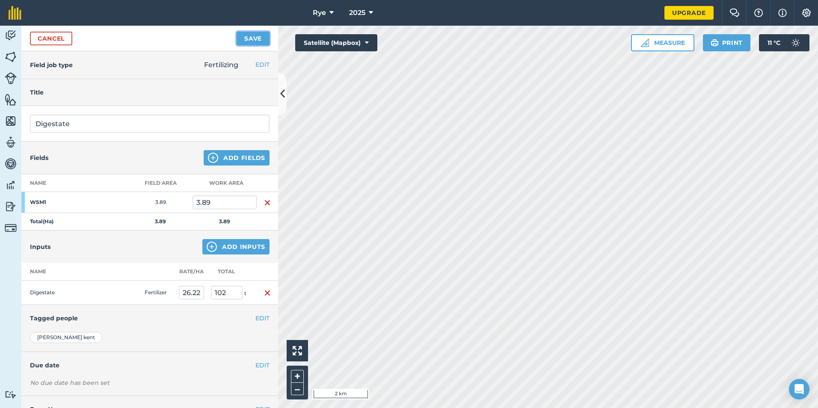
click at [264, 35] on button "Save" at bounding box center [253, 39] width 33 height 14
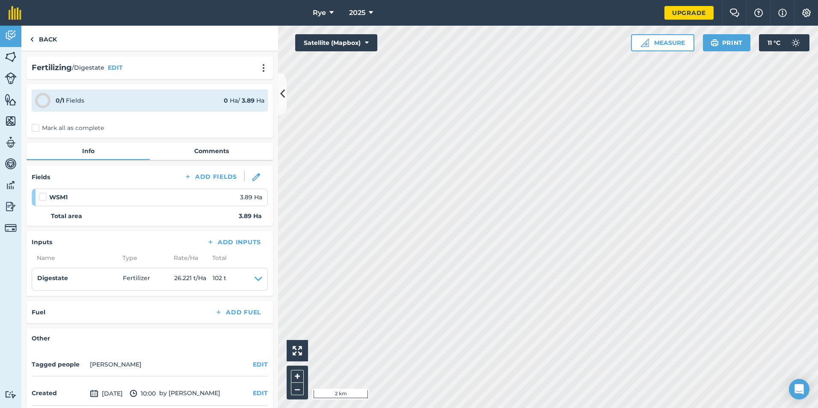
click at [73, 127] on label "Mark all as complete" at bounding box center [68, 128] width 72 height 9
click at [37, 127] on input "Mark all as complete" at bounding box center [35, 127] width 6 height 6
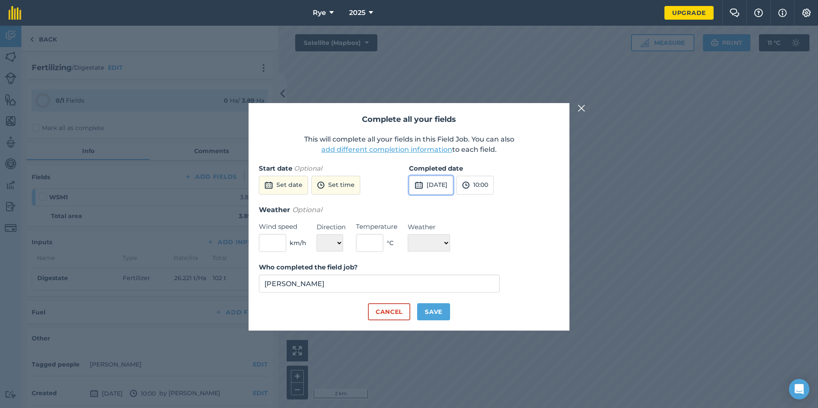
click at [453, 183] on button "[DATE]" at bounding box center [431, 185] width 44 height 19
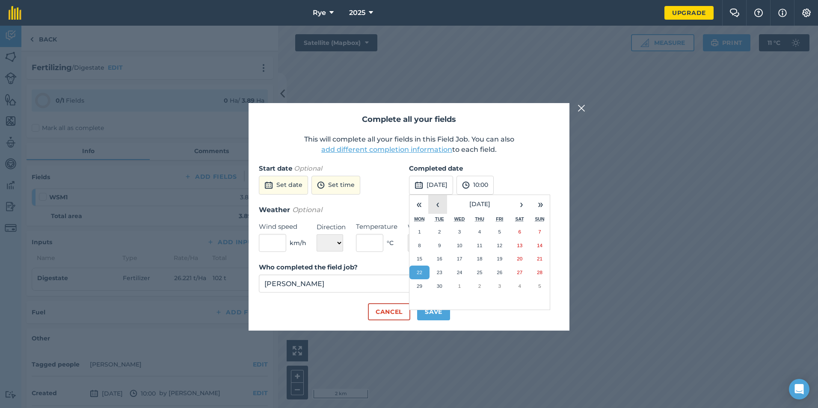
click at [443, 202] on button "‹" at bounding box center [437, 204] width 19 height 19
click at [419, 281] on button "23" at bounding box center [420, 286] width 20 height 14
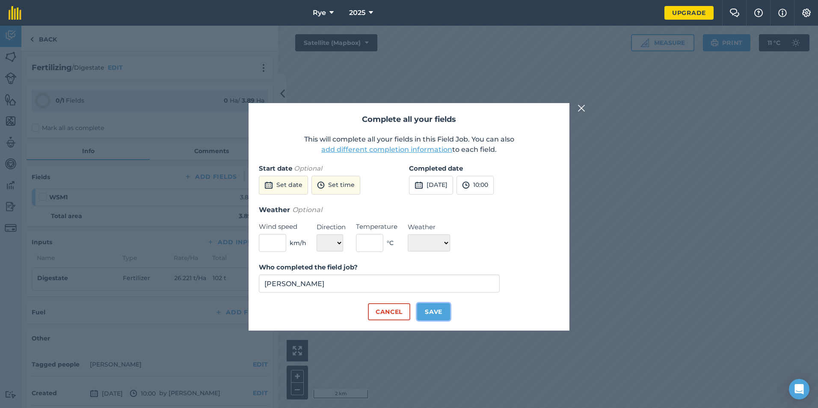
click at [441, 312] on button "Save" at bounding box center [433, 311] width 33 height 17
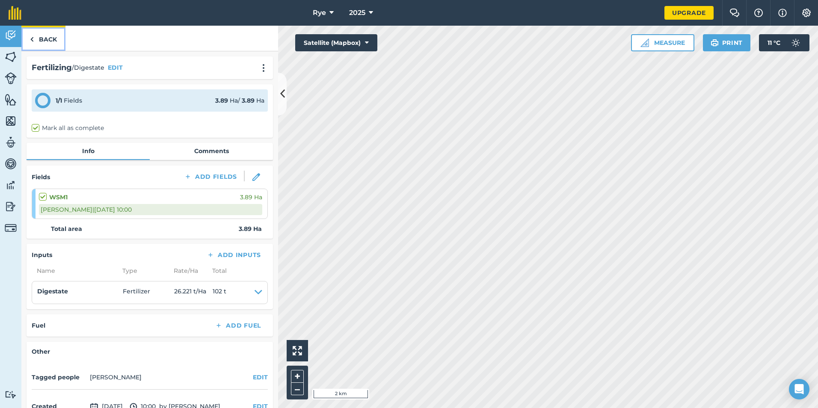
click at [51, 30] on link "Back" at bounding box center [43, 38] width 44 height 25
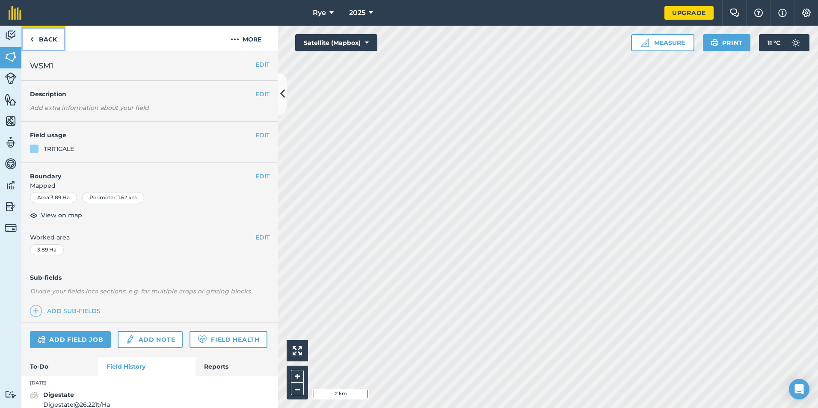
click at [45, 42] on link "Back" at bounding box center [43, 38] width 44 height 25
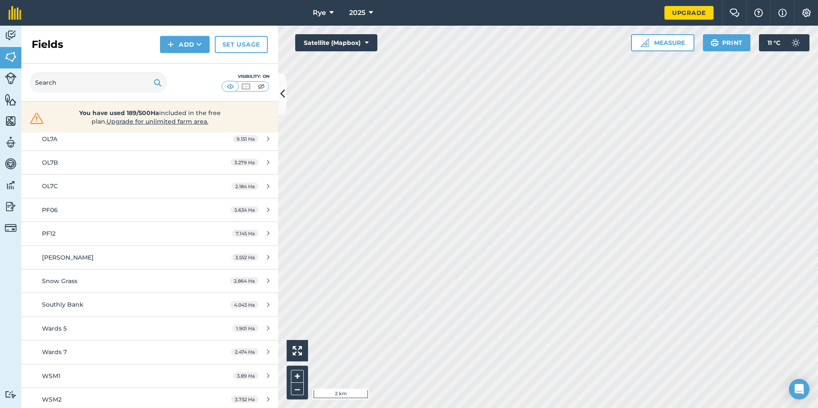
scroll to position [523, 0]
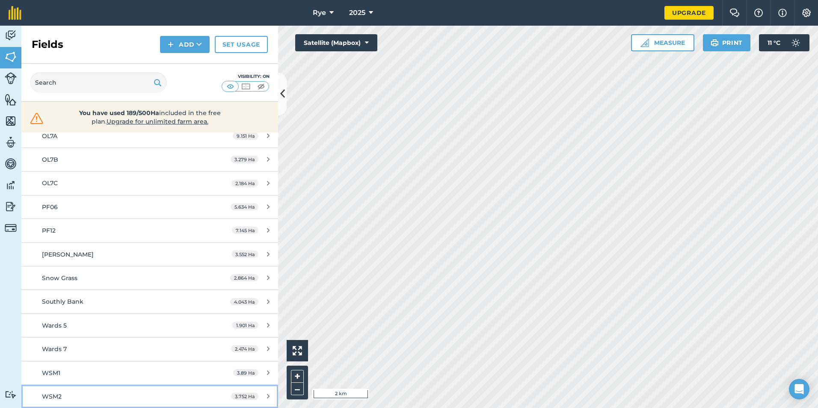
click at [68, 394] on div "WSM2" at bounding box center [122, 396] width 161 height 9
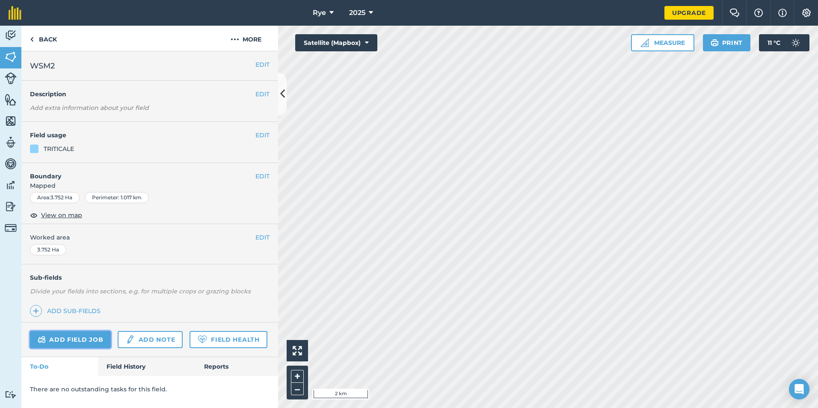
click at [98, 340] on link "Add field job" at bounding box center [70, 339] width 81 height 17
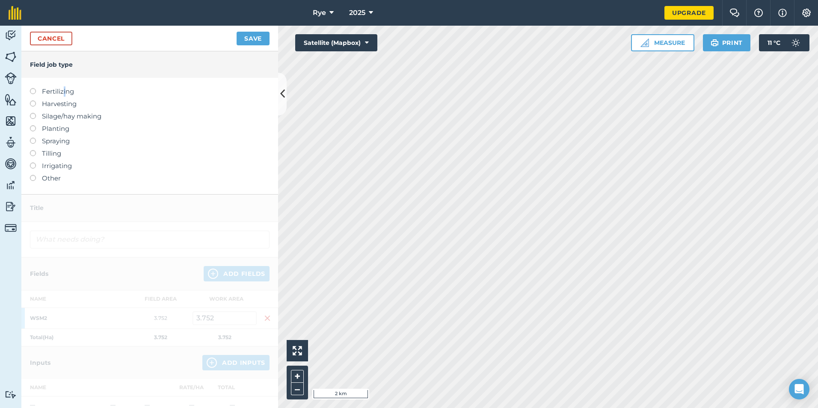
click at [64, 92] on label "Fertilizing" at bounding box center [150, 91] width 240 height 10
drag, startPoint x: 64, startPoint y: 92, endPoint x: 42, endPoint y: 90, distance: 22.3
click at [42, 90] on label "Fertilizing" at bounding box center [150, 91] width 240 height 10
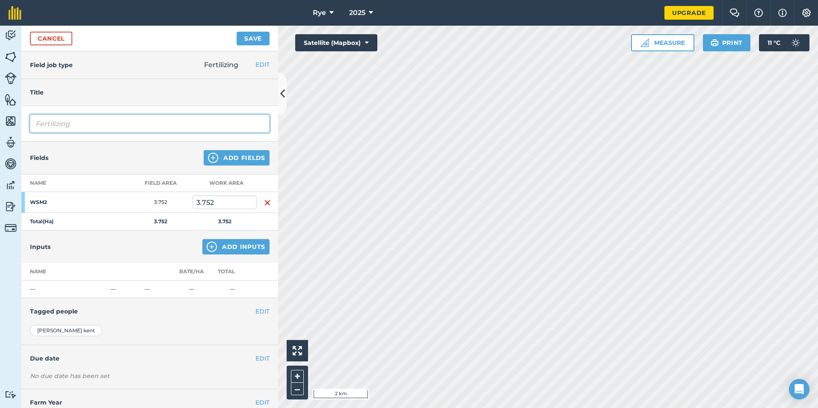
drag, startPoint x: 79, startPoint y: 125, endPoint x: -3, endPoint y: 113, distance: 82.6
click at [0, 113] on html "Rye 2025 Upgrade Farm Chat Help Info Settings Map printing is not available on …" at bounding box center [409, 204] width 818 height 408
click at [227, 251] on button "Add Inputs" at bounding box center [235, 246] width 67 height 15
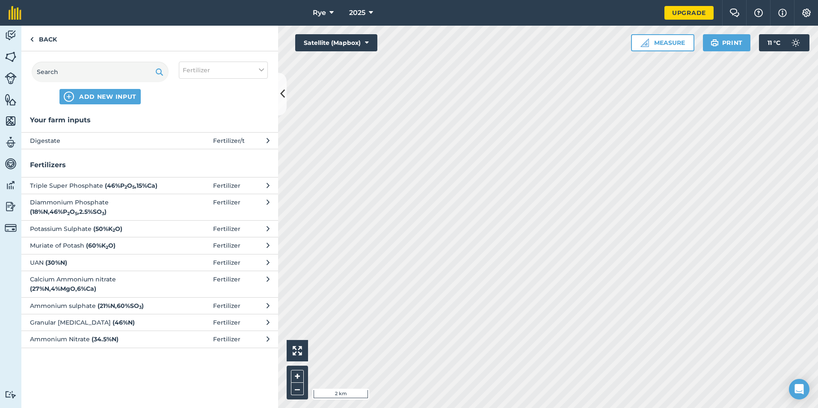
click at [176, 146] on button "Digestate Fertilizer / t" at bounding box center [149, 140] width 257 height 17
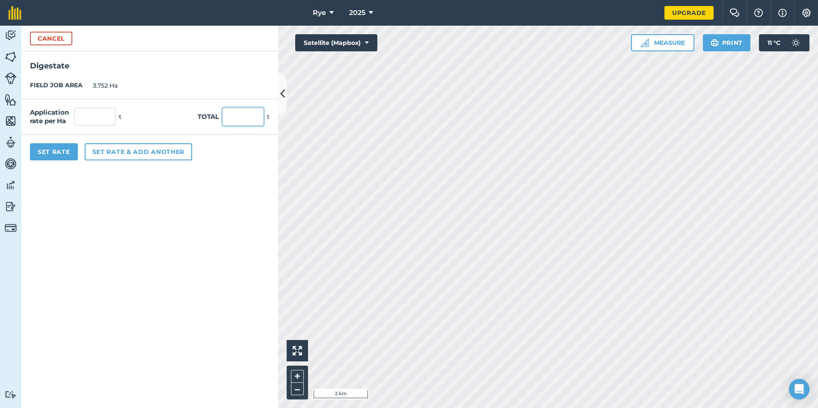
click at [235, 114] on input "text" at bounding box center [243, 117] width 41 height 18
drag, startPoint x: 185, startPoint y: 224, endPoint x: 171, endPoint y: 217, distance: 15.3
click at [184, 223] on form "Cancel Digestate FIELD JOB AREA 3.752 Ha Application rate per Ha 27.985 t Total…" at bounding box center [149, 217] width 257 height 383
click at [52, 148] on button "Set Rate" at bounding box center [54, 151] width 48 height 17
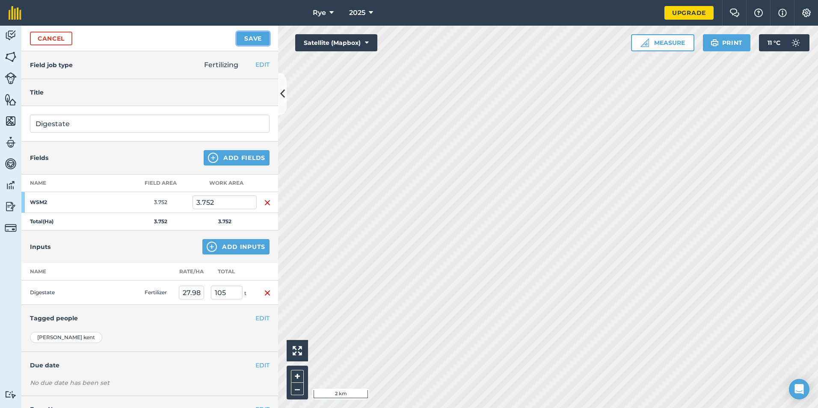
click at [248, 45] on button "Save" at bounding box center [253, 39] width 33 height 14
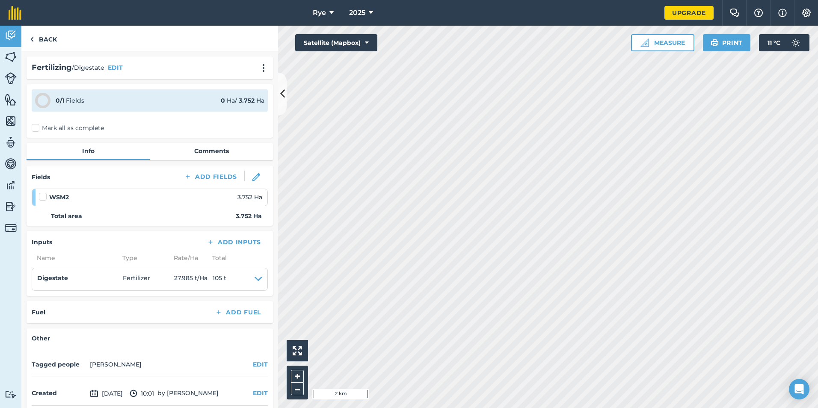
click at [69, 127] on label "Mark all as complete" at bounding box center [68, 128] width 72 height 9
click at [37, 127] on input "Mark all as complete" at bounding box center [35, 127] width 6 height 6
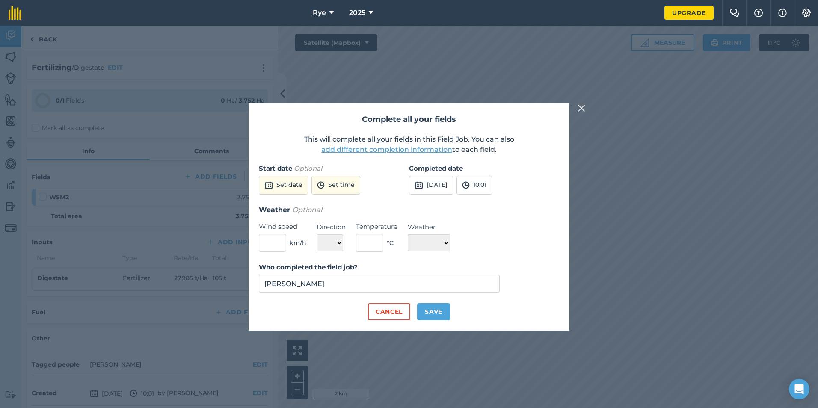
click at [431, 195] on div "Completed date [DATE] 10:01" at bounding box center [484, 183] width 150 height 41
click at [434, 190] on button "[DATE]" at bounding box center [431, 185] width 44 height 19
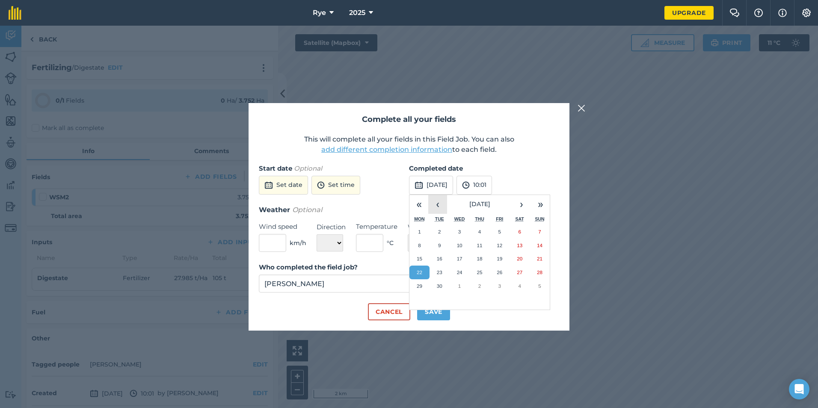
click at [436, 200] on button "‹" at bounding box center [437, 204] width 19 height 19
click at [427, 289] on button "23" at bounding box center [420, 286] width 20 height 14
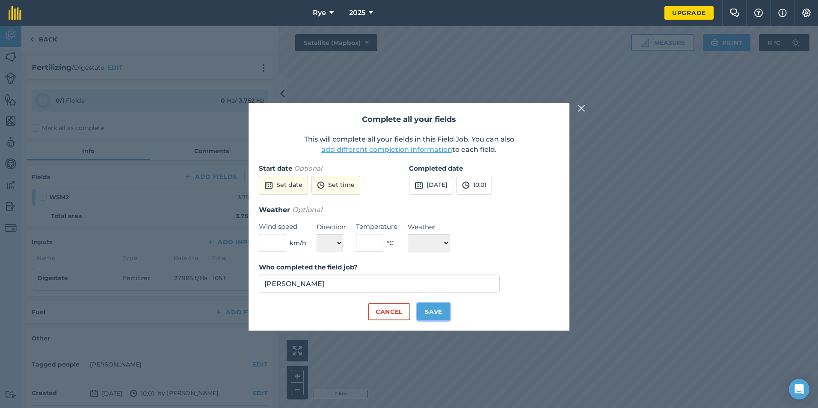
click at [448, 309] on button "Save" at bounding box center [433, 311] width 33 height 17
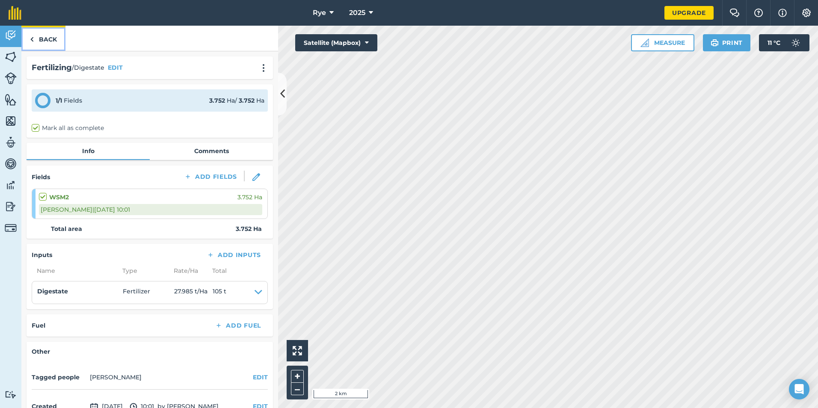
click at [50, 34] on link "Back" at bounding box center [43, 38] width 44 height 25
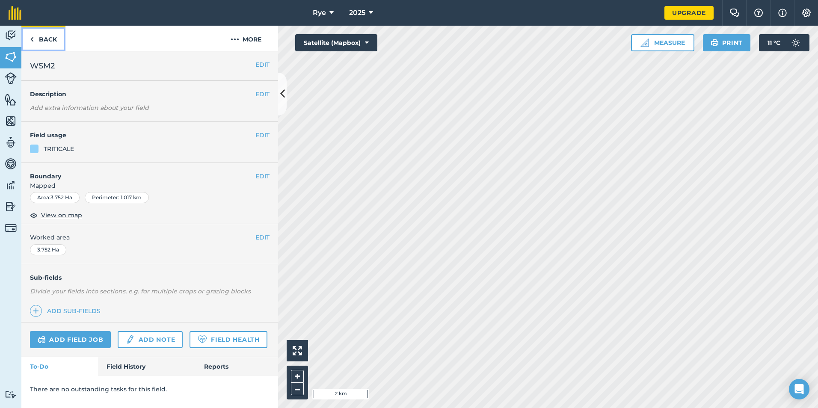
click at [50, 37] on link "Back" at bounding box center [43, 38] width 44 height 25
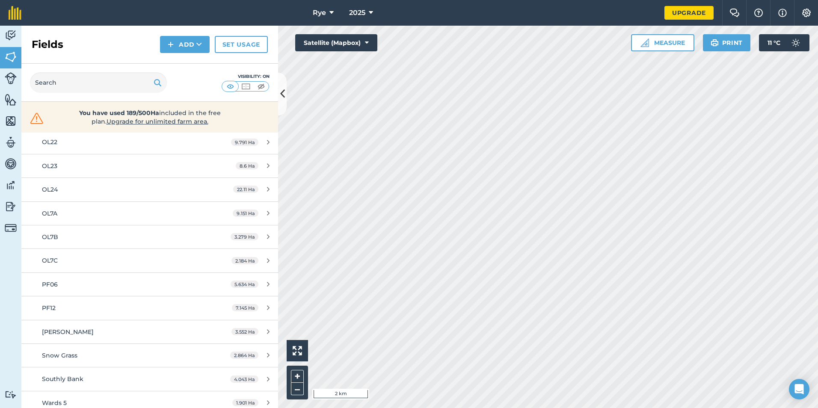
scroll to position [523, 0]
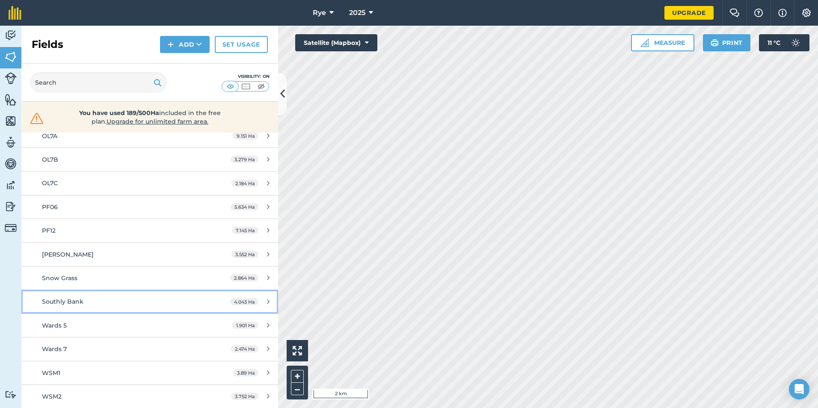
click at [93, 299] on div "Southly Bank" at bounding box center [122, 301] width 161 height 9
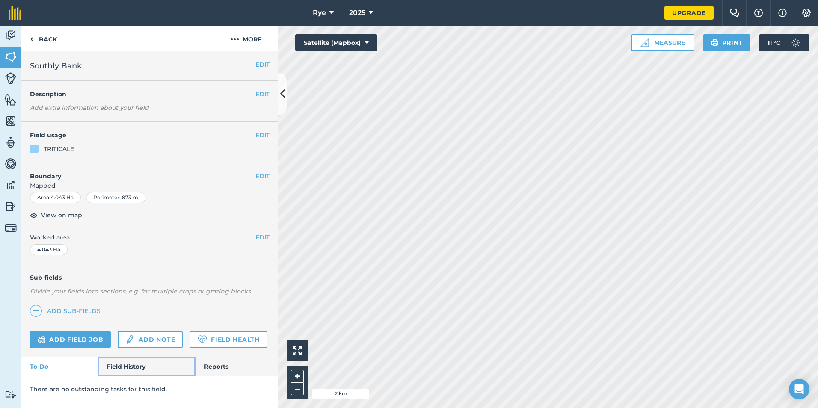
click at [113, 362] on link "Field History" at bounding box center [146, 366] width 97 height 19
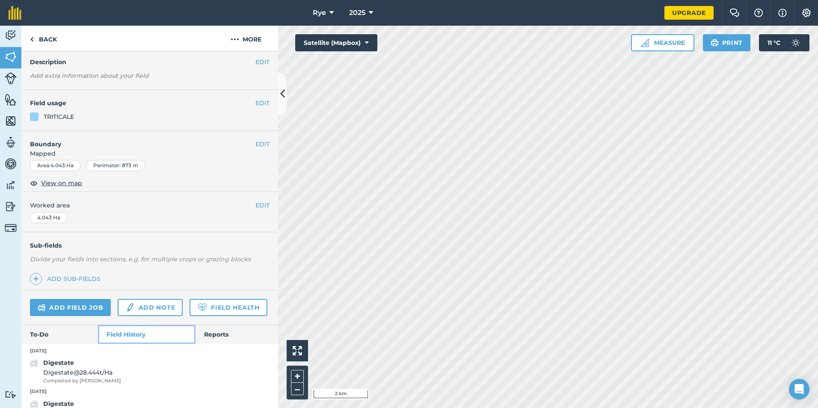
scroll to position [75, 0]
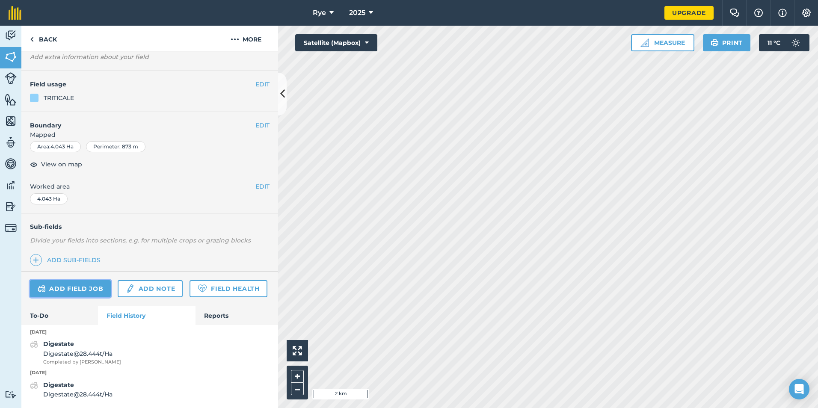
click at [74, 280] on link "Add field job" at bounding box center [70, 288] width 81 height 17
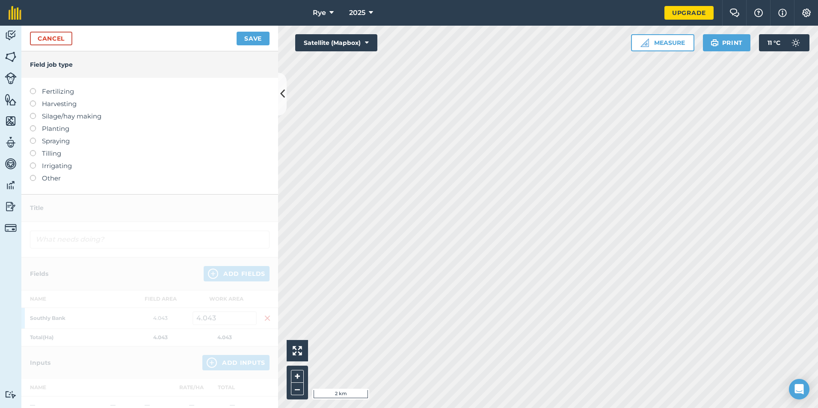
click at [45, 89] on label "Fertilizing" at bounding box center [150, 91] width 240 height 10
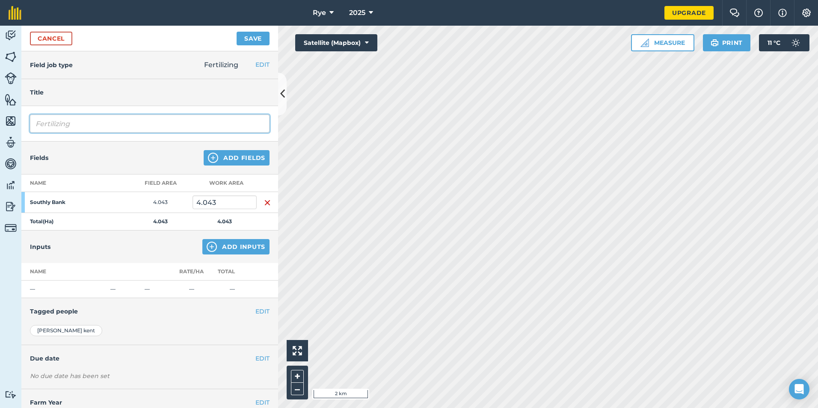
drag, startPoint x: 89, startPoint y: 126, endPoint x: -35, endPoint y: 162, distance: 129.1
click at [0, 162] on html "Rye 2025 Upgrade Farm Chat Help Info Settings Map printing is not available on …" at bounding box center [409, 204] width 818 height 408
click at [228, 247] on button "Add Inputs" at bounding box center [235, 246] width 67 height 15
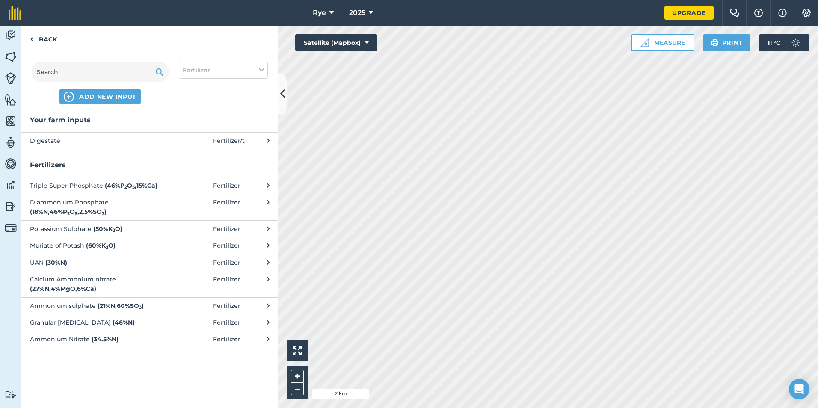
click at [160, 148] on button "Digestate Fertilizer / t" at bounding box center [149, 140] width 257 height 17
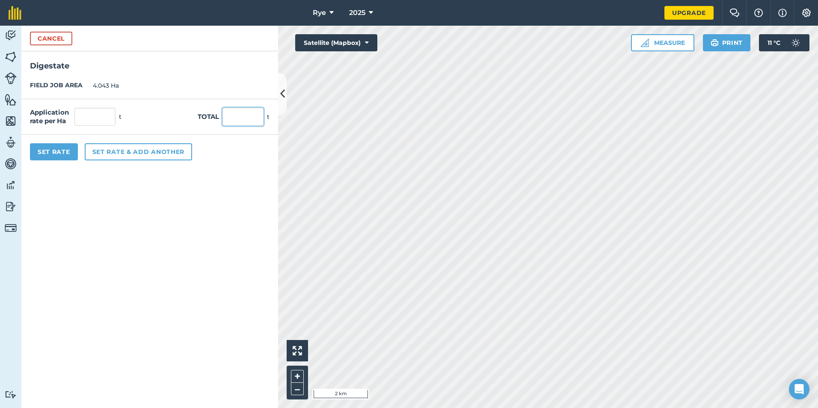
click at [229, 121] on input "text" at bounding box center [243, 117] width 41 height 18
drag, startPoint x: 181, startPoint y: 206, endPoint x: 102, endPoint y: 175, distance: 84.9
click at [178, 205] on form "Cancel Digestate FIELD JOB AREA 4.043 Ha Application rate per Ha 27.826 t Total…" at bounding box center [149, 217] width 257 height 383
click at [62, 151] on button "Set Rate" at bounding box center [54, 151] width 48 height 17
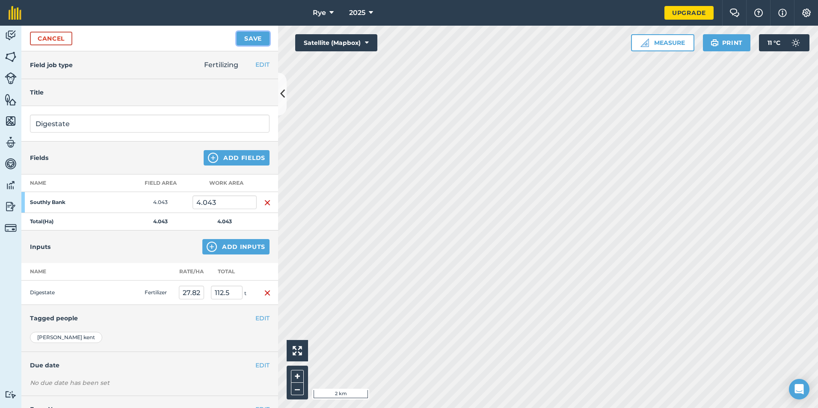
click at [264, 32] on button "Save" at bounding box center [253, 39] width 33 height 14
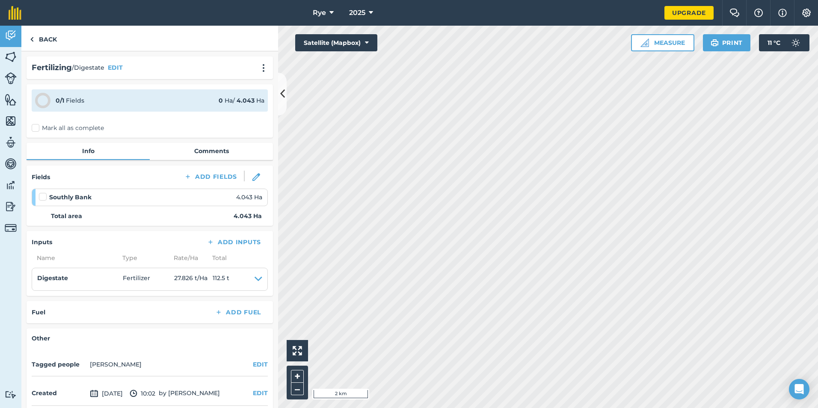
click at [108, 122] on div "0 / 1 Fields 0 Ha / 4.043 [PERSON_NAME] all as complete" at bounding box center [150, 110] width 246 height 53
click at [100, 129] on label "Mark all as complete" at bounding box center [68, 128] width 72 height 9
click at [37, 129] on input "Mark all as complete" at bounding box center [35, 127] width 6 height 6
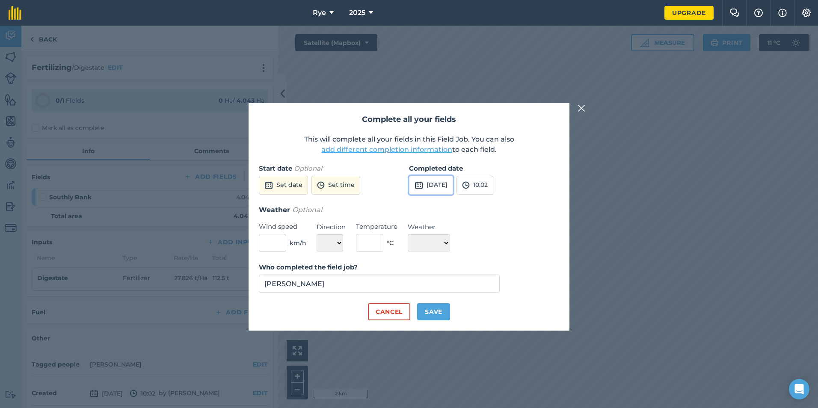
click at [428, 179] on button "[DATE]" at bounding box center [431, 185] width 44 height 19
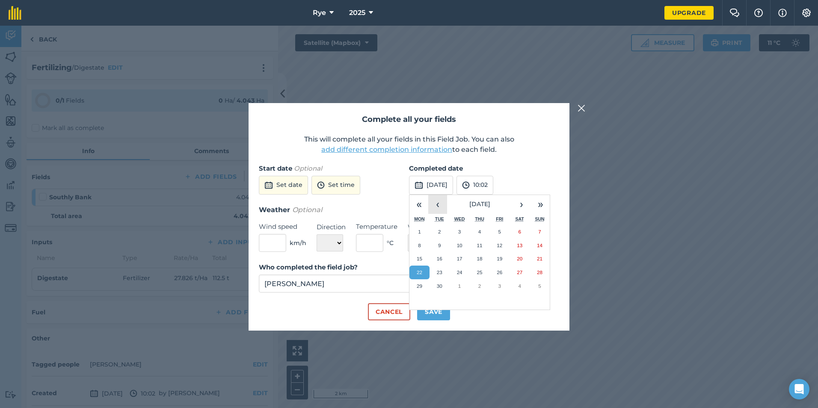
click at [437, 204] on button "‹" at bounding box center [437, 204] width 19 height 19
click at [428, 286] on button "23" at bounding box center [420, 286] width 20 height 14
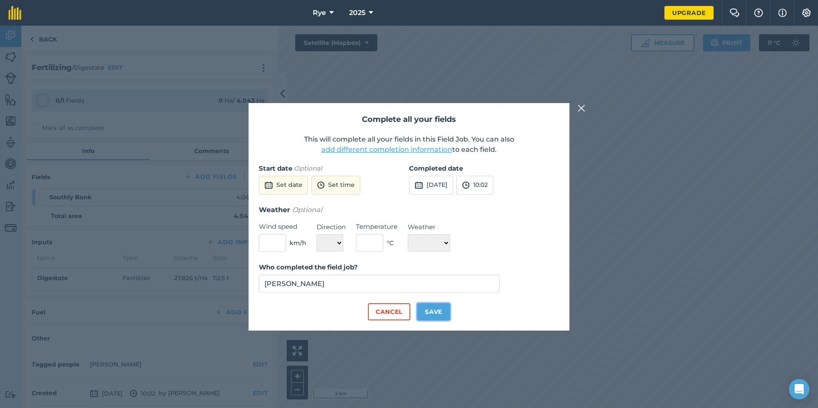
click at [447, 312] on button "Save" at bounding box center [433, 311] width 33 height 17
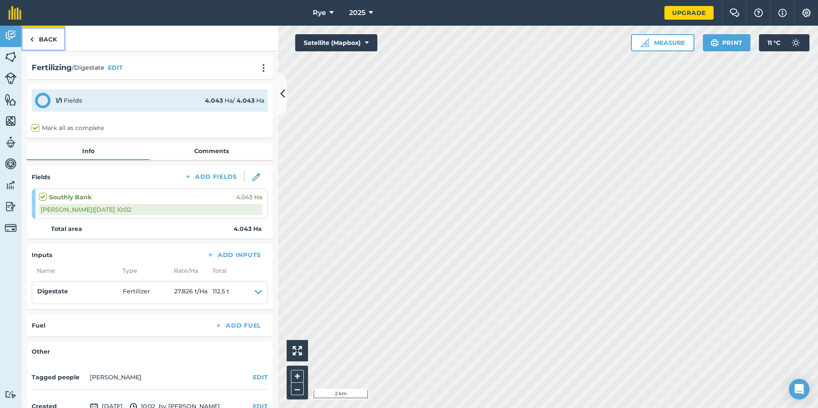
click at [44, 42] on link "Back" at bounding box center [43, 38] width 44 height 25
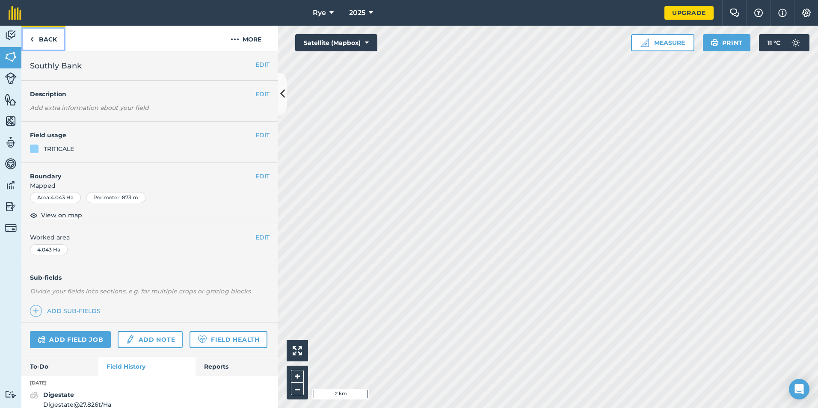
click at [45, 44] on link "Back" at bounding box center [43, 38] width 44 height 25
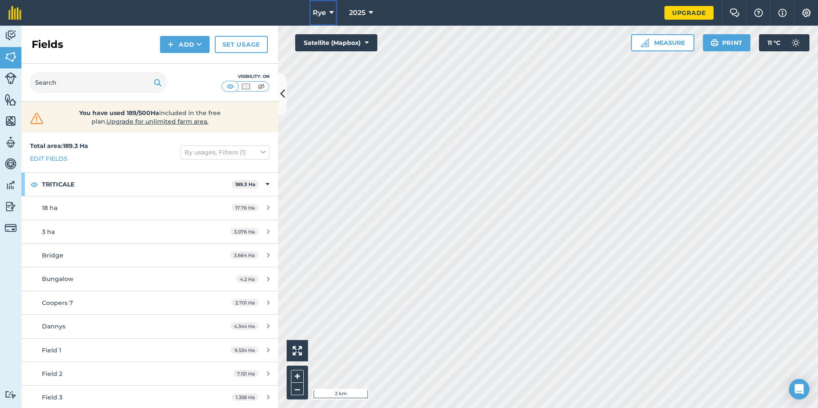
click at [336, 14] on button "Rye" at bounding box center [323, 13] width 28 height 26
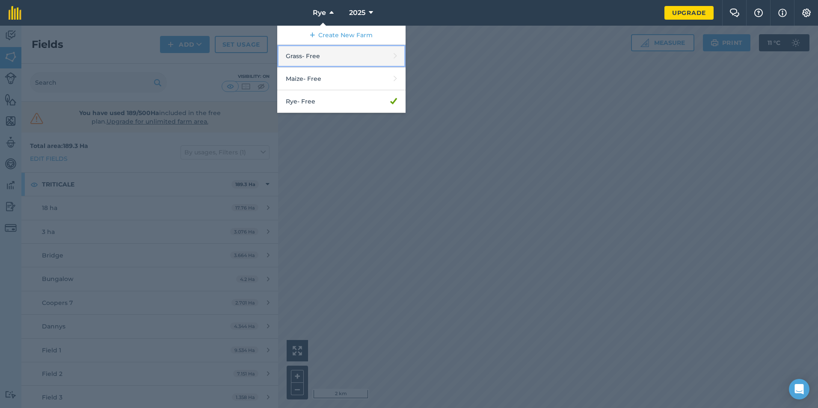
click at [332, 55] on link "Grass - Free" at bounding box center [341, 56] width 128 height 23
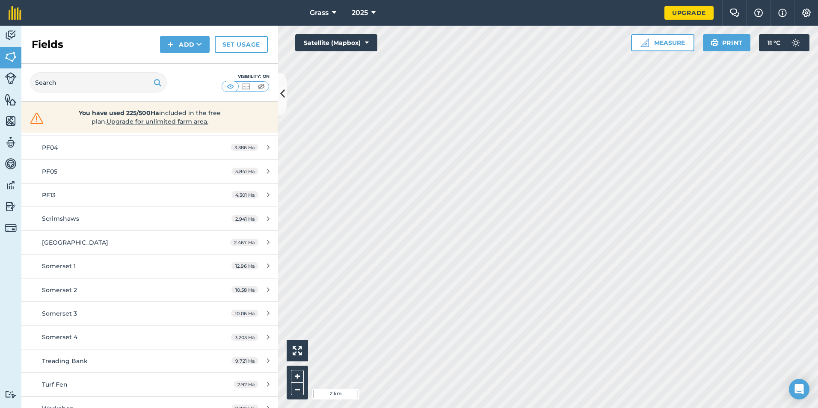
scroll to position [499, 0]
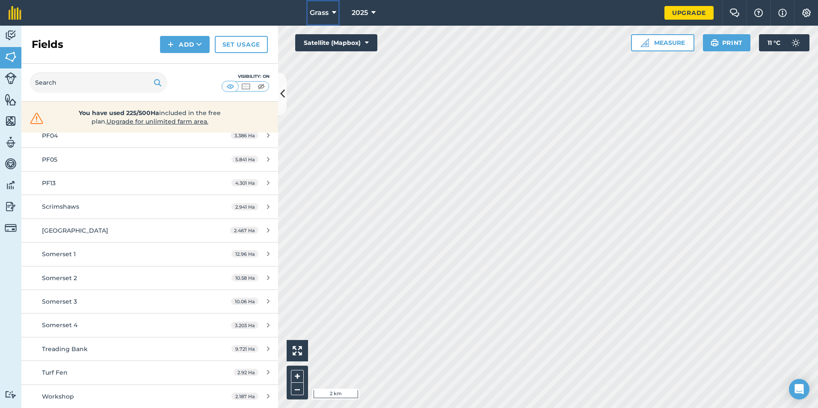
click at [332, 19] on button "Grass" at bounding box center [322, 13] width 33 height 26
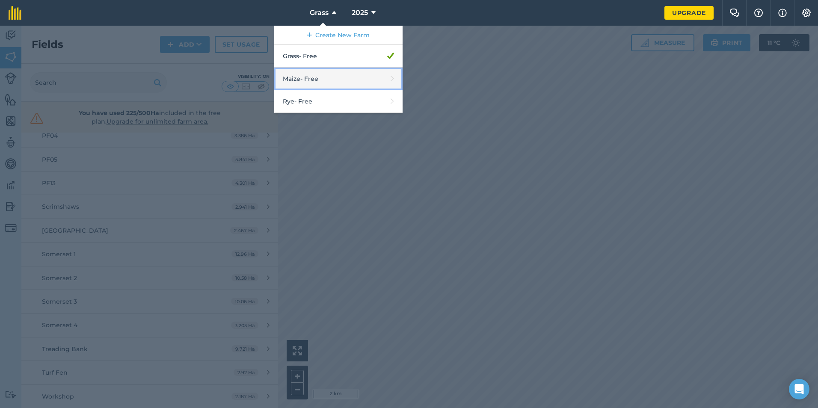
click at [324, 77] on link "Maize - Free" at bounding box center [338, 79] width 128 height 23
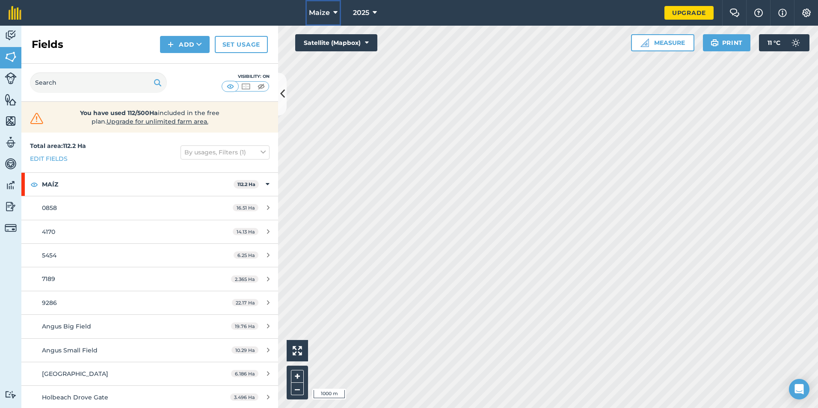
click at [336, 13] on icon at bounding box center [335, 13] width 4 height 10
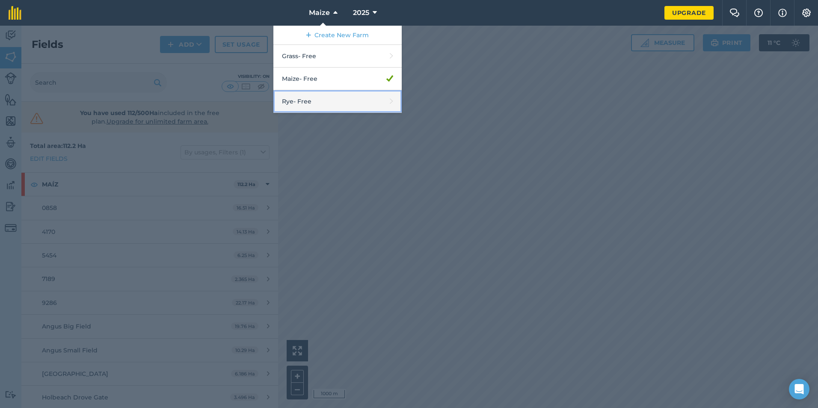
click at [309, 96] on link "Rye - Free" at bounding box center [337, 101] width 128 height 23
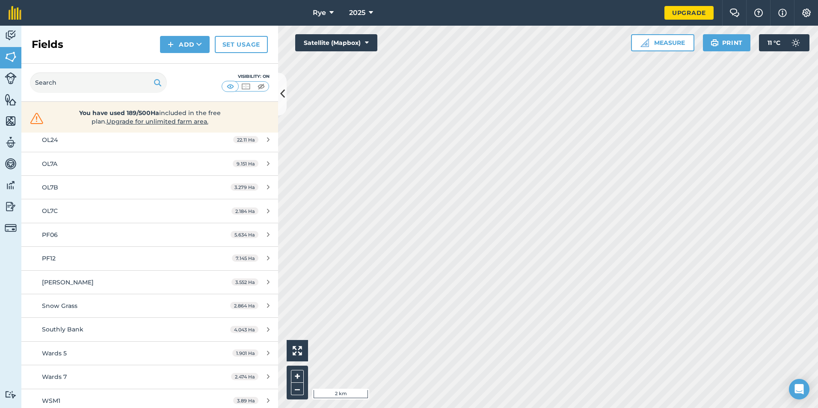
scroll to position [480, 0]
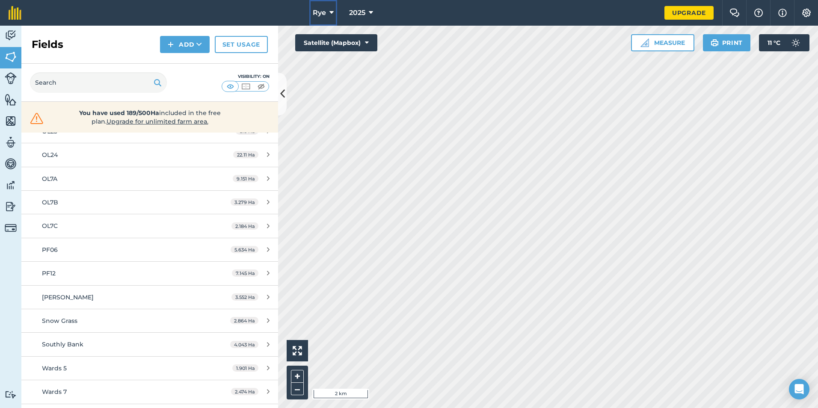
click at [333, 10] on icon at bounding box center [332, 13] width 4 height 10
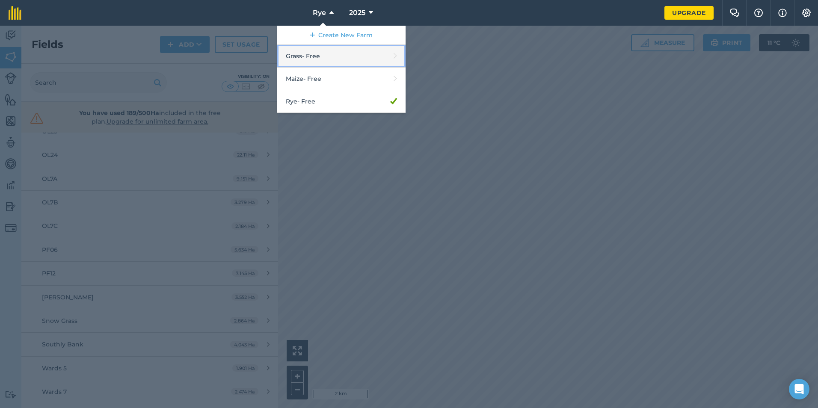
click at [319, 55] on link "Grass - Free" at bounding box center [341, 56] width 128 height 23
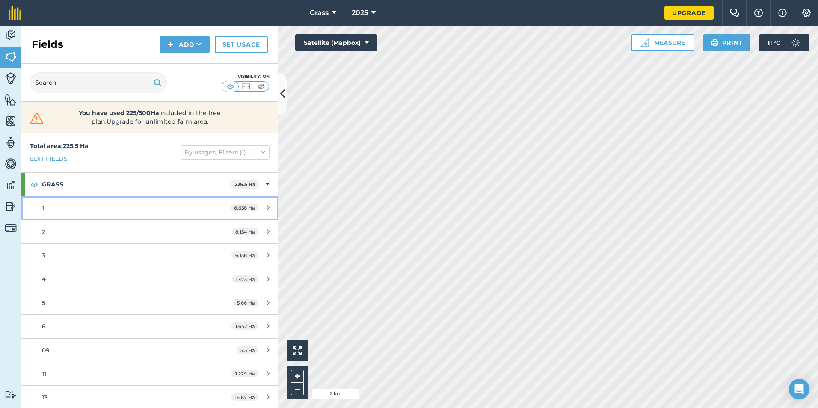
click at [91, 206] on div "1" at bounding box center [122, 207] width 161 height 9
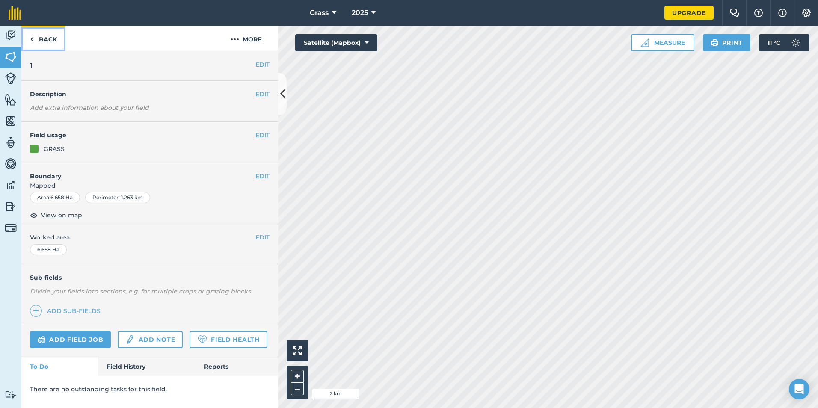
click at [49, 39] on link "Back" at bounding box center [43, 38] width 44 height 25
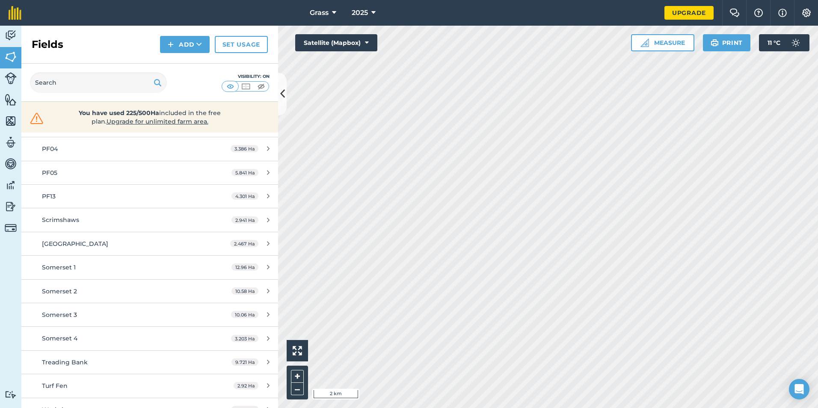
scroll to position [499, 0]
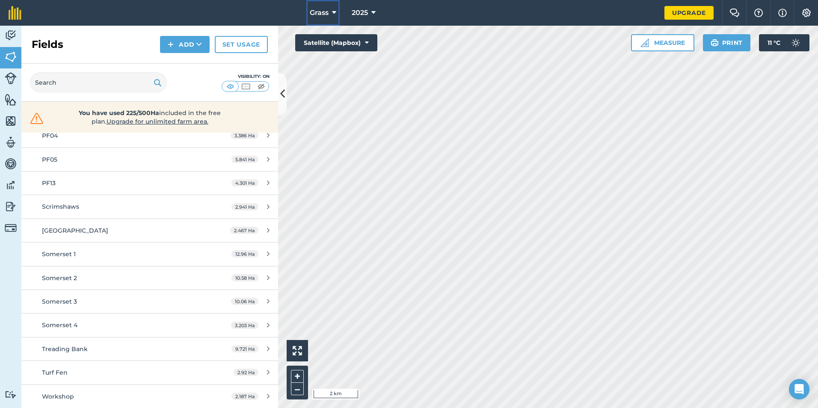
click at [331, 14] on button "Grass" at bounding box center [322, 13] width 33 height 26
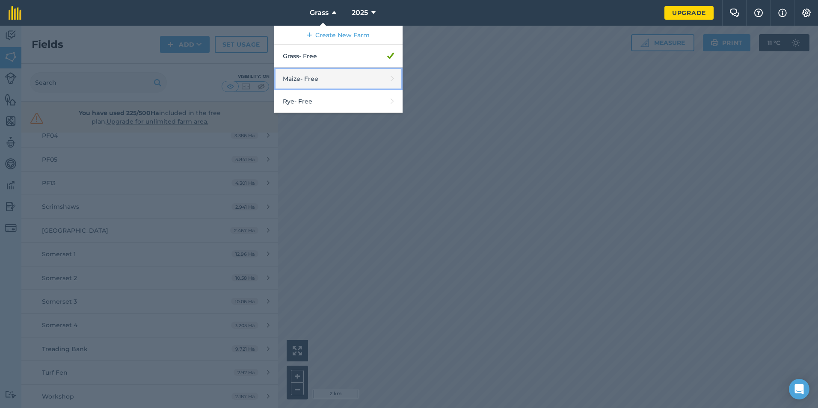
click at [324, 74] on link "Maize - Free" at bounding box center [338, 79] width 128 height 23
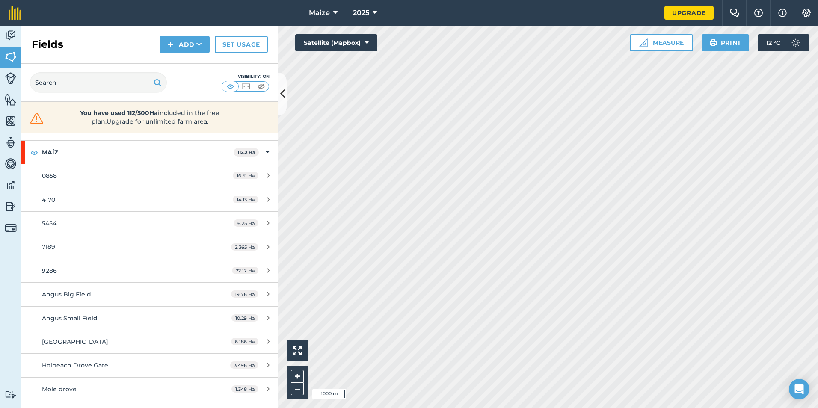
scroll to position [96, 0]
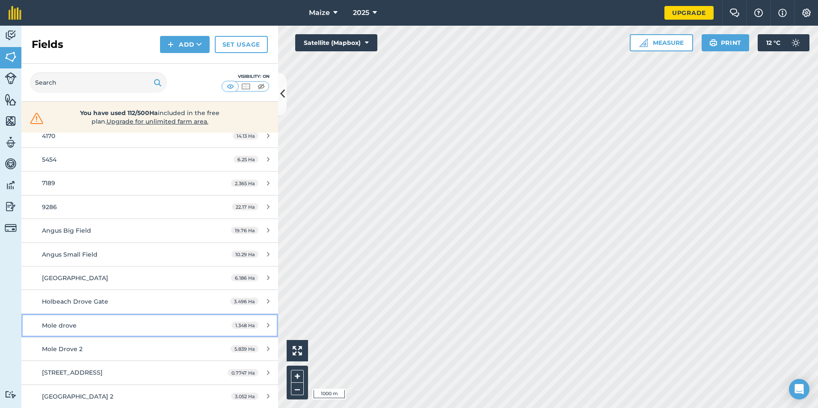
click at [113, 317] on link "Mole drove 1.348 Ha" at bounding box center [149, 325] width 257 height 23
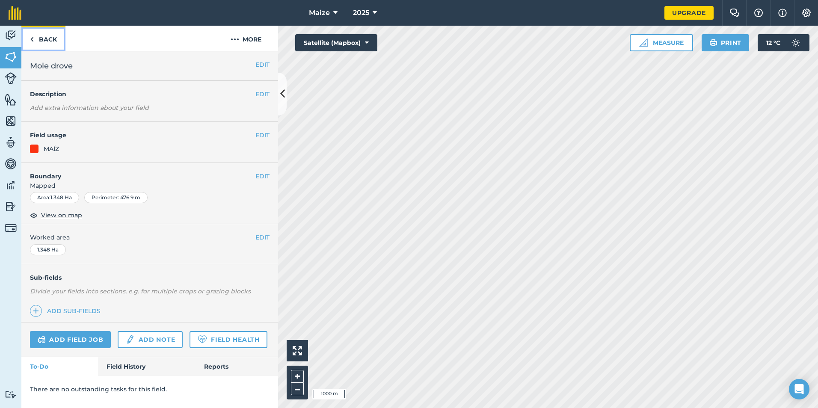
click at [54, 44] on link "Back" at bounding box center [43, 38] width 44 height 25
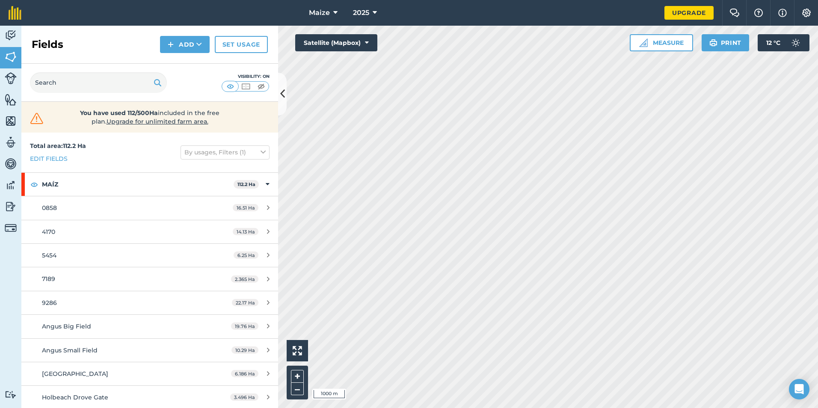
scroll to position [43, 0]
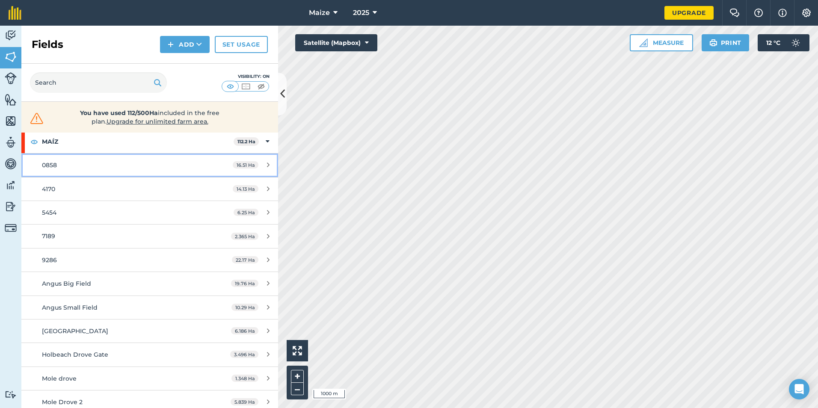
click at [101, 157] on link "0858 16.51 Ha" at bounding box center [149, 165] width 257 height 23
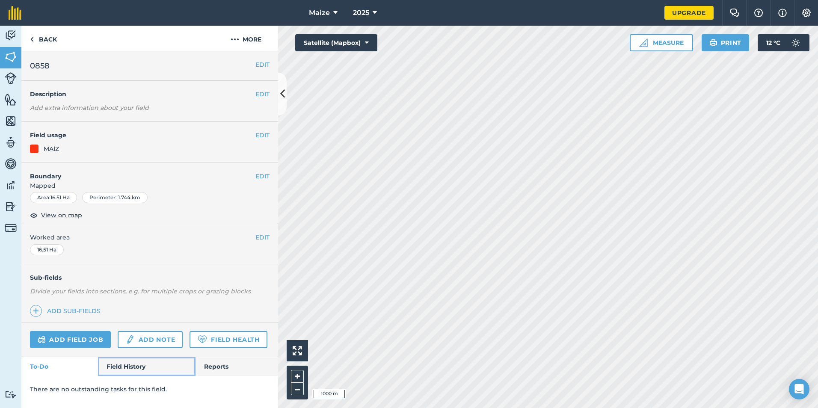
click at [122, 371] on link "Field History" at bounding box center [146, 366] width 97 height 19
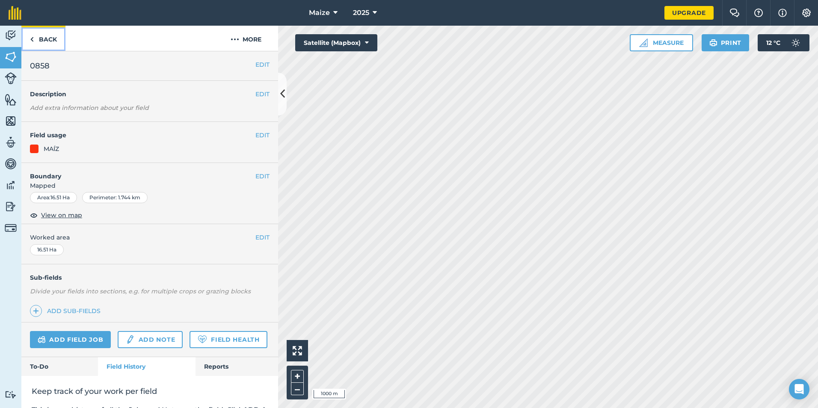
click at [48, 41] on link "Back" at bounding box center [43, 38] width 44 height 25
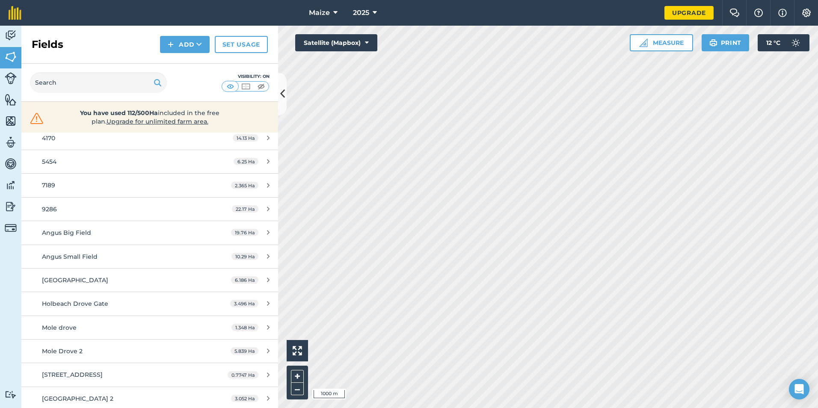
scroll to position [96, 0]
click at [93, 281] on div "[GEOGRAPHIC_DATA]" at bounding box center [122, 277] width 161 height 9
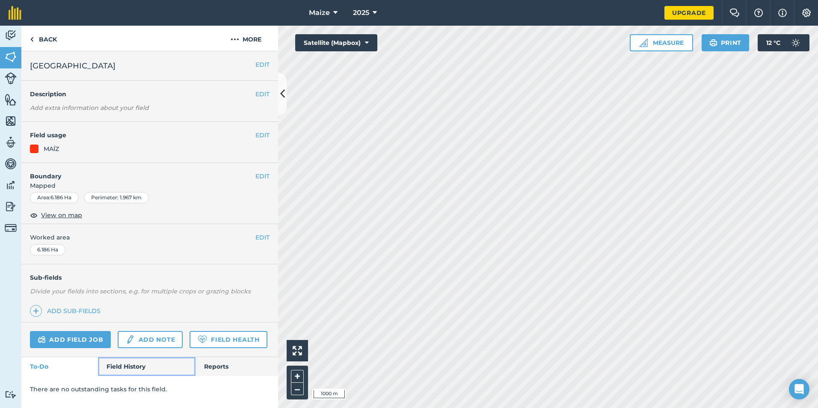
click at [116, 370] on link "Field History" at bounding box center [146, 366] width 97 height 19
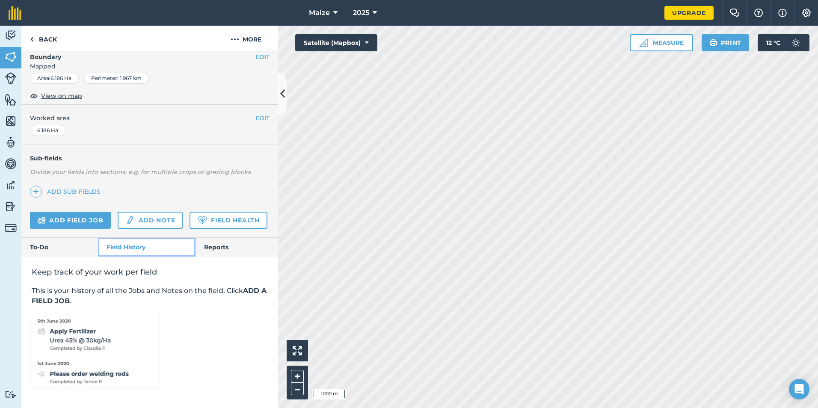
scroll to position [143, 0]
click at [45, 39] on link "Back" at bounding box center [43, 38] width 44 height 25
